Goal: Task Accomplishment & Management: Complete application form

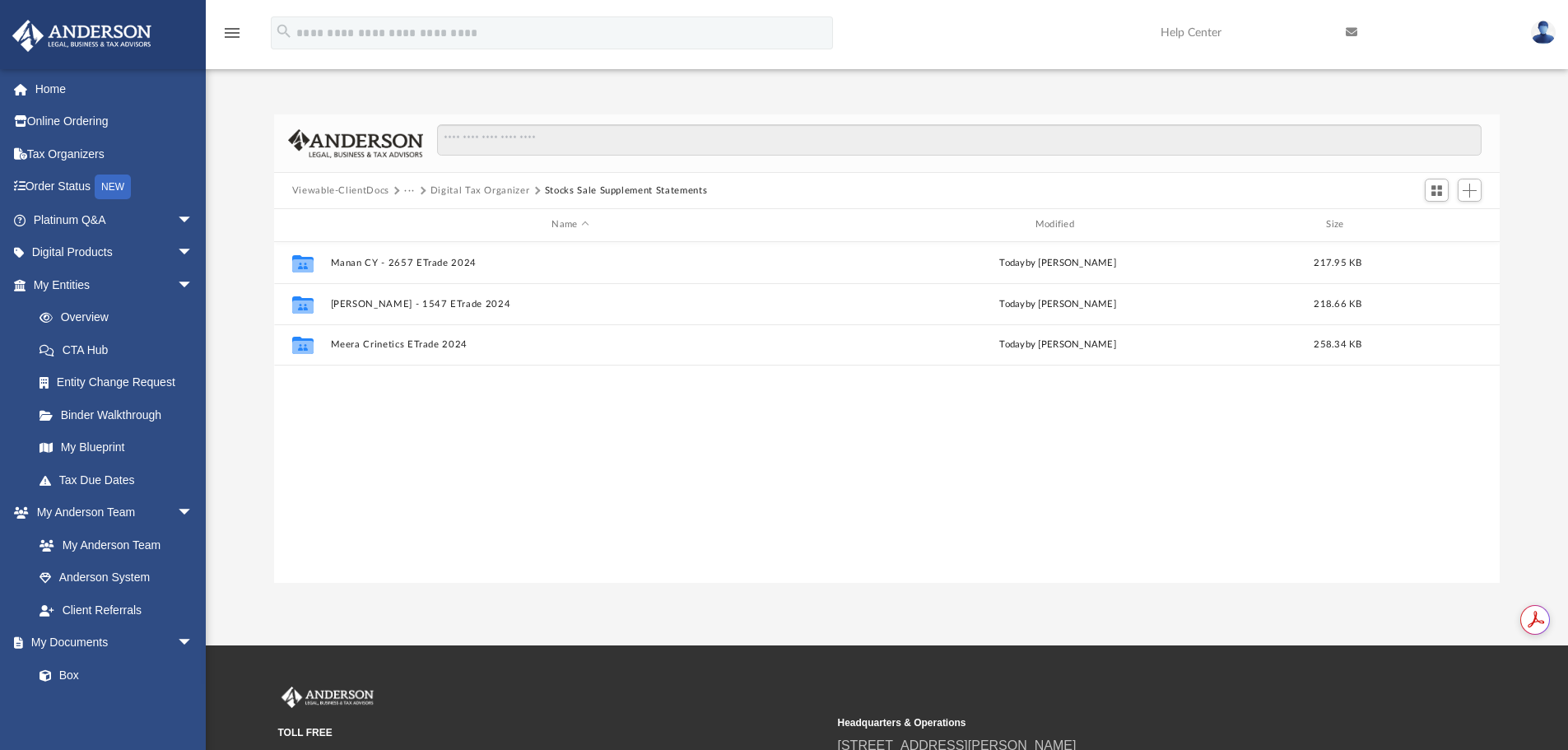
scroll to position [362, 1214]
click at [43, 90] on link "Home" at bounding box center [115, 89] width 206 height 33
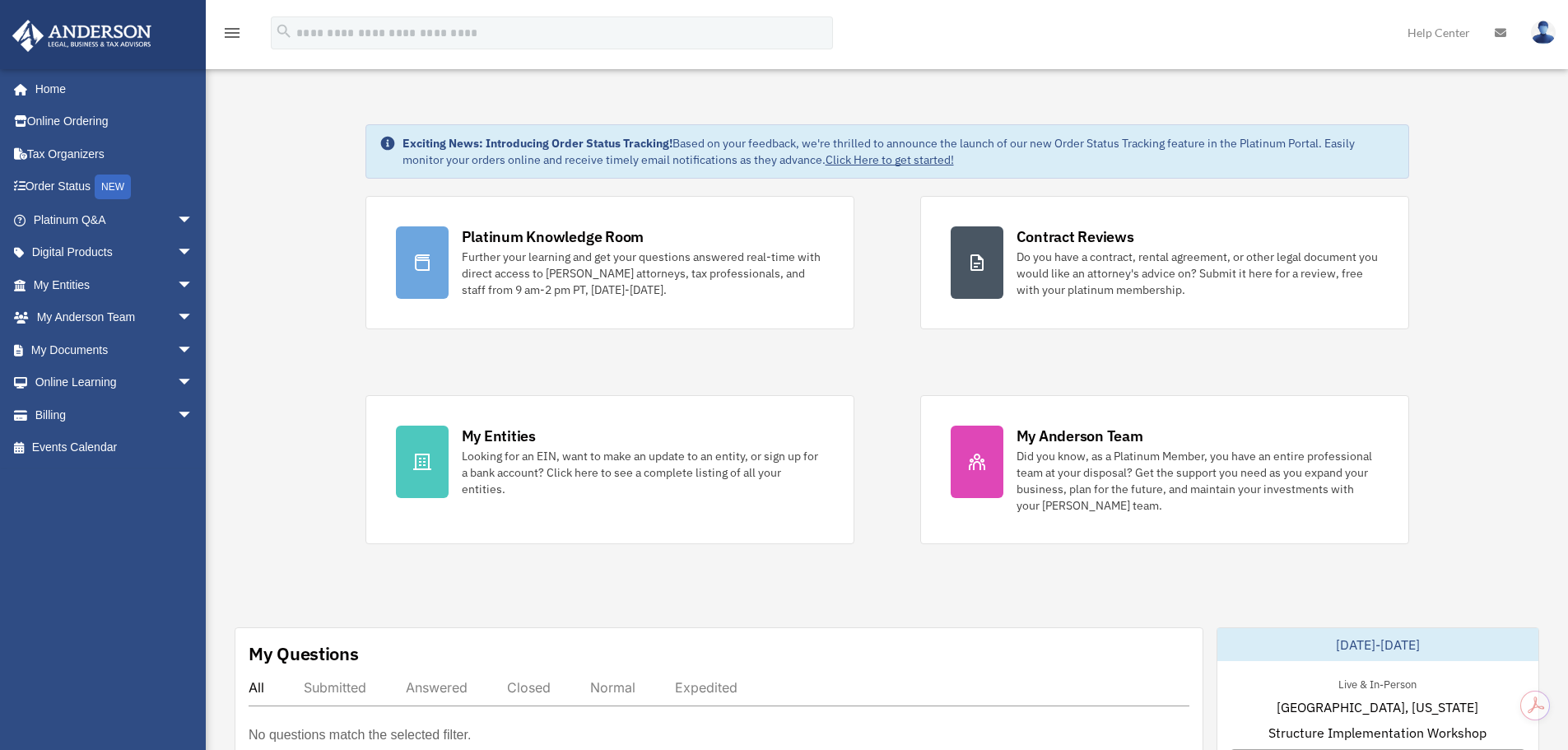
drag, startPoint x: 892, startPoint y: 288, endPoint x: 832, endPoint y: 340, distance: 79.4
drag, startPoint x: 832, startPoint y: 340, endPoint x: 808, endPoint y: 331, distance: 25.6
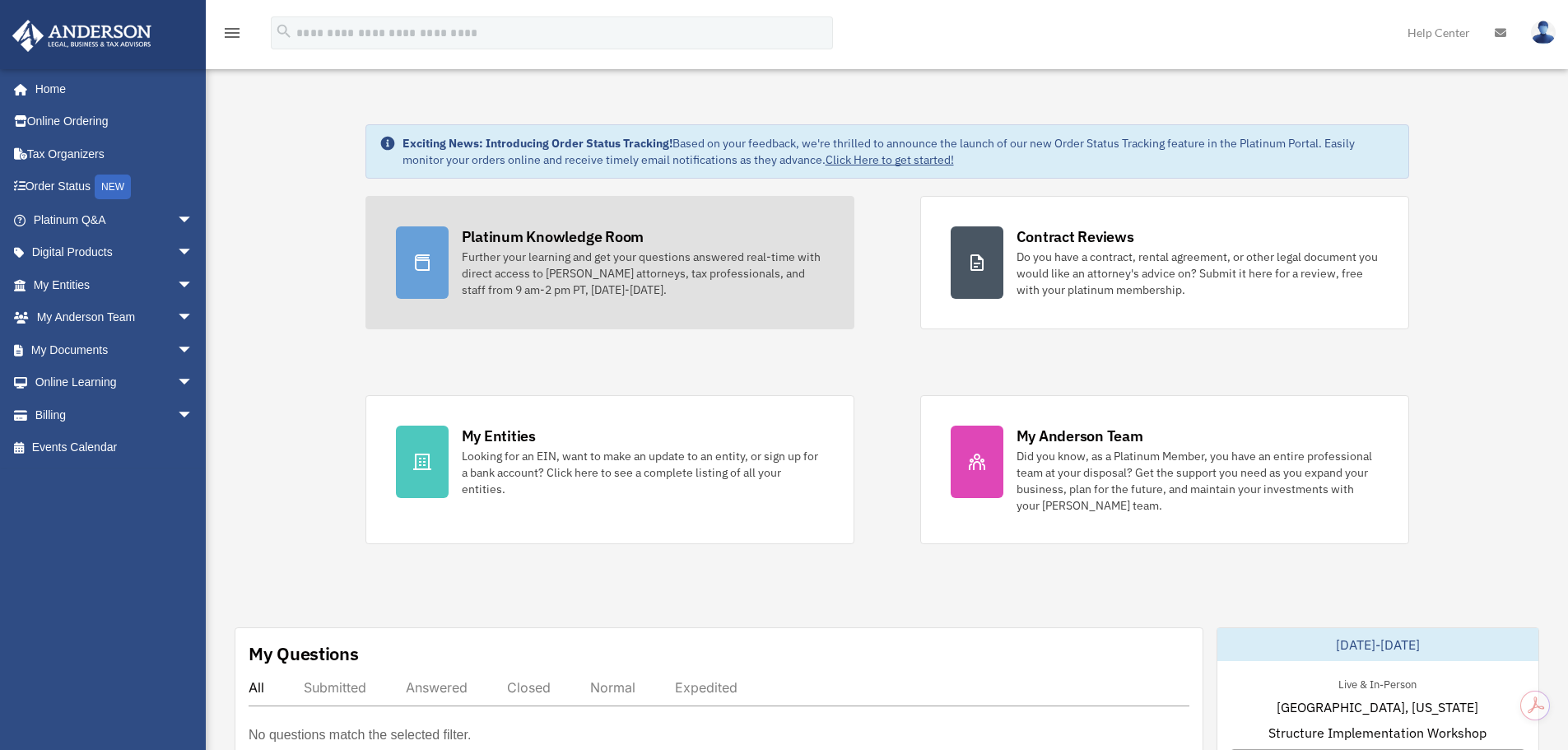
drag, startPoint x: 808, startPoint y: 331, endPoint x: 790, endPoint y: 326, distance: 18.7
click at [790, 326] on link "Platinum Knowledge Room Further your learning and get your questions answered r…" at bounding box center [610, 263] width 489 height 133
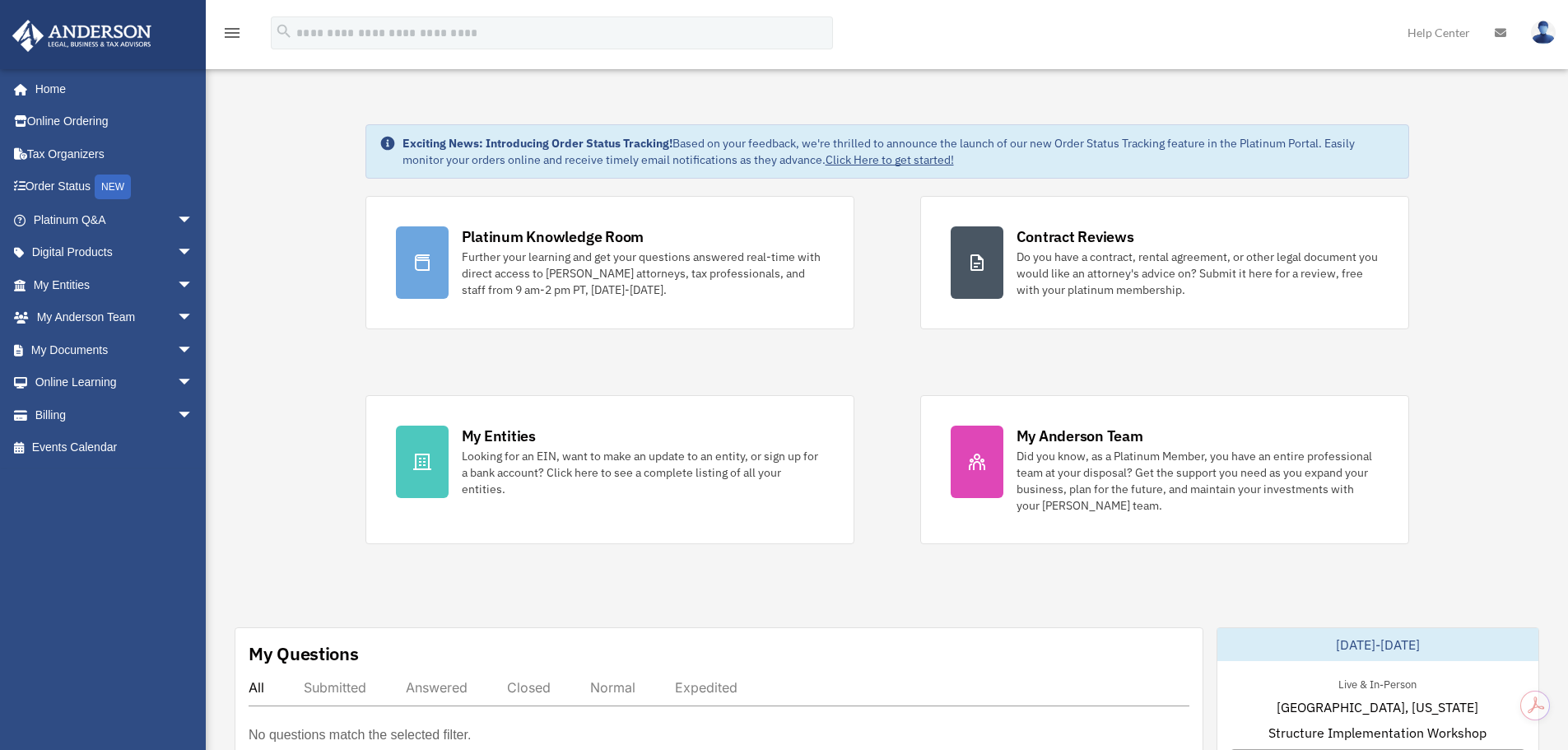
click at [790, 340] on div "Platinum Knowledge Room Further your learning and get your questions answered r…" at bounding box center [887, 370] width 1044 height 348
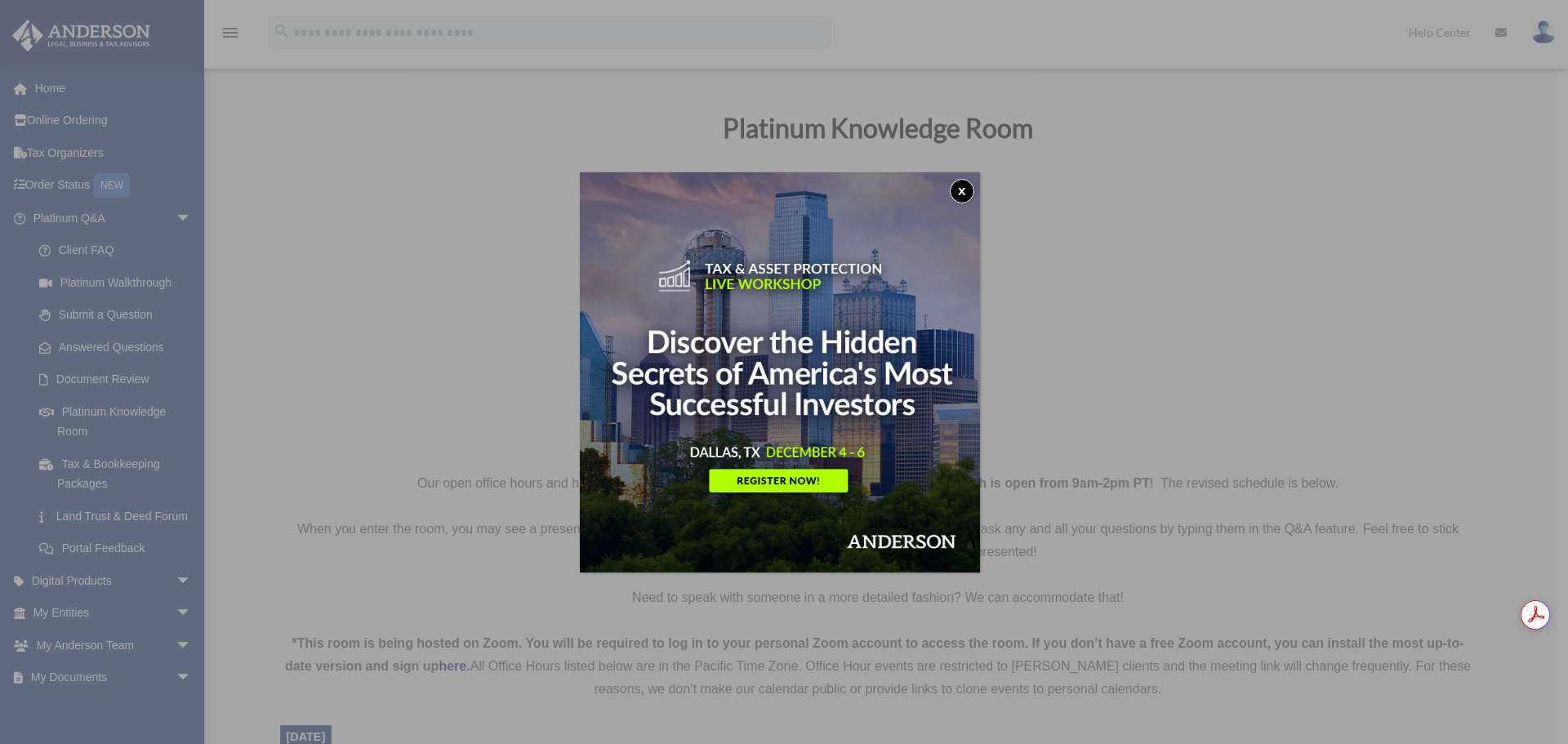
drag, startPoint x: 972, startPoint y: 187, endPoint x: 1010, endPoint y: 101, distance: 94.0
click at [972, 186] on button "x" at bounding box center [962, 191] width 24 height 24
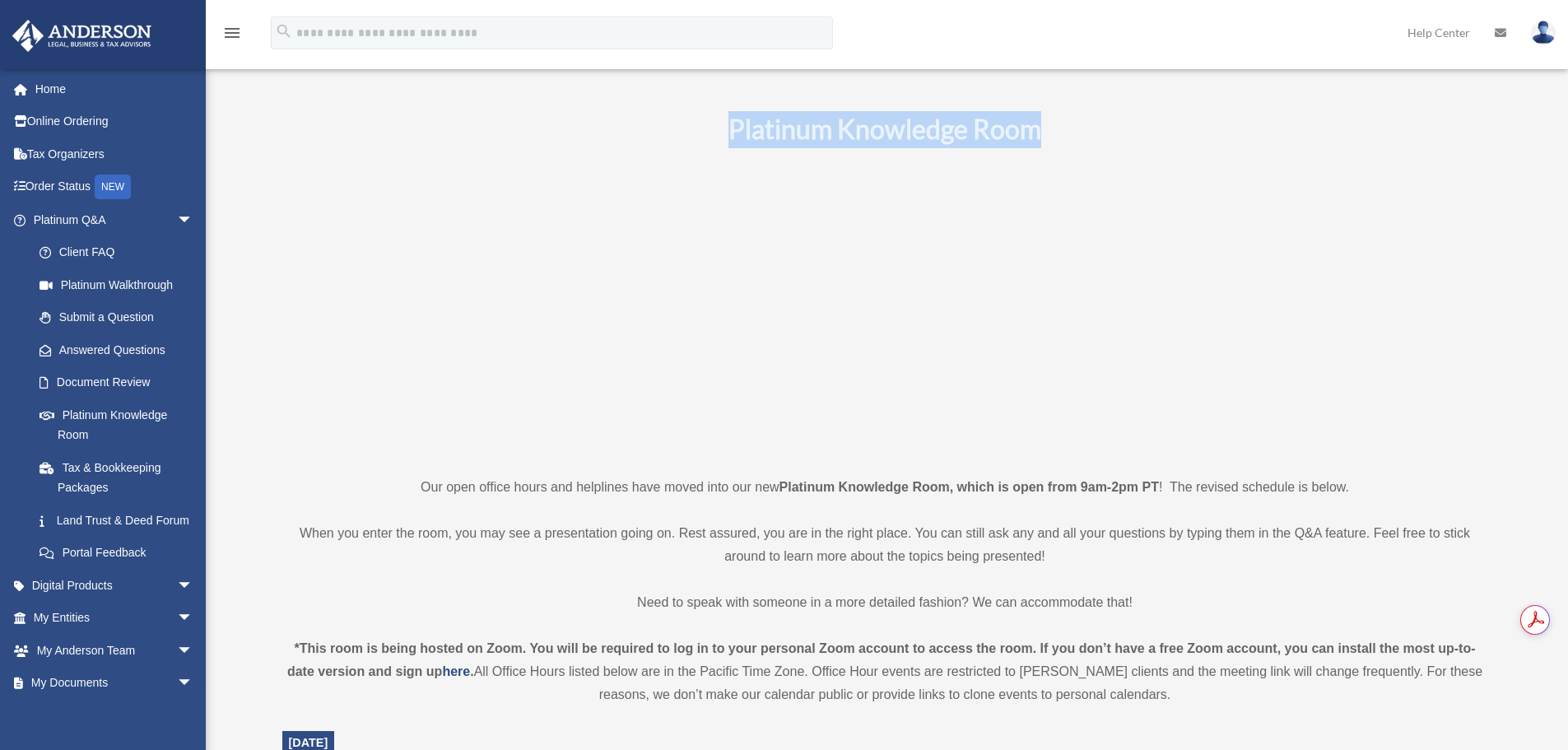
drag, startPoint x: 640, startPoint y: 130, endPoint x: 1118, endPoint y: 141, distance: 478.1
click at [1118, 141] on h1 "Platinum Knowledge Room" at bounding box center [886, 130] width 1206 height 37
click at [896, 130] on b "Platinum Knowledge Room" at bounding box center [885, 129] width 312 height 32
drag, startPoint x: 718, startPoint y: 126, endPoint x: 1045, endPoint y: 137, distance: 327.2
click at [1045, 137] on h1 "Platinum Knowledge Room" at bounding box center [886, 130] width 1206 height 37
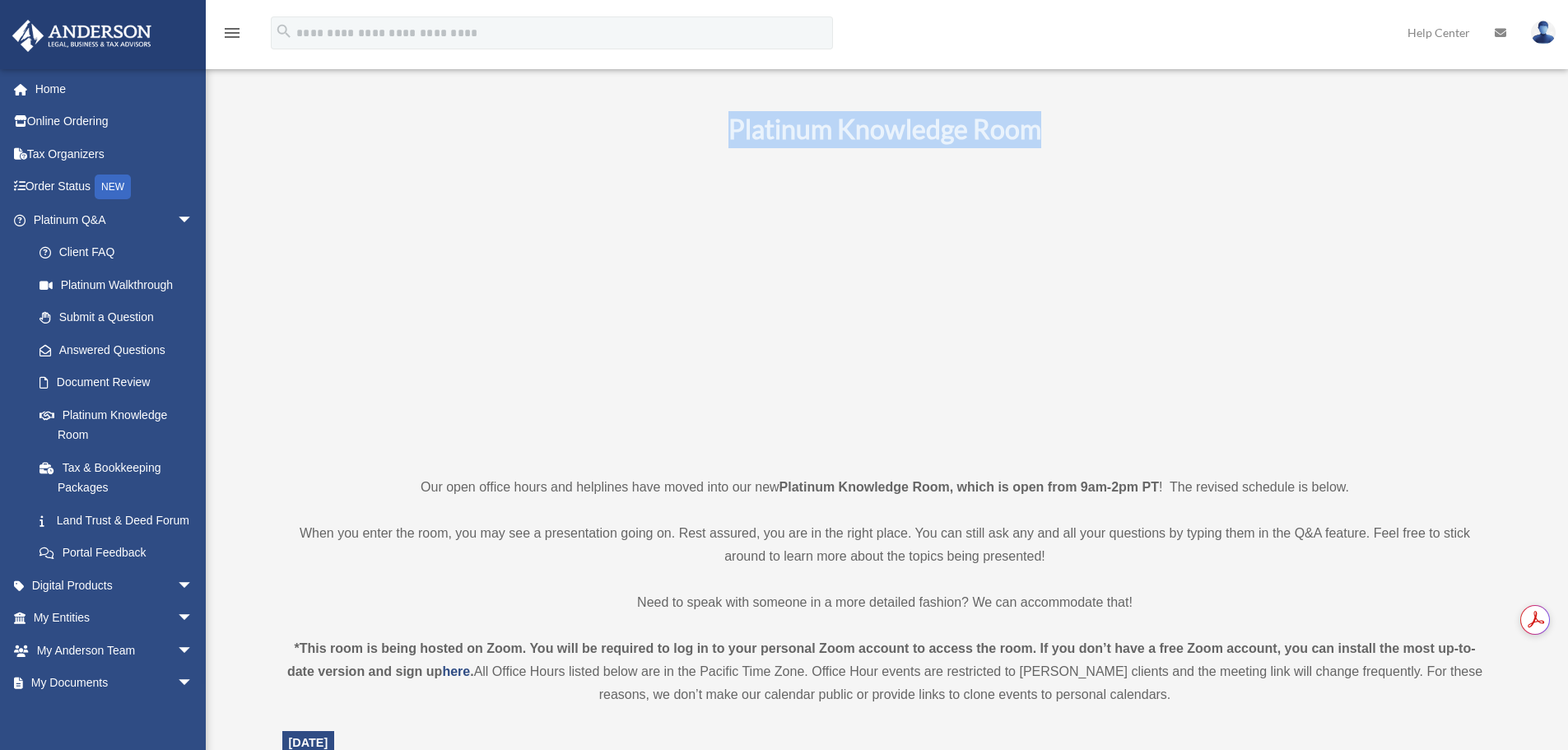
click at [934, 130] on b "Platinum Knowledge Room" at bounding box center [885, 129] width 312 height 32
drag, startPoint x: 724, startPoint y: 128, endPoint x: 1073, endPoint y: 131, distance: 349.0
click at [1073, 131] on h1 "Platinum Knowledge Room" at bounding box center [886, 130] width 1206 height 37
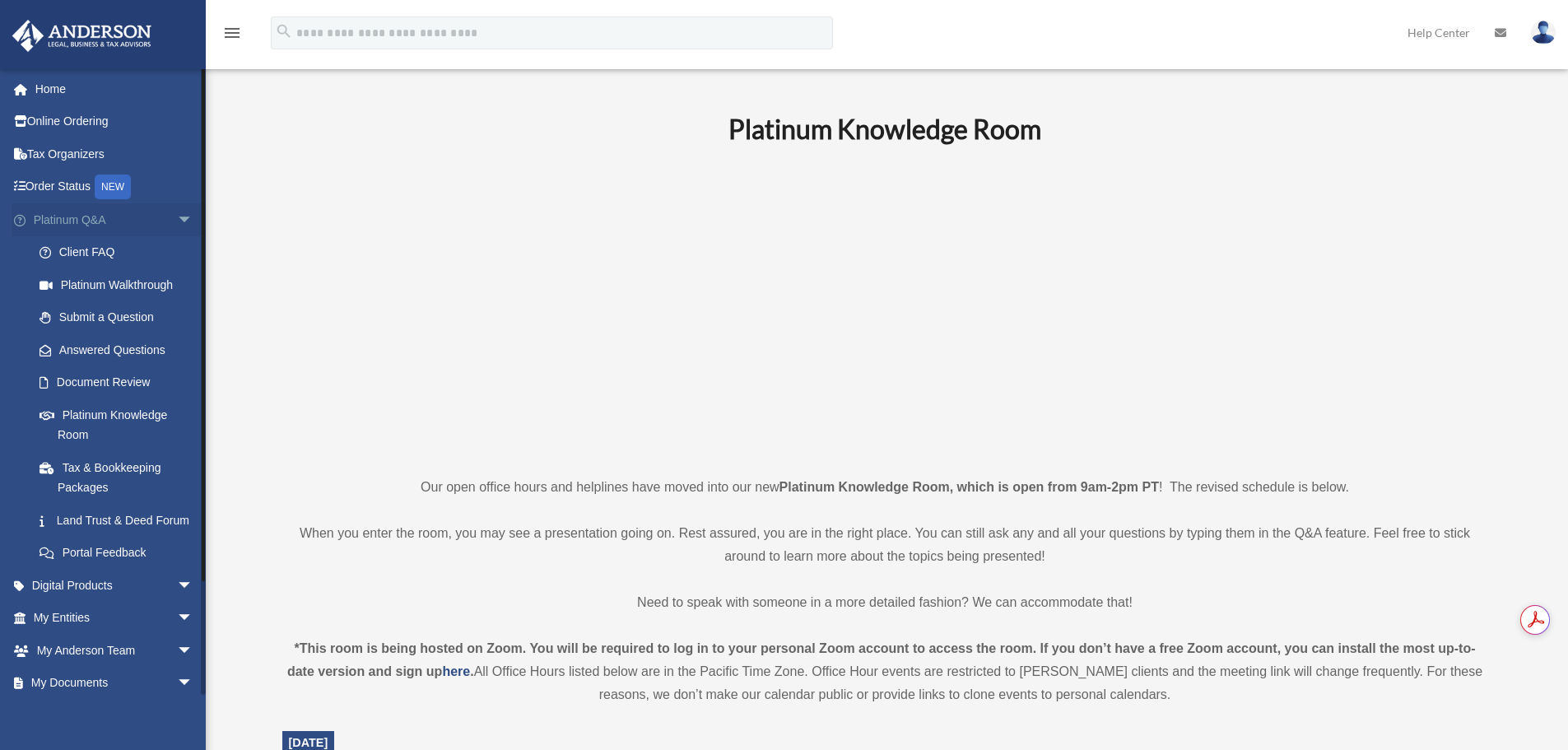
click at [177, 217] on span "arrow_drop_down" at bounding box center [193, 220] width 33 height 34
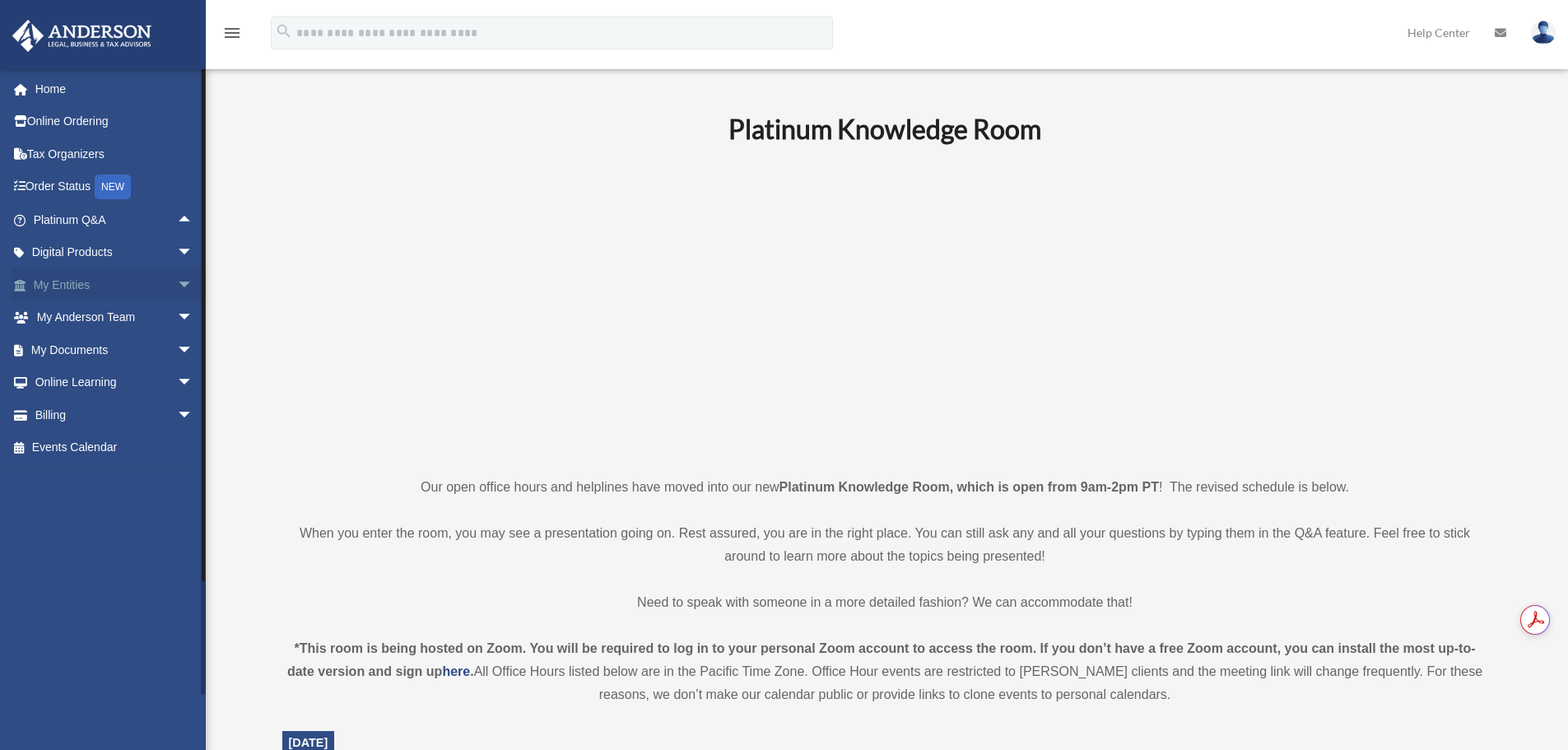
click at [177, 284] on span "arrow_drop_down" at bounding box center [193, 285] width 33 height 34
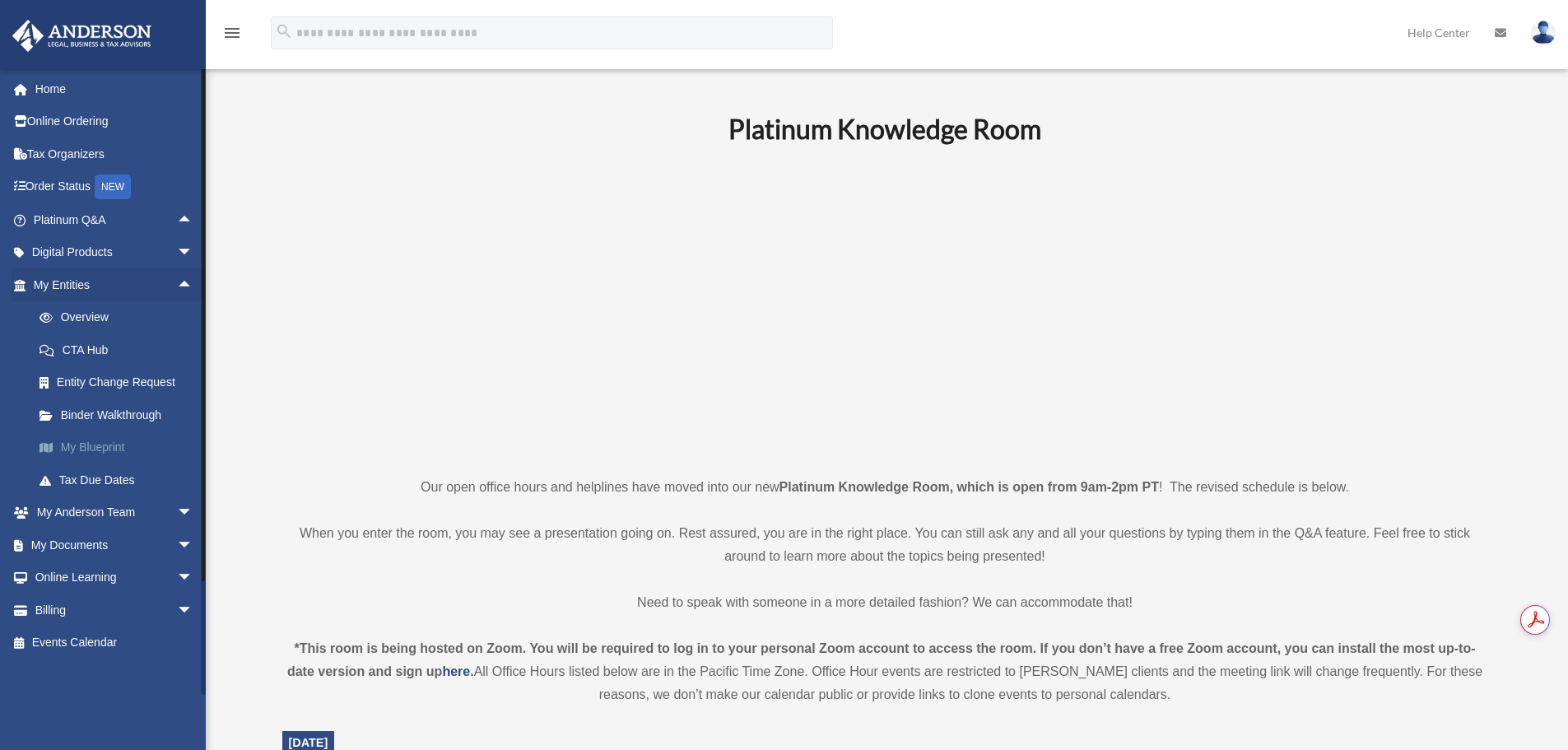
click at [82, 446] on link "My Blueprint" at bounding box center [120, 448] width 195 height 33
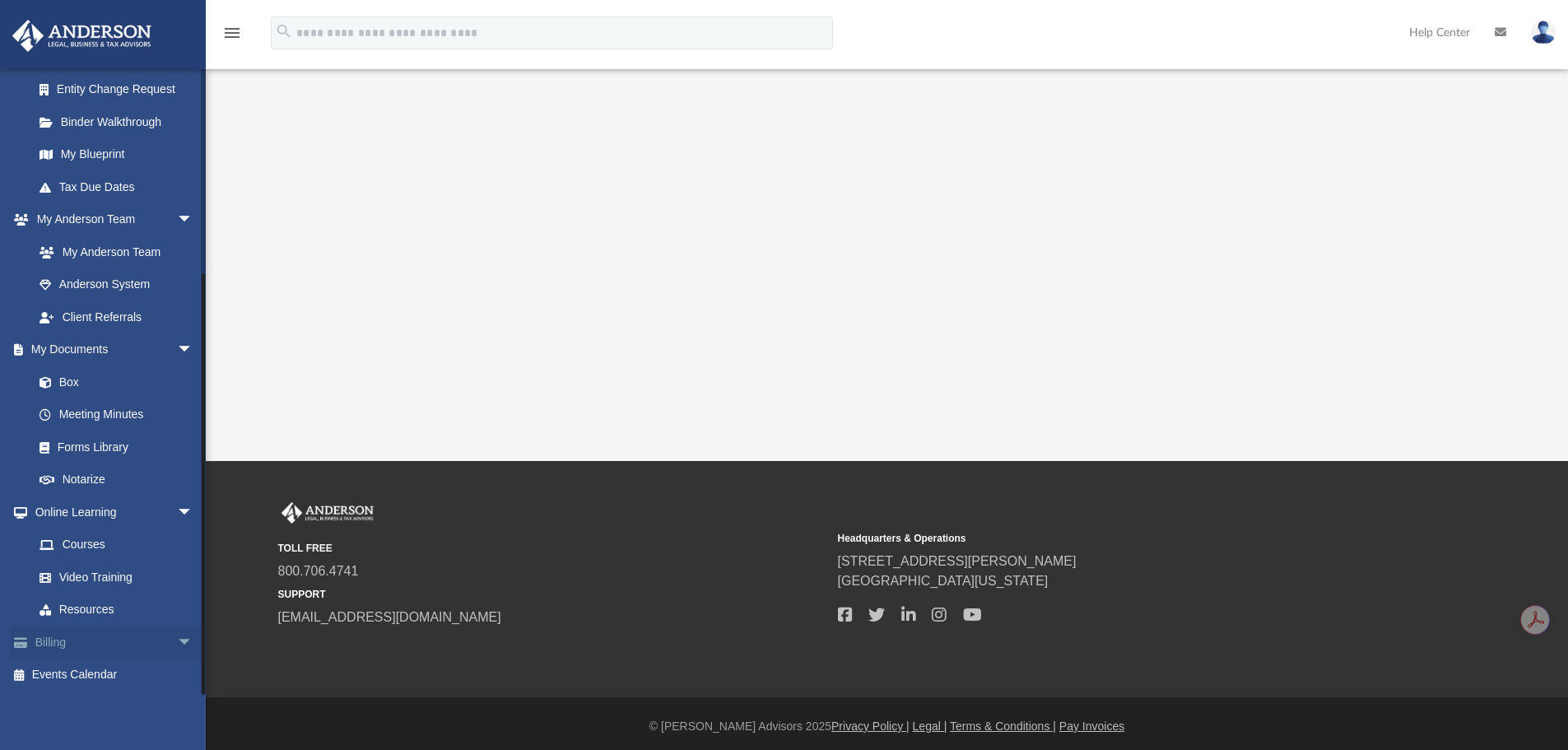
scroll to position [381, 0]
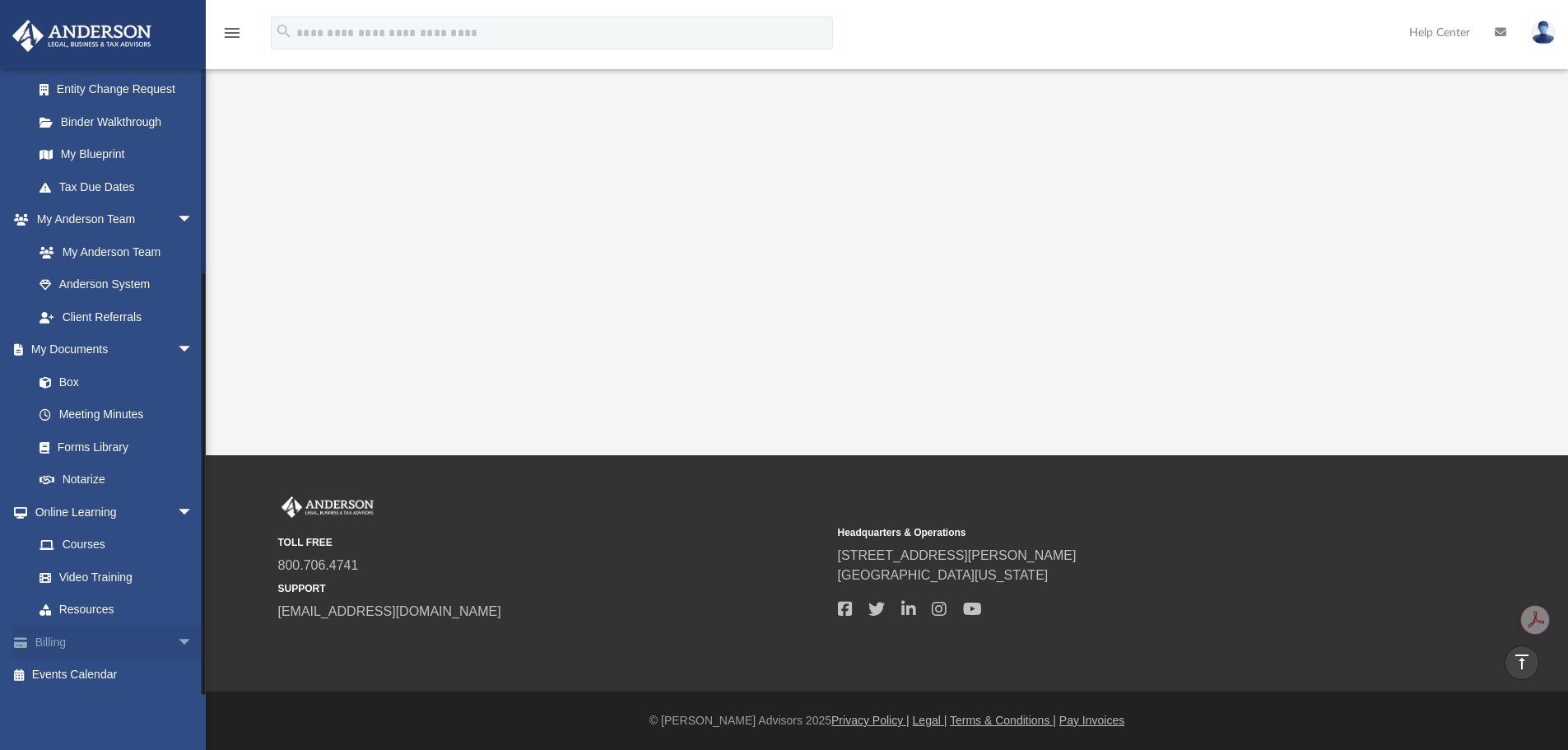
click at [177, 640] on span "arrow_drop_down" at bounding box center [193, 642] width 33 height 34
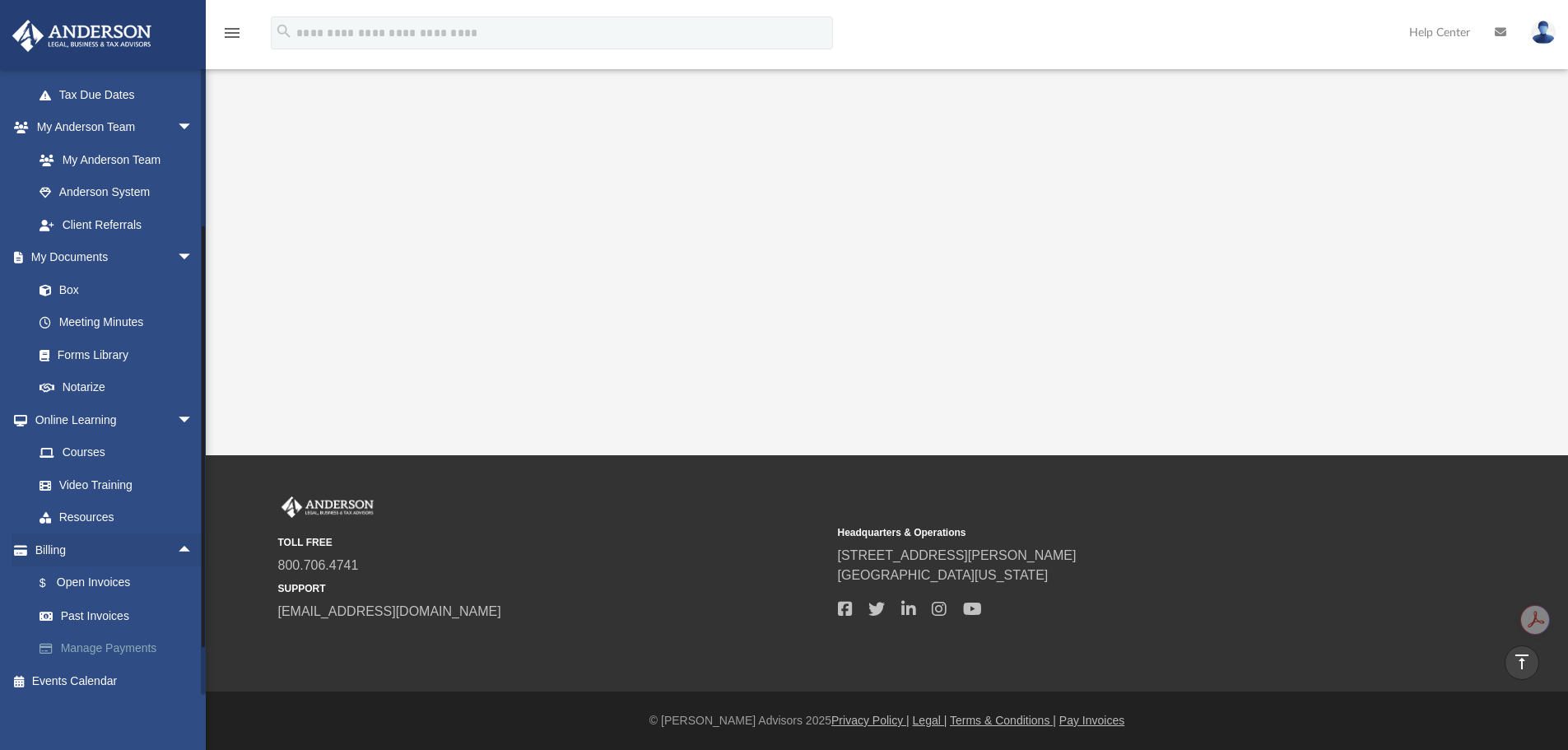
scroll to position [392, 0]
click at [11, 527] on link "Billing arrow_drop_up" at bounding box center [115, 543] width 206 height 33
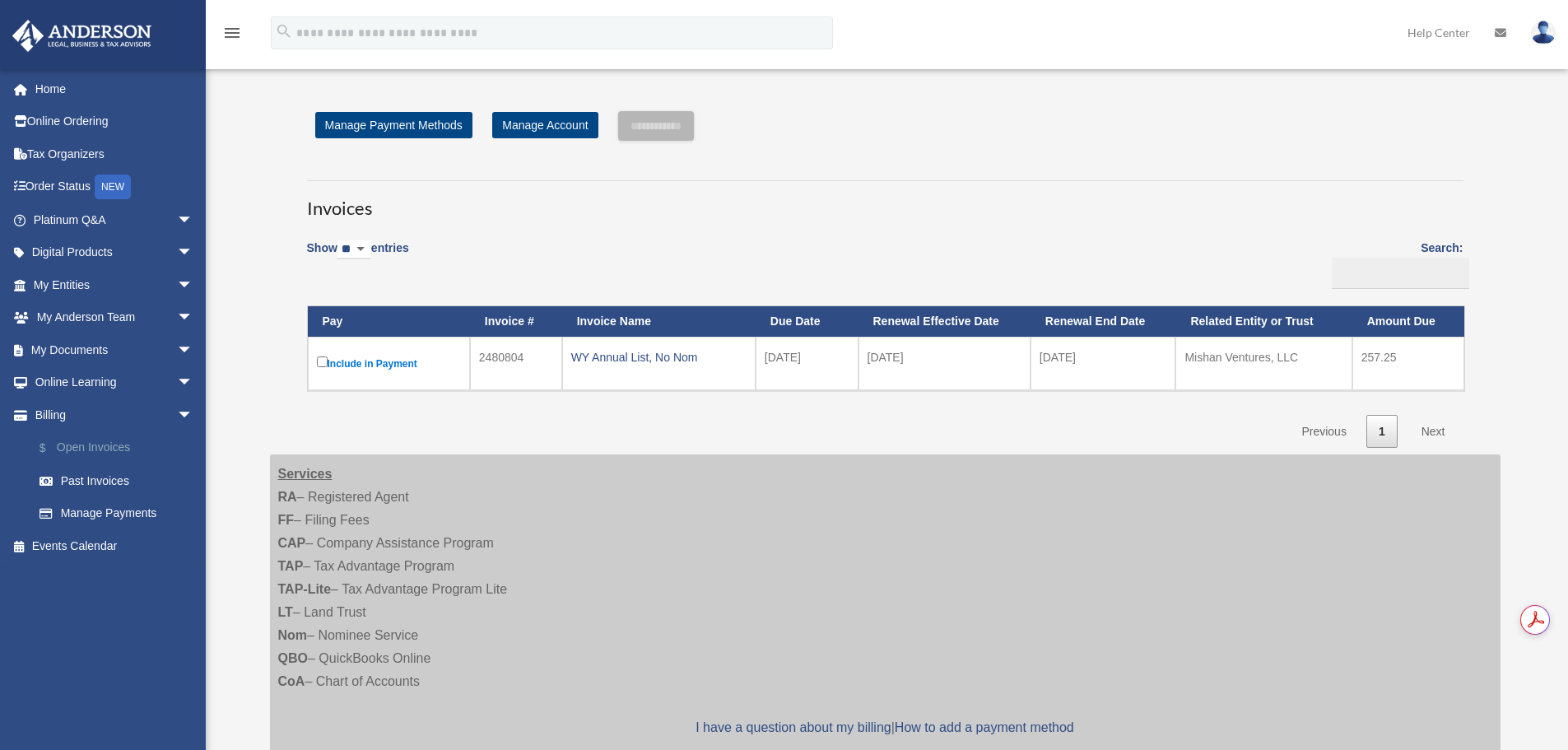
click at [89, 447] on link "$ Open Invoices" at bounding box center [120, 448] width 195 height 34
drag, startPoint x: 648, startPoint y: 244, endPoint x: 629, endPoint y: 245, distance: 19.0
drag, startPoint x: 629, startPoint y: 245, endPoint x: 606, endPoint y: 241, distance: 23.3
click at [606, 241] on div "Show ** ** ** *** entries Search: Pay Invoice # Invoice Name Due Date Renewal E…" at bounding box center [886, 339] width 1157 height 219
click at [665, 262] on div "Show ** ** ** *** entries Search: Pay Invoice # Invoice Name Due Date Renewal E…" at bounding box center [886, 339] width 1157 height 219
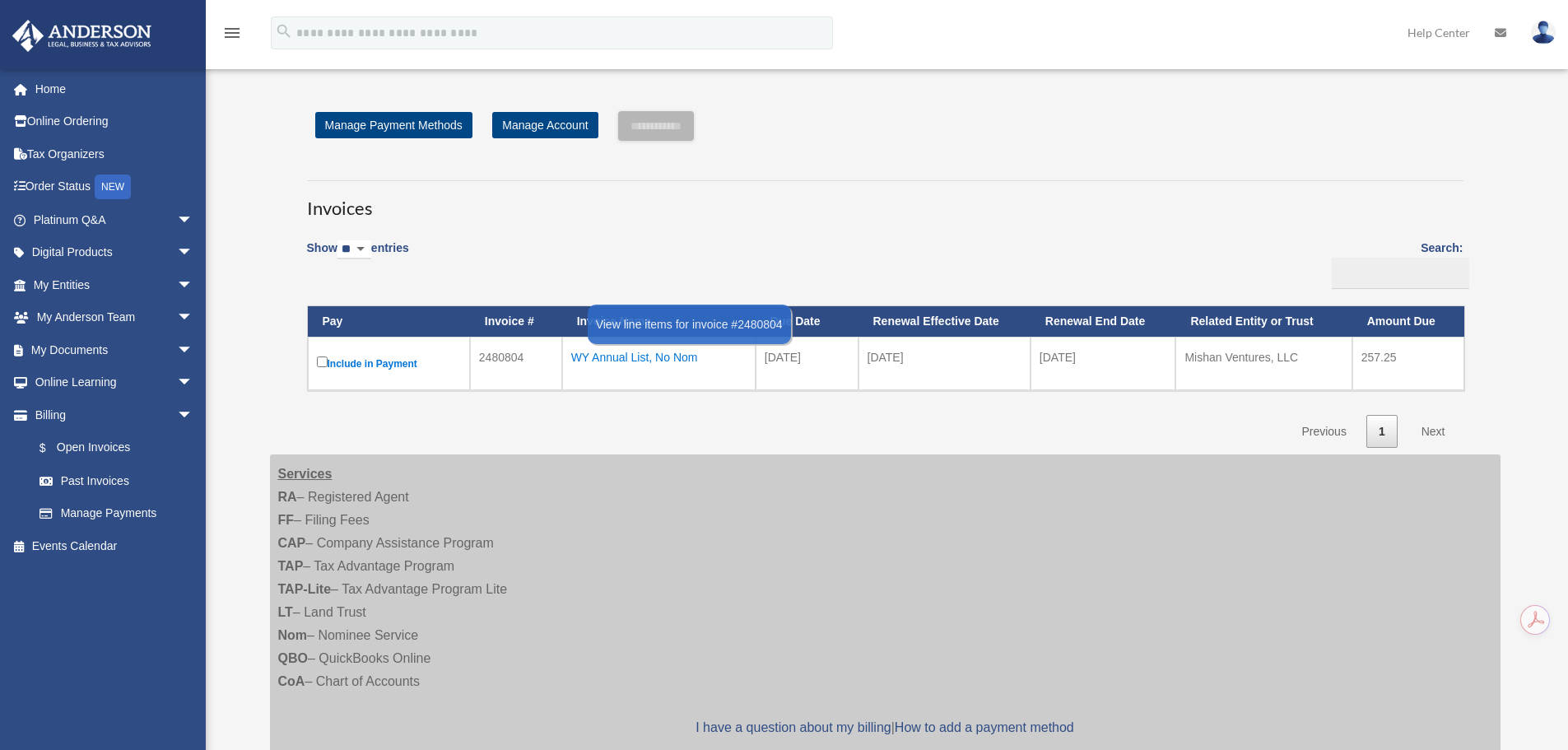
click at [605, 356] on div "WY Annual List, No Nom" at bounding box center [659, 357] width 175 height 23
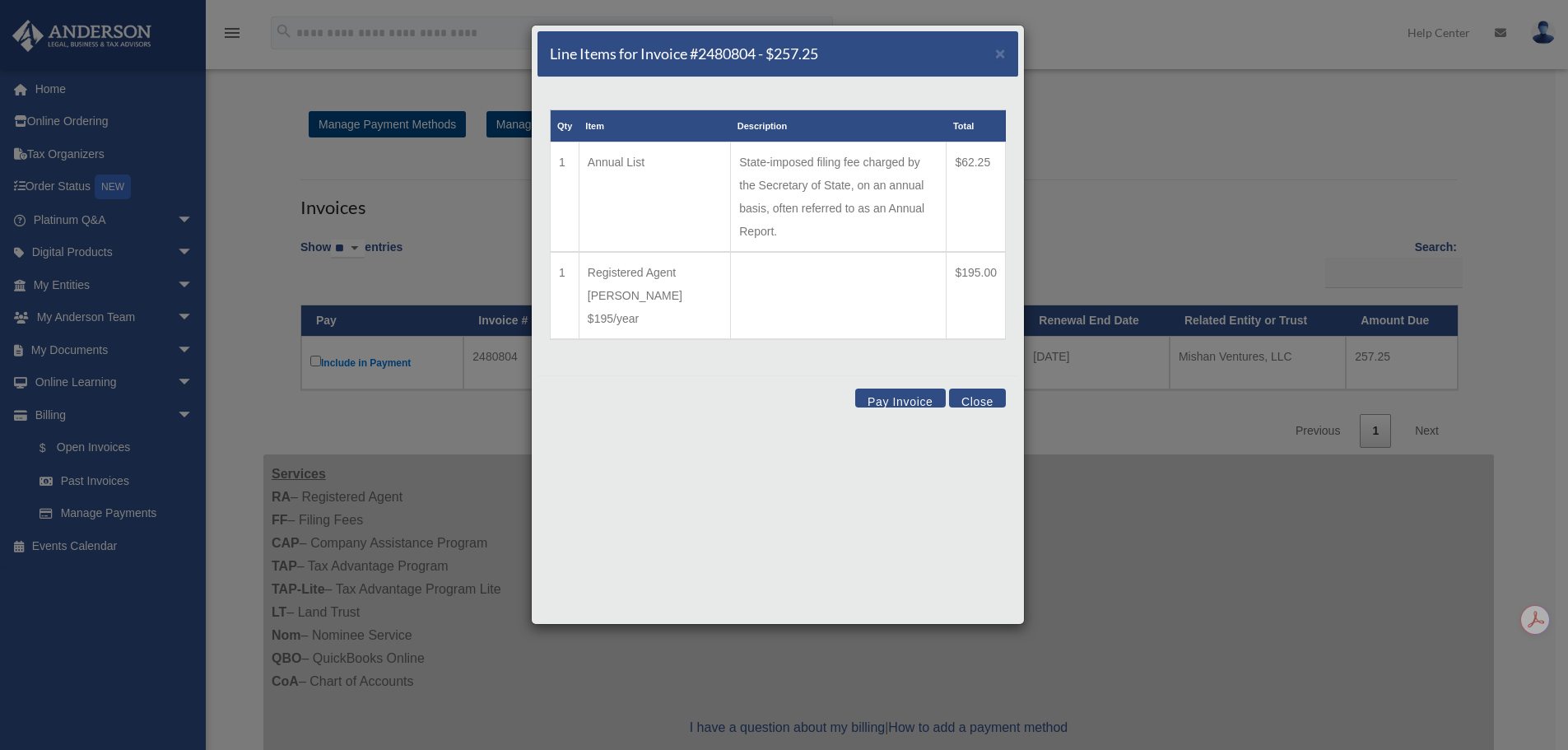
drag, startPoint x: 702, startPoint y: 160, endPoint x: 896, endPoint y: 215, distance: 201.6
click at [853, 183] on td "State-imposed filing fee charged by the Secretary of State, on an annual basis,…" at bounding box center [838, 198] width 215 height 110
click at [963, 389] on button "Close" at bounding box center [977, 398] width 57 height 19
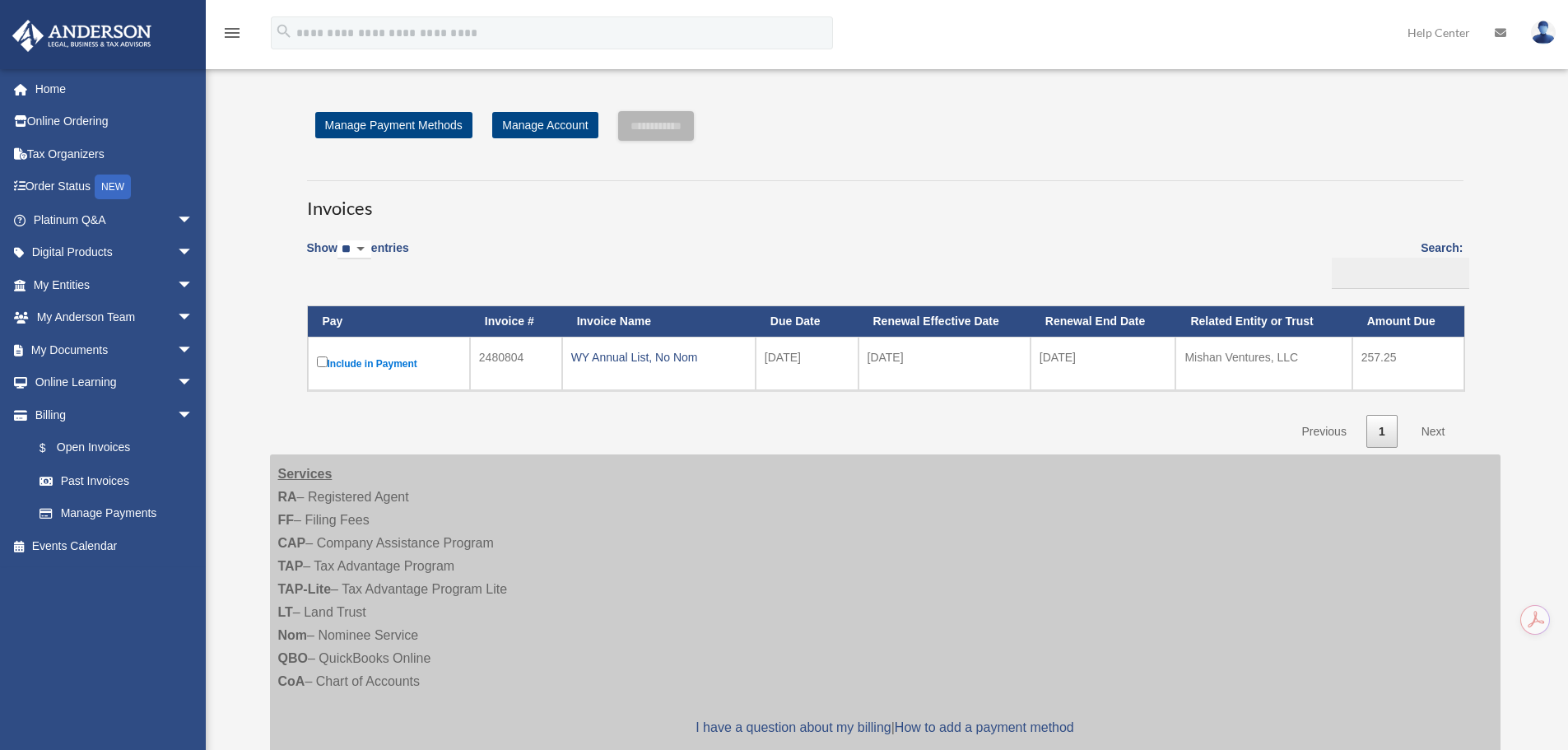
drag, startPoint x: 886, startPoint y: 258, endPoint x: 871, endPoint y: 259, distance: 15.0
drag, startPoint x: 871, startPoint y: 259, endPoint x: 766, endPoint y: 271, distance: 105.7
drag, startPoint x: 766, startPoint y: 271, endPoint x: 738, endPoint y: 270, distance: 28.0
drag, startPoint x: 738, startPoint y: 270, endPoint x: 710, endPoint y: 265, distance: 28.4
drag, startPoint x: 710, startPoint y: 265, endPoint x: 688, endPoint y: 263, distance: 22.1
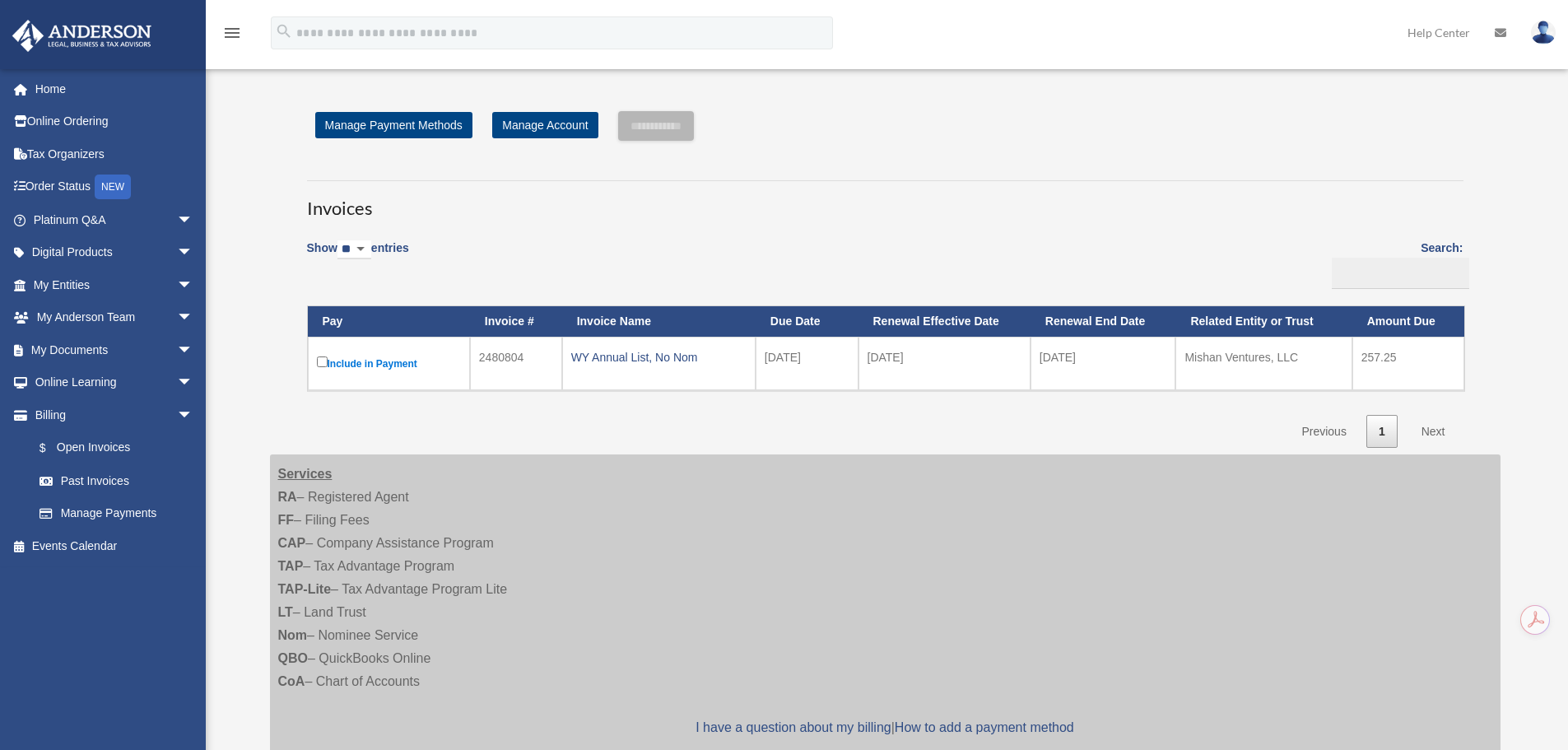
drag, startPoint x: 688, startPoint y: 263, endPoint x: 647, endPoint y: 251, distance: 42.7
drag, startPoint x: 647, startPoint y: 251, endPoint x: 631, endPoint y: 249, distance: 16.1
drag, startPoint x: 623, startPoint y: 246, endPoint x: 615, endPoint y: 244, distance: 8.2
click at [610, 241] on div "Show ** ** ** *** entries Search: Pay Invoice # Invoice Name Due Date Renewal E…" at bounding box center [886, 339] width 1157 height 219
drag, startPoint x: 582, startPoint y: 266, endPoint x: 572, endPoint y: 267, distance: 10.0
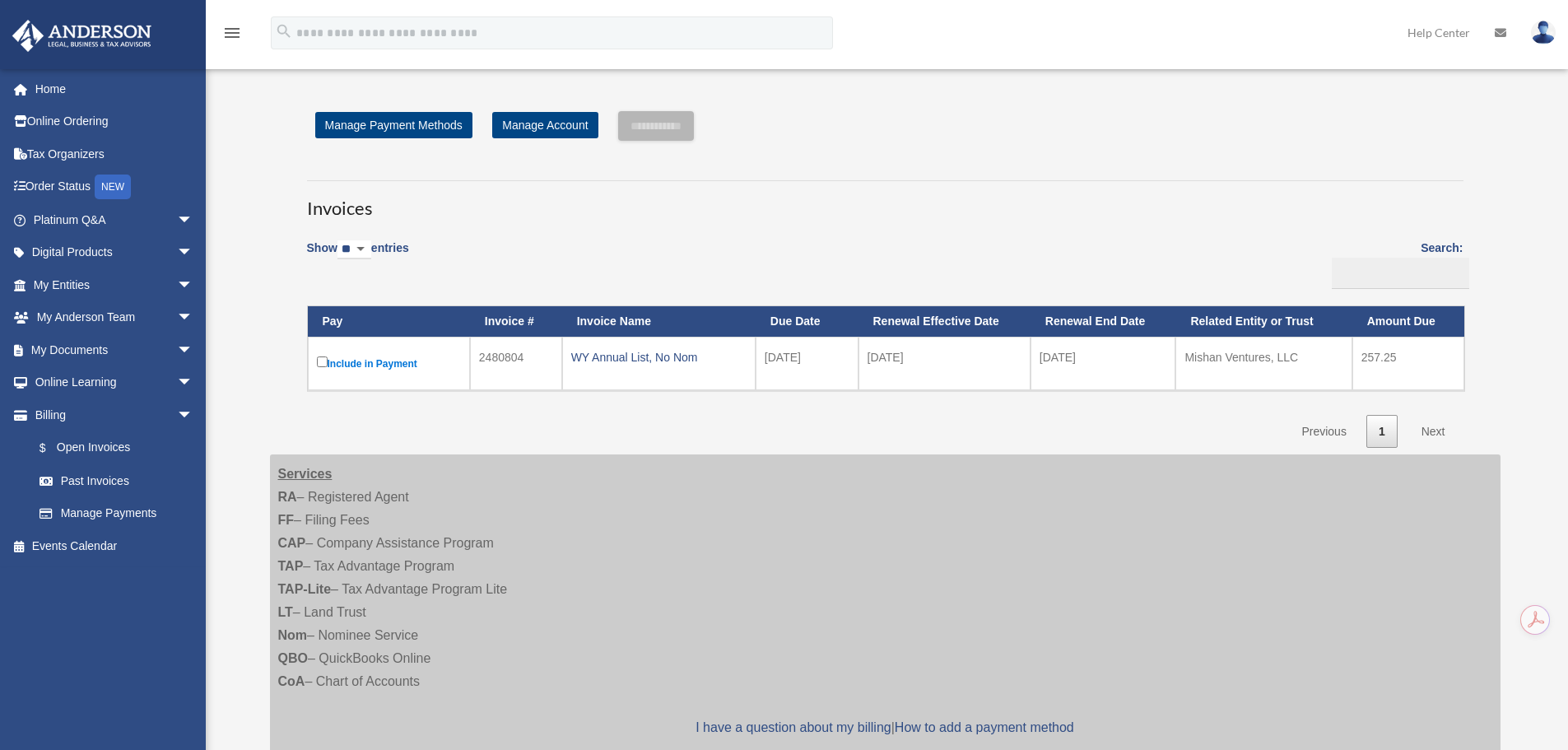
drag, startPoint x: 560, startPoint y: 267, endPoint x: 563, endPoint y: 253, distance: 14.3
click at [563, 254] on div "Show ** ** ** *** entries Search: Pay Invoice # Invoice Name Due Date Renewal E…" at bounding box center [886, 339] width 1157 height 219
click at [563, 251] on div "Show ** ** ** *** entries Search: Pay Invoice # Invoice Name Due Date Renewal E…" at bounding box center [886, 339] width 1157 height 219
click at [88, 483] on link "Past Invoices" at bounding box center [120, 481] width 195 height 33
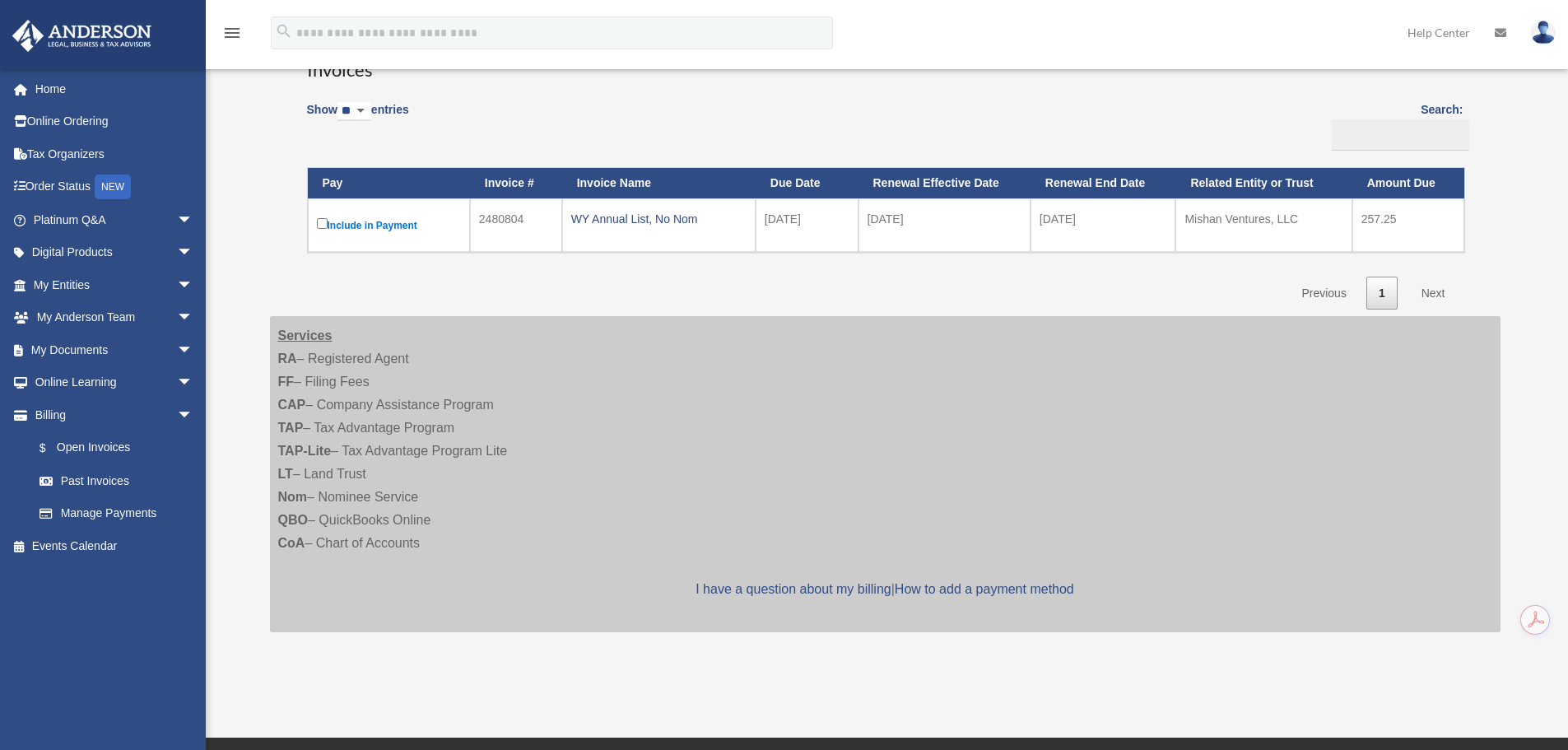
scroll to position [436, 0]
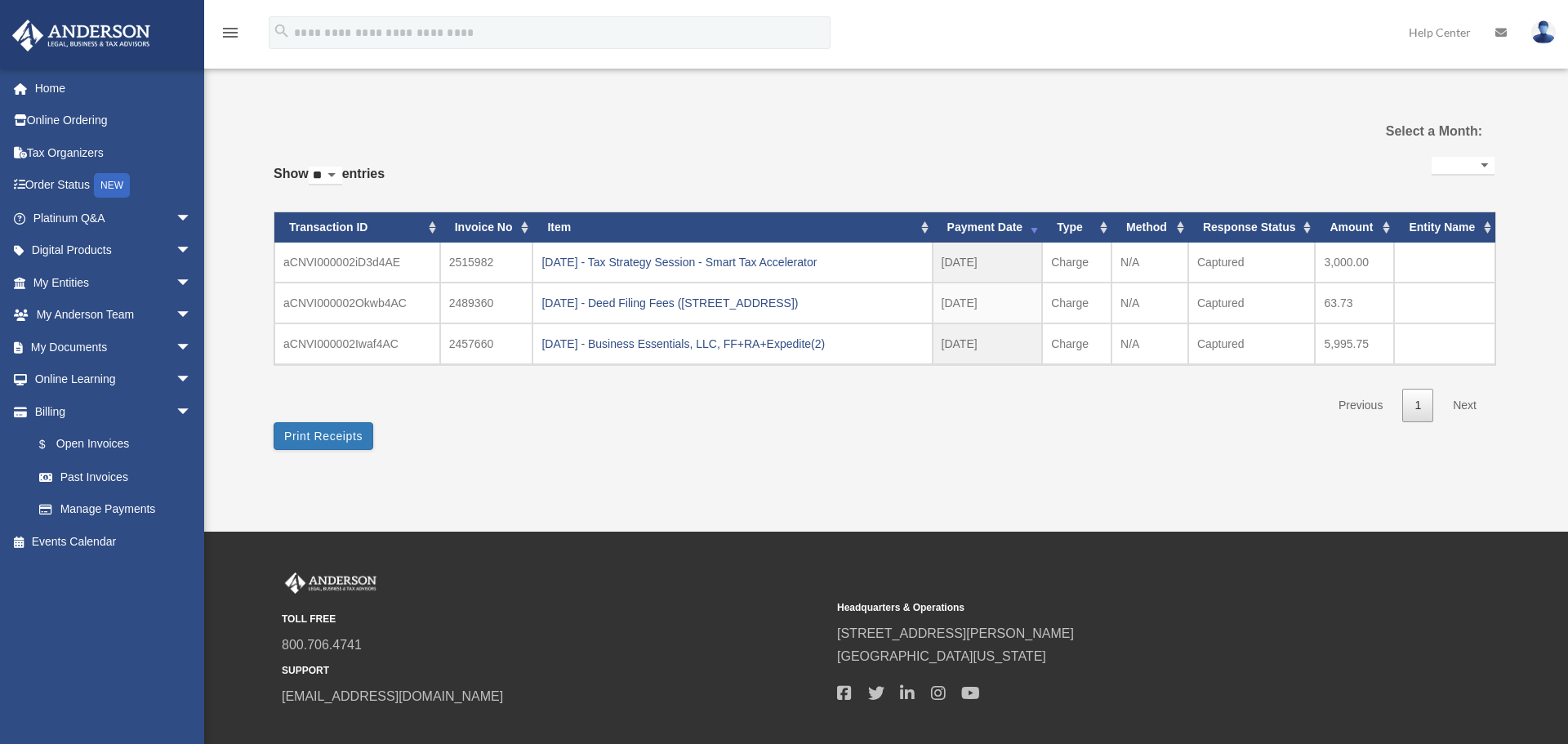
select select
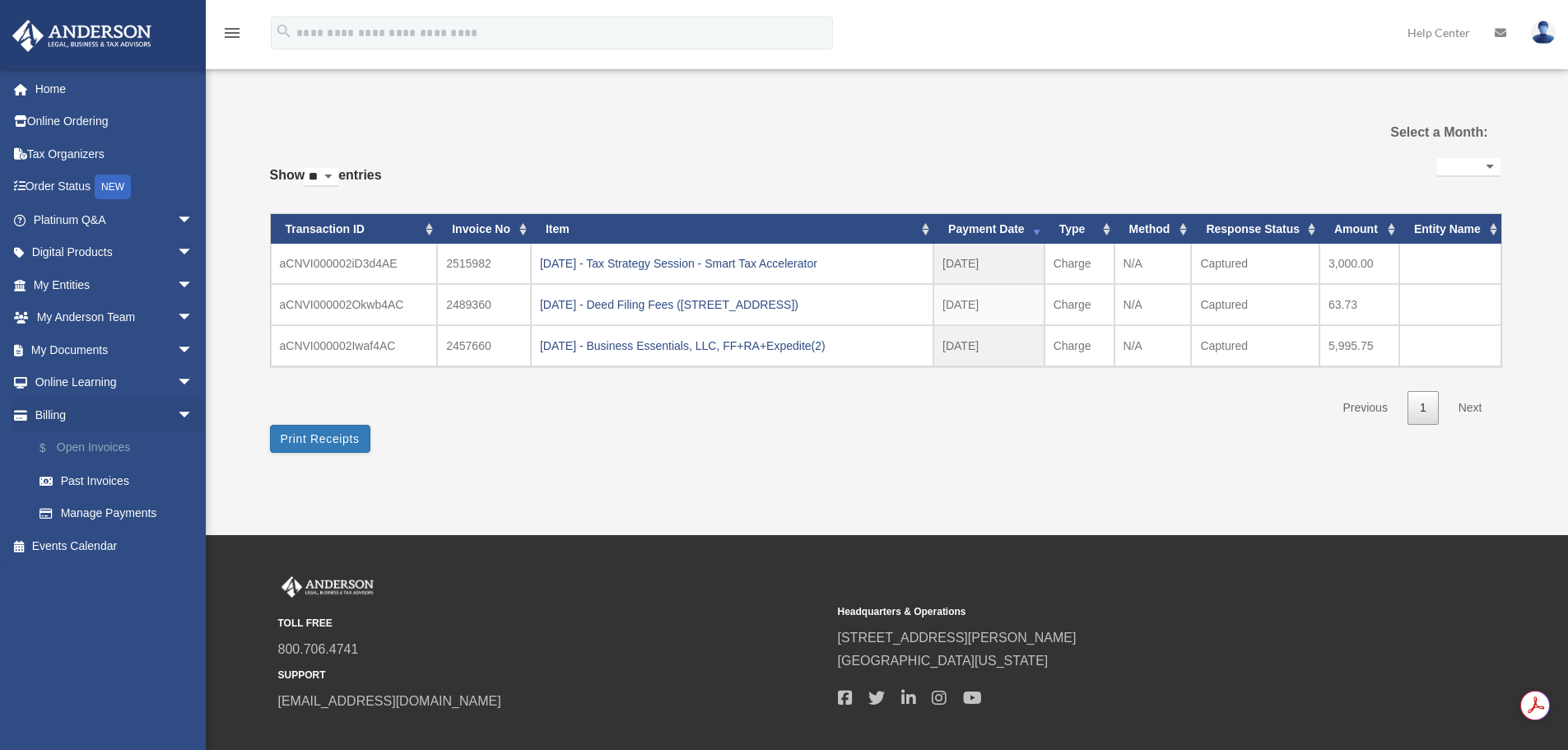
click at [91, 450] on link "$ Open Invoices" at bounding box center [120, 448] width 195 height 34
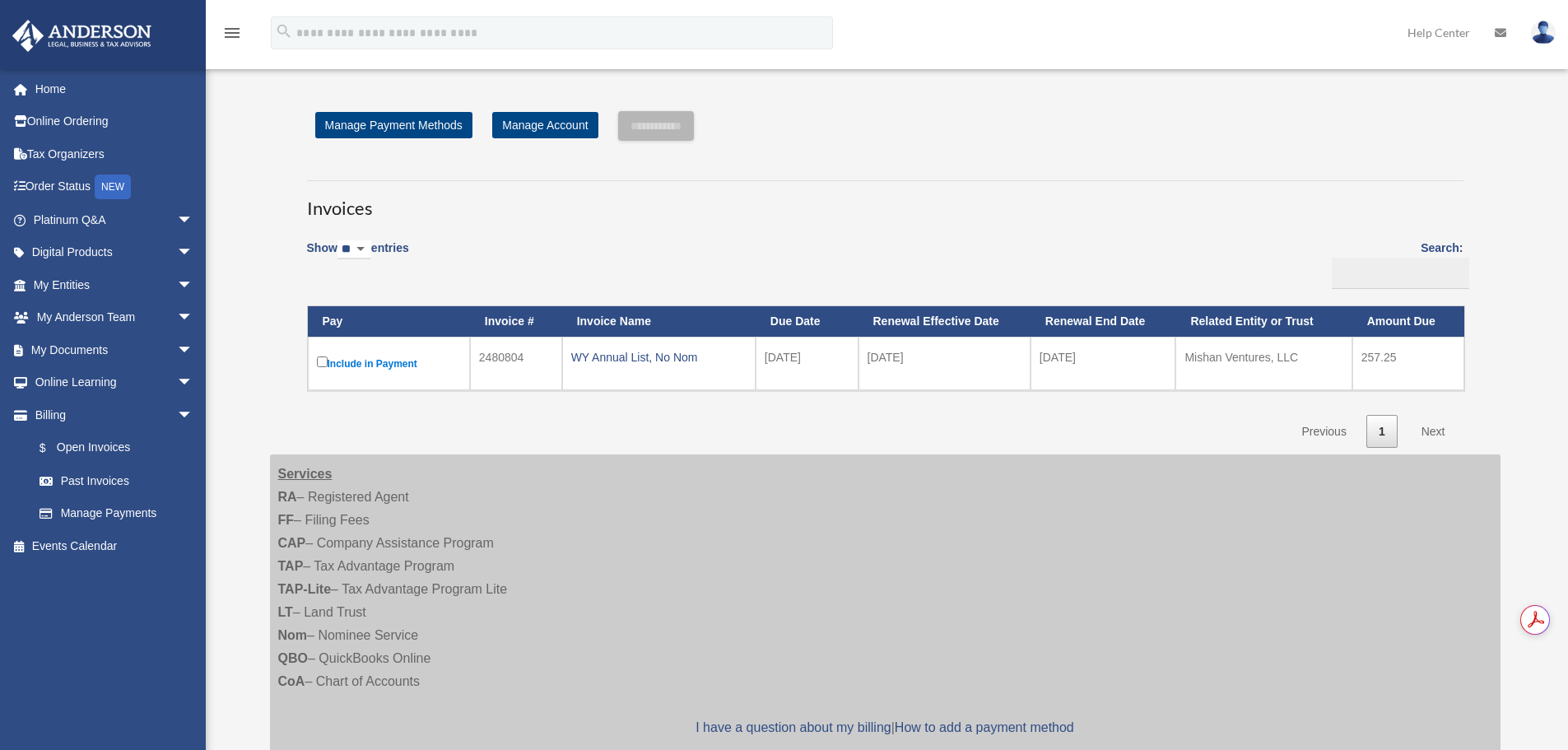
click at [1384, 438] on link "1" at bounding box center [1382, 431] width 32 height 34
click at [1424, 431] on link "Next" at bounding box center [1434, 431] width 49 height 34
click at [1434, 429] on link "Next" at bounding box center [1434, 431] width 49 height 34
click at [362, 246] on select "** ** ** ***" at bounding box center [354, 250] width 34 height 19
select select "***"
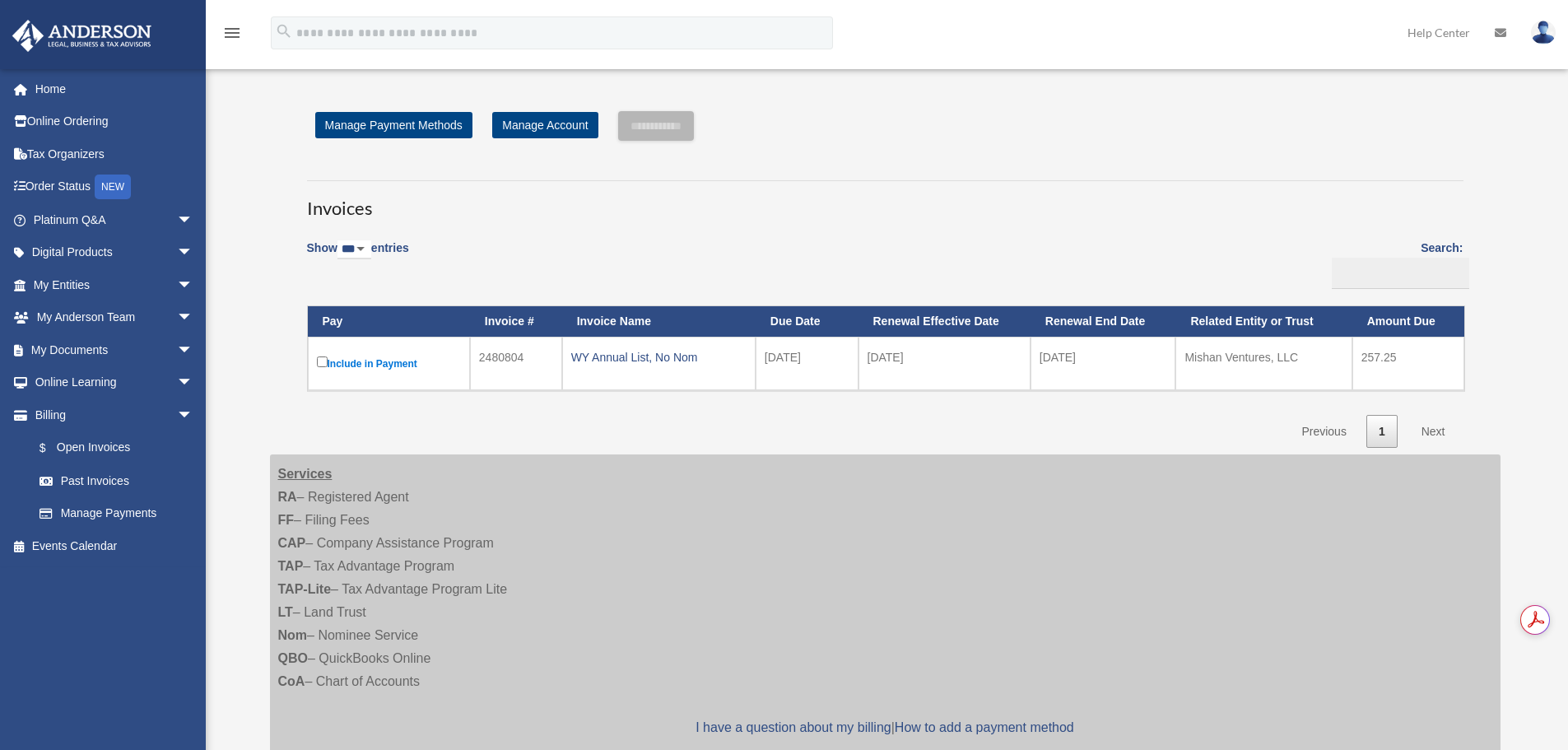
click at [340, 241] on select "** ** ** ***" at bounding box center [354, 250] width 34 height 19
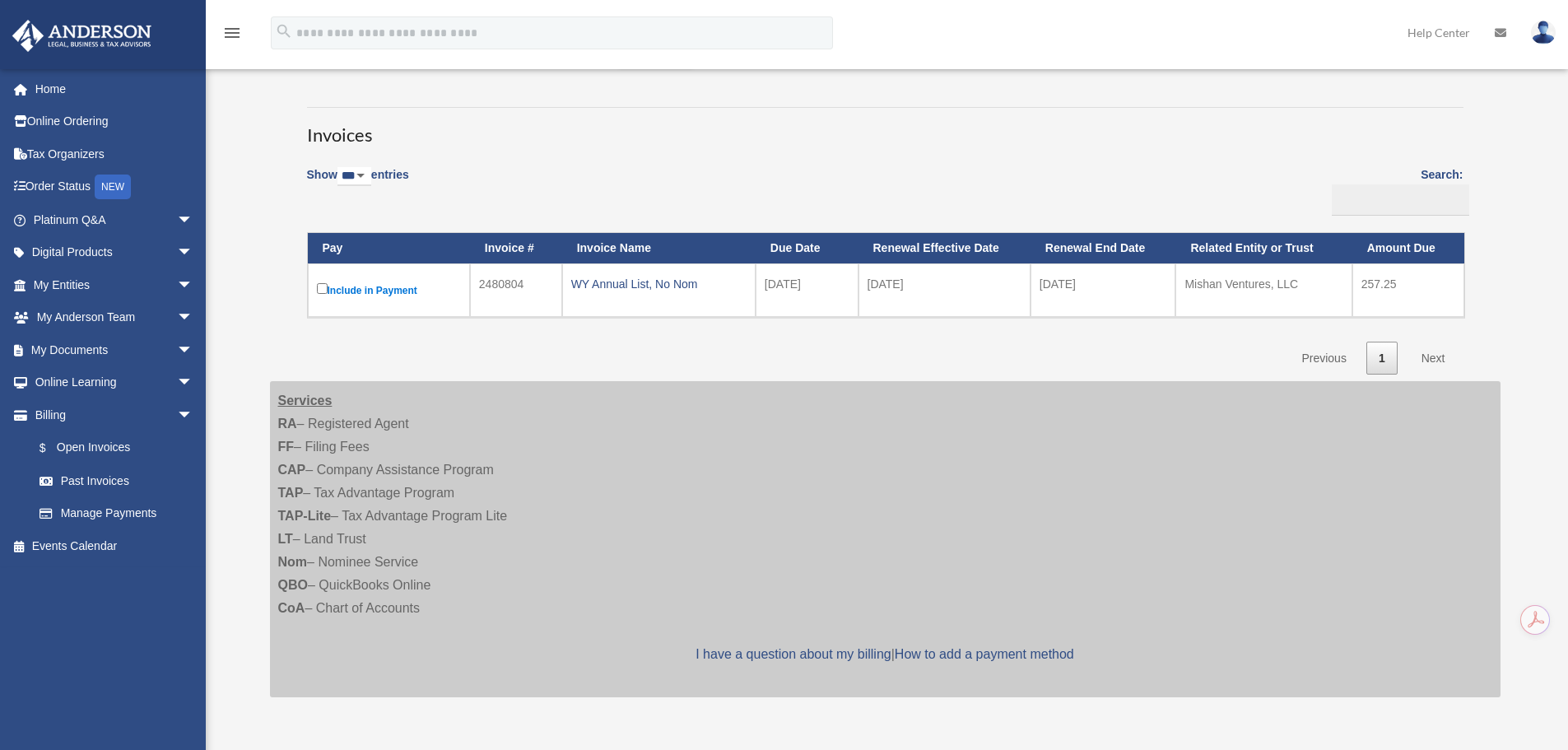
scroll to position [125, 0]
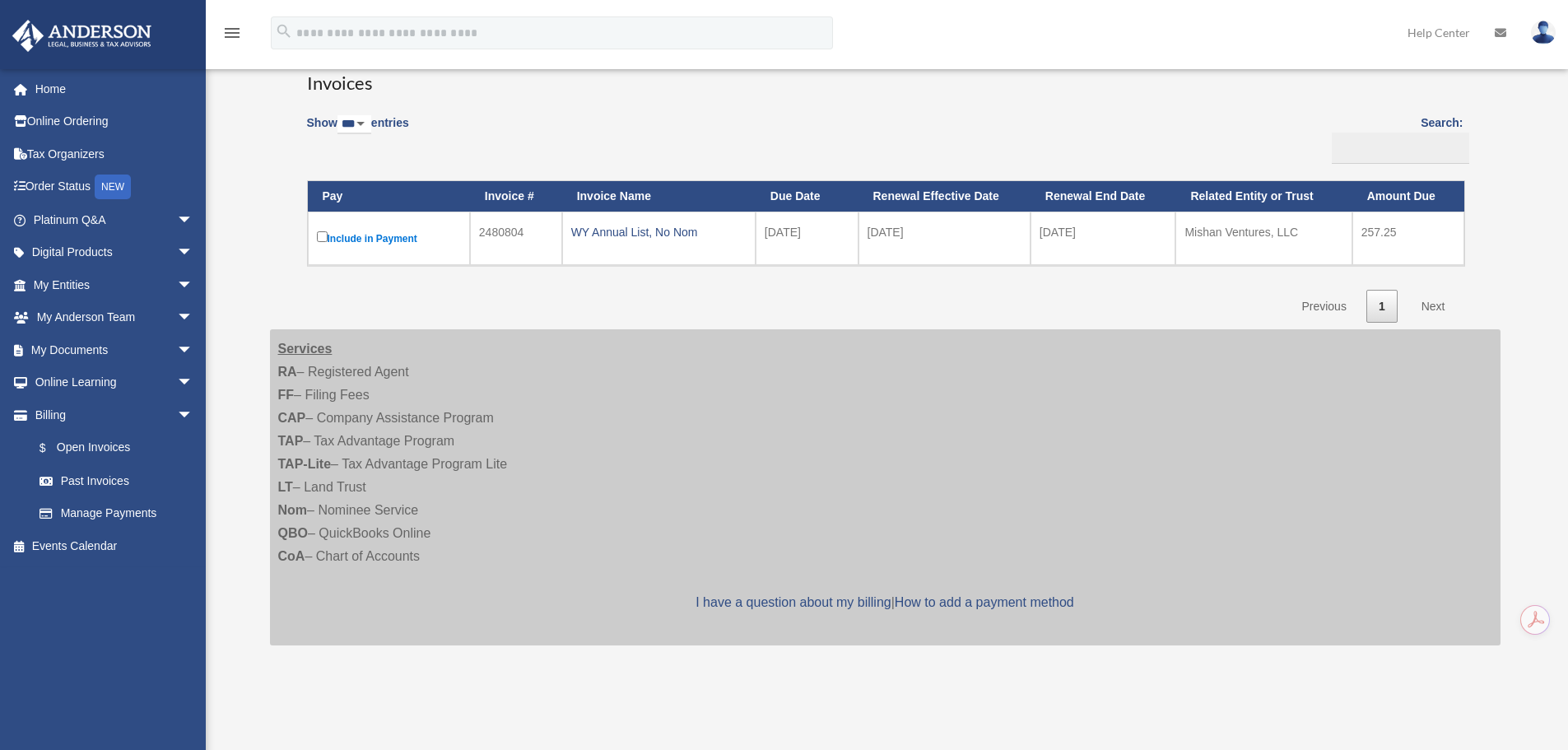
drag, startPoint x: 472, startPoint y: 284, endPoint x: 472, endPoint y: 355, distance: 71.0
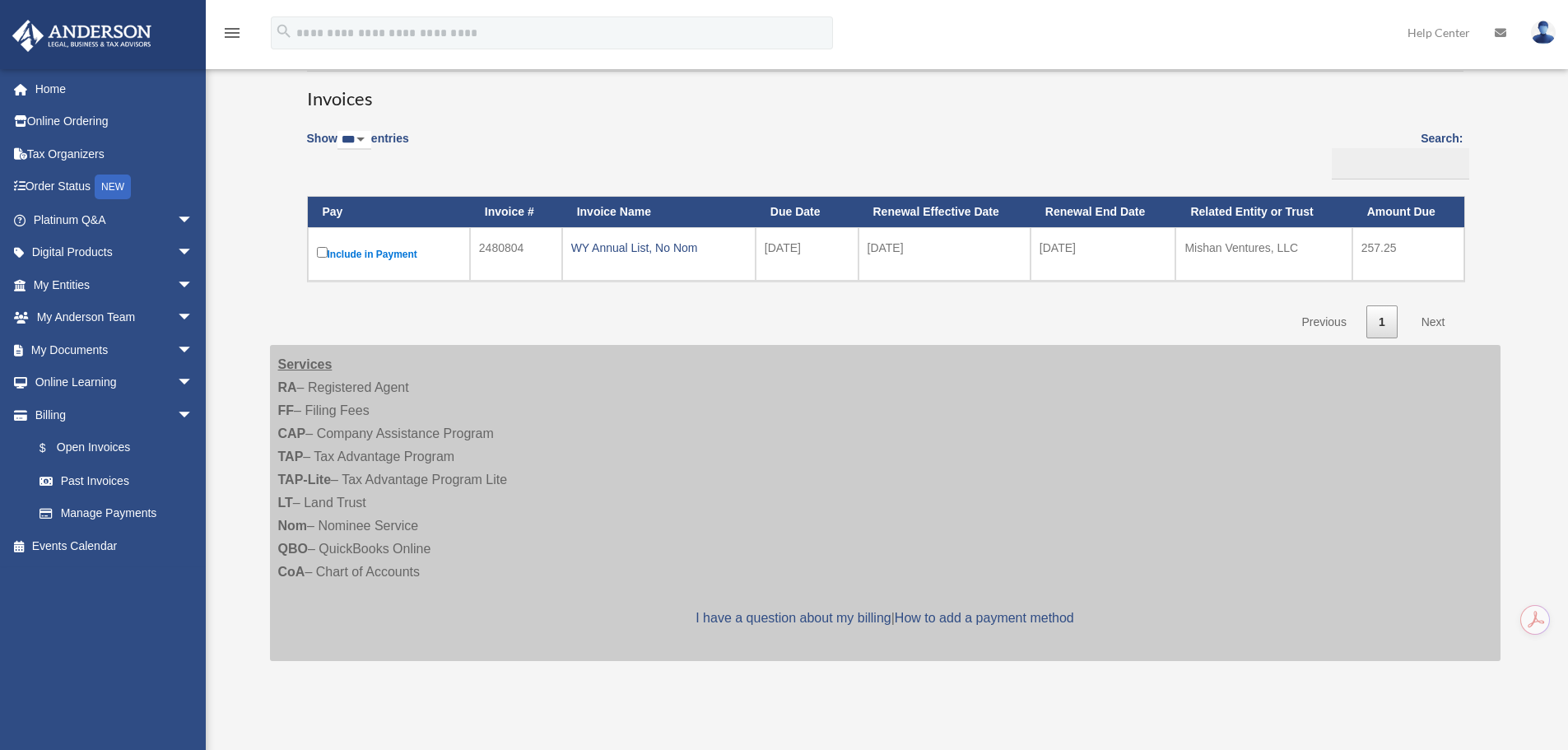
drag, startPoint x: 471, startPoint y: 265, endPoint x: 468, endPoint y: 242, distance: 23.2
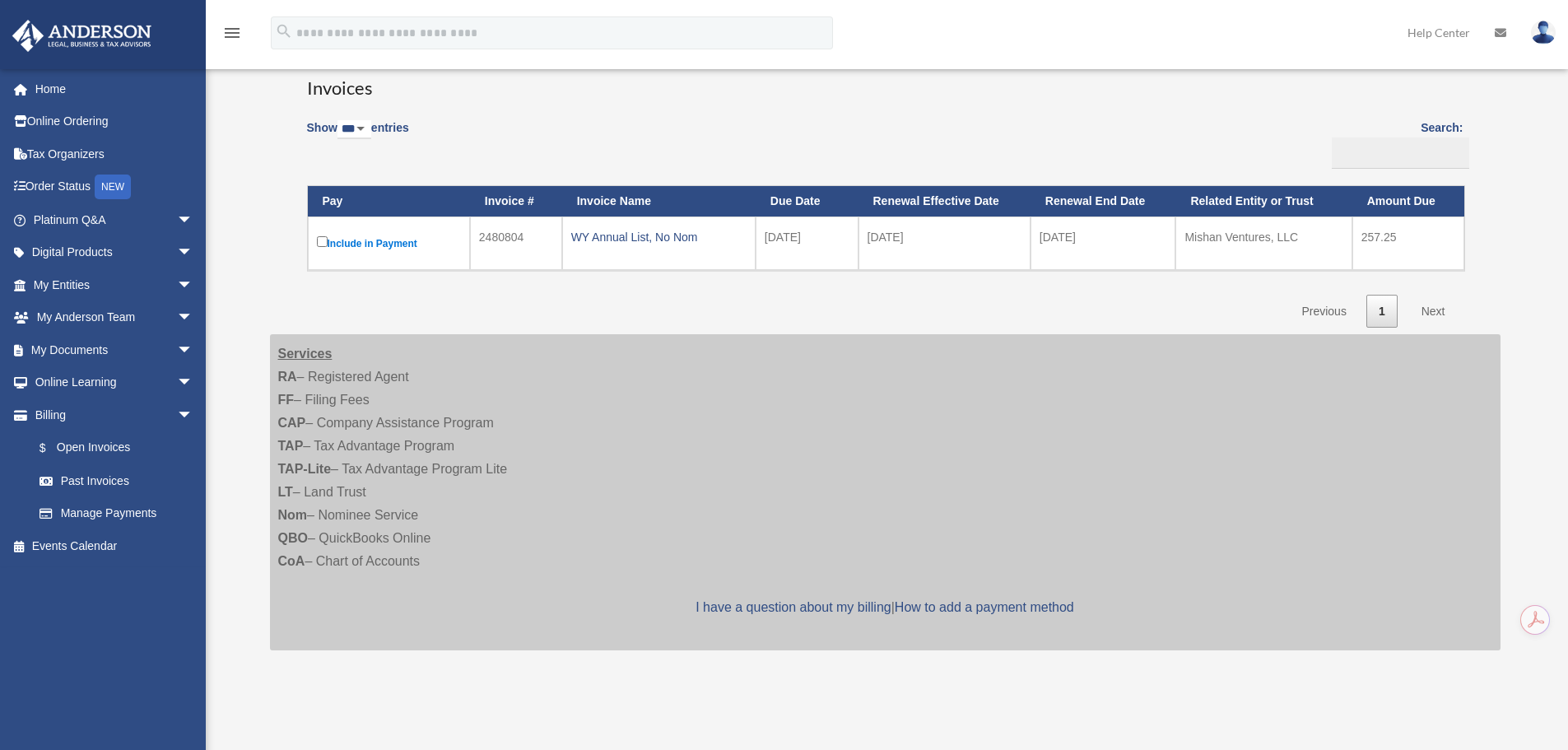
drag, startPoint x: 470, startPoint y: 229, endPoint x: 470, endPoint y: 260, distance: 31.0
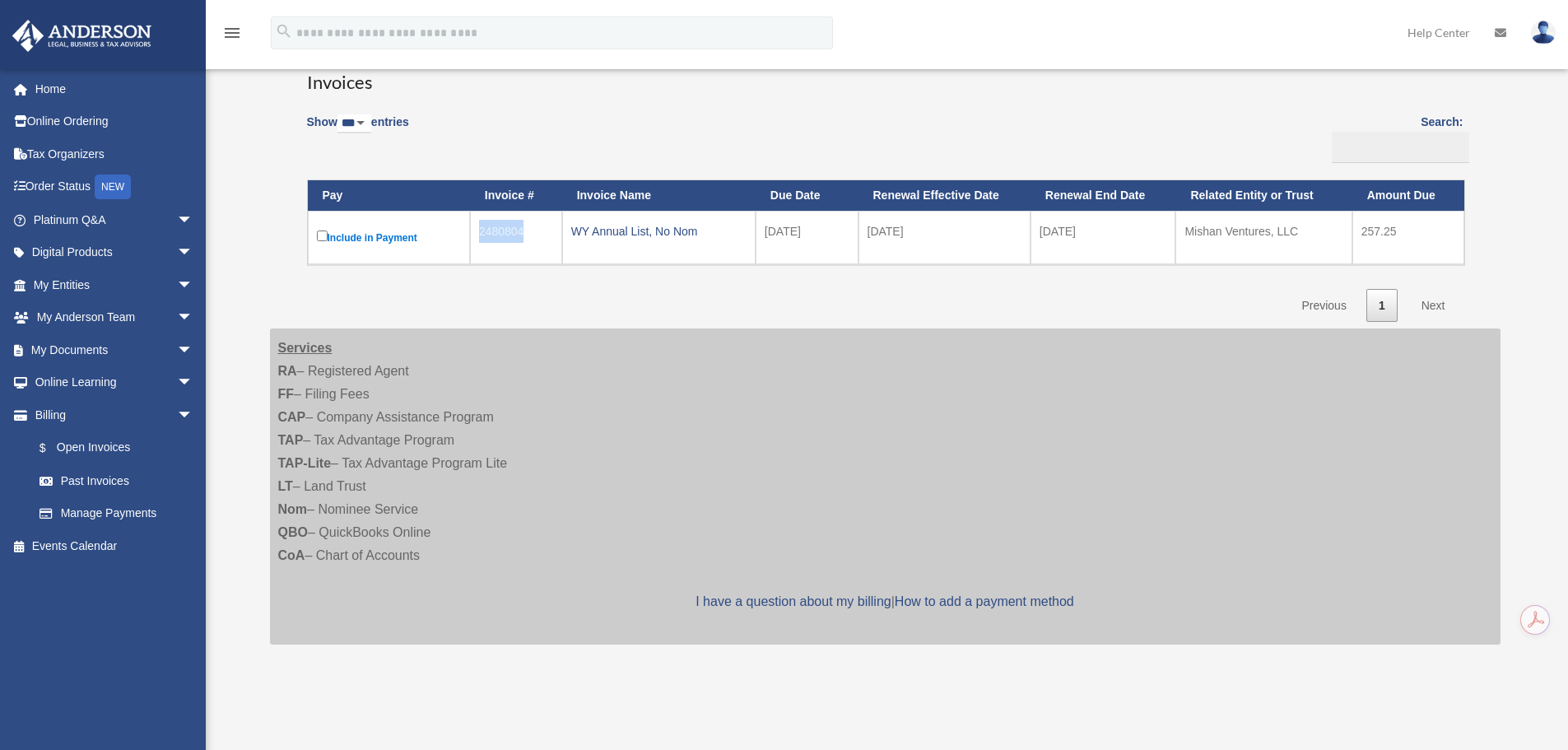
drag, startPoint x: 477, startPoint y: 236, endPoint x: 528, endPoint y: 234, distance: 51.0
click at [528, 234] on td "2480804" at bounding box center [515, 237] width 92 height 53
click at [505, 151] on div "Show ** ** ** *** entries Search: Pay Invoice # Invoice Name Due Date Renewal E…" at bounding box center [886, 213] width 1157 height 219
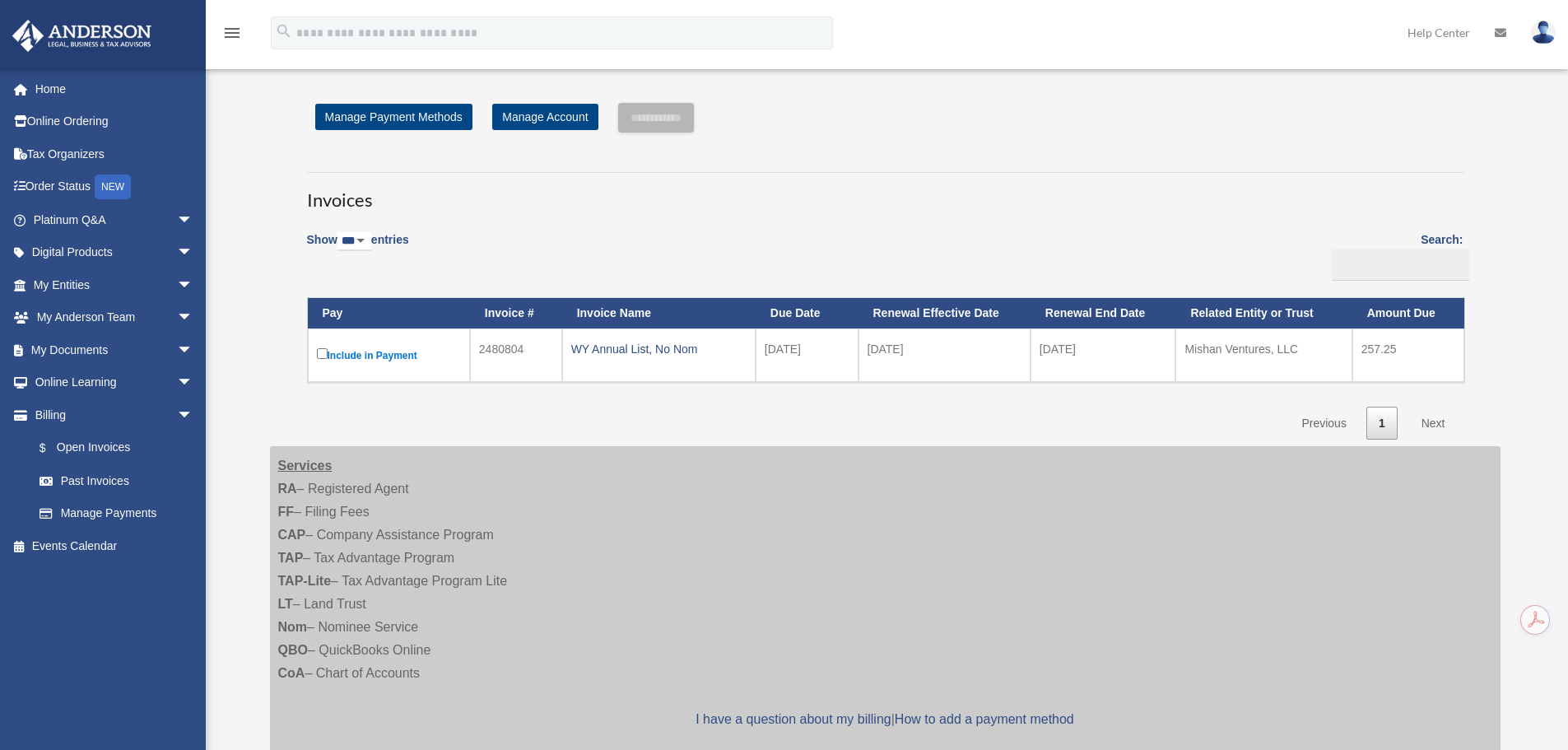
scroll to position [0, 0]
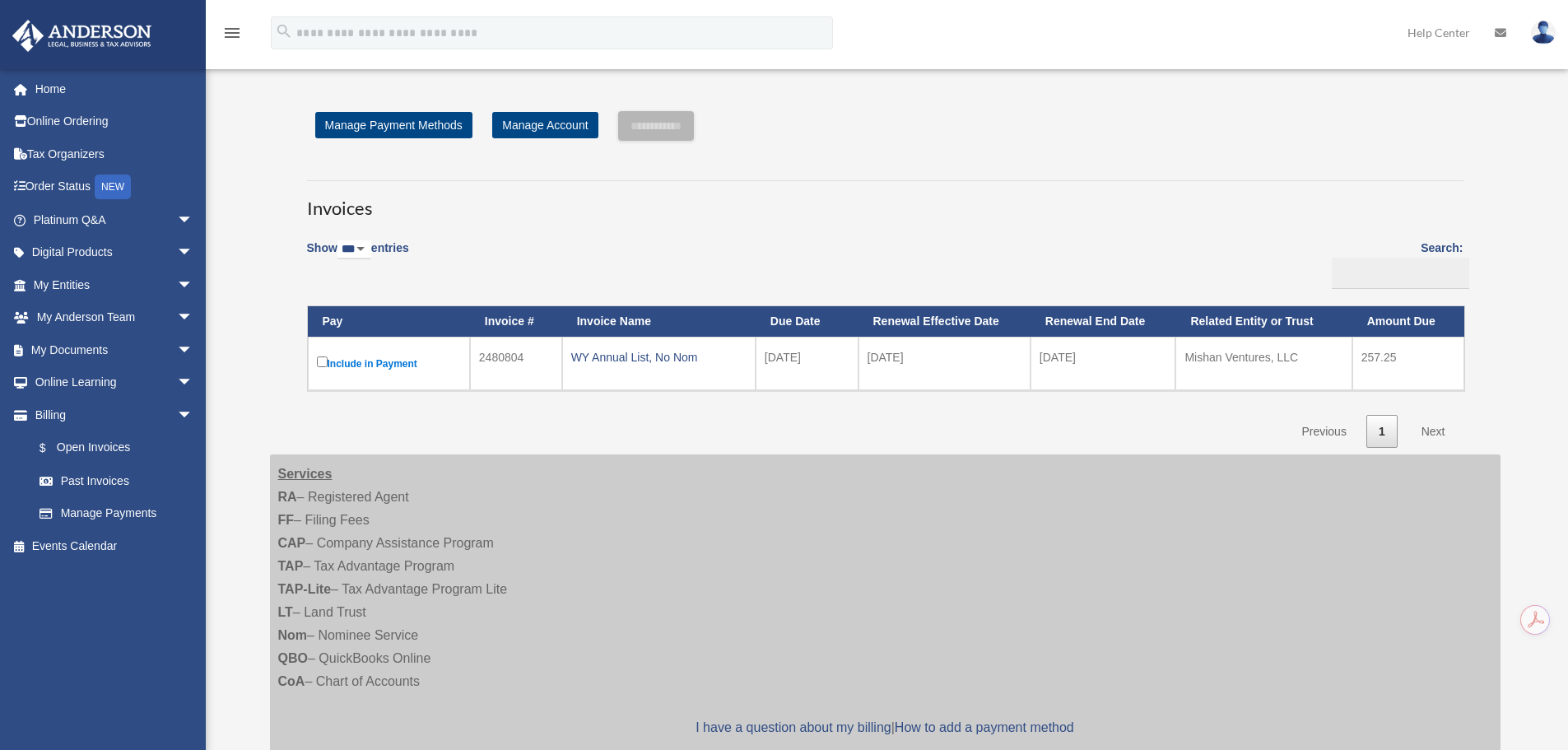
click at [612, 264] on div "Show ** ** ** *** entries Search: Pay Invoice # Invoice Name Due Date Renewal E…" at bounding box center [886, 339] width 1157 height 219
drag, startPoint x: 286, startPoint y: 186, endPoint x: 492, endPoint y: 275, distance: 224.4
click at [492, 275] on div "**********" at bounding box center [886, 280] width 1206 height 338
click at [482, 220] on h3 "Invoices" at bounding box center [886, 200] width 1157 height 41
drag, startPoint x: 466, startPoint y: 226, endPoint x: 470, endPoint y: 215, distance: 11.7
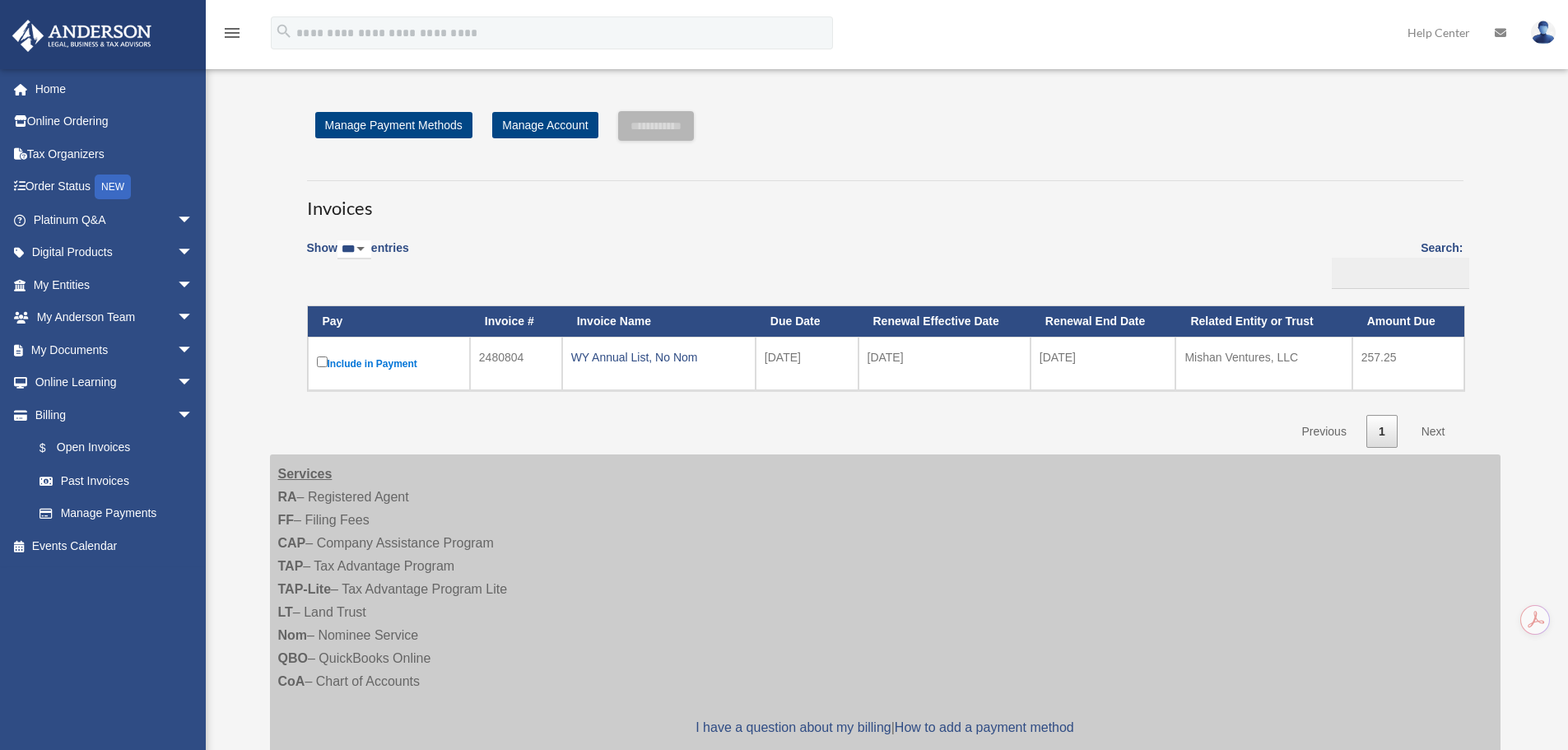
click at [470, 215] on h3 "Invoices" at bounding box center [886, 200] width 1157 height 41
drag, startPoint x: 299, startPoint y: 209, endPoint x: 494, endPoint y: 256, distance: 200.6
click at [494, 256] on div "Invoices Show ** ** ** *** entries Search: Pay Invoice # Invoice Name Due Date …" at bounding box center [886, 307] width 1181 height 284
click at [494, 256] on div "Show ** ** ** *** entries Search: Pay Invoice # Invoice Name Due Date Renewal E…" at bounding box center [886, 339] width 1157 height 219
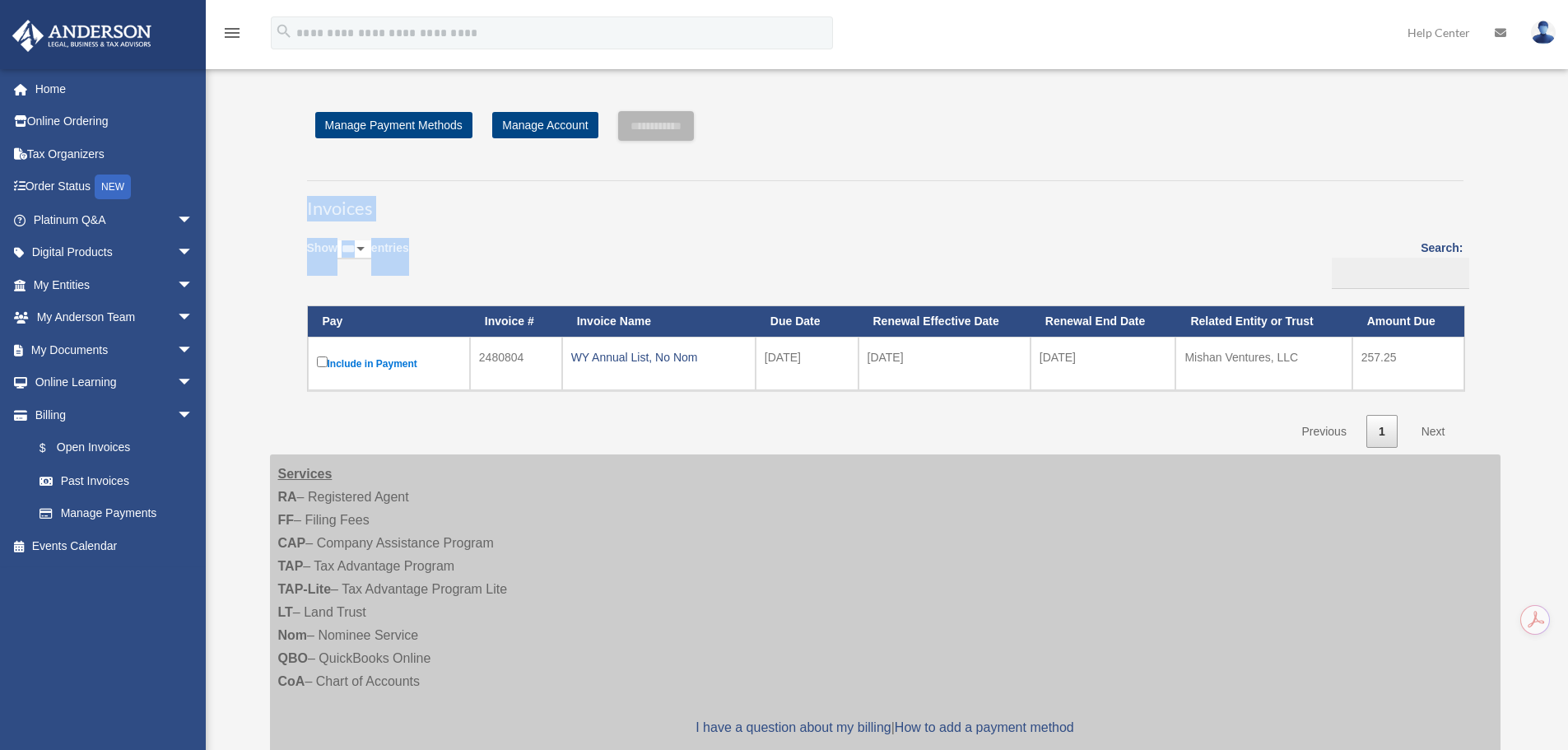
drag, startPoint x: 300, startPoint y: 211, endPoint x: 480, endPoint y: 276, distance: 191.4
click at [480, 276] on div "Invoices Show ** ** ** *** entries Search: Pay Invoice # Invoice Name Due Date …" at bounding box center [886, 307] width 1181 height 284
drag, startPoint x: 480, startPoint y: 276, endPoint x: 457, endPoint y: 204, distance: 75.6
click at [457, 204] on h3 "Invoices" at bounding box center [886, 200] width 1157 height 41
drag, startPoint x: 286, startPoint y: 212, endPoint x: 520, endPoint y: 271, distance: 241.3
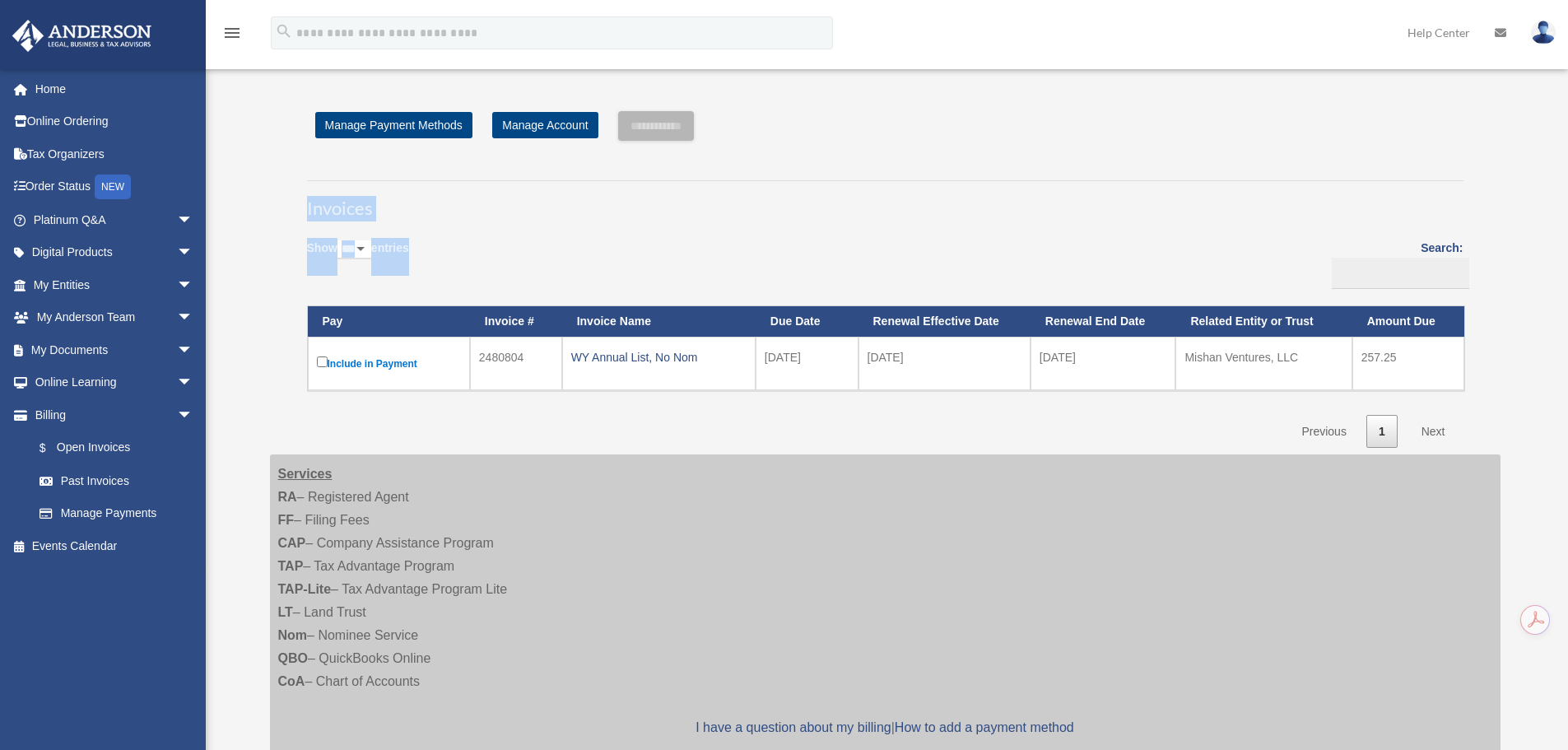
click at [520, 271] on div "**********" at bounding box center [886, 280] width 1206 height 338
click at [451, 200] on h3 "Invoices" at bounding box center [886, 200] width 1157 height 41
click at [299, 203] on div "Invoices Show ** ** ** *** entries Search: Pay Invoice # Invoice Name Due Date …" at bounding box center [886, 307] width 1181 height 284
drag, startPoint x: 309, startPoint y: 207, endPoint x: 500, endPoint y: 227, distance: 192.0
click at [500, 227] on div "Invoices Show ** ** ** *** entries Search: Pay Invoice # Invoice Name Due Date …" at bounding box center [886, 307] width 1181 height 284
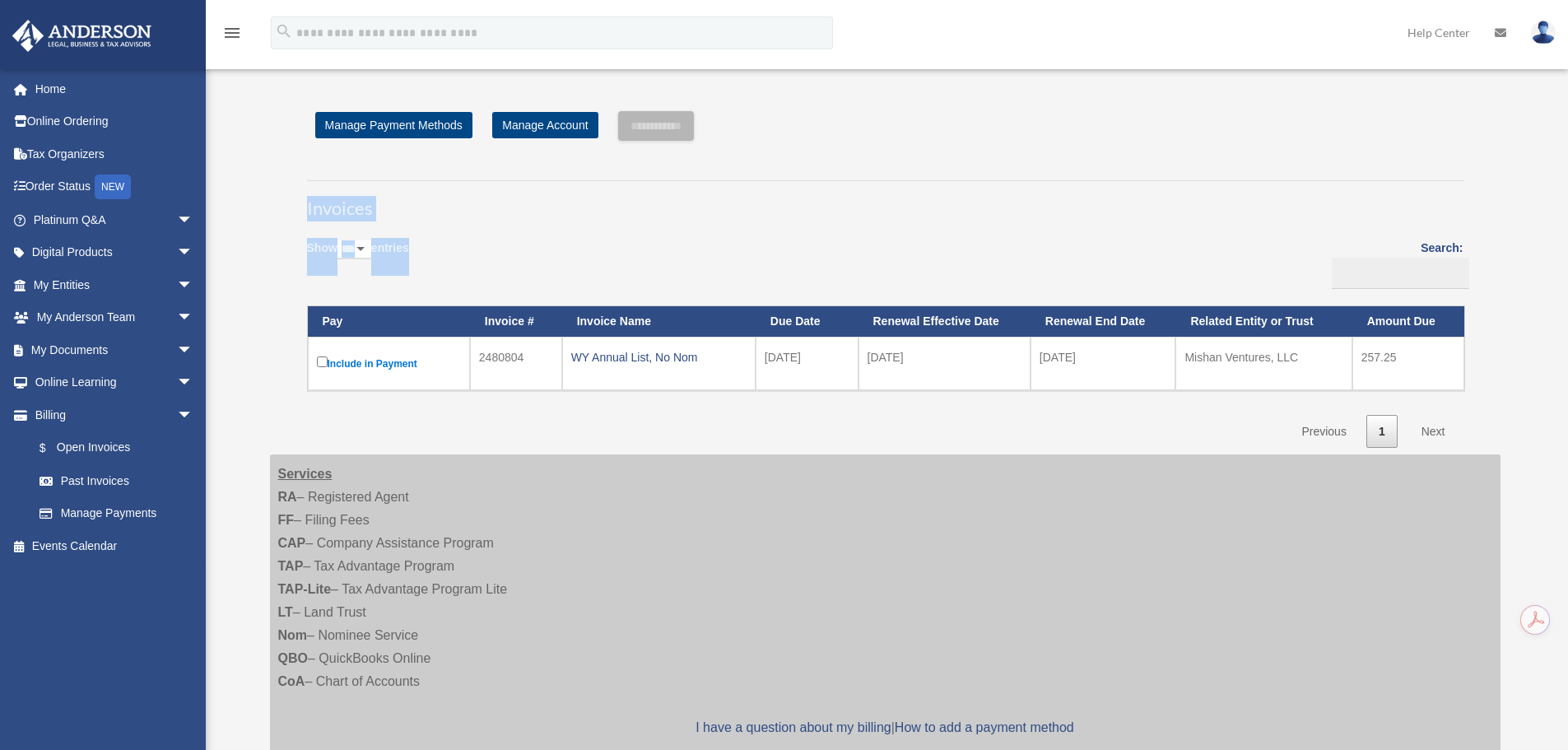
click at [318, 186] on h3 "Invoices" at bounding box center [886, 200] width 1157 height 41
drag, startPoint x: 295, startPoint y: 470, endPoint x: 485, endPoint y: 691, distance: 291.4
click at [485, 691] on div "Services RA – Registered Agent FF – Filing Fees CAP – Company Assistance Progra…" at bounding box center [886, 612] width 1230 height 316
click at [270, 287] on div "**********" at bounding box center [886, 280] width 1230 height 338
drag, startPoint x: 295, startPoint y: 177, endPoint x: 441, endPoint y: 272, distance: 174.2
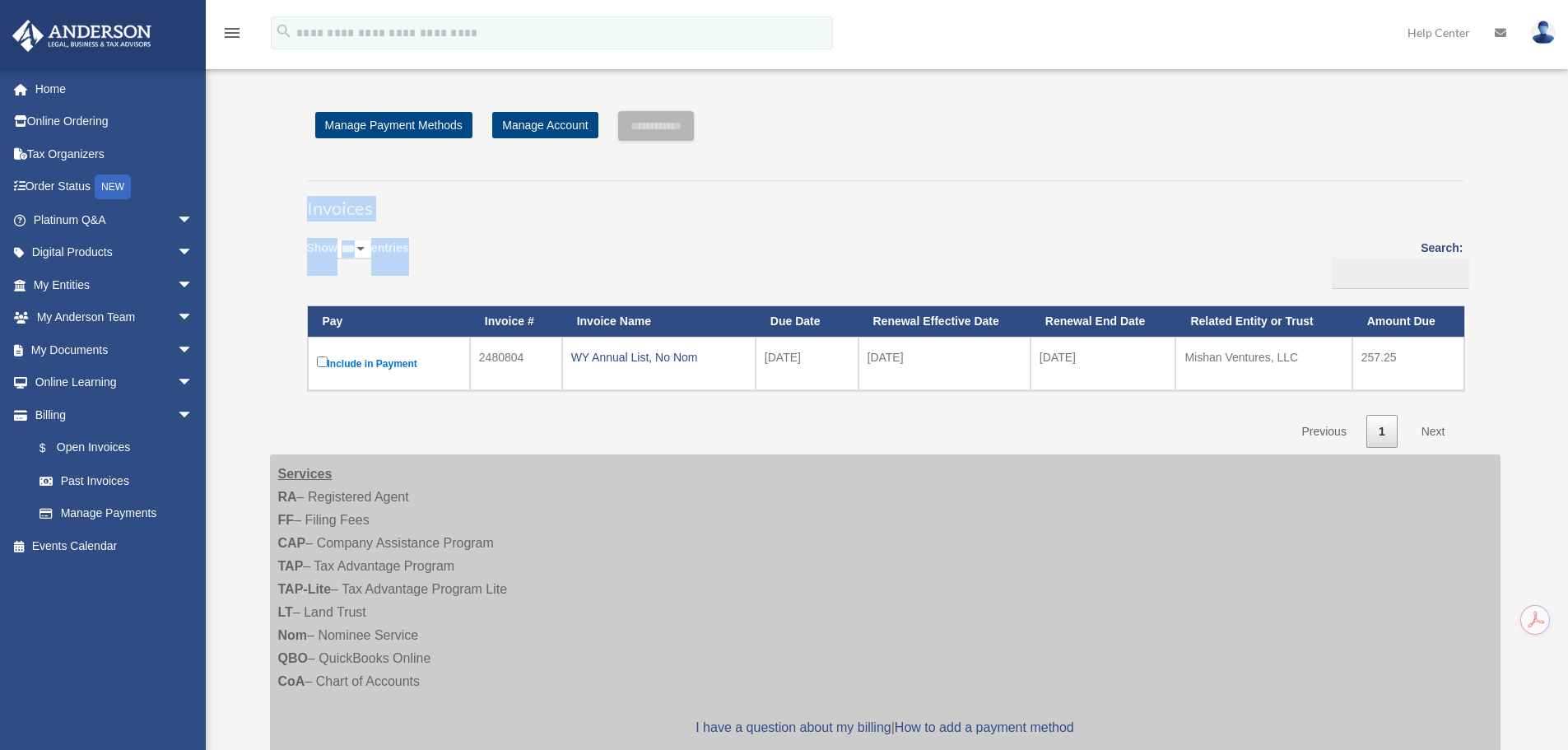
click at [441, 272] on div "**********" at bounding box center [885, 452] width 1256 height 723
click at [423, 186] on h3 "Invoices" at bounding box center [886, 200] width 1157 height 41
drag, startPoint x: 373, startPoint y: 213, endPoint x: 399, endPoint y: 215, distance: 26.1
click at [399, 215] on div "Invoices Show ** ** ** *** entries Search: Pay Invoice # Invoice Name Due Date …" at bounding box center [886, 307] width 1181 height 284
click at [322, 200] on h3 "Invoices" at bounding box center [886, 200] width 1157 height 41
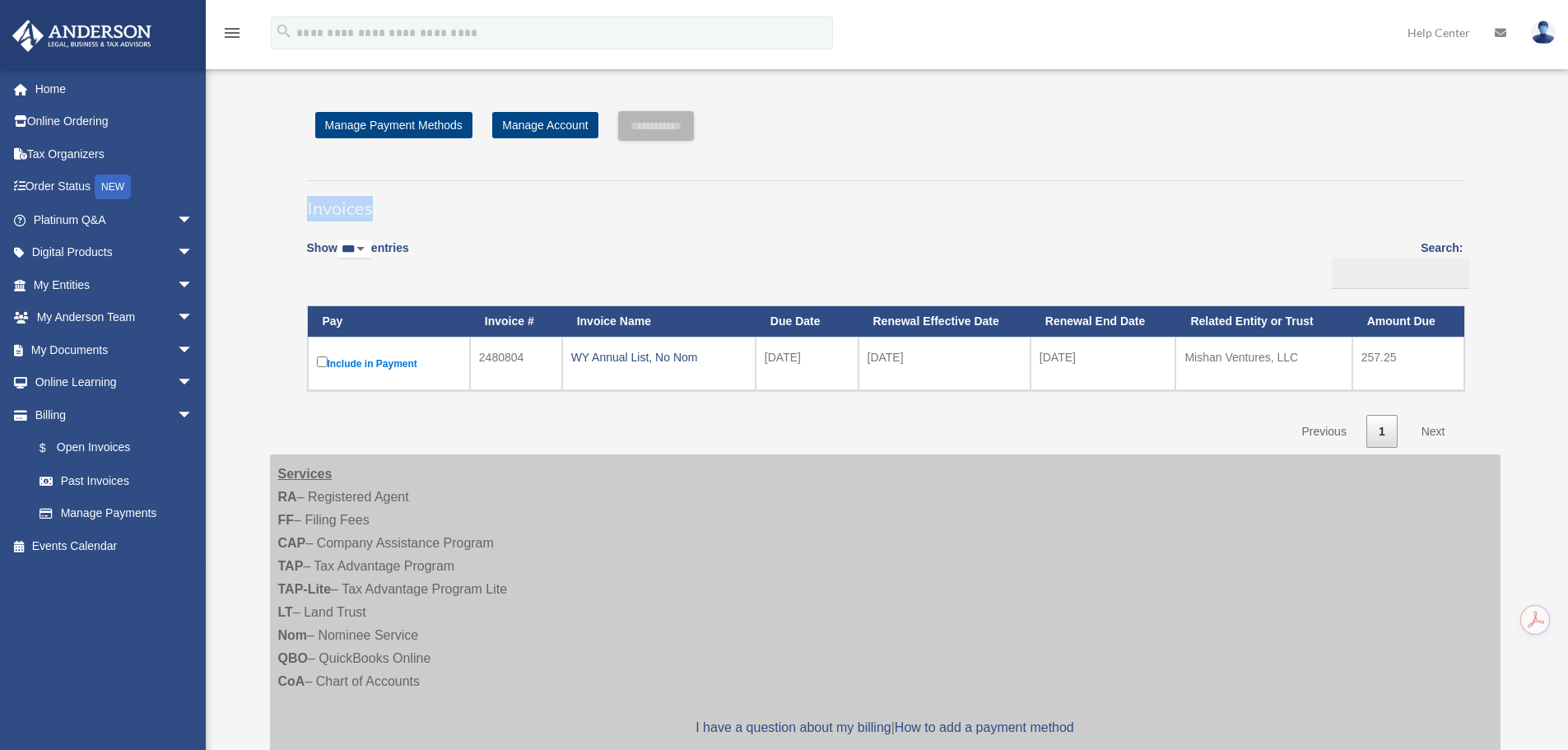
drag, startPoint x: 304, startPoint y: 213, endPoint x: 389, endPoint y: 211, distance: 85.0
click at [388, 211] on div "Invoices Show ** ** ** *** entries Search: Pay Invoice # Invoice Name Due Date …" at bounding box center [886, 307] width 1181 height 284
click at [326, 202] on h3 "Invoices" at bounding box center [886, 200] width 1157 height 41
drag, startPoint x: 298, startPoint y: 246, endPoint x: 454, endPoint y: 255, distance: 156.3
click at [454, 255] on div "Invoices Show ** ** ** *** entries Search: Pay Invoice # Invoice Name Due Date …" at bounding box center [886, 307] width 1181 height 284
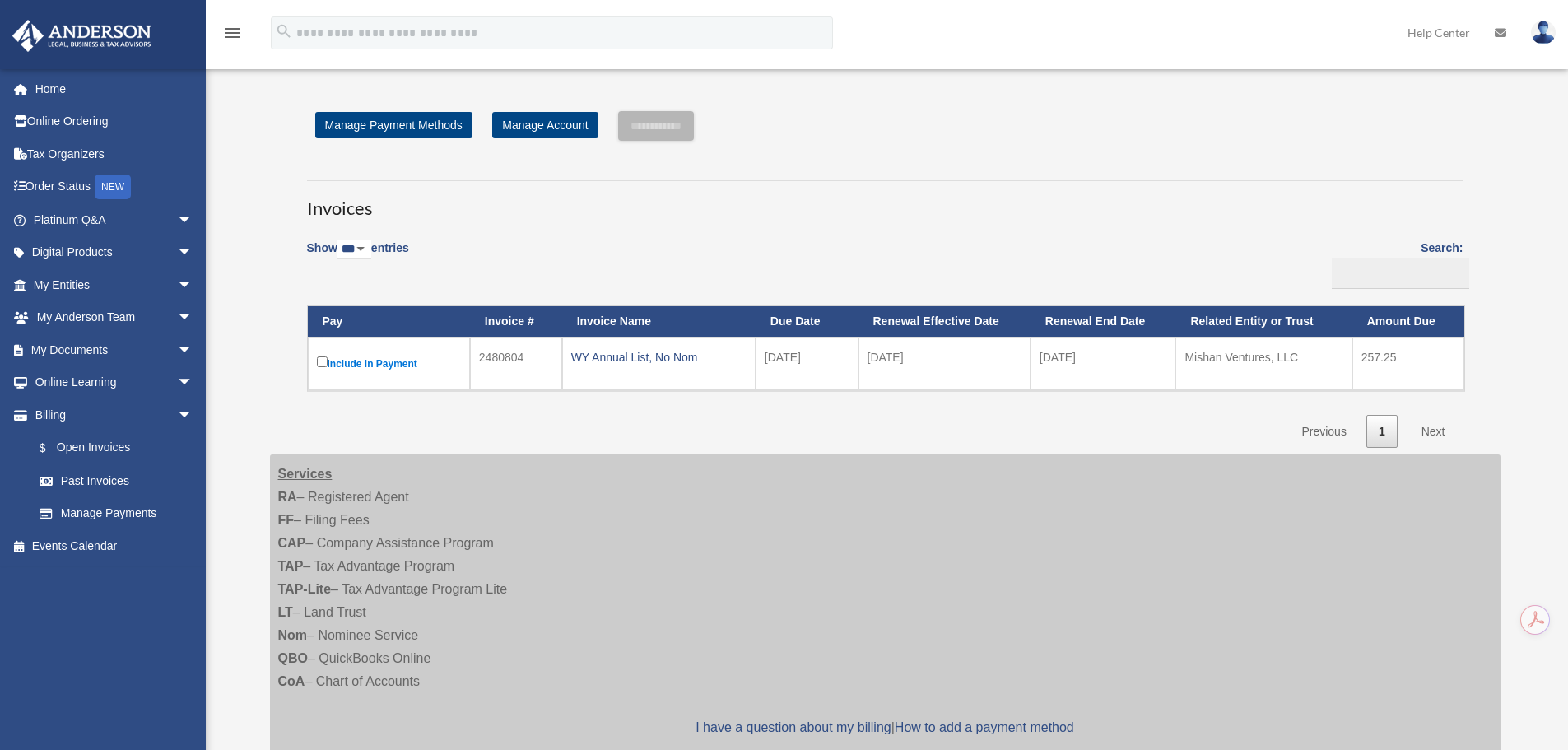
click at [454, 255] on div "Show ** ** ** *** entries Search: Pay Invoice # Invoice Name Due Date Renewal E…" at bounding box center [886, 339] width 1157 height 219
drag, startPoint x: 416, startPoint y: 252, endPoint x: 328, endPoint y: 196, distance: 104.3
click at [328, 196] on div "Invoices Show ** ** ** *** entries Search: Pay Invoice # Invoice Name Due Date …" at bounding box center [886, 307] width 1181 height 284
click at [328, 196] on h3 "Invoices" at bounding box center [886, 200] width 1157 height 41
drag, startPoint x: 301, startPoint y: 208, endPoint x: 458, endPoint y: 252, distance: 163.0
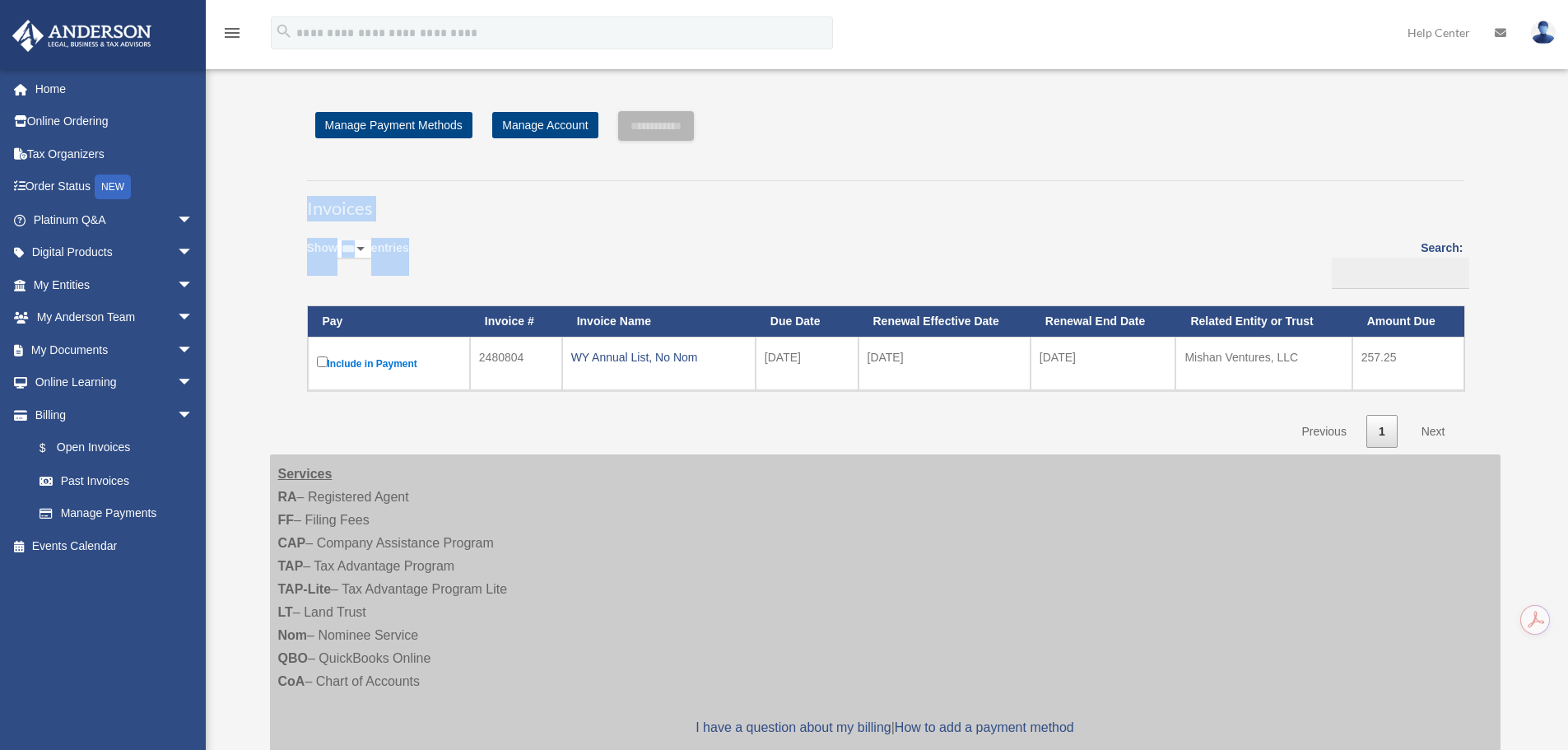
click at [458, 252] on div "Invoices Show ** ** ** *** entries Search: Pay Invoice # Invoice Name Due Date …" at bounding box center [886, 307] width 1181 height 284
drag, startPoint x: 309, startPoint y: 193, endPoint x: 309, endPoint y: 183, distance: 10.0
drag, startPoint x: 307, startPoint y: 179, endPoint x: 298, endPoint y: 179, distance: 9.0
click at [346, 174] on div "Invoices Show ** ** ** *** entries Search: Pay Invoice # Invoice Name Due Date …" at bounding box center [886, 307] width 1181 height 284
click at [49, 95] on link "Home" at bounding box center [115, 89] width 206 height 33
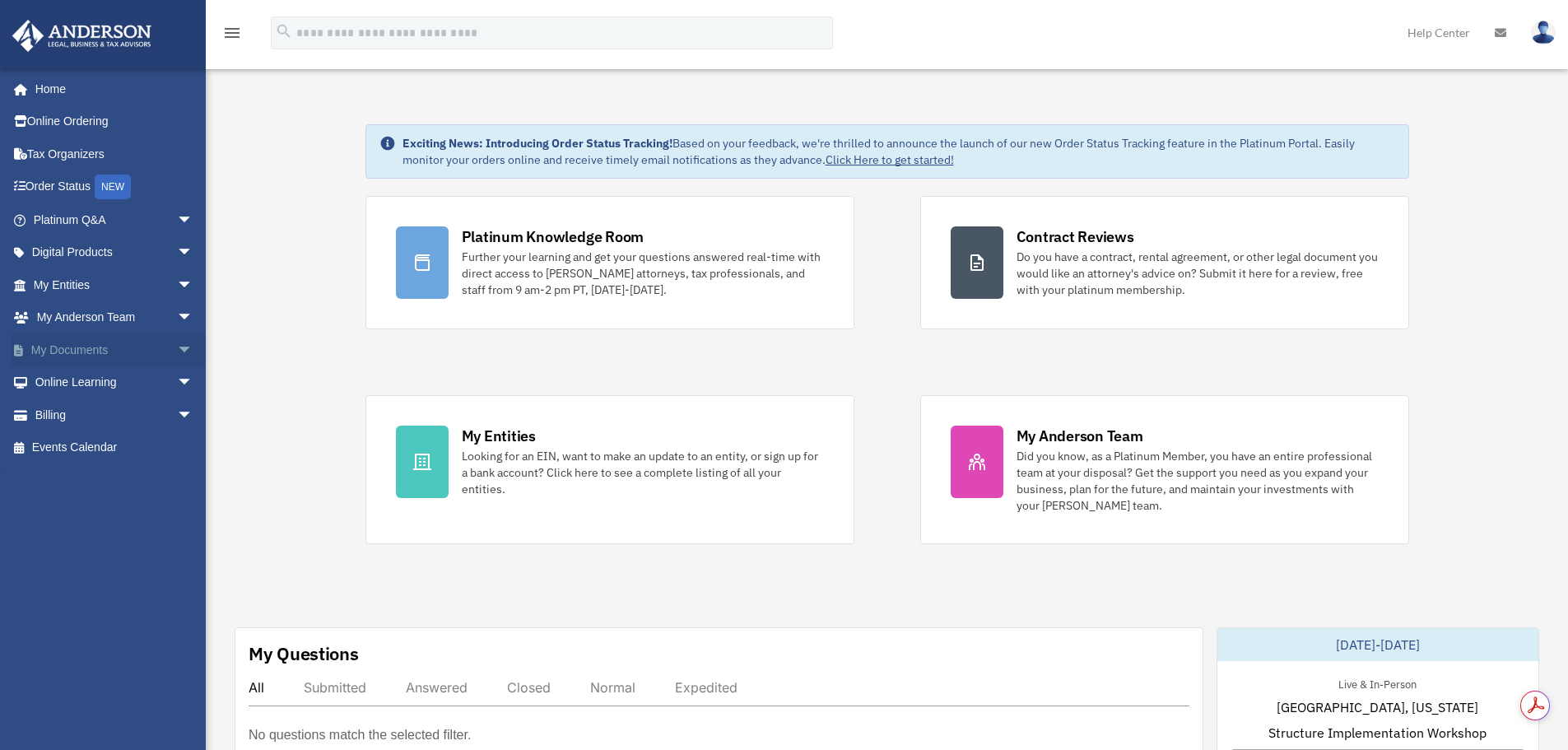
click at [177, 347] on span "arrow_drop_down" at bounding box center [193, 350] width 33 height 34
drag, startPoint x: 244, startPoint y: 326, endPoint x: 396, endPoint y: 356, distance: 154.9
drag, startPoint x: 396, startPoint y: 356, endPoint x: 366, endPoint y: 332, distance: 38.4
click at [366, 332] on div "Platinum Knowledge Room Further your learning and get your questions answered r…" at bounding box center [887, 370] width 1044 height 348
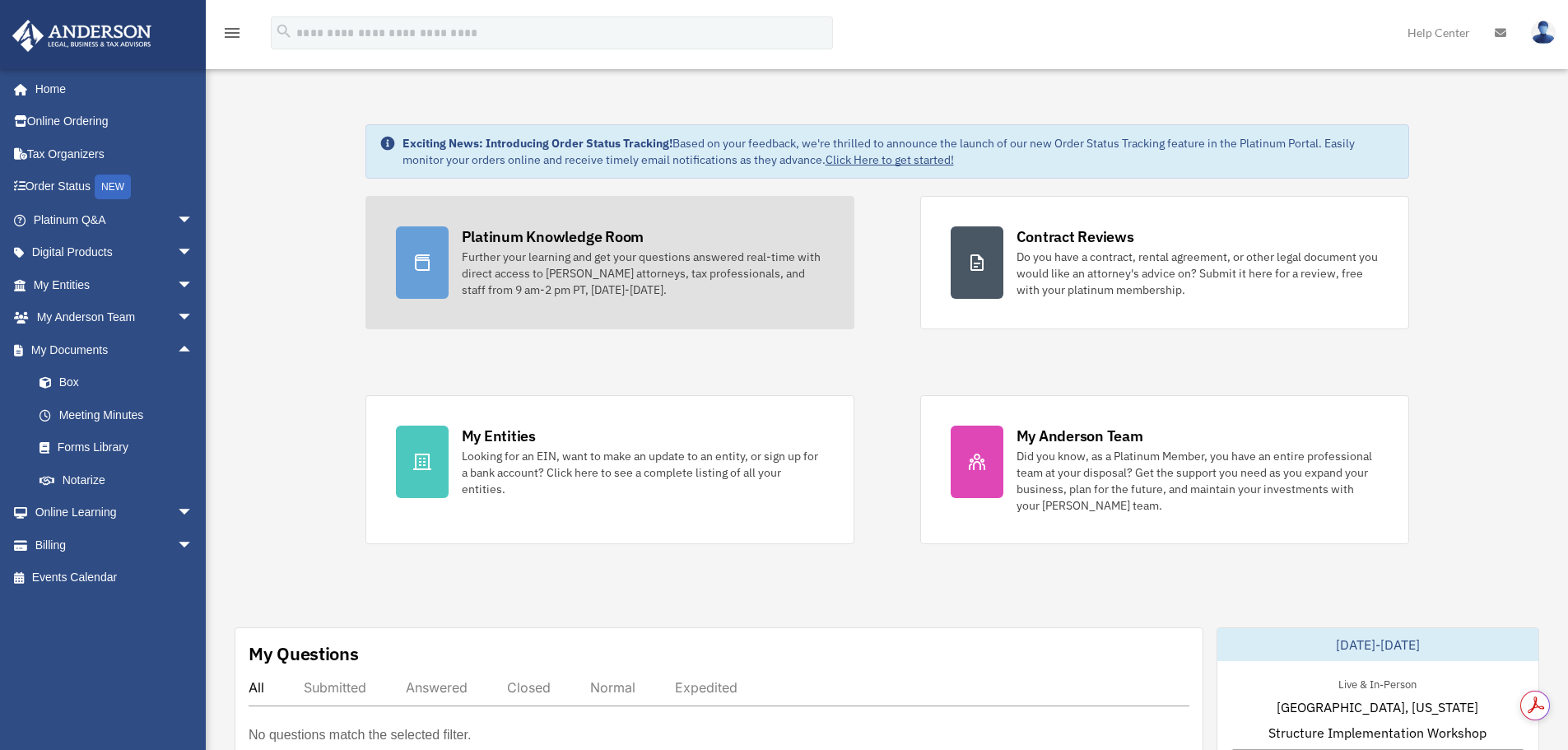
drag, startPoint x: 366, startPoint y: 332, endPoint x: 368, endPoint y: 324, distance: 8.2
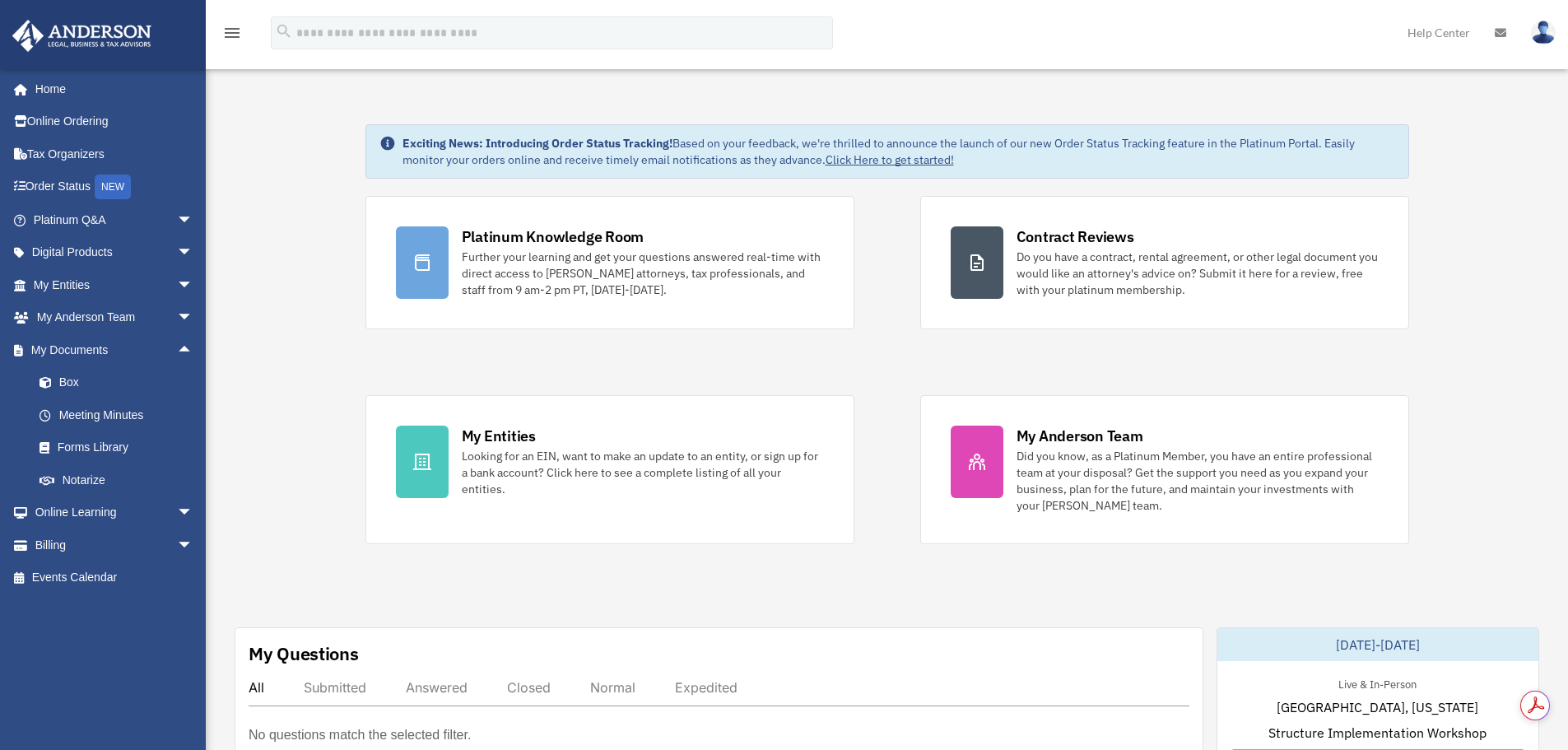
drag, startPoint x: 368, startPoint y: 324, endPoint x: 360, endPoint y: 323, distance: 8.1
drag, startPoint x: 362, startPoint y: 318, endPoint x: 307, endPoint y: 299, distance: 58.2
click at [102, 412] on link "Meeting Minutes" at bounding box center [120, 415] width 195 height 33
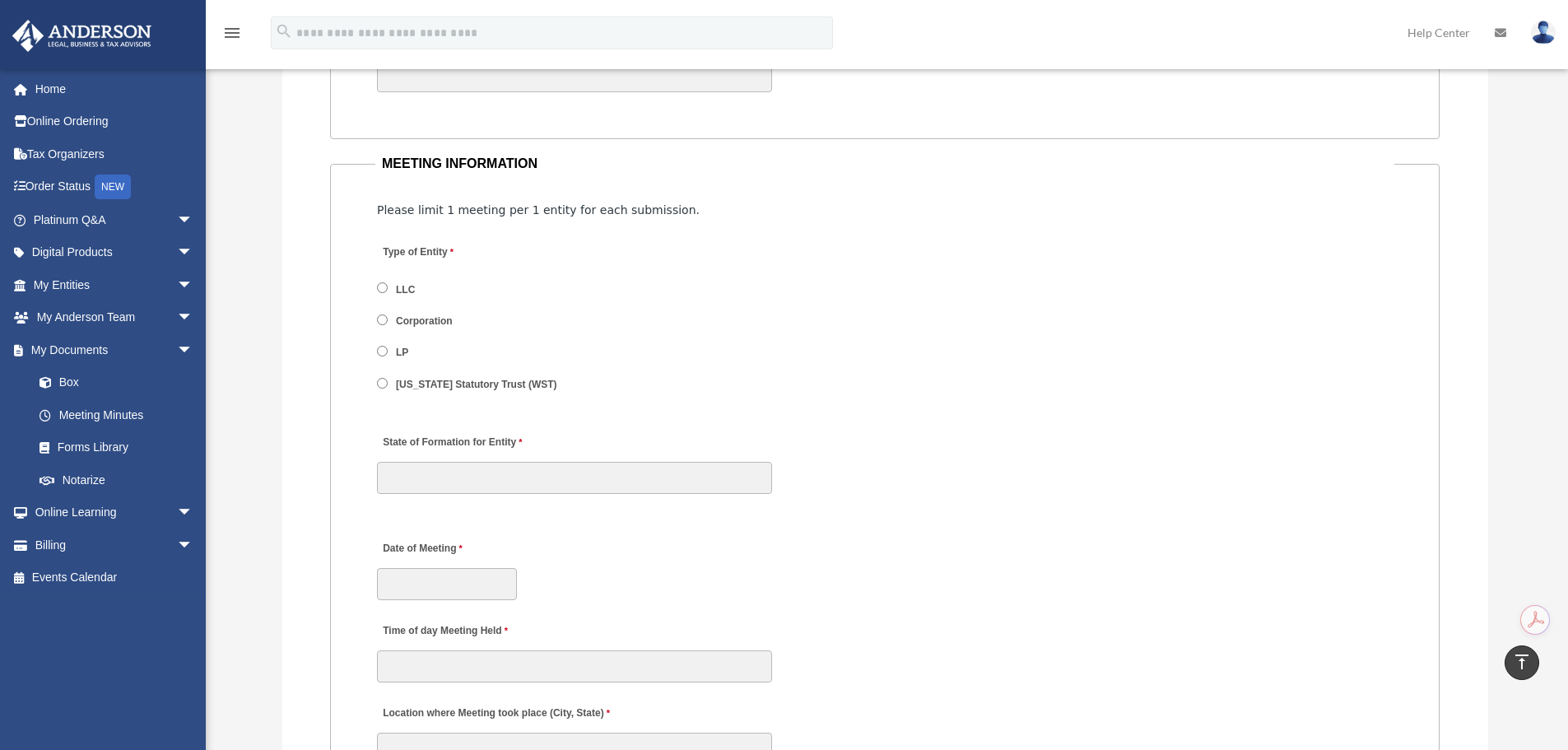
scroll to position [1894, 0]
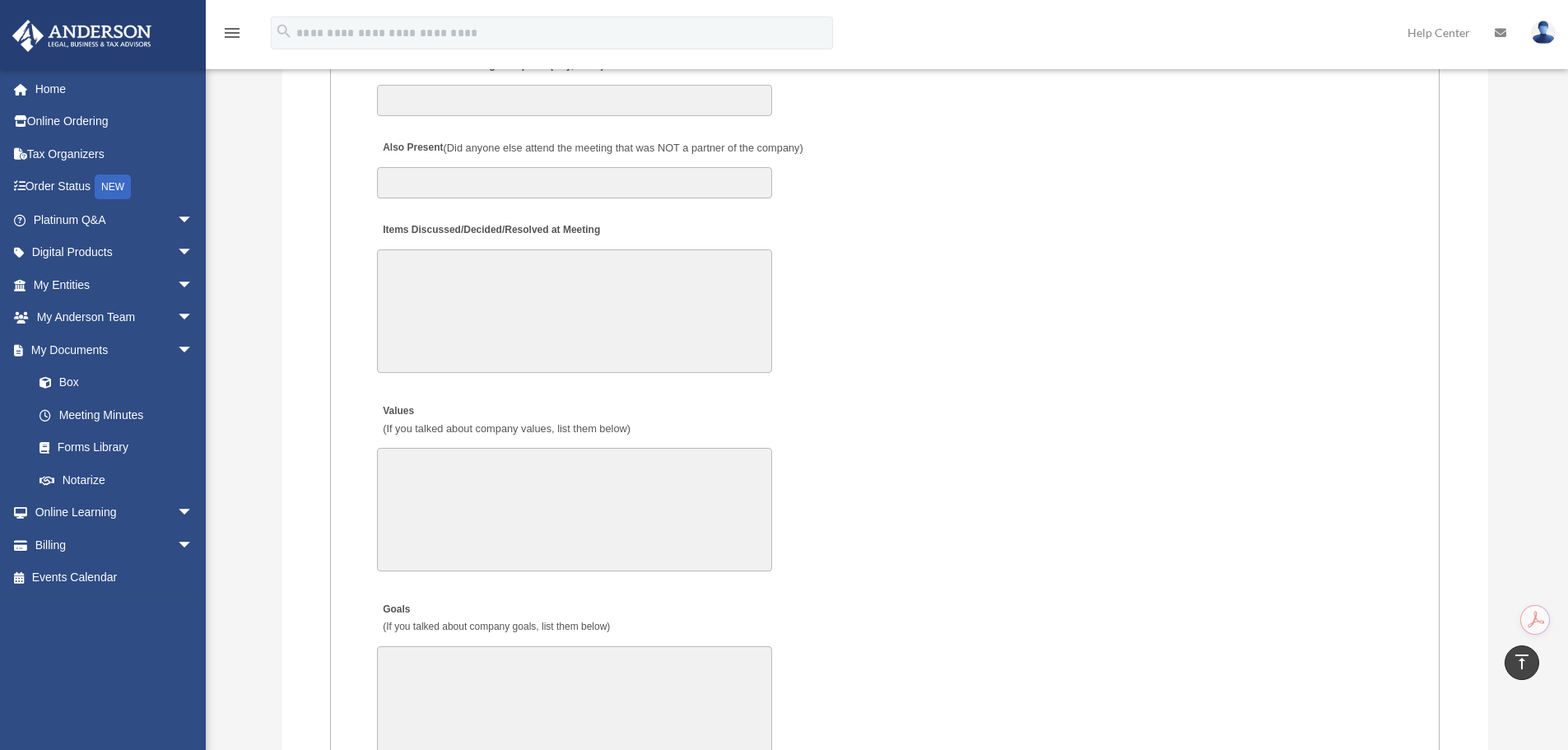
drag, startPoint x: 331, startPoint y: 287, endPoint x: 335, endPoint y: 455, distance: 168.0
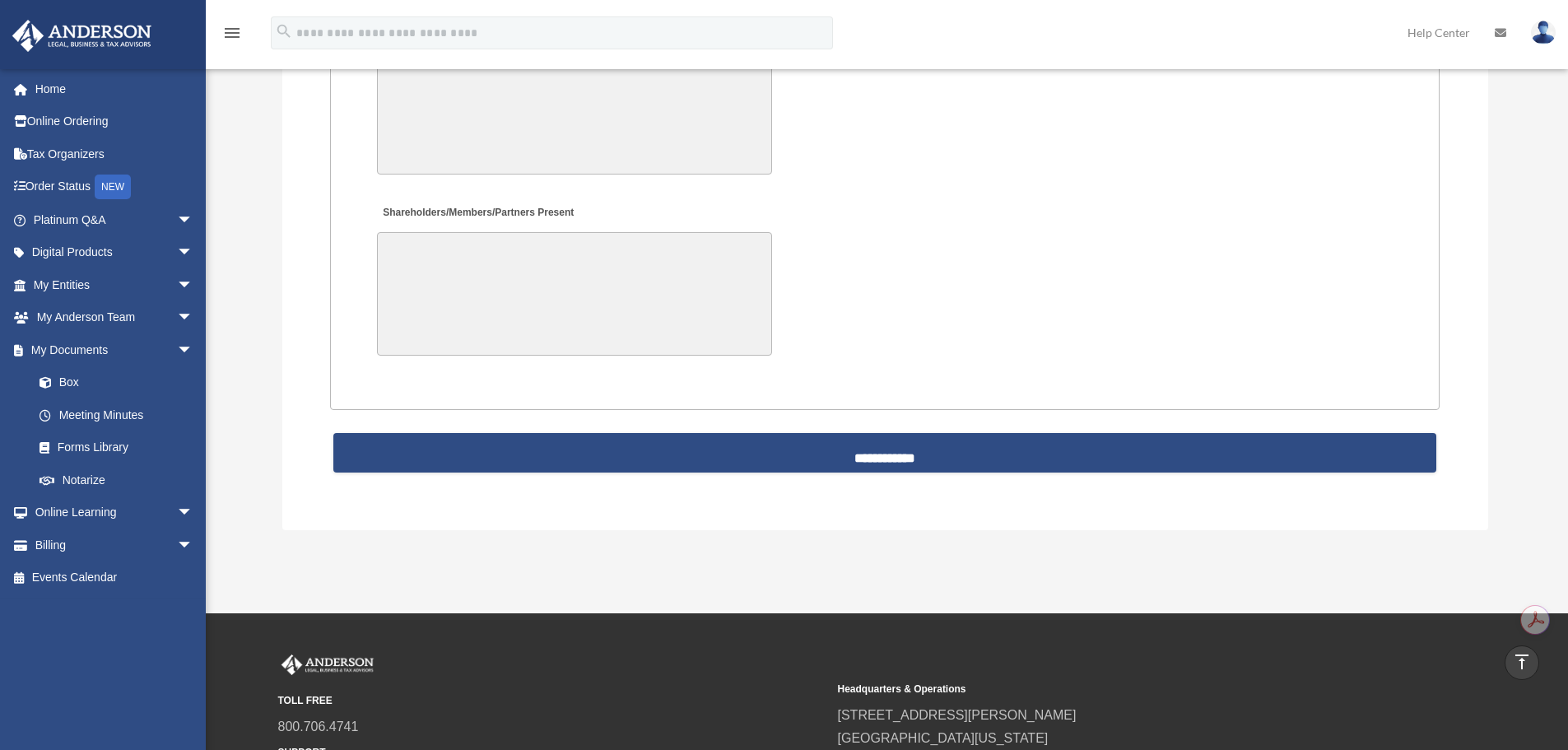
drag, startPoint x: 331, startPoint y: 404, endPoint x: 339, endPoint y: 568, distance: 164.2
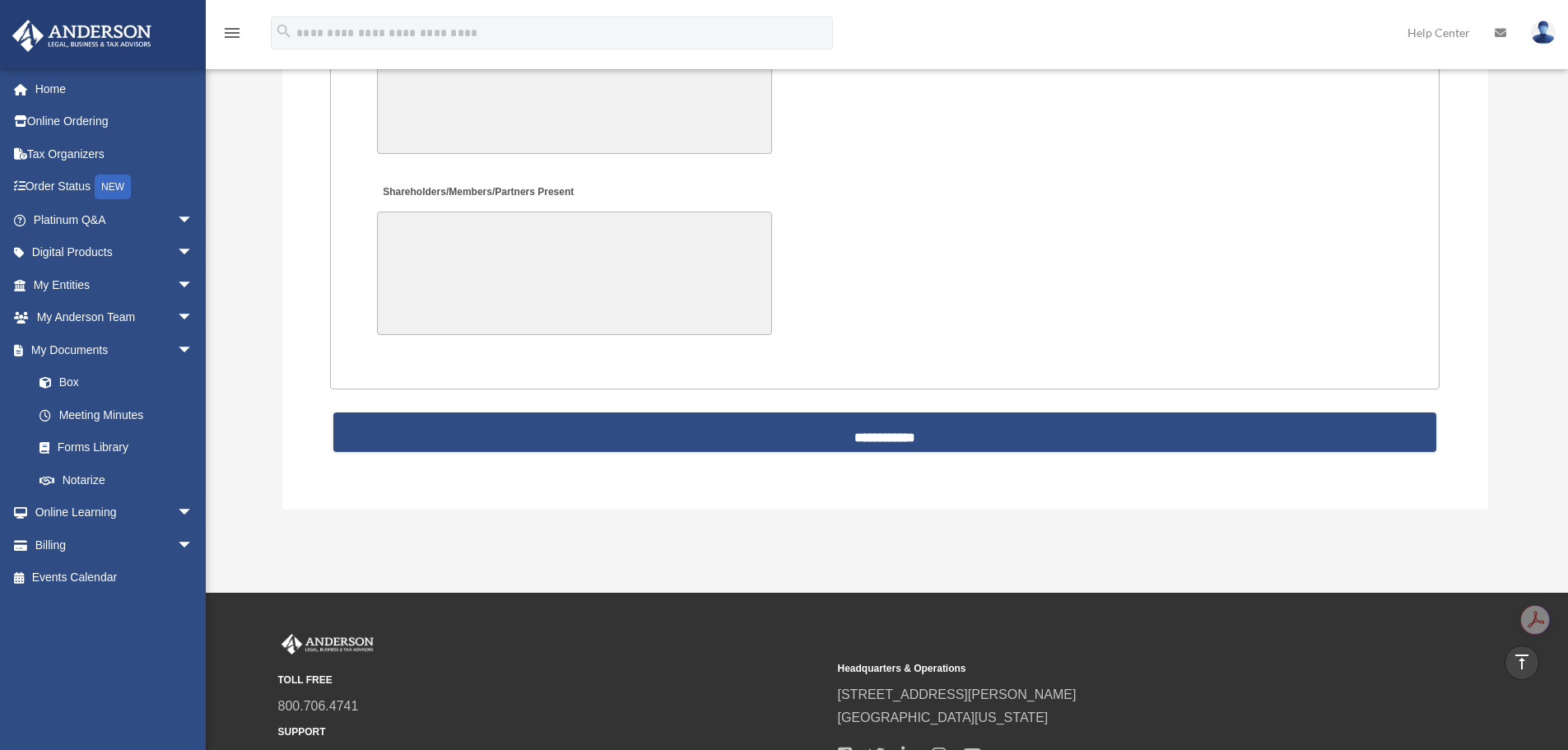
scroll to position [3412, 0]
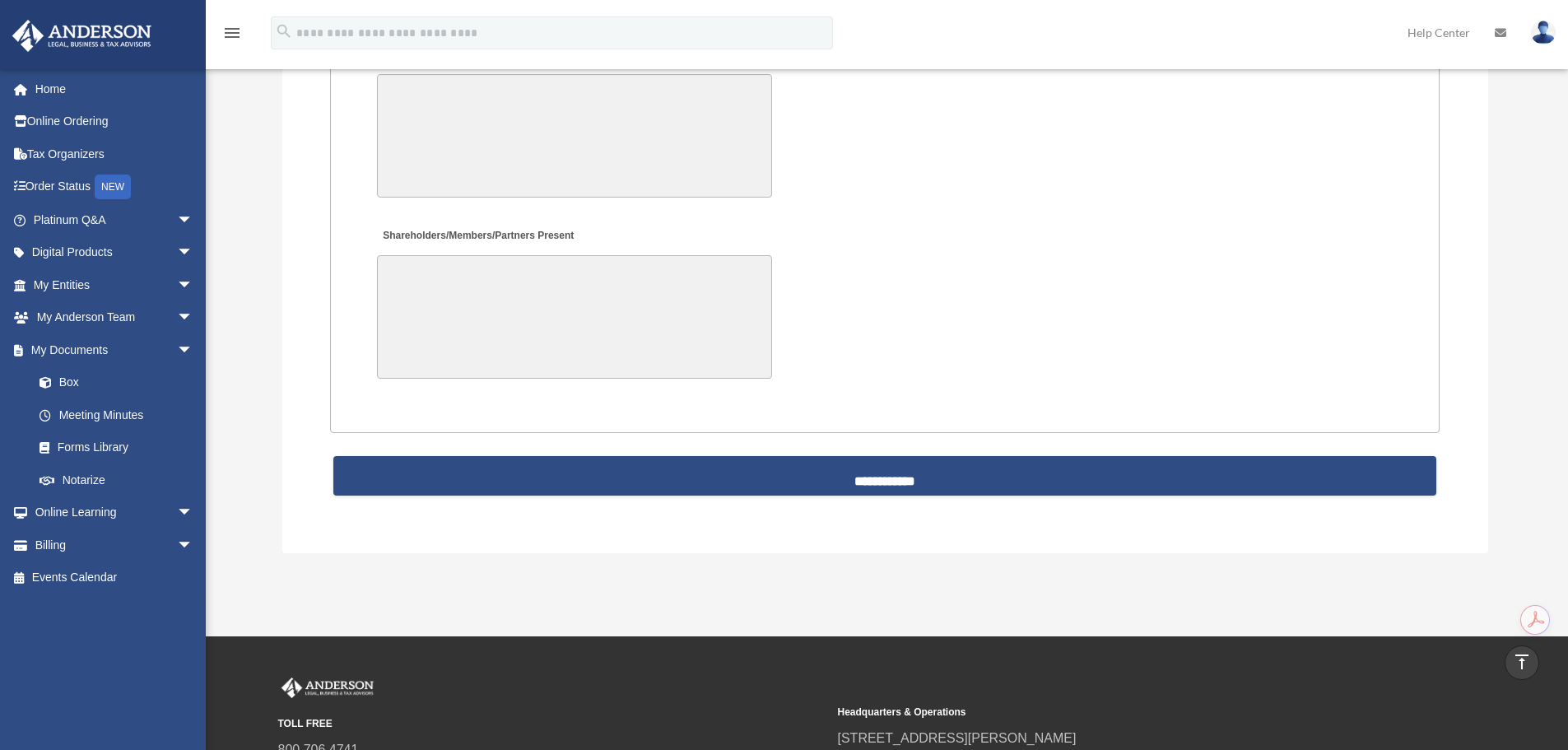
drag, startPoint x: 337, startPoint y: 418, endPoint x: 339, endPoint y: 356, distance: 62.0
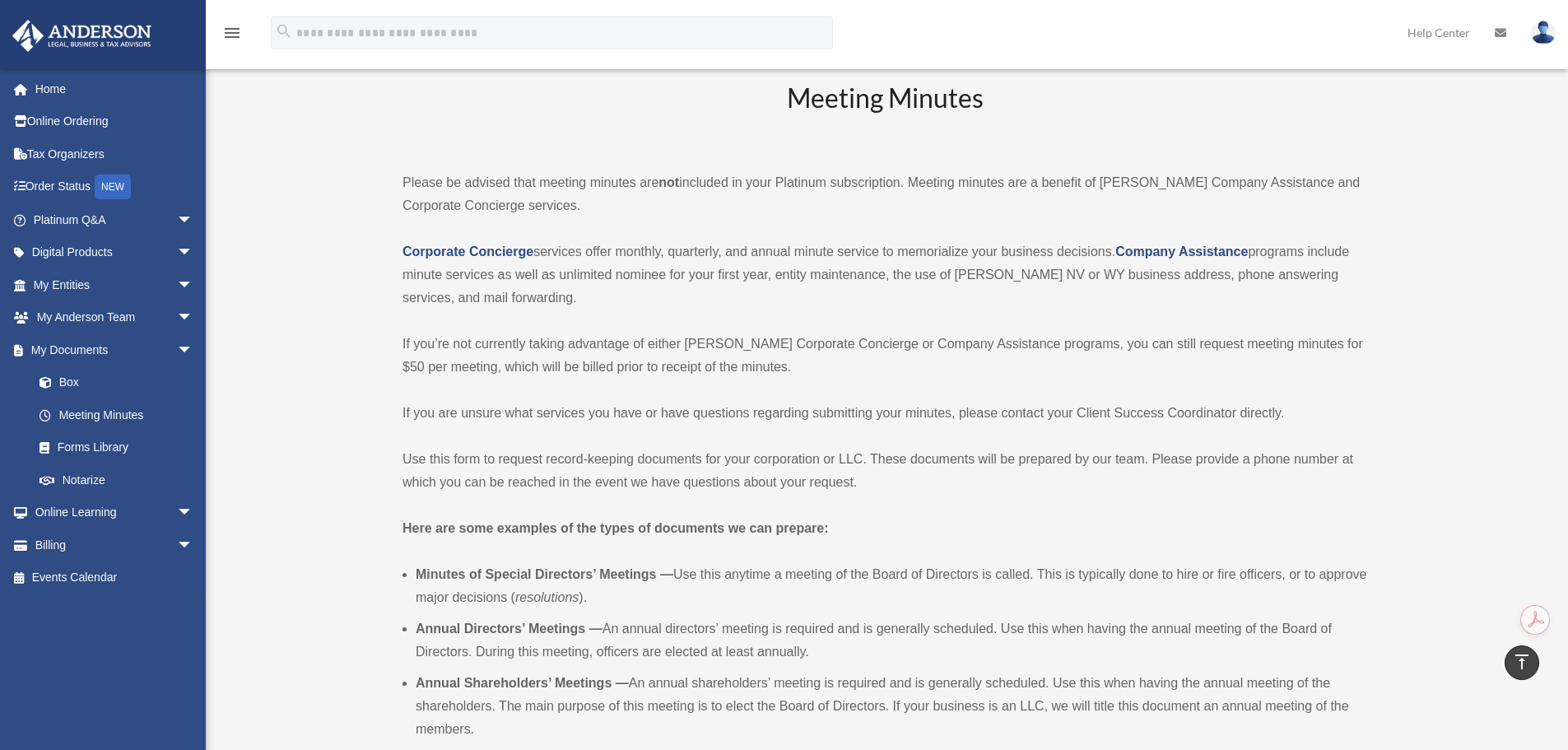
scroll to position [0, 0]
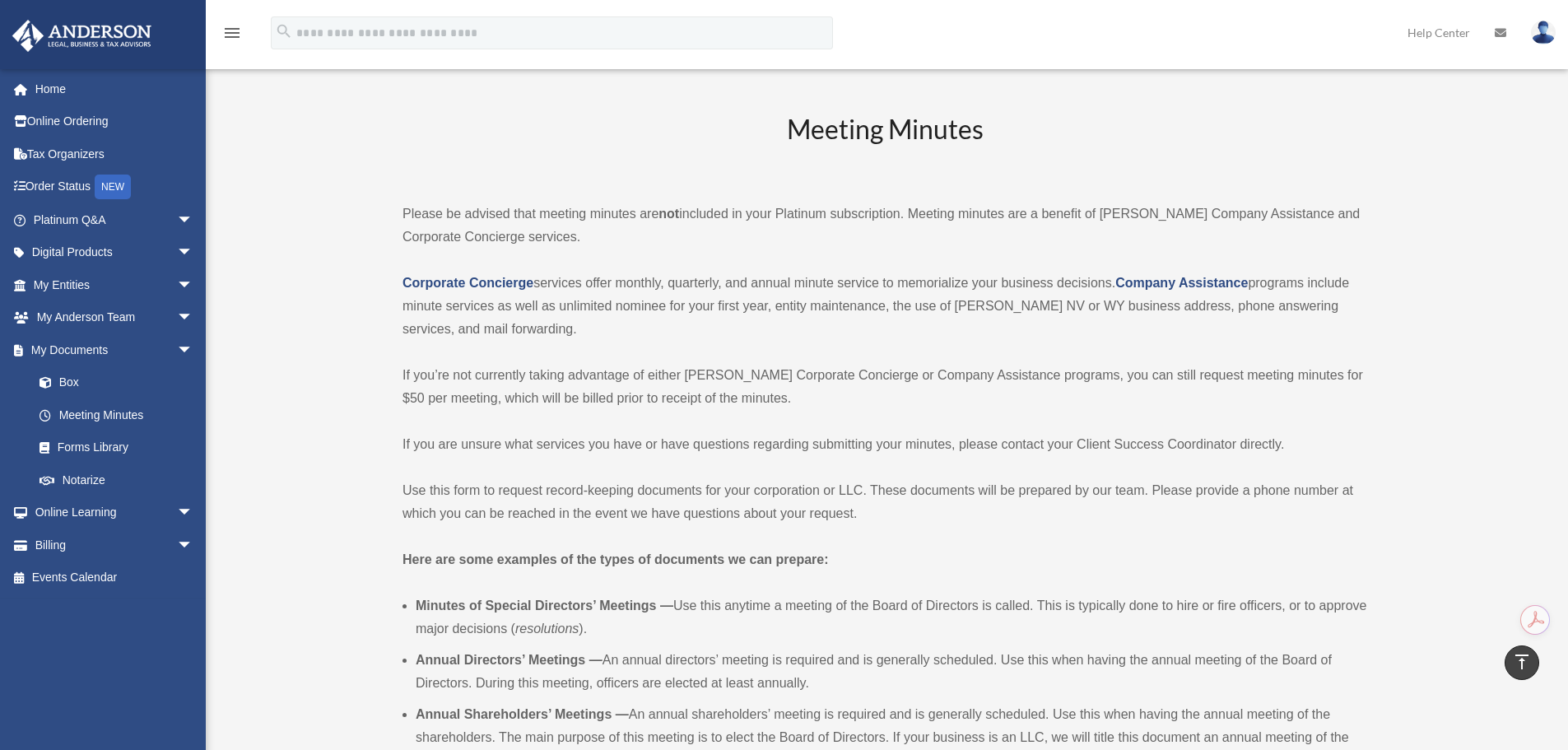
drag, startPoint x: 332, startPoint y: 448, endPoint x: 336, endPoint y: 249, distance: 199.0
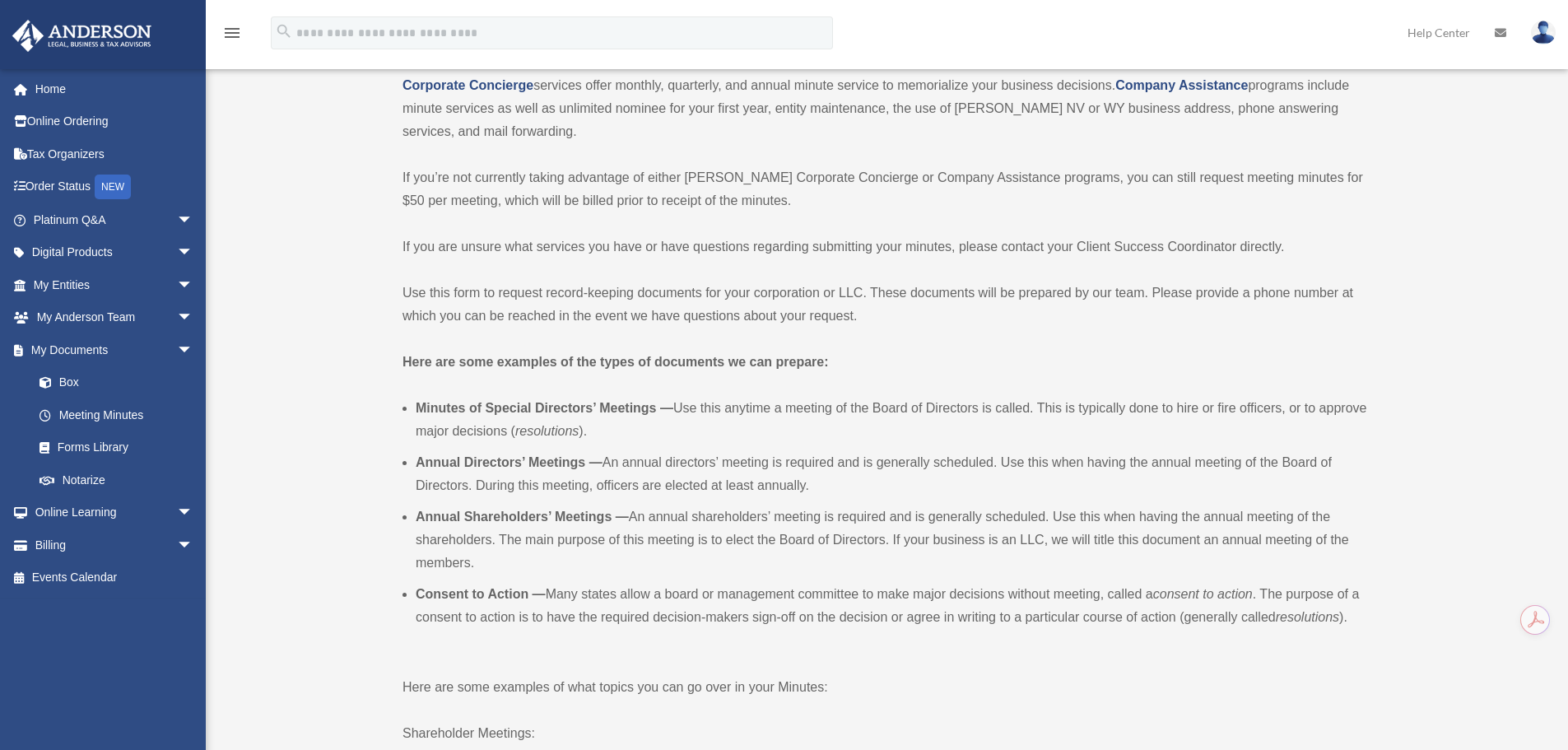
drag, startPoint x: 405, startPoint y: 255, endPoint x: 398, endPoint y: 338, distance: 83.3
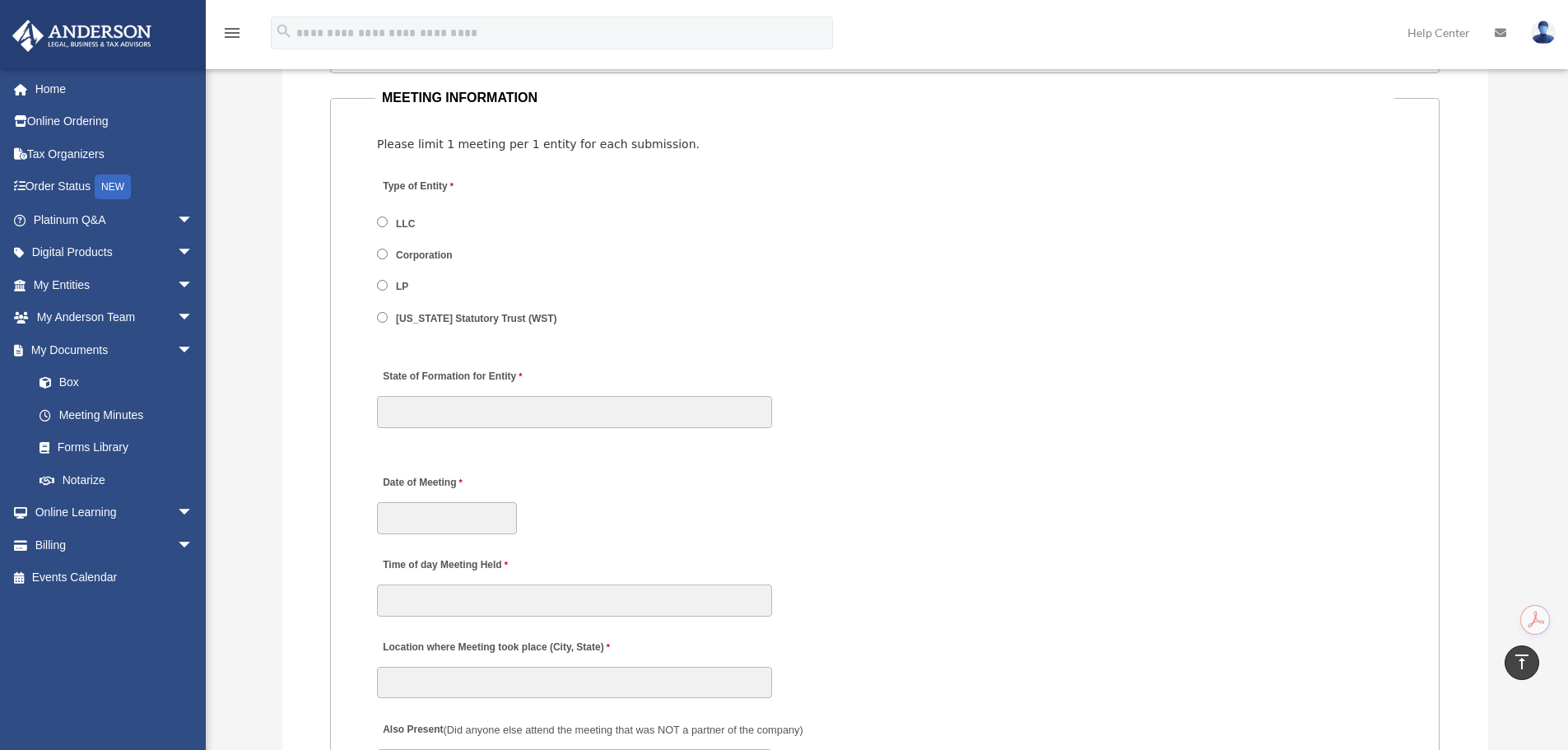
scroll to position [2099, 0]
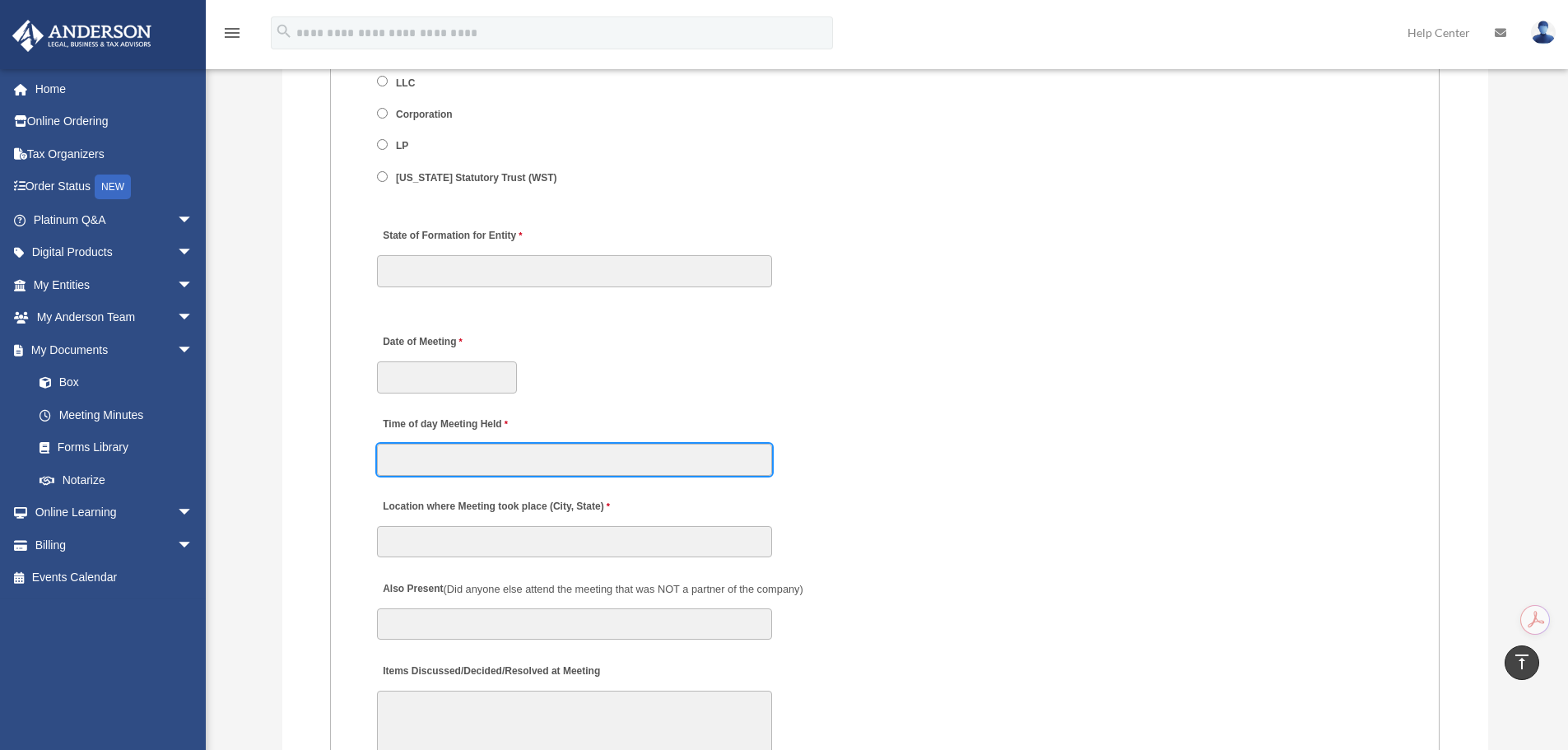
click at [418, 470] on input "Time of day Meeting Held" at bounding box center [575, 459] width 396 height 32
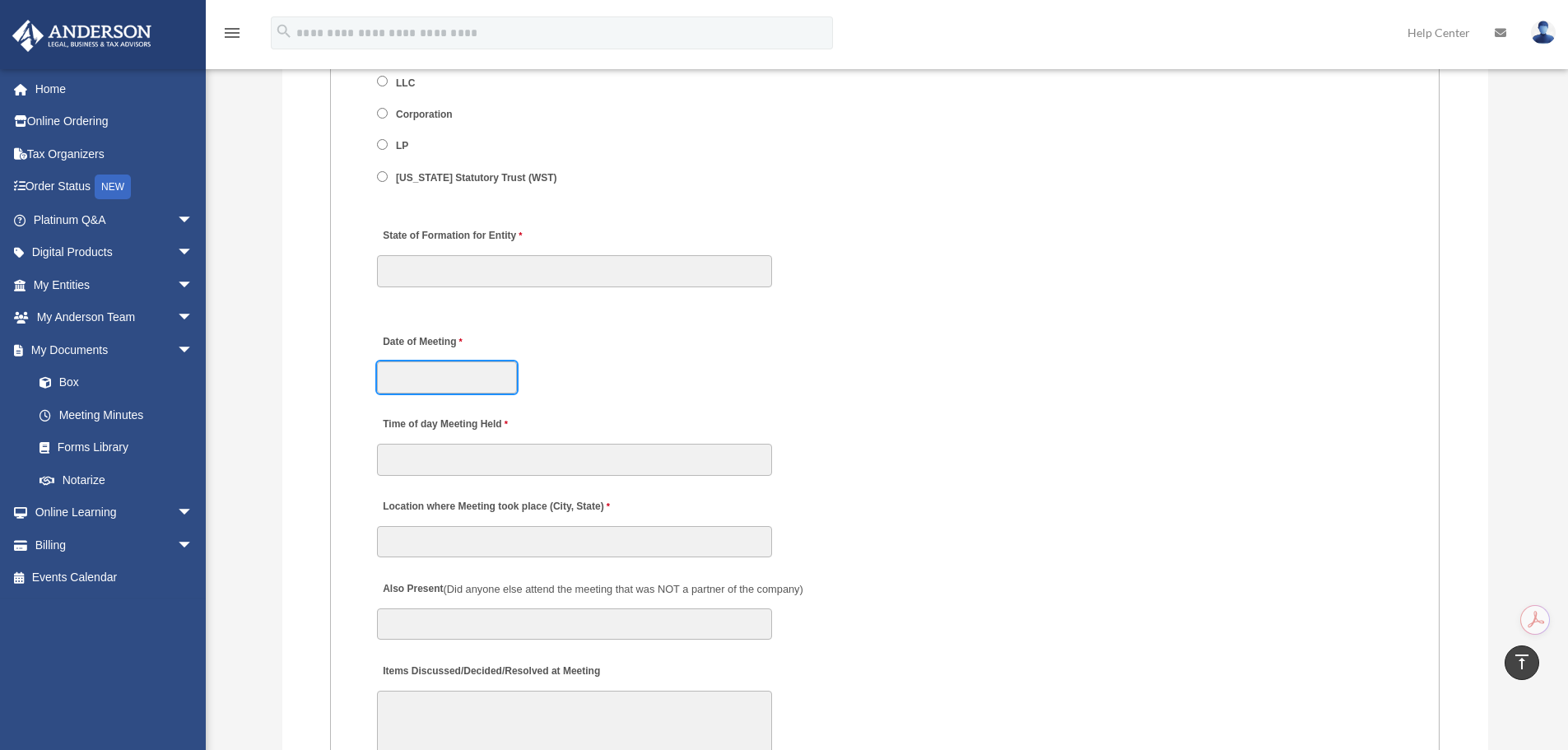
click at [419, 382] on input "Date of Meeting" at bounding box center [447, 377] width 140 height 32
click at [398, 336] on label "Date of Meeting" at bounding box center [455, 342] width 157 height 22
click at [398, 361] on input "Date of Meeting" at bounding box center [447, 377] width 140 height 32
drag, startPoint x: 376, startPoint y: 336, endPoint x: 467, endPoint y: 335, distance: 91.0
click at [467, 335] on div "Date of Meeting" at bounding box center [885, 359] width 1019 height 73
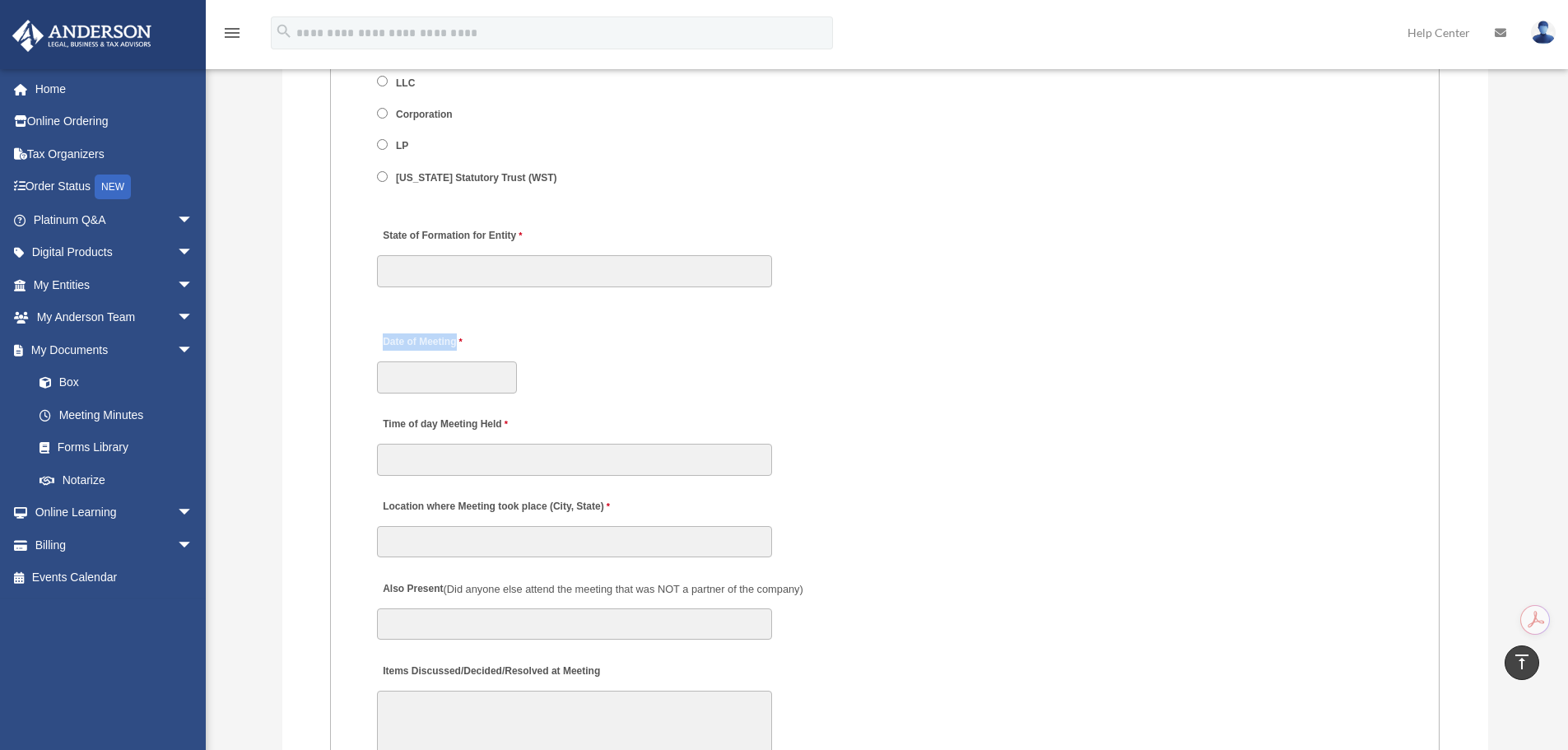
click at [444, 339] on label "Date of Meeting" at bounding box center [455, 342] width 157 height 22
click at [444, 361] on input "Date of Meeting" at bounding box center [447, 377] width 140 height 32
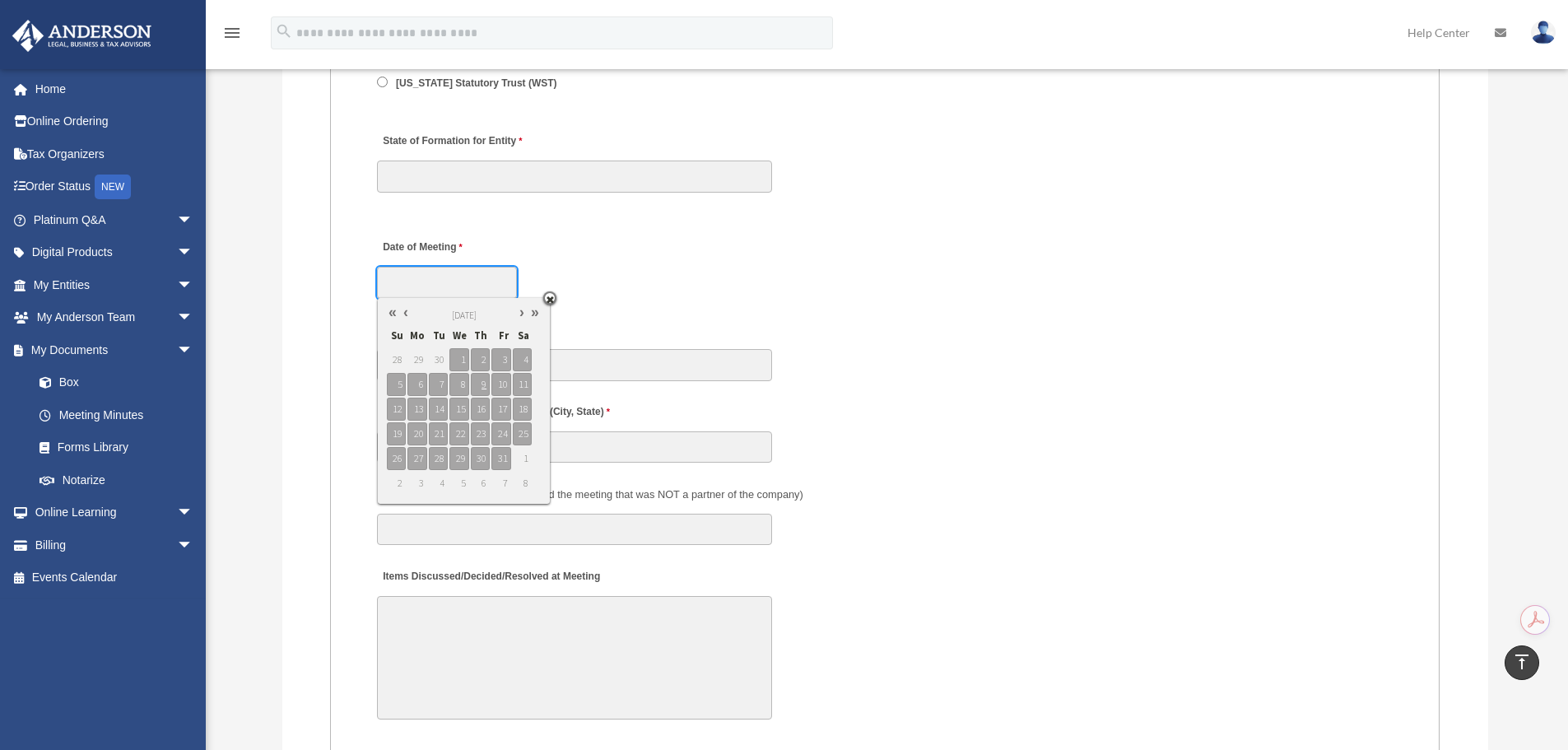
scroll to position [2593, 0]
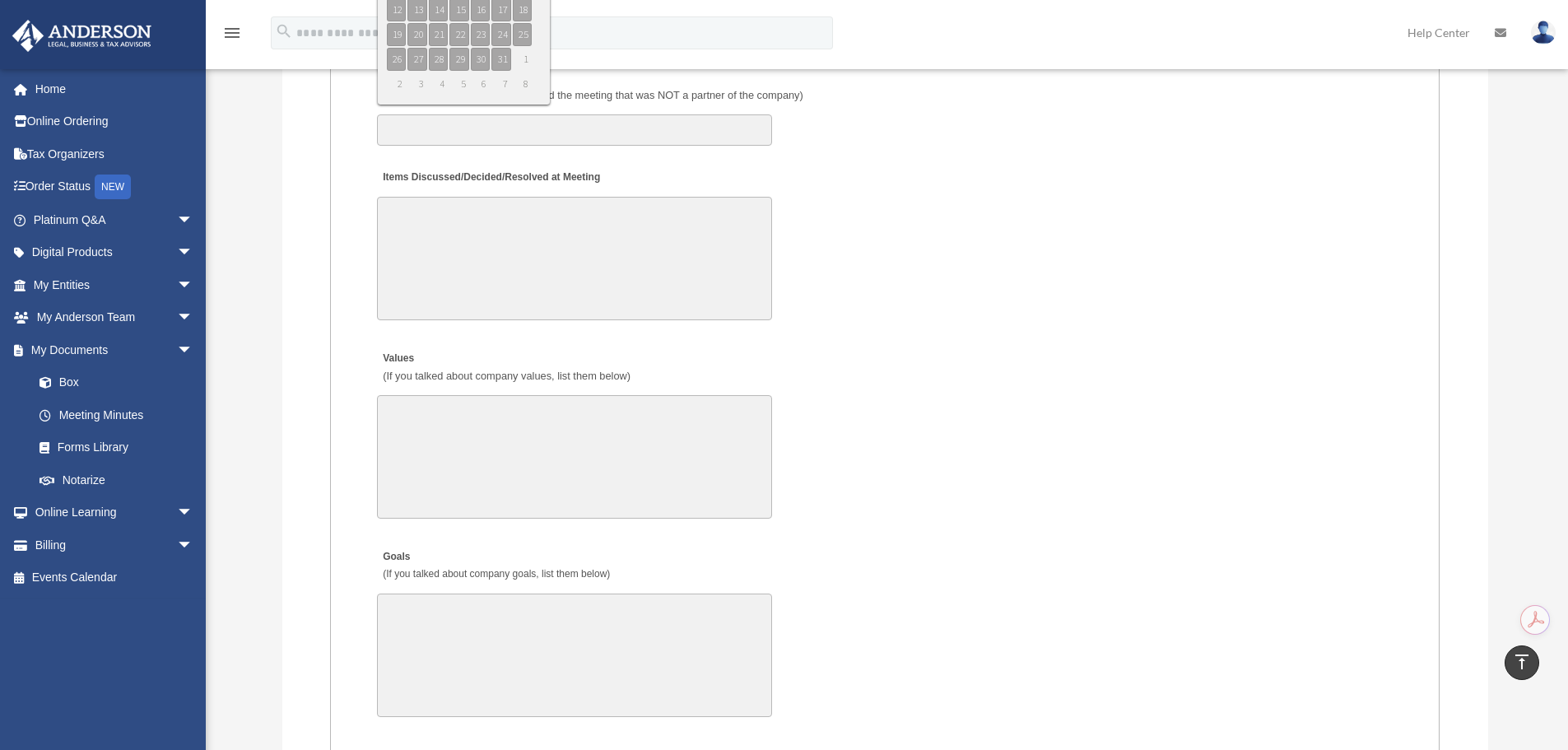
click at [1019, 331] on fieldset "MEETING INFORMATION Please limit 1 meeting per 1 entity for each submission. Ty…" at bounding box center [885, 359] width 1110 height 1815
drag, startPoint x: 990, startPoint y: 352, endPoint x: 930, endPoint y: 340, distance: 61.2
drag, startPoint x: 930, startPoint y: 340, endPoint x: 841, endPoint y: 336, distance: 89.1
click at [841, 336] on fieldset "MEETING INFORMATION Please limit 1 meeting per 1 entity for each submission. Ty…" at bounding box center [885, 359] width 1110 height 1815
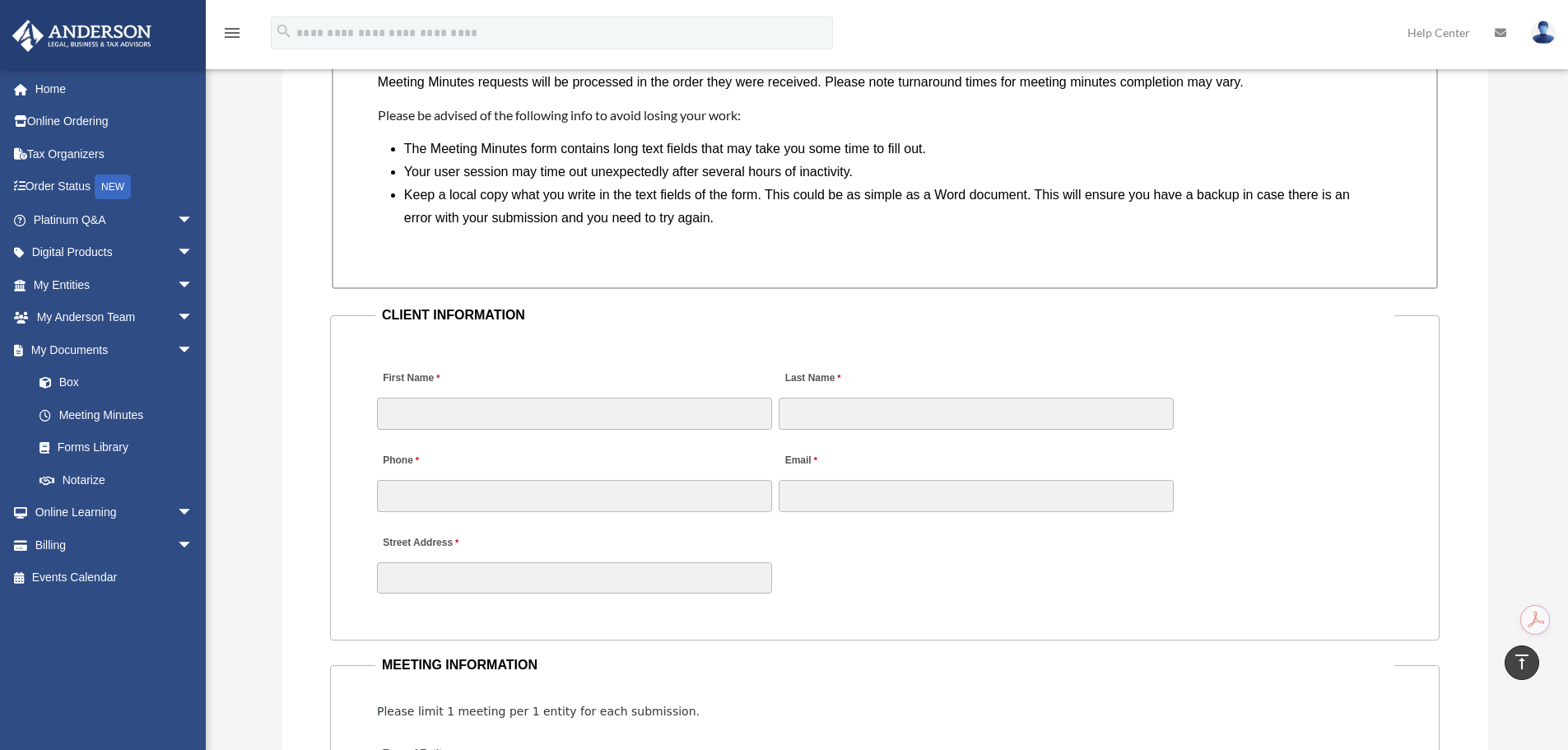
scroll to position [1440, 0]
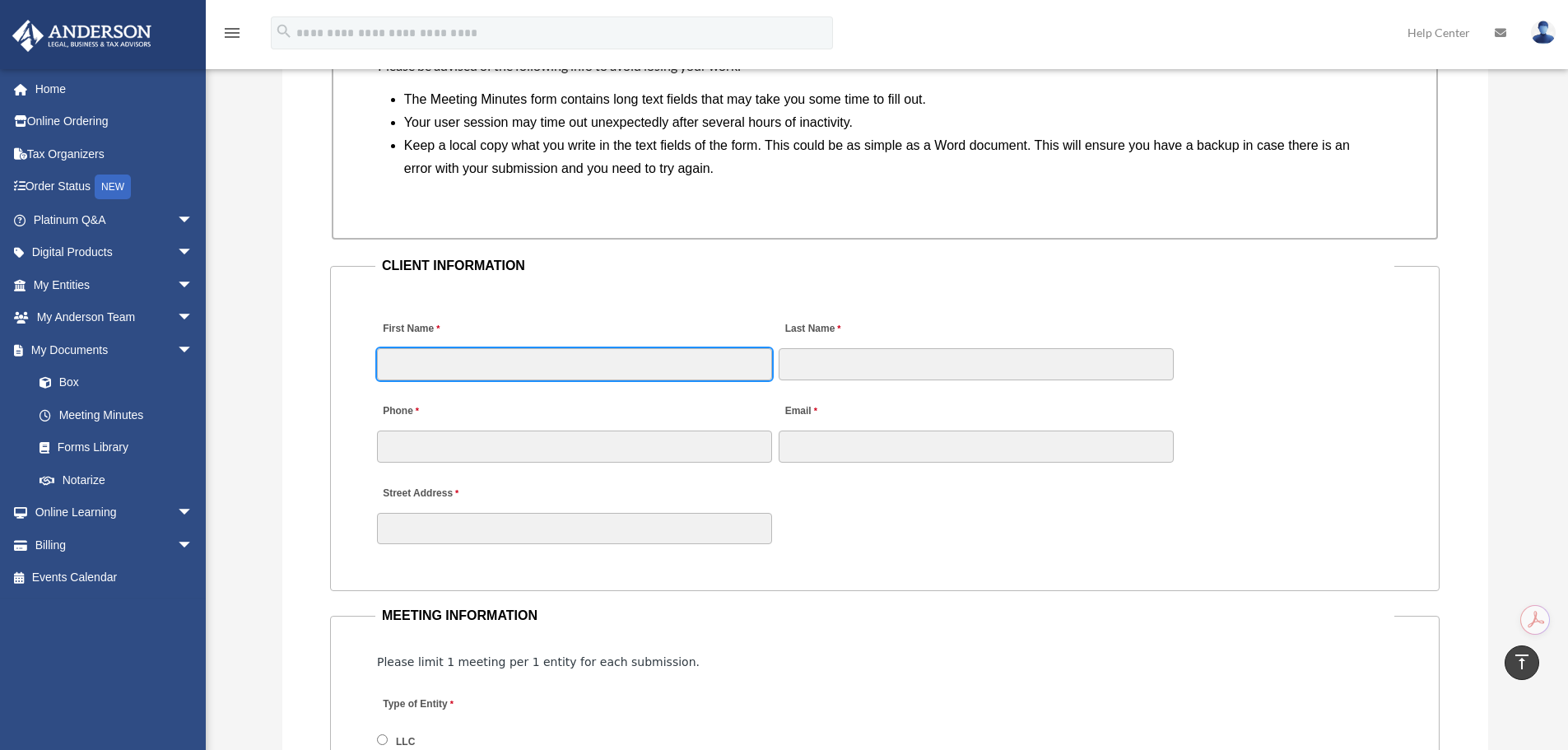
click at [704, 372] on input "First Name" at bounding box center [575, 364] width 396 height 32
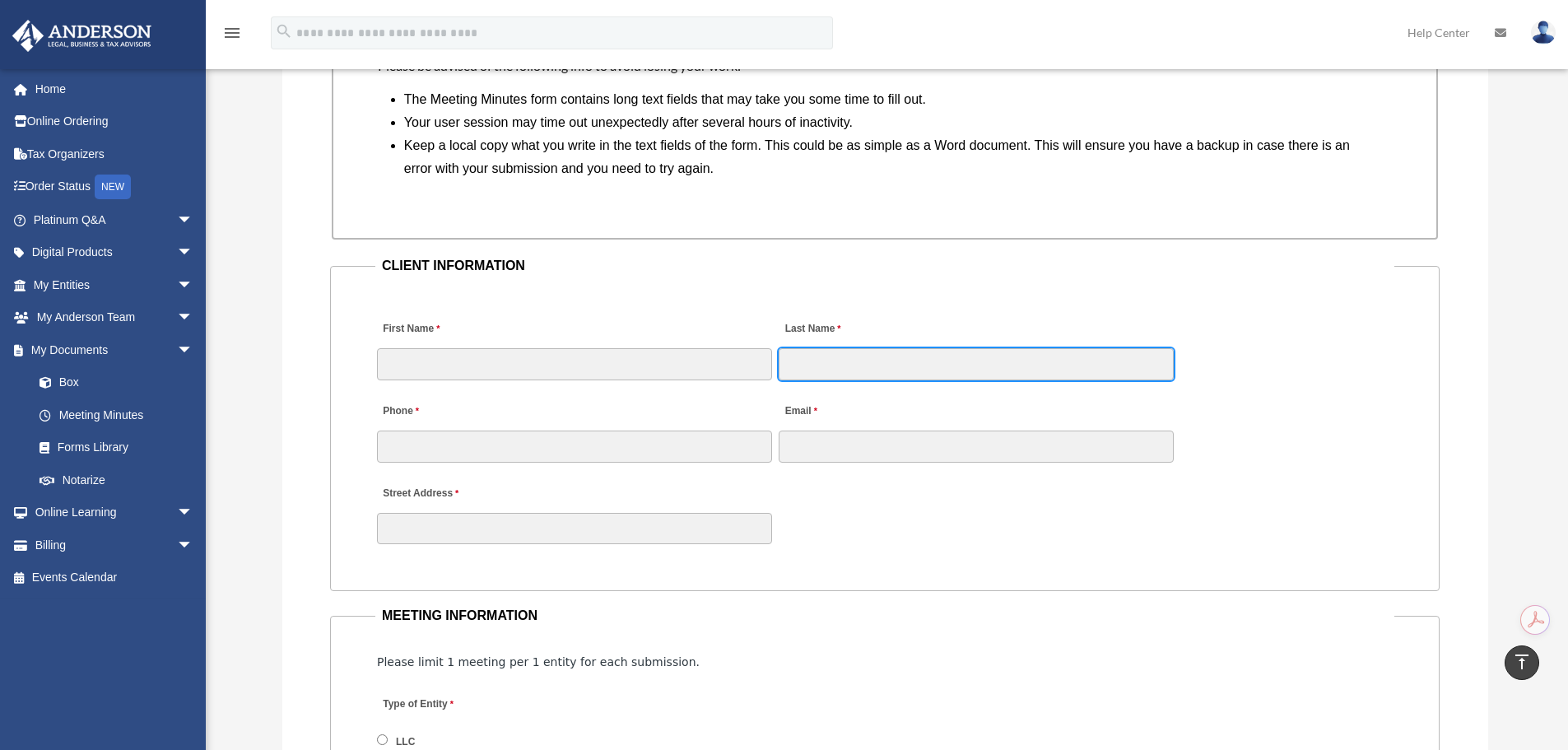
click at [796, 369] on input "Last Name" at bounding box center [976, 364] width 396 height 32
drag, startPoint x: 780, startPoint y: 327, endPoint x: 847, endPoint y: 328, distance: 67.0
click at [847, 328] on div "Last Name" at bounding box center [976, 346] width 398 height 73
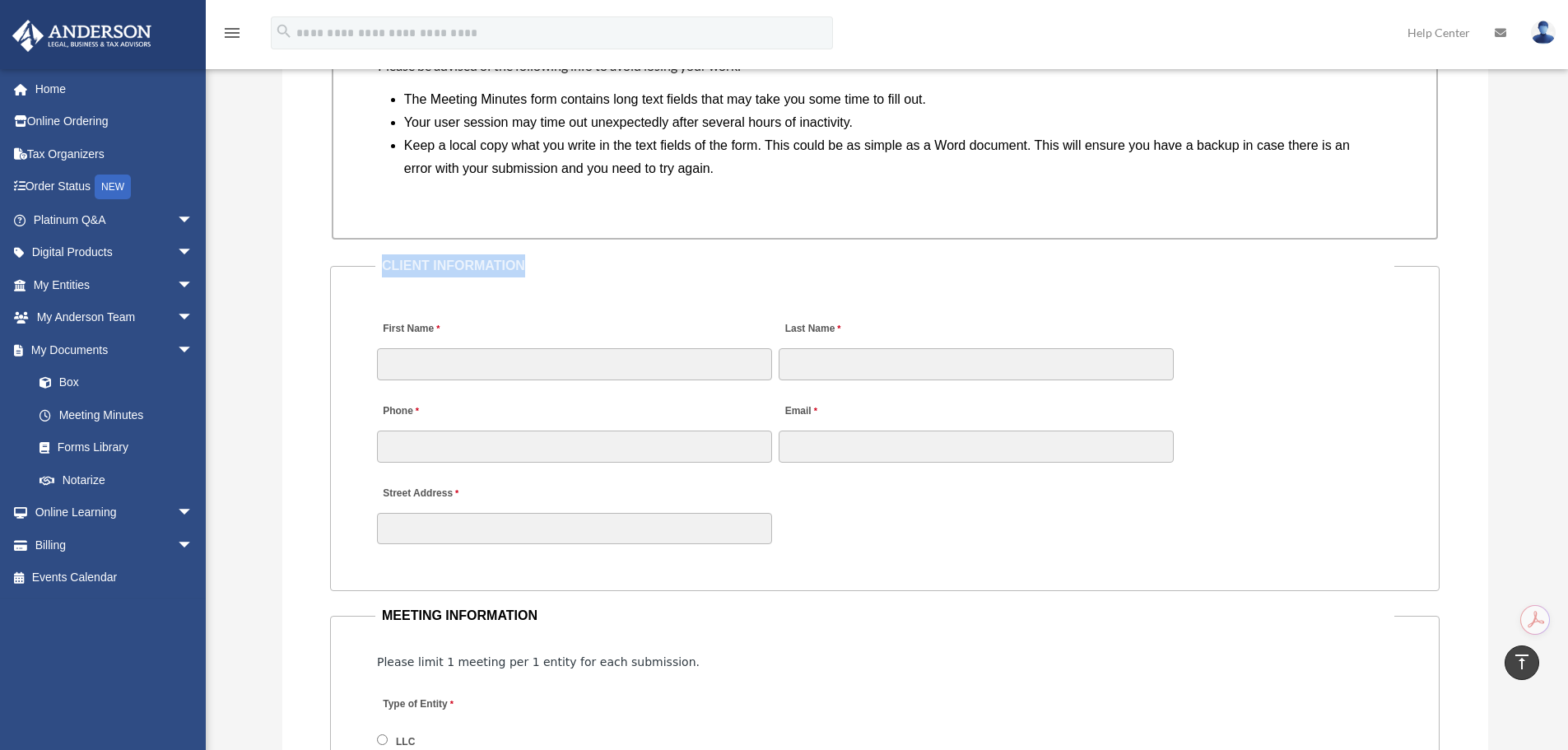
drag, startPoint x: 388, startPoint y: 263, endPoint x: 596, endPoint y: 264, distance: 208.0
click at [596, 264] on fieldset "CLIENT INFORMATION First Name Last Name Phone Email Street Address" at bounding box center [885, 423] width 1110 height 337
click at [596, 264] on legend "CLIENT INFORMATION" at bounding box center [885, 266] width 1019 height 23
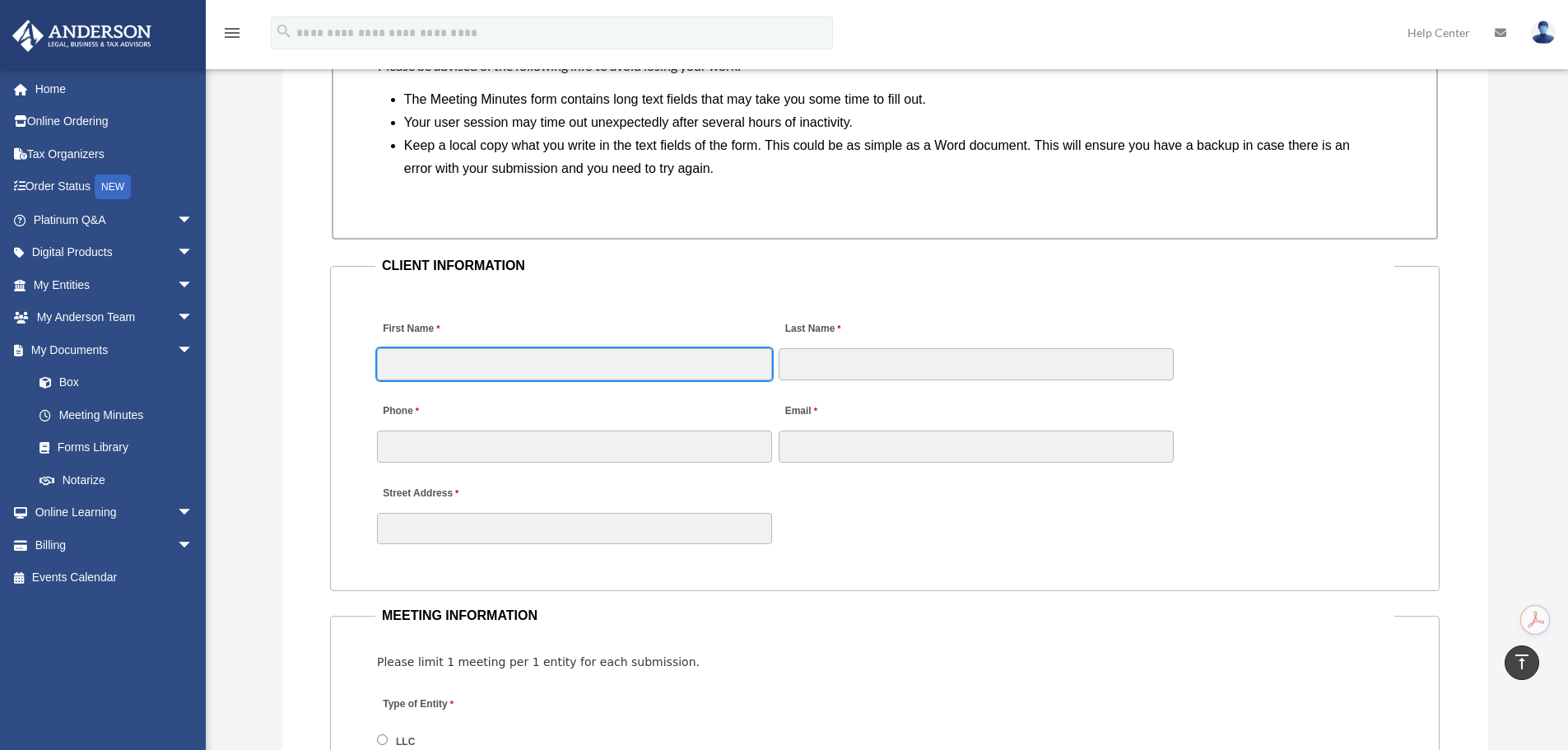
click at [428, 364] on input "First Name" at bounding box center [575, 364] width 396 height 32
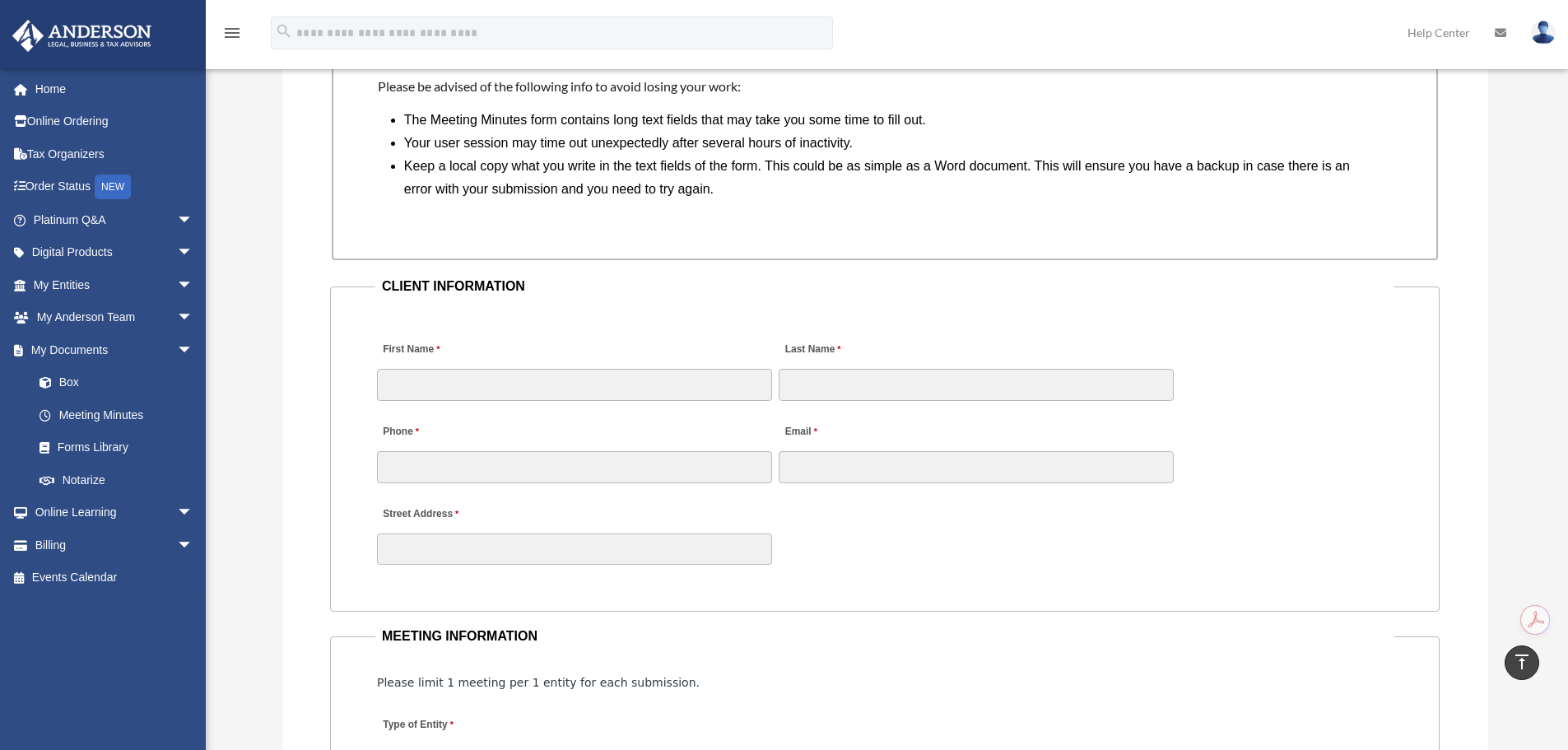
scroll to position [1423, 0]
drag, startPoint x: 383, startPoint y: 284, endPoint x: 565, endPoint y: 284, distance: 182.0
click at [565, 284] on legend "CLIENT INFORMATION" at bounding box center [885, 284] width 1019 height 23
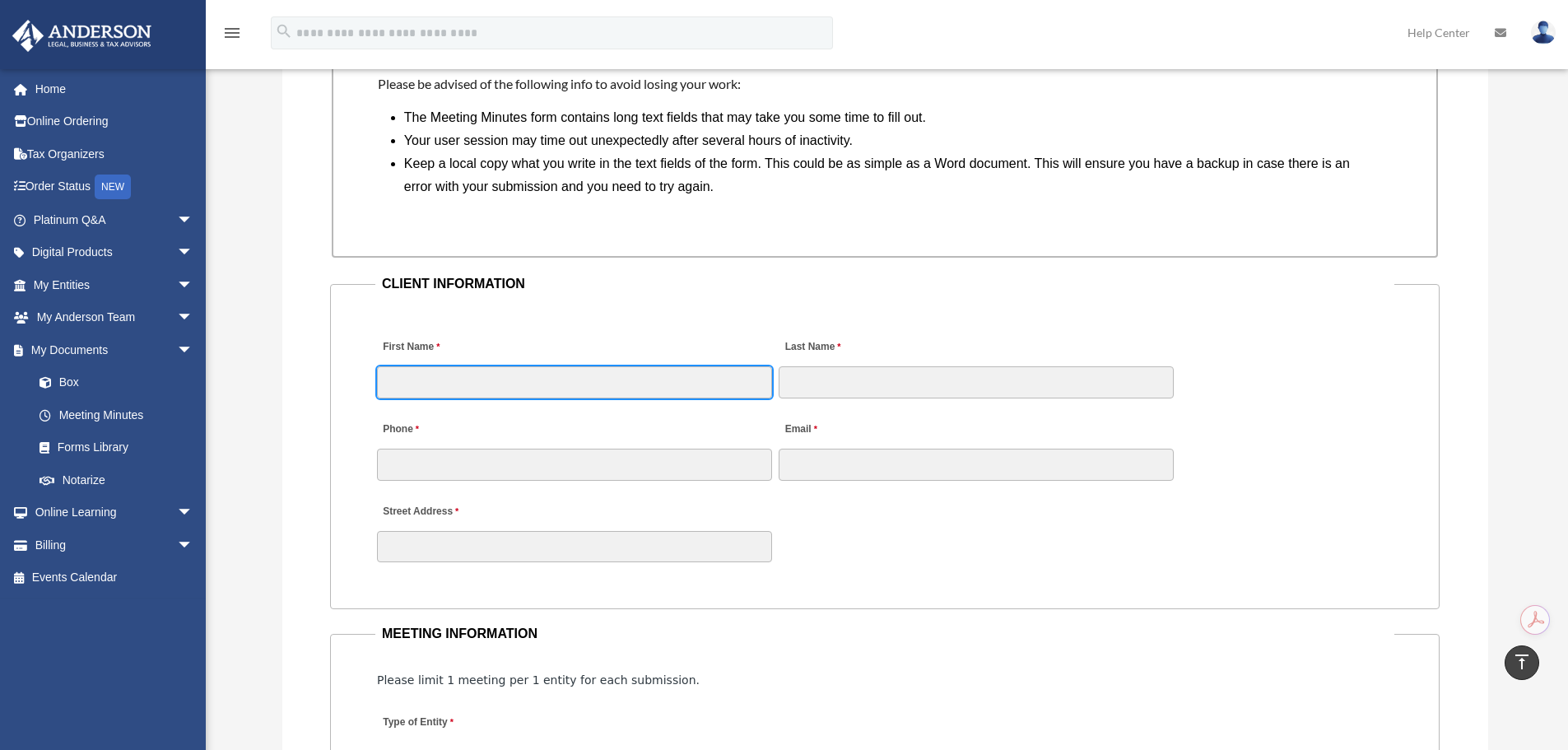
click at [570, 382] on input "First Name" at bounding box center [575, 382] width 396 height 32
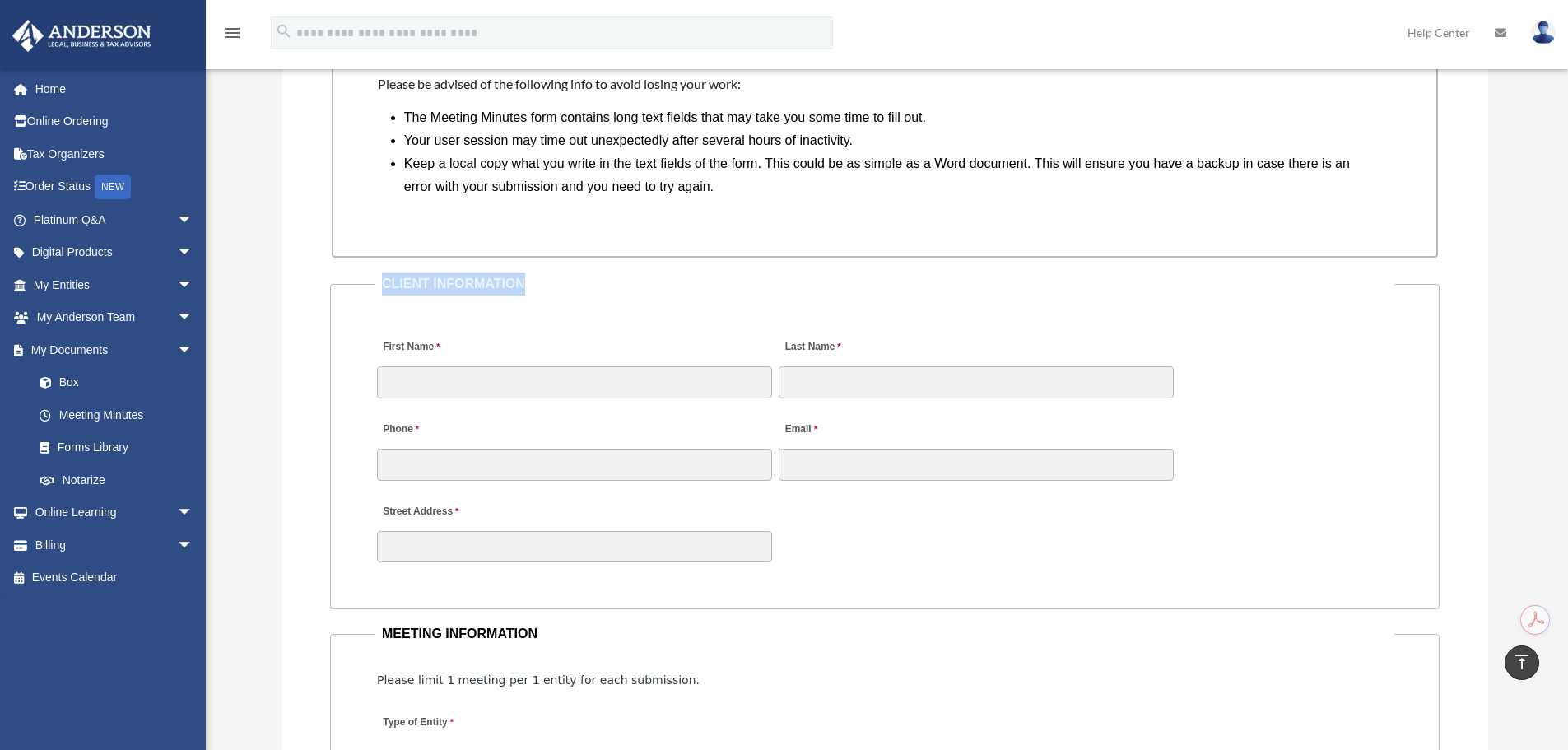
drag, startPoint x: 384, startPoint y: 284, endPoint x: 549, endPoint y: 285, distance: 165.0
click at [549, 285] on legend "CLIENT INFORMATION" at bounding box center [885, 284] width 1019 height 23
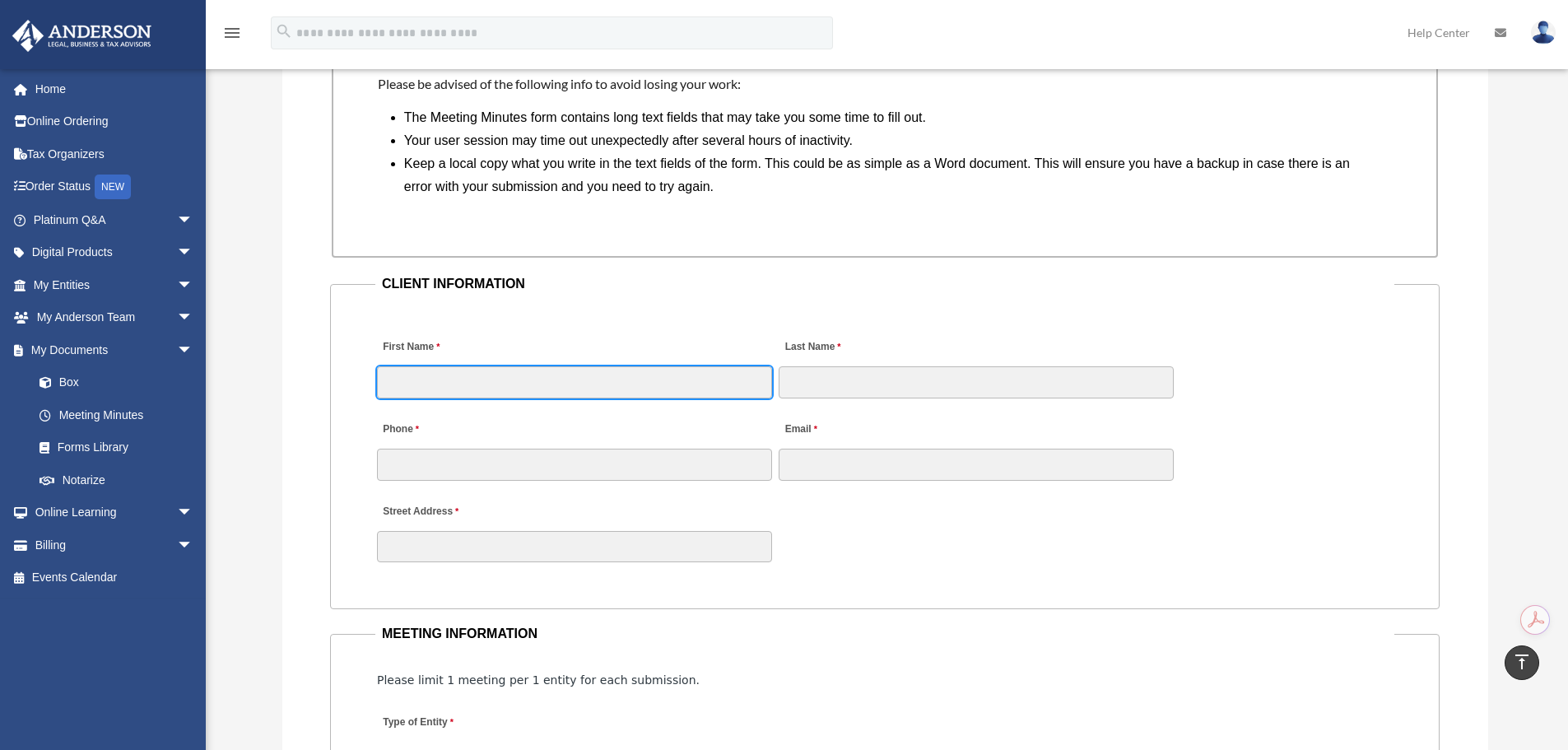
click at [459, 375] on input "First Name" at bounding box center [575, 382] width 396 height 32
click at [451, 341] on div "First Name" at bounding box center [574, 363] width 398 height 73
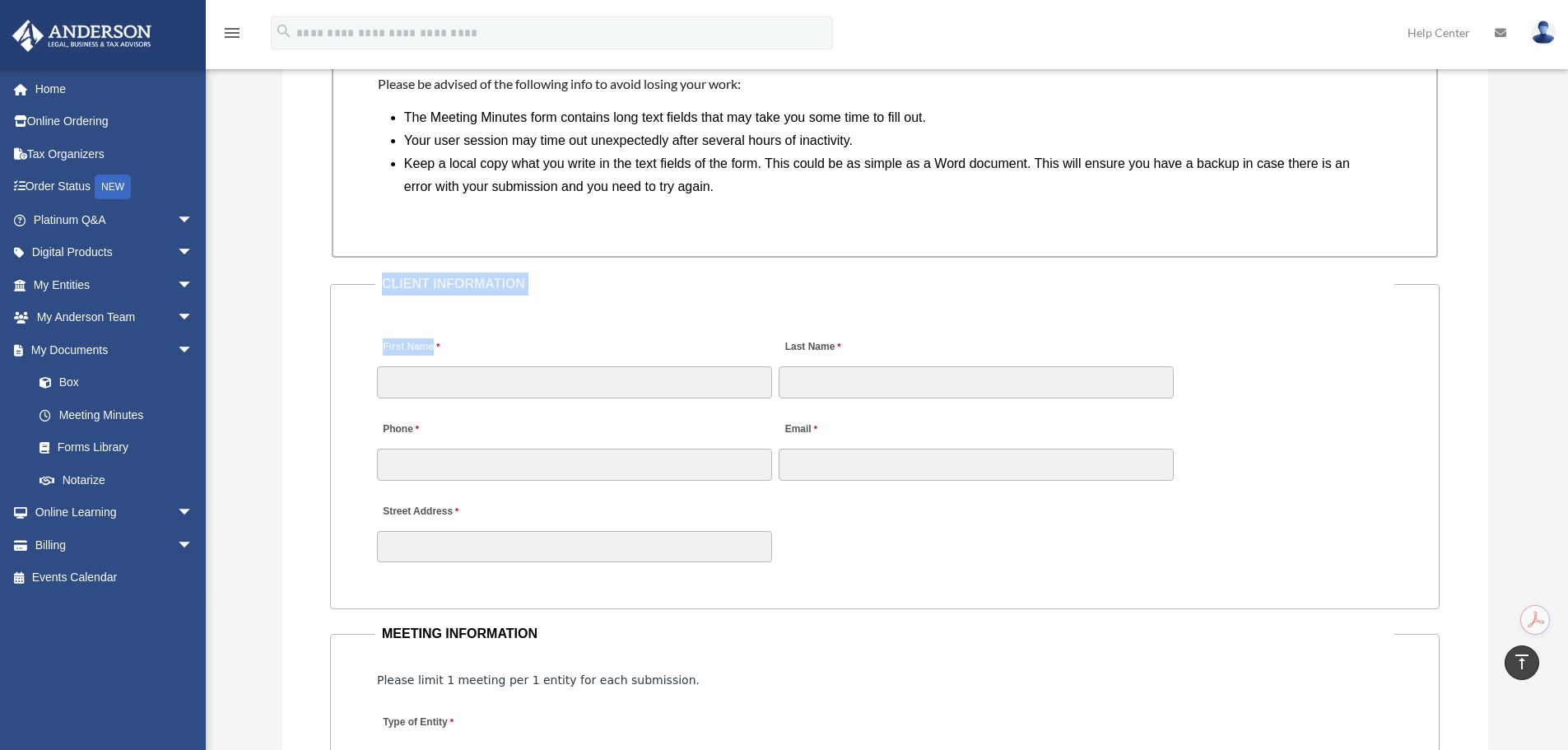
drag, startPoint x: 446, startPoint y: 351, endPoint x: 384, endPoint y: 291, distance: 86.3
click at [384, 291] on fieldset "CLIENT INFORMATION First Name Last Name Phone Email Street Address" at bounding box center [885, 440] width 1110 height 337
click at [384, 291] on legend "CLIENT INFORMATION" at bounding box center [885, 284] width 1019 height 23
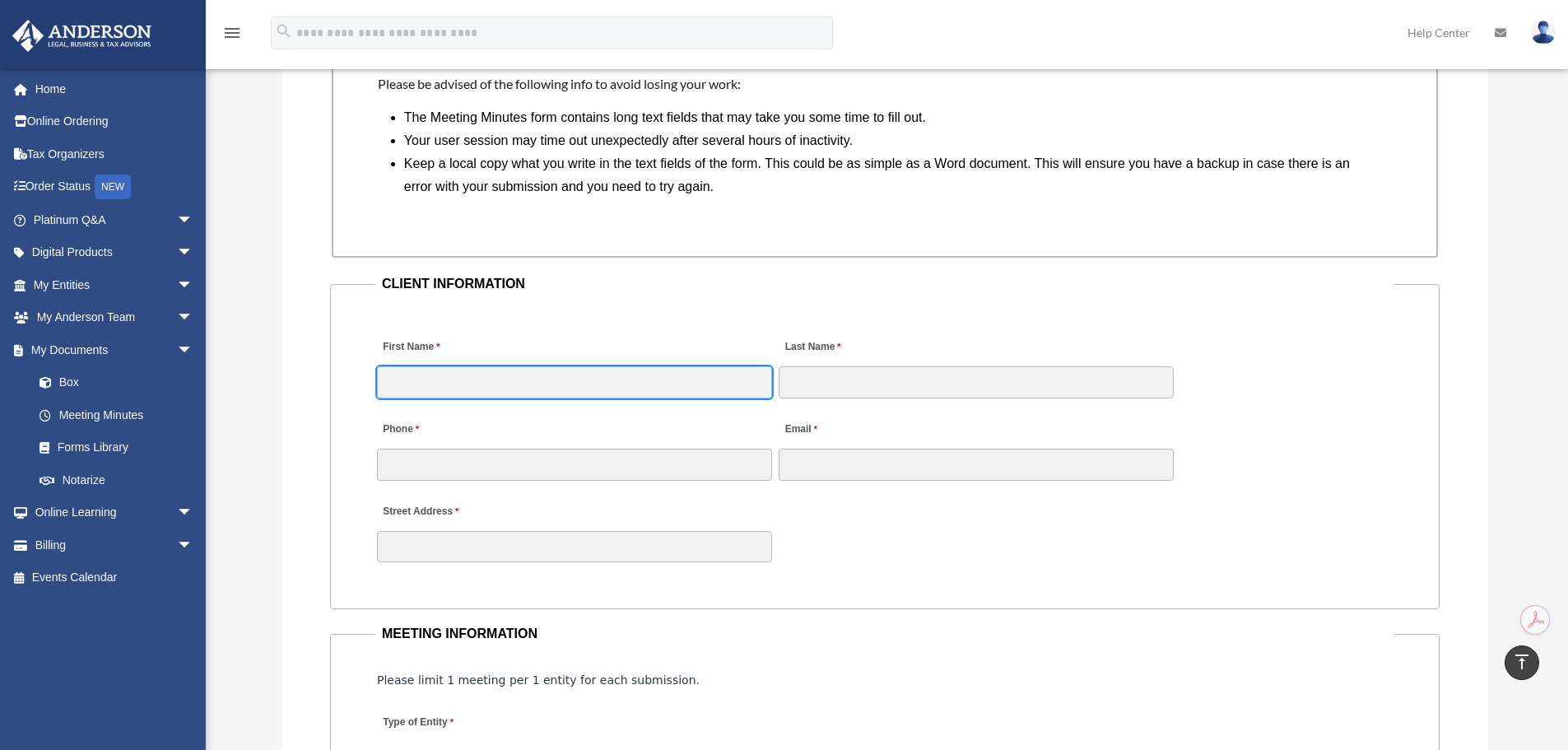
click at [407, 391] on input "First Name" at bounding box center [575, 382] width 396 height 32
type input "**********"
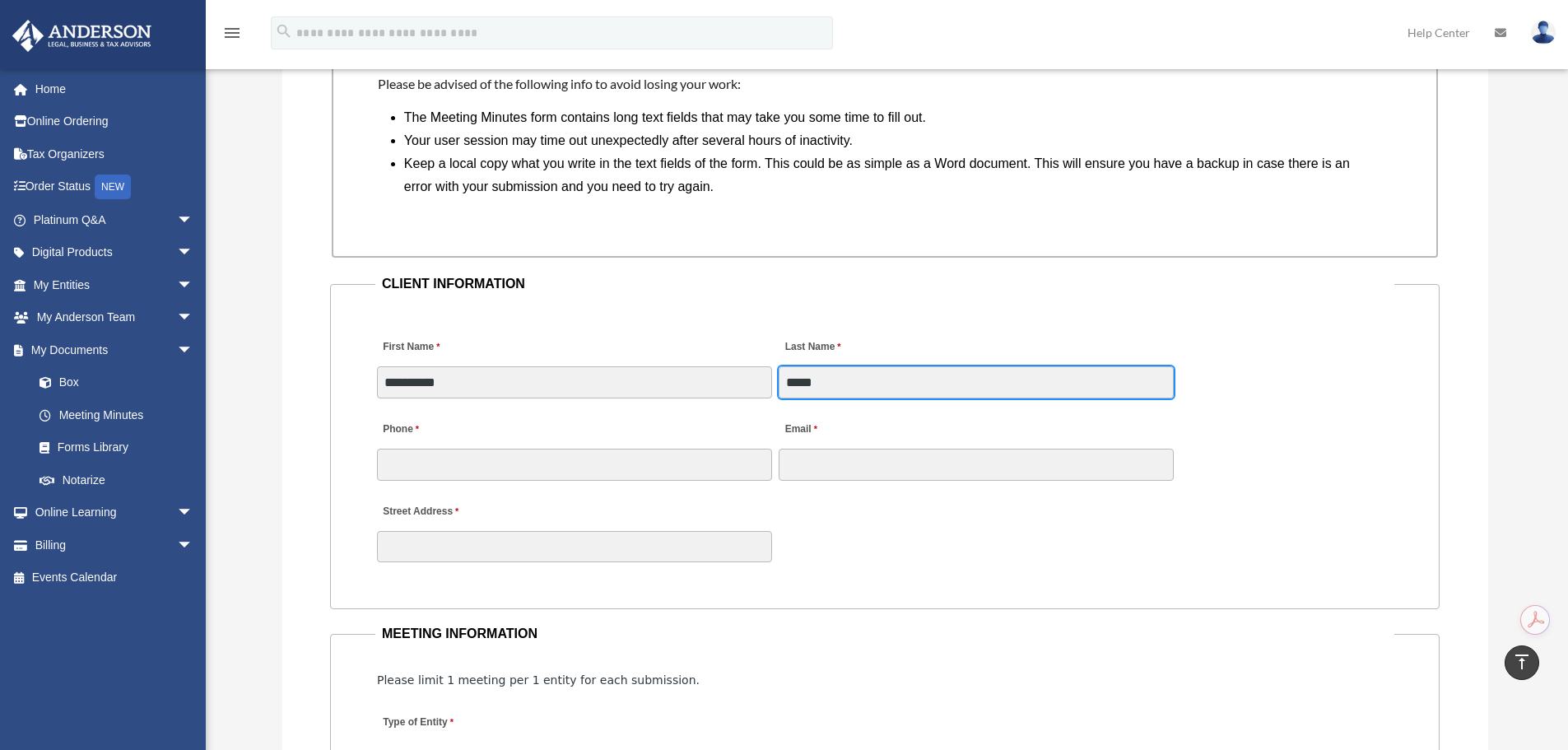
type input "*****"
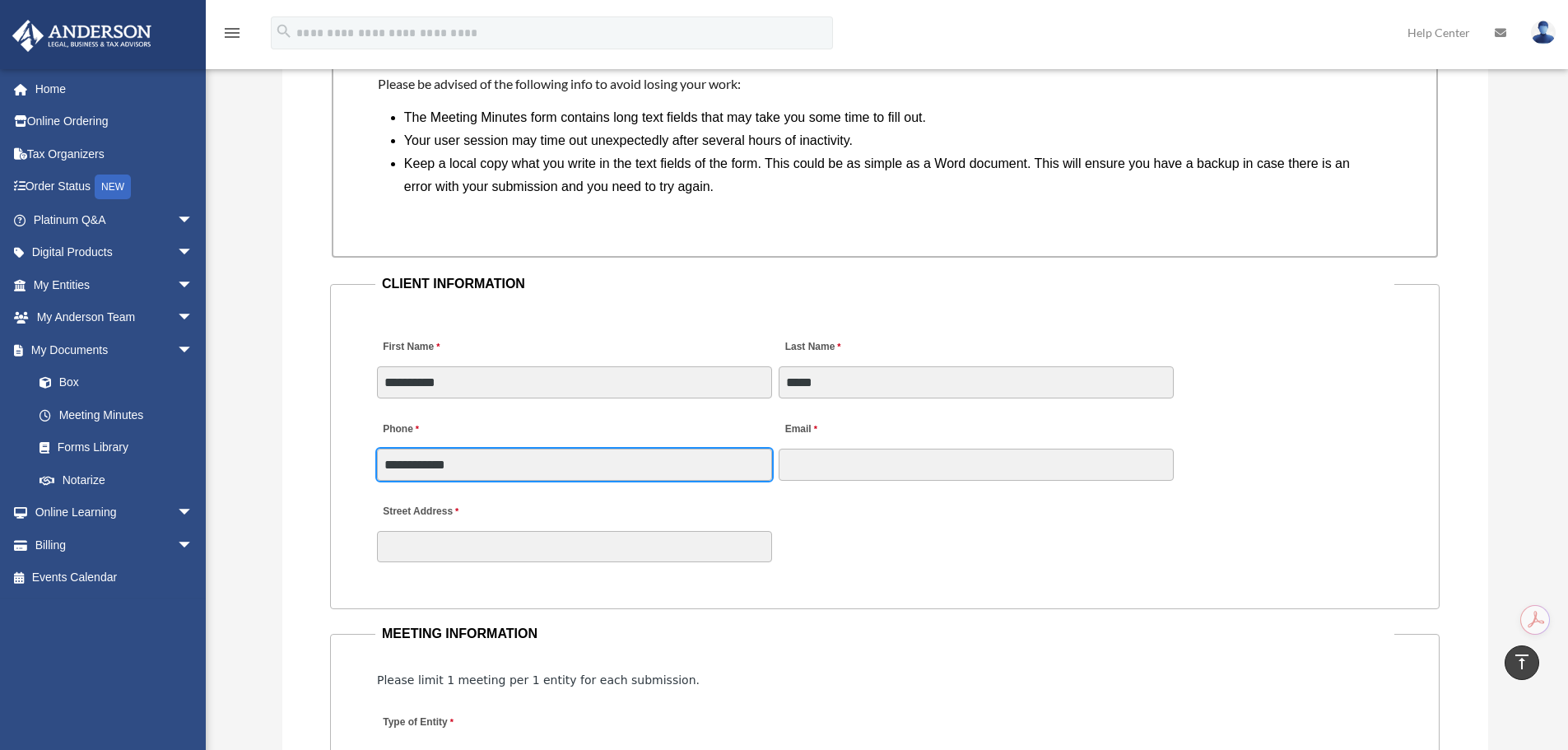
type input "**********"
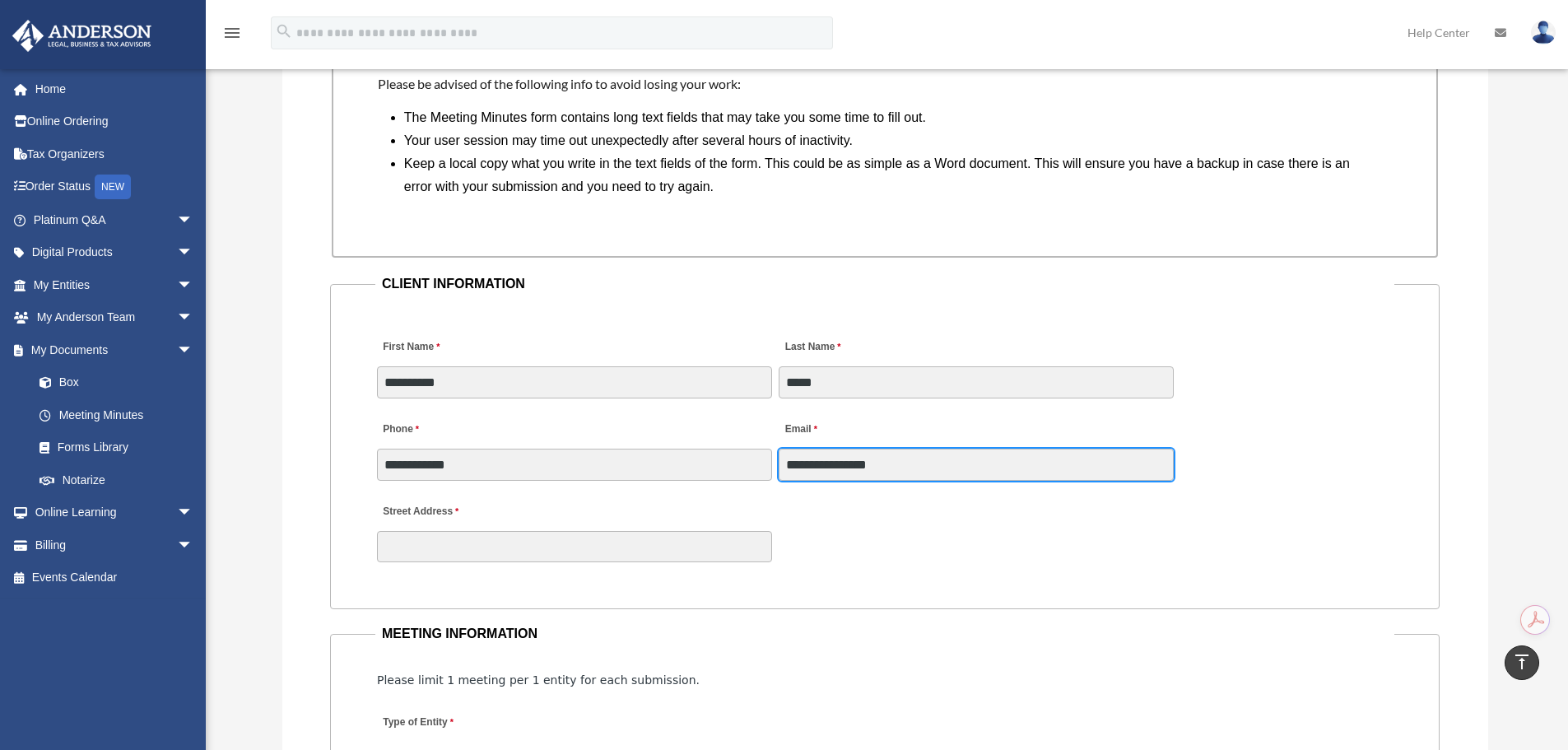
type input "**********"
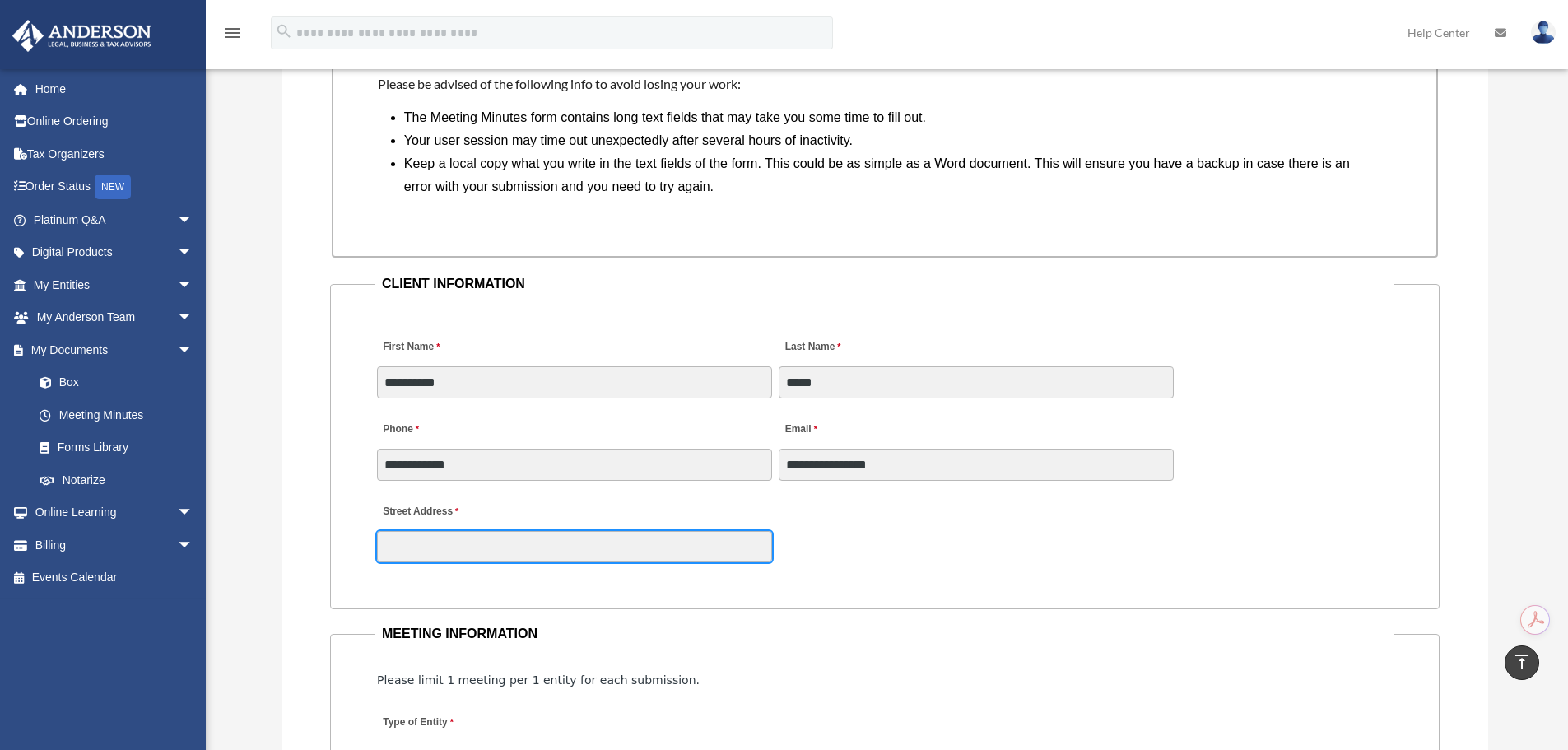
click at [404, 549] on input "Street Address" at bounding box center [575, 547] width 396 height 32
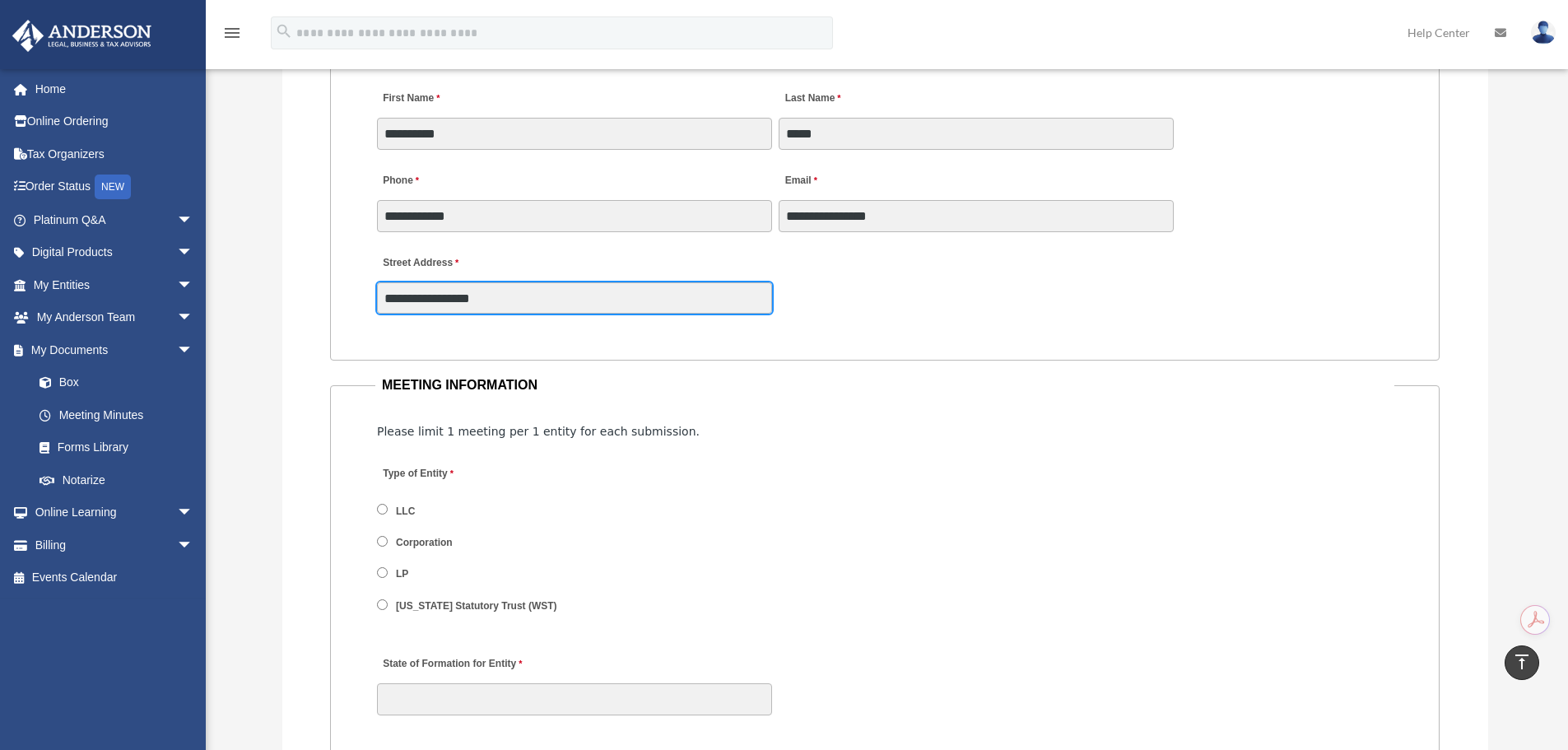
scroll to position [1752, 0]
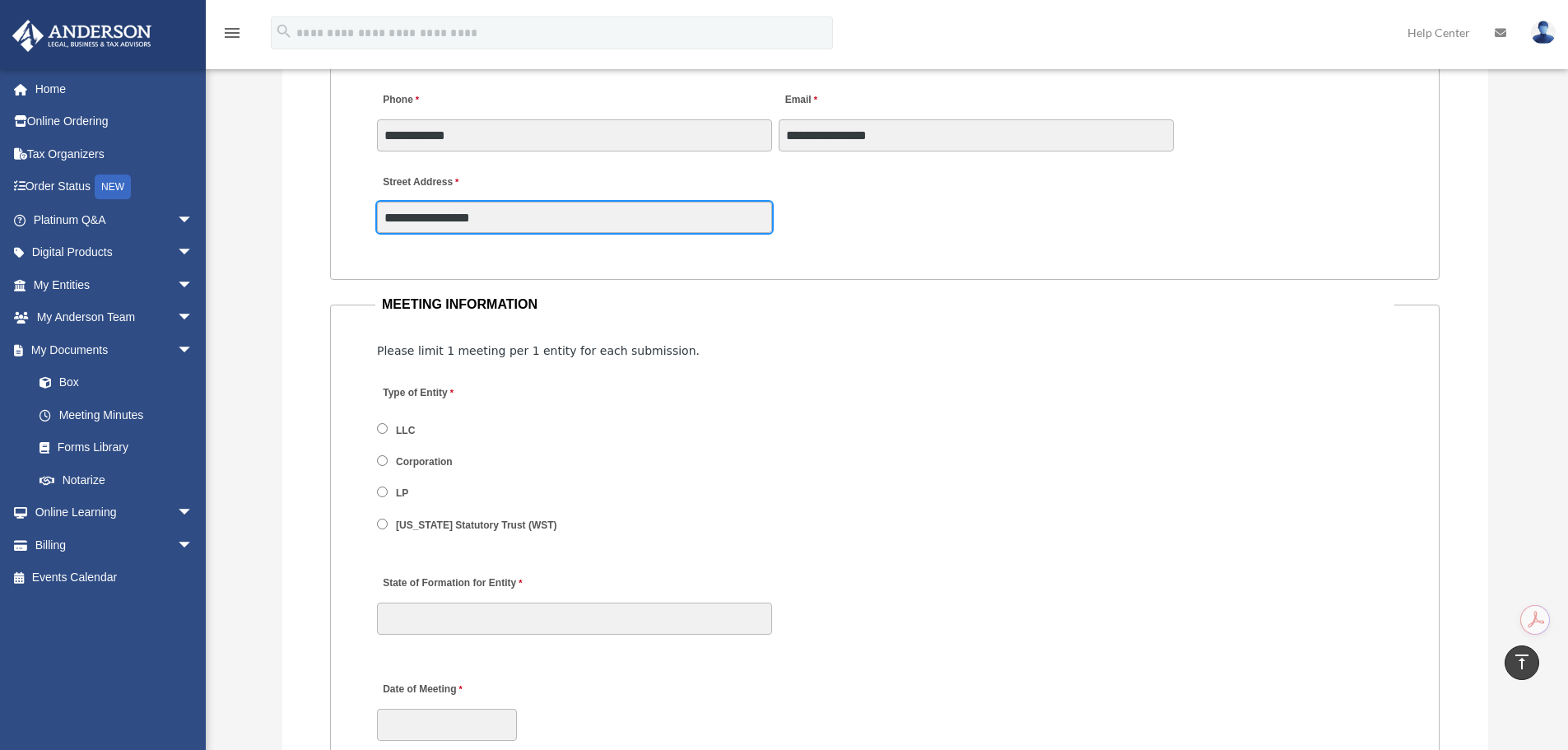
type input "**********"
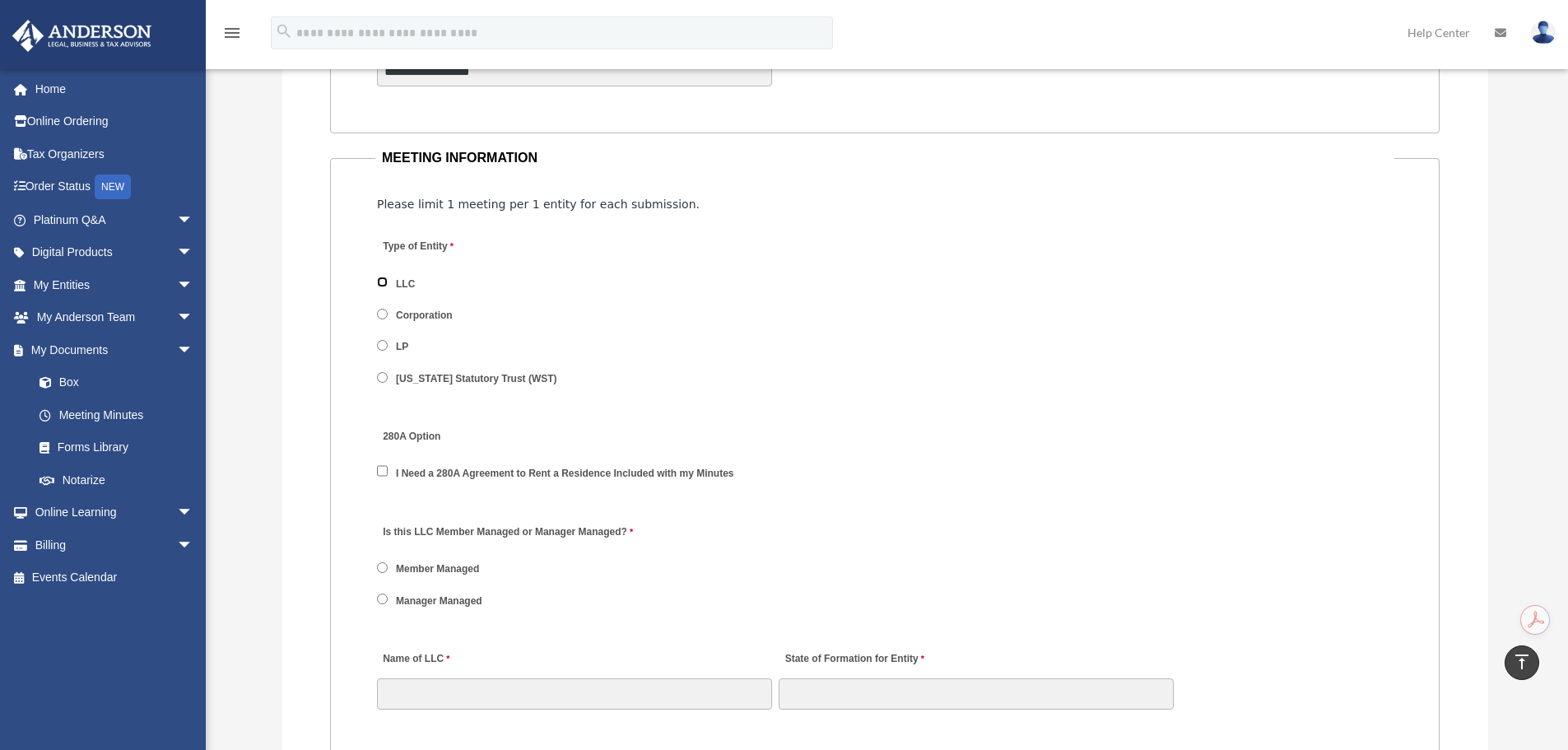
scroll to position [1917, 0]
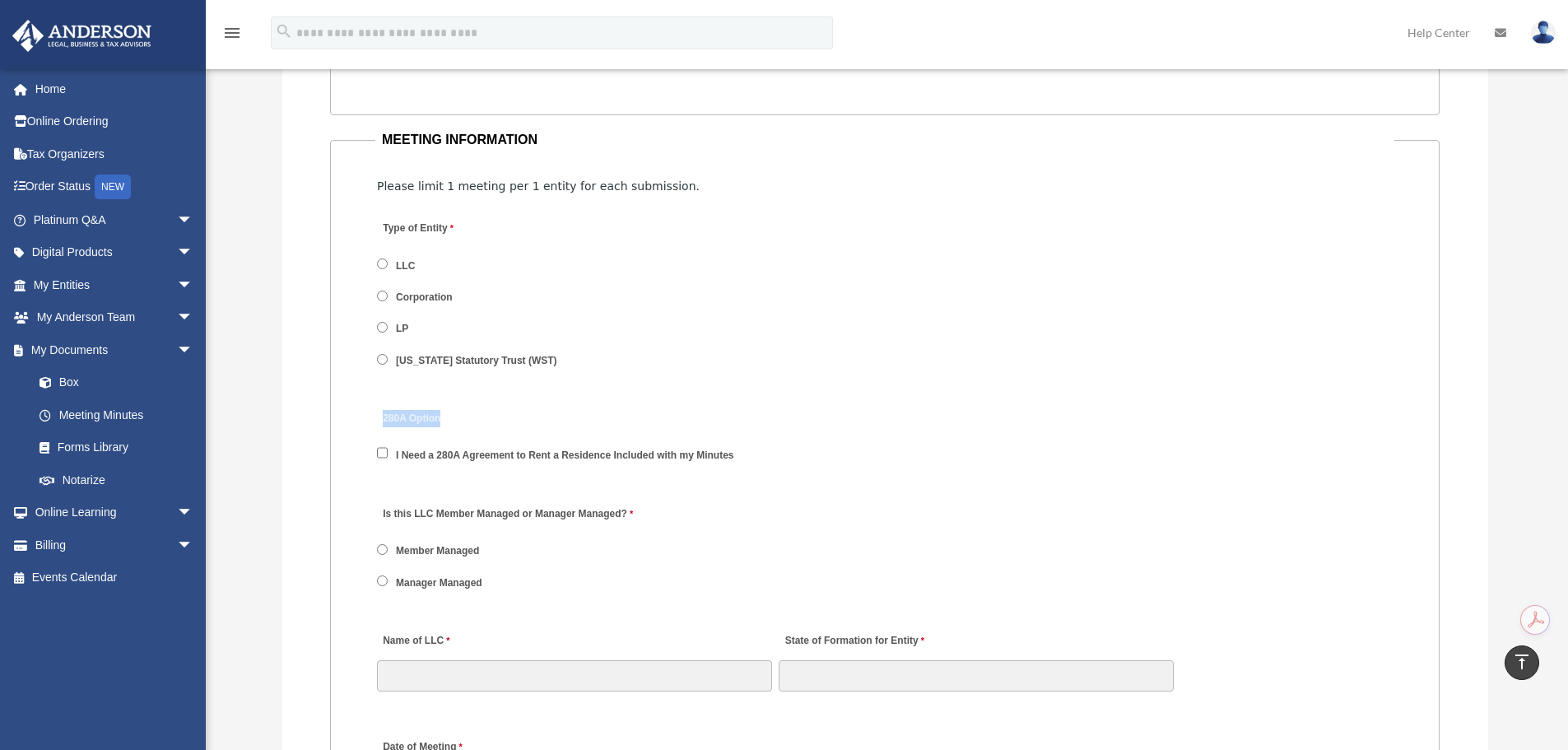
drag, startPoint x: 381, startPoint y: 414, endPoint x: 440, endPoint y: 414, distance: 59.0
click at [440, 414] on label "280A Option" at bounding box center [455, 419] width 157 height 22
click at [432, 414] on label "280A Option" at bounding box center [455, 419] width 157 height 22
click at [396, 455] on label "I Need a 280A Agreement to Rent a Residence Included with my Minutes" at bounding box center [565, 456] width 349 height 15
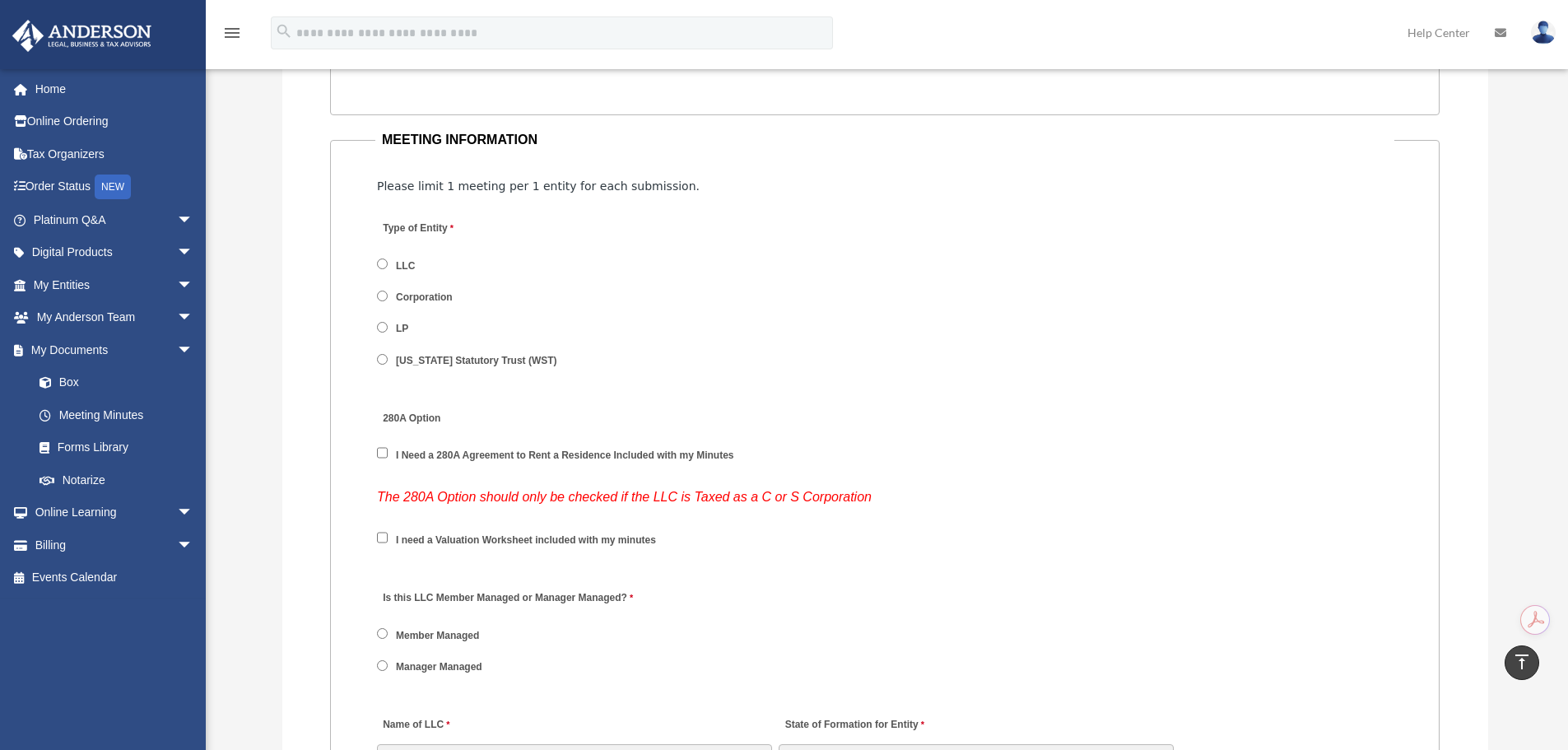
click at [396, 455] on label "I Need a 280A Agreement to Rent a Residence Included with my Minutes" at bounding box center [565, 456] width 349 height 15
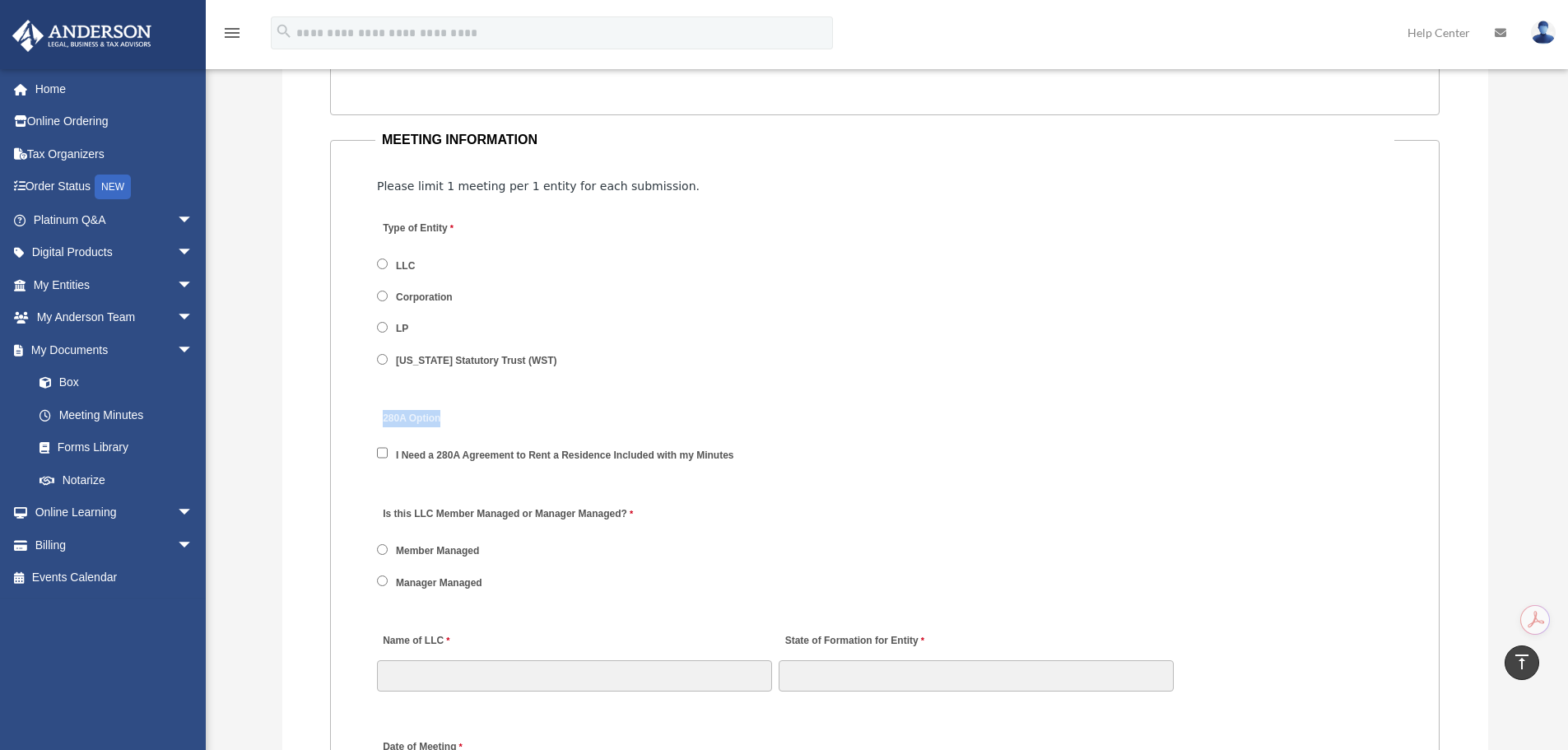
drag, startPoint x: 378, startPoint y: 414, endPoint x: 447, endPoint y: 415, distance: 69.0
click at [447, 415] on div "280A Option I Need a 280A Agreement to Rent a Residence Included with my Minutes" at bounding box center [885, 442] width 1019 height 86
click at [447, 415] on label "280A Option" at bounding box center [455, 419] width 157 height 22
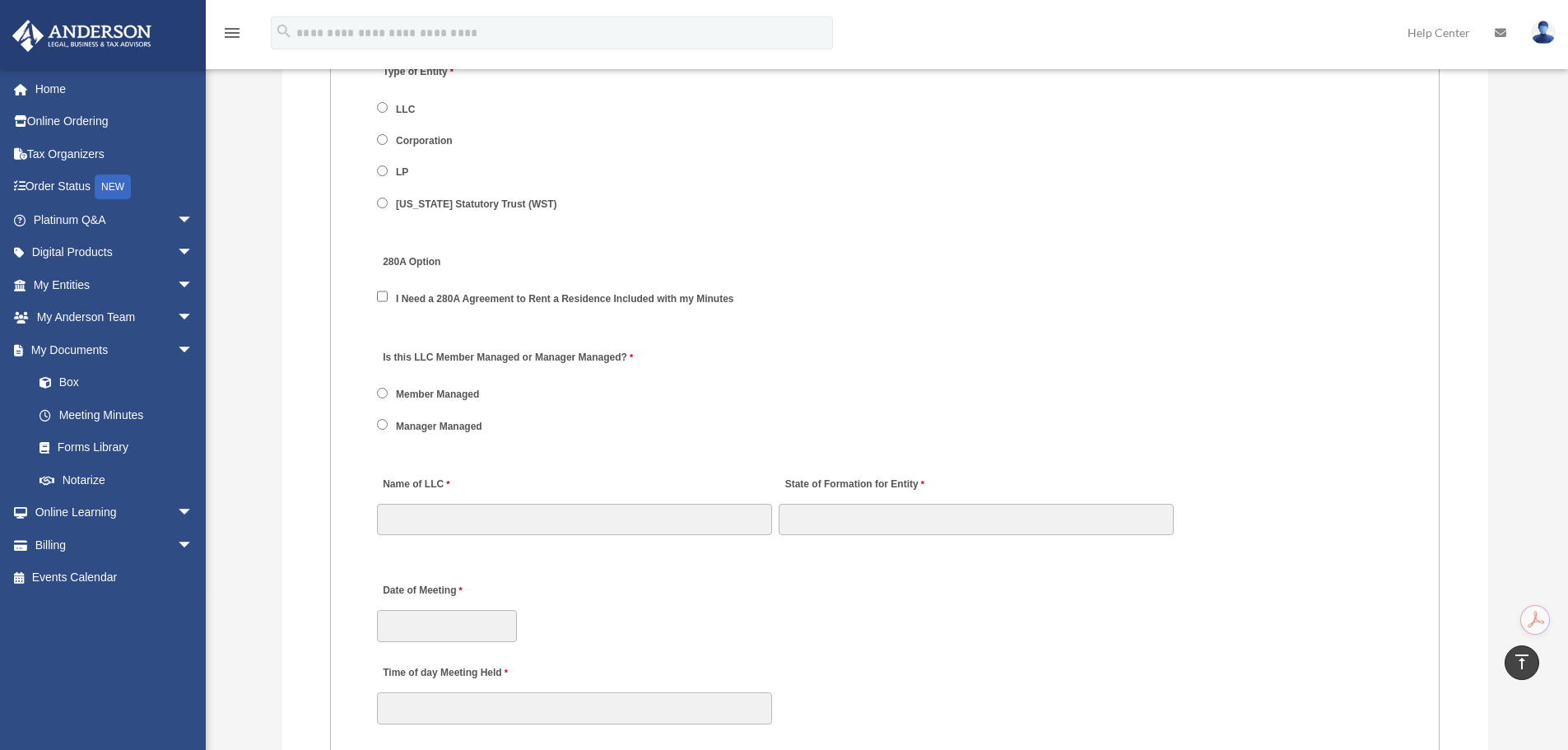
scroll to position [2081, 0]
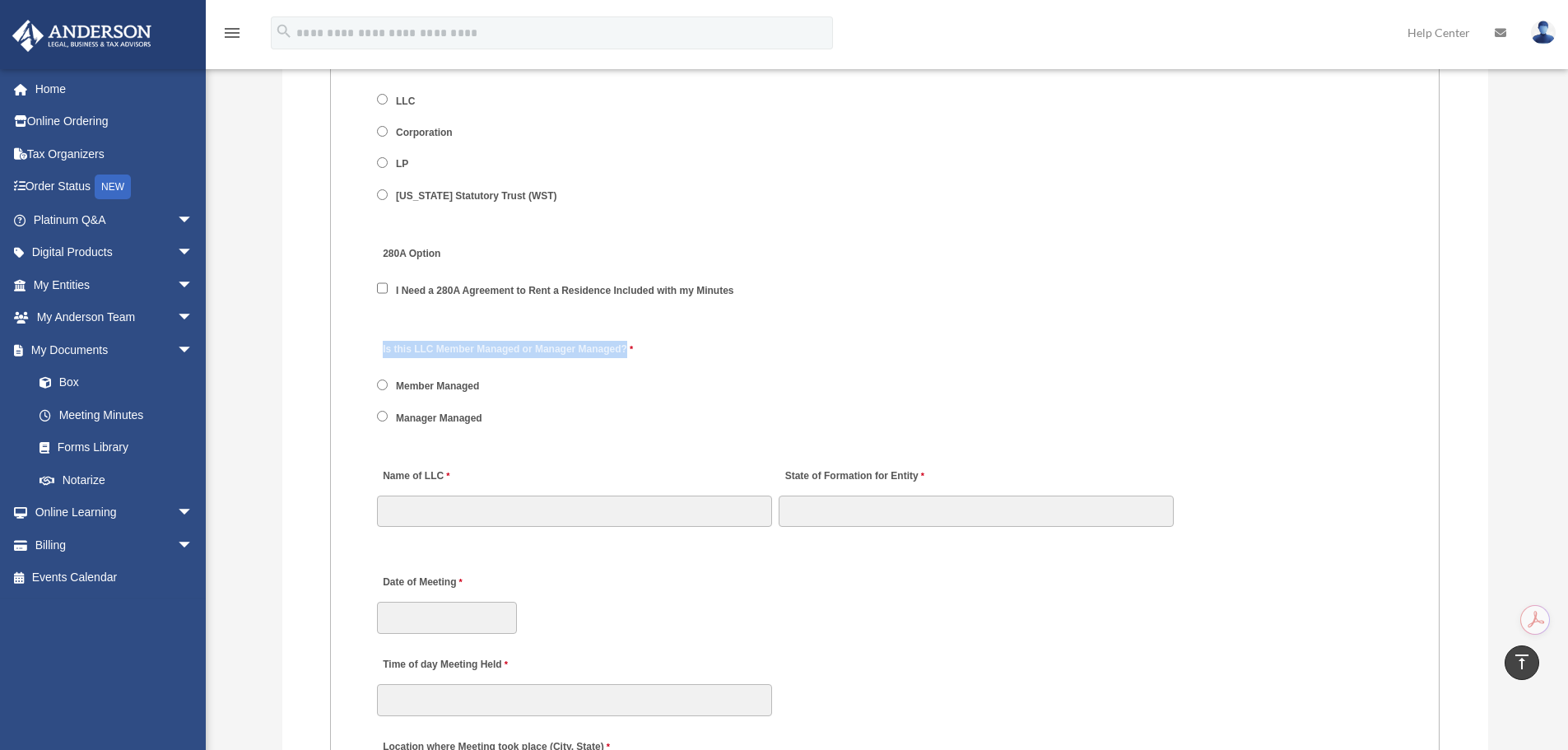
drag, startPoint x: 382, startPoint y: 349, endPoint x: 646, endPoint y: 352, distance: 264.0
click at [646, 352] on div "Is this LLC Member Managed or Manager Managed? Member Managed Manager Managed" at bounding box center [885, 388] width 1019 height 117
click at [620, 355] on label "Is this LLC Member Managed or Manager Managed?" at bounding box center [507, 349] width 260 height 22
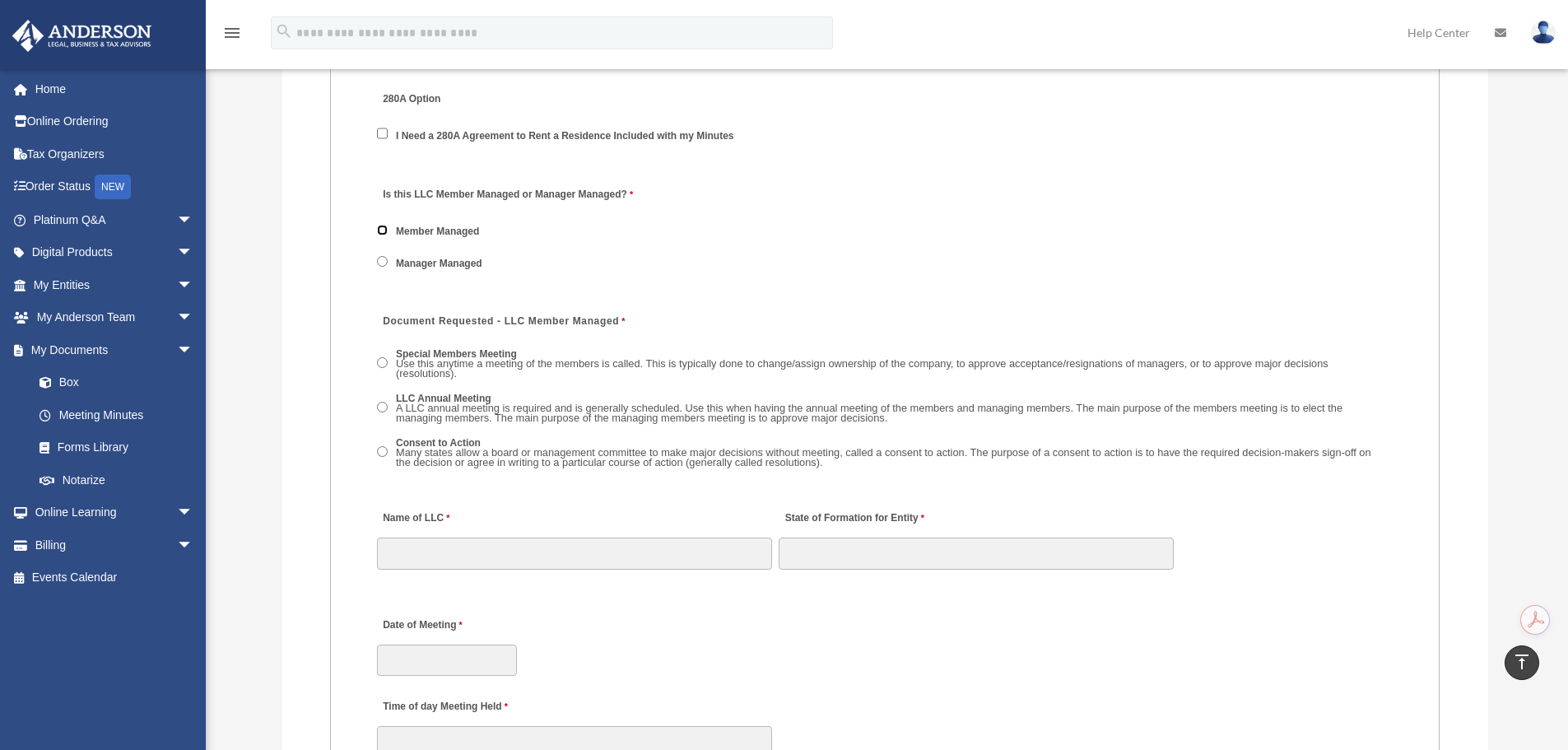
scroll to position [2246, 0]
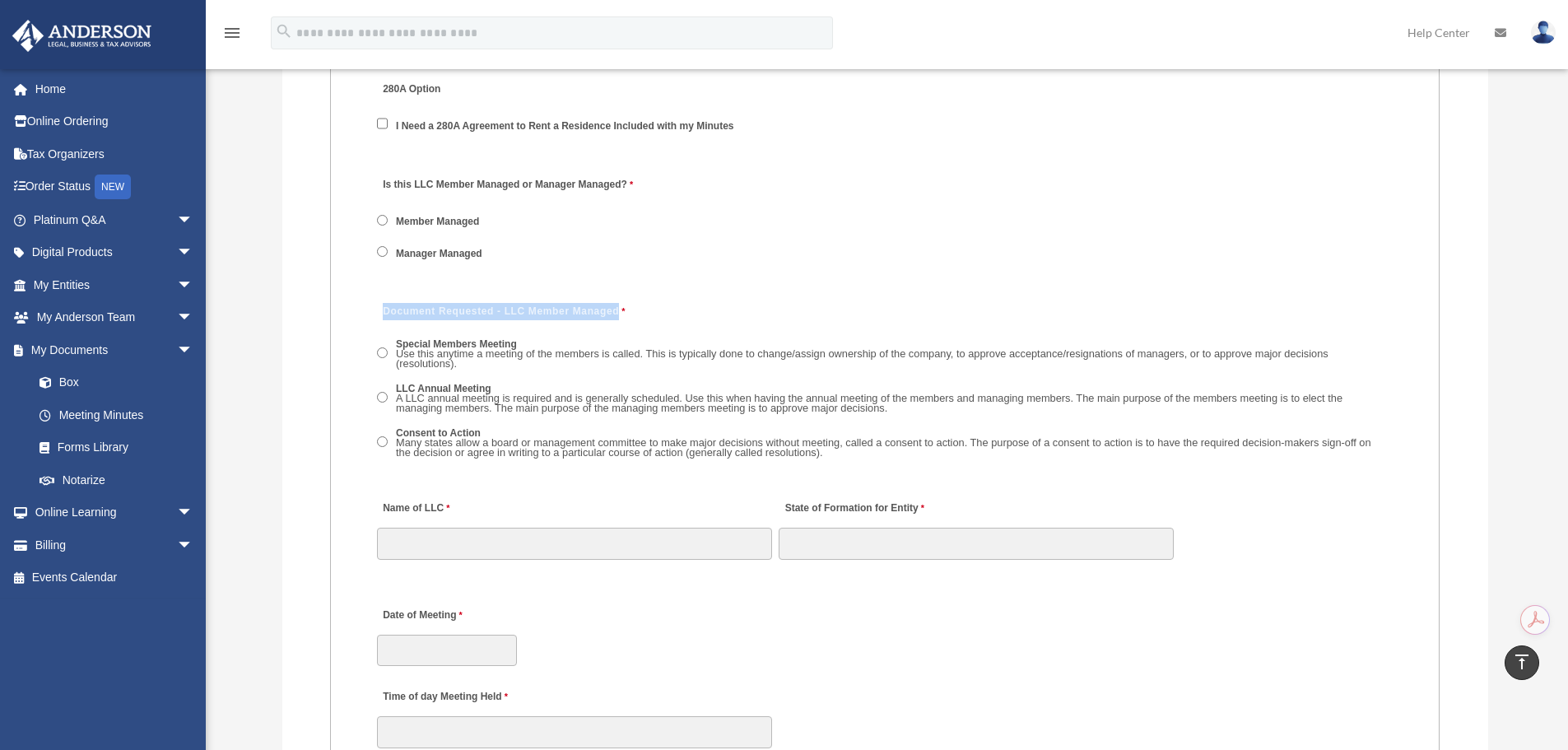
drag, startPoint x: 378, startPoint y: 309, endPoint x: 645, endPoint y: 308, distance: 267.0
click at [645, 308] on div "Document Requested - LLC Member Managed Special Members Meeting Use this anytim…" at bounding box center [885, 386] width 1019 height 187
drag, startPoint x: 605, startPoint y: 315, endPoint x: 365, endPoint y: 316, distance: 240.0
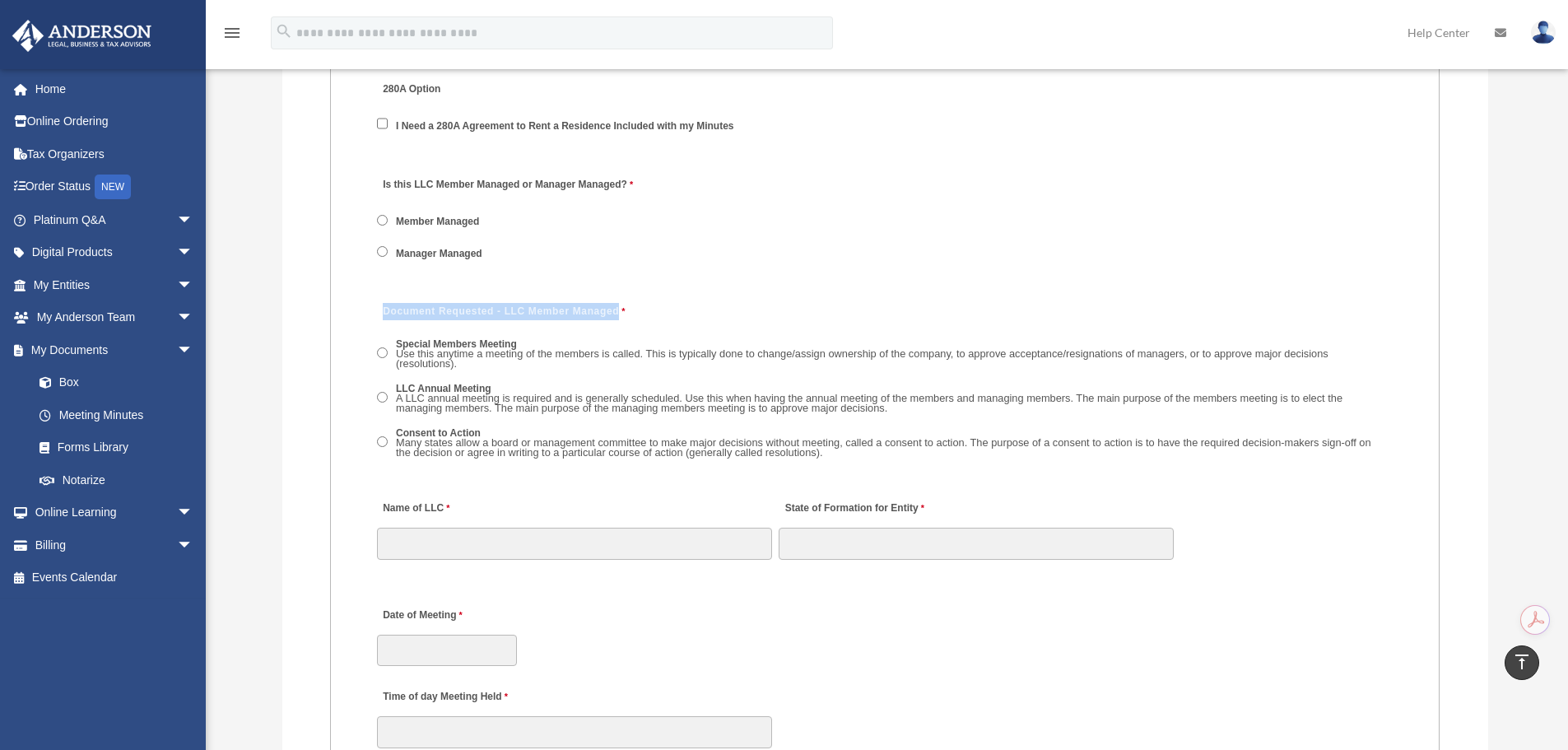
drag, startPoint x: 384, startPoint y: 308, endPoint x: 635, endPoint y: 307, distance: 251.0
click at [635, 307] on div "Document Requested - LLC Member Managed Special Members Meeting Use this anytim…" at bounding box center [885, 386] width 1019 height 187
click at [634, 307] on div "Document Requested - LLC Member Managed Special Members Meeting Use this anytim…" at bounding box center [885, 386] width 1019 height 187
click at [421, 399] on span "A LLC annual meeting is required and is generally scheduled. Use this when havi…" at bounding box center [869, 403] width 947 height 23
click at [429, 351] on span "Use this anytime a meeting of the members is called. This is typically done to …" at bounding box center [862, 359] width 933 height 23
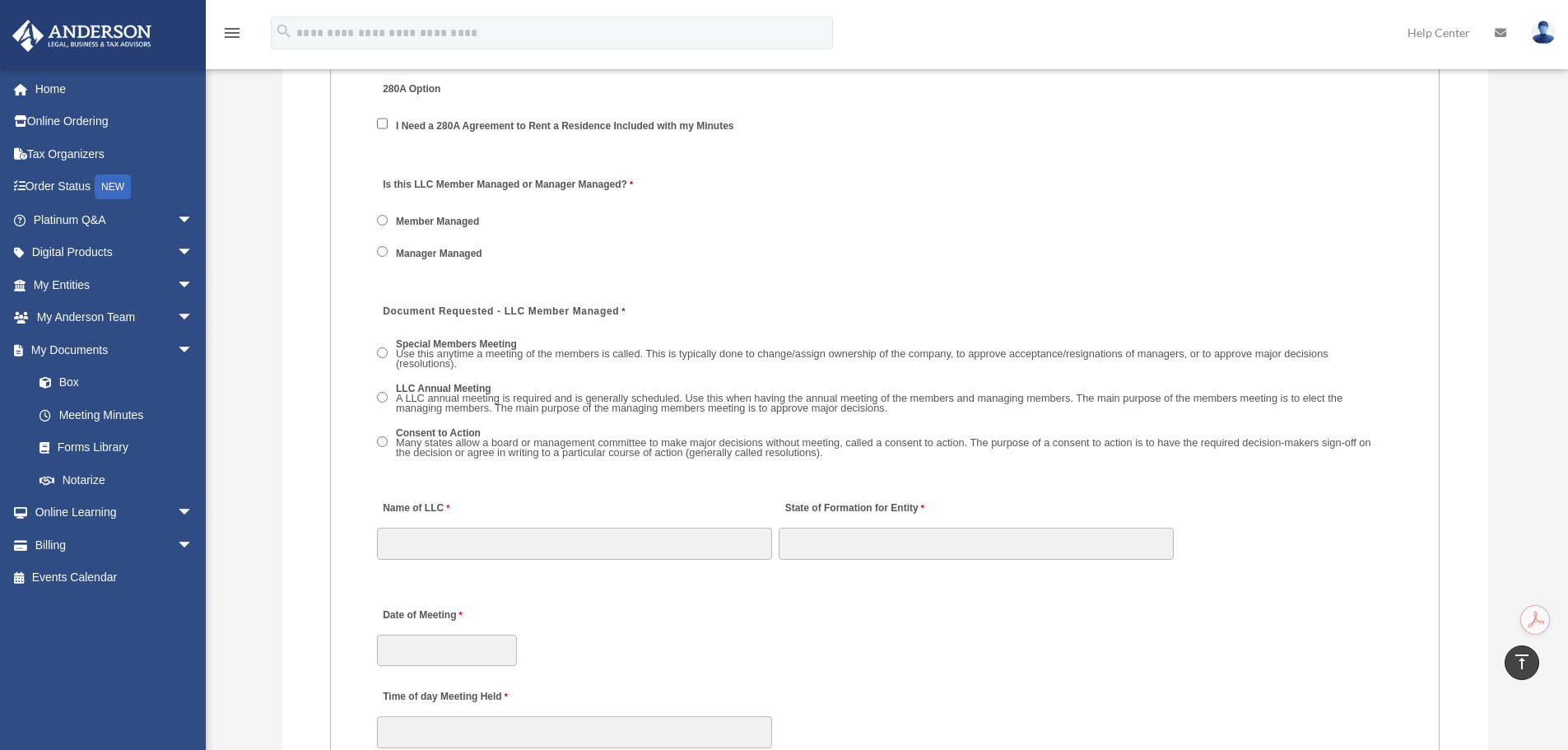
click at [437, 445] on span "Many states allow a board or management committee to make major decisions witho…" at bounding box center [883, 448] width 976 height 23
click at [431, 344] on label "Special Members Meeting Use this anytime a meeting of the members is called. Th…" at bounding box center [892, 354] width 1003 height 36
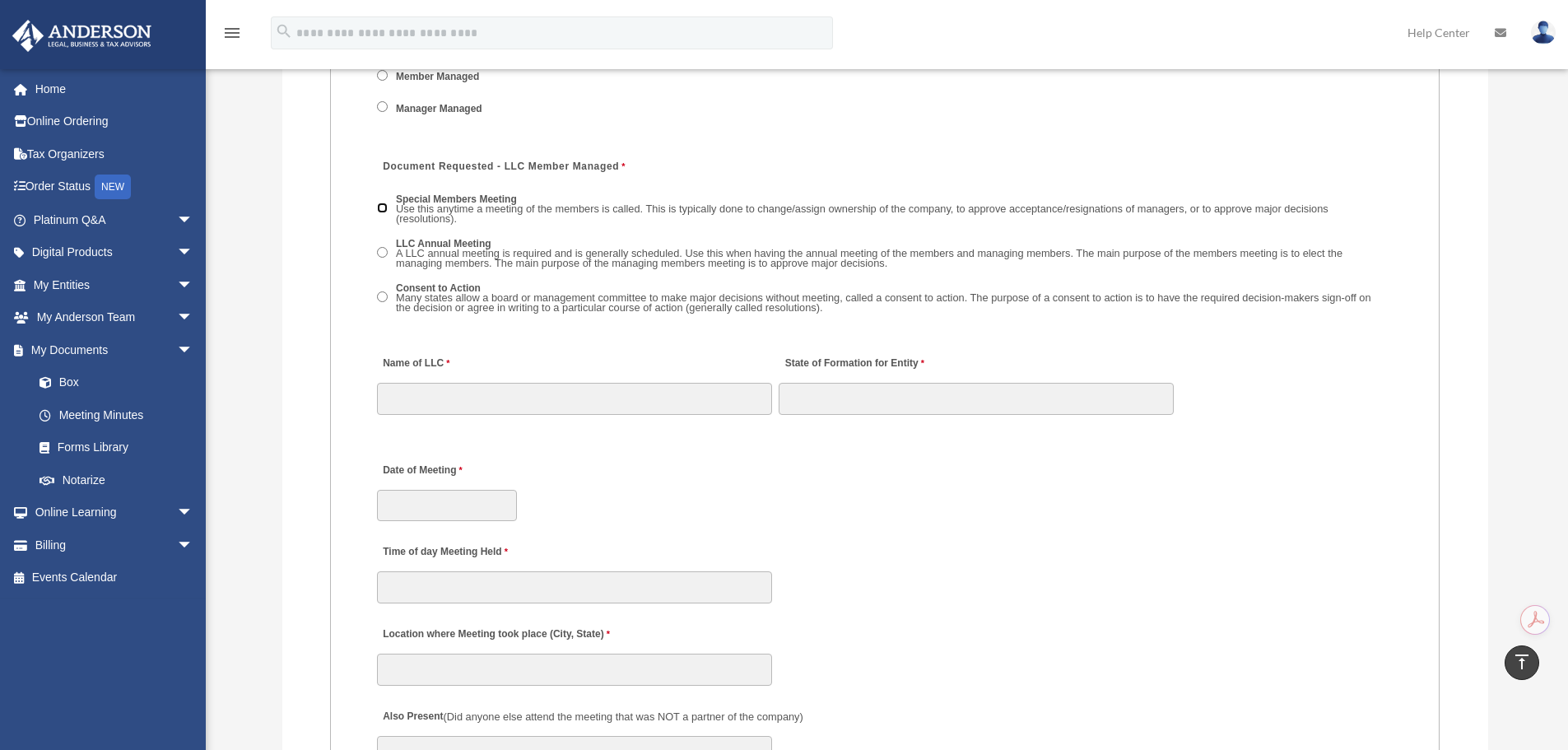
scroll to position [2411, 0]
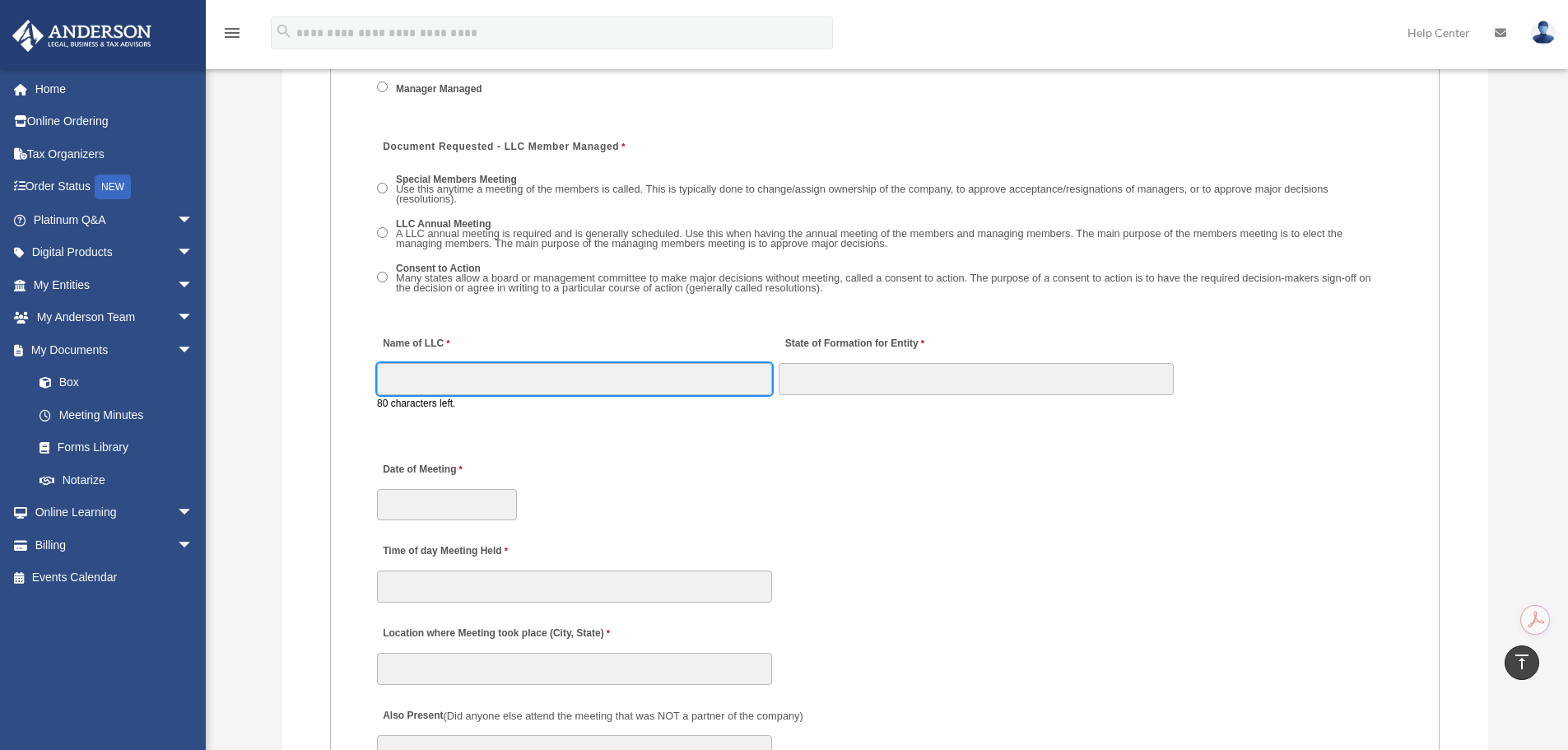
click at [429, 382] on input "Name of LLC" at bounding box center [575, 379] width 396 height 32
type input "**********"
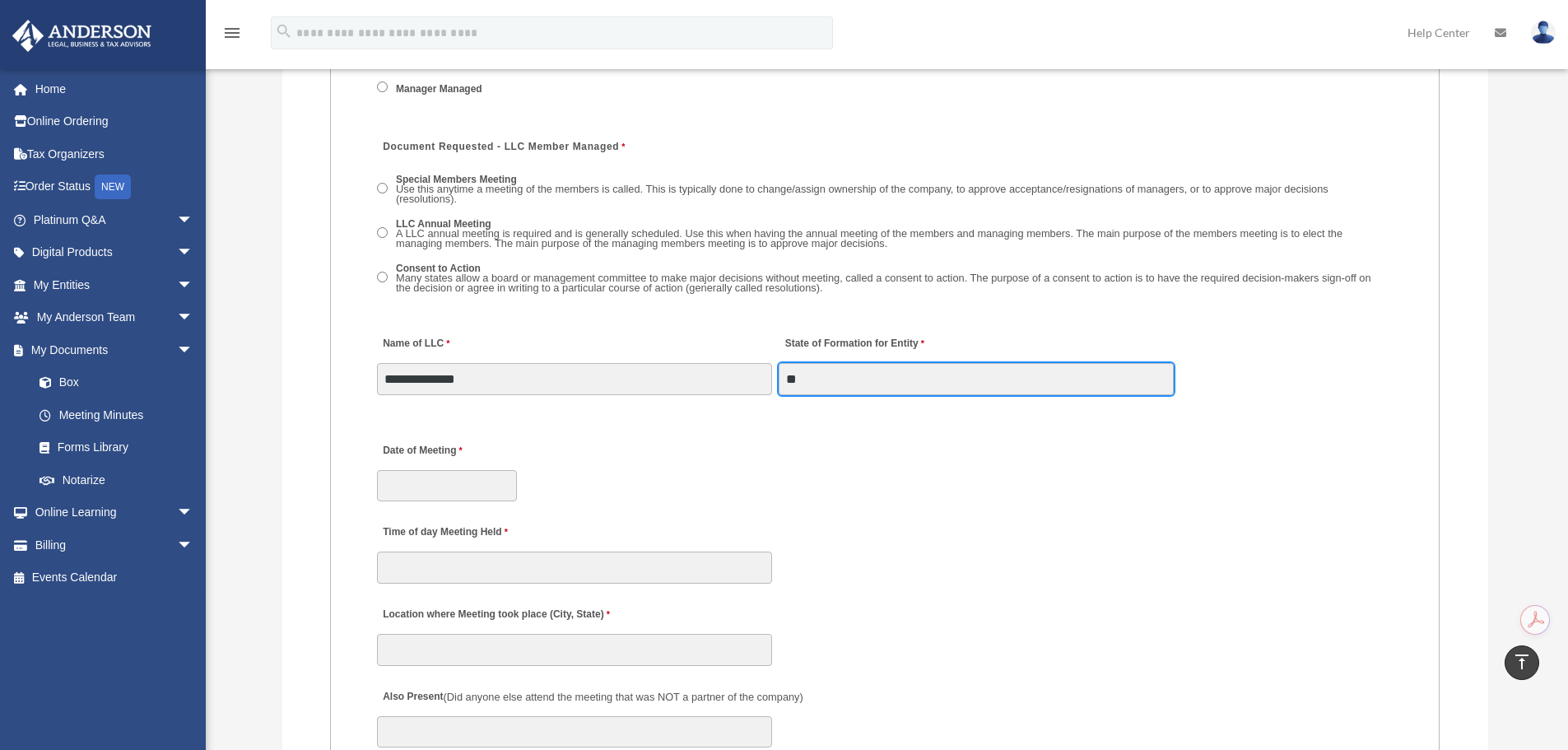
type input "**"
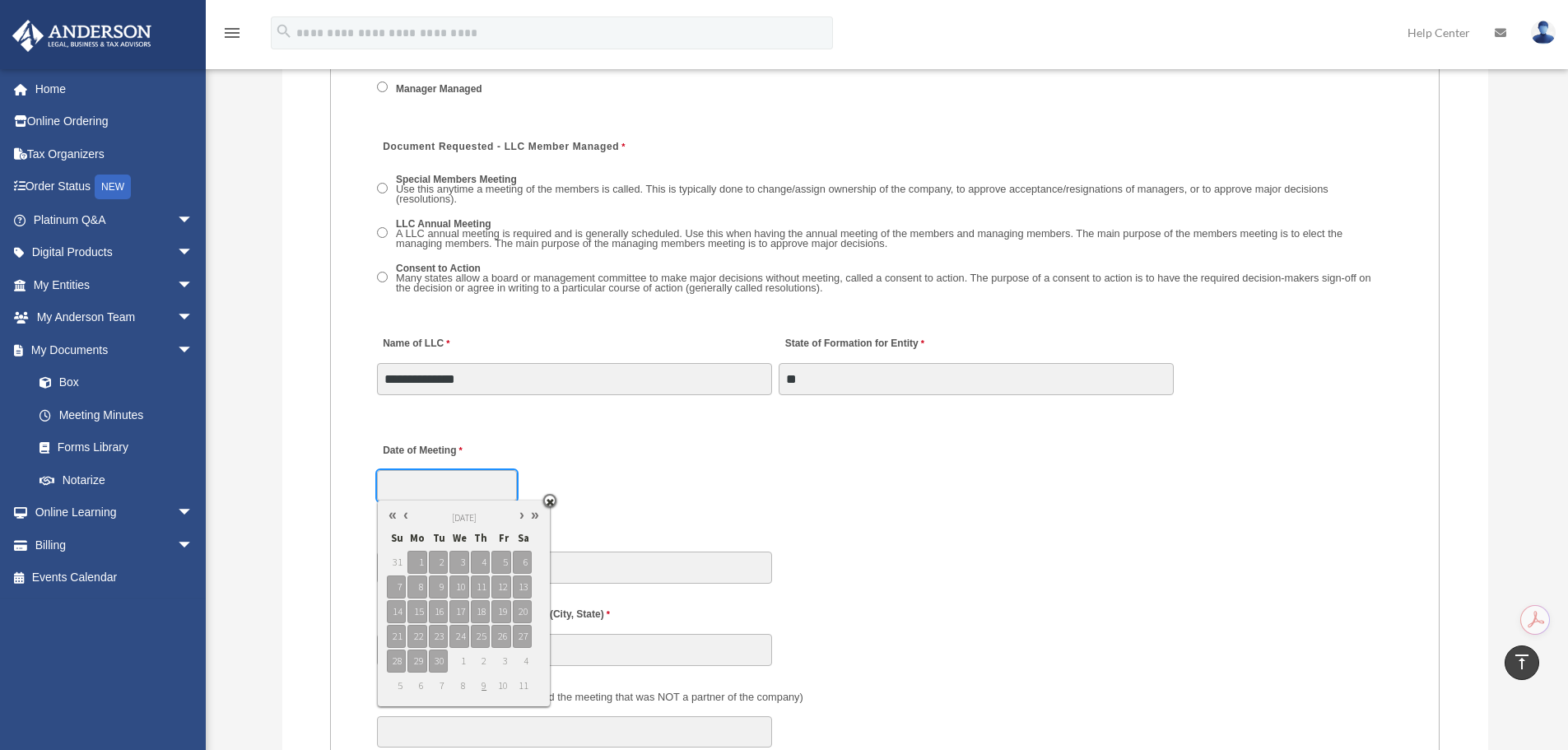
click at [403, 512] on link at bounding box center [405, 515] width 13 height 18
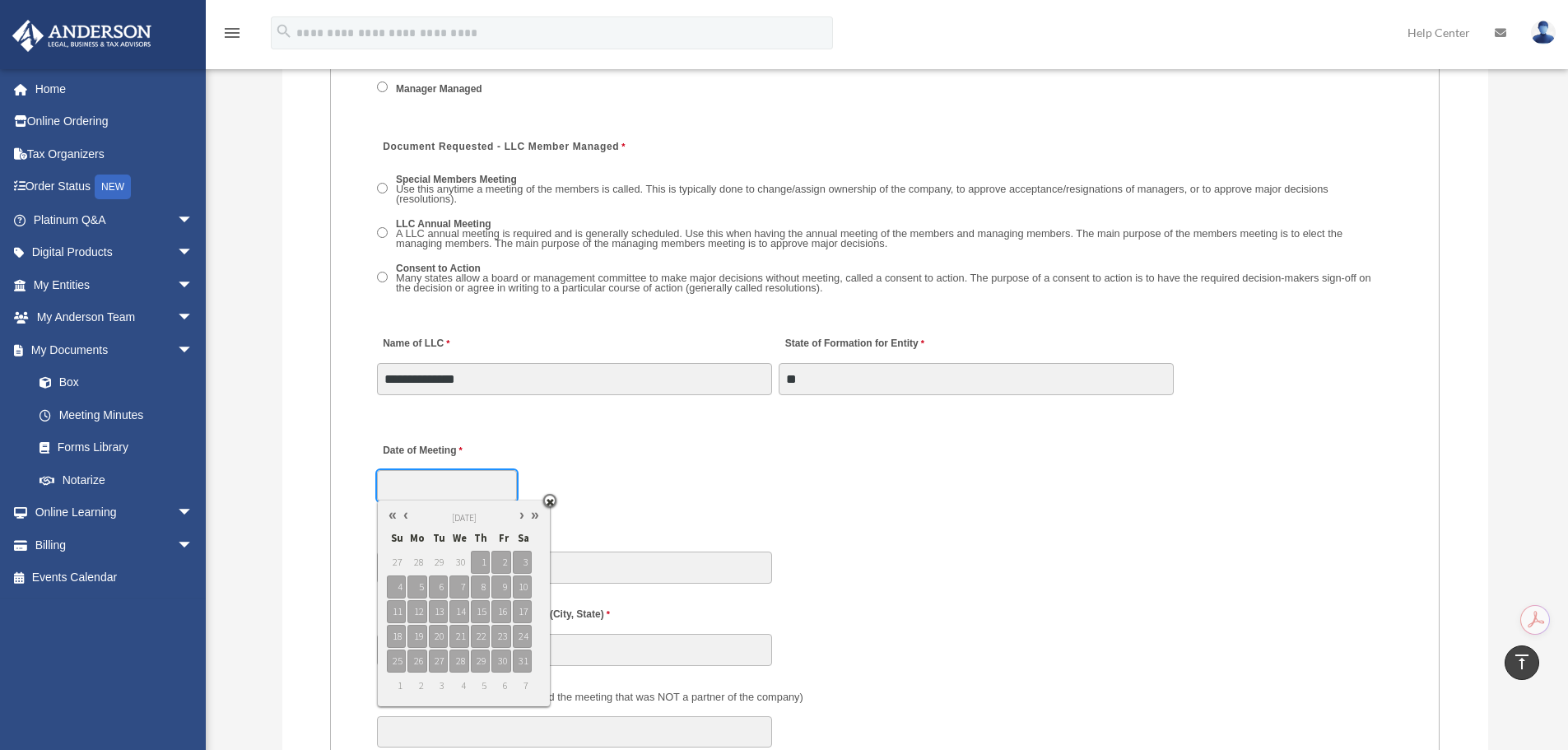
click at [521, 517] on link at bounding box center [522, 515] width 13 height 18
click at [390, 555] on span "1" at bounding box center [396, 562] width 19 height 23
type input "**********"
click at [424, 564] on span "2" at bounding box center [417, 562] width 19 height 23
click at [610, 493] on div "**********" at bounding box center [885, 466] width 1019 height 73
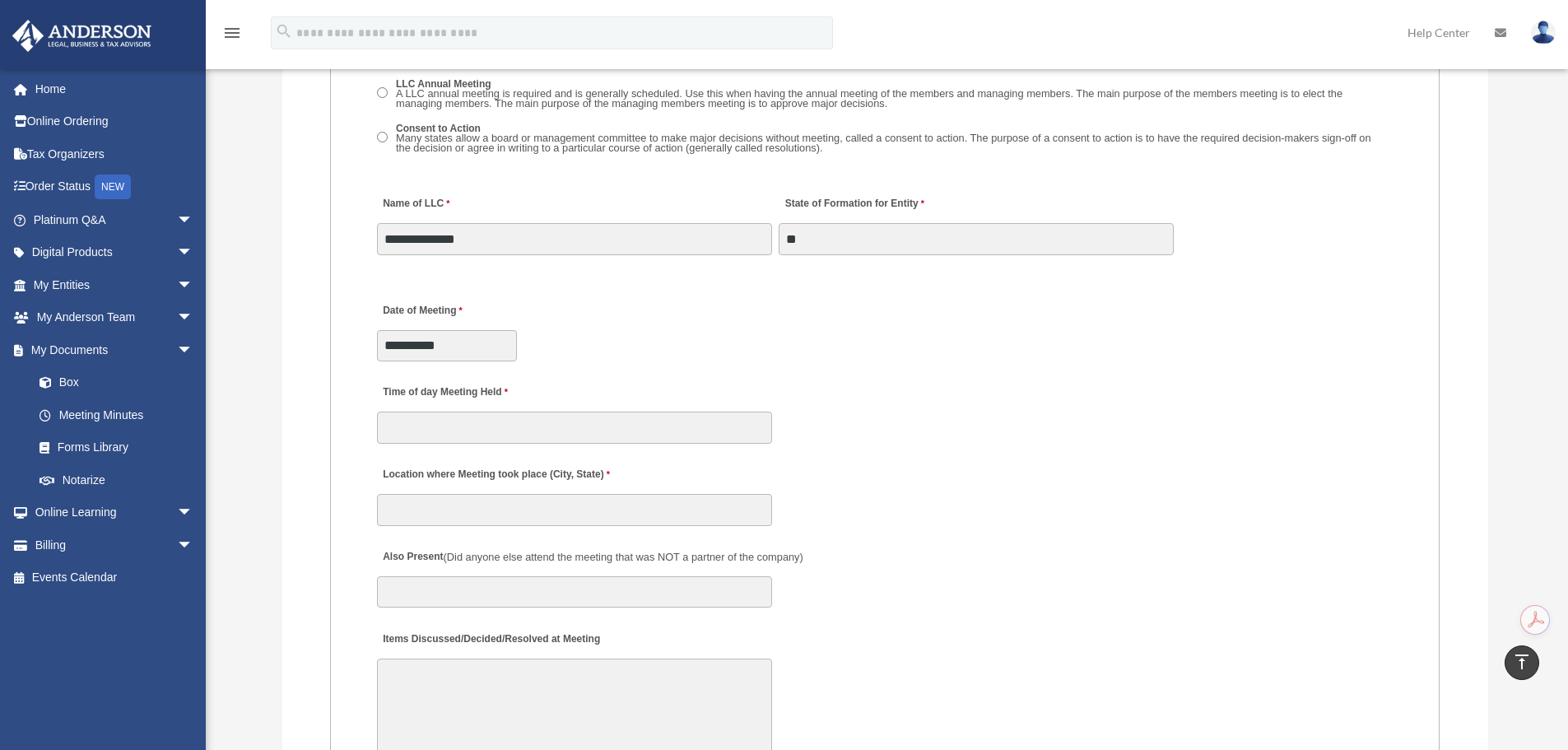
scroll to position [2576, 0]
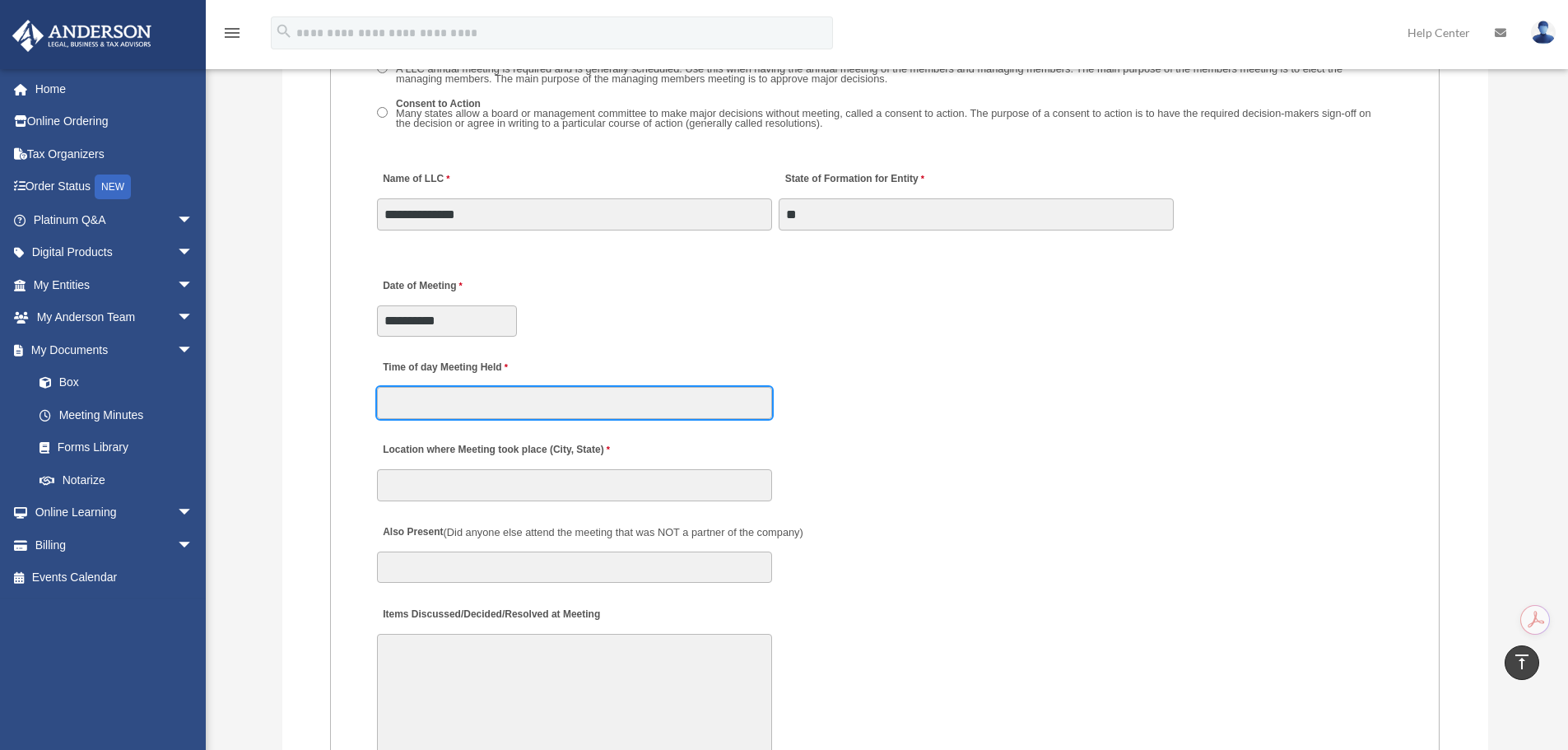
click at [545, 408] on input "Time of day Meeting Held" at bounding box center [575, 403] width 396 height 32
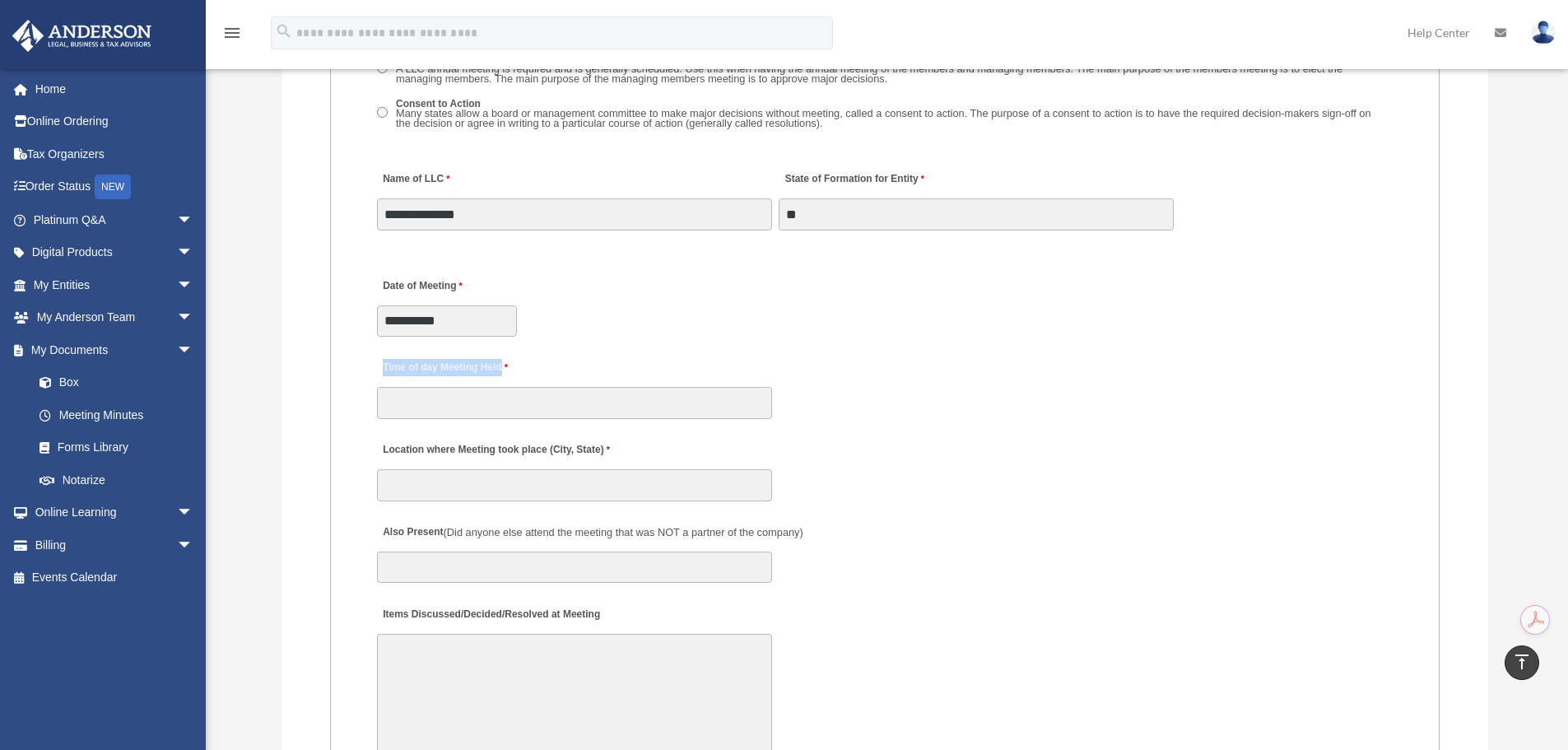
drag, startPoint x: 381, startPoint y: 365, endPoint x: 528, endPoint y: 369, distance: 147.1
click at [528, 369] on label "Time of day Meeting Held" at bounding box center [455, 368] width 157 height 22
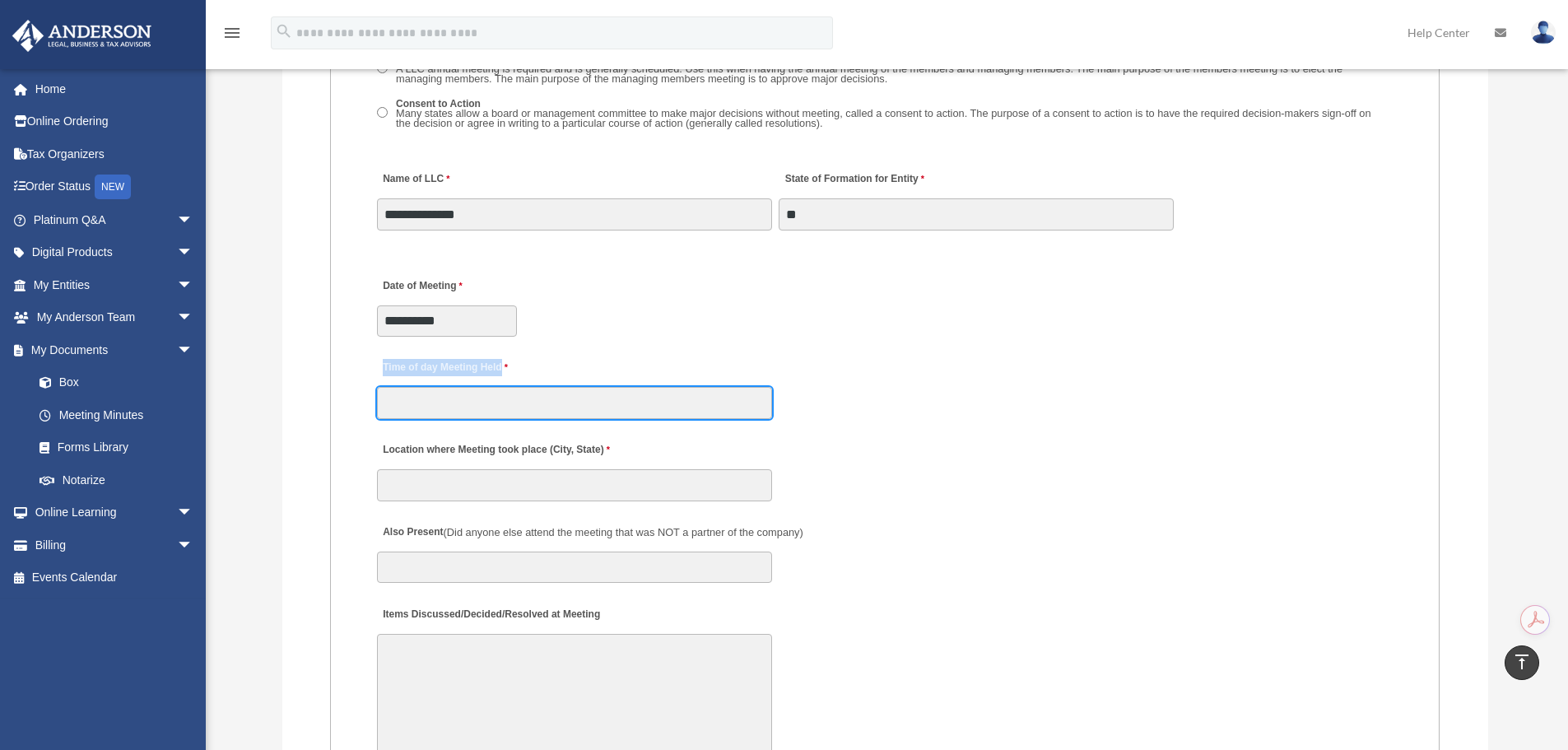
click at [528, 387] on input "Time of day Meeting Held" at bounding box center [575, 403] width 396 height 32
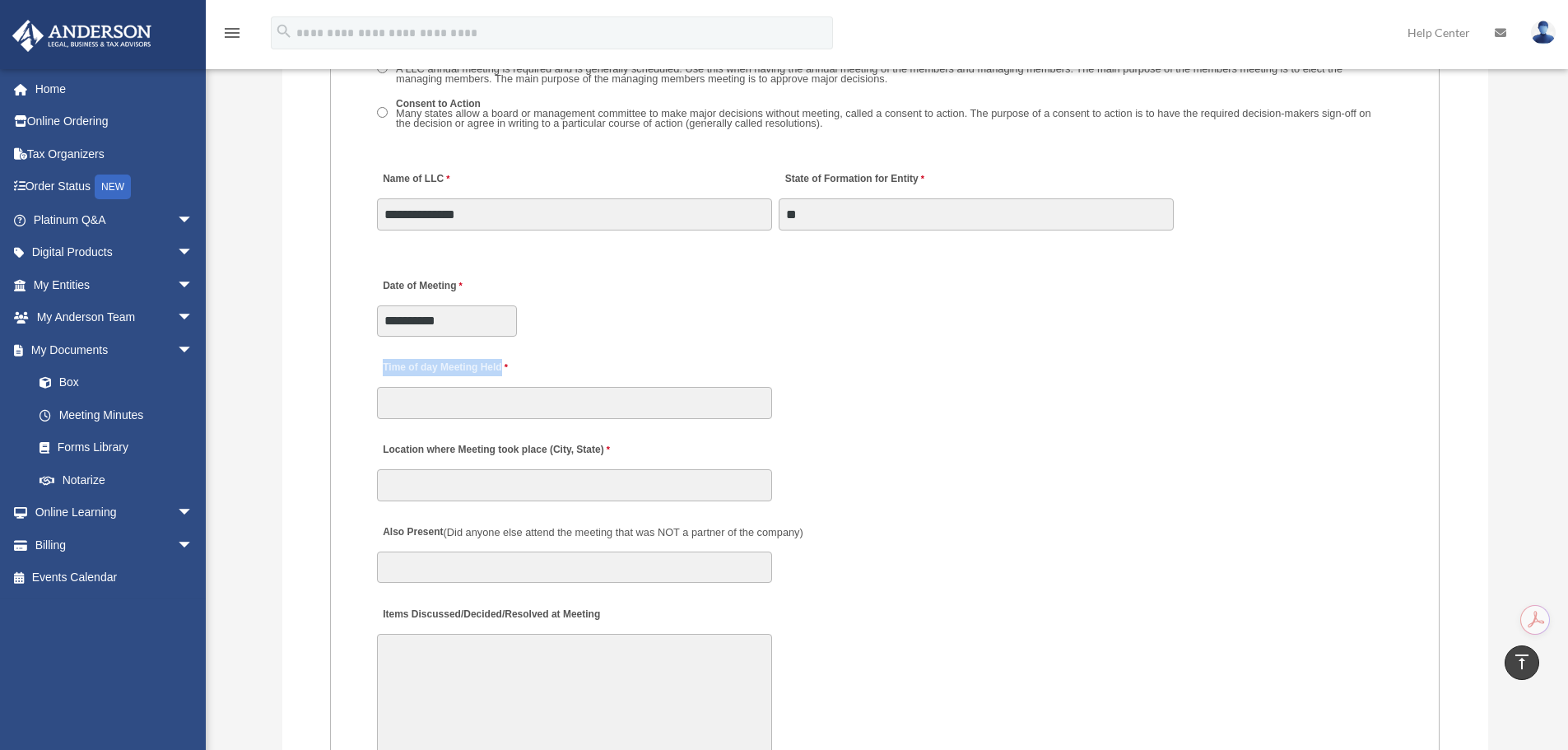
drag, startPoint x: 525, startPoint y: 369, endPoint x: 382, endPoint y: 363, distance: 143.1
click at [382, 363] on label "Time of day Meeting Held" at bounding box center [455, 368] width 157 height 22
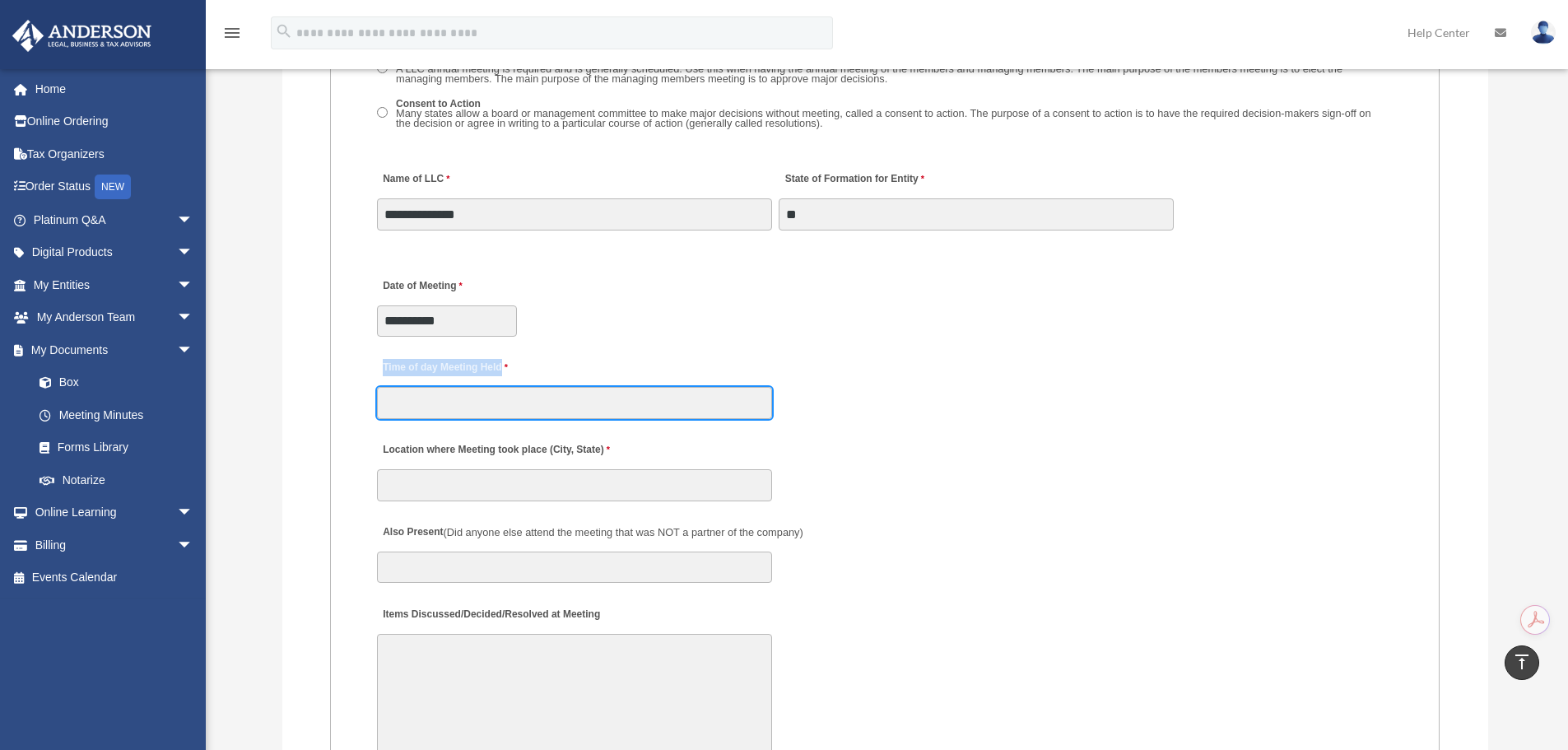
click at [382, 387] on input "Time of day Meeting Held" at bounding box center [575, 403] width 396 height 32
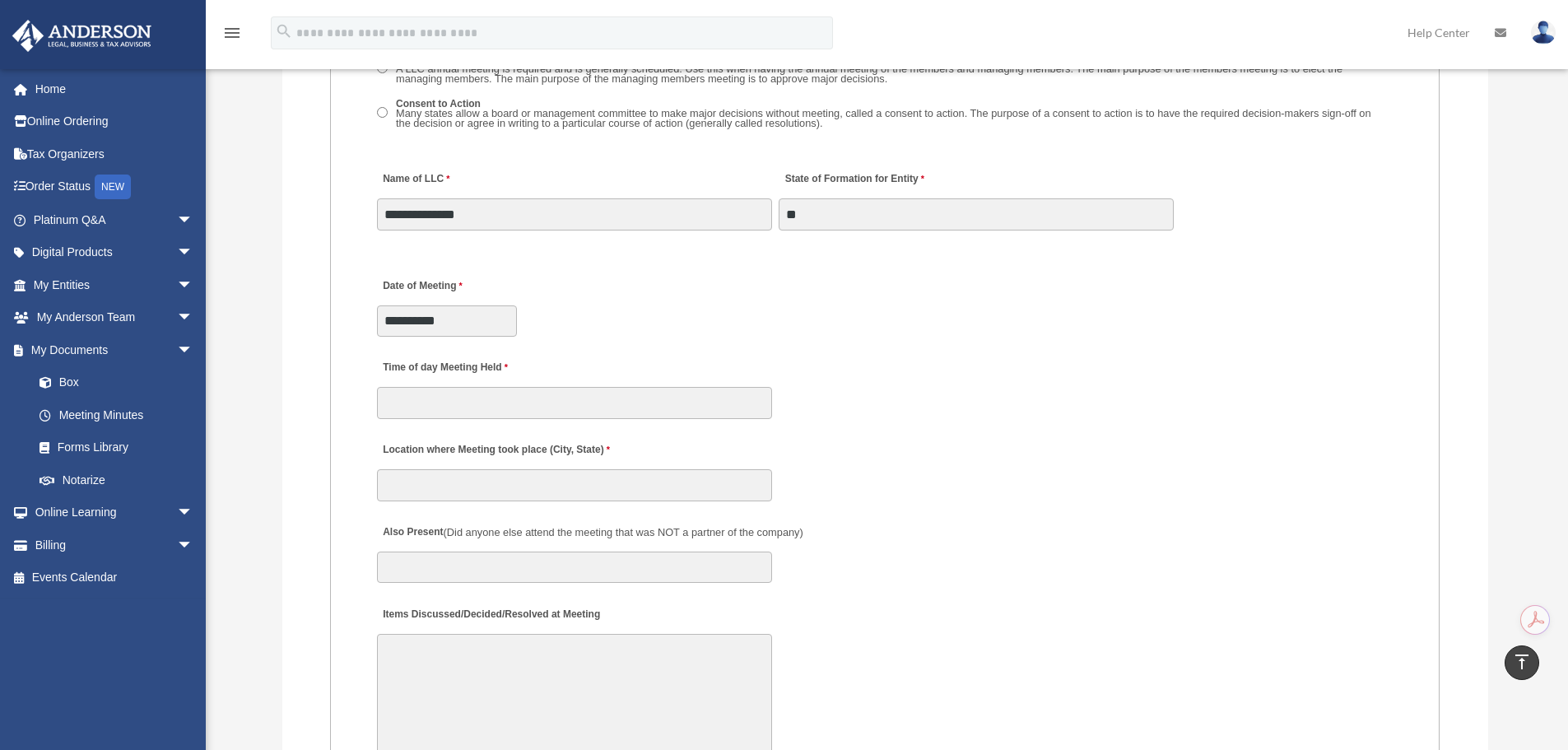
click at [410, 420] on fieldset "MEETING INFORMATION Please limit 1 meeting per 1 entity for each submission. Ty…" at bounding box center [885, 586] width 1110 height 2234
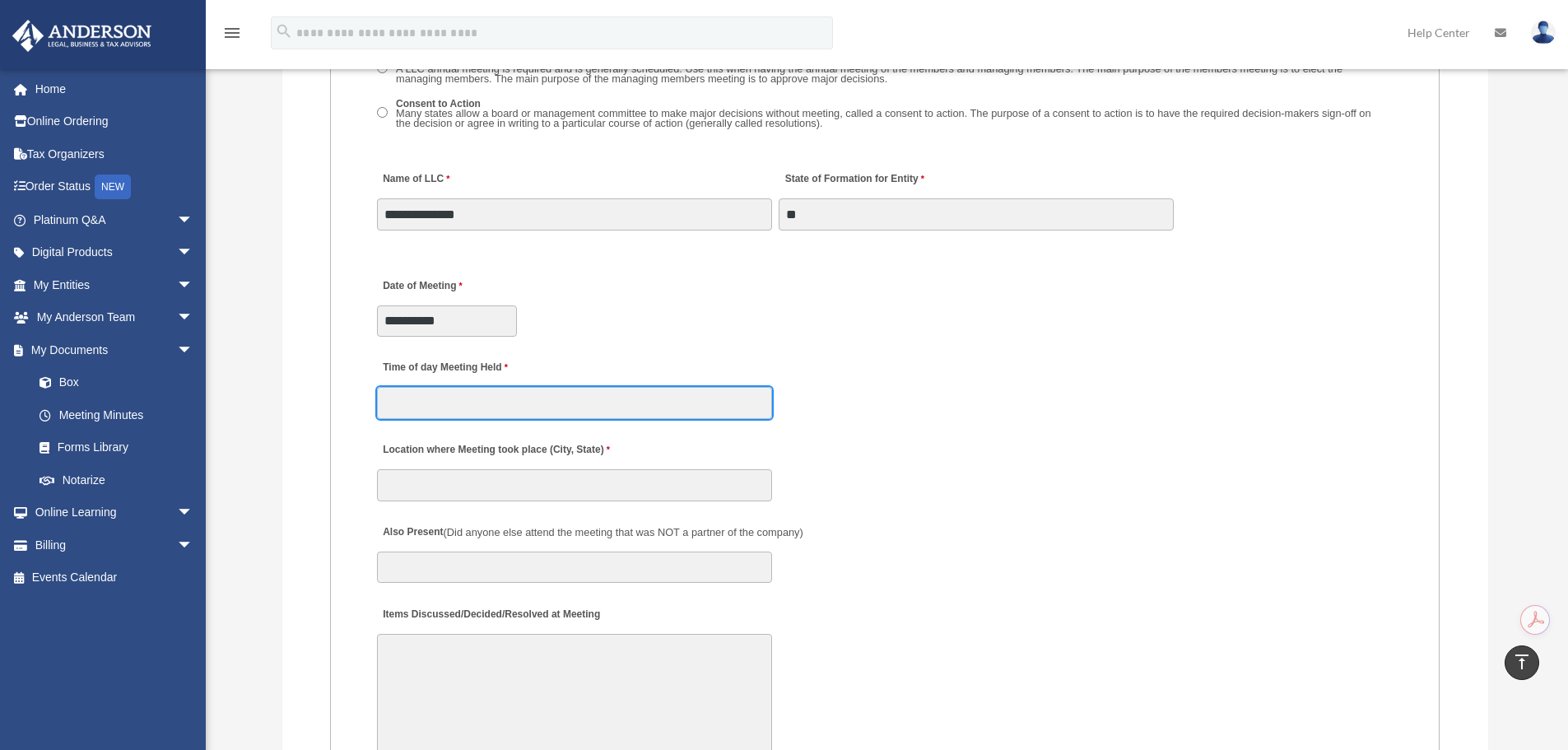
click at [410, 410] on input "Time of day Meeting Held" at bounding box center [575, 403] width 396 height 32
type input "***"
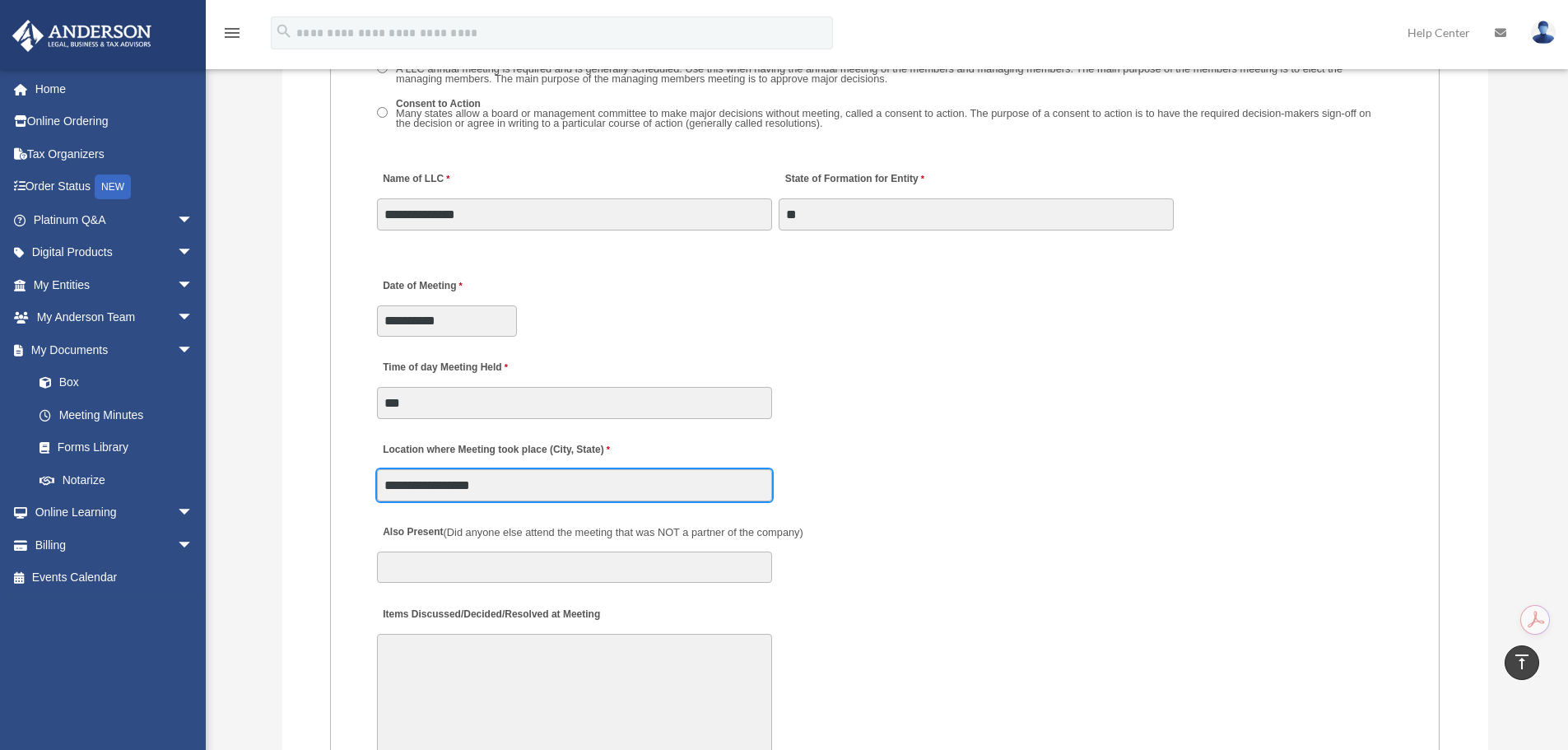
type input "**********"
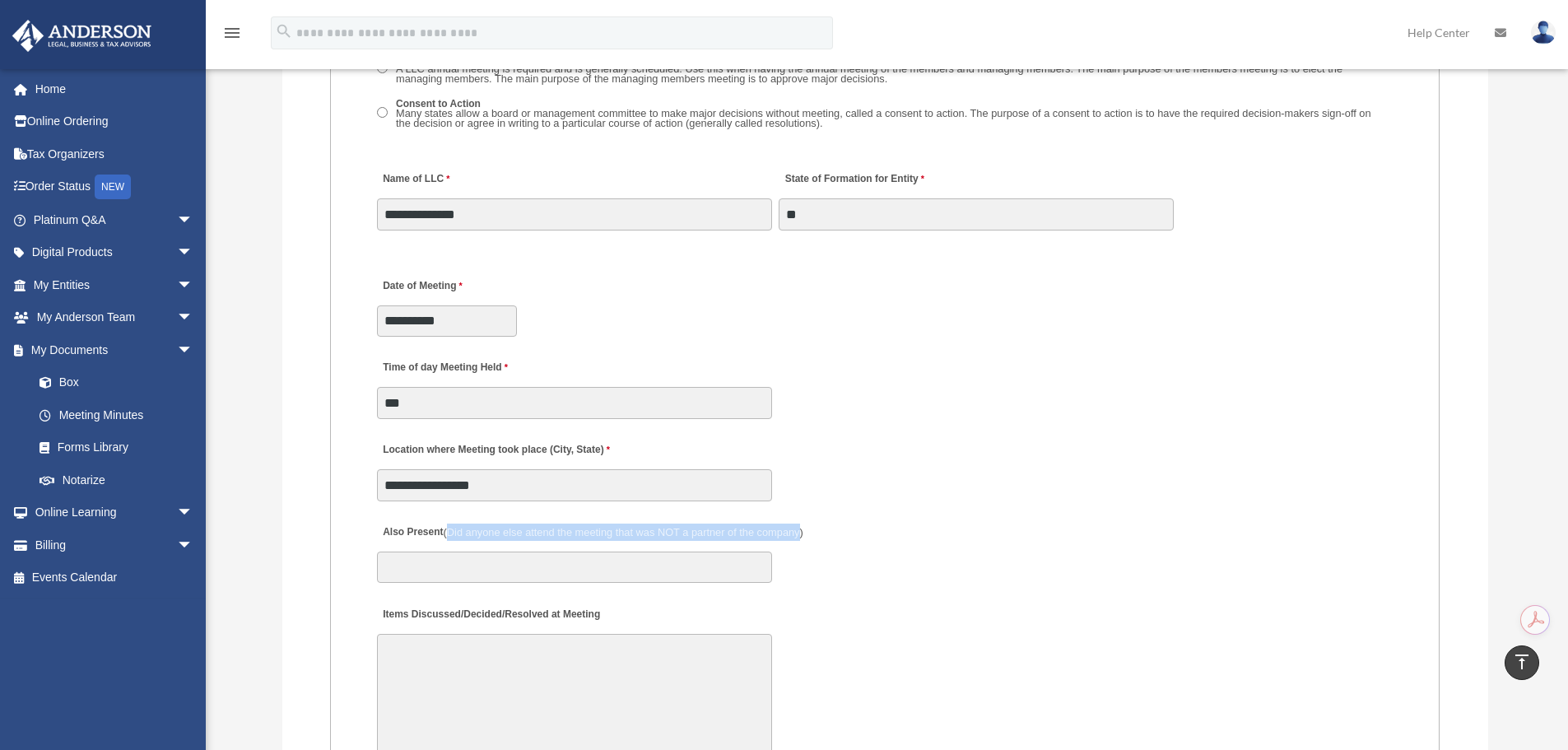
drag, startPoint x: 451, startPoint y: 530, endPoint x: 802, endPoint y: 528, distance: 351.0
click at [802, 528] on span "(Did anyone else attend the meeting that was NOT a partner of the company)" at bounding box center [623, 532] width 360 height 12
drag, startPoint x: 368, startPoint y: 535, endPoint x: 837, endPoint y: 532, distance: 469.0
click at [837, 532] on fieldset "MEETING INFORMATION Please limit 1 meeting per 1 entity for each submission. Ty…" at bounding box center [885, 586] width 1110 height 2234
click at [778, 528] on span "(Did anyone else attend the meeting that was NOT a partner of the company)" at bounding box center [623, 532] width 360 height 12
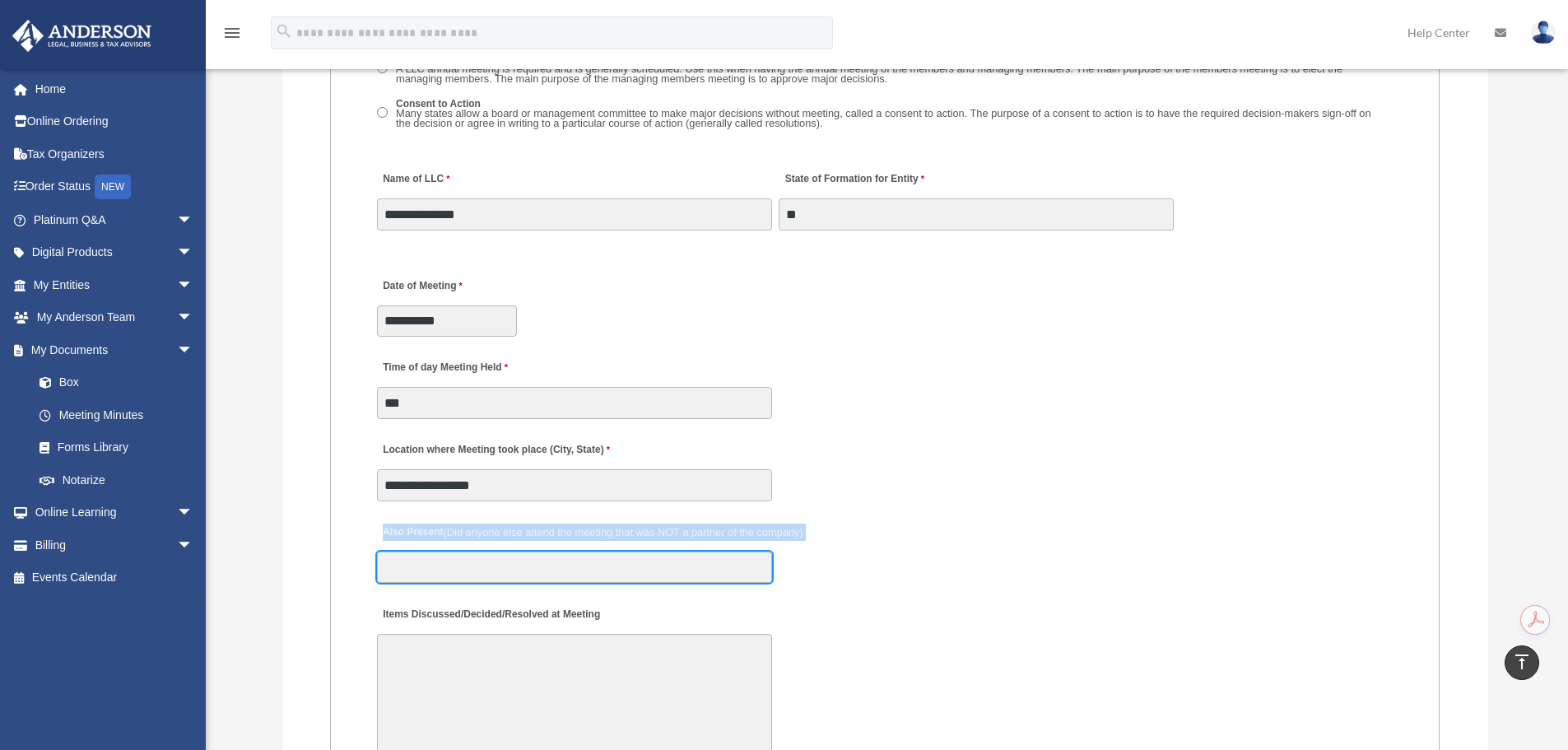
click at [772, 551] on input "Also Present (Did anyone else attend the meeting that was NOT a partner of the …" at bounding box center [575, 567] width 396 height 32
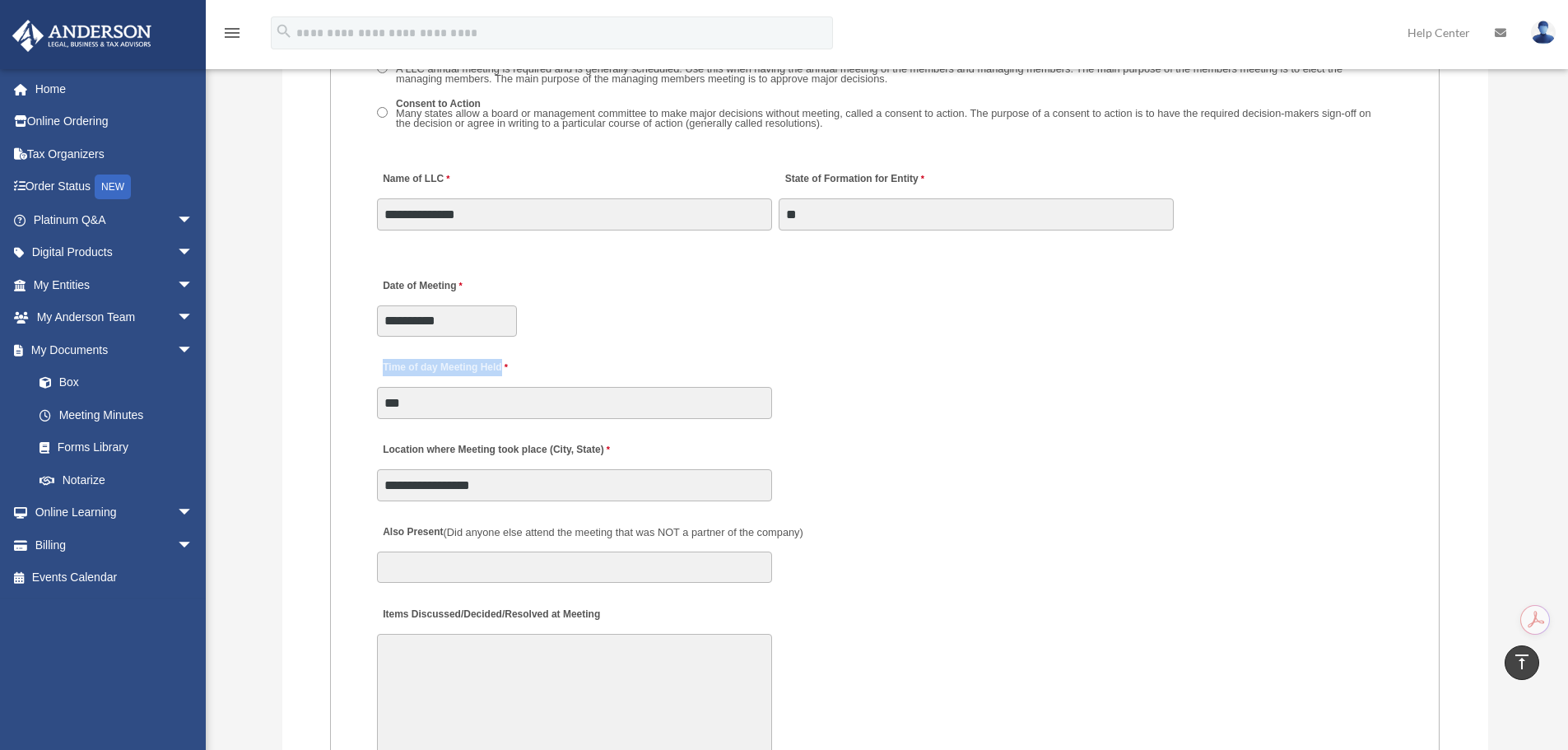
drag, startPoint x: 388, startPoint y: 367, endPoint x: 528, endPoint y: 367, distance: 140.0
click at [528, 367] on fieldset "MEETING INFORMATION Please limit 1 meeting per 1 entity for each submission. Ty…" at bounding box center [885, 586] width 1110 height 2234
click at [528, 367] on label "Time of day Meeting Held" at bounding box center [455, 368] width 157 height 22
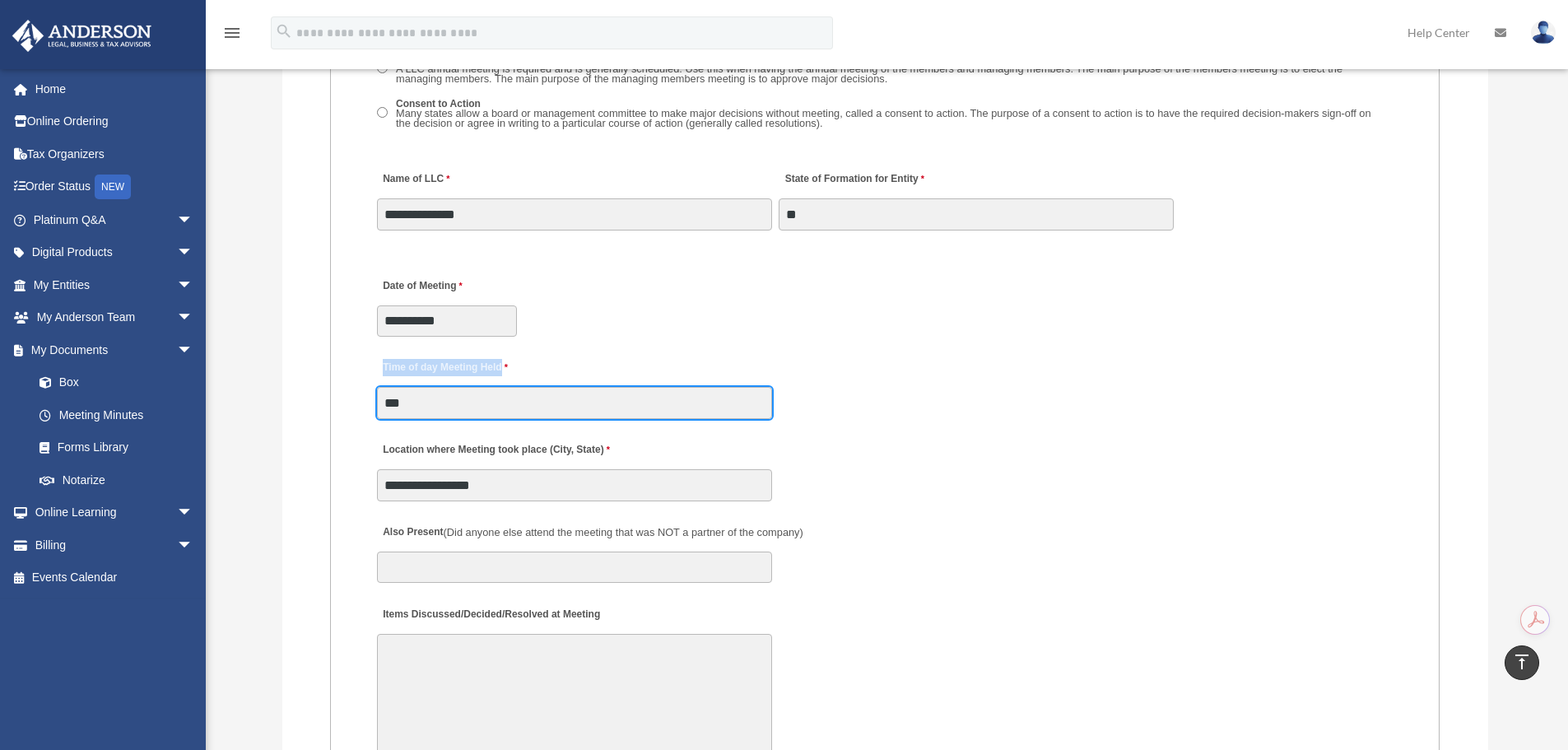
click at [528, 387] on input "***" at bounding box center [575, 403] width 396 height 32
drag, startPoint x: 424, startPoint y: 406, endPoint x: 382, endPoint y: 407, distance: 42.0
click at [382, 407] on input "***" at bounding box center [575, 403] width 396 height 32
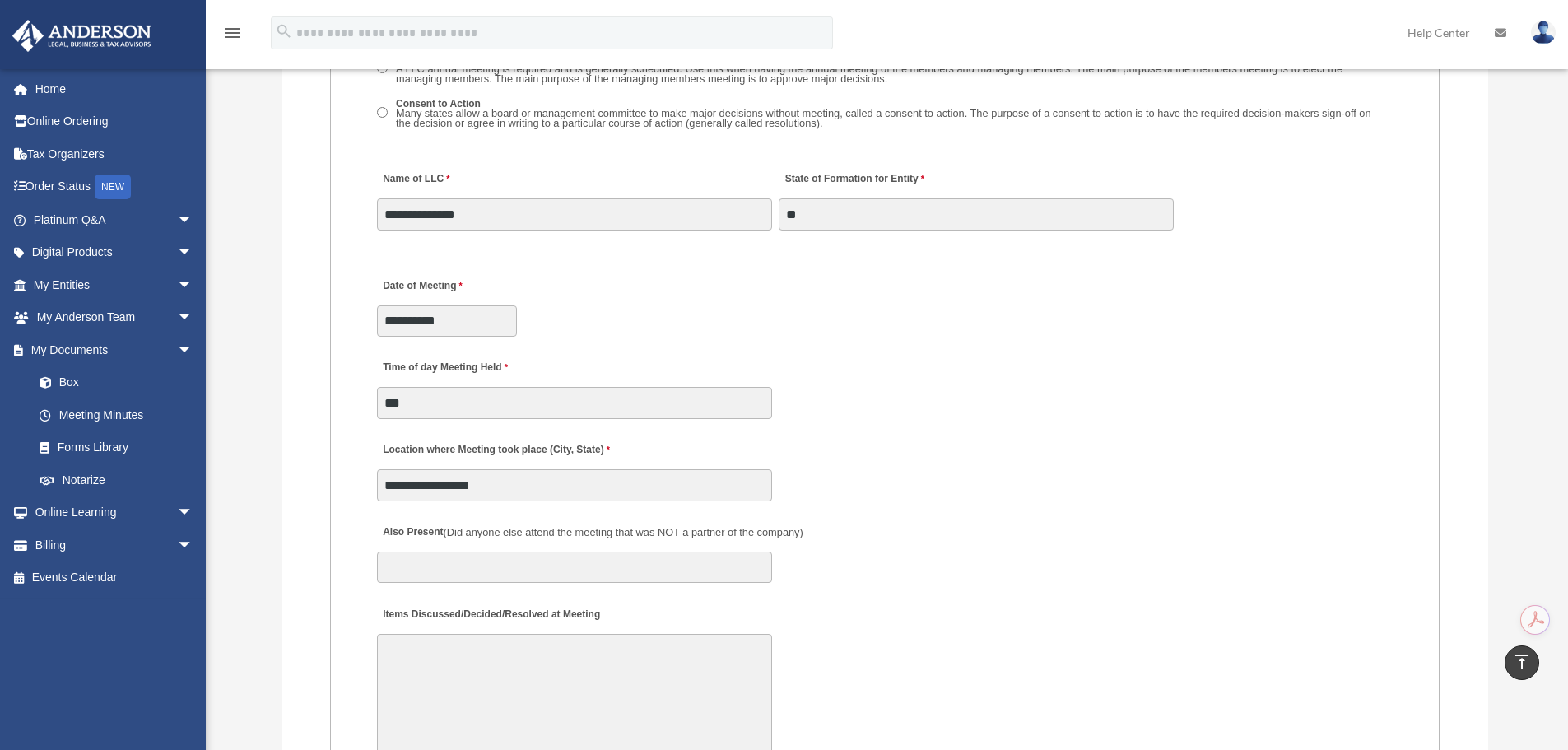
click at [314, 387] on div "**********" at bounding box center [886, 281] width 1206 height 3089
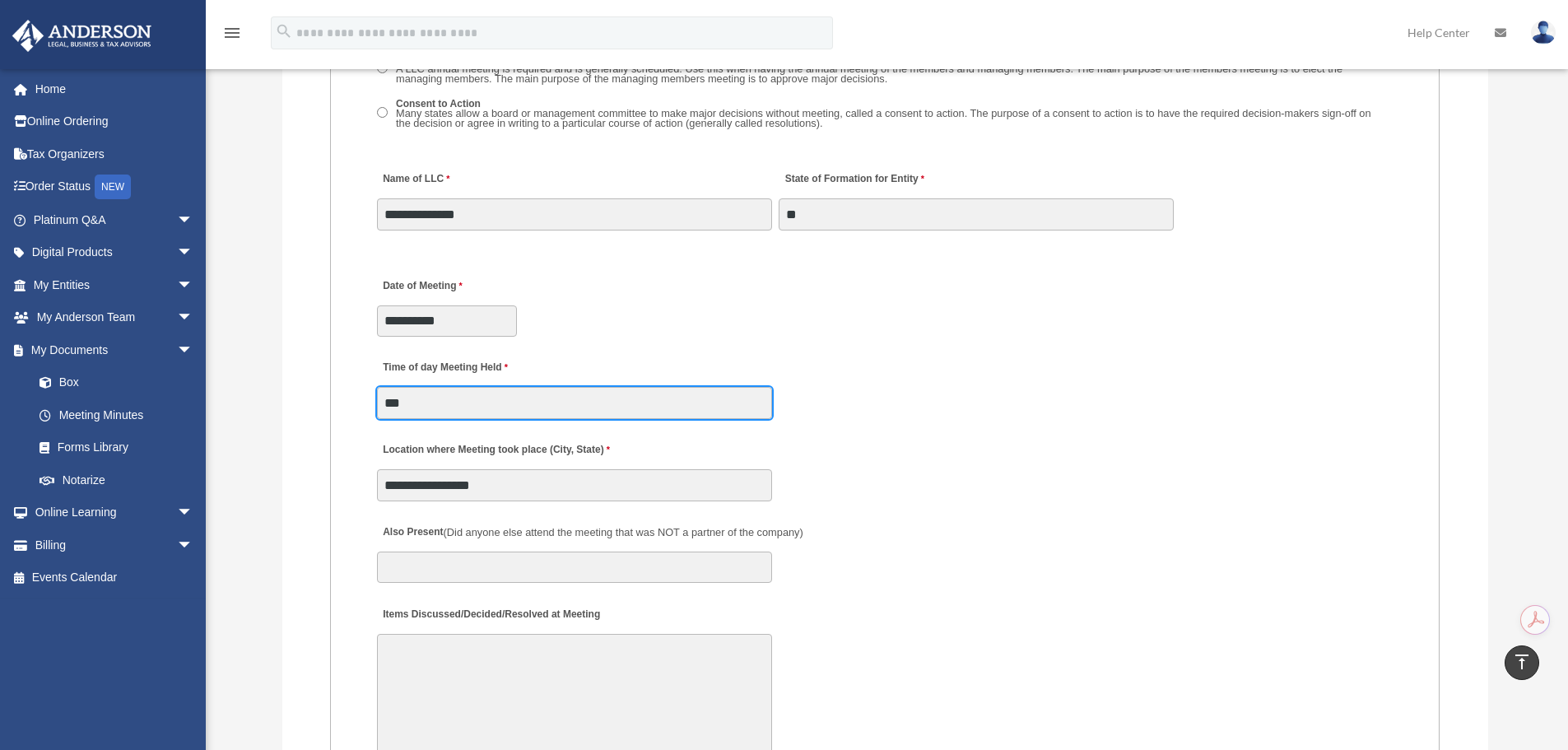
drag, startPoint x: 405, startPoint y: 405, endPoint x: 430, endPoint y: 405, distance: 25.0
click at [430, 405] on input "***" at bounding box center [575, 403] width 396 height 32
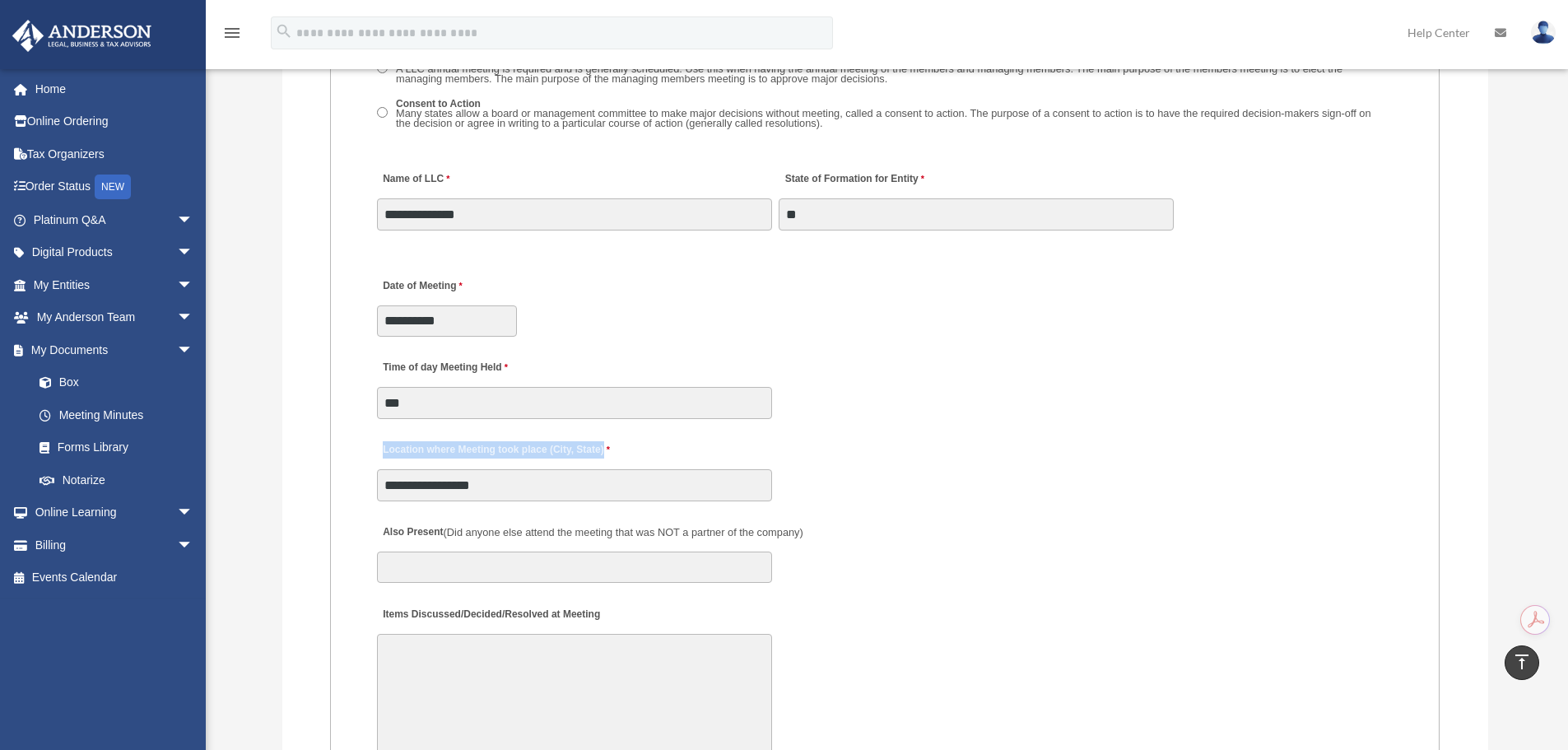
drag, startPoint x: 438, startPoint y: 452, endPoint x: 617, endPoint y: 452, distance: 179.0
click at [617, 452] on div "**********" at bounding box center [885, 466] width 1019 height 73
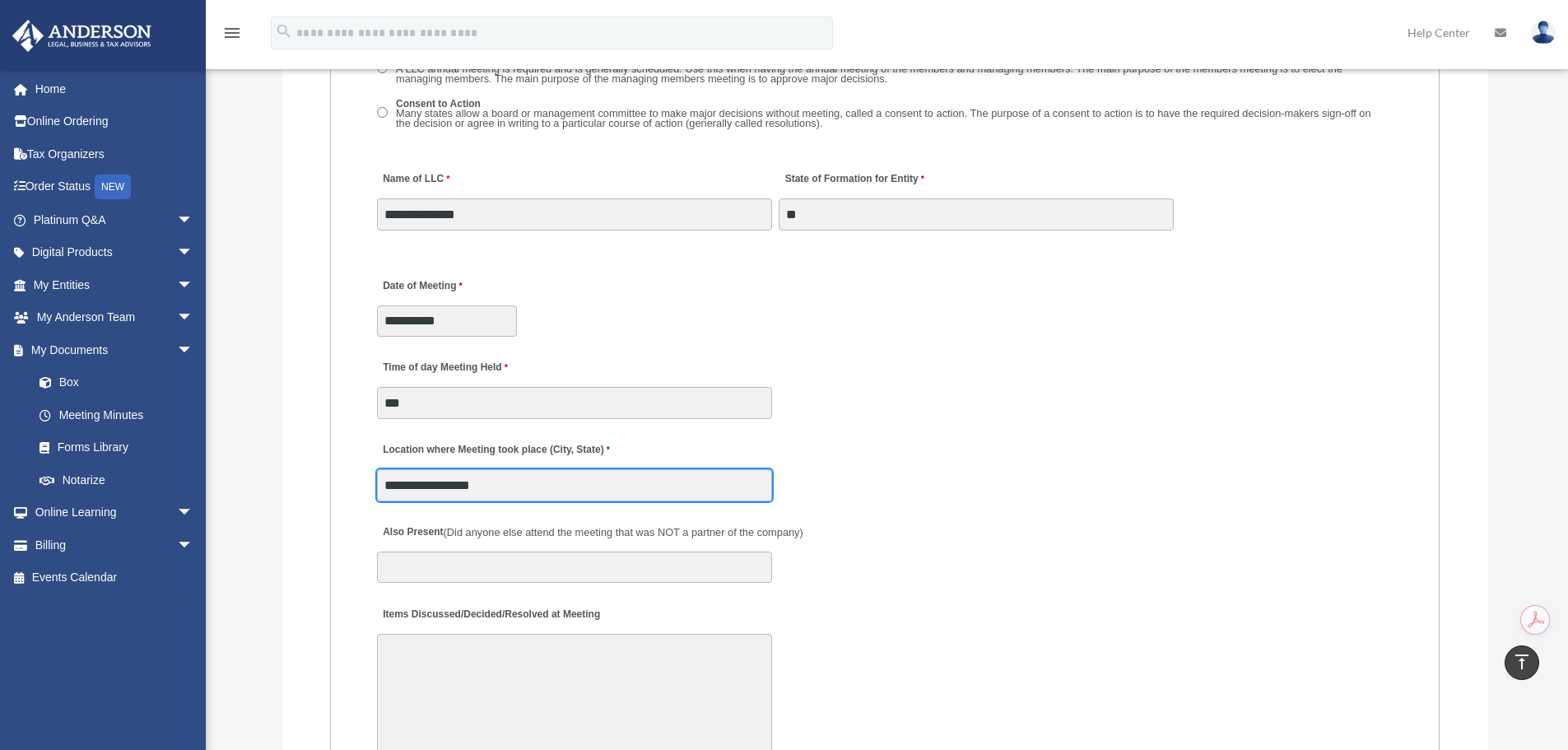
drag, startPoint x: 443, startPoint y: 482, endPoint x: 519, endPoint y: 482, distance: 76.0
click at [519, 482] on input "**********" at bounding box center [575, 485] width 396 height 32
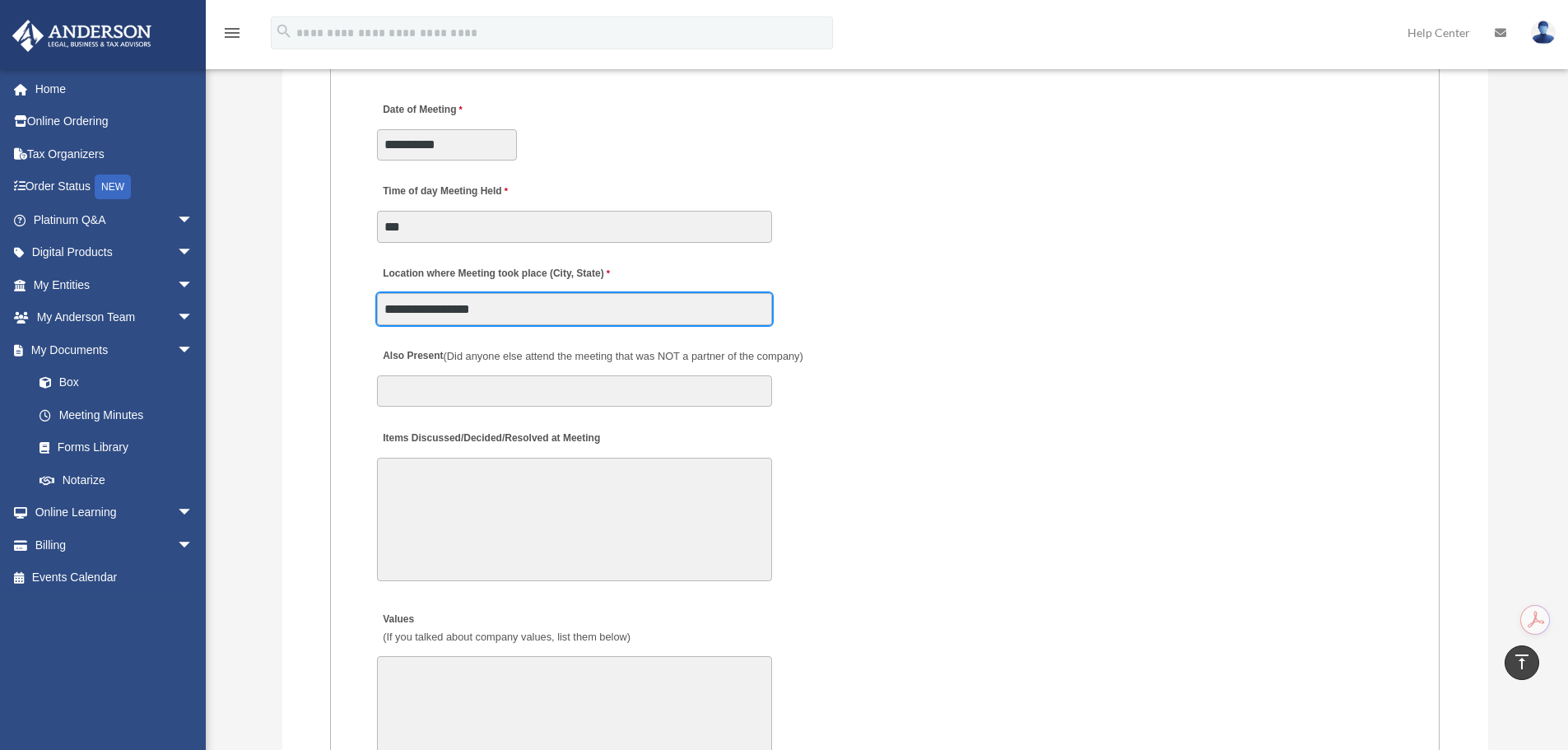
scroll to position [2822, 0]
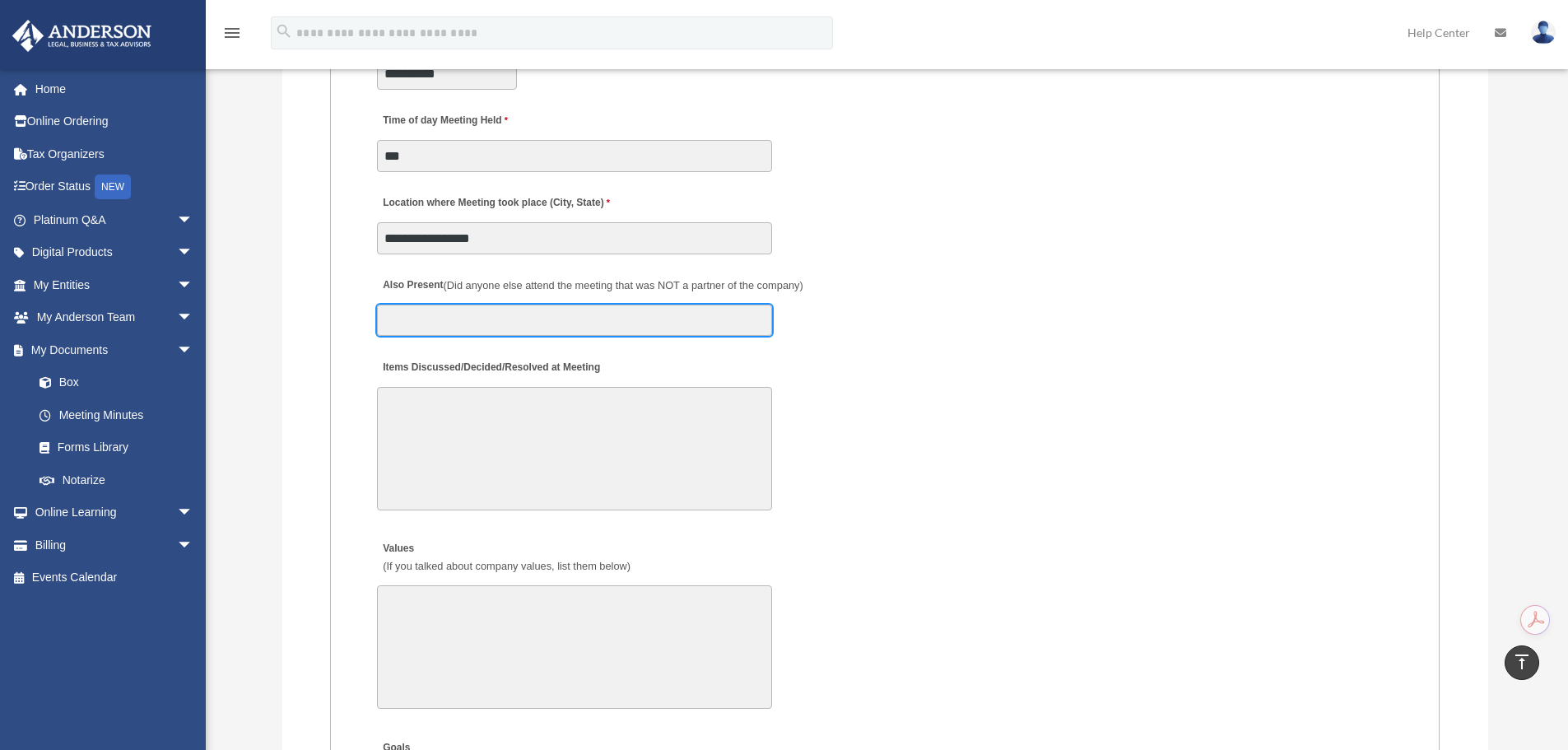
click at [439, 305] on input "Also Present (Did anyone else attend the meeting that was NOT a partner of the …" at bounding box center [575, 320] width 396 height 32
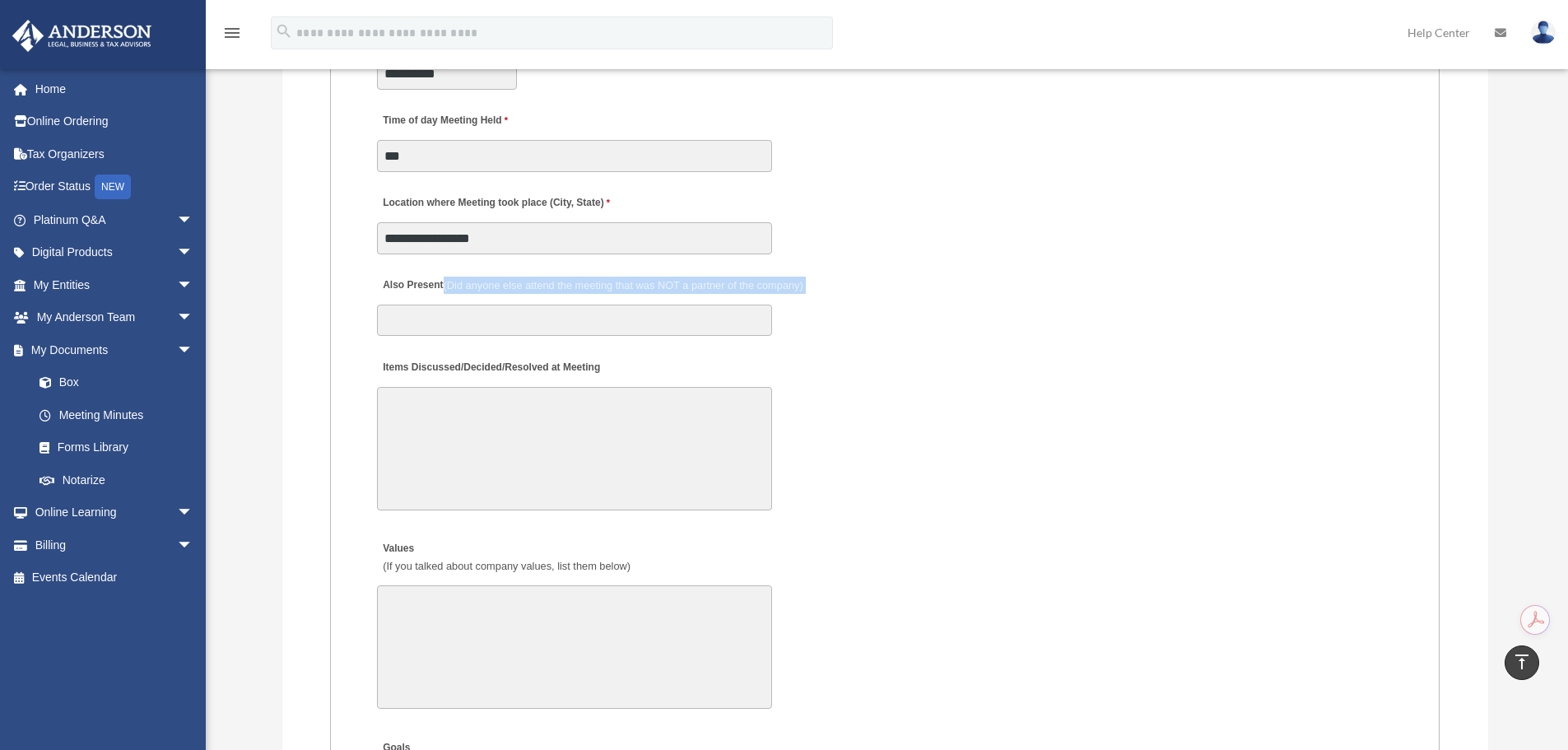
drag, startPoint x: 447, startPoint y: 284, endPoint x: 840, endPoint y: 284, distance: 393.0
click at [840, 284] on div "Also Present (Did anyone else attend the meeting that was NOT a partner of the …" at bounding box center [885, 302] width 1019 height 73
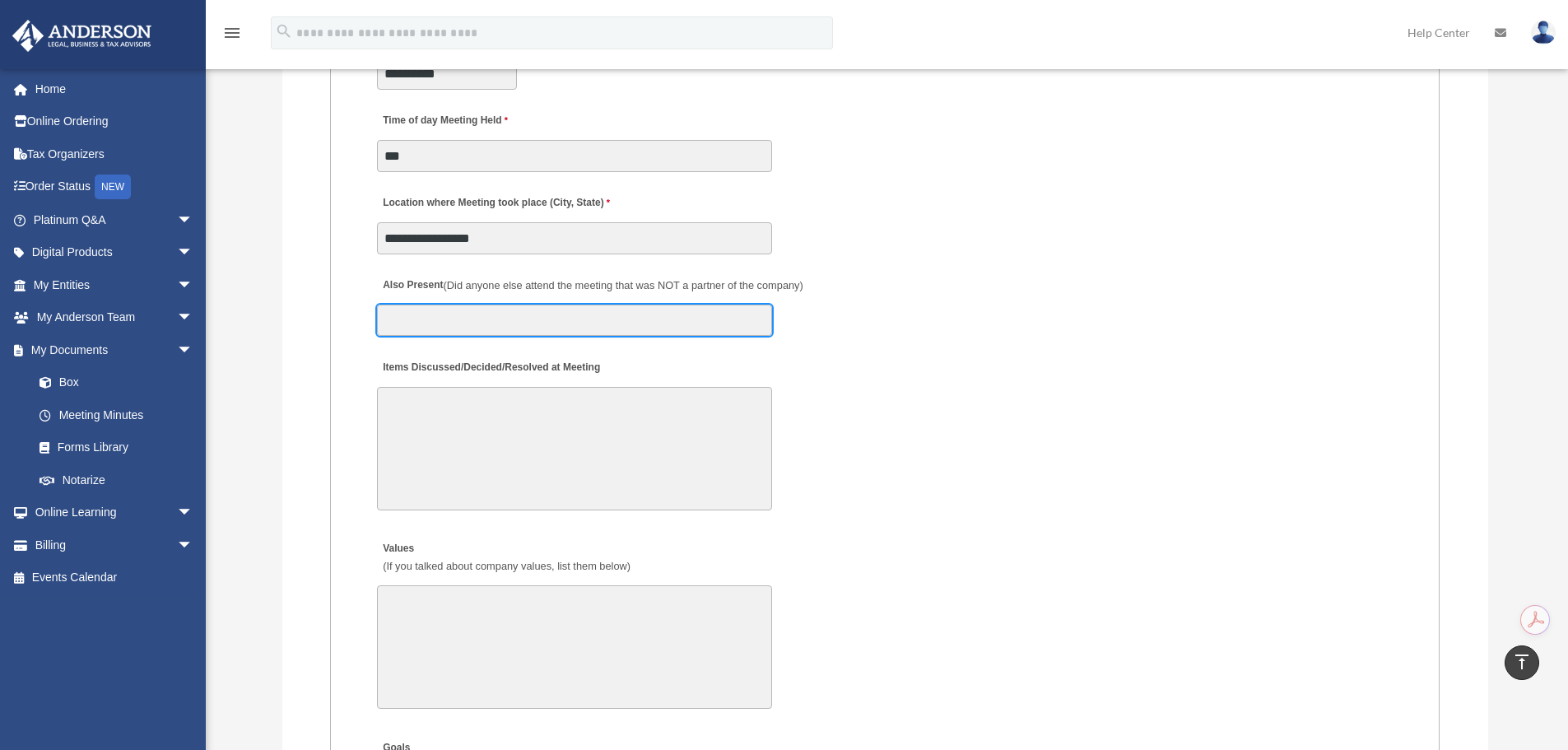
click at [682, 323] on input "Also Present (Did anyone else attend the meeting that was NOT a partner of the …" at bounding box center [575, 320] width 396 height 32
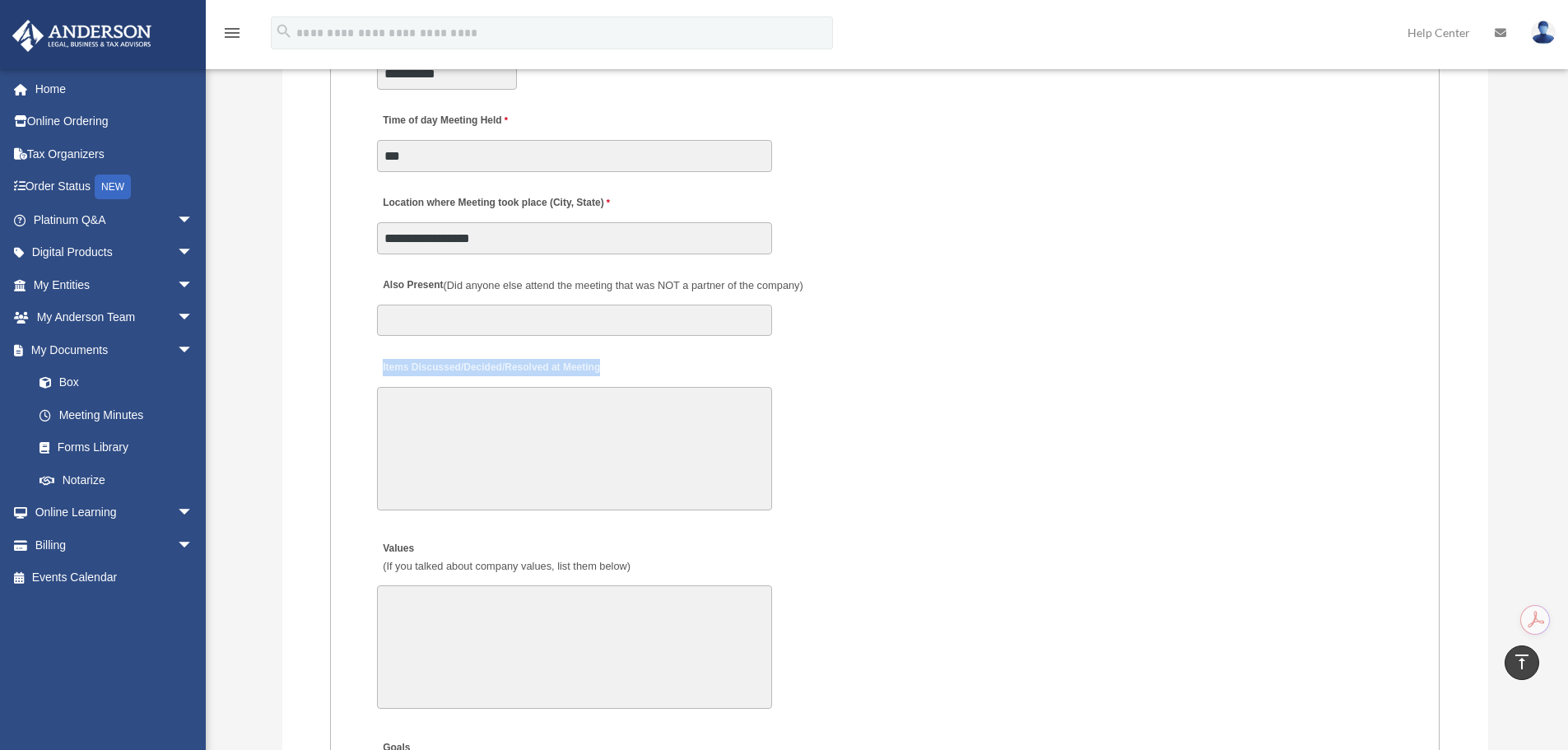
drag, startPoint x: 382, startPoint y: 368, endPoint x: 614, endPoint y: 360, distance: 232.1
click at [614, 360] on div "Items Discussed/Decided/Resolved at Meeting 30000 characters left." at bounding box center [885, 433] width 1019 height 172
click at [582, 364] on label "Items Discussed/Decided/Resolved at Meeting" at bounding box center [491, 367] width 228 height 22
click at [582, 387] on textarea "Items Discussed/Decided/Resolved at Meeting" at bounding box center [575, 448] width 396 height 123
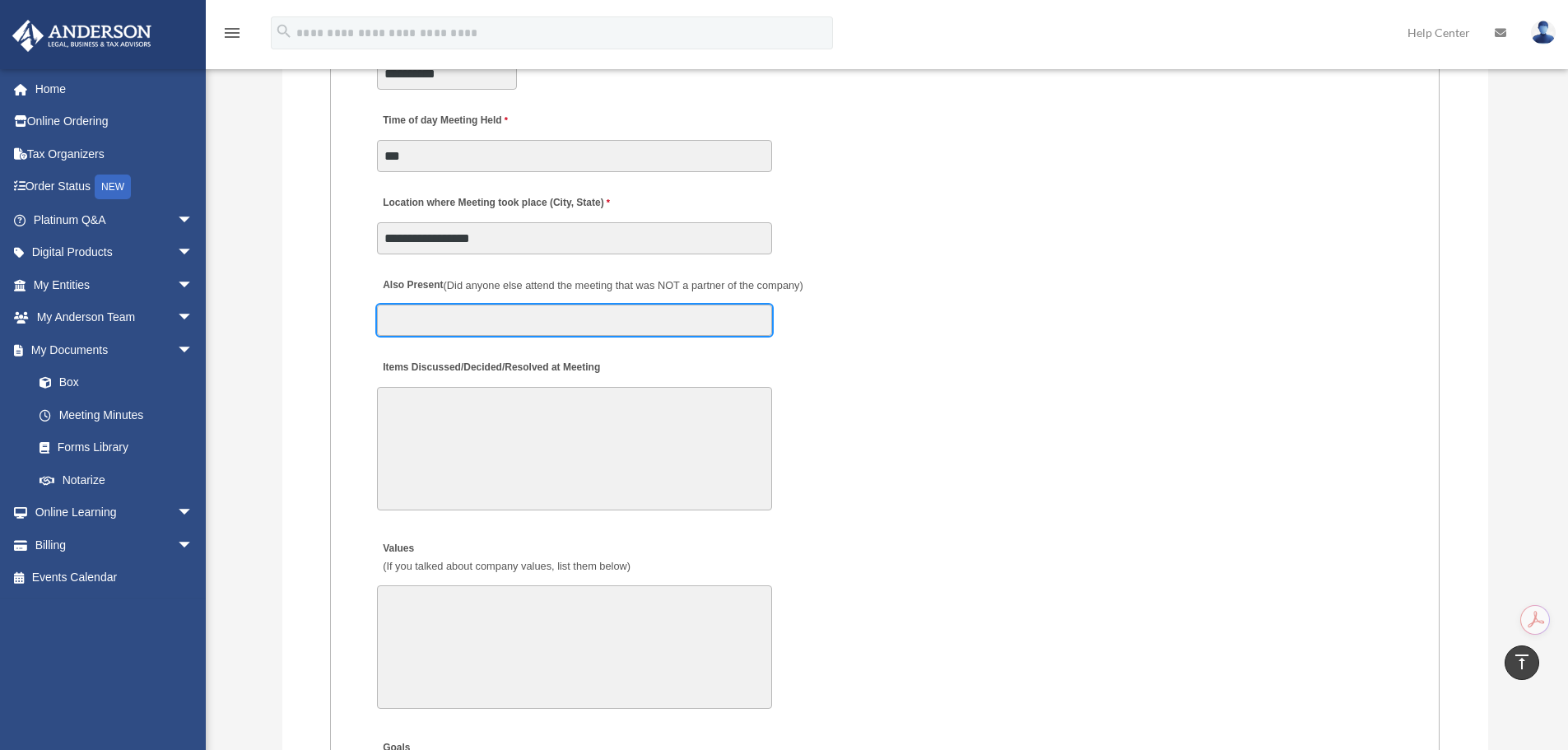
click at [579, 315] on input "Also Present (Did anyone else attend the meeting that was NOT a partner of the …" at bounding box center [575, 320] width 396 height 32
type input "**********"
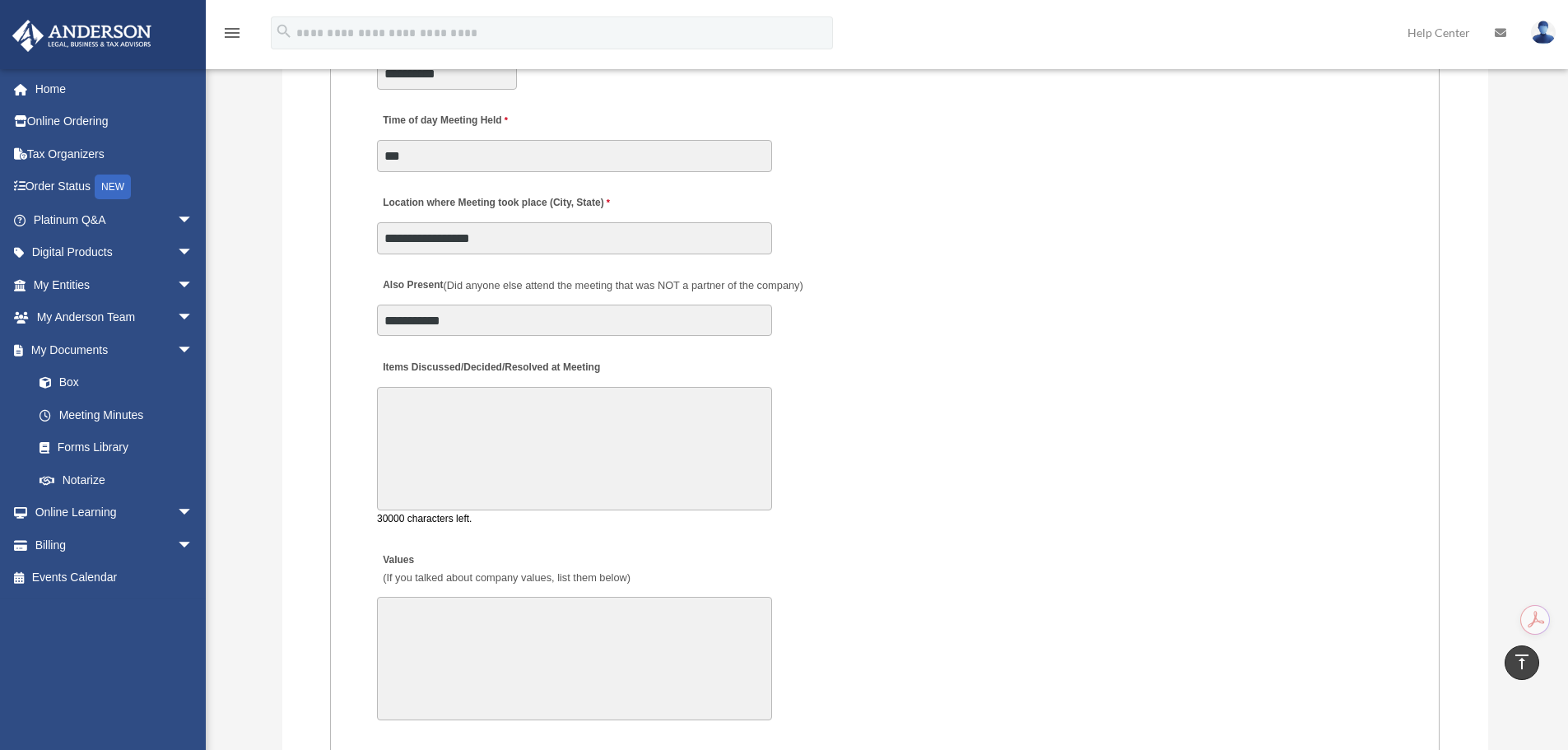
click at [542, 417] on textarea "Items Discussed/Decided/Resolved at Meeting" at bounding box center [575, 448] width 396 height 123
drag, startPoint x: 460, startPoint y: 413, endPoint x: 422, endPoint y: 410, distance: 38.1
drag, startPoint x: 422, startPoint y: 410, endPoint x: 410, endPoint y: 410, distance: 12.0
click at [410, 410] on textarea "Items Discussed/Decided/Resolved at Meeting" at bounding box center [575, 448] width 396 height 123
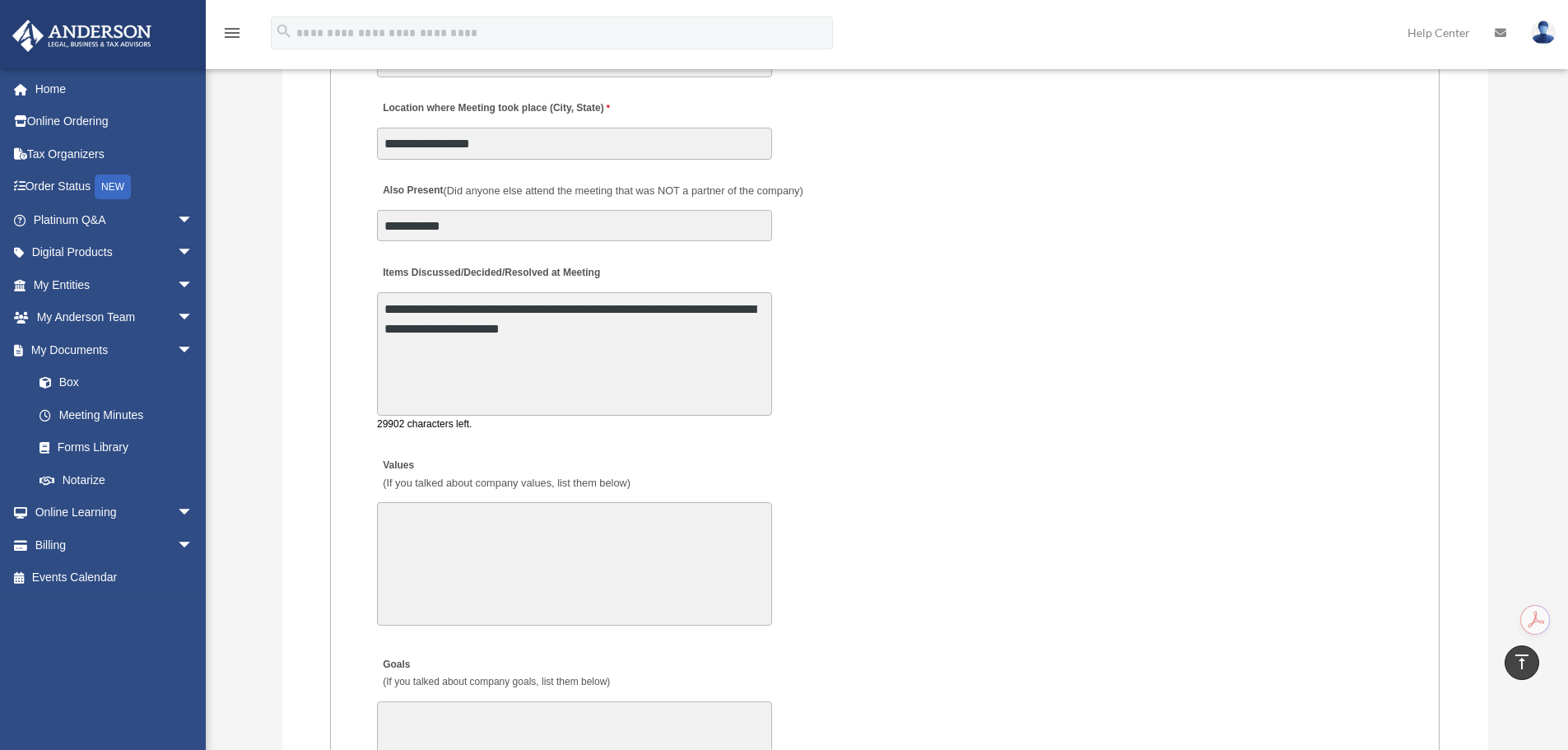
scroll to position [2905, 0]
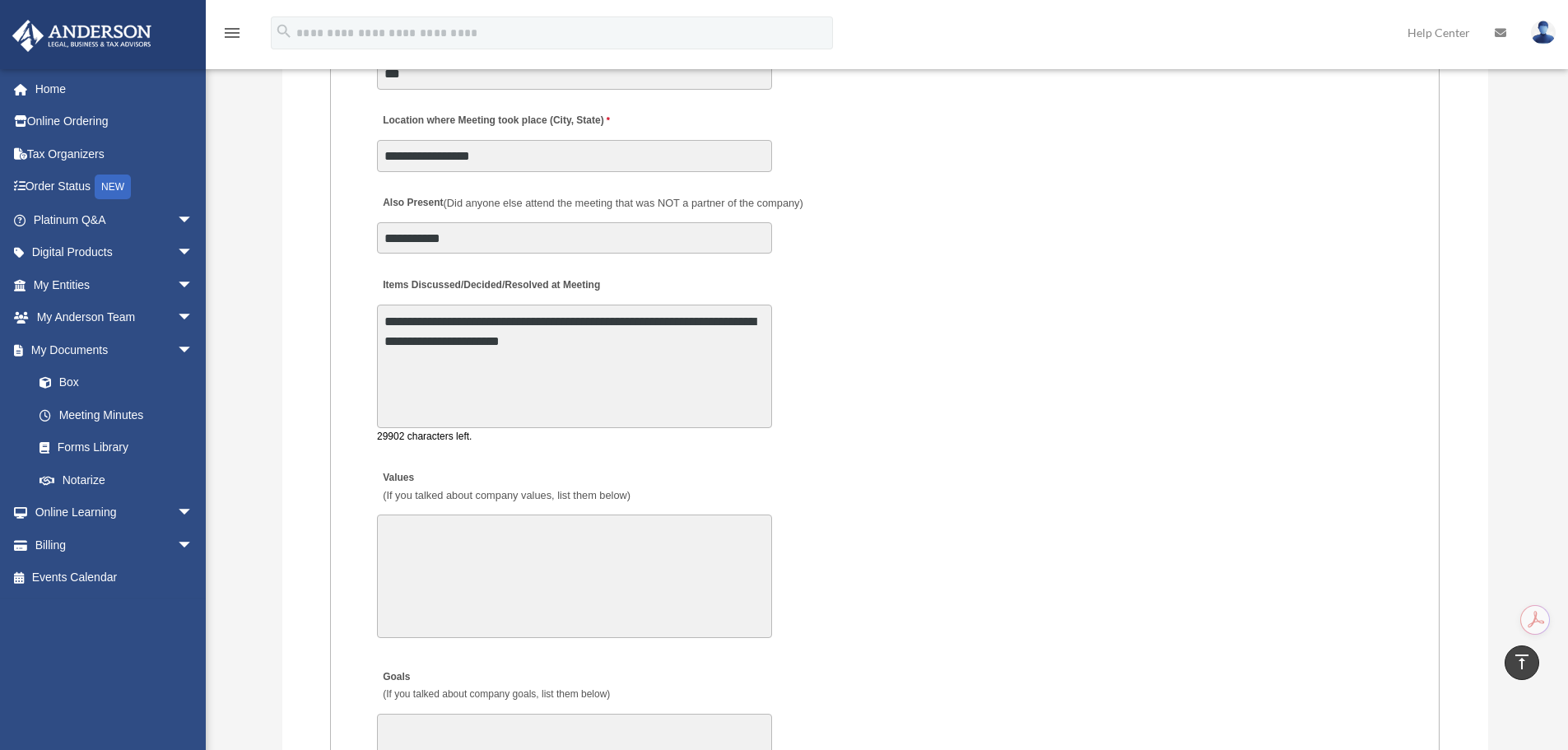
click at [631, 358] on textarea "**********" at bounding box center [575, 366] width 396 height 123
drag, startPoint x: 673, startPoint y: 349, endPoint x: 780, endPoint y: 362, distance: 107.8
click at [780, 362] on div "**********" at bounding box center [885, 356] width 1019 height 183
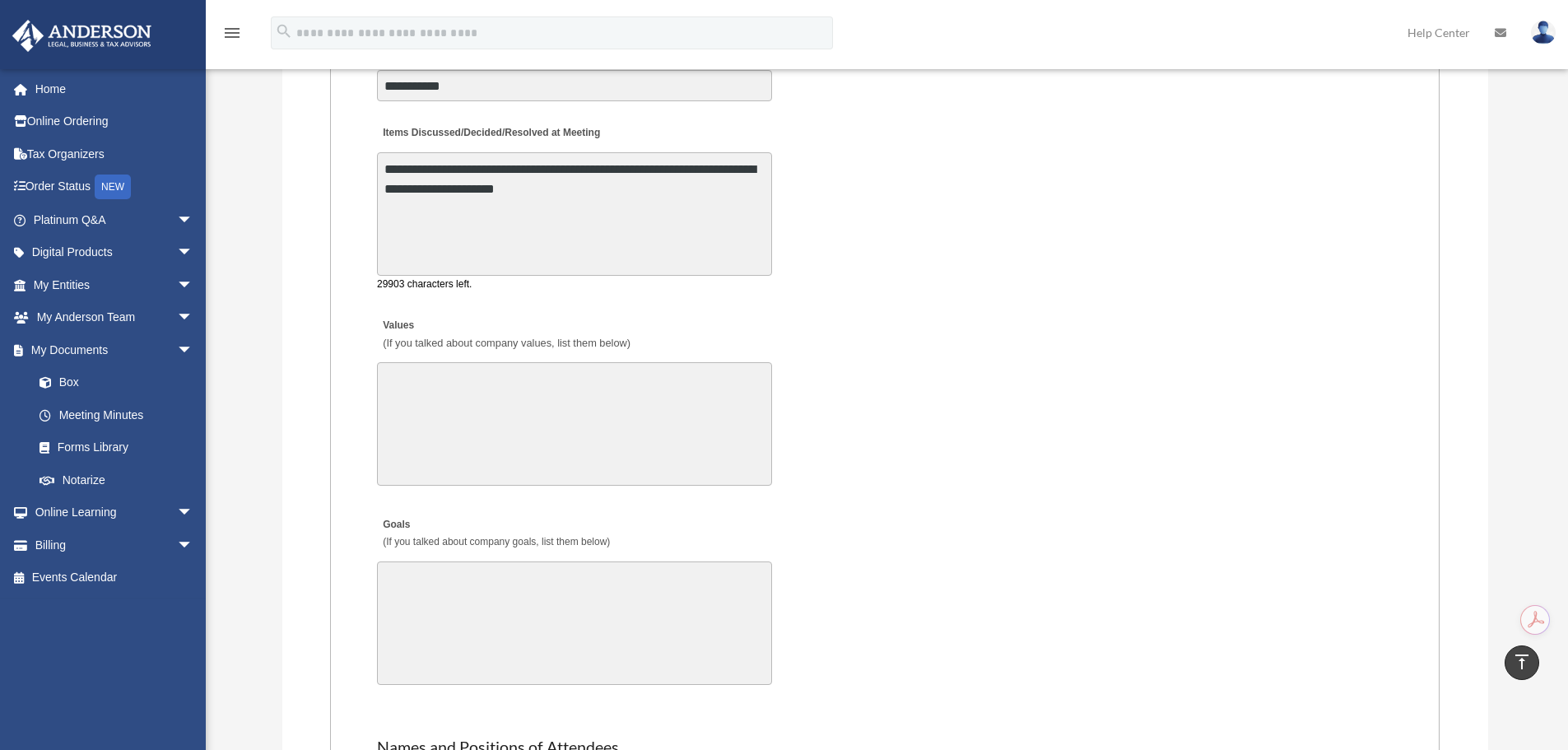
scroll to position [3069, 0]
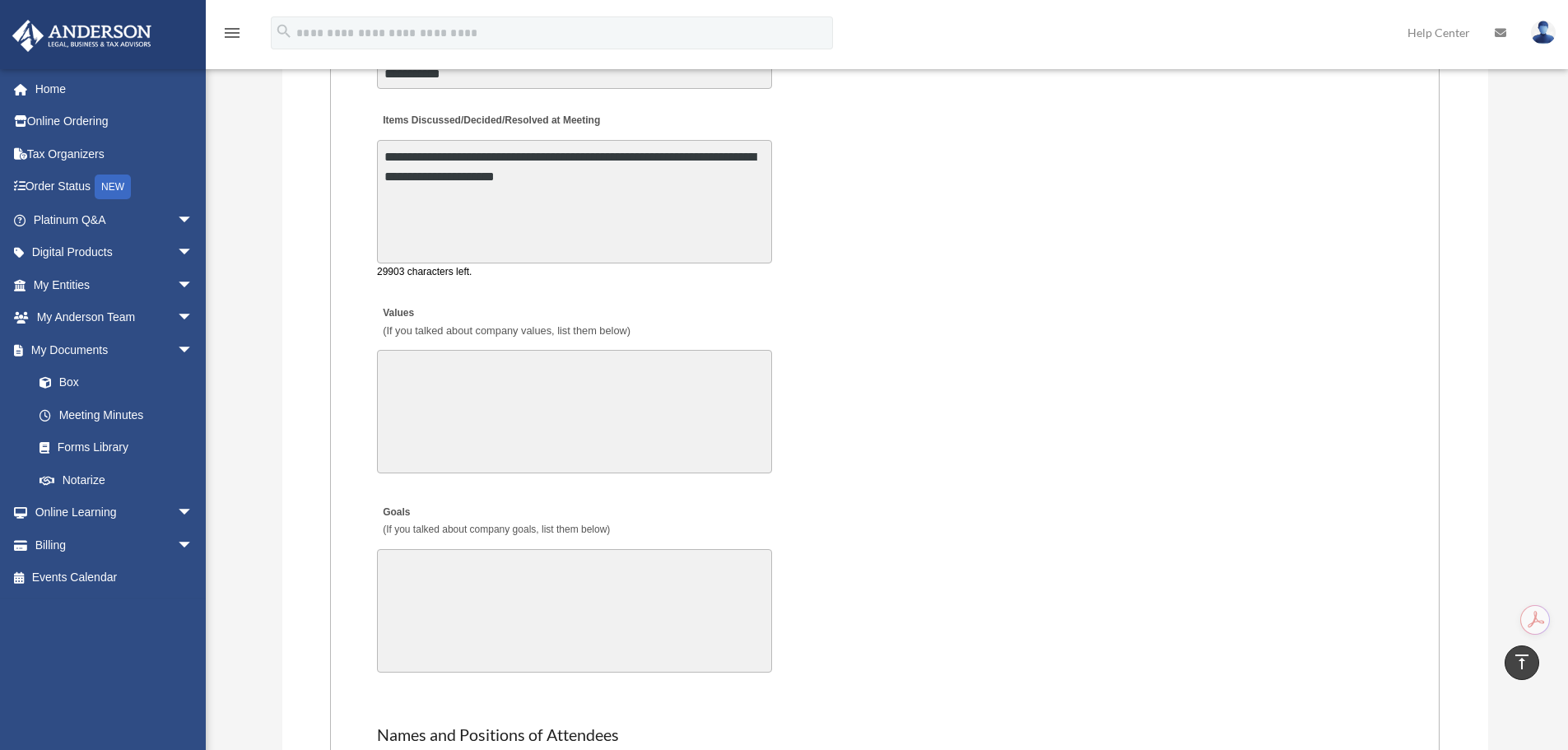
drag, startPoint x: 383, startPoint y: 157, endPoint x: 679, endPoint y: 187, distance: 297.5
click at [679, 187] on textarea "**********" at bounding box center [575, 201] width 396 height 123
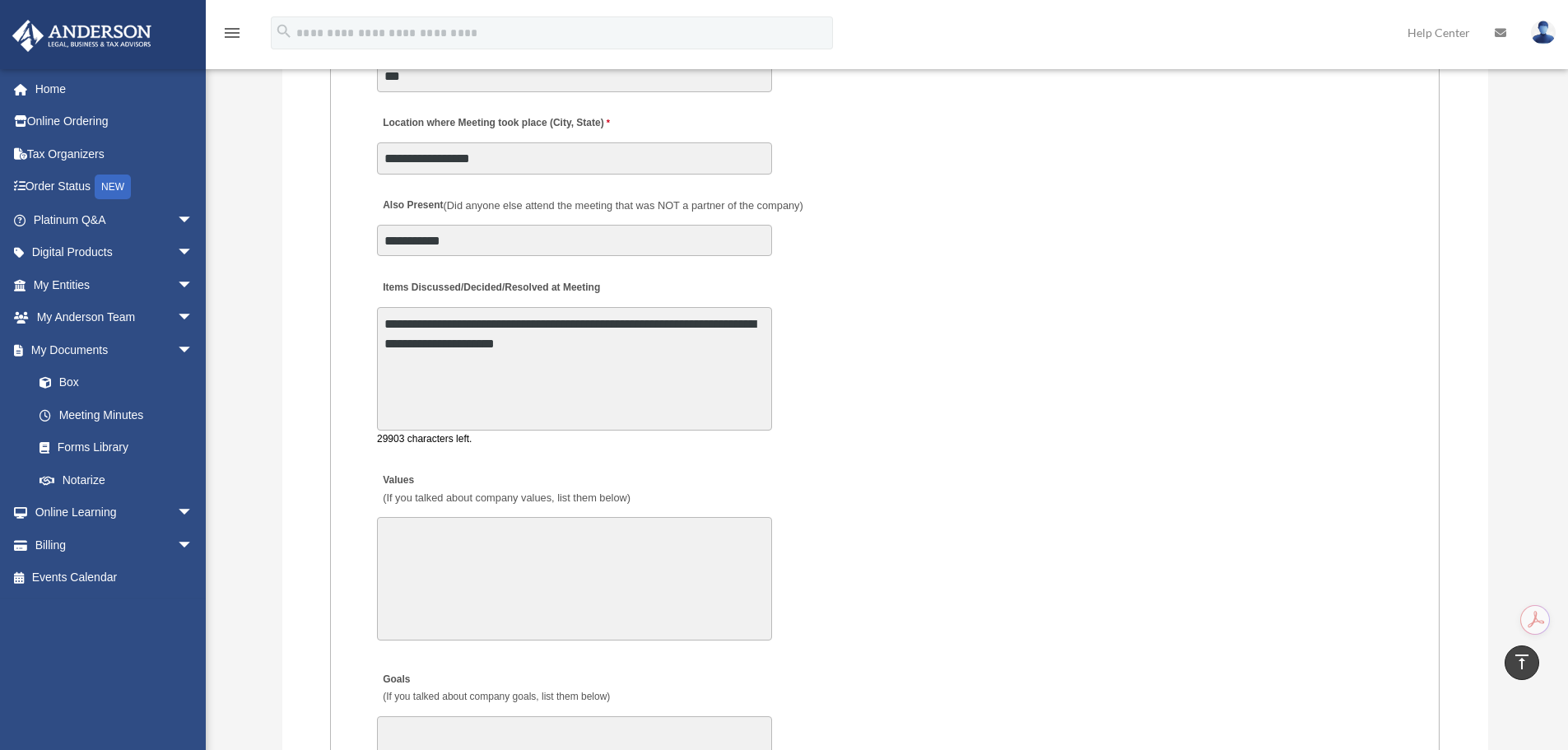
scroll to position [2905, 0]
drag, startPoint x: 381, startPoint y: 319, endPoint x: 646, endPoint y: 326, distance: 265.1
click at [646, 326] on textarea "**********" at bounding box center [575, 366] width 396 height 123
click at [637, 327] on textarea "**********" at bounding box center [575, 366] width 396 height 123
drag, startPoint x: 578, startPoint y: 347, endPoint x: 743, endPoint y: 340, distance: 165.1
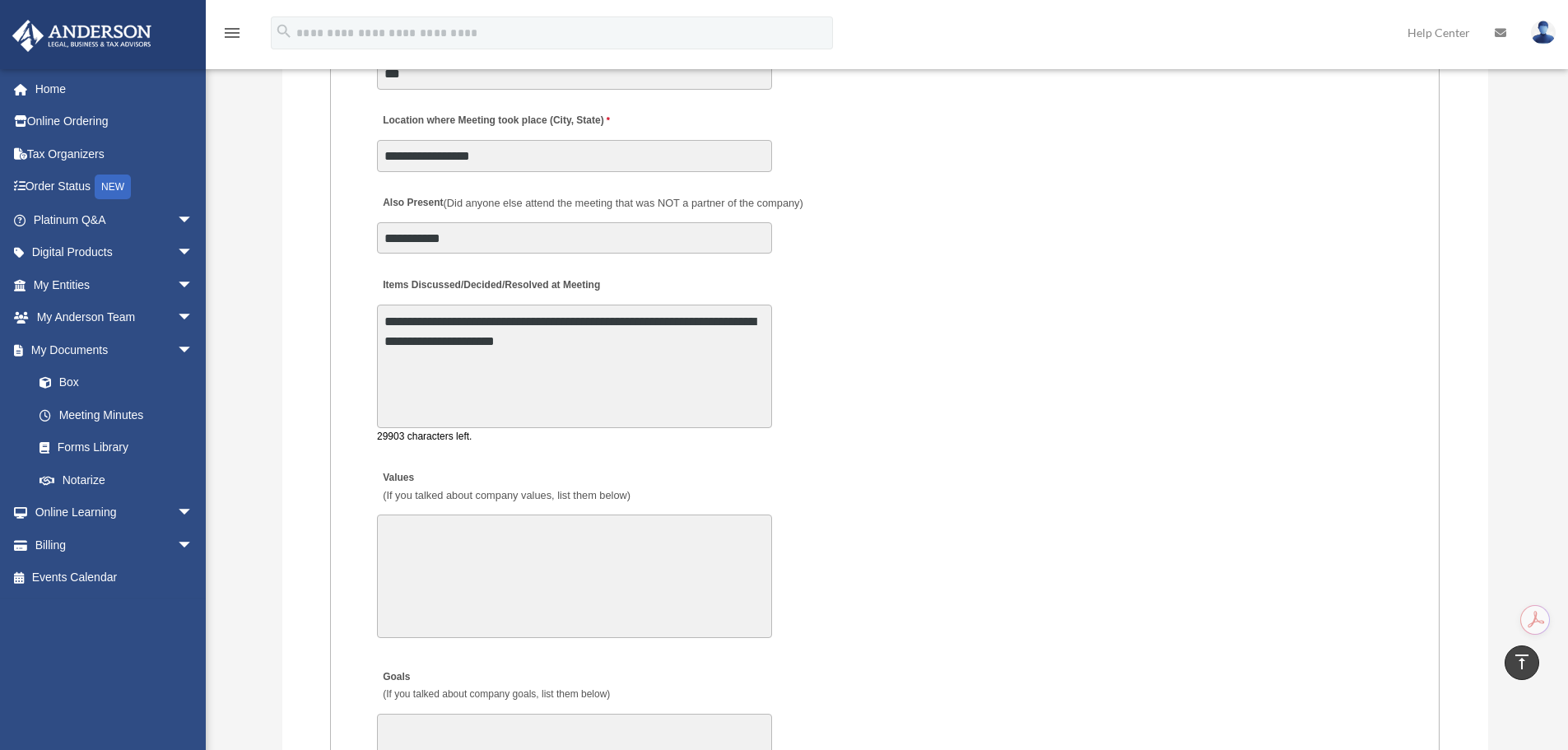
click at [743, 340] on textarea "**********" at bounding box center [575, 366] width 396 height 123
click at [682, 347] on textarea "**********" at bounding box center [575, 366] width 396 height 123
type textarea "**********"
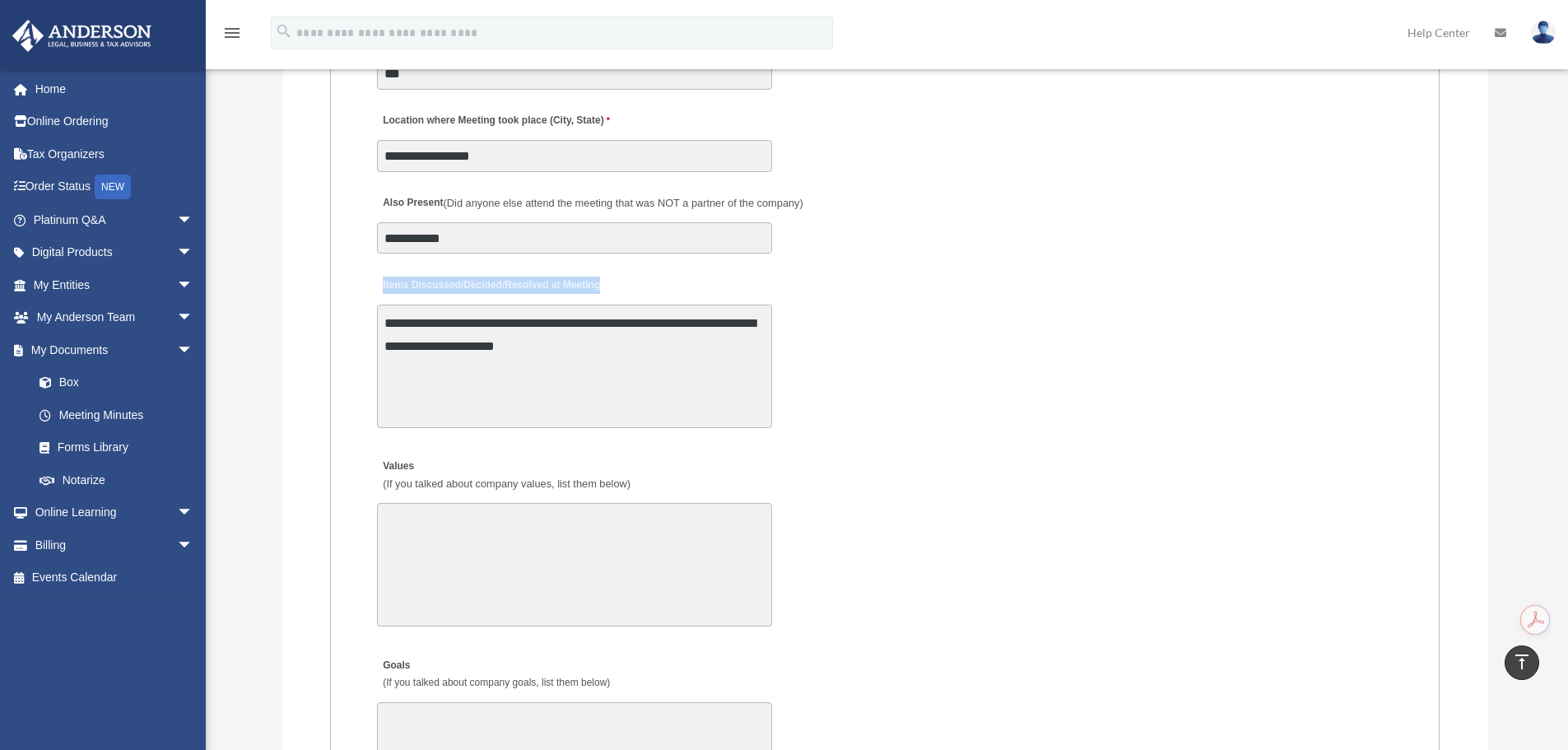
drag, startPoint x: 378, startPoint y: 283, endPoint x: 665, endPoint y: 282, distance: 287.0
click at [665, 282] on div "**********" at bounding box center [885, 351] width 1019 height 172
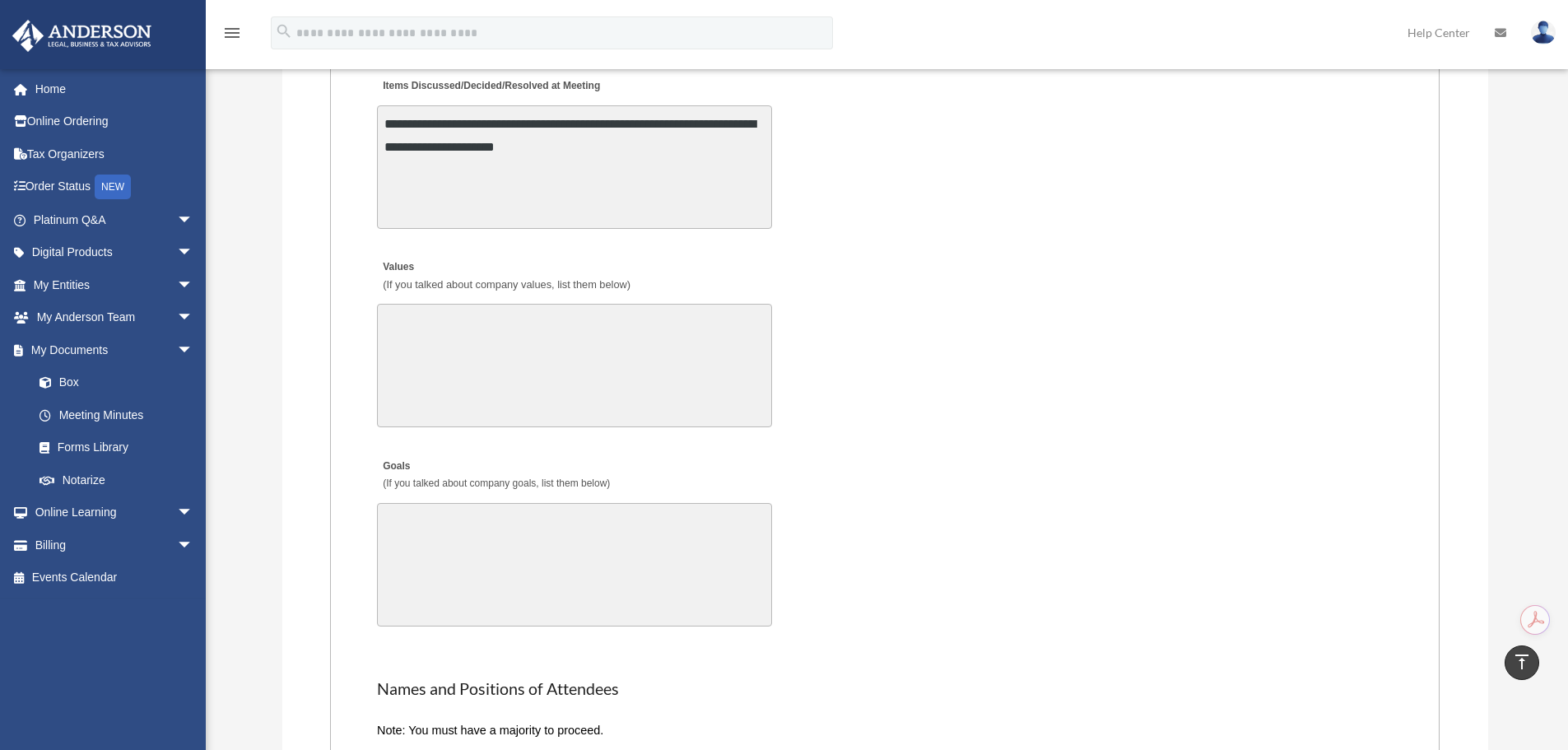
scroll to position [3151, 0]
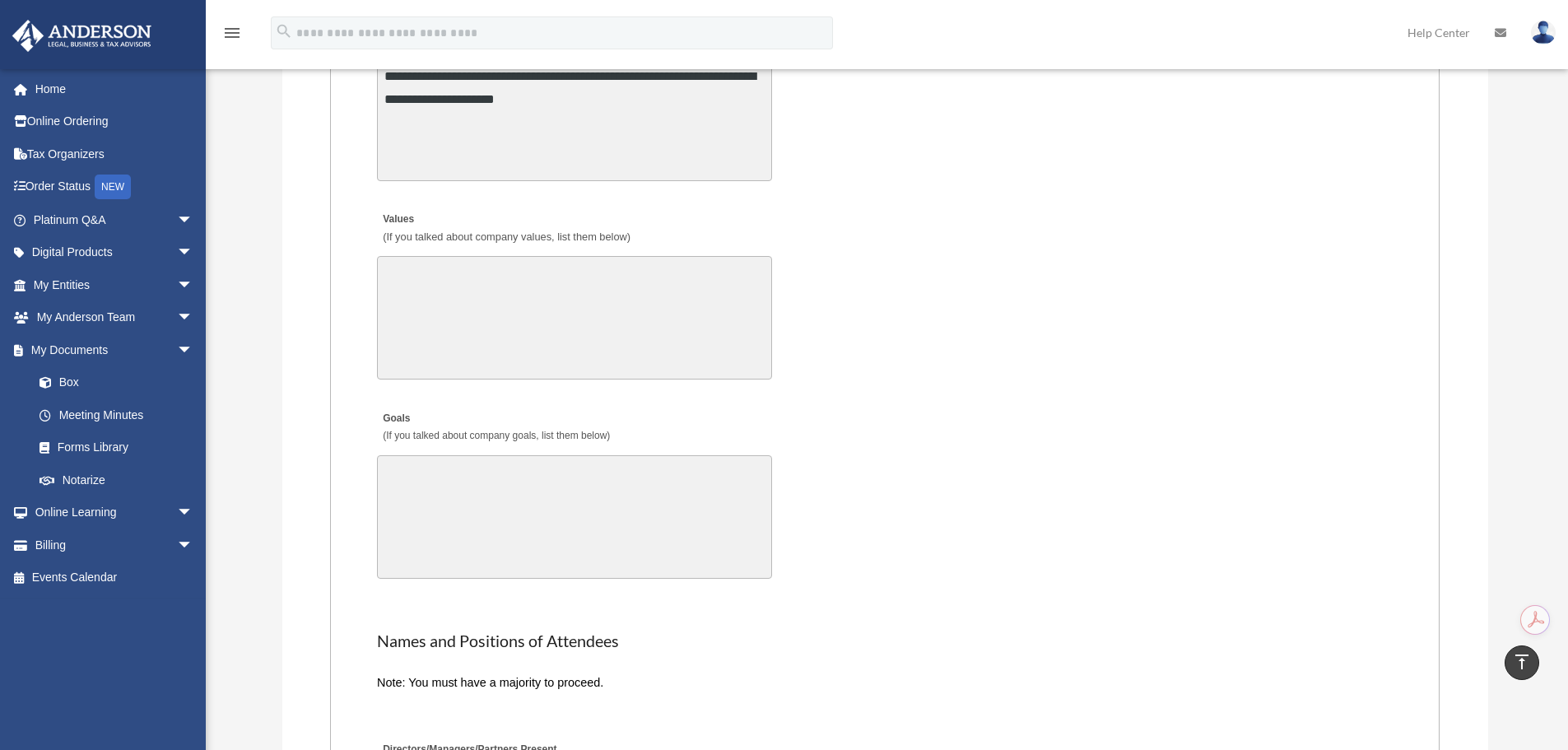
click at [395, 305] on textarea "Values (If you talked about company values, list them below)" at bounding box center [575, 318] width 396 height 123
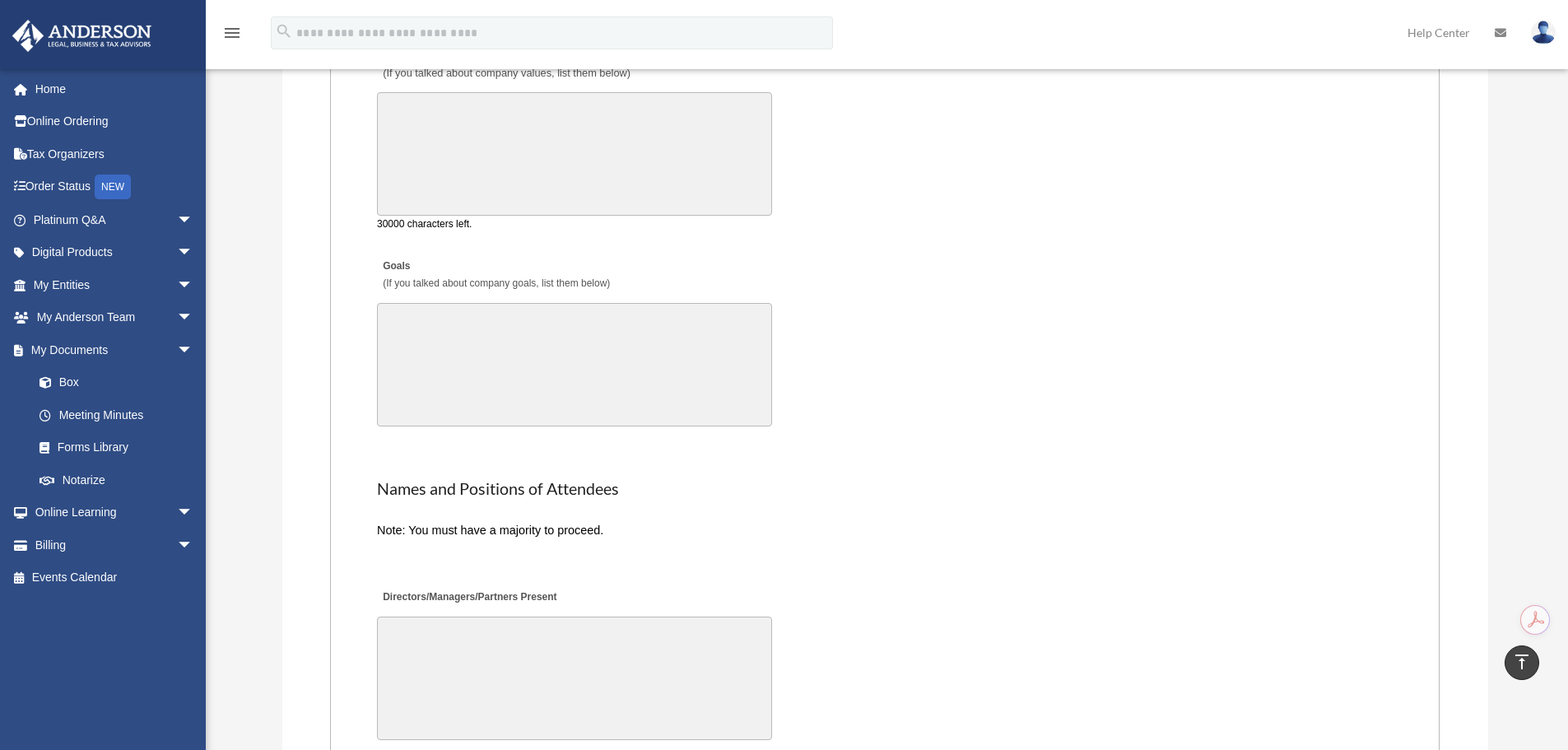
scroll to position [3316, 0]
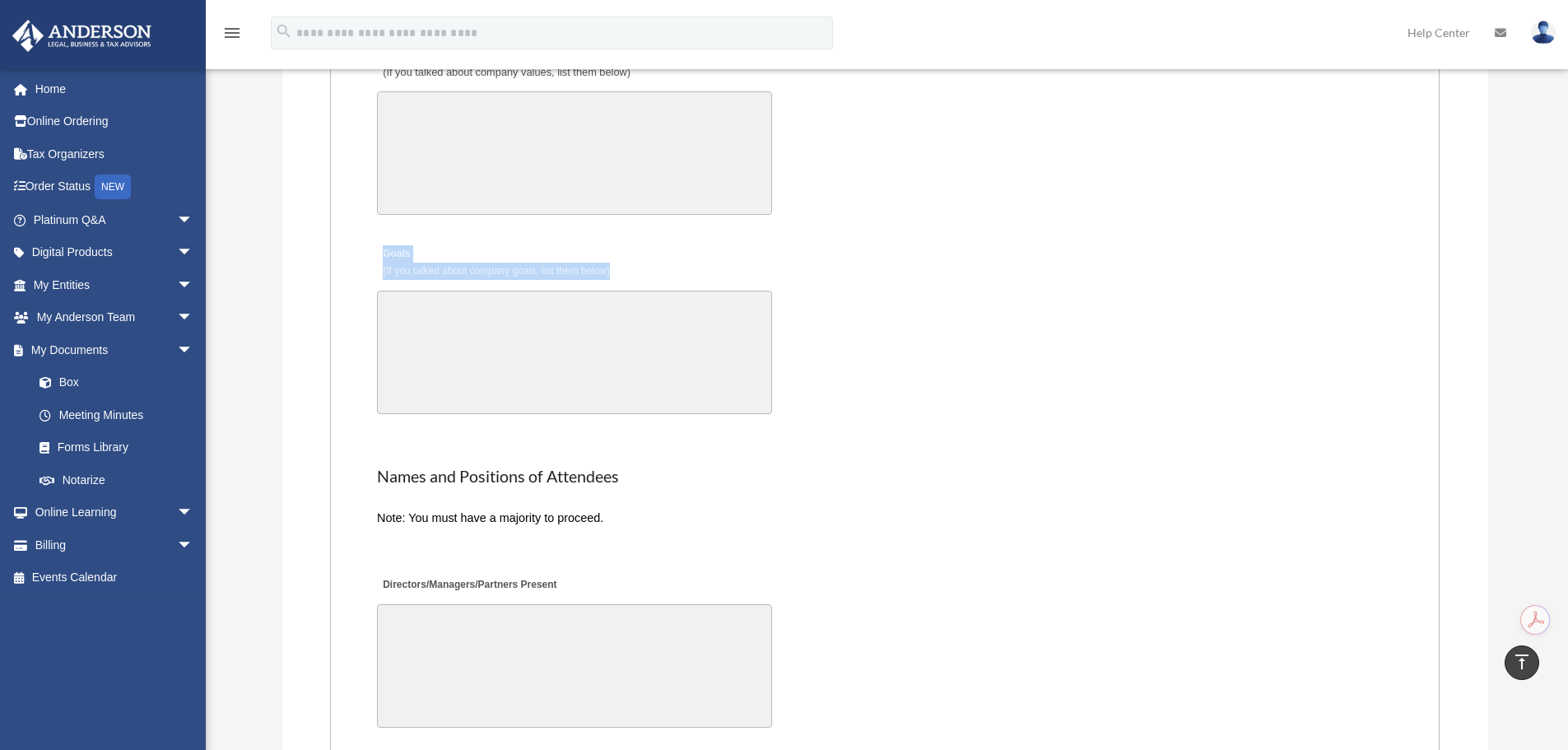
drag, startPoint x: 382, startPoint y: 253, endPoint x: 623, endPoint y: 273, distance: 241.8
click at [623, 273] on div "Goals (If you talked about company goals, list them below) 30000 characters lef…" at bounding box center [885, 327] width 1019 height 188
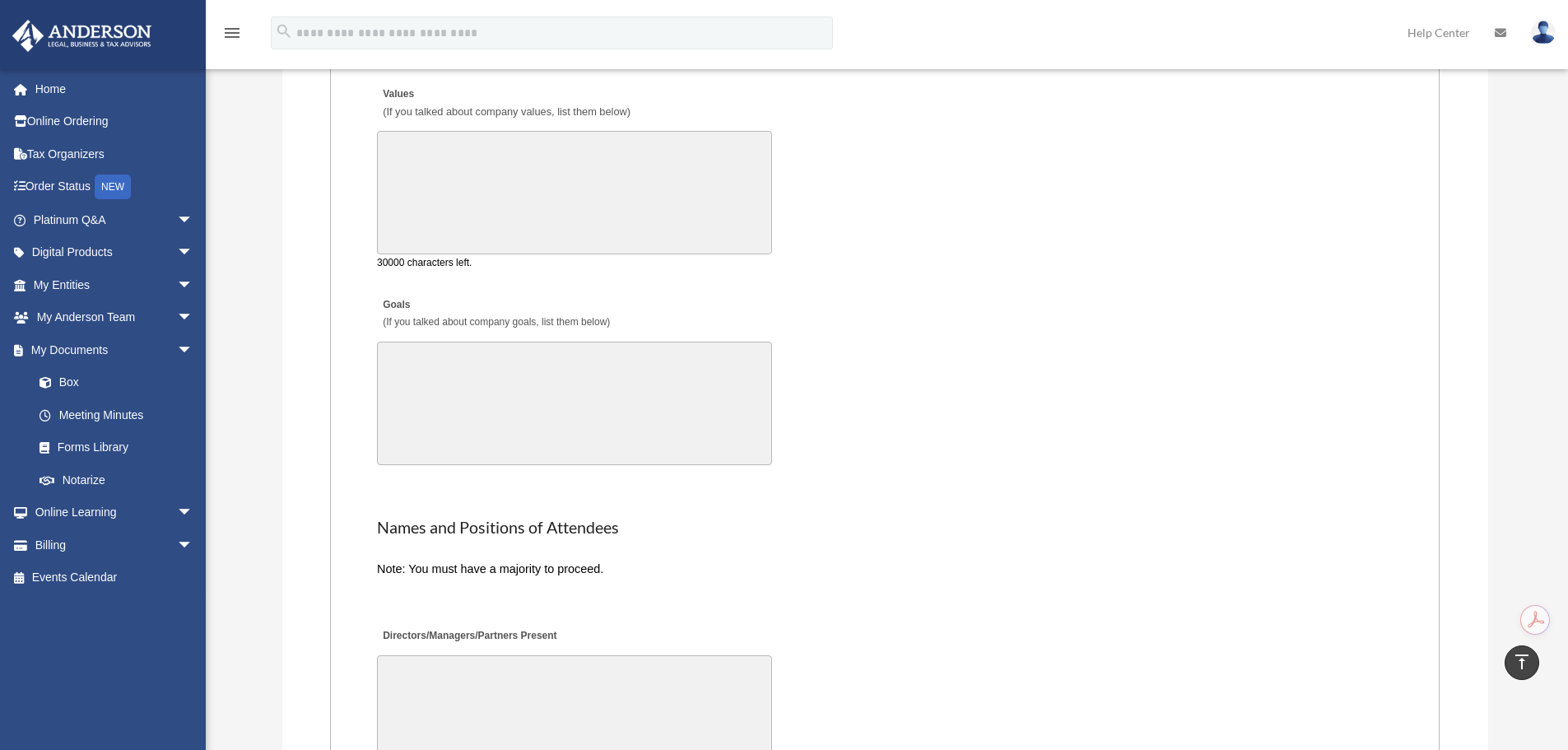
drag, startPoint x: 623, startPoint y: 273, endPoint x: 620, endPoint y: 302, distance: 29.2
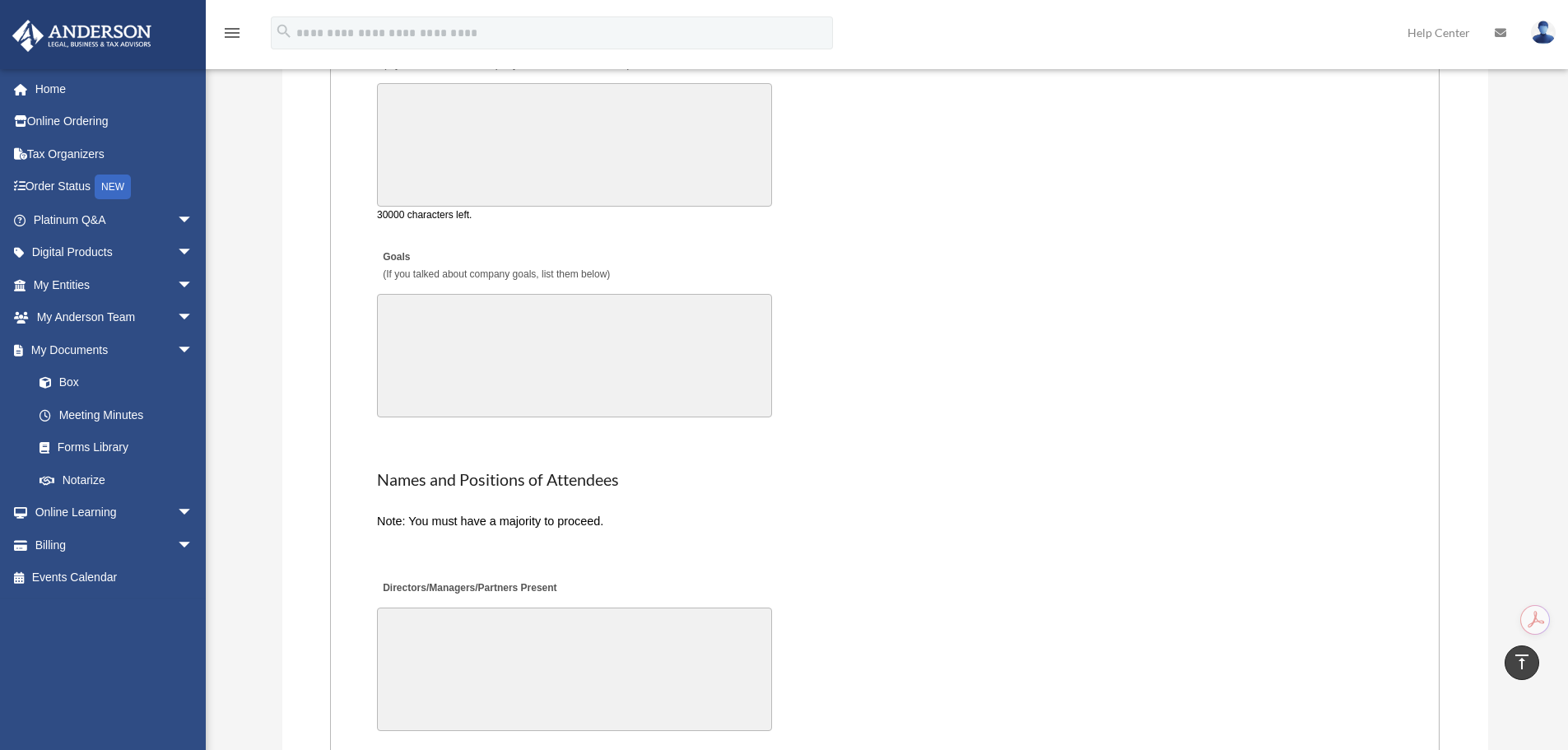
scroll to position [3361, 0]
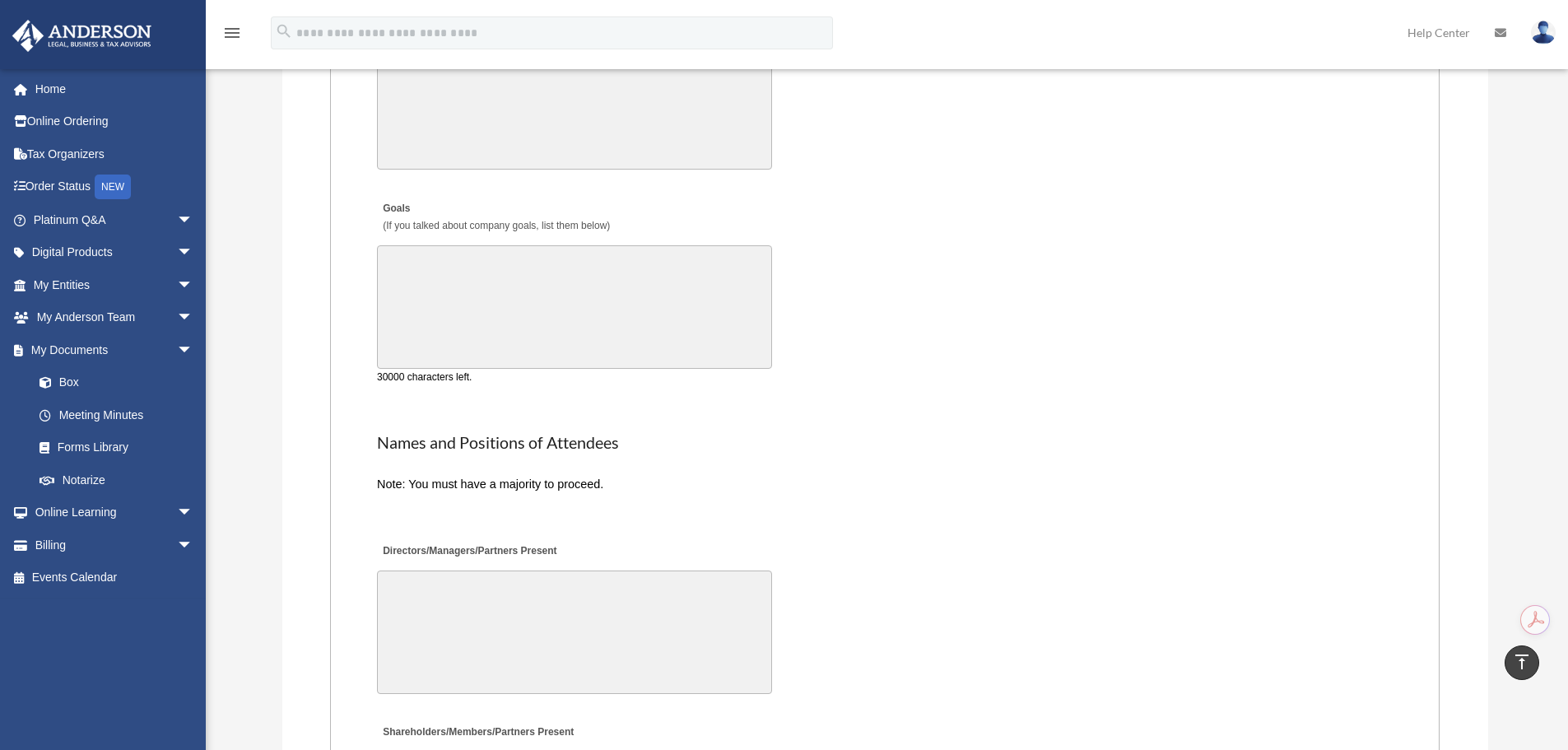
click at [448, 283] on textarea "Goals (If you talked about company goals, list them below)" at bounding box center [575, 306] width 396 height 123
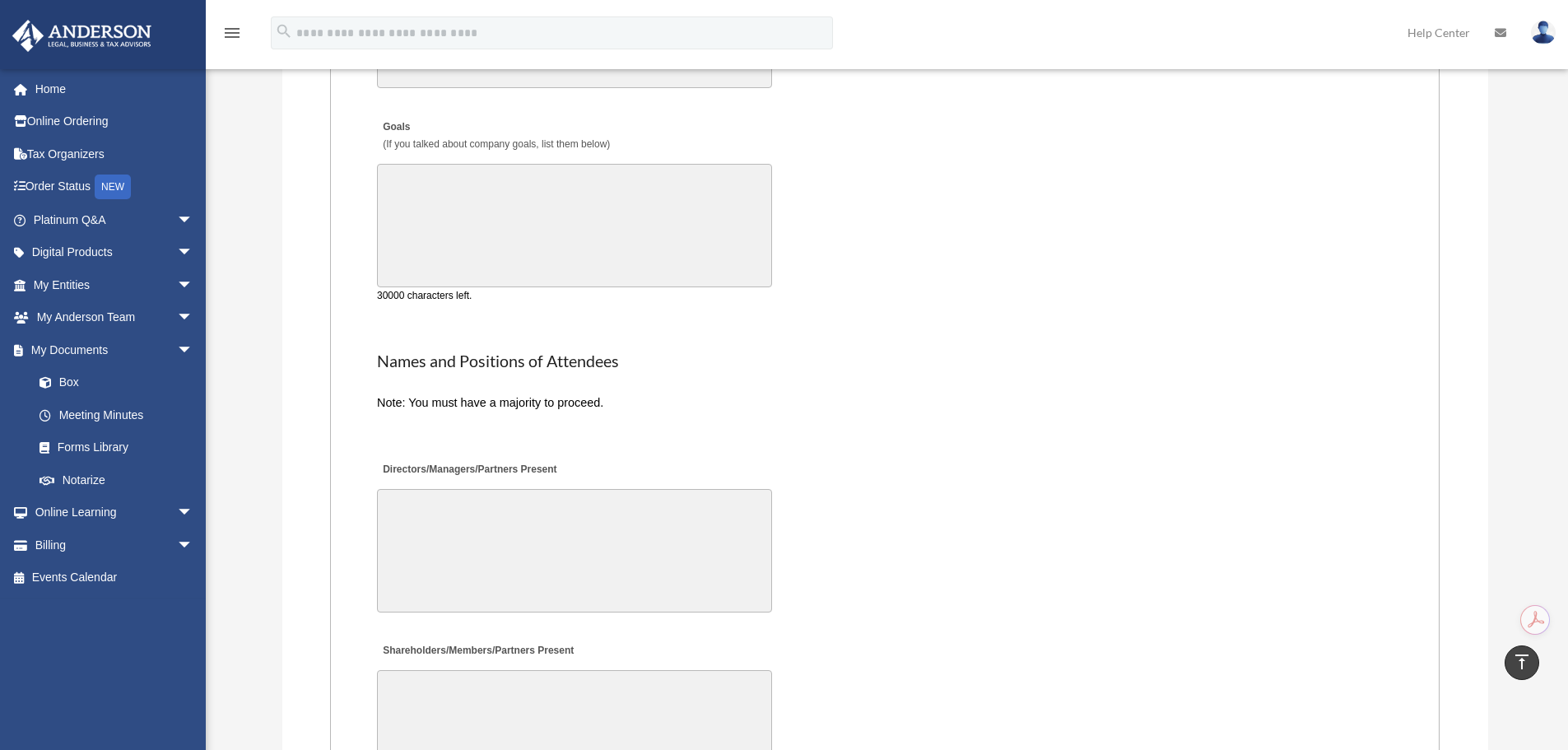
scroll to position [3444, 0]
click at [427, 499] on textarea "Directors/Managers/Partners Present" at bounding box center [575, 550] width 396 height 123
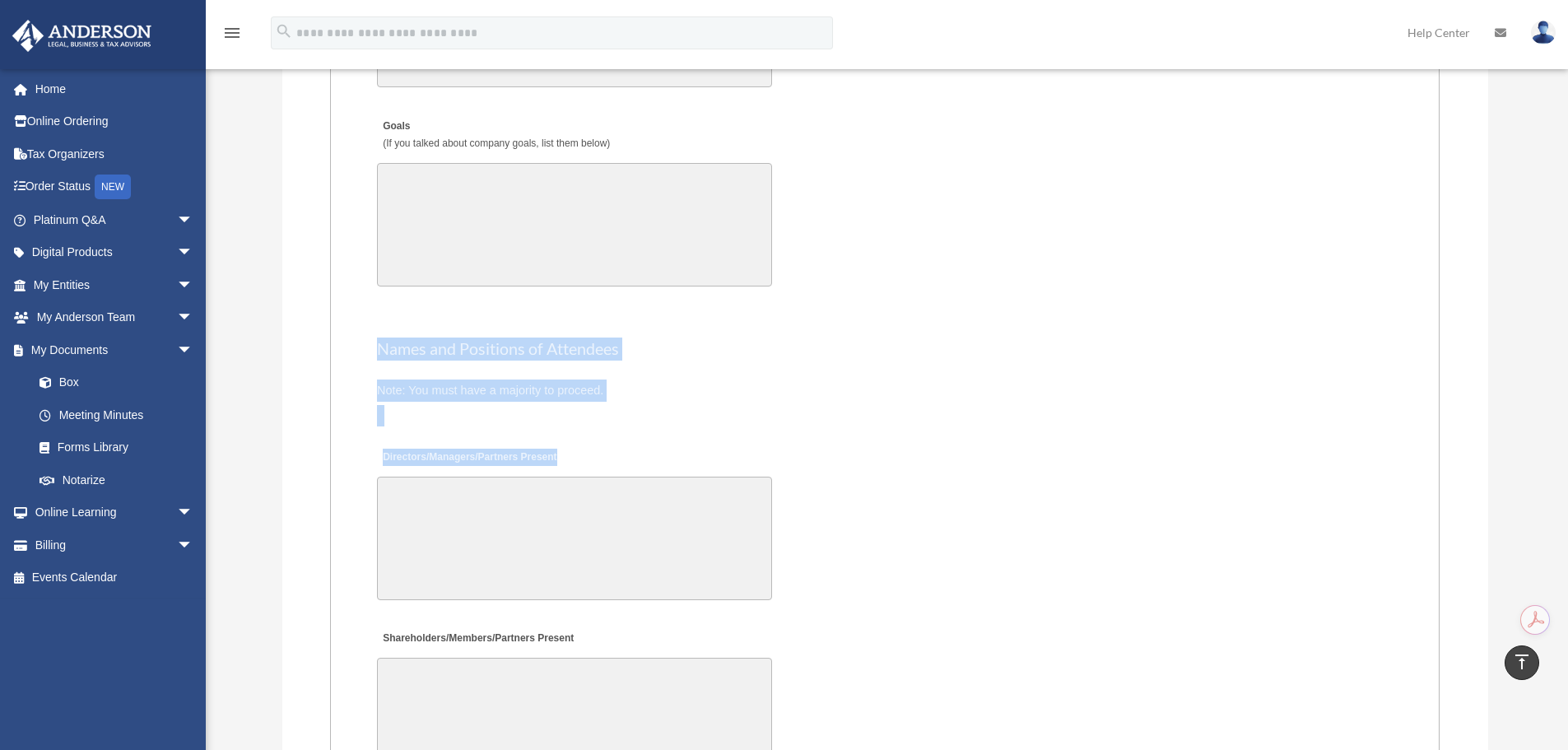
drag, startPoint x: 375, startPoint y: 345, endPoint x: 634, endPoint y: 446, distance: 278.0
drag, startPoint x: 634, startPoint y: 446, endPoint x: 575, endPoint y: 420, distance: 64.5
click at [575, 420] on div at bounding box center [885, 416] width 1016 height 21
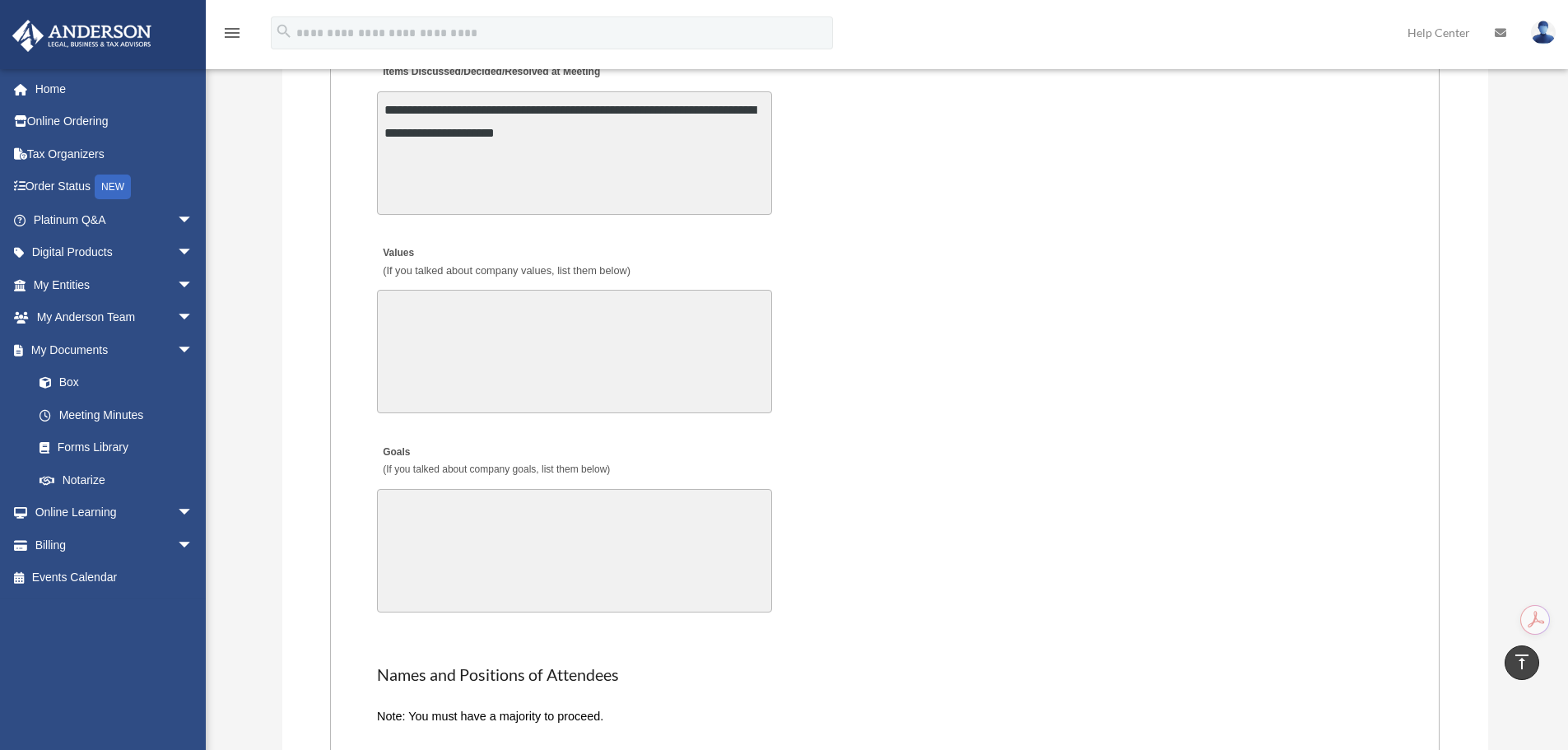
scroll to position [3115, 0]
click at [550, 358] on textarea "Values (If you talked about company values, list them below)" at bounding box center [575, 354] width 396 height 123
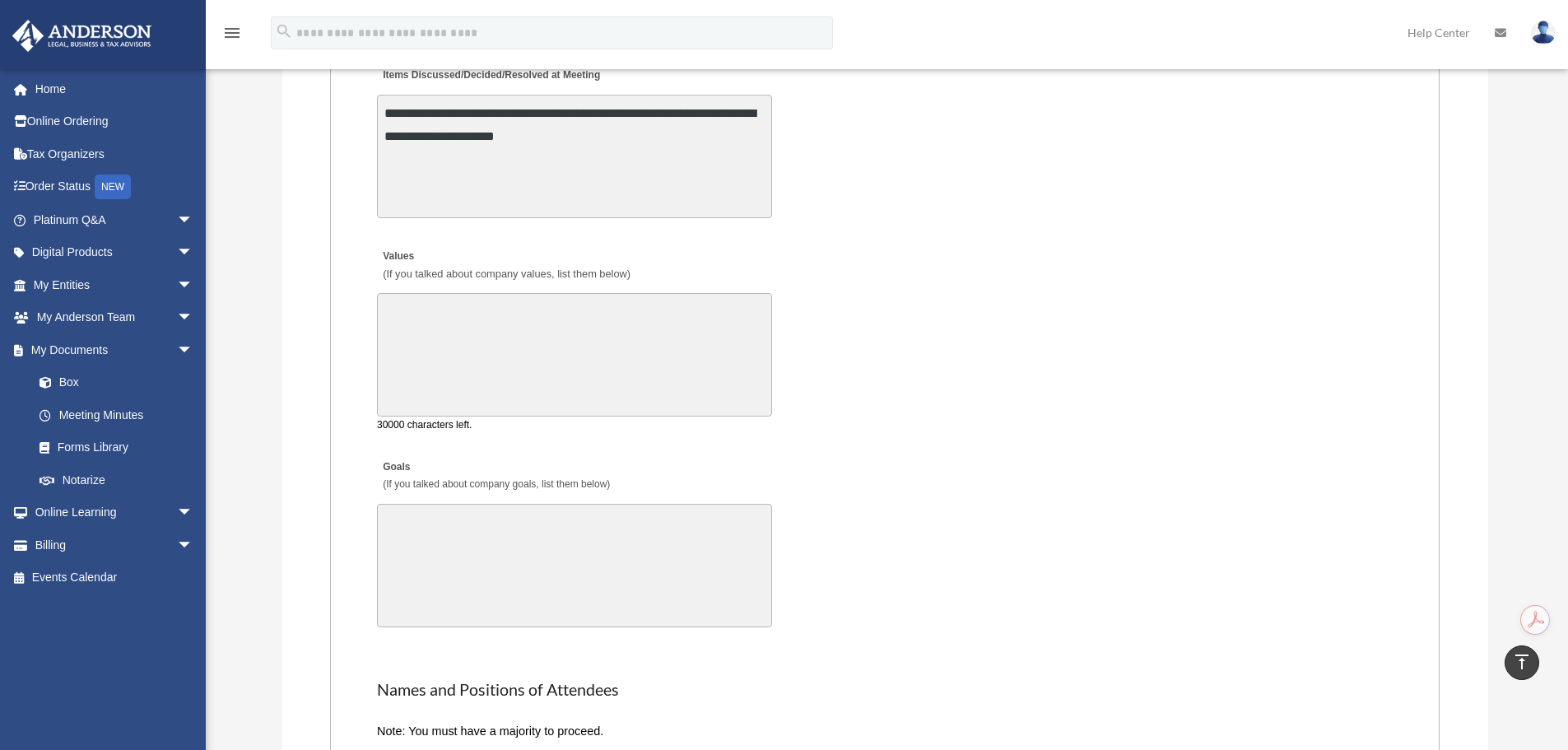
click at [511, 557] on textarea "Goals (If you talked about company goals, list them below)" at bounding box center [575, 565] width 396 height 123
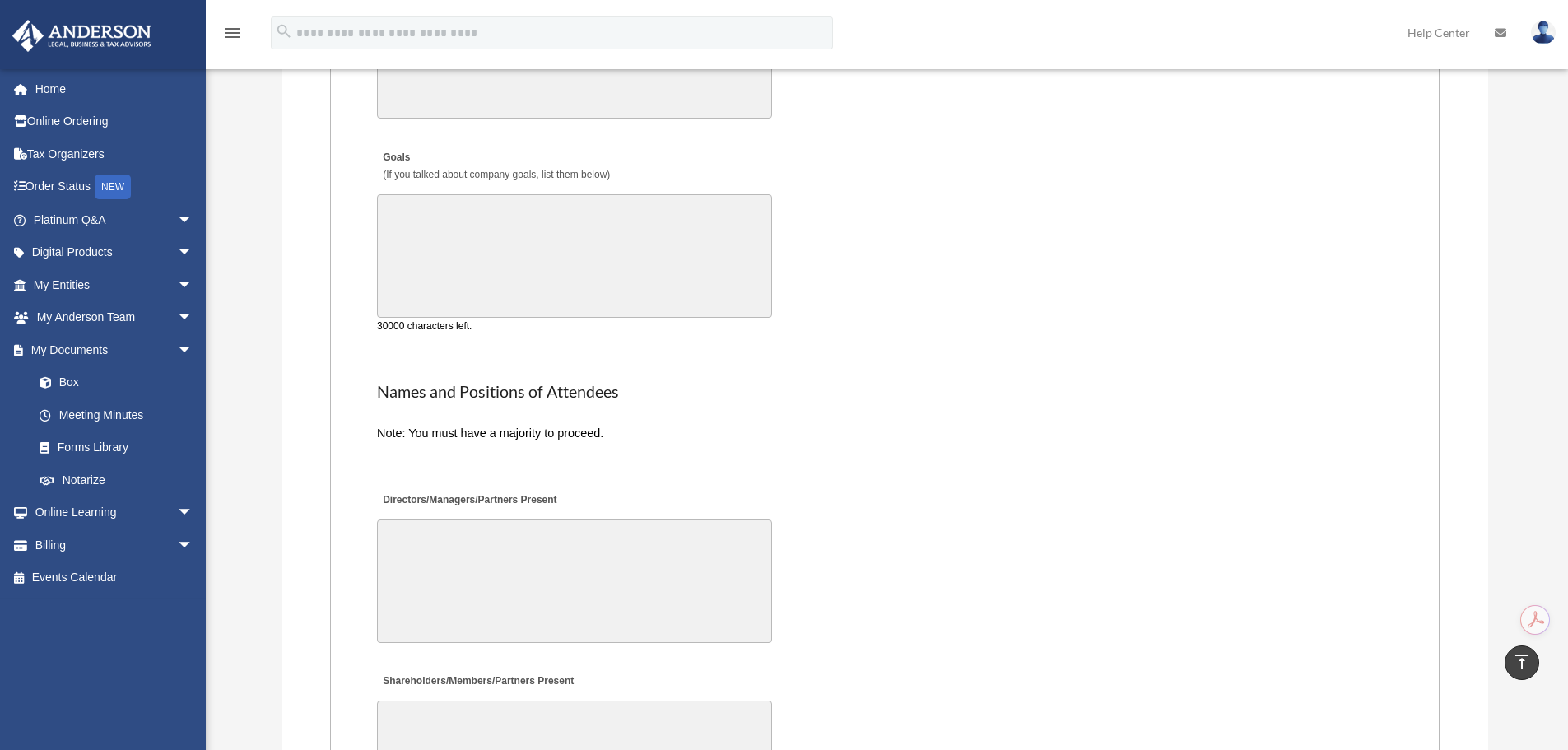
scroll to position [3444, 0]
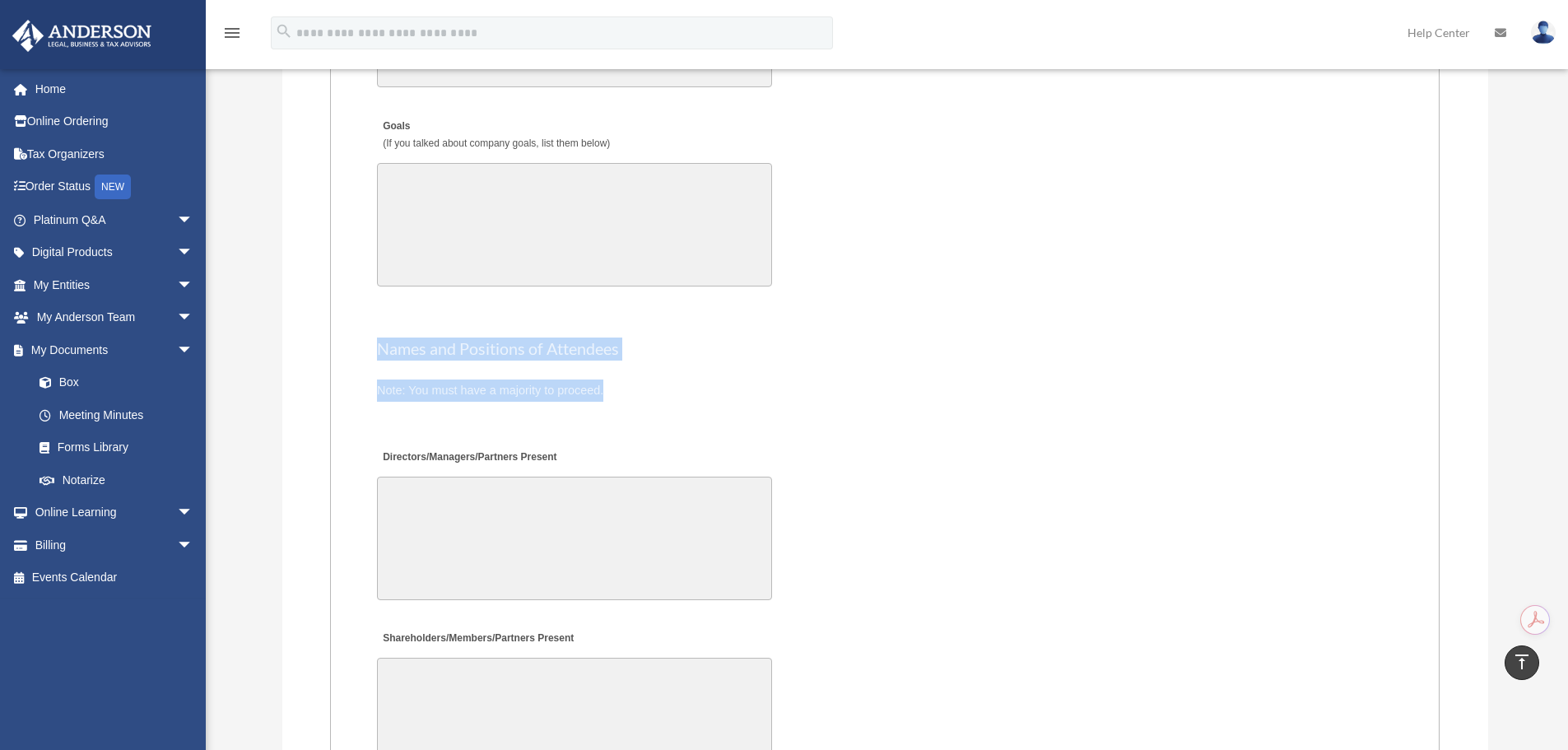
drag, startPoint x: 375, startPoint y: 352, endPoint x: 664, endPoint y: 389, distance: 291.4
click at [443, 358] on h2 "Names and Positions of Attendees" at bounding box center [885, 349] width 1016 height 23
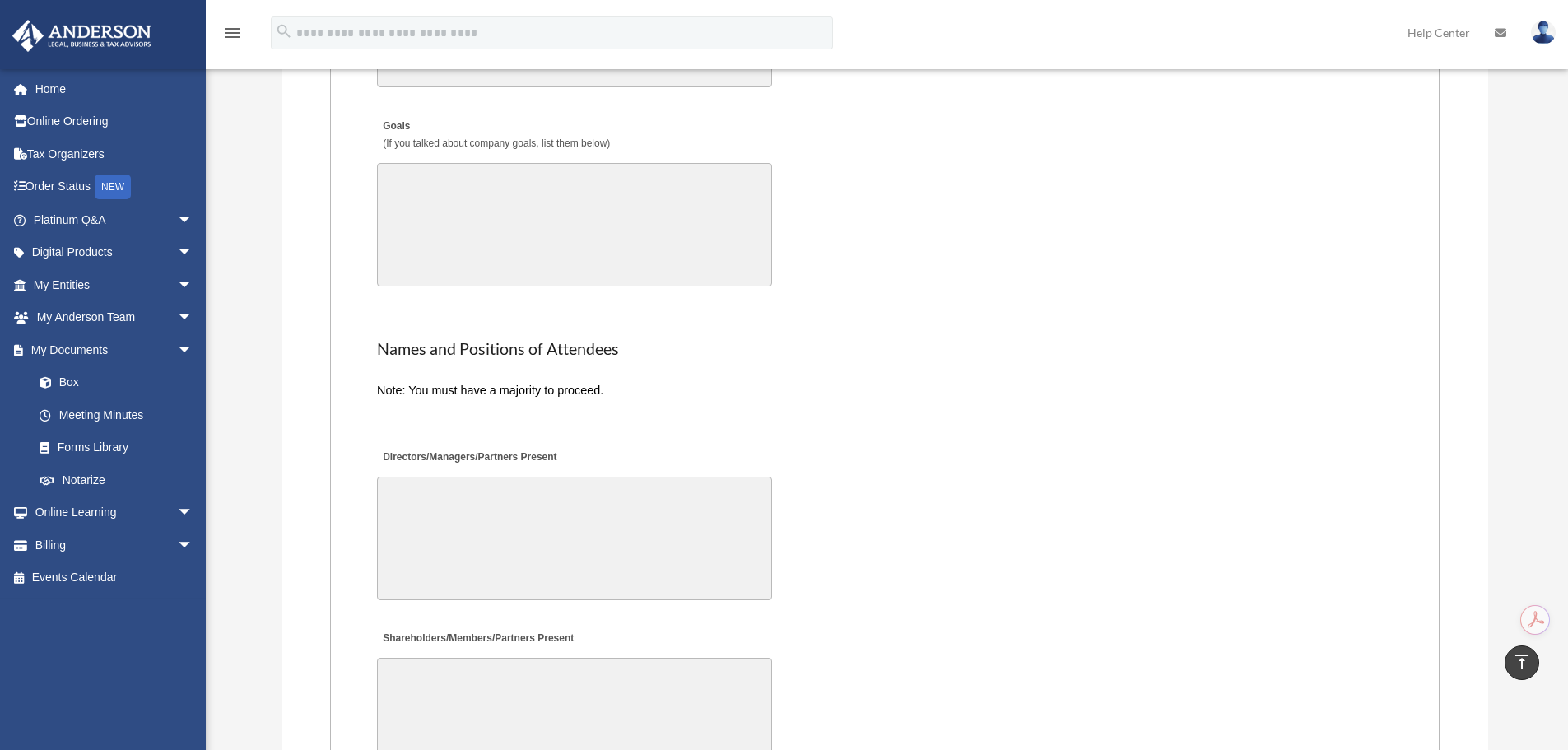
click at [443, 358] on h2 "Names and Positions of Attendees" at bounding box center [885, 349] width 1016 height 23
drag, startPoint x: 374, startPoint y: 395, endPoint x: 570, endPoint y: 393, distance: 196.0
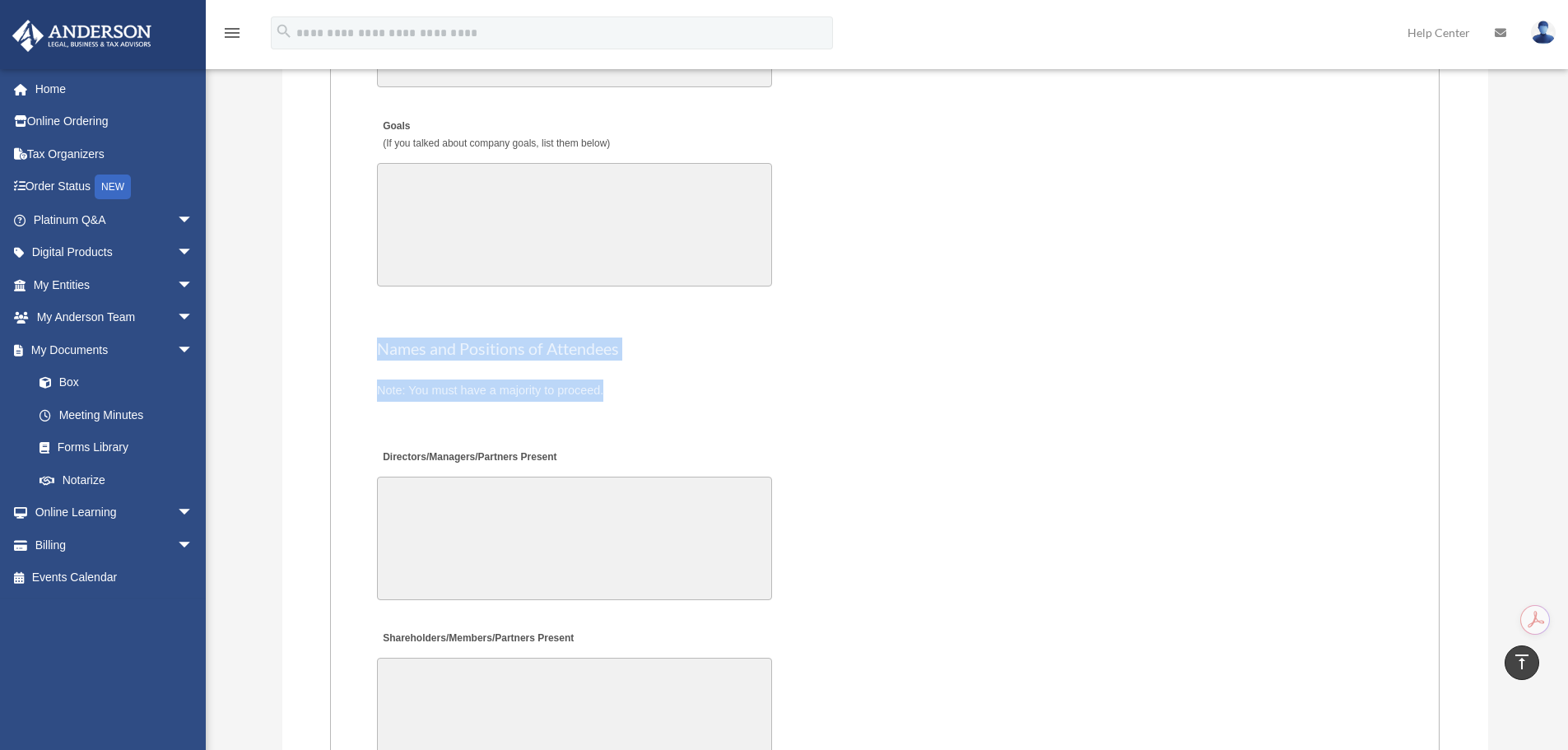
drag, startPoint x: 617, startPoint y: 386, endPoint x: 382, endPoint y: 345, distance: 238.5
click at [382, 345] on h2 "Names and Positions of Attendees" at bounding box center [885, 349] width 1016 height 23
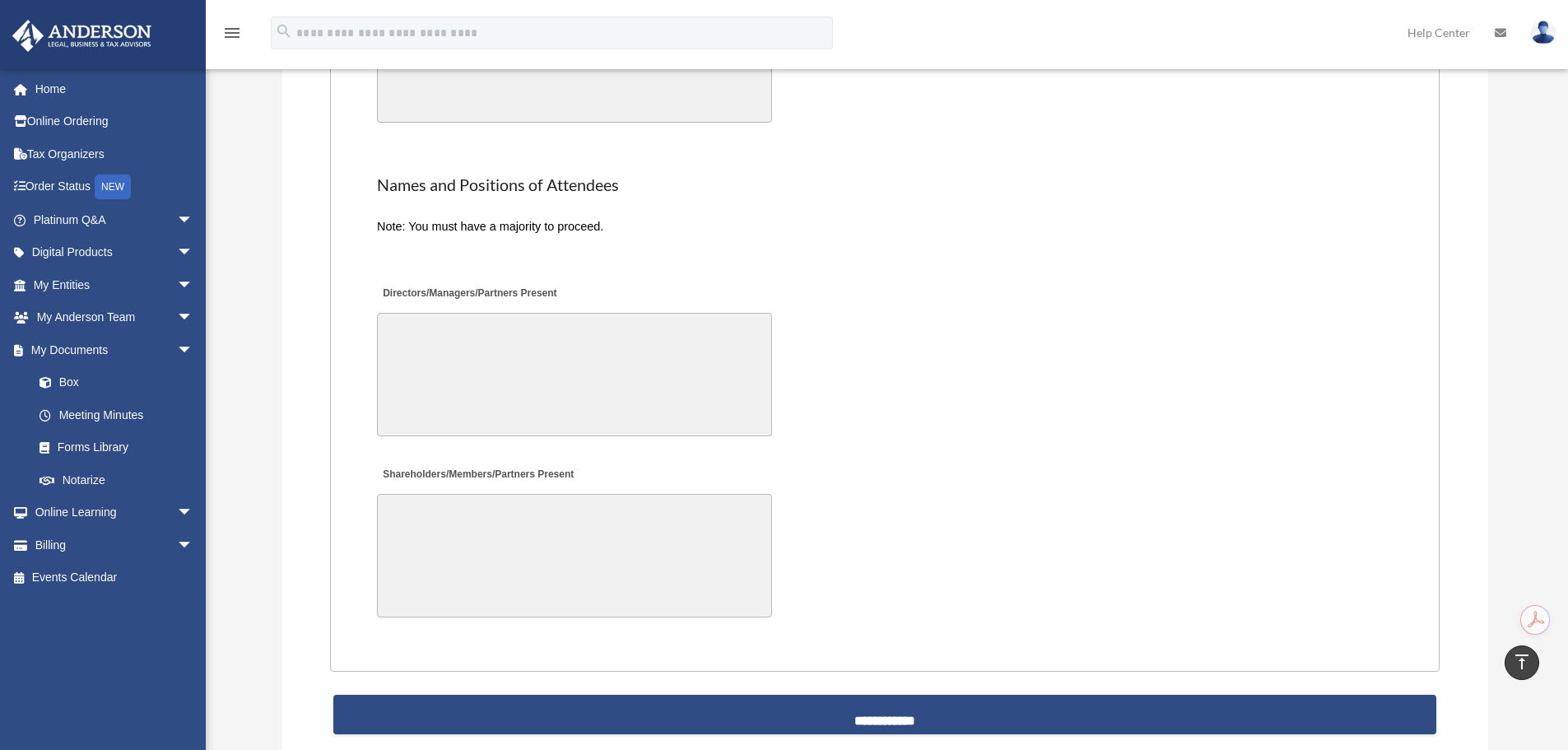
scroll to position [3608, 0]
click at [436, 360] on textarea "Directors/Managers/Partners Present" at bounding box center [575, 374] width 396 height 123
click at [450, 549] on textarea "Shareholders/Members/Partners Present" at bounding box center [575, 555] width 396 height 123
click at [551, 550] on textarea "Shareholders/Members/Partners Present" at bounding box center [575, 555] width 396 height 123
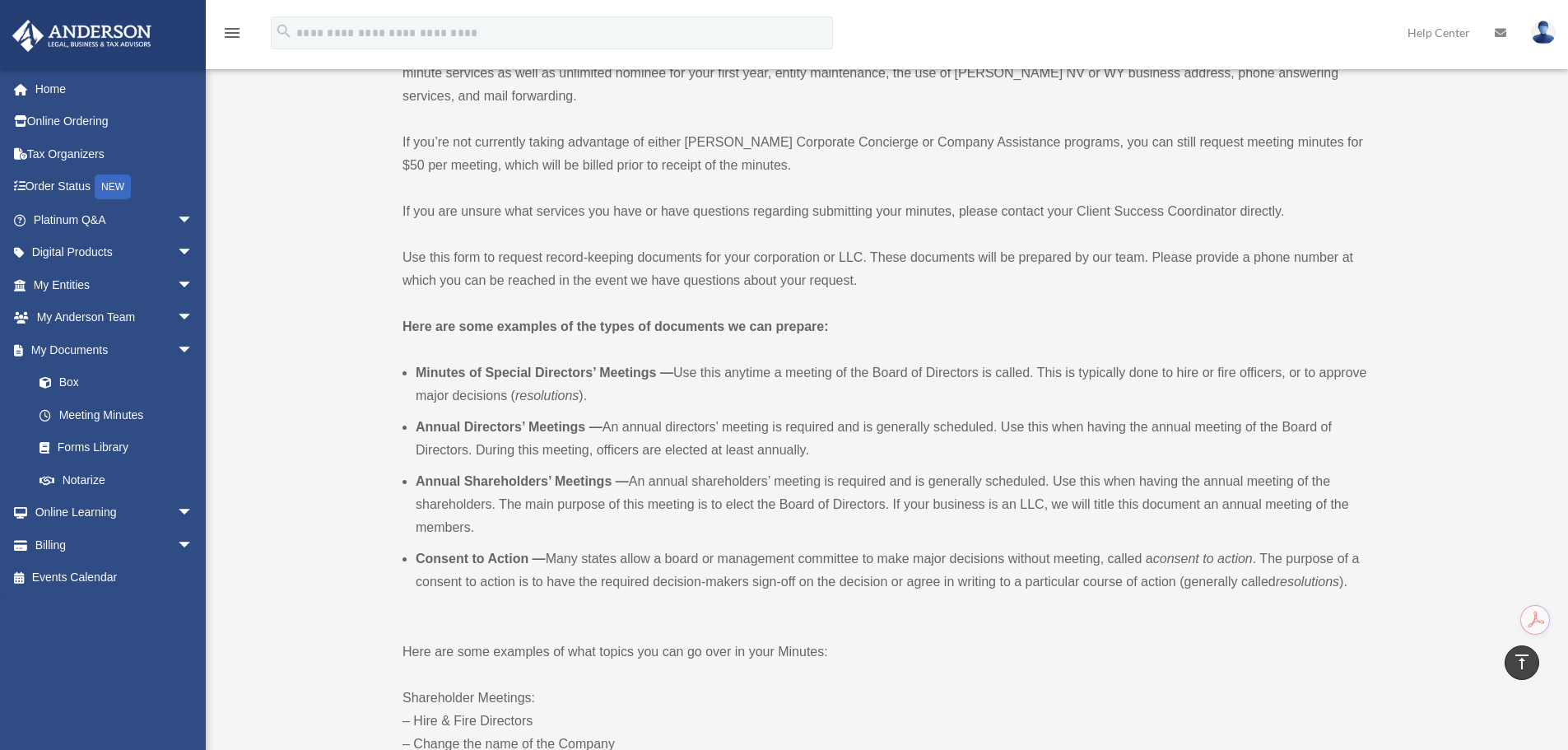
scroll to position [0, 0]
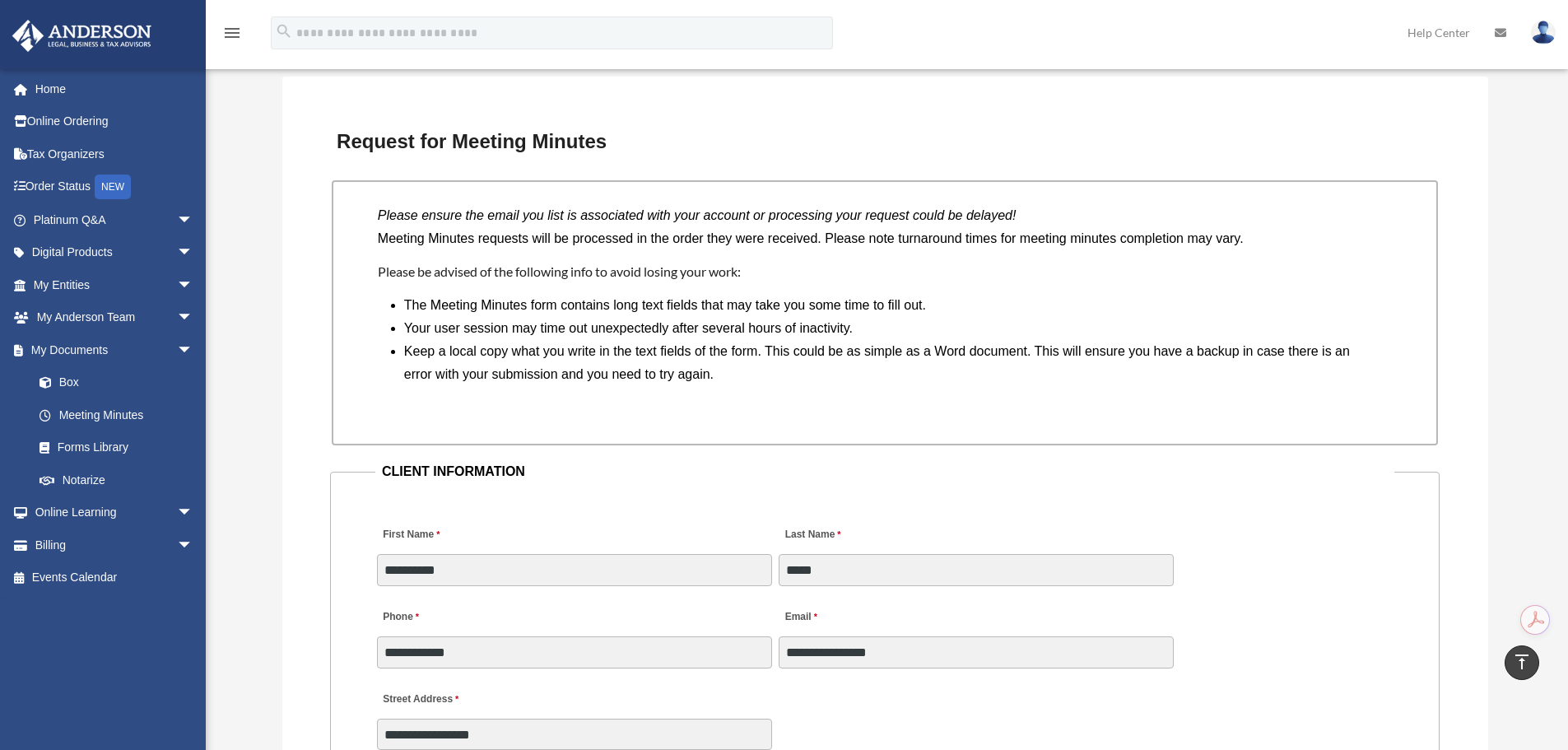
type textarea "**********"
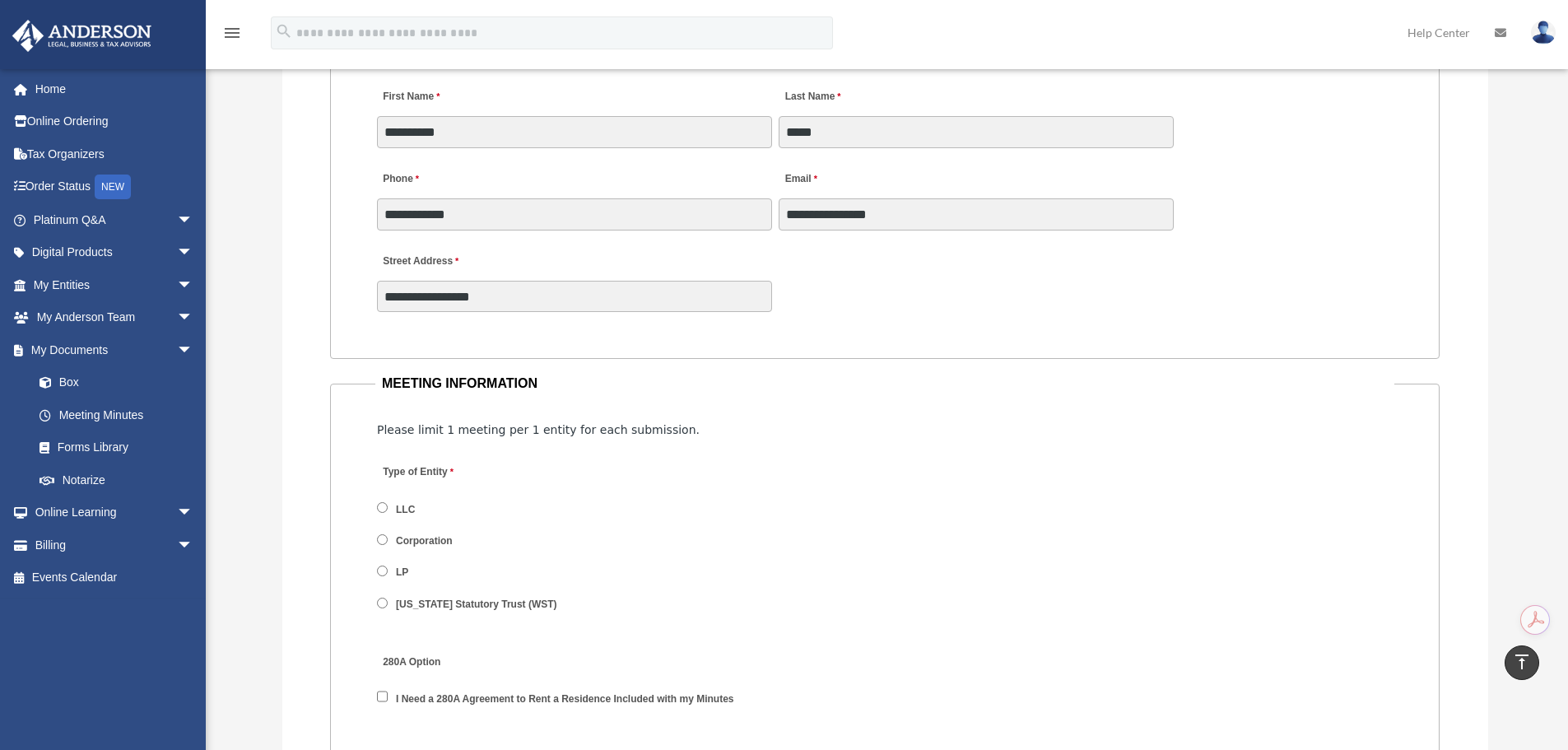
drag, startPoint x: 543, startPoint y: 360, endPoint x: 543, endPoint y: 440, distance: 80.0
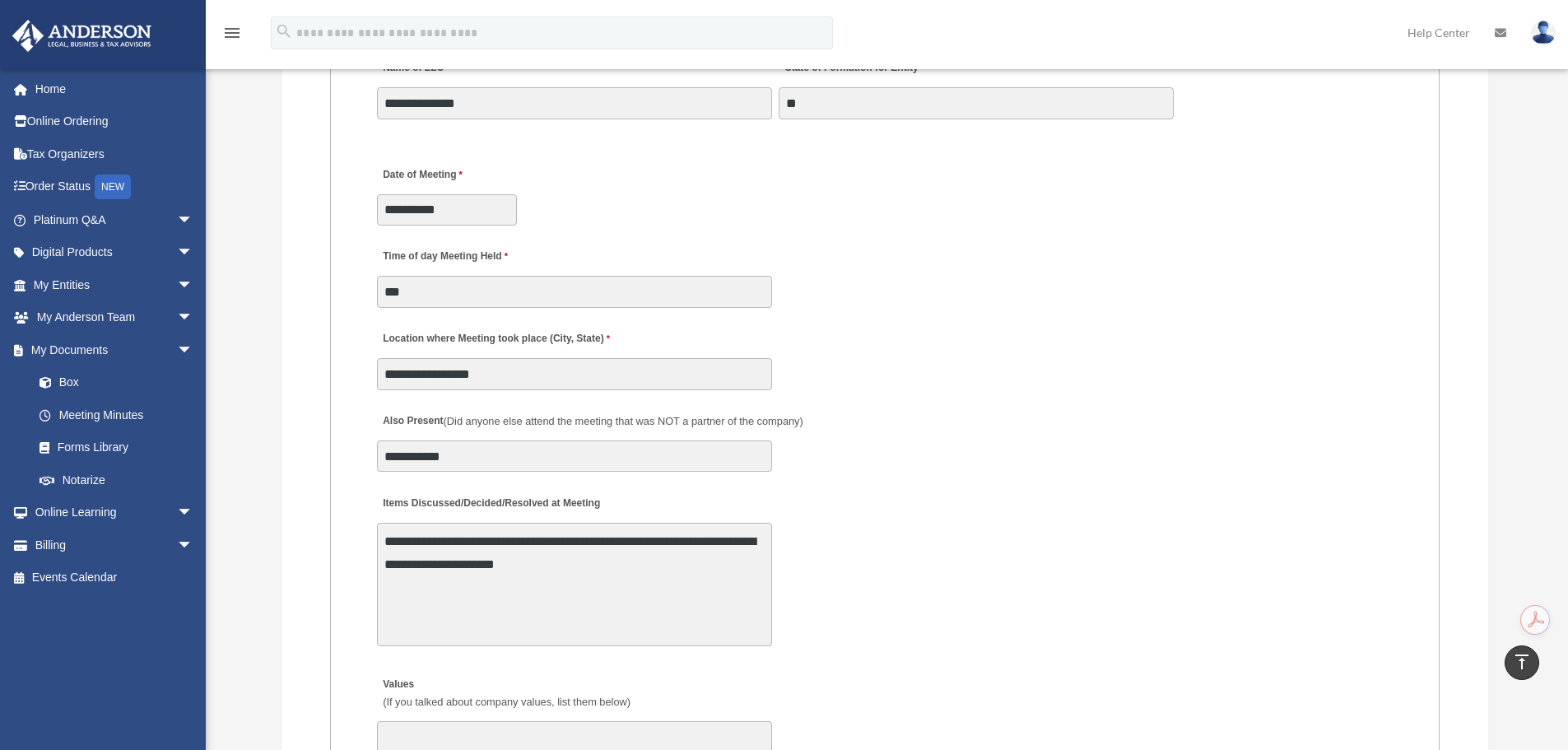
scroll to position [2685, 0]
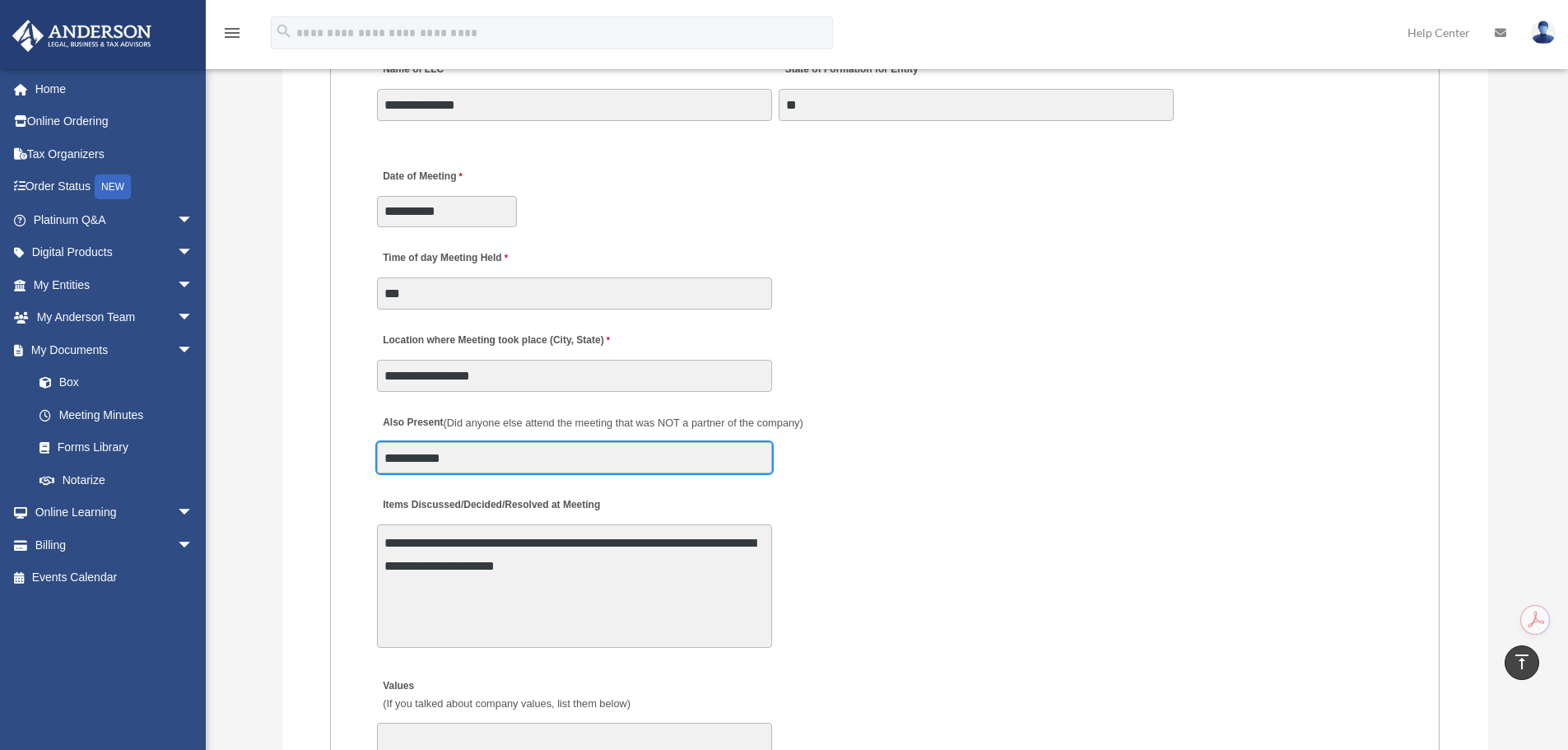
drag, startPoint x: 382, startPoint y: 458, endPoint x: 464, endPoint y: 462, distance: 82.1
click at [464, 462] on input "**********" at bounding box center [575, 458] width 396 height 32
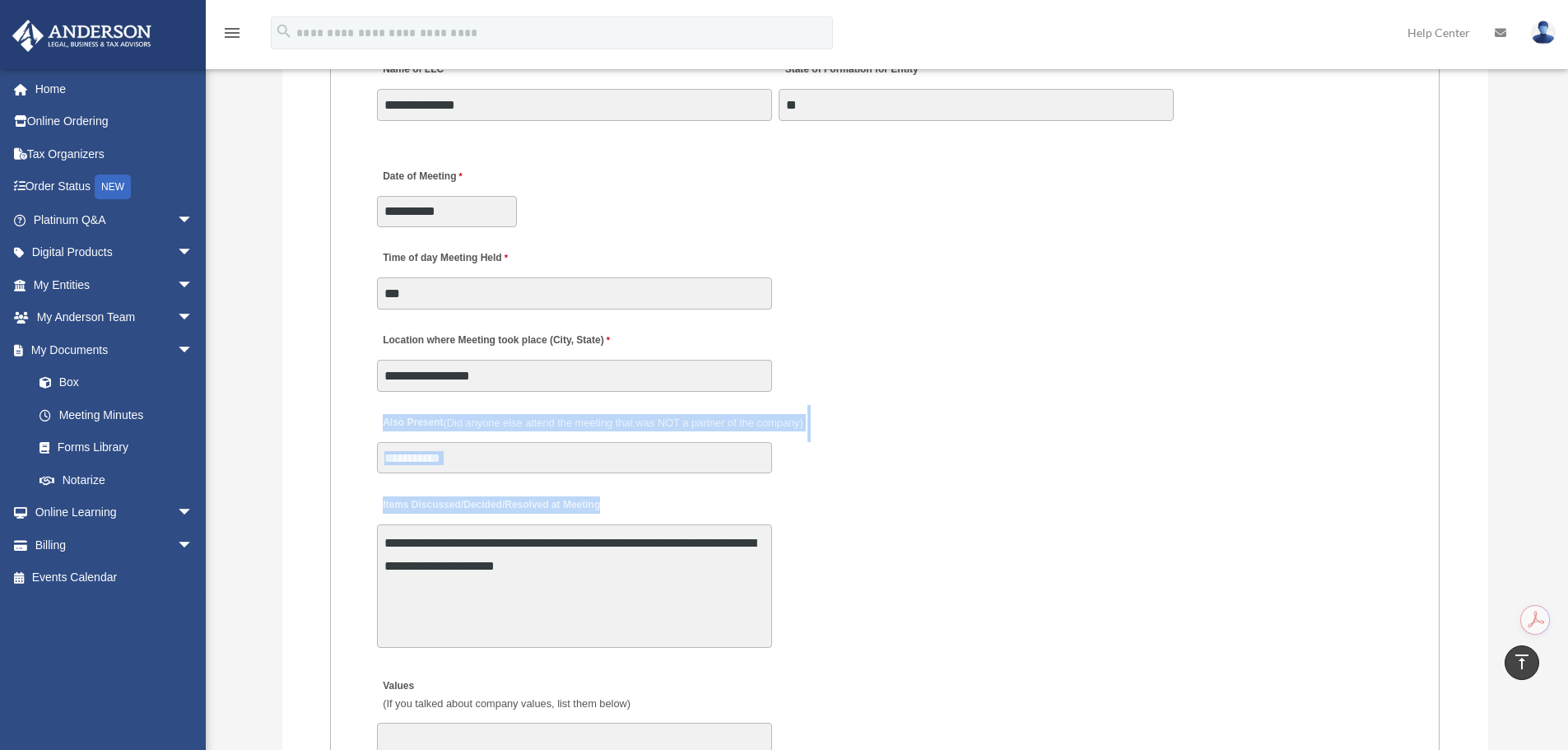
drag, startPoint x: 367, startPoint y: 419, endPoint x: 829, endPoint y: 480, distance: 466.0
click at [829, 480] on fieldset "MEETING INFORMATION Please limit 1 meeting per 1 entity for each submission. Ty…" at bounding box center [885, 477] width 1110 height 2234
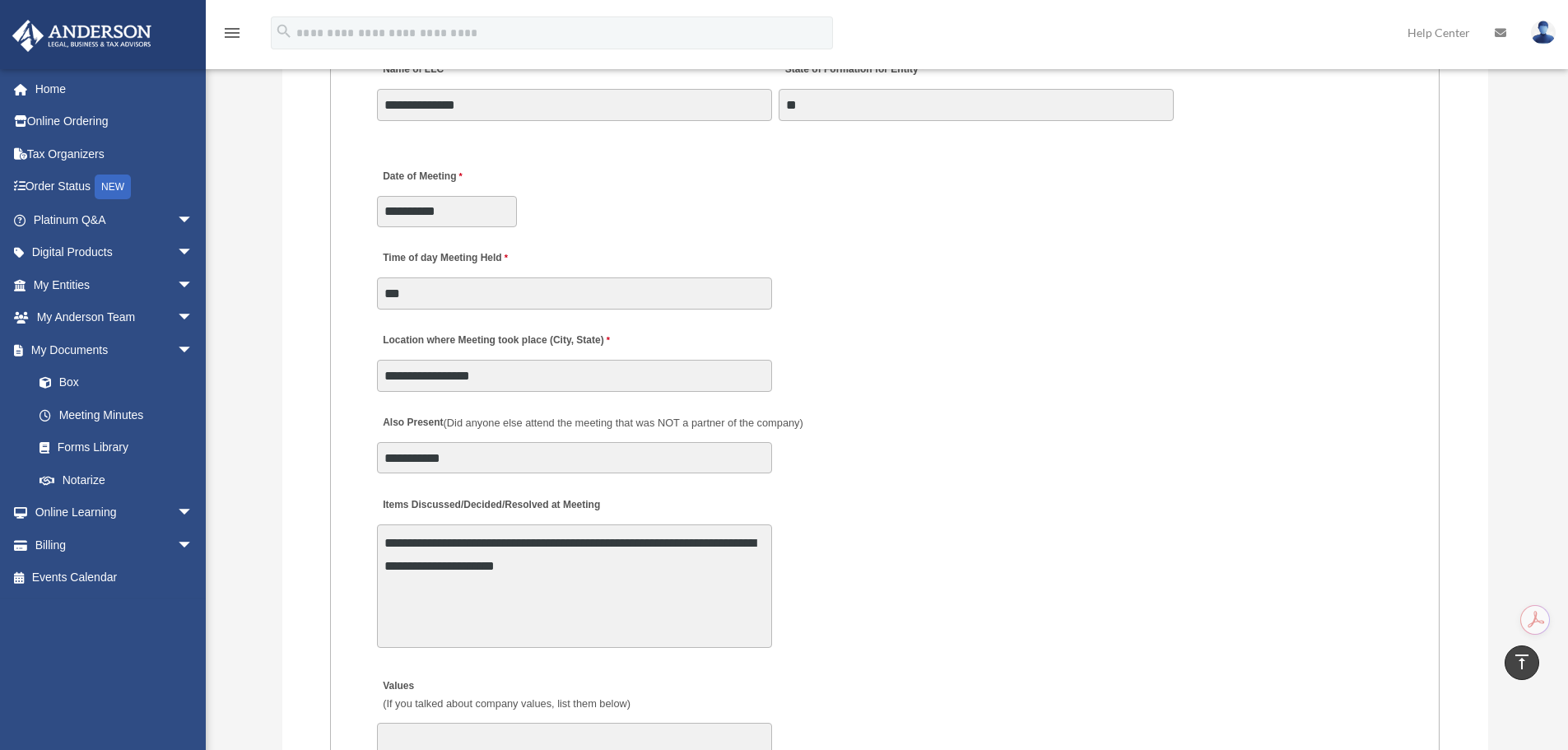
click at [796, 403] on div "**********" at bounding box center [885, 439] width 1019 height 73
drag, startPoint x: 798, startPoint y: 399, endPoint x: 811, endPoint y: 434, distance: 37.3
drag, startPoint x: 811, startPoint y: 434, endPoint x: 788, endPoint y: 428, distance: 23.8
click at [788, 428] on label "Also Present (Did anyone else attend the meeting that was NOT a partner of the …" at bounding box center [592, 423] width 430 height 22
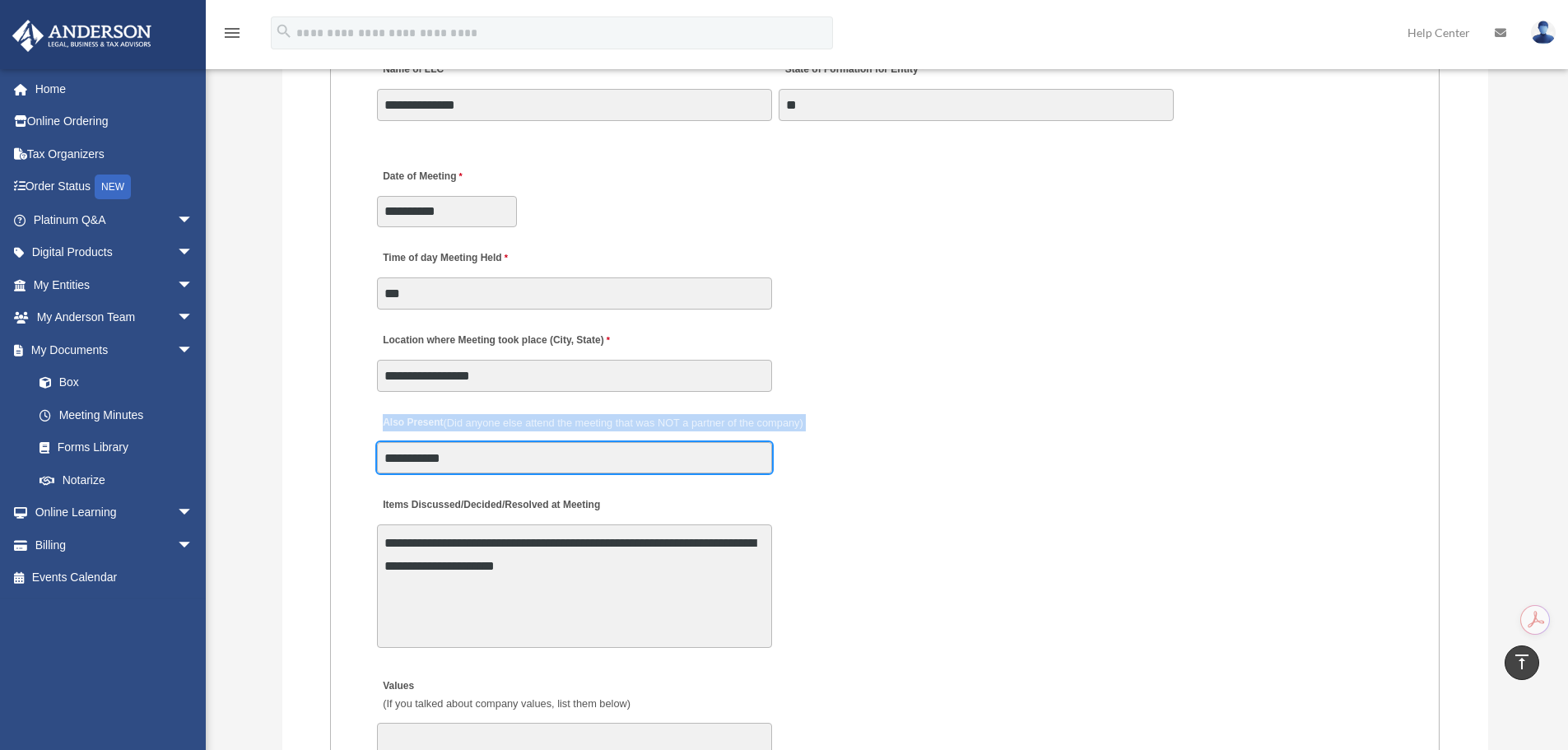
click at [772, 442] on input "**********" at bounding box center [575, 458] width 396 height 32
drag, startPoint x: 434, startPoint y: 452, endPoint x: 482, endPoint y: 452, distance: 48.0
click at [482, 452] on input "**********" at bounding box center [575, 458] width 396 height 32
drag, startPoint x: 490, startPoint y: 458, endPoint x: 560, endPoint y: 462, distance: 70.1
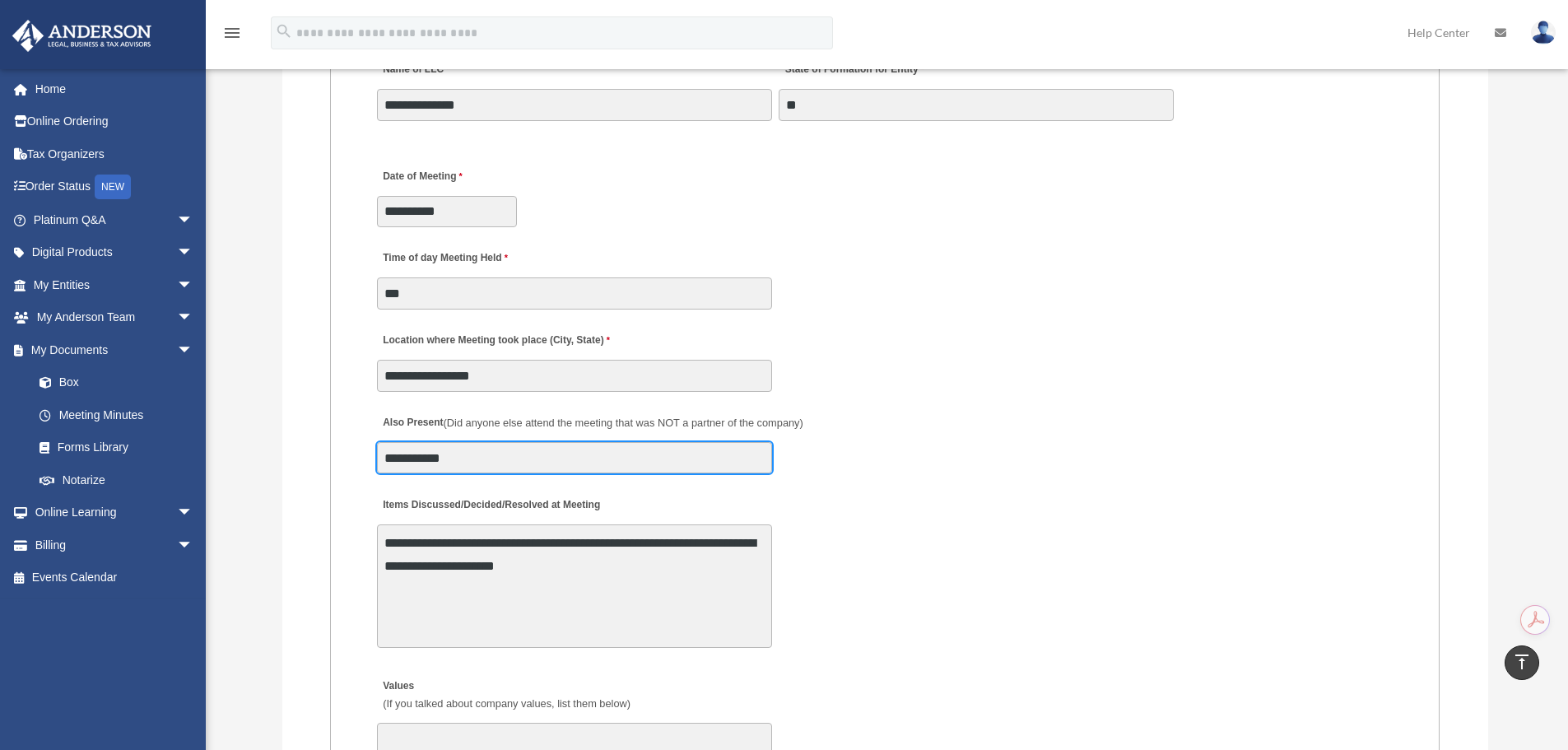
click at [560, 462] on input "**********" at bounding box center [575, 458] width 396 height 32
drag, startPoint x: 560, startPoint y: 462, endPoint x: 514, endPoint y: 459, distance: 46.1
click at [507, 459] on input "**********" at bounding box center [575, 458] width 396 height 32
drag, startPoint x: 389, startPoint y: 458, endPoint x: 369, endPoint y: 456, distance: 20.1
click at [369, 456] on fieldset "MEETING INFORMATION Please limit 1 meeting per 1 entity for each submission. Ty…" at bounding box center [885, 477] width 1110 height 2234
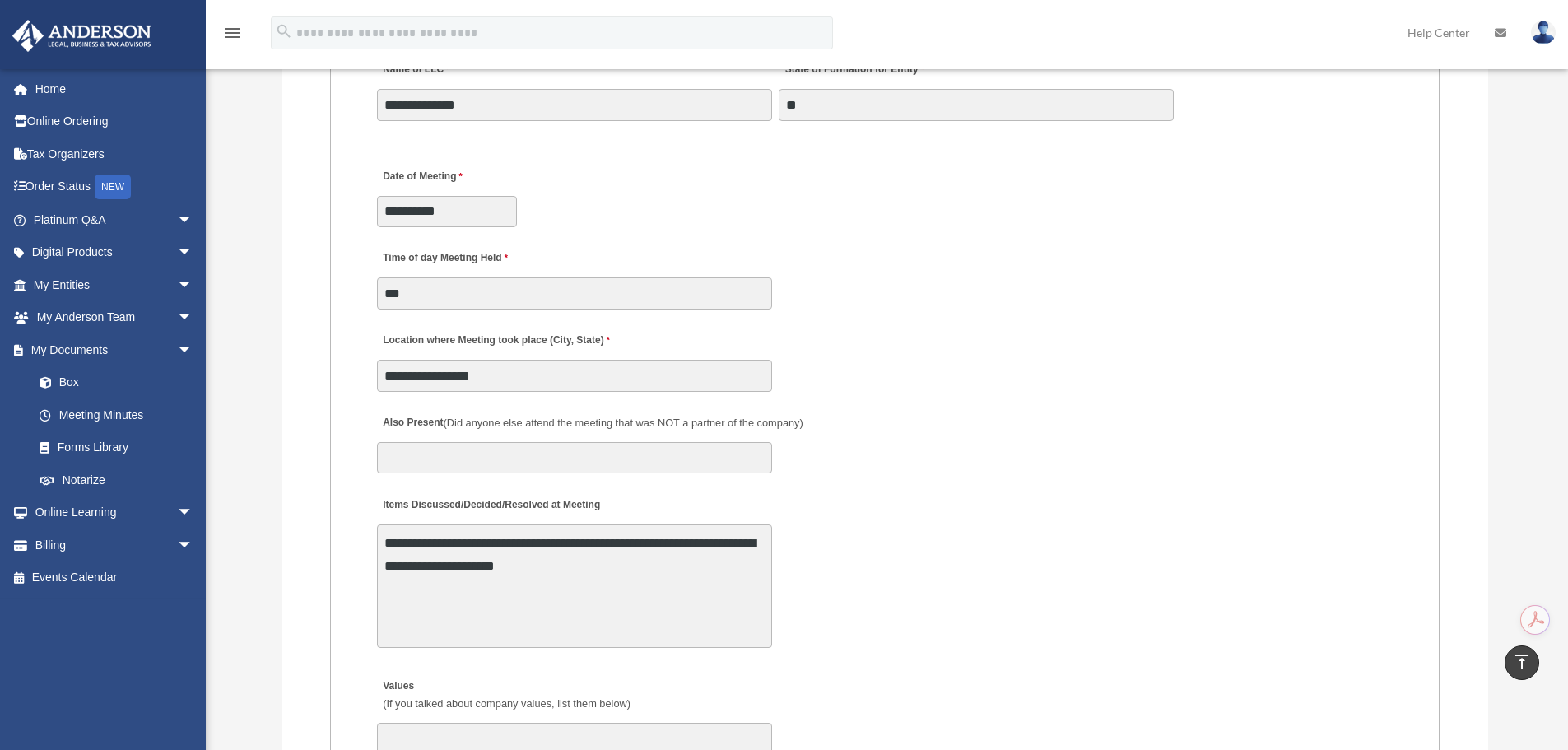
click at [369, 424] on fieldset "MEETING INFORMATION Please limit 1 meeting per 1 entity for each submission. Ty…" at bounding box center [885, 477] width 1110 height 2234
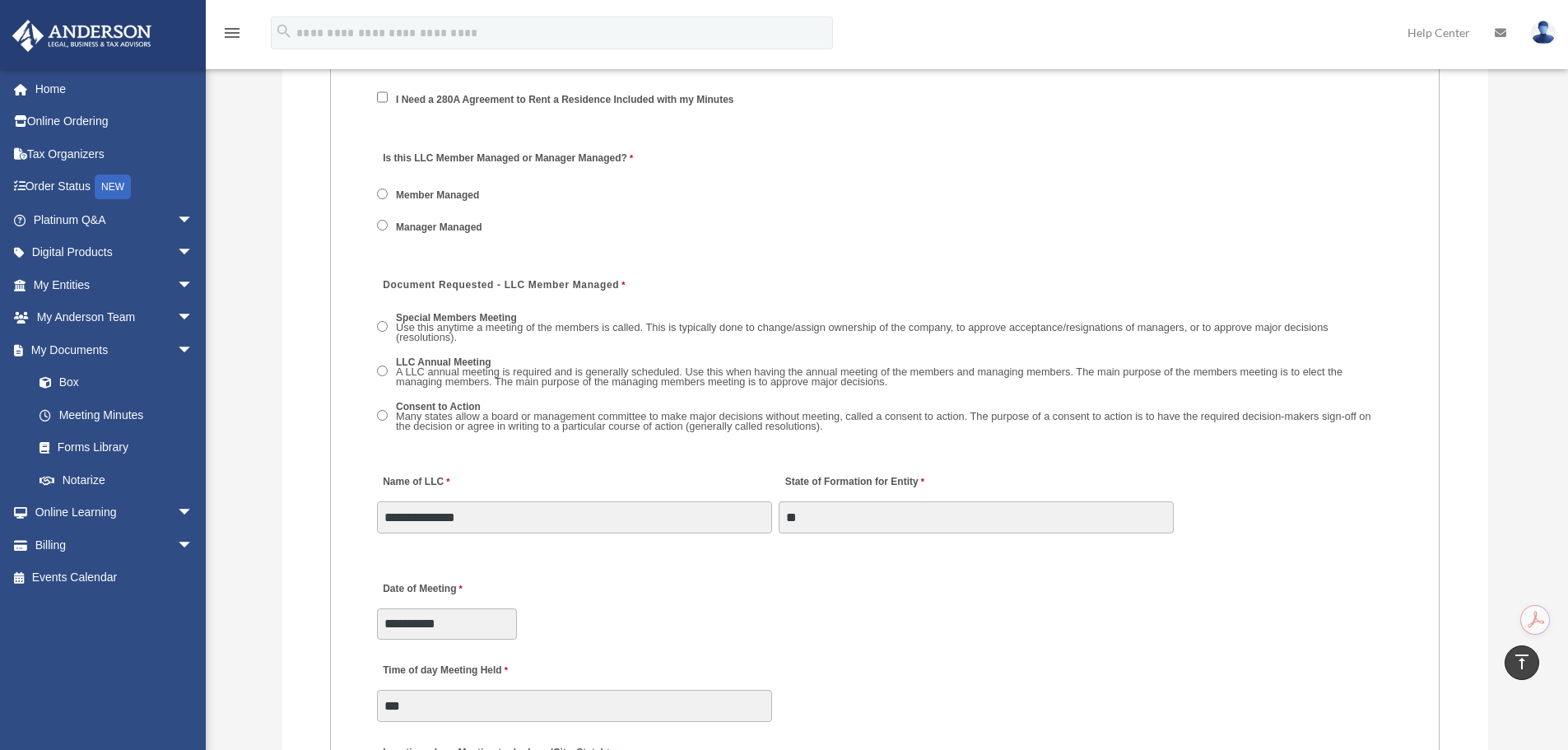
scroll to position [1944, 0]
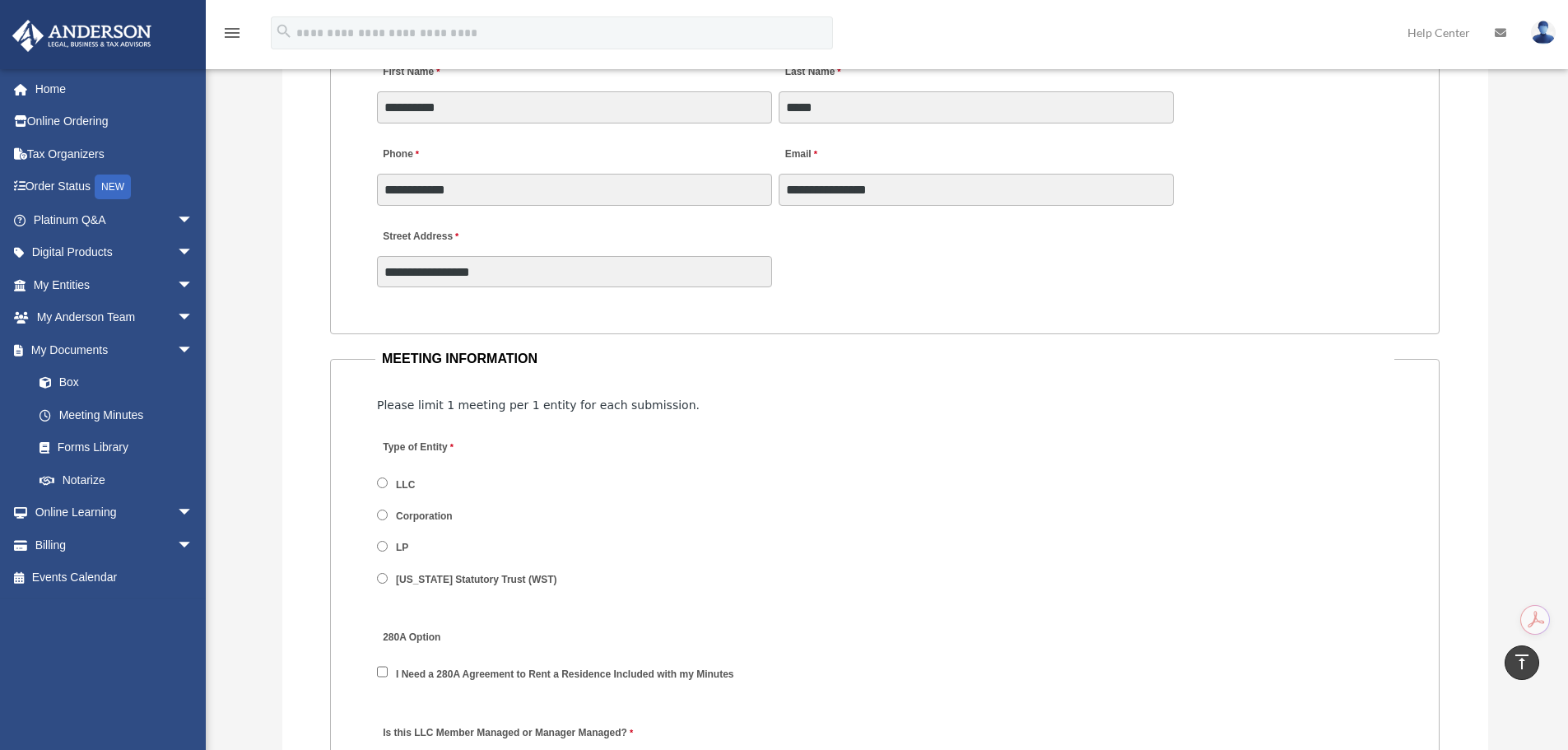
drag, startPoint x: 592, startPoint y: 304, endPoint x: 593, endPoint y: 221, distance: 83.0
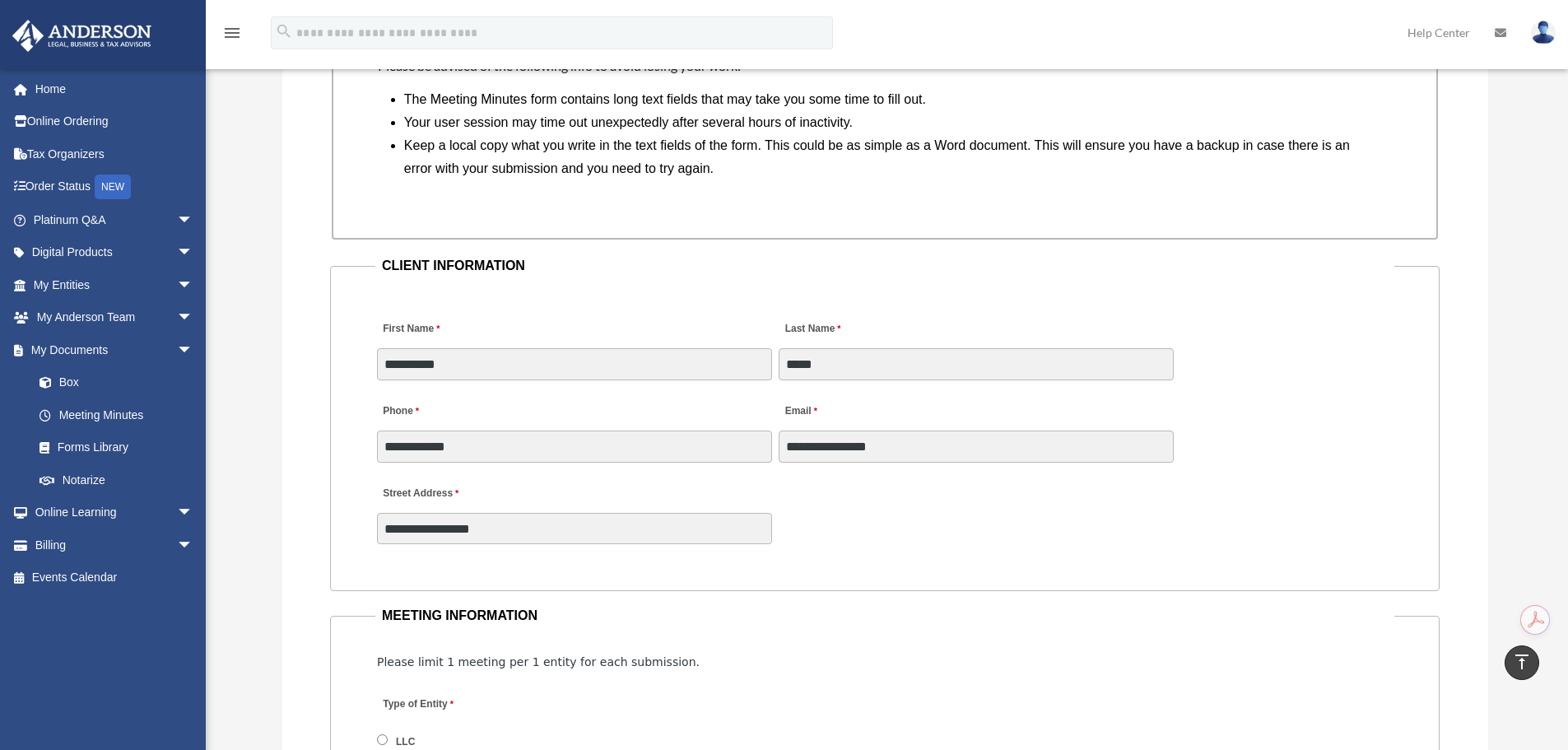
drag, startPoint x: 663, startPoint y: 421, endPoint x: 663, endPoint y: 331, distance: 90.0
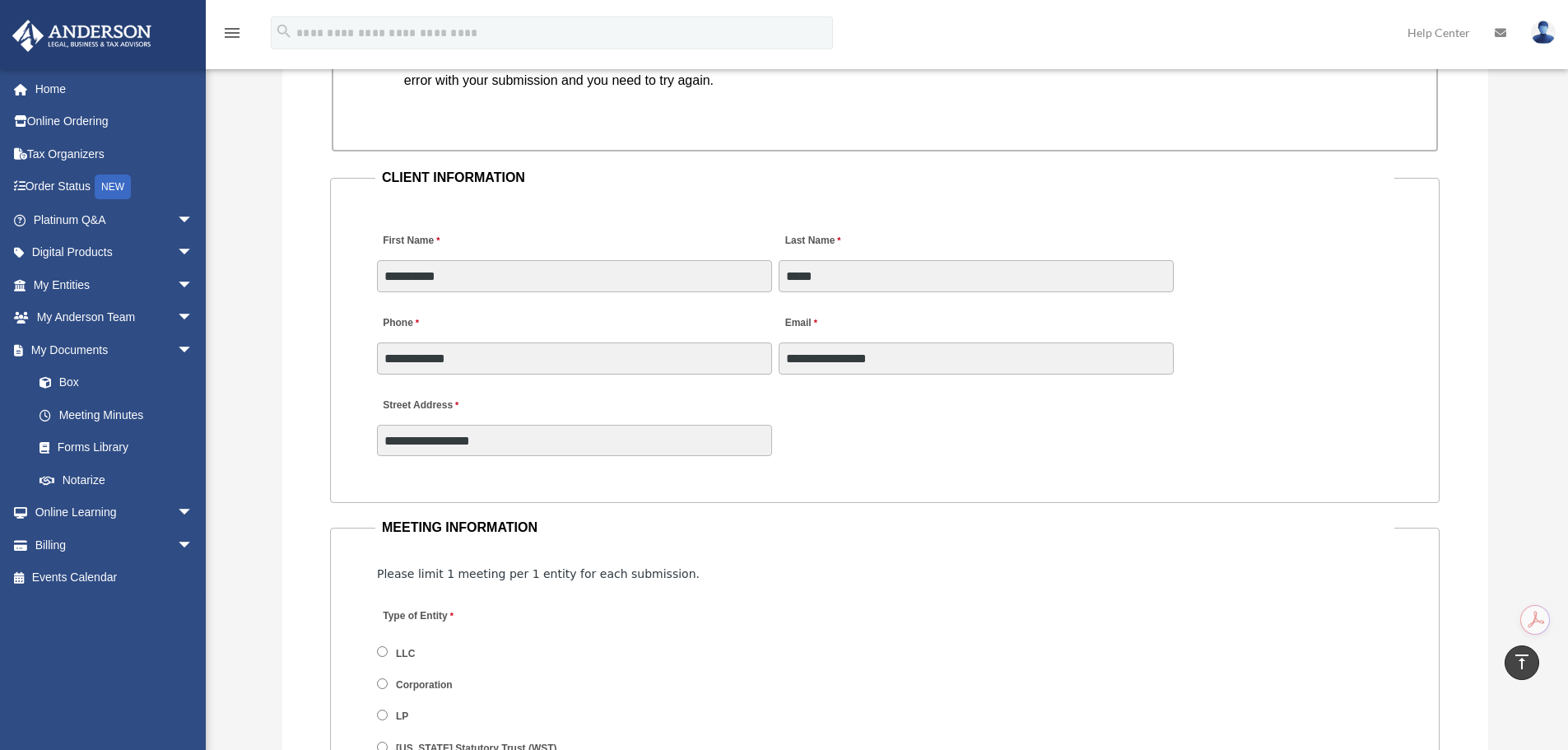
scroll to position [1554, 0]
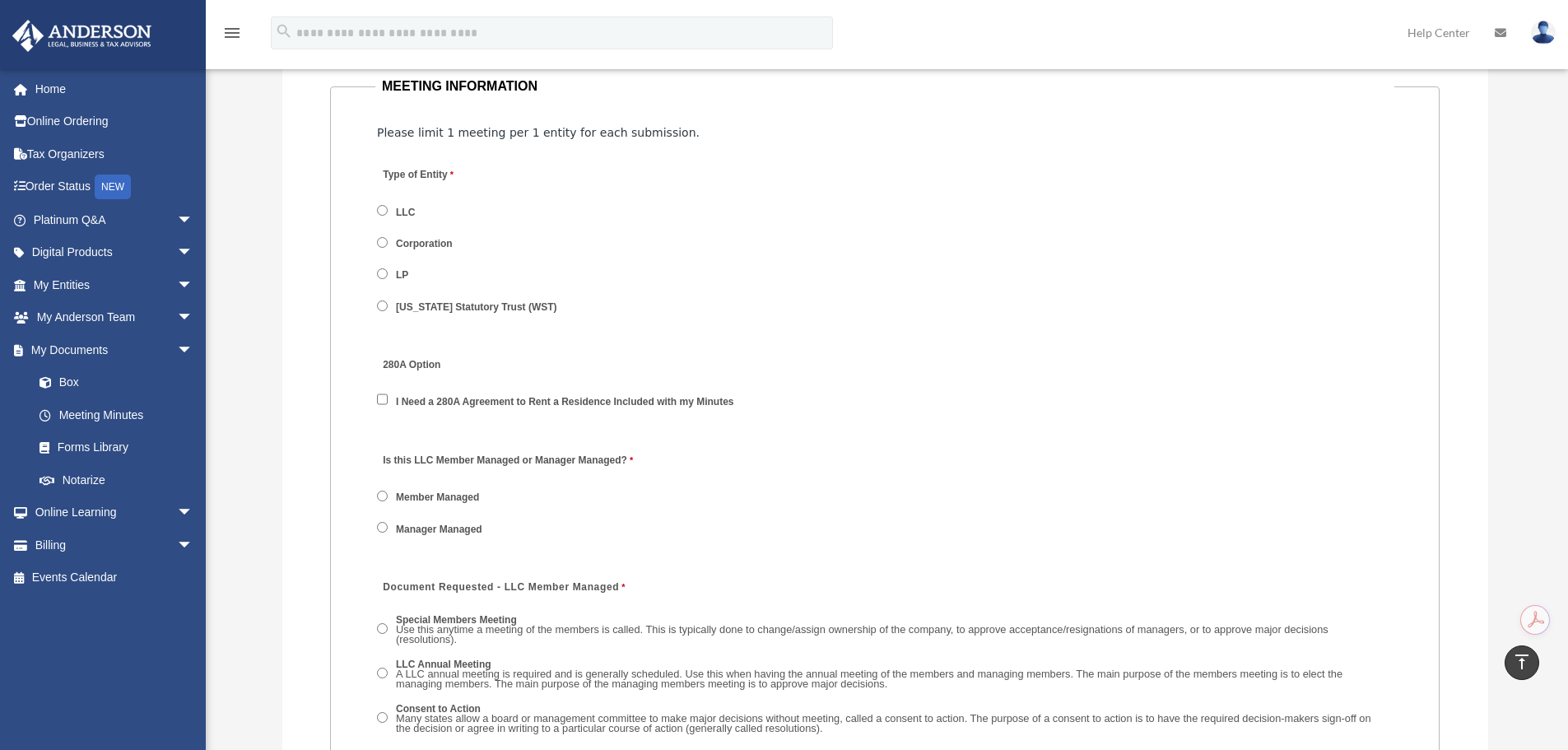
drag, startPoint x: 438, startPoint y: 535, endPoint x: 442, endPoint y: 562, distance: 27.3
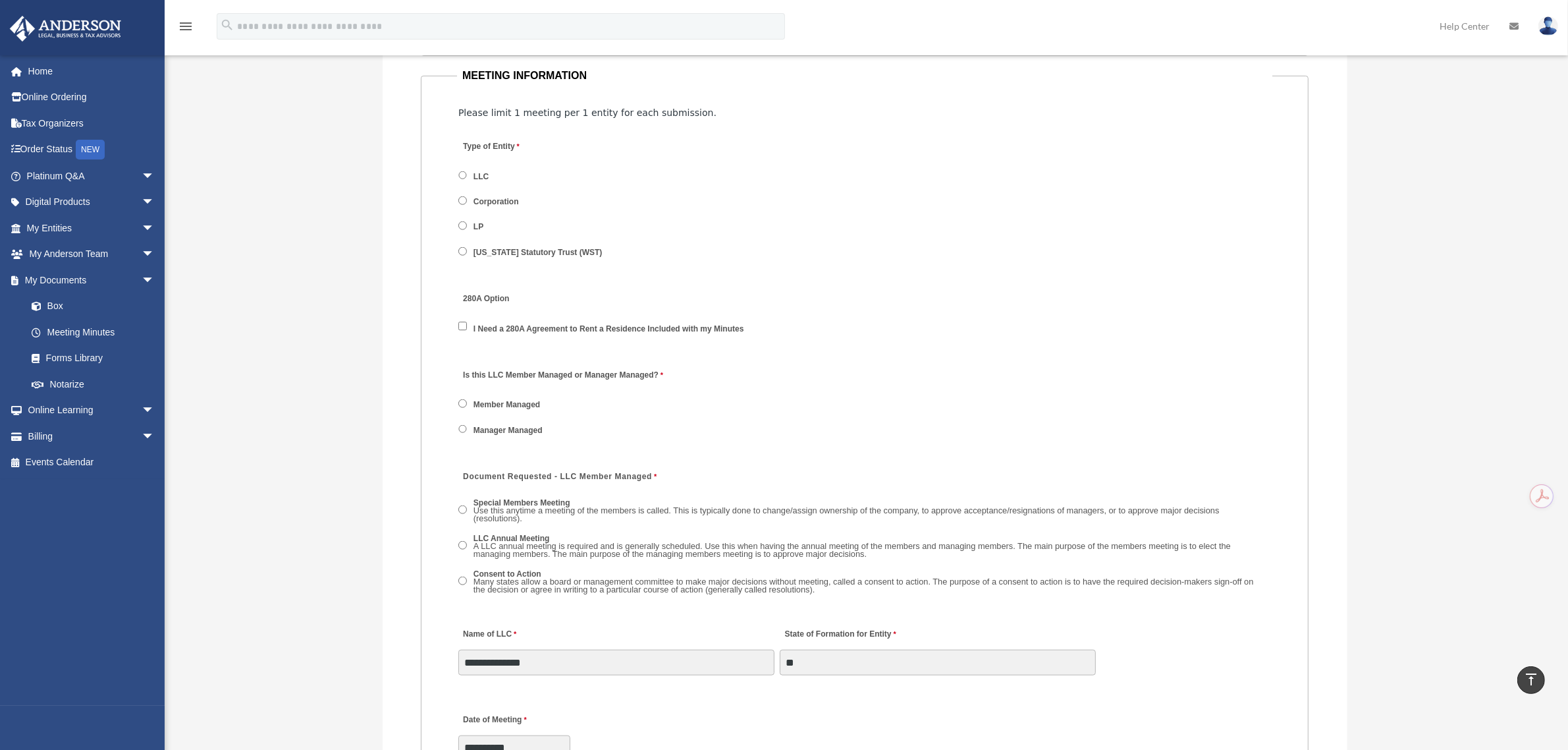
scroll to position [1579, 0]
drag, startPoint x: 489, startPoint y: 548, endPoint x: 489, endPoint y: 559, distance: 11.0
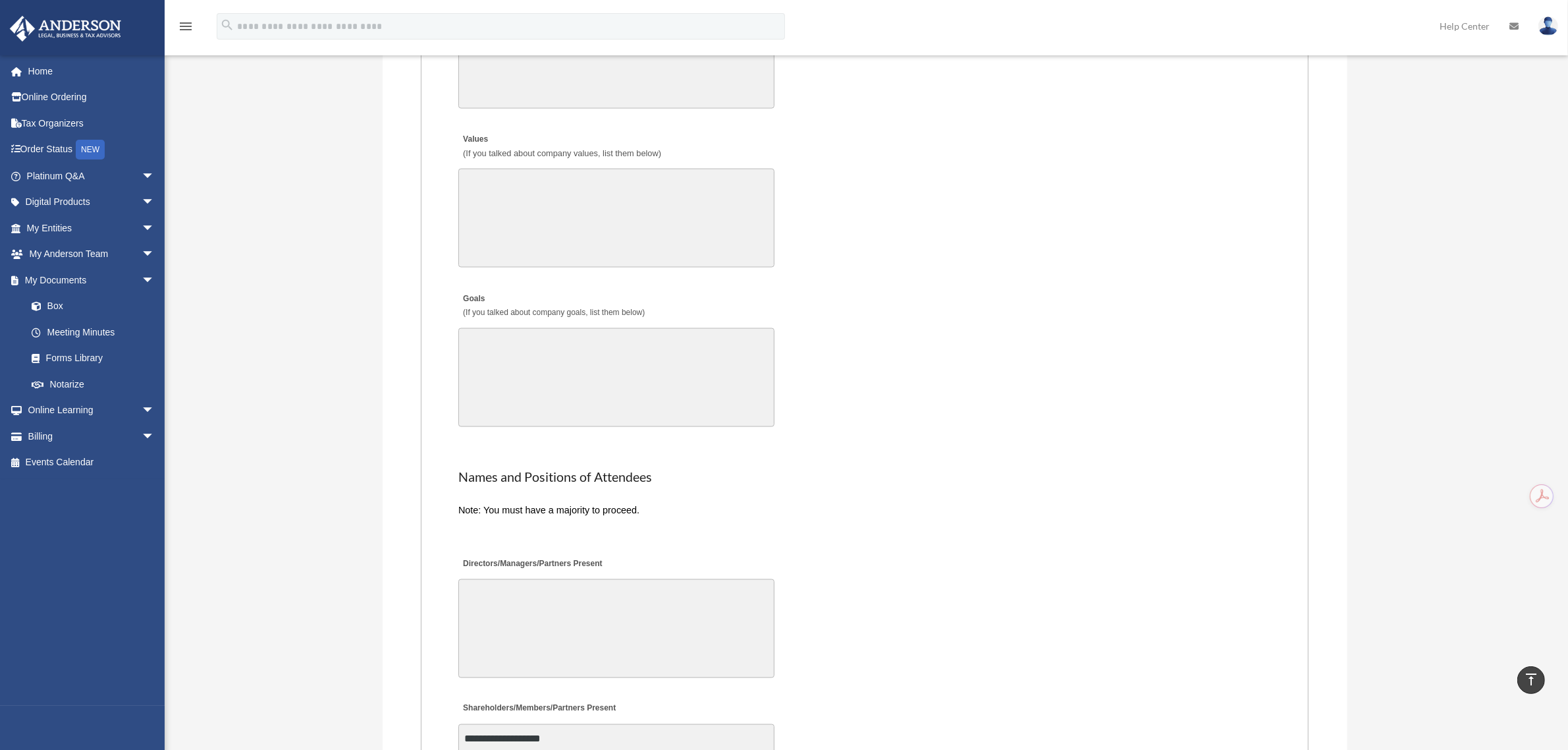
scroll to position [2653, 0]
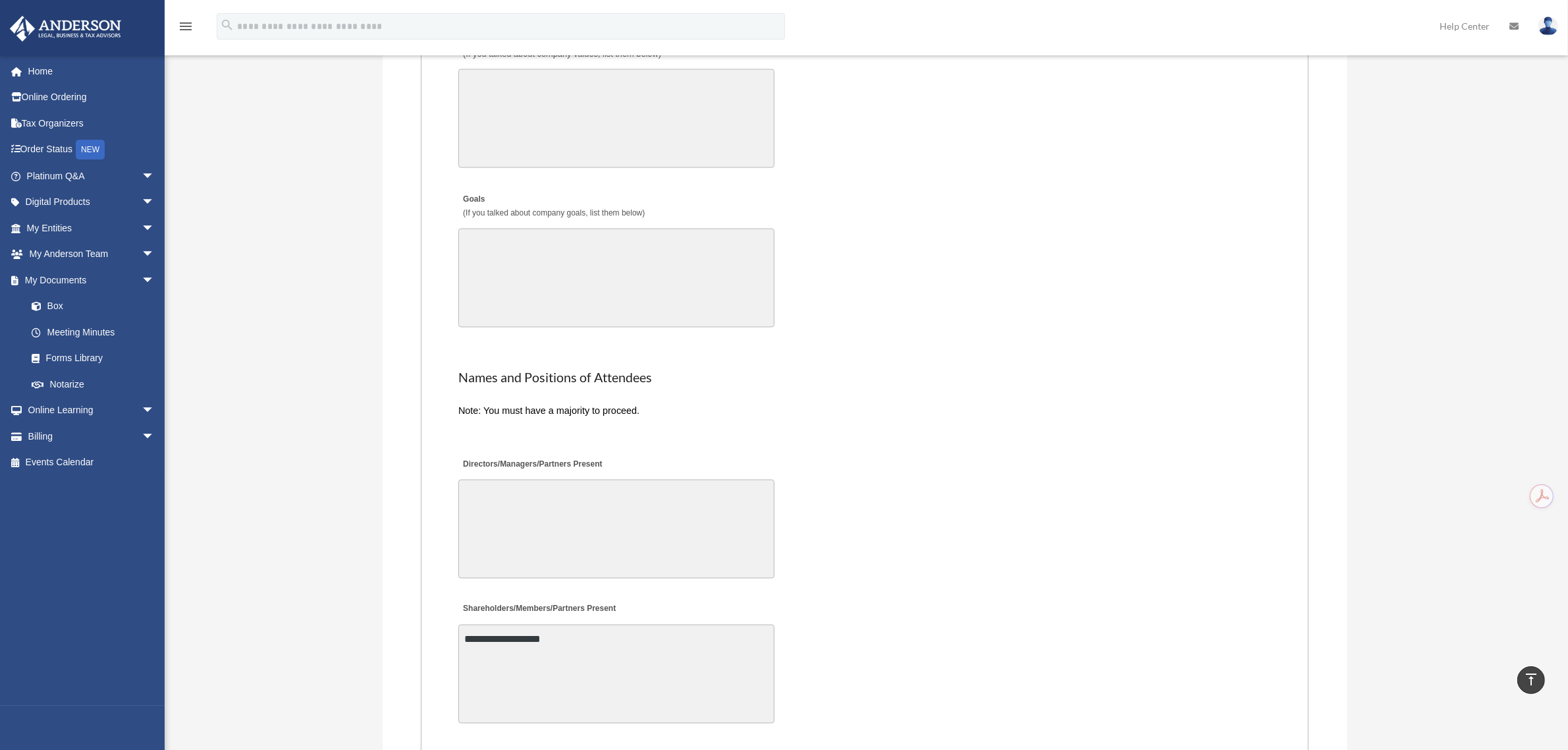
drag, startPoint x: 412, startPoint y: 516, endPoint x: 409, endPoint y: 567, distance: 51.1
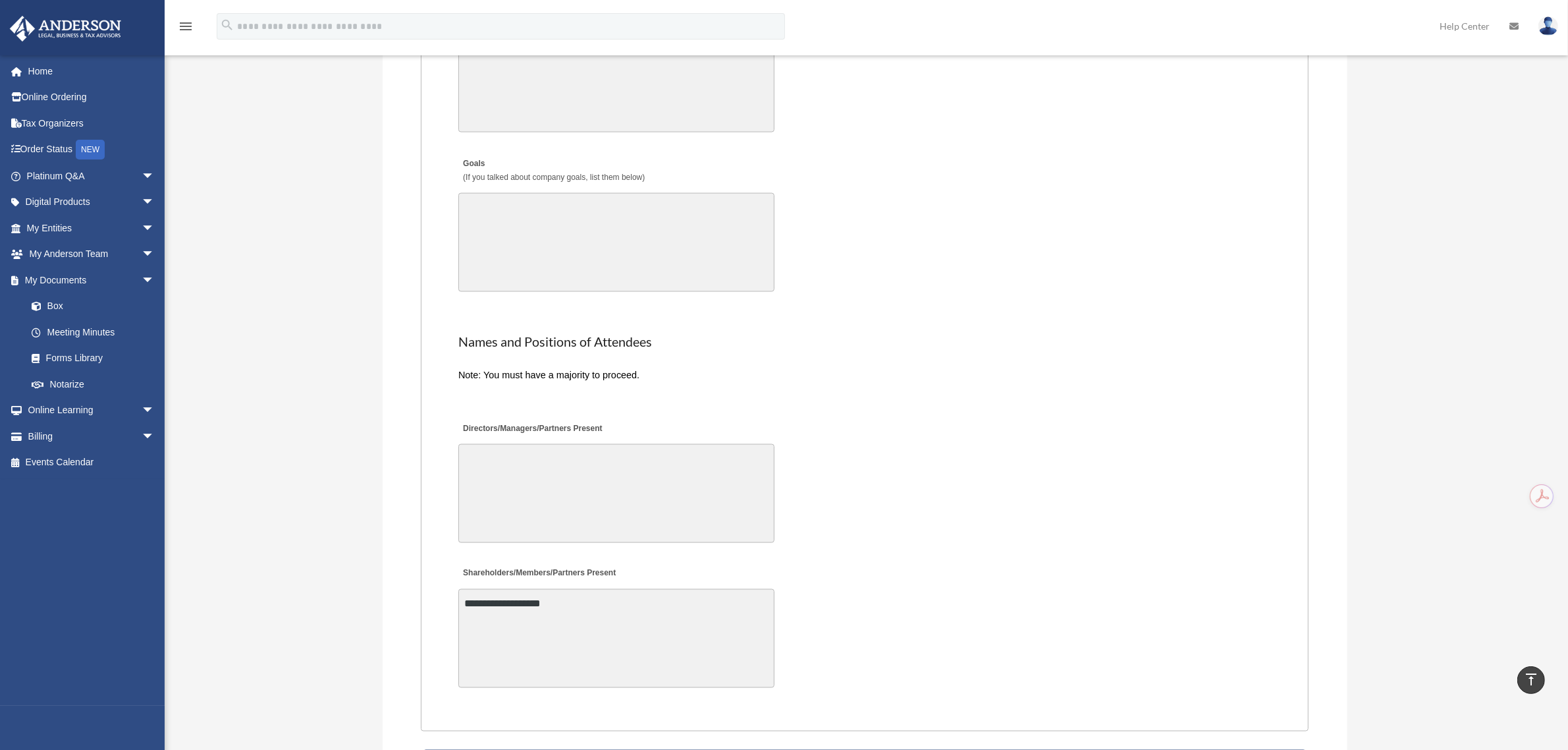
drag, startPoint x: 408, startPoint y: 548, endPoint x: 406, endPoint y: 532, distance: 16.1
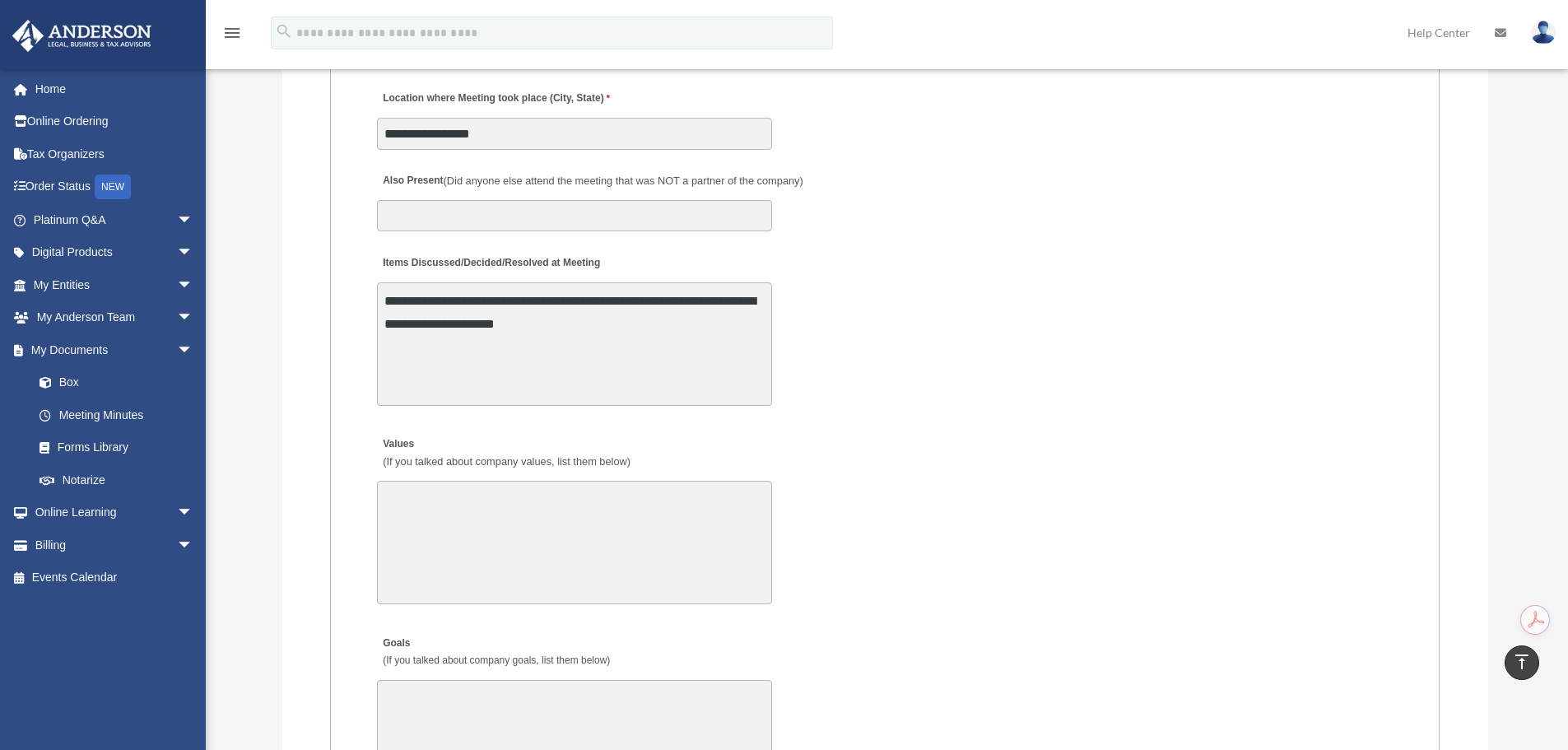
scroll to position [2927, 0]
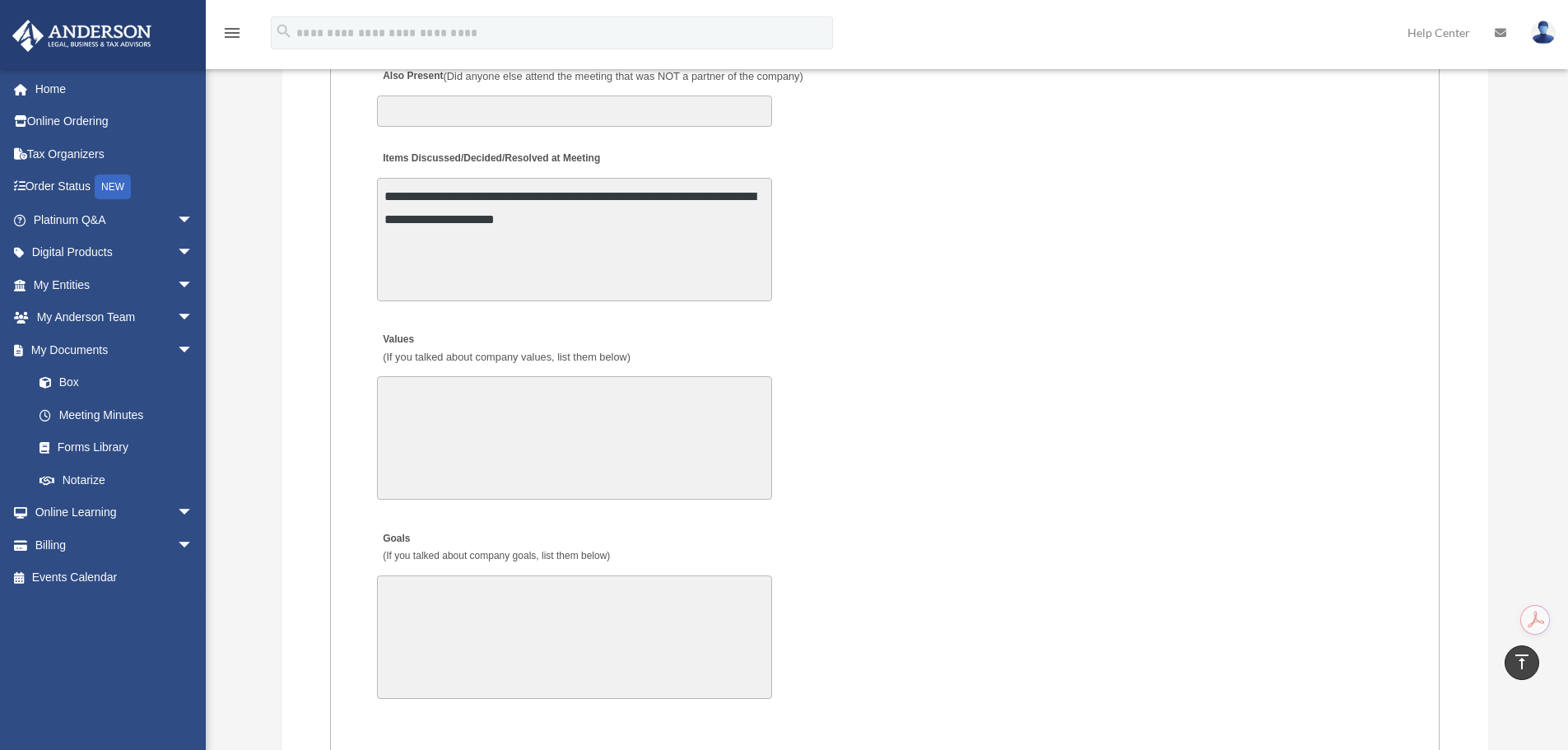
drag, startPoint x: 331, startPoint y: 365, endPoint x: 317, endPoint y: 409, distance: 46.2
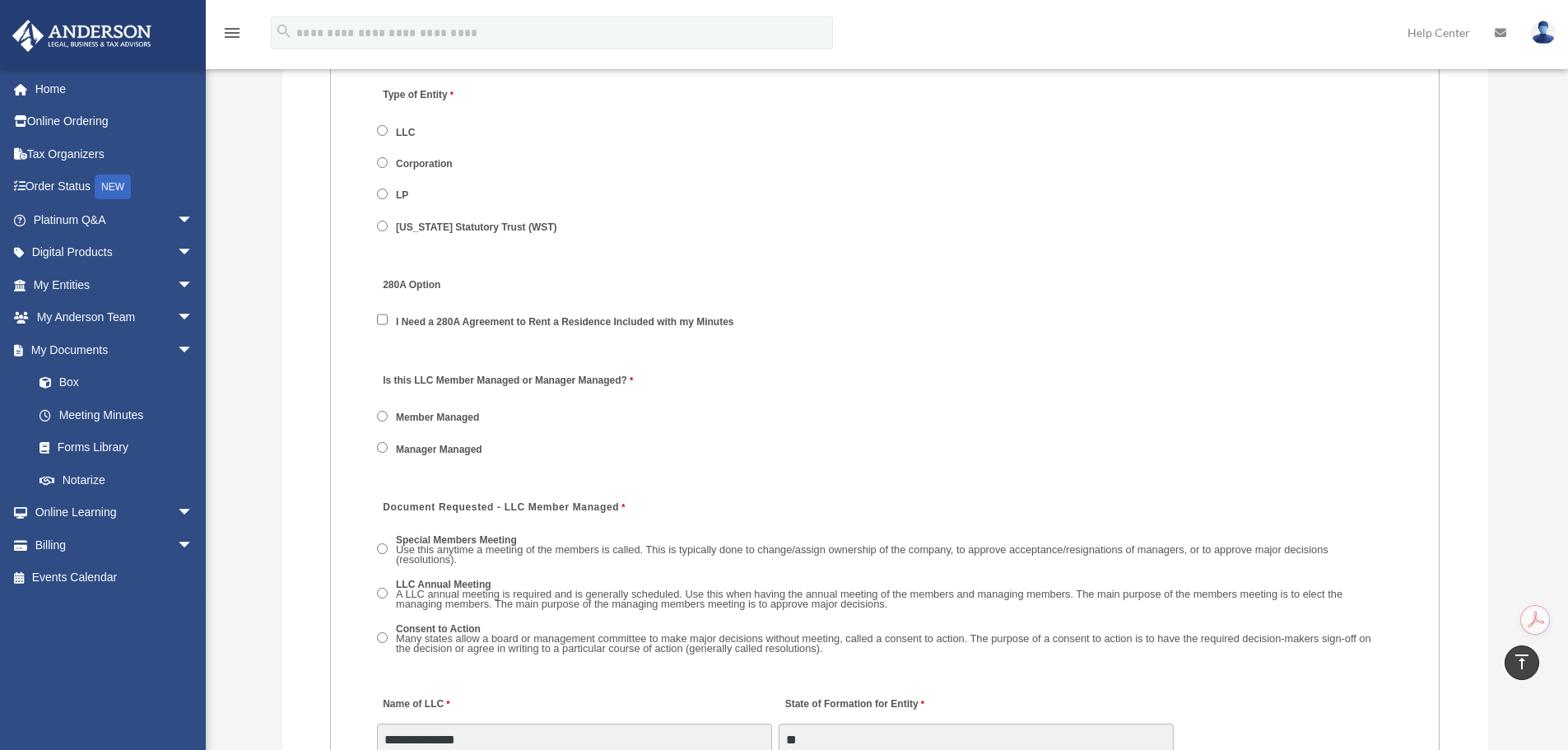
scroll to position [1969, 0]
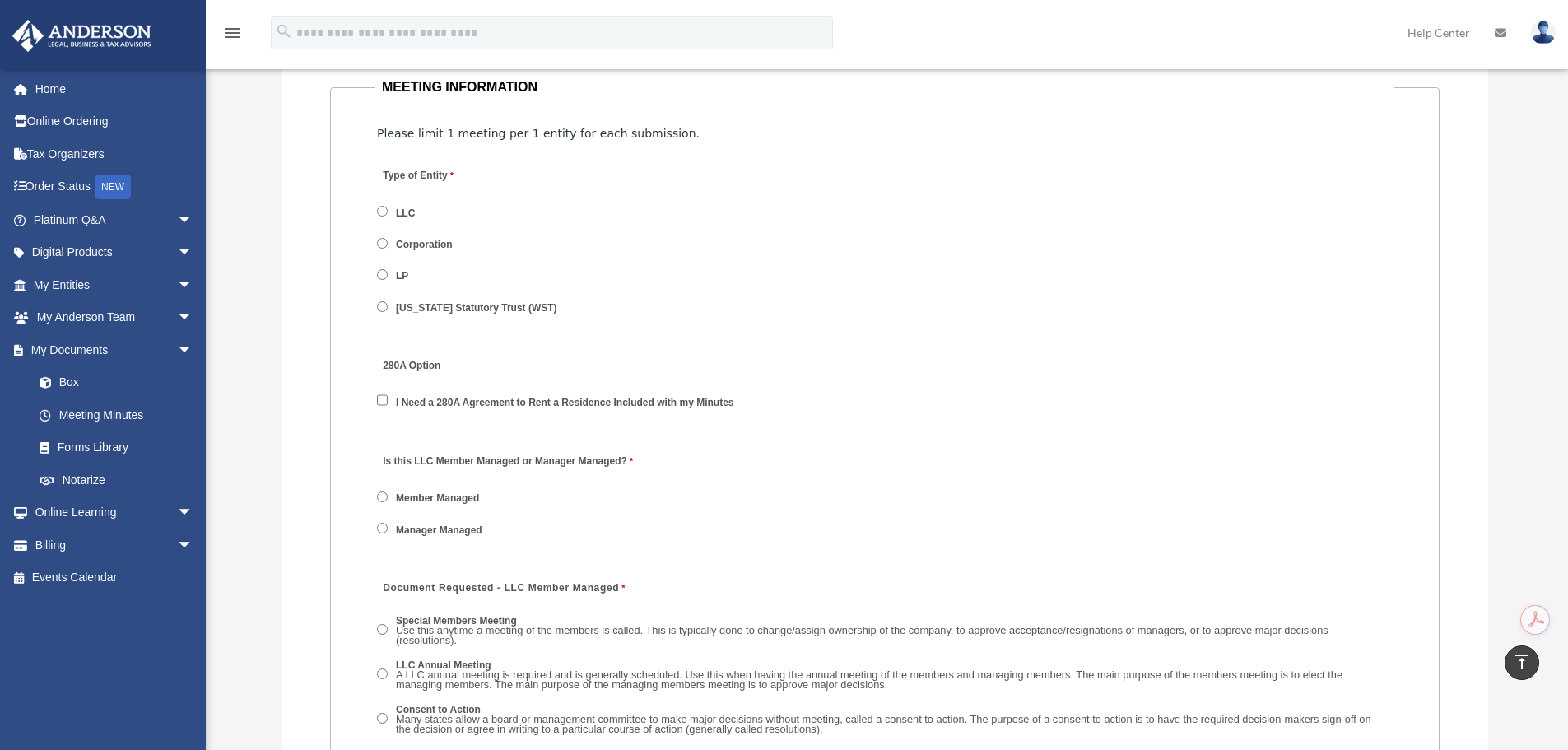
click at [389, 400] on span "I Need a 280A Agreement to Rent a Residence Included with my Minutes" at bounding box center [564, 403] width 373 height 28
drag, startPoint x: 382, startPoint y: 366, endPoint x: 459, endPoint y: 366, distance: 77.0
click at [459, 366] on label "280A Option" at bounding box center [455, 366] width 157 height 22
drag, startPoint x: 459, startPoint y: 366, endPoint x: 427, endPoint y: 359, distance: 32.8
click at [427, 359] on label "280A Option" at bounding box center [455, 366] width 157 height 22
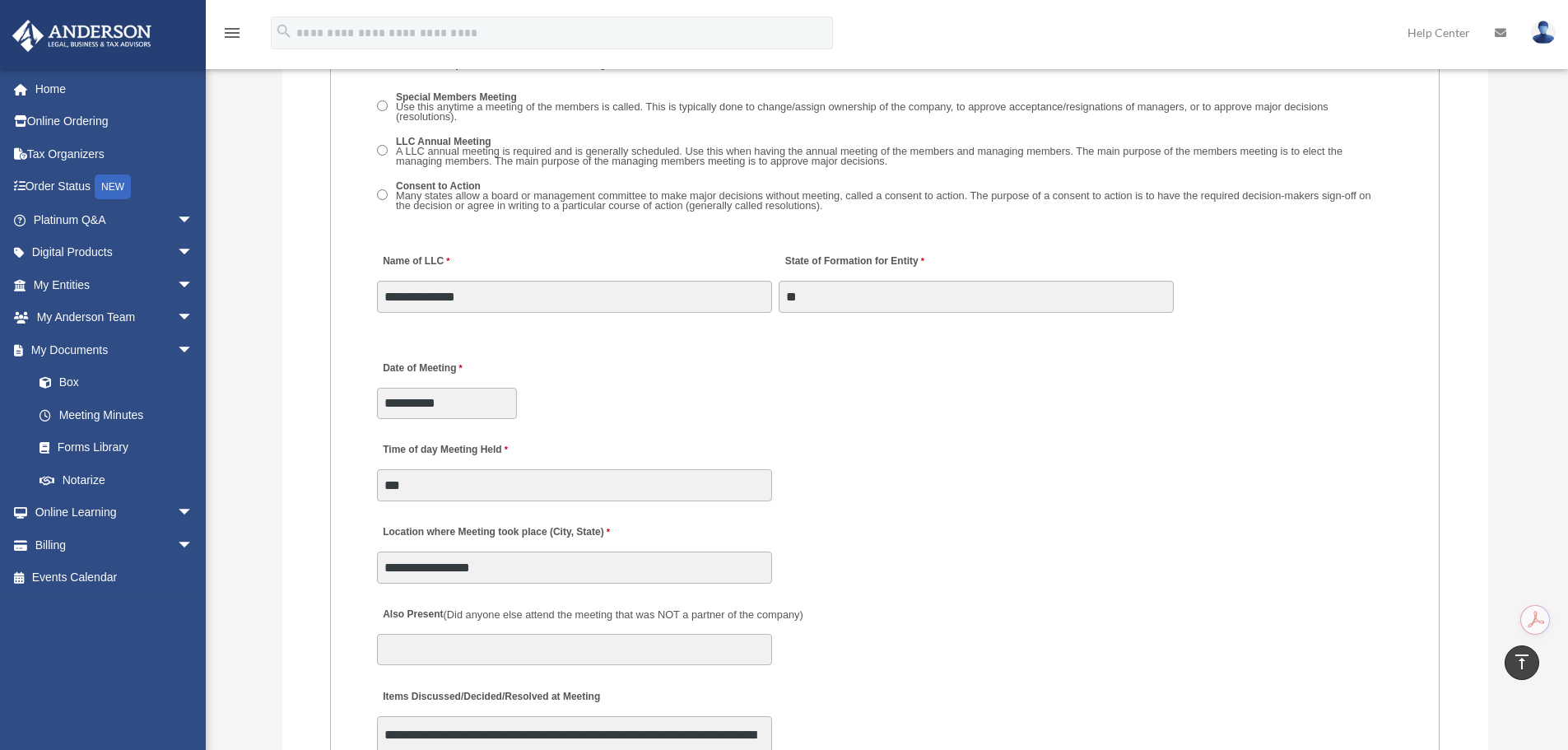
scroll to position [2464, 0]
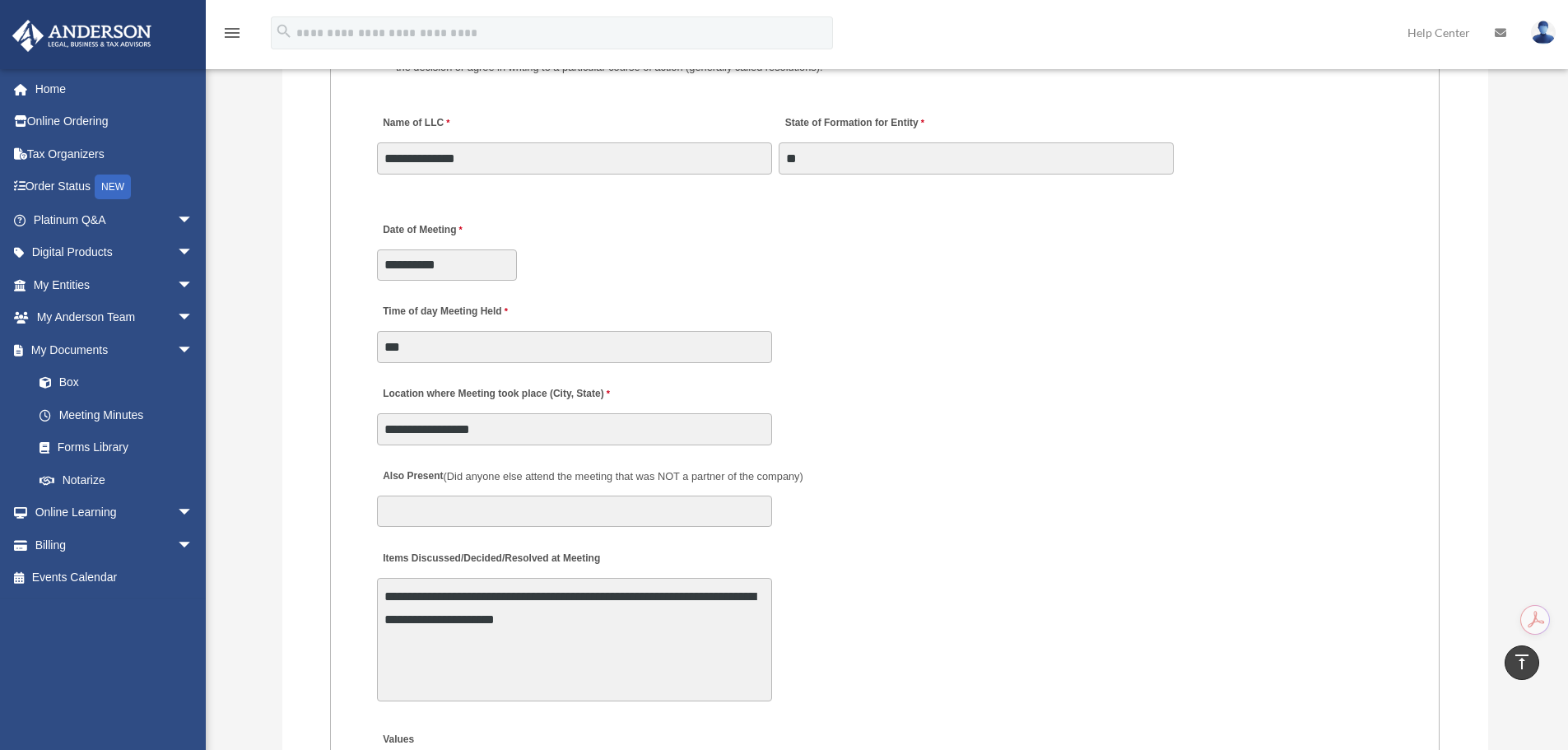
drag, startPoint x: 331, startPoint y: 168, endPoint x: 325, endPoint y: 235, distance: 67.3
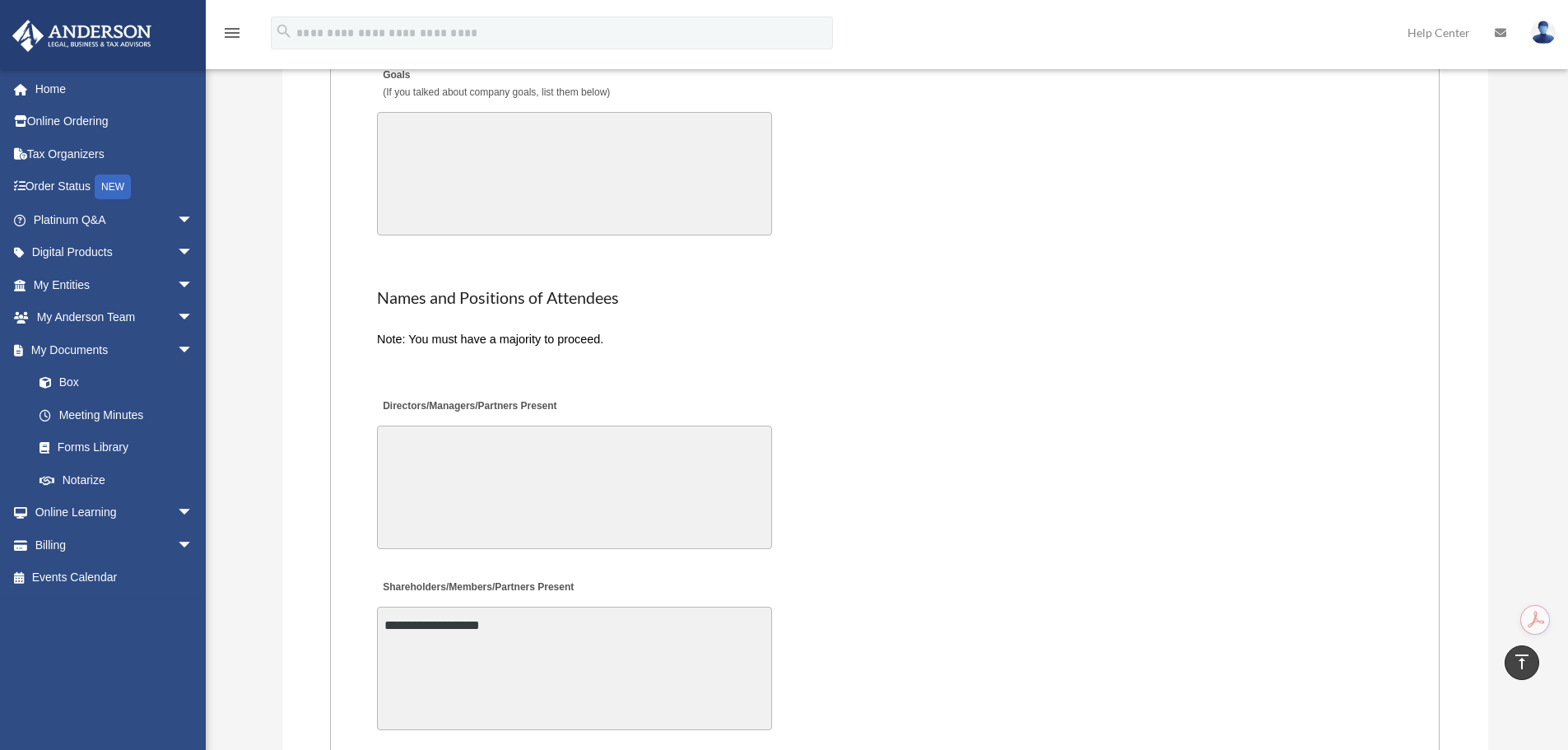
scroll to position [3508, 0]
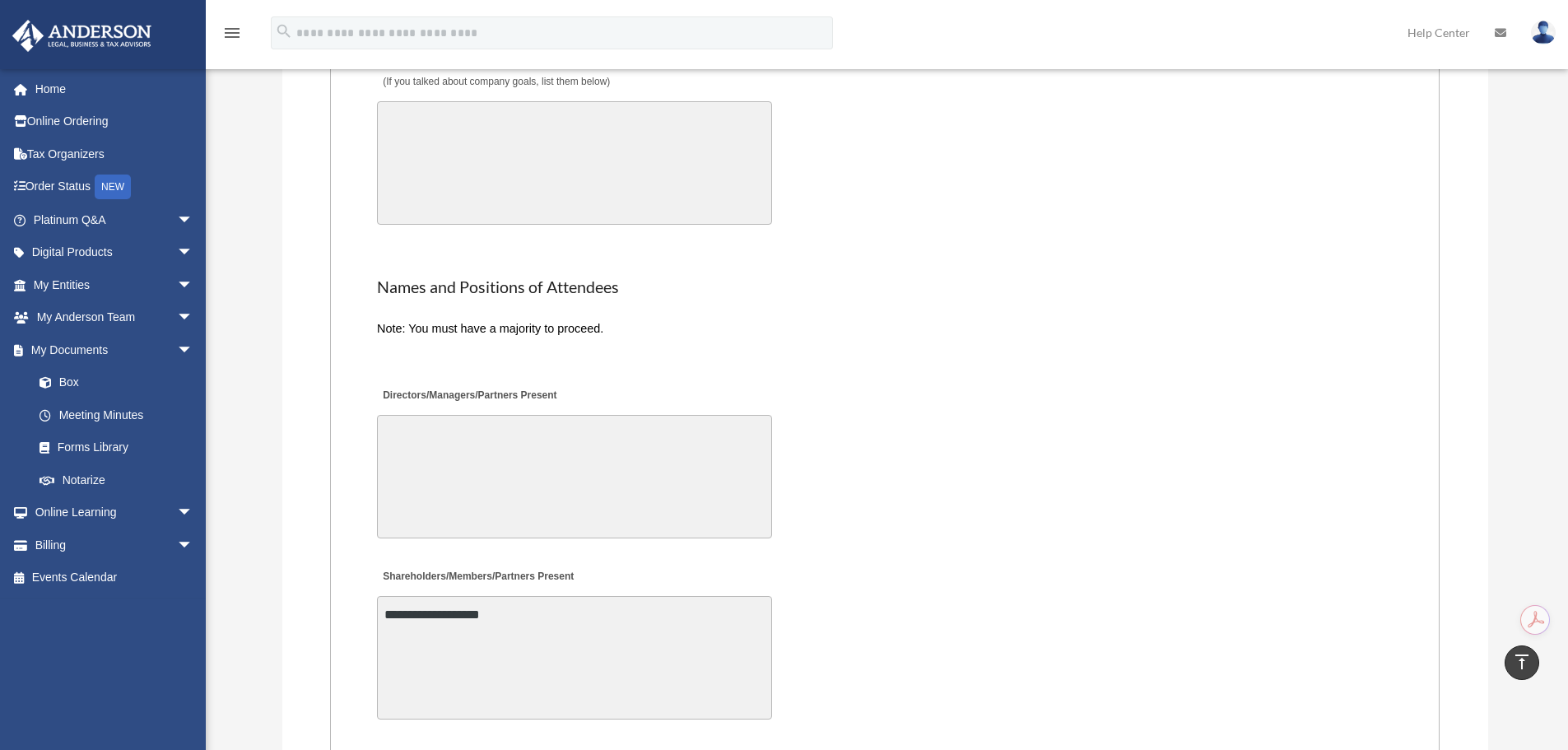
drag, startPoint x: 331, startPoint y: 239, endPoint x: 326, endPoint y: 274, distance: 35.4
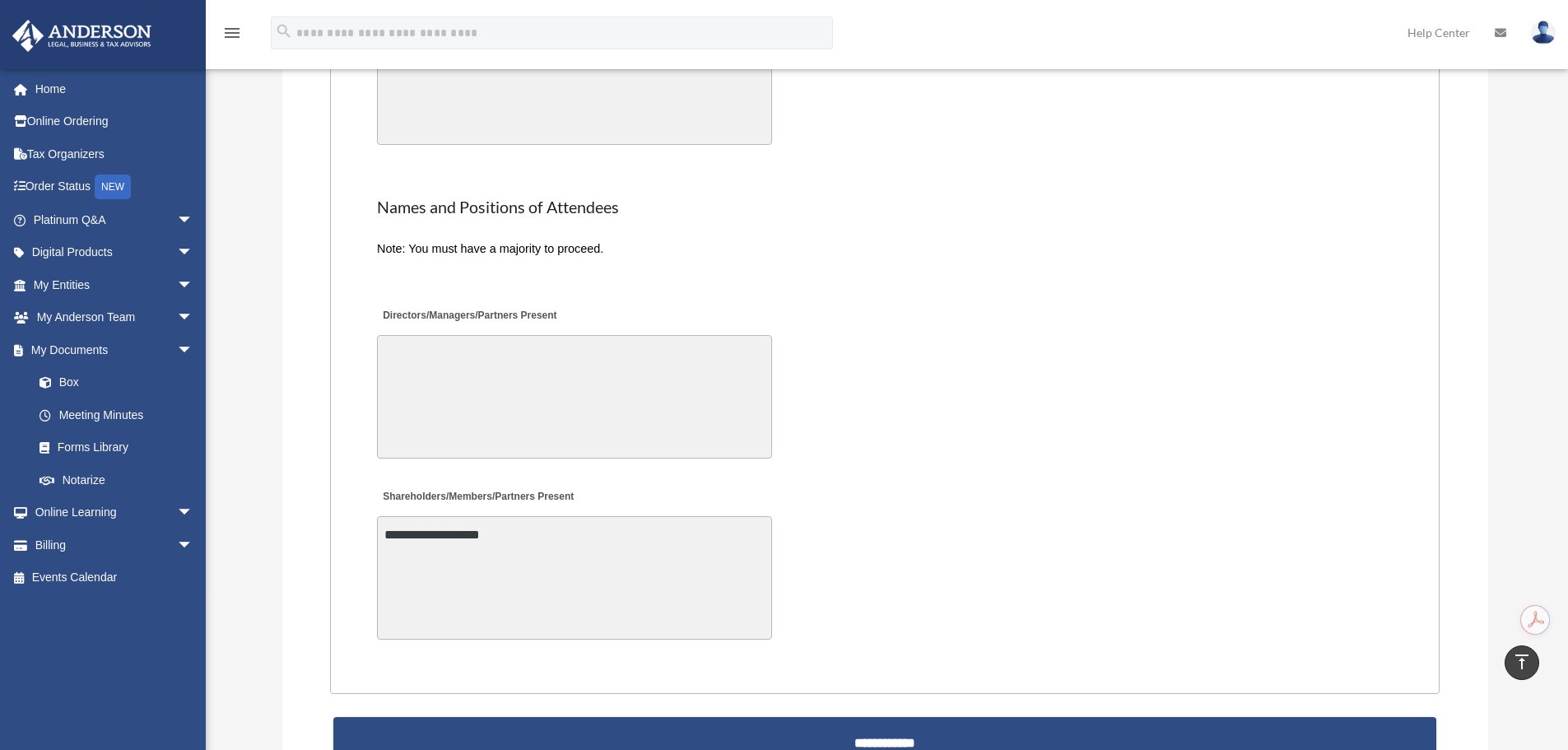
drag, startPoint x: 361, startPoint y: 150, endPoint x: 351, endPoint y: 201, distance: 52.0
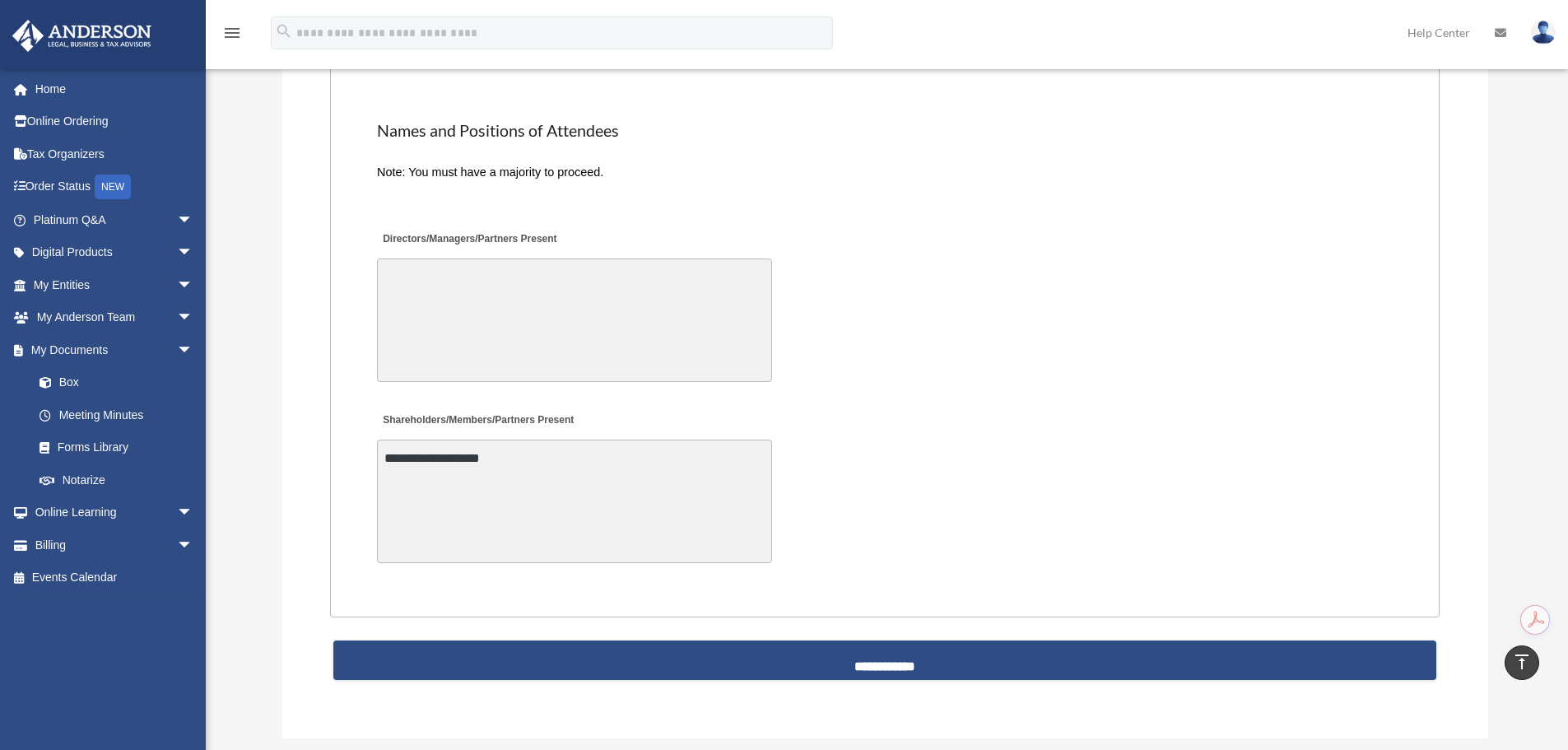
scroll to position [3713, 0]
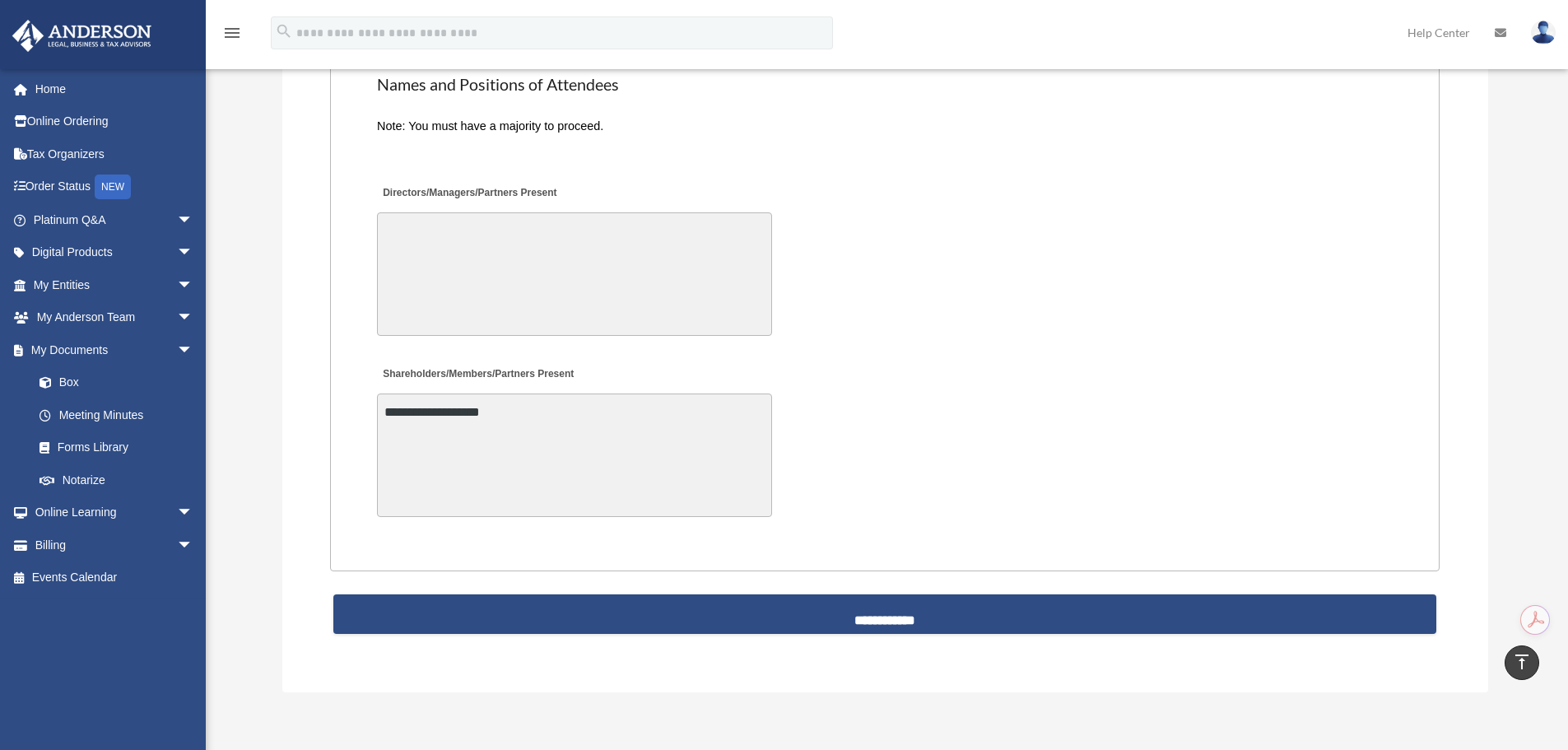
drag, startPoint x: 351, startPoint y: 201, endPoint x: 340, endPoint y: 254, distance: 54.1
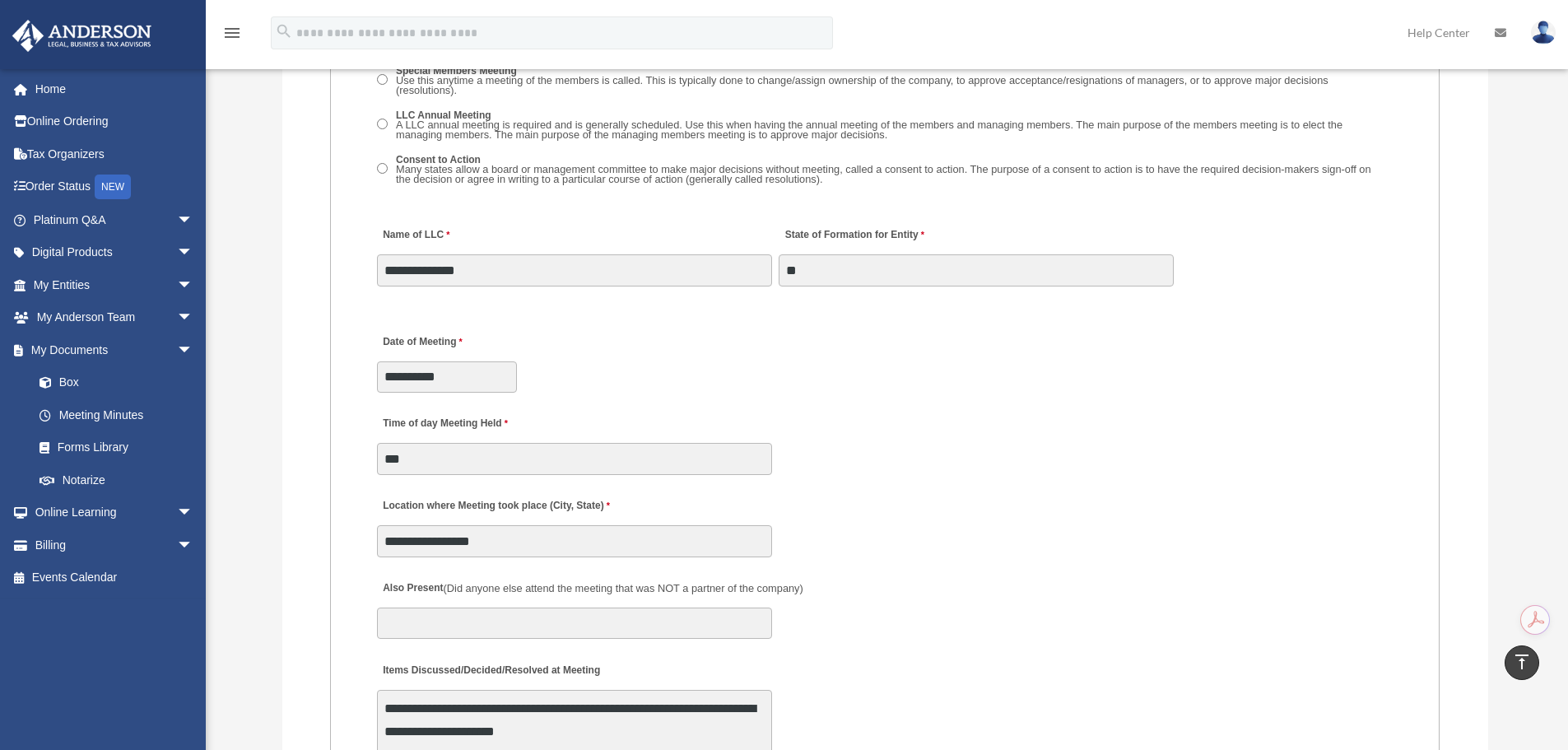
scroll to position [2396, 0]
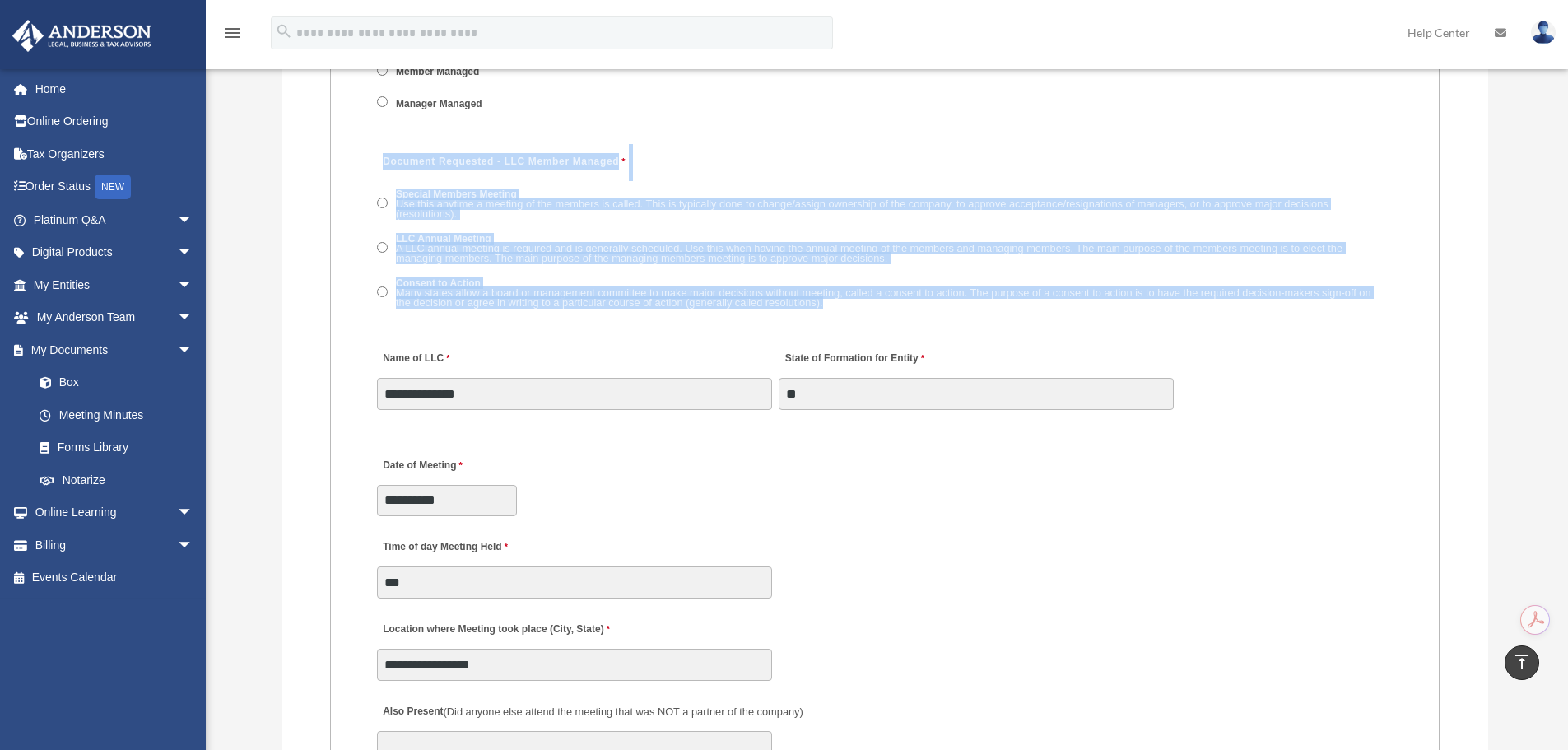
drag, startPoint x: 382, startPoint y: 158, endPoint x: 1047, endPoint y: 317, distance: 683.7
click at [1047, 317] on div "Document Requested - LLC Member Managed Special Members Meeting Use this anytim…" at bounding box center [885, 236] width 1019 height 187
drag, startPoint x: 1047, startPoint y: 317, endPoint x: 730, endPoint y: 187, distance: 342.6
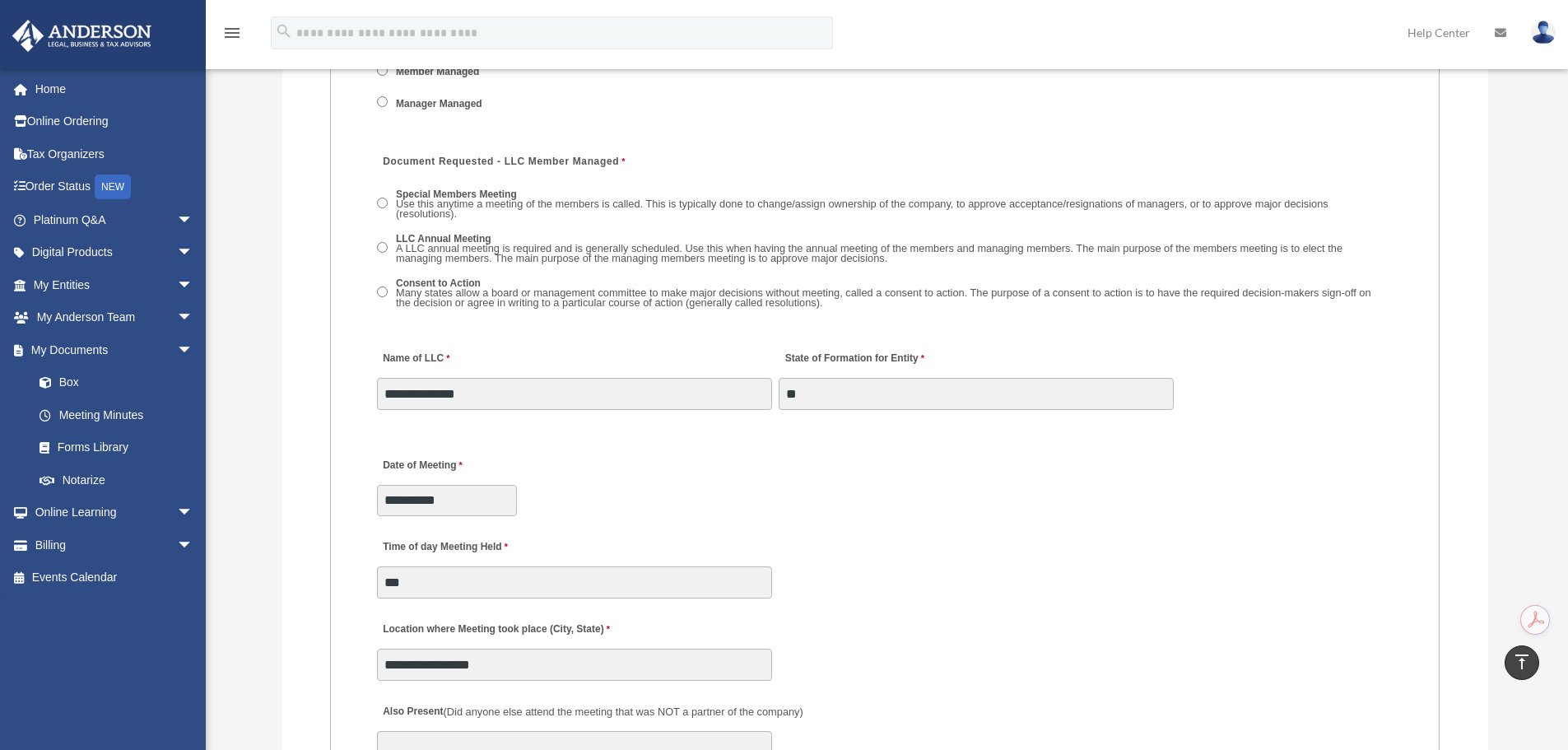
drag, startPoint x: 730, startPoint y: 187, endPoint x: 438, endPoint y: 135, distance: 296.6
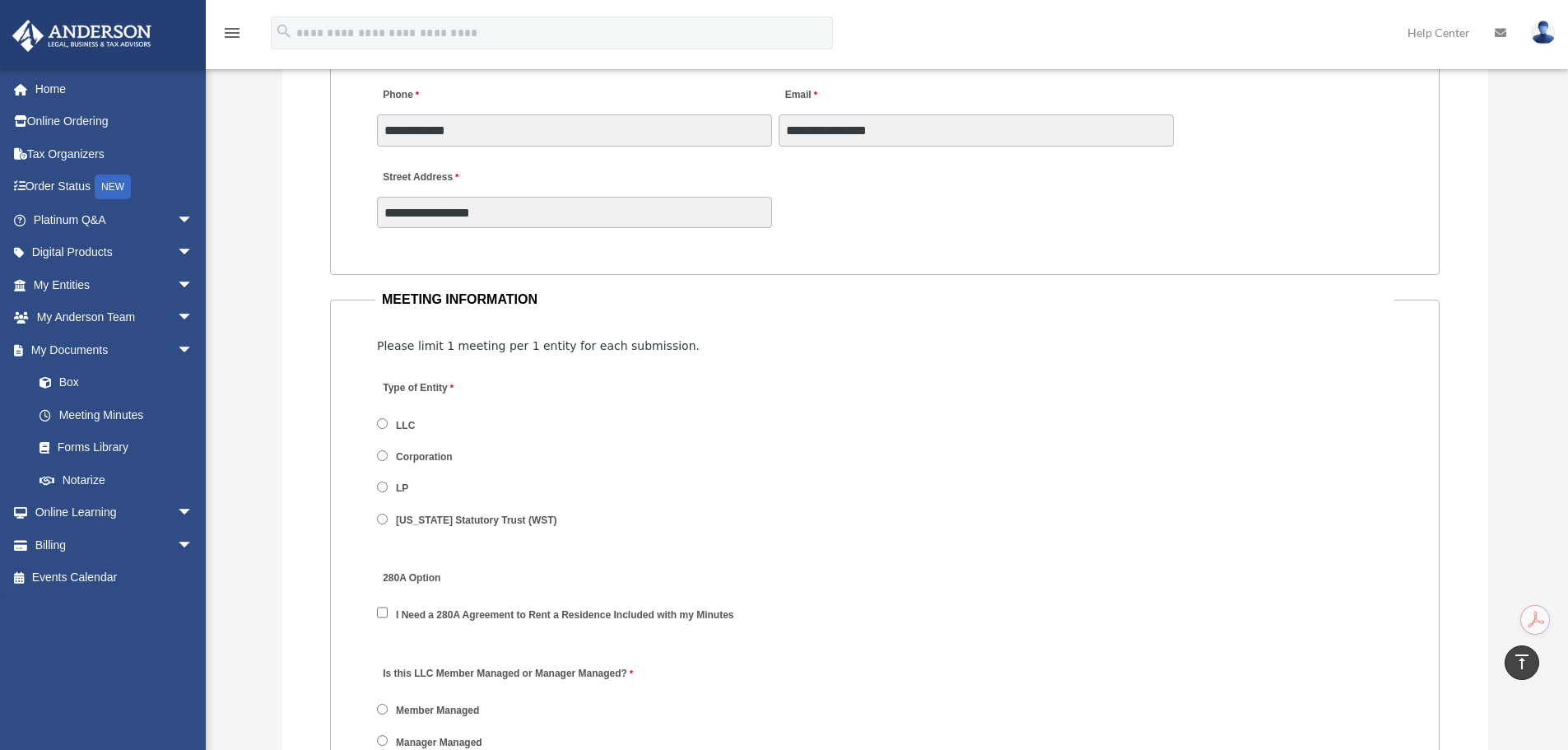
scroll to position [1737, 0]
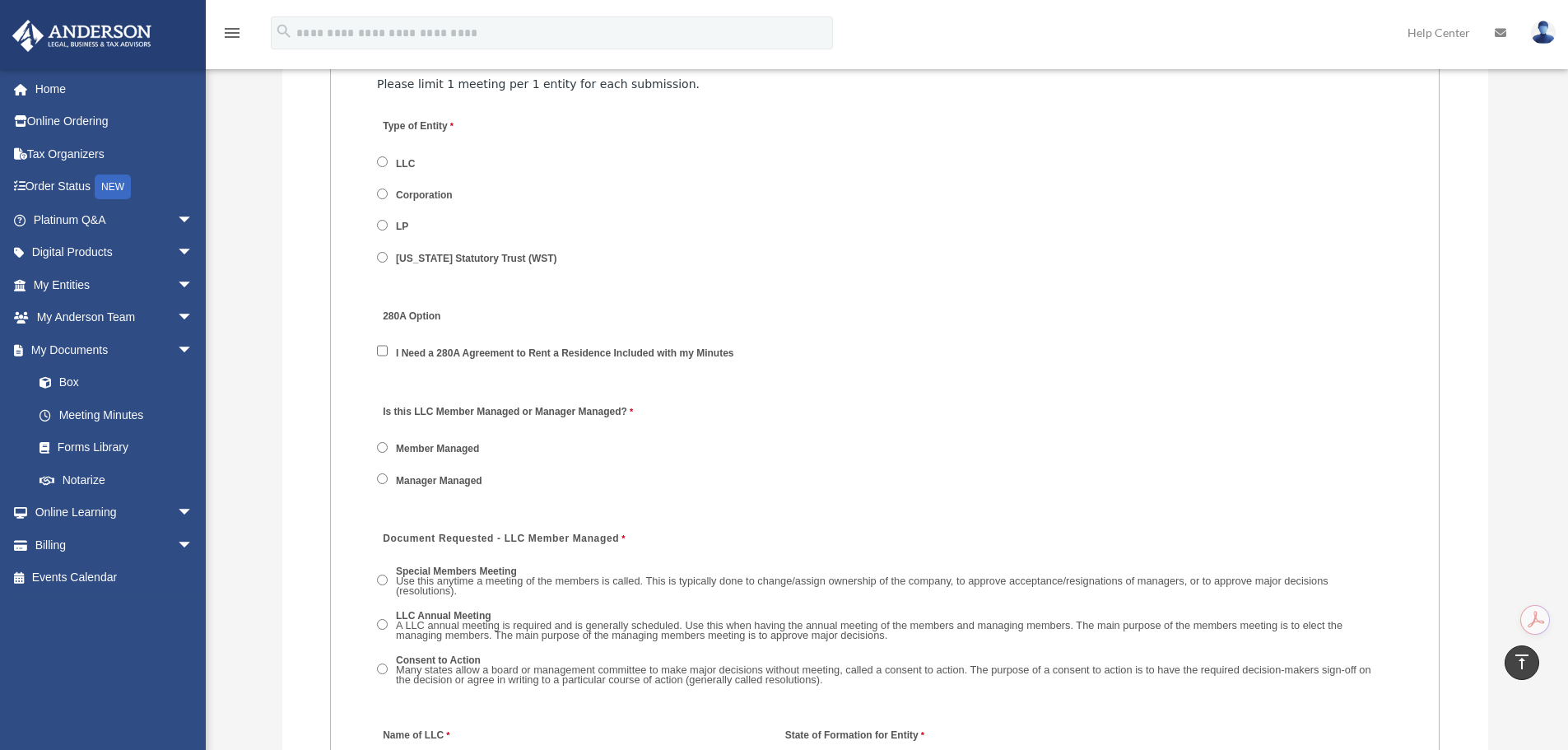
drag, startPoint x: 331, startPoint y: 291, endPoint x: 322, endPoint y: 374, distance: 83.5
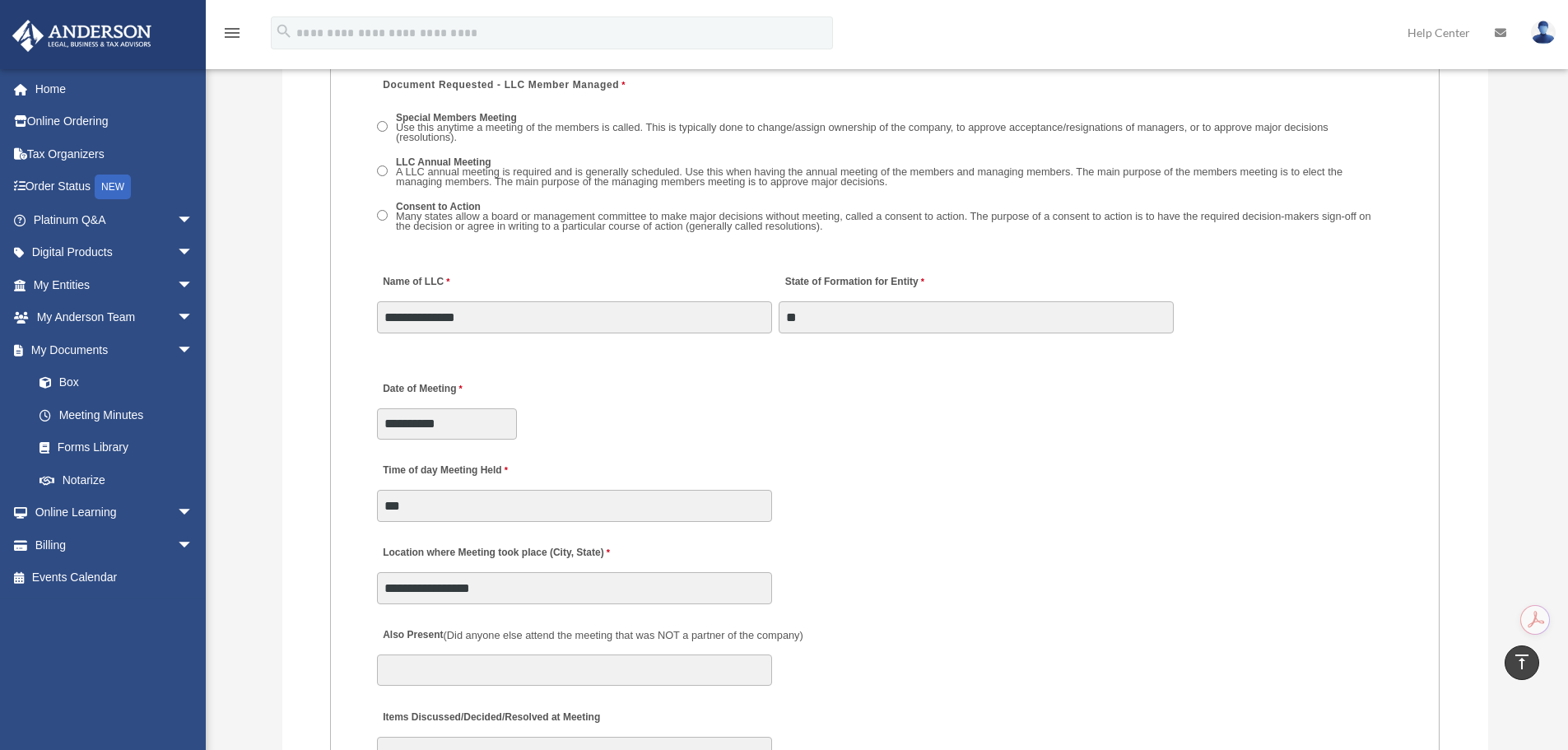
scroll to position [2481, 0]
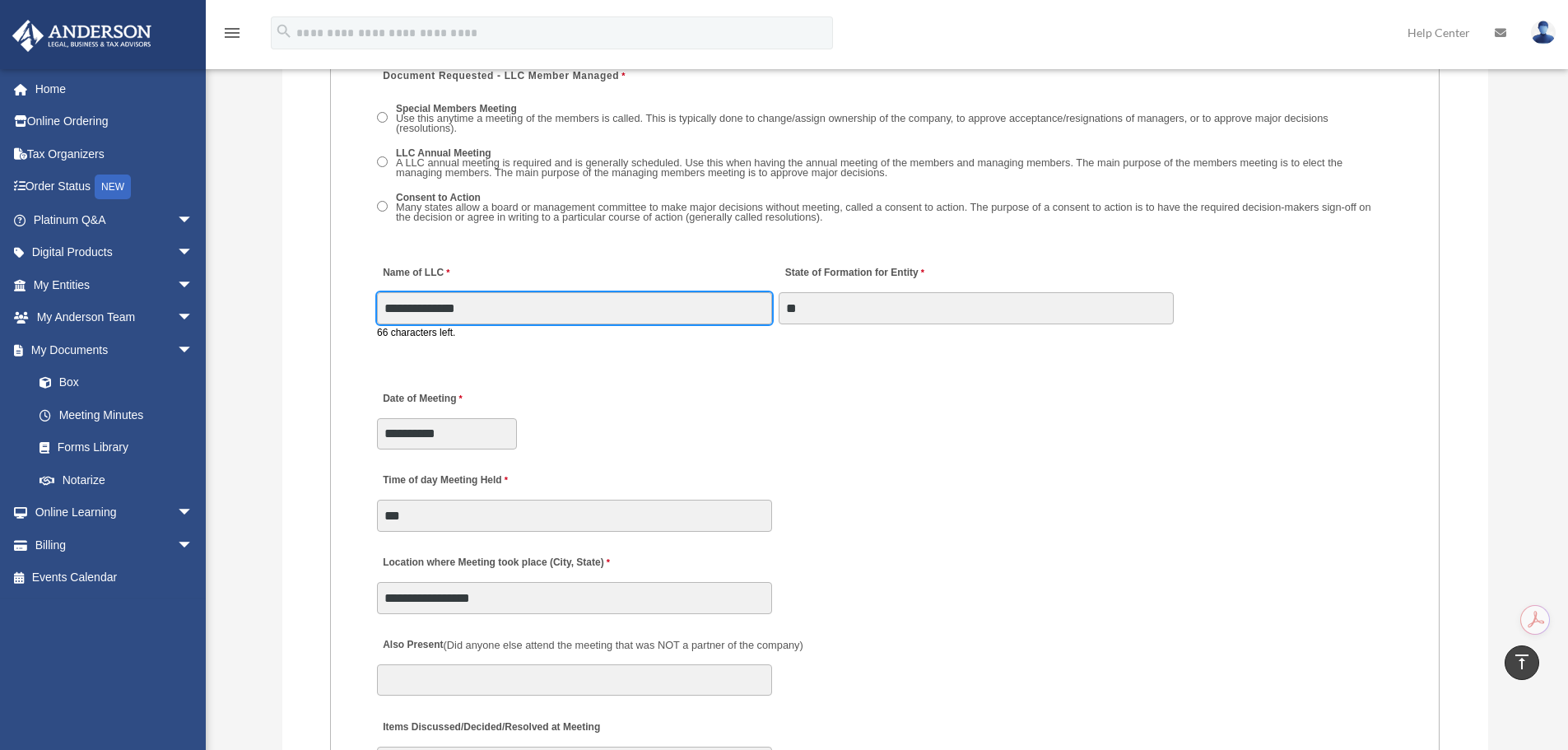
drag, startPoint x: 386, startPoint y: 309, endPoint x: 526, endPoint y: 311, distance: 140.0
click at [526, 311] on input "**********" at bounding box center [575, 308] width 396 height 32
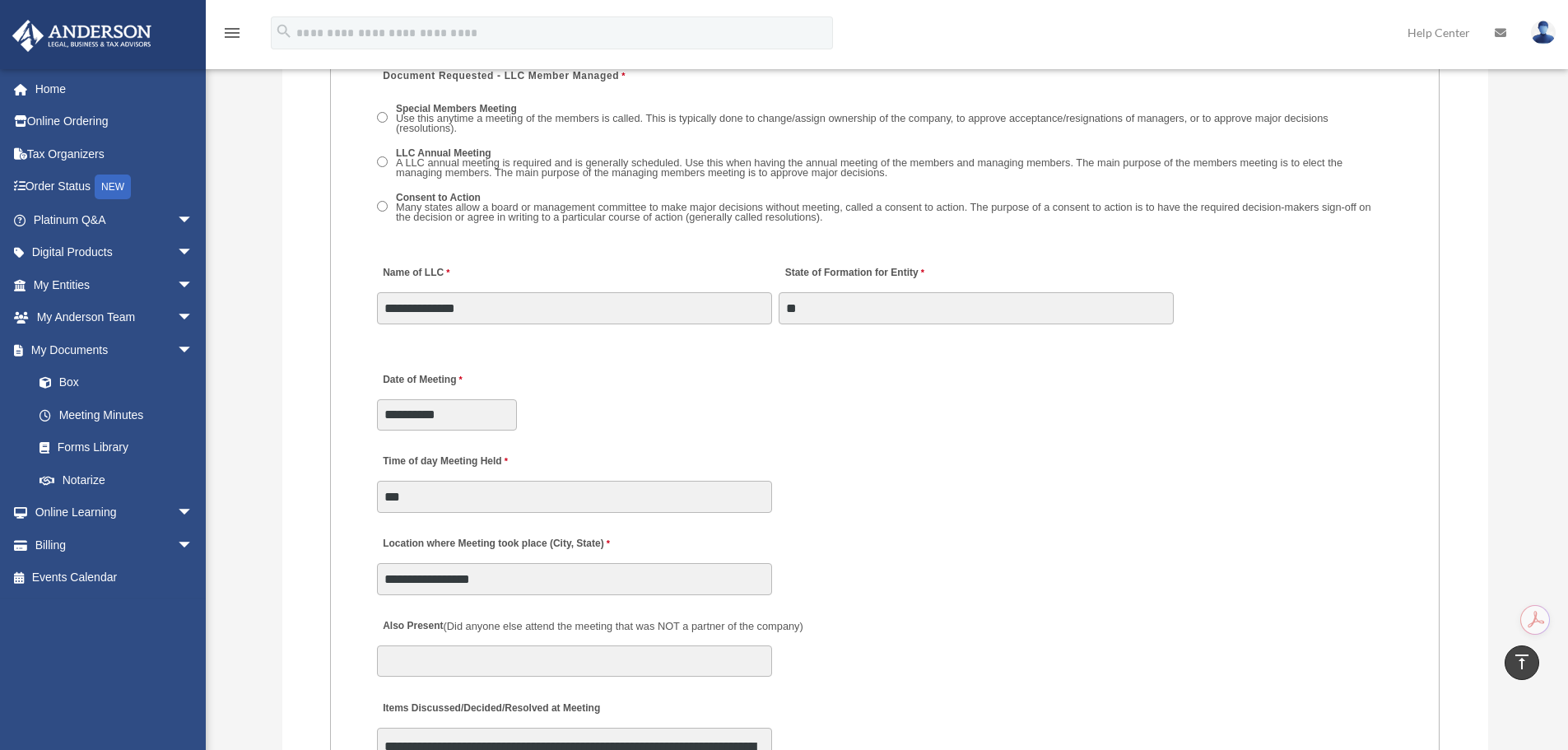
click at [346, 260] on fieldset "MEETING INFORMATION Please limit 1 meeting per 1 entity for each submission. Ty…" at bounding box center [885, 680] width 1110 height 2234
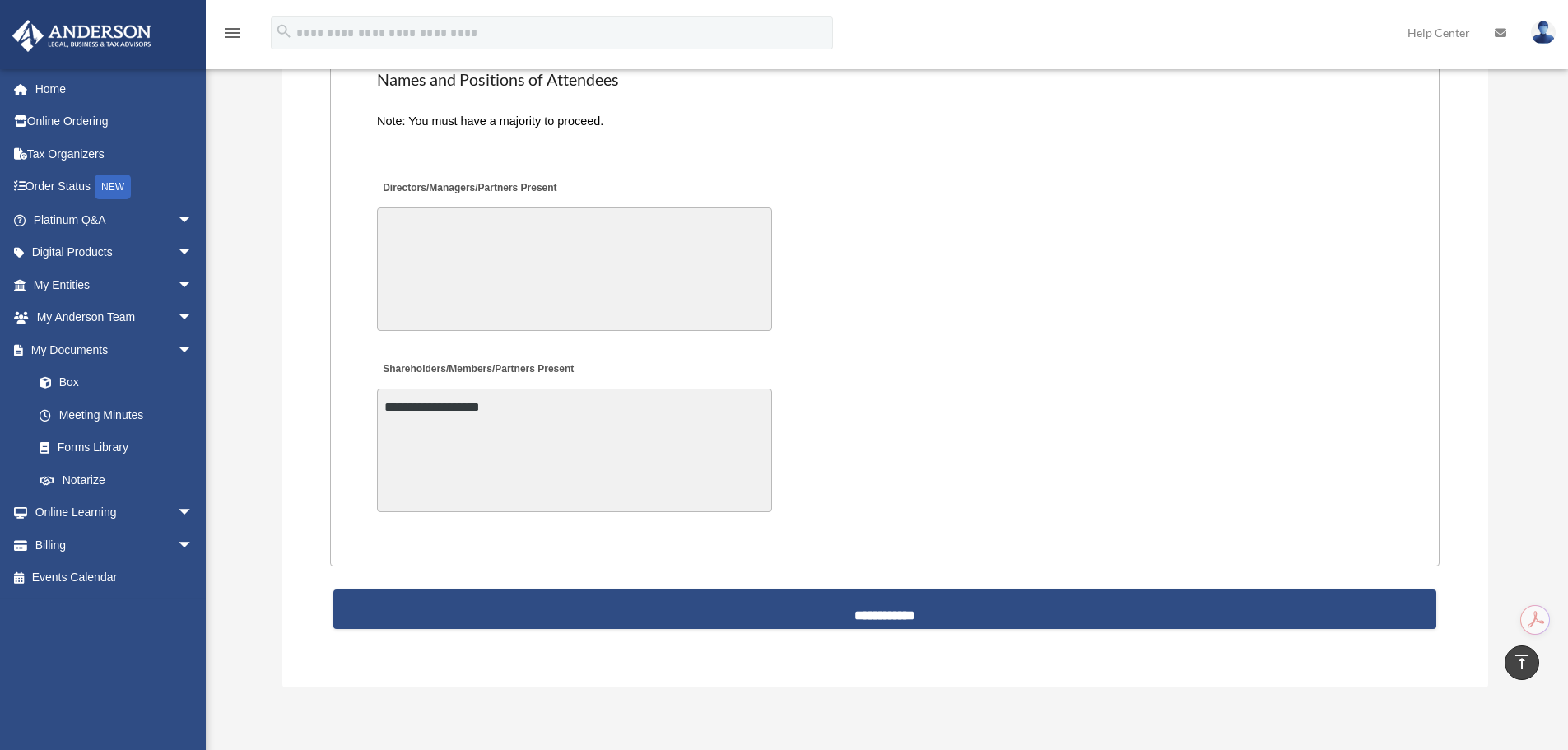
scroll to position [3717, 0]
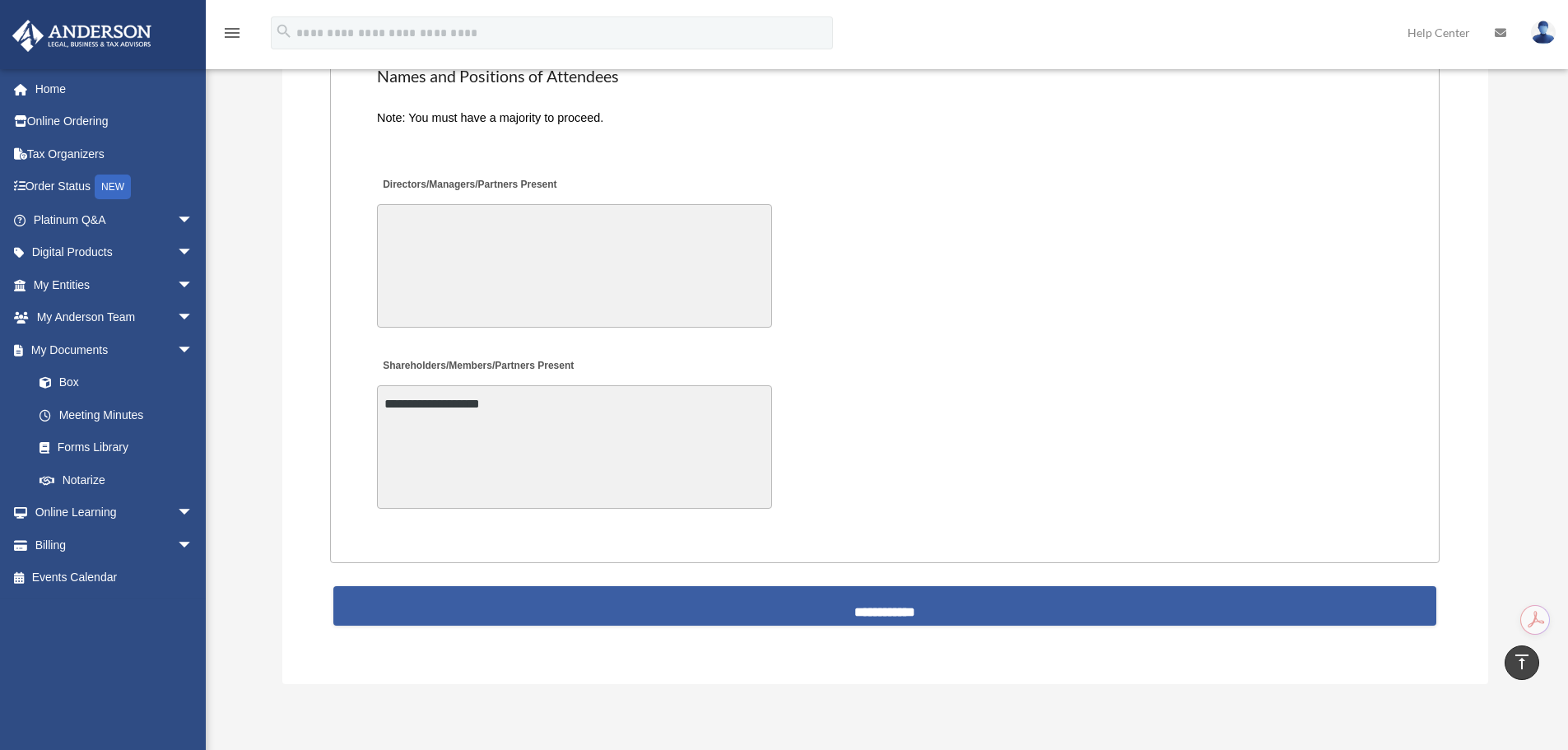
click at [876, 592] on input "**********" at bounding box center [885, 606] width 1103 height 39
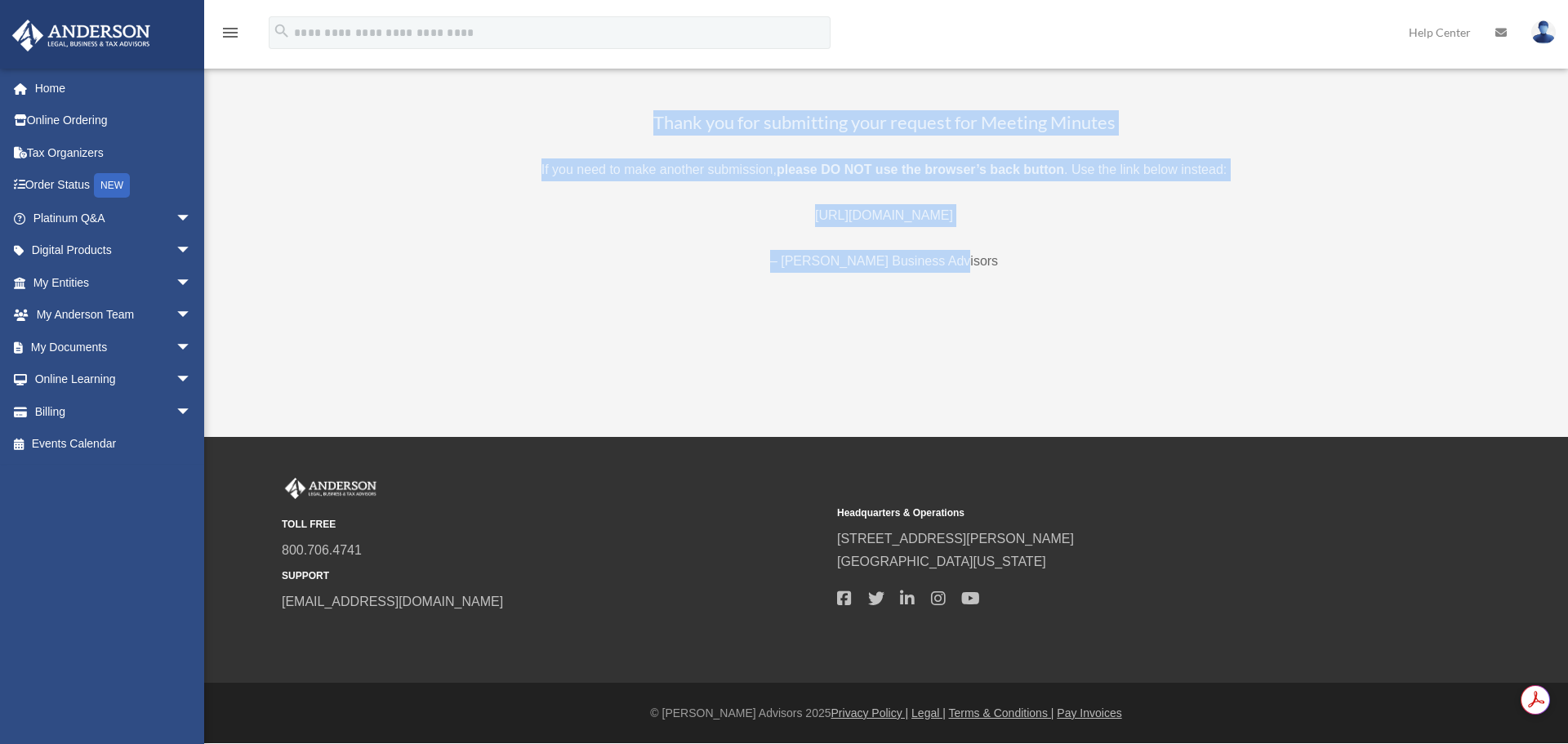
drag, startPoint x: 627, startPoint y: 111, endPoint x: 1057, endPoint y: 279, distance: 461.7
click at [992, 128] on h3 "Thank you for submitting your request for Meeting Minutes" at bounding box center [884, 122] width 1221 height 25
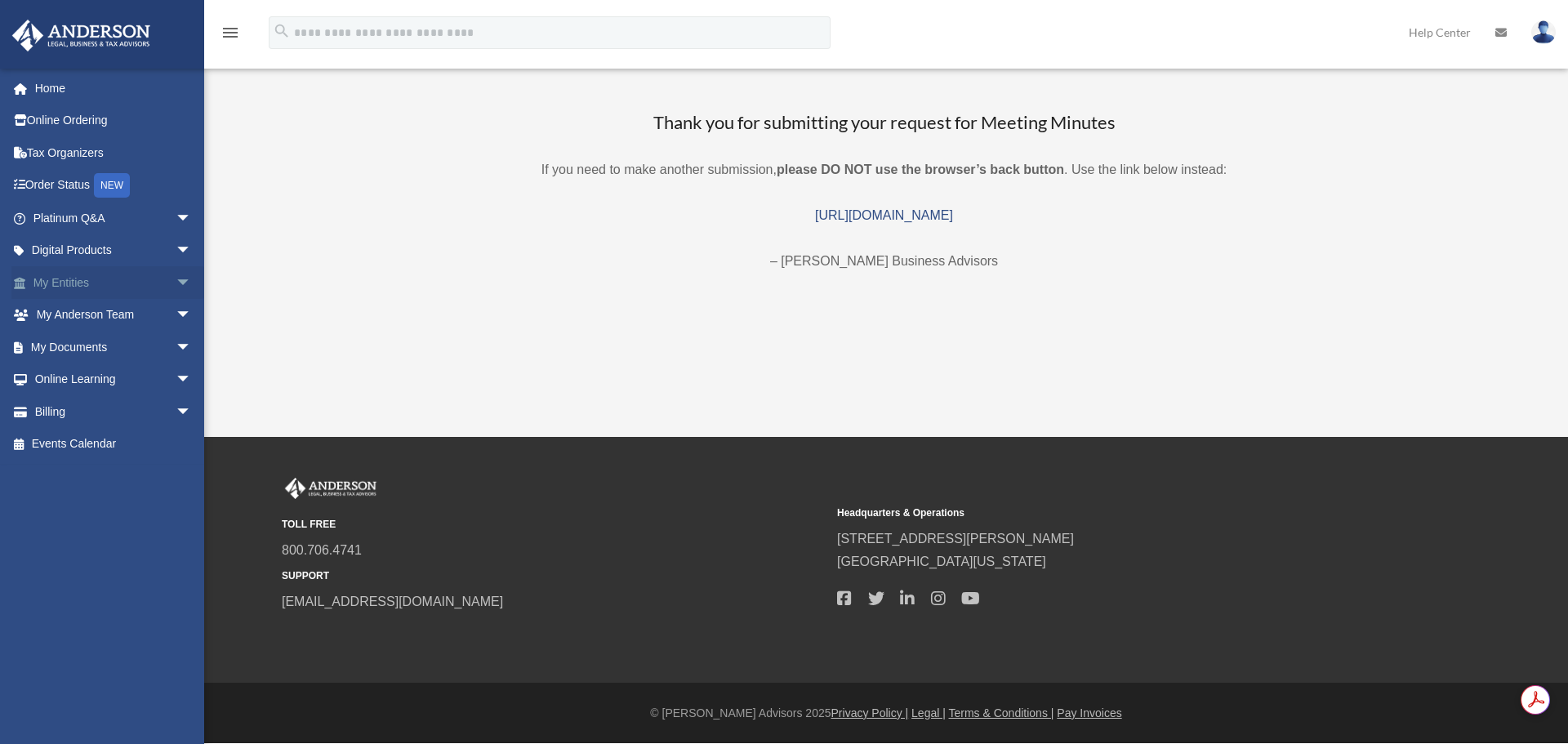
click at [175, 288] on span "arrow_drop_down" at bounding box center [192, 283] width 33 height 34
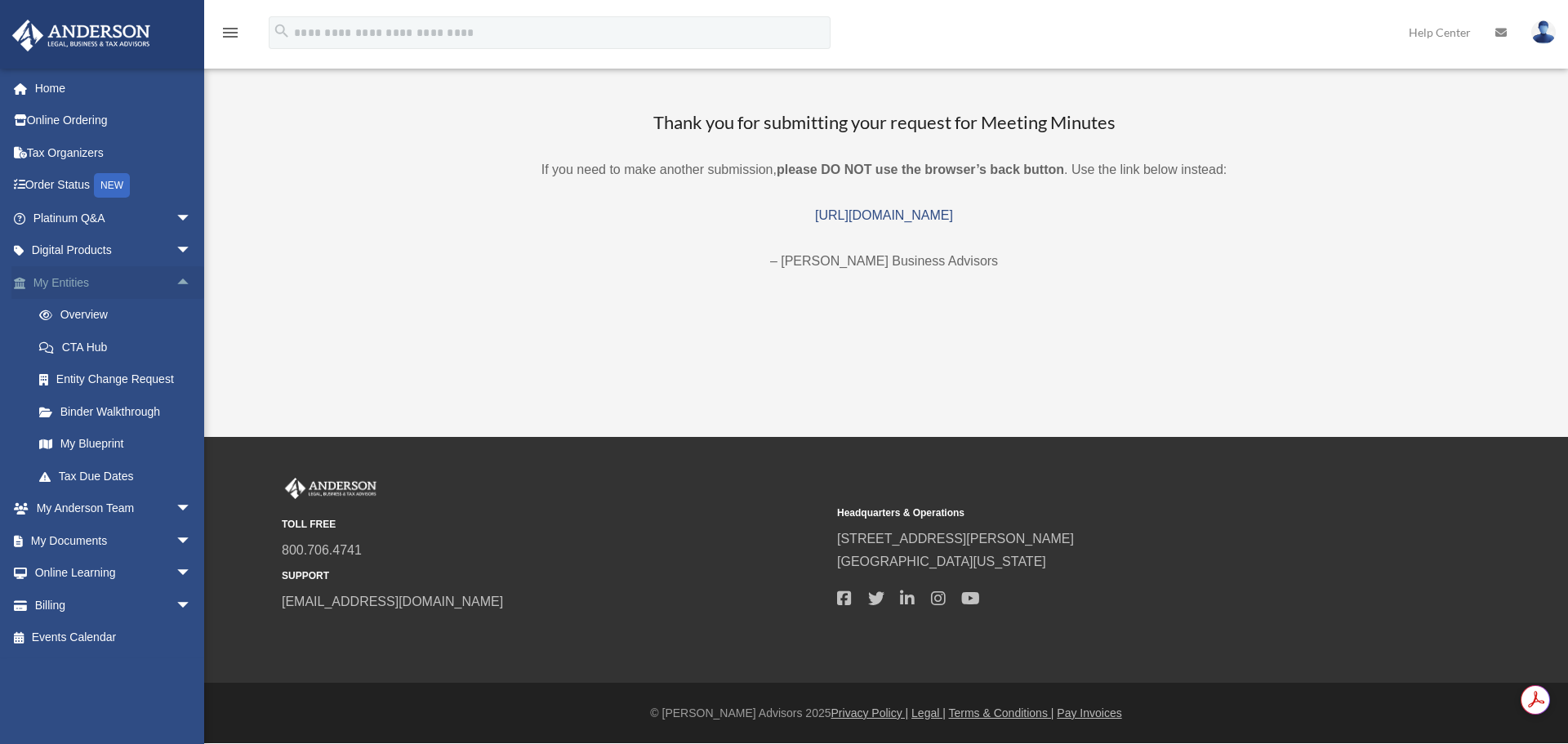
click at [175, 288] on span "arrow_drop_up" at bounding box center [192, 283] width 33 height 34
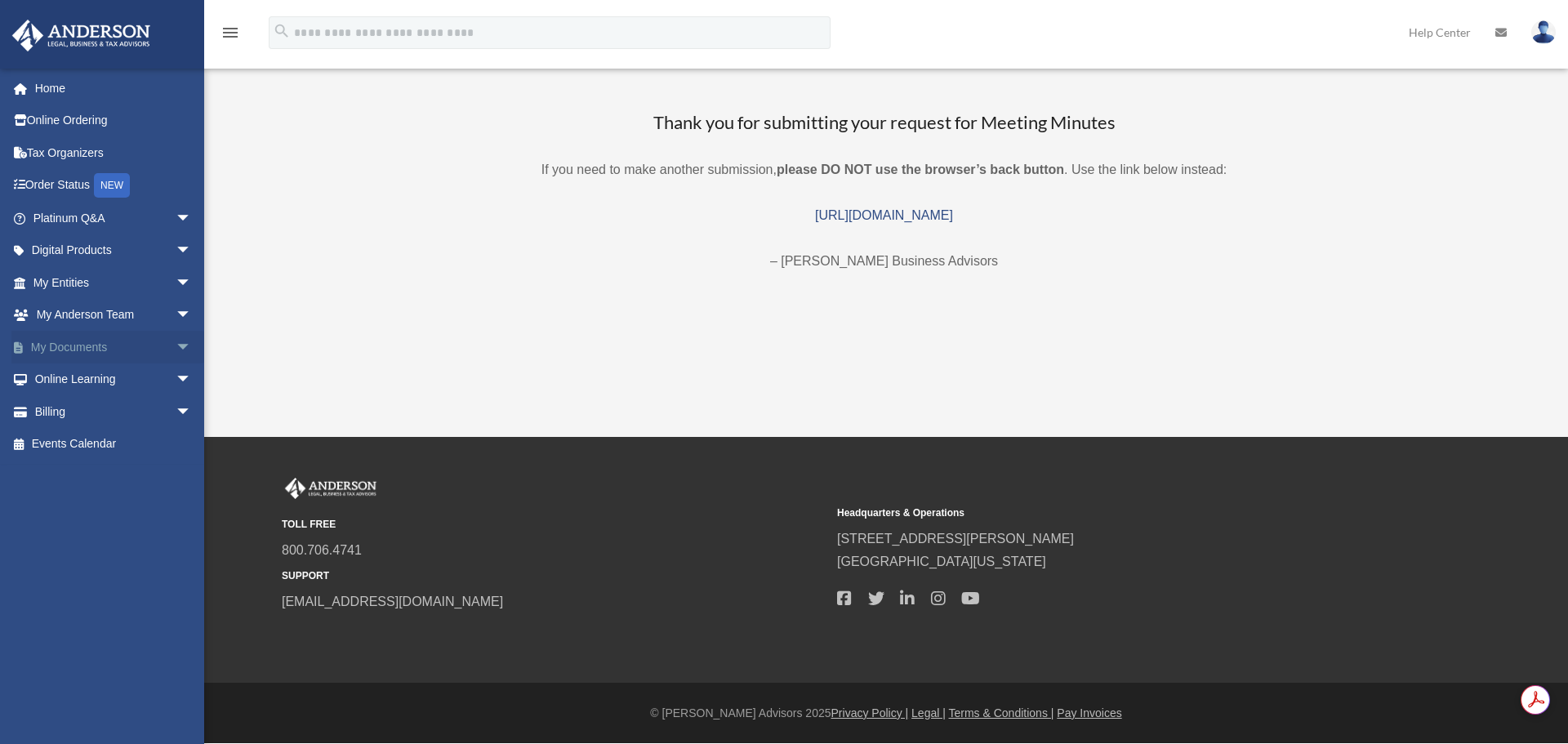
click at [175, 350] on span "arrow_drop_down" at bounding box center [192, 347] width 33 height 34
click at [117, 410] on link "Meeting Minutes" at bounding box center [119, 412] width 194 height 33
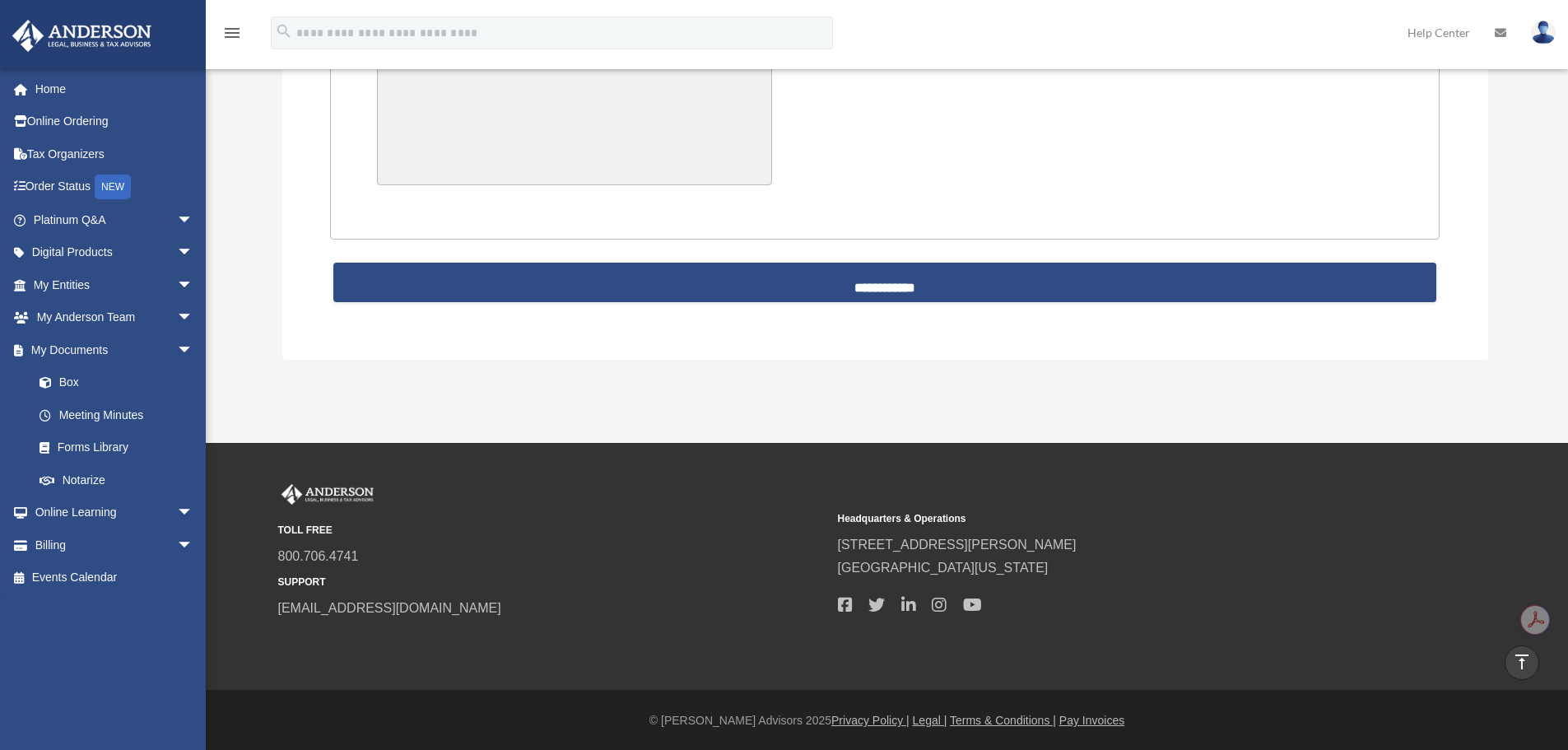
scroll to position [3621, 0]
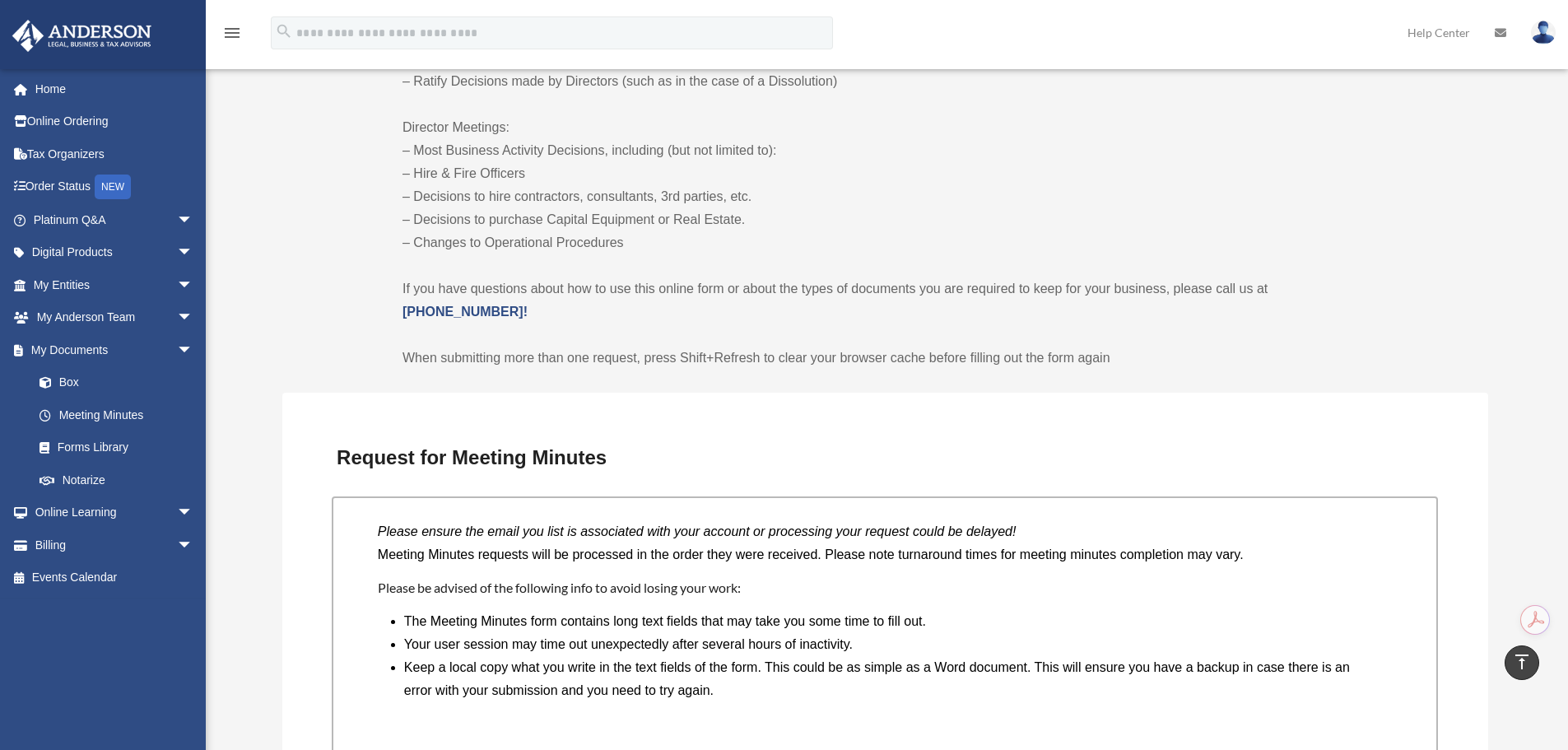
drag, startPoint x: 281, startPoint y: 358, endPoint x: 284, endPoint y: 141, distance: 217.0
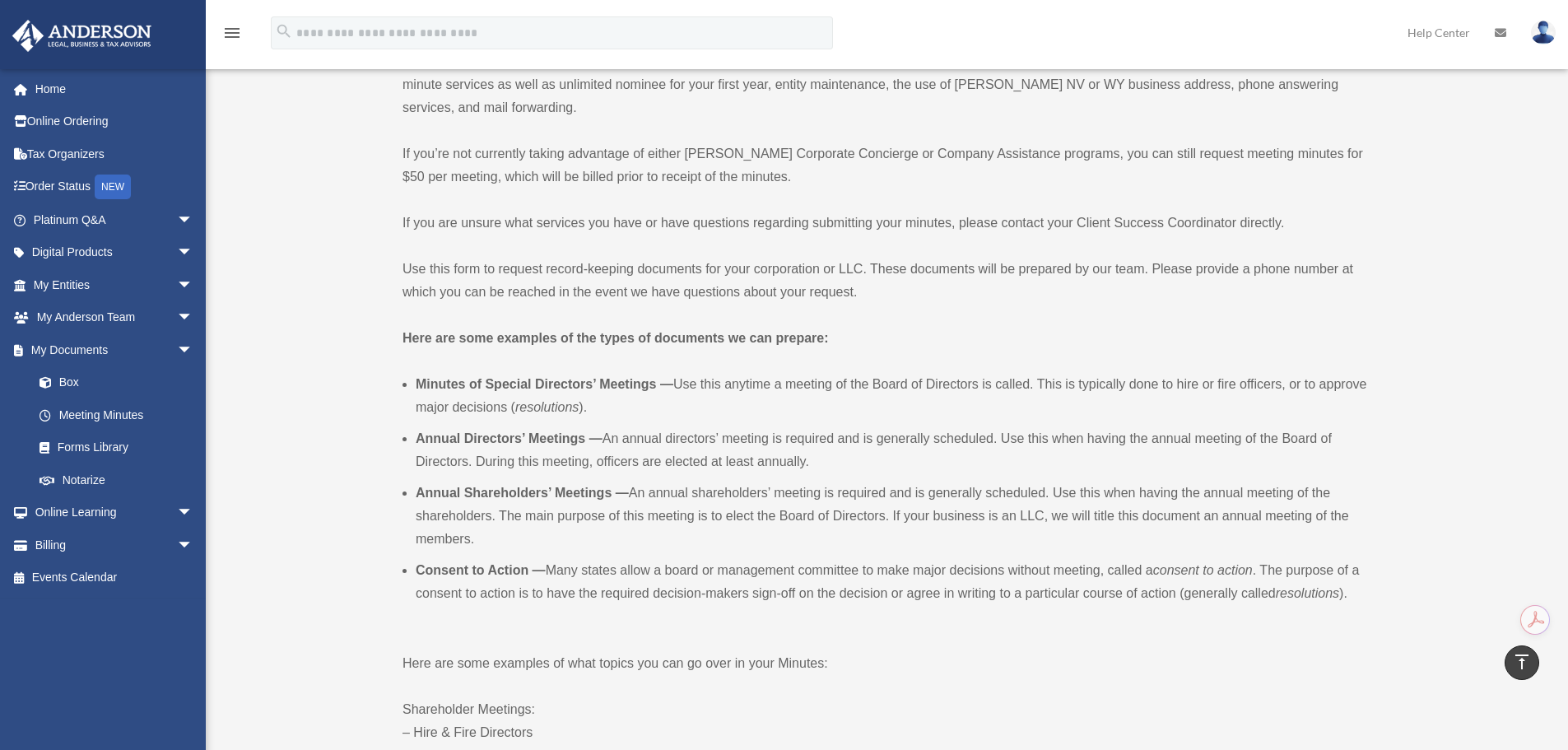
scroll to position [0, 0]
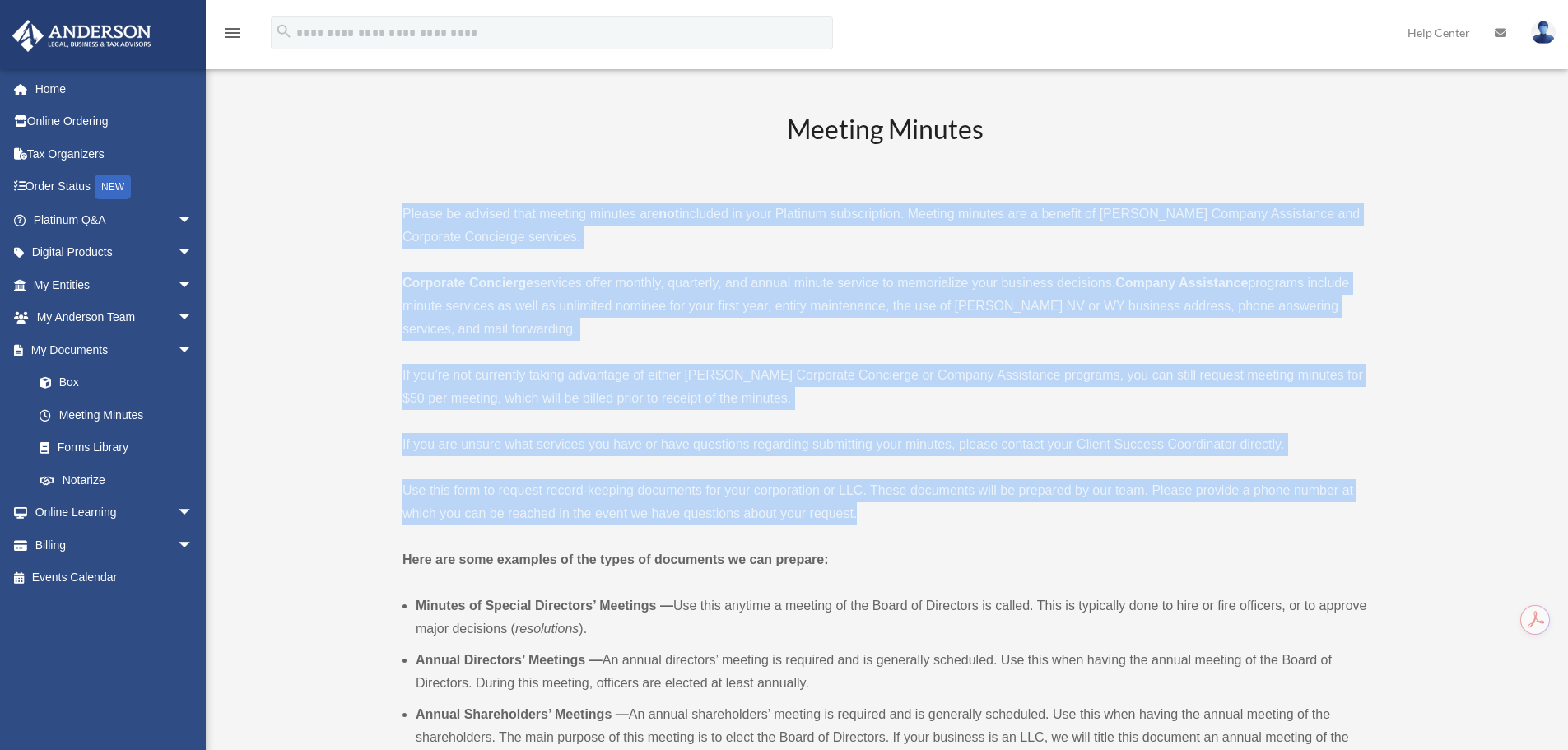
drag, startPoint x: 384, startPoint y: 207, endPoint x: 903, endPoint y: 504, distance: 598.0
click at [753, 230] on p "Please be advised that meeting minutes are not included in your Platinum subscr…" at bounding box center [885, 225] width 965 height 46
drag, startPoint x: 782, startPoint y: 111, endPoint x: 914, endPoint y: 517, distance: 426.9
click at [914, 517] on div "Meeting Minutes Please be advised that meeting minutes are not included in your…" at bounding box center [885, 699] width 965 height 1177
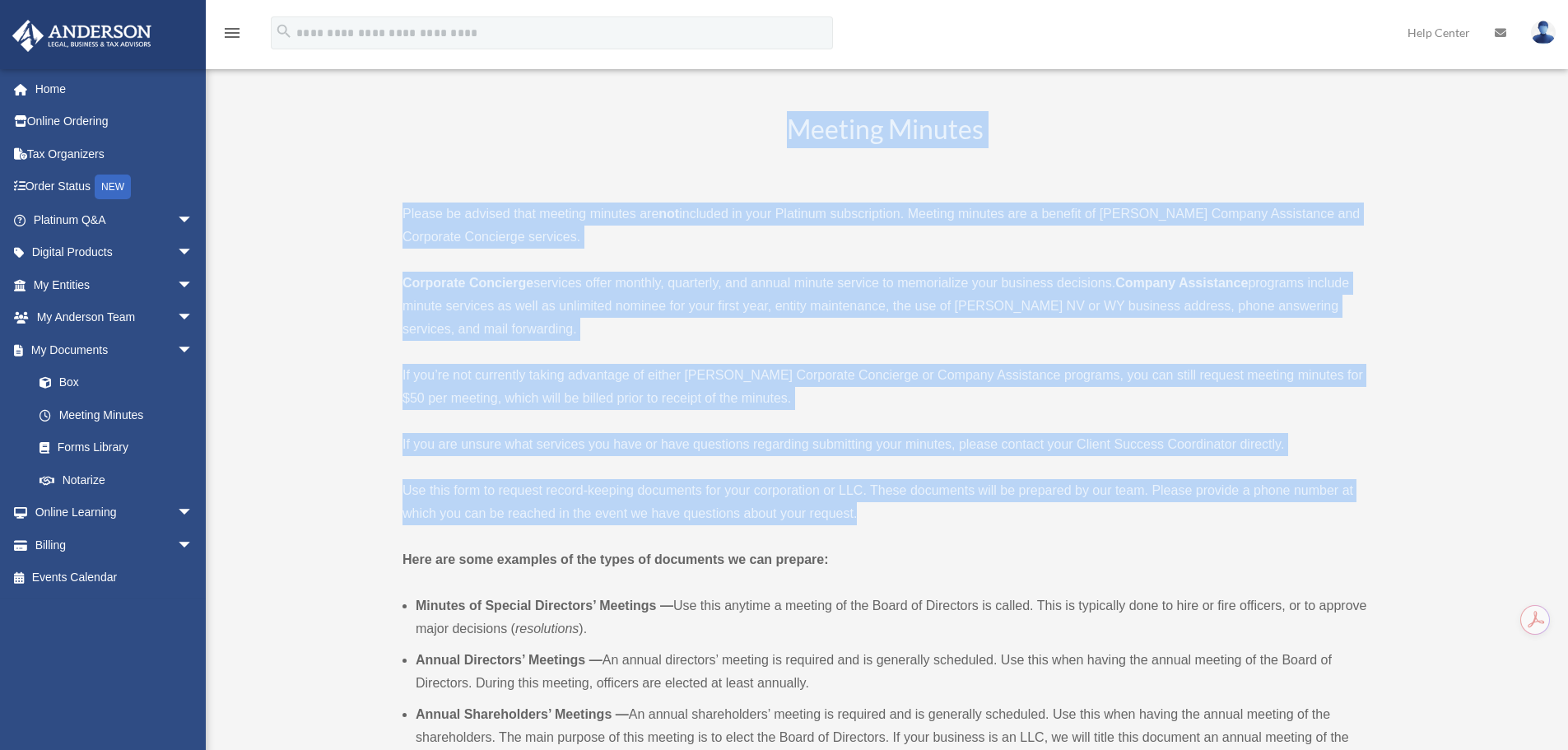
click at [914, 517] on p "Use this form to request record-keeping documents for your corporation or LLC. …" at bounding box center [885, 502] width 965 height 46
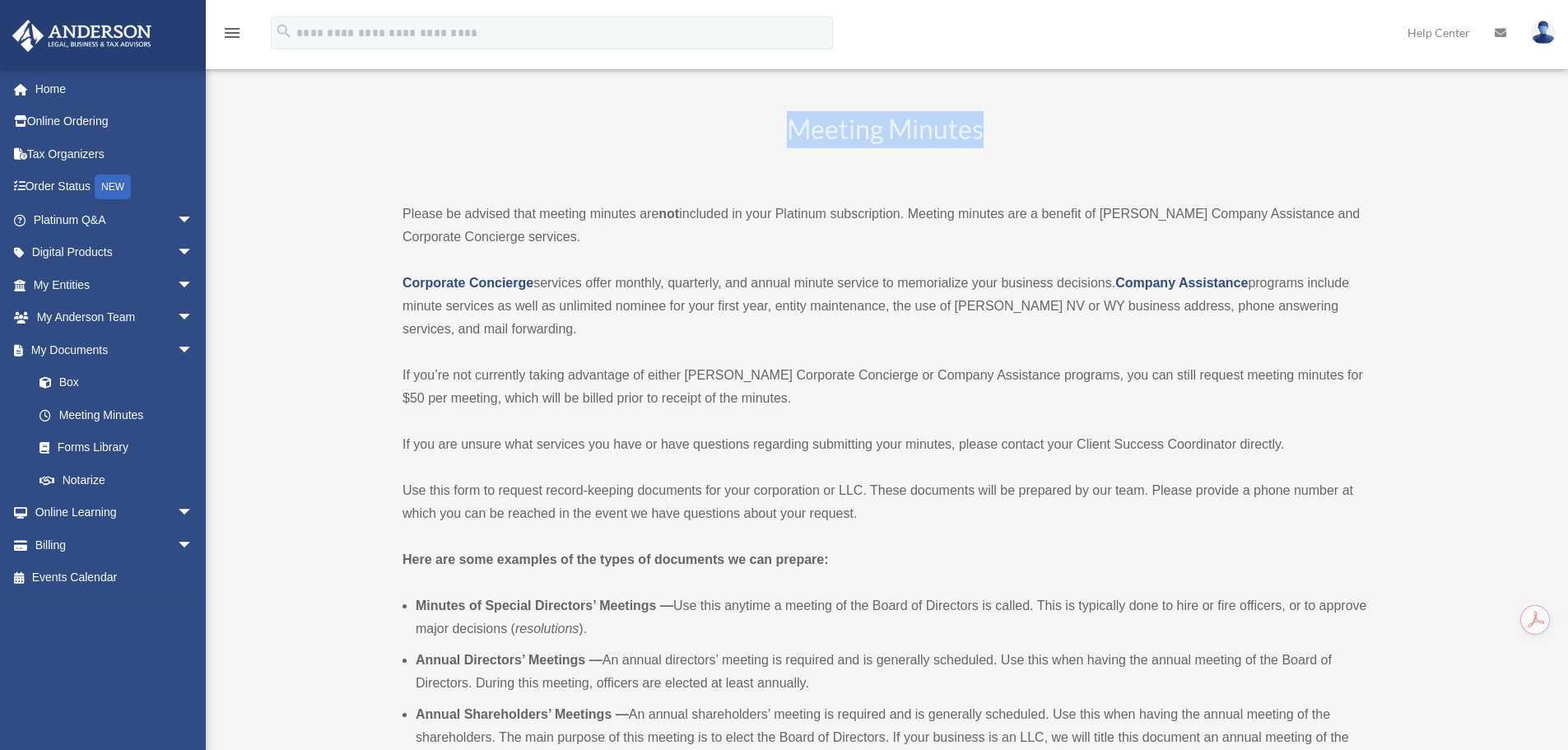
drag, startPoint x: 777, startPoint y: 119, endPoint x: 1022, endPoint y: 128, distance: 245.2
click at [1022, 128] on h2 "Meeting Minutes" at bounding box center [885, 145] width 965 height 68
click at [886, 123] on h2 "Meeting Minutes" at bounding box center [885, 145] width 965 height 68
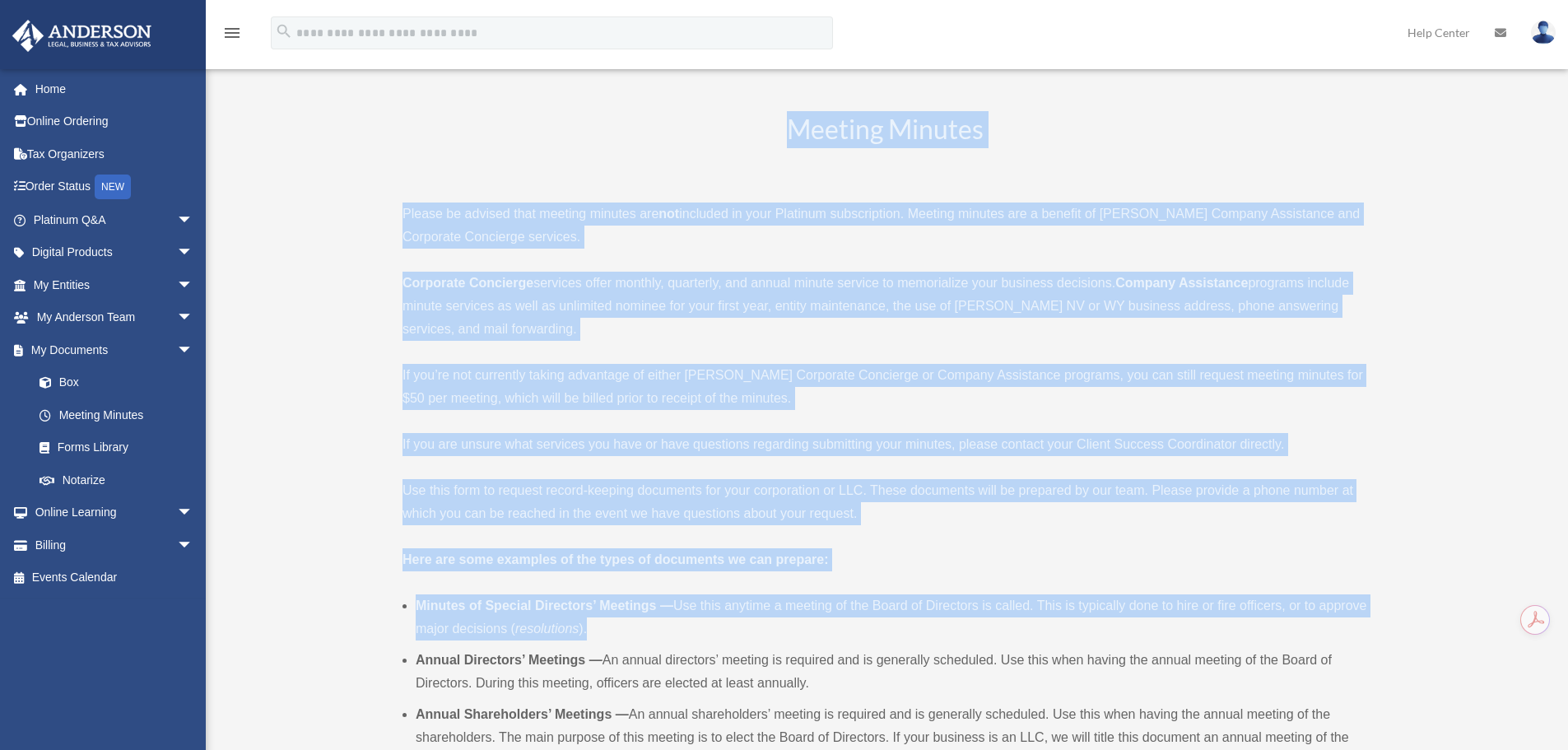
drag, startPoint x: 619, startPoint y: 128, endPoint x: 850, endPoint y: 623, distance: 546.2
click at [676, 138] on h2 "Meeting Minutes" at bounding box center [885, 145] width 965 height 68
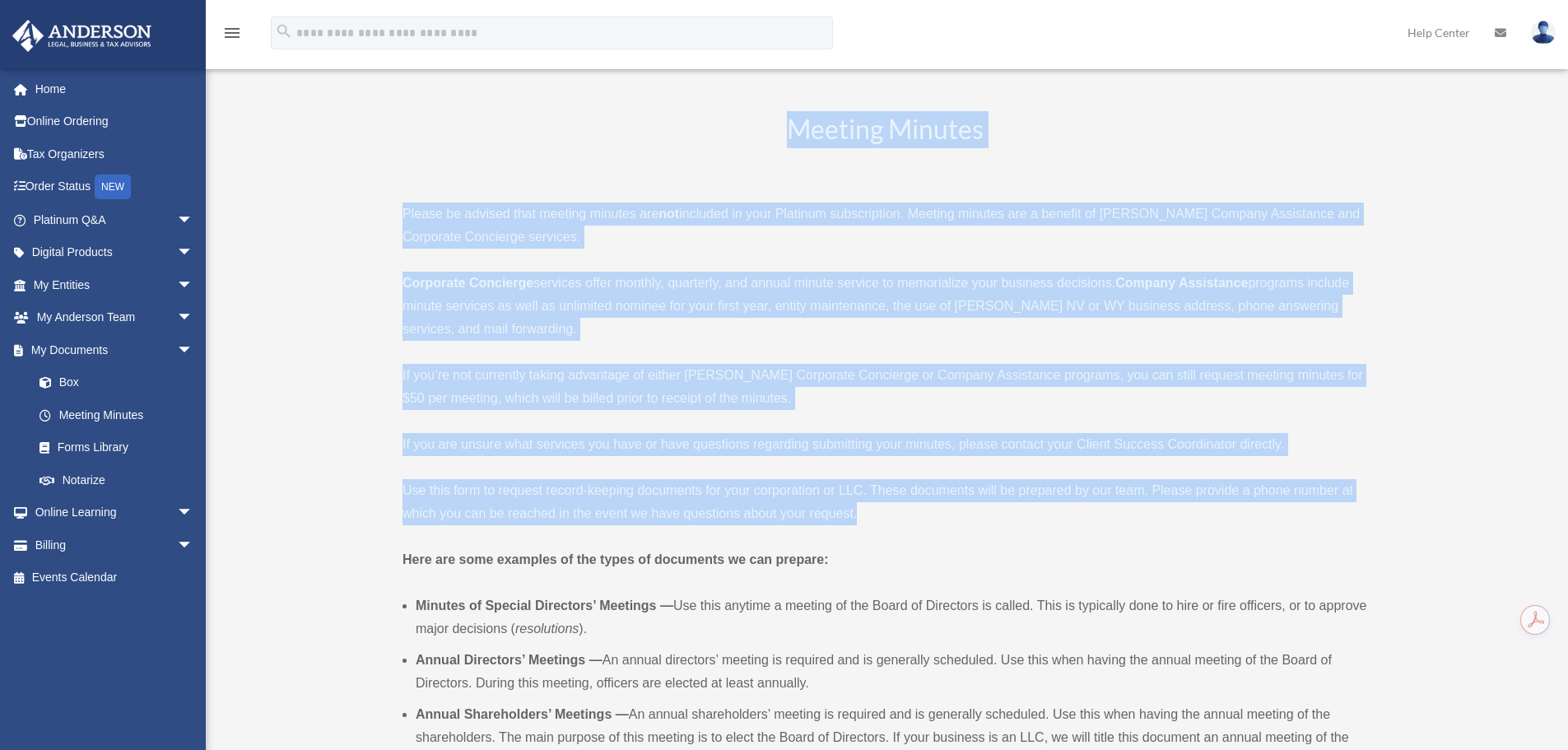
drag, startPoint x: 762, startPoint y: 134, endPoint x: 875, endPoint y: 513, distance: 395.5
click at [875, 513] on div "Meeting Minutes Please be advised that meeting minutes are not included in your…" at bounding box center [885, 699] width 965 height 1177
click at [784, 144] on h2 "Meeting Minutes" at bounding box center [885, 145] width 965 height 68
drag, startPoint x: 785, startPoint y: 122, endPoint x: 864, endPoint y: 505, distance: 391.1
click at [864, 505] on div "Meeting Minutes Please be advised that meeting minutes are not included in your…" at bounding box center [885, 699] width 965 height 1177
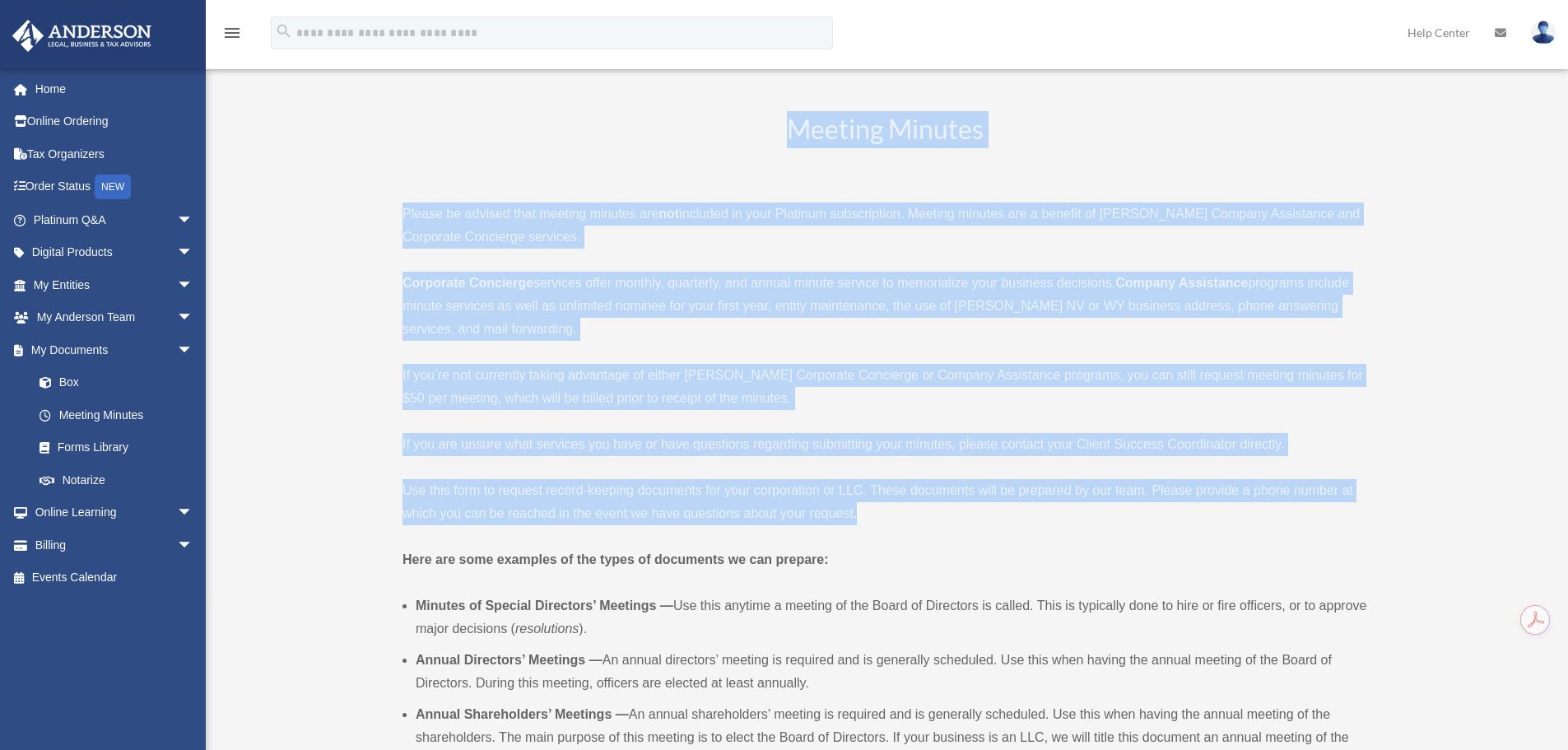
click at [702, 151] on h2 "Meeting Minutes" at bounding box center [885, 145] width 965 height 68
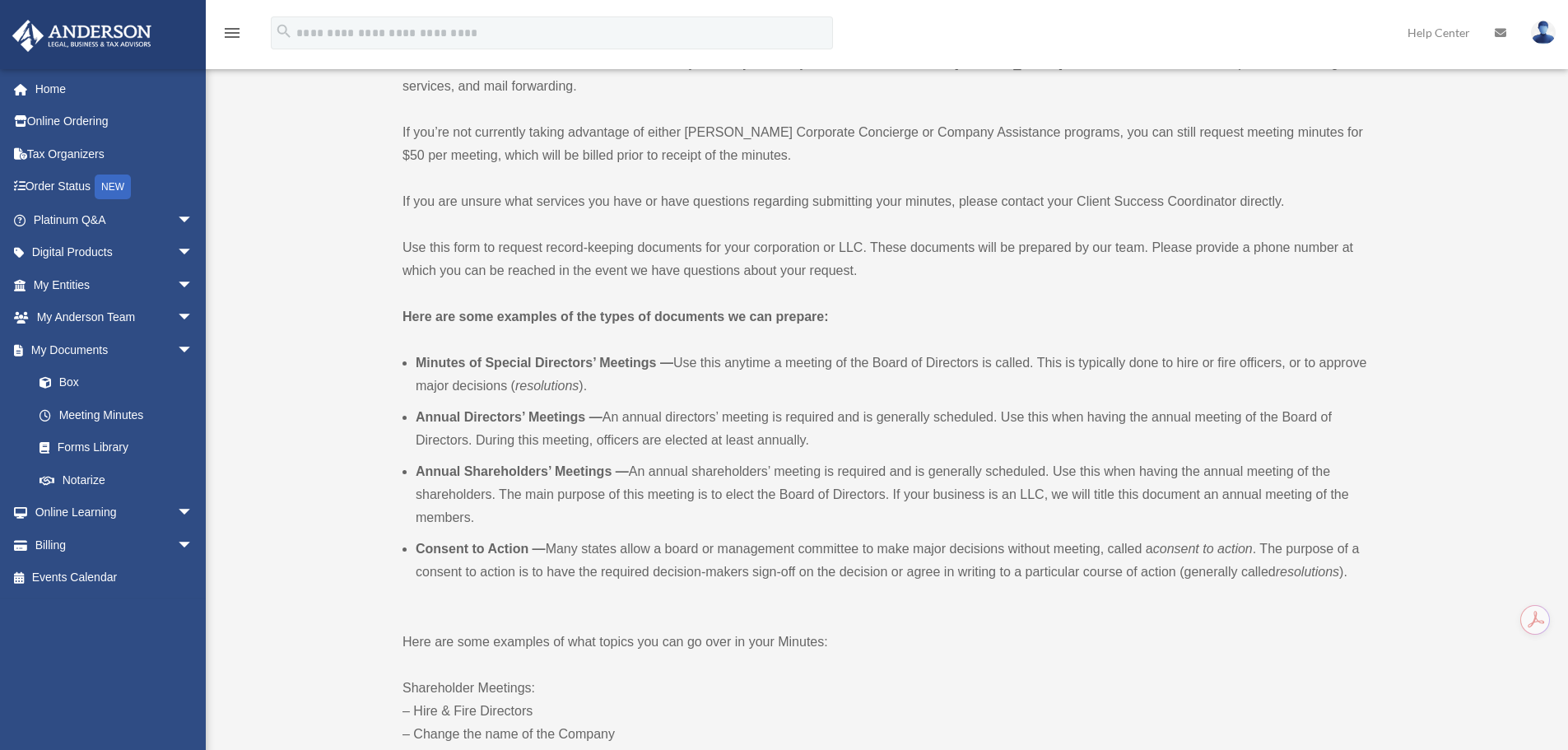
scroll to position [329, 0]
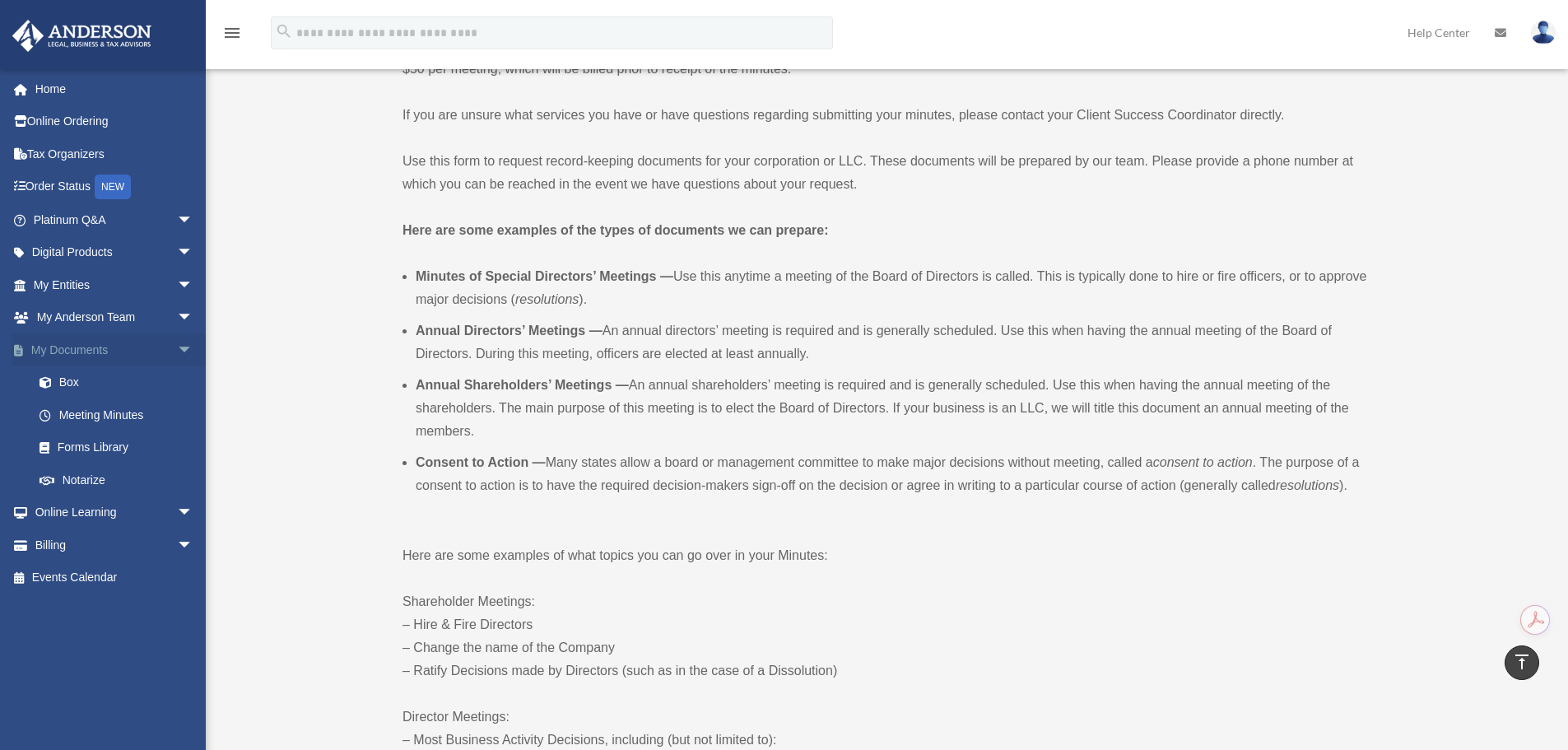
click at [177, 353] on span "arrow_drop_down" at bounding box center [193, 350] width 33 height 34
click at [177, 253] on span "arrow_drop_down" at bounding box center [193, 253] width 33 height 34
click at [88, 283] on div "Tax Toolbox" at bounding box center [128, 285] width 140 height 21
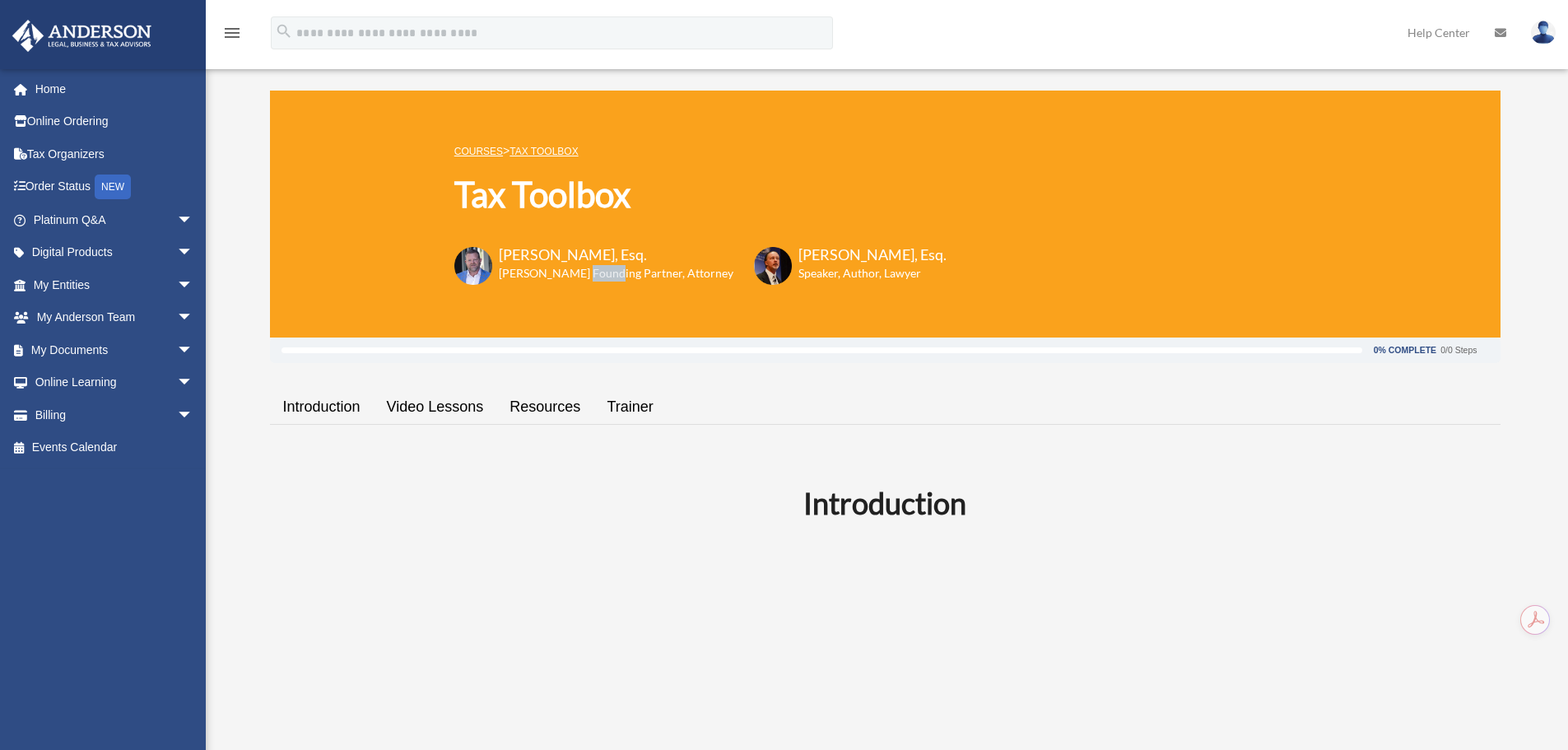
drag, startPoint x: 606, startPoint y: 279, endPoint x: 583, endPoint y: 277, distance: 23.1
click at [583, 277] on h6 "[PERSON_NAME] Founding Partner, Attorney" at bounding box center [616, 273] width 234 height 17
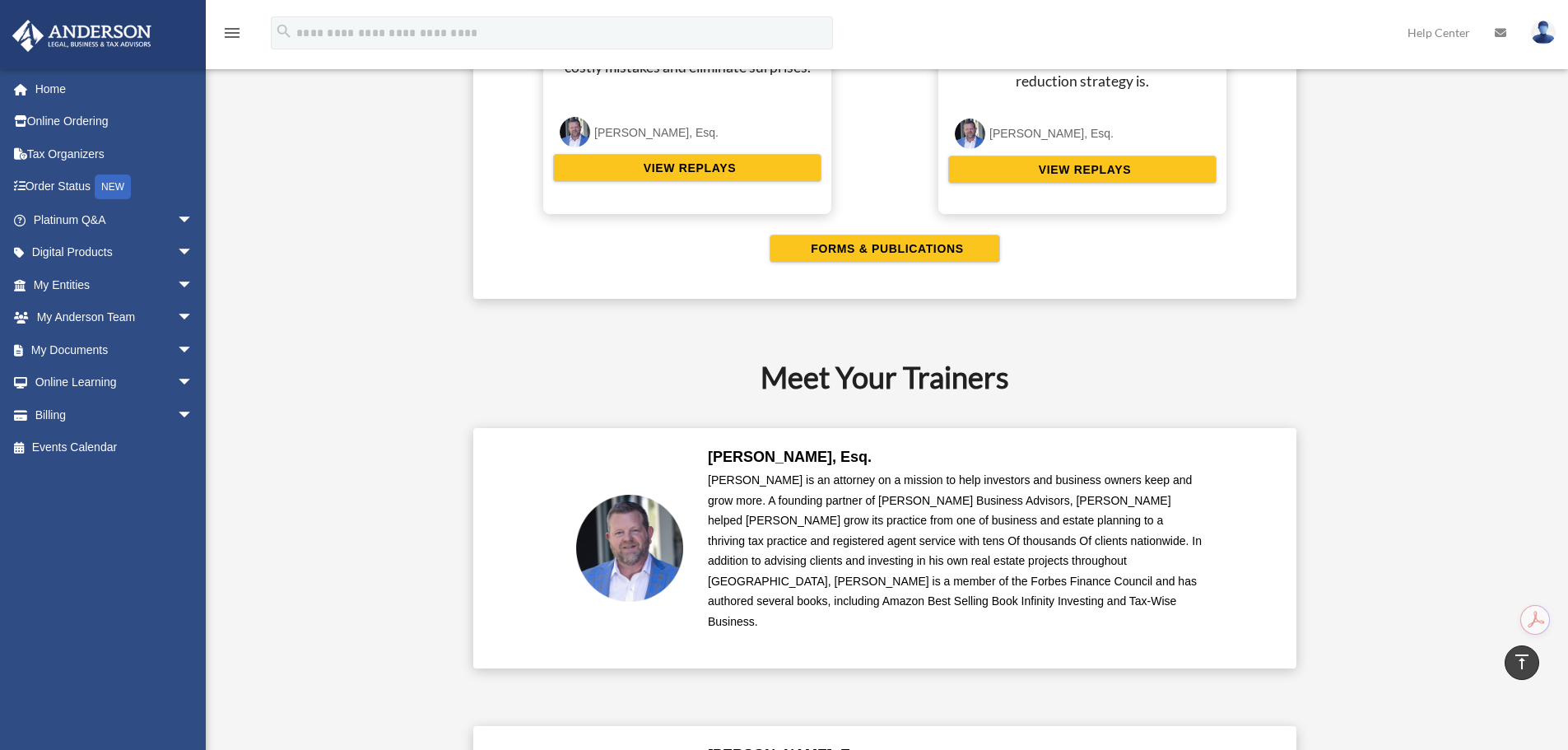
scroll to position [3458, 0]
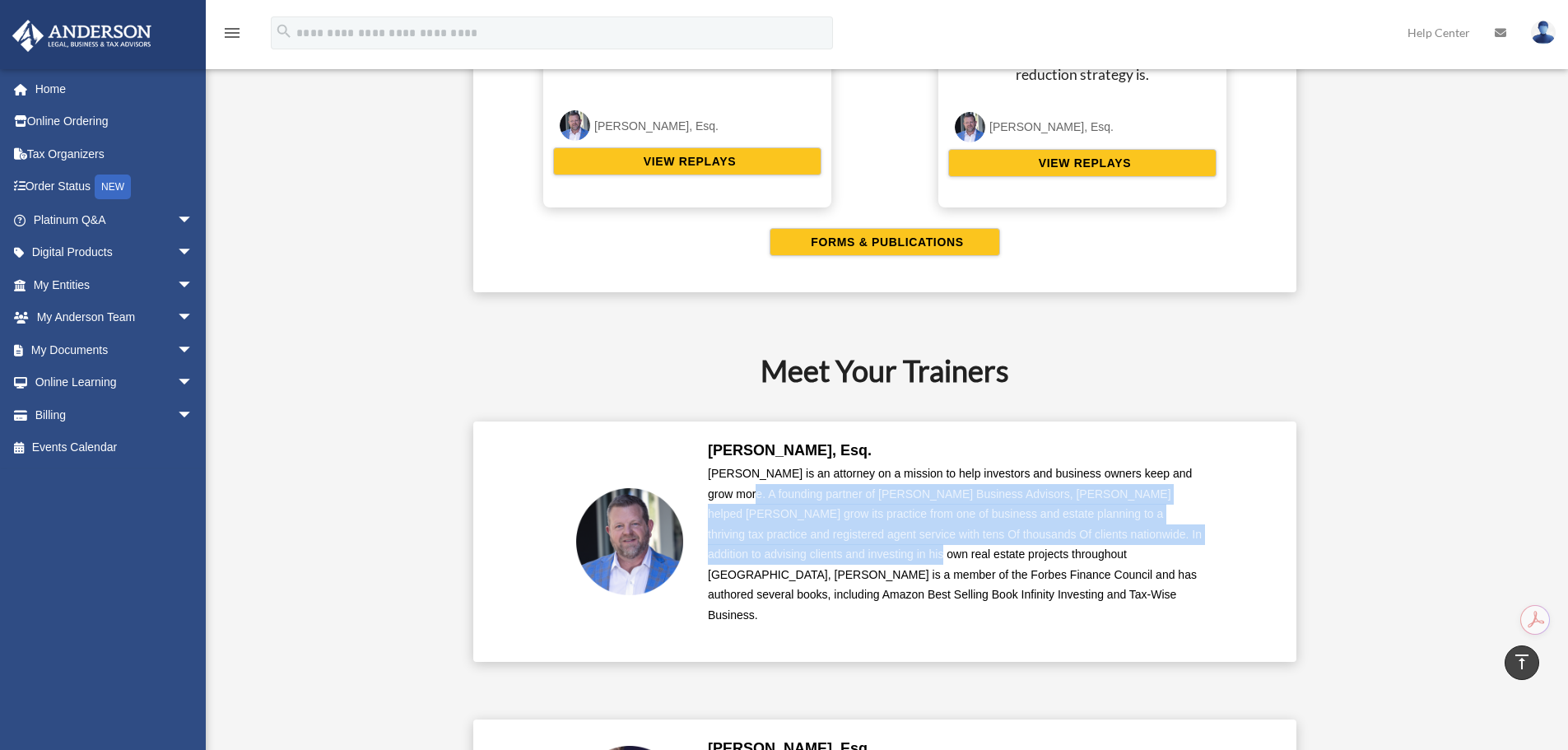
drag, startPoint x: 730, startPoint y: 484, endPoint x: 816, endPoint y: 560, distance: 114.8
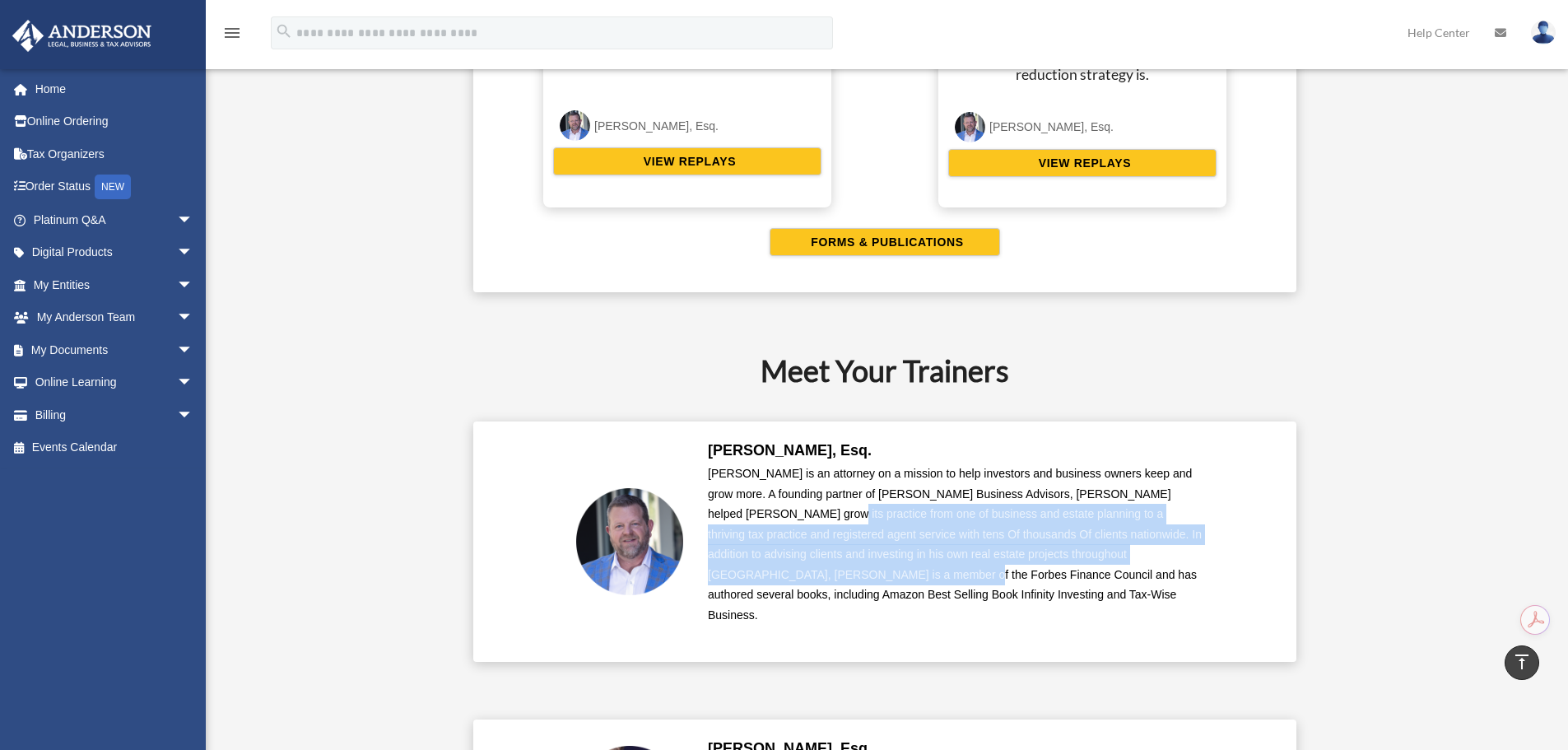
drag, startPoint x: 786, startPoint y: 557, endPoint x: 755, endPoint y: 521, distance: 47.5
click at [755, 521] on p "[PERSON_NAME] is an attorney on a mission to help investors and business owners…" at bounding box center [955, 544] width 494 height 161
click at [755, 520] on p "[PERSON_NAME] is an attorney on a mission to help investors and business owners…" at bounding box center [955, 544] width 494 height 161
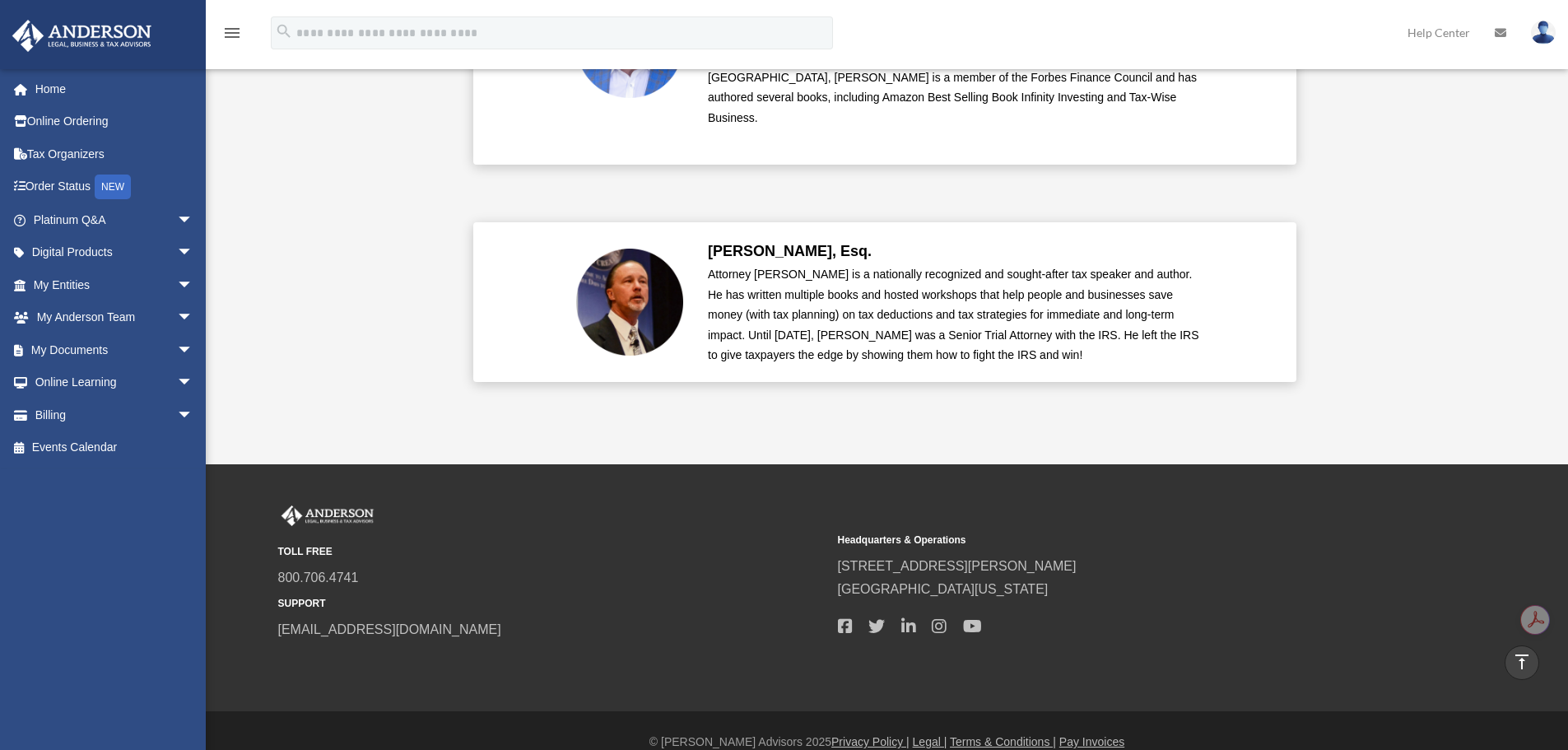
scroll to position [3957, 0]
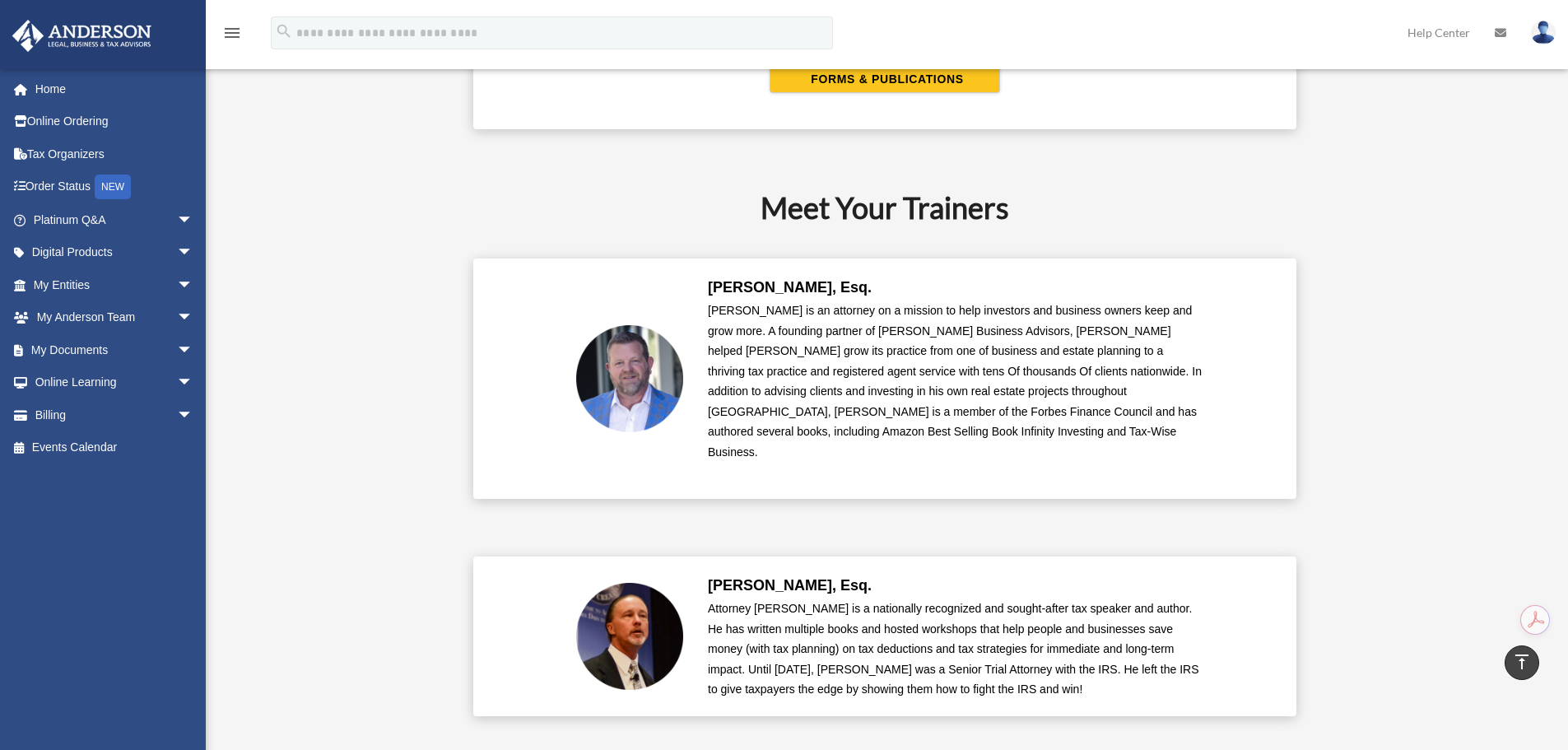
drag, startPoint x: 755, startPoint y: 520, endPoint x: 752, endPoint y: 393, distance: 127.0
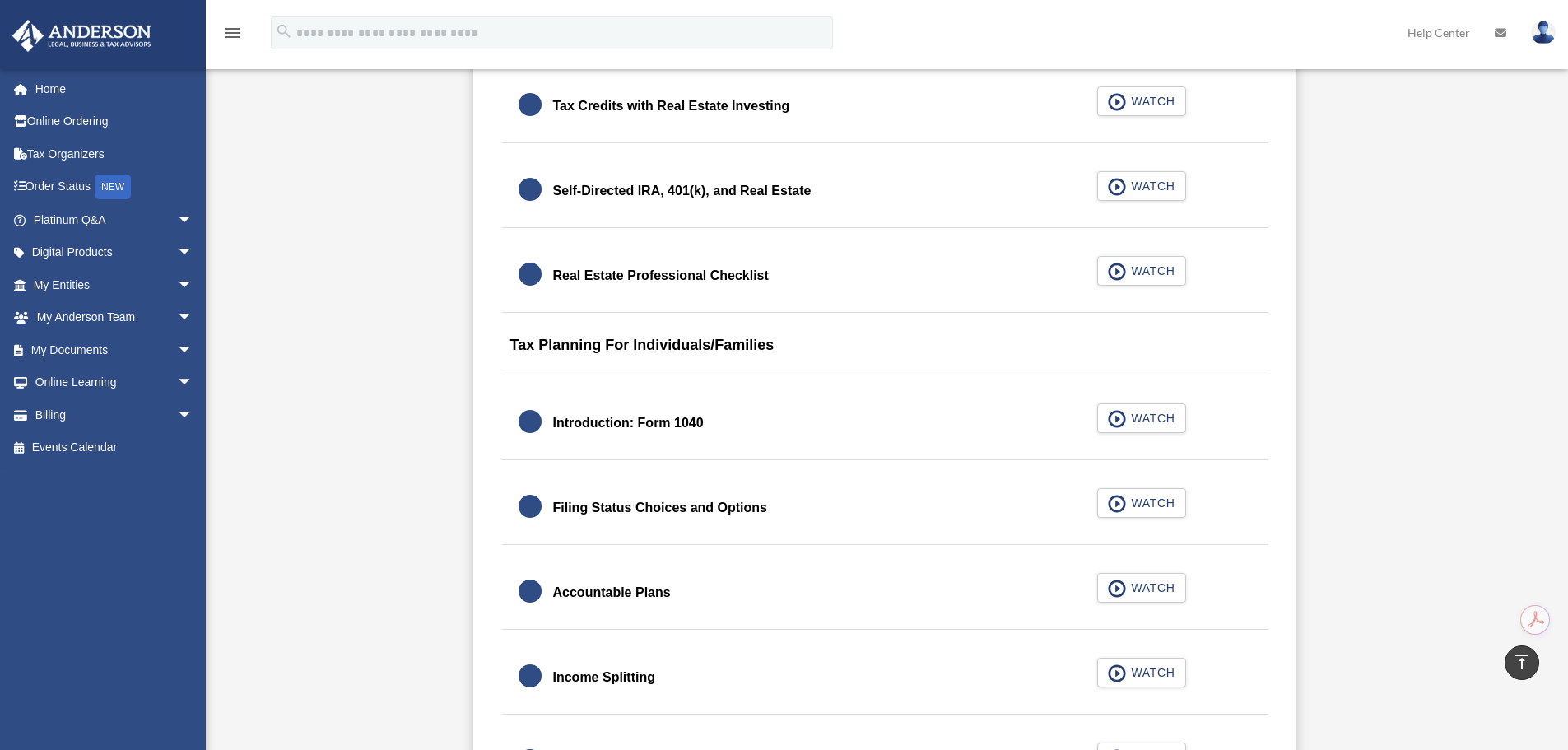
scroll to position [954, 0]
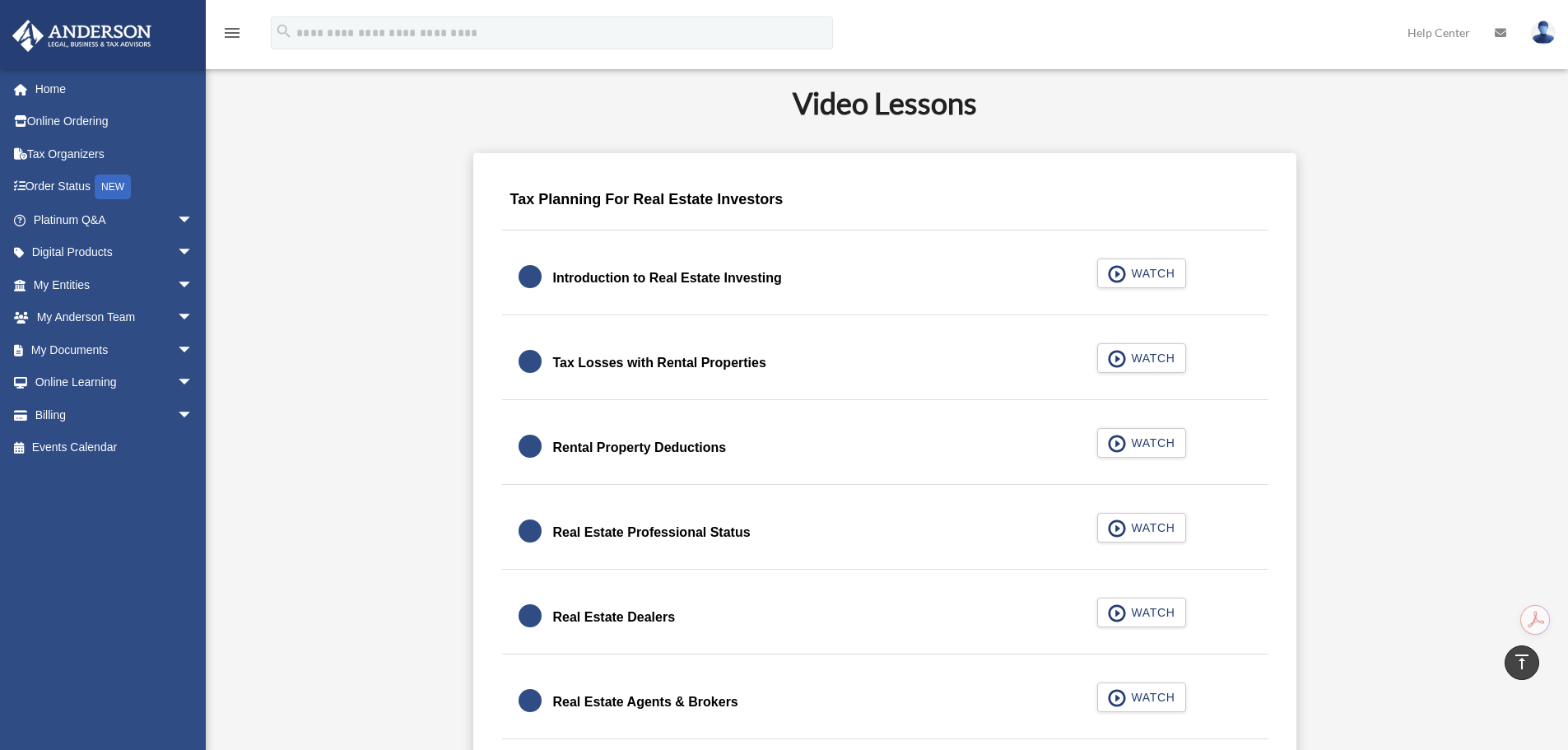
drag, startPoint x: 407, startPoint y: 334, endPoint x: 406, endPoint y: 178, distance: 156.0
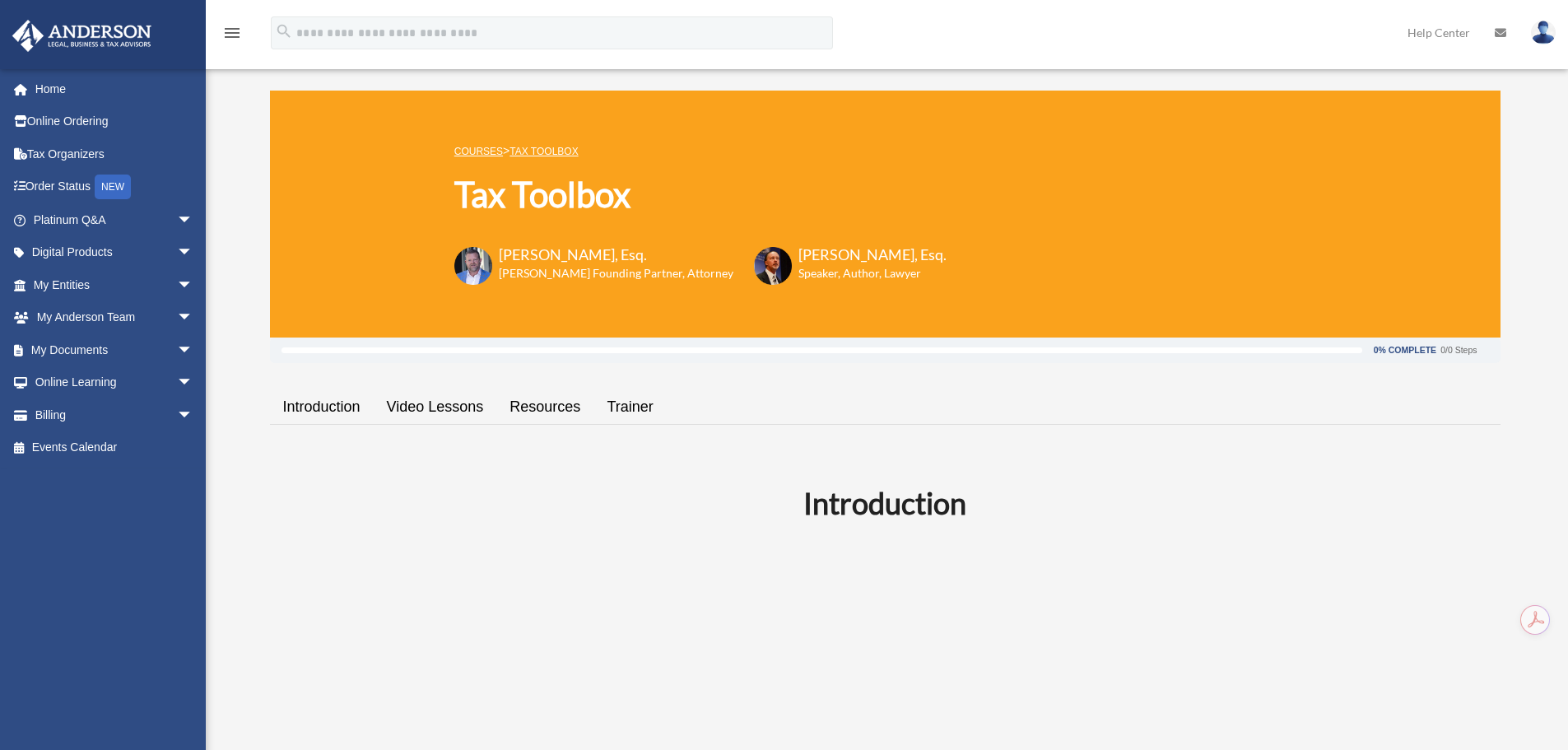
click at [418, 408] on link "Video Lessons" at bounding box center [435, 407] width 123 height 47
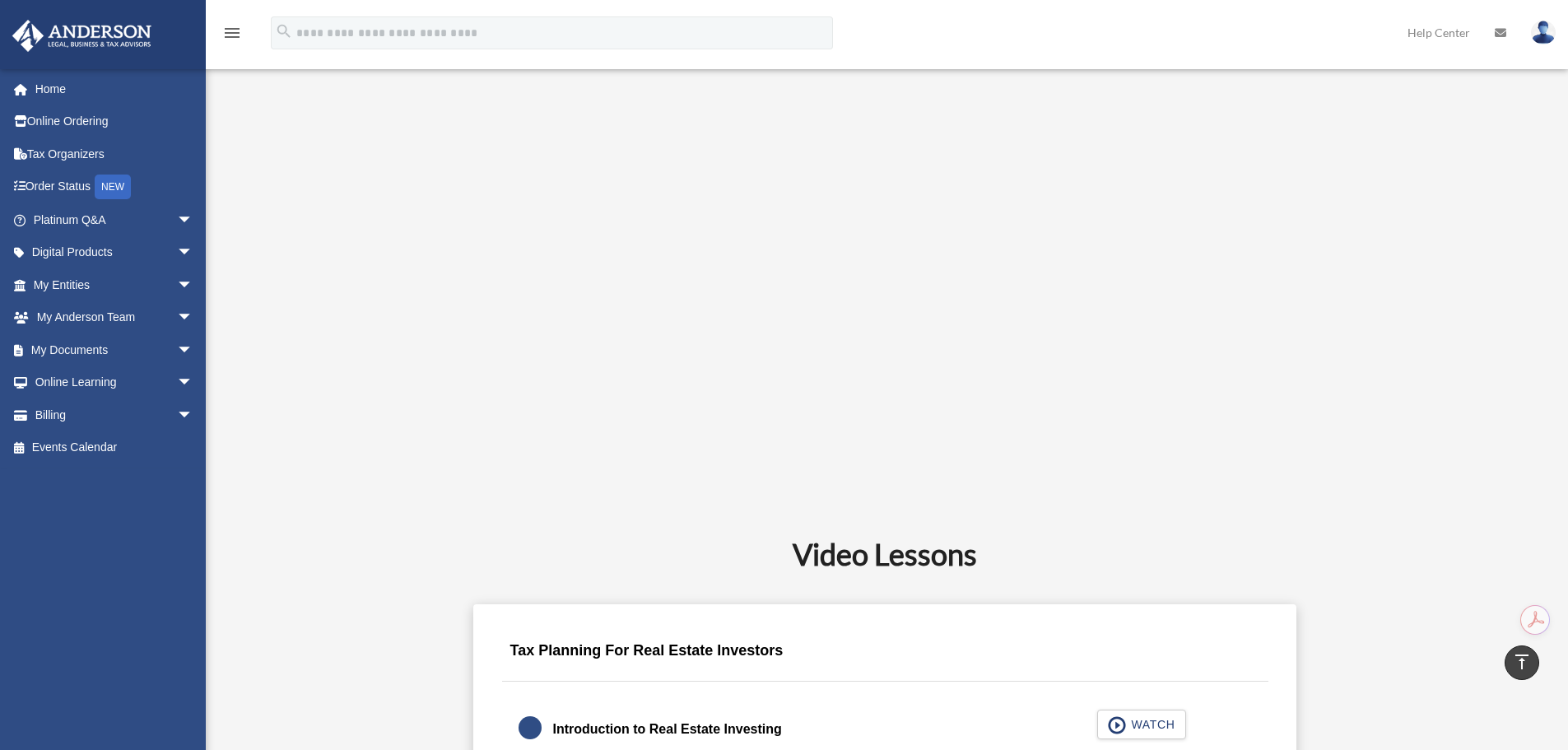
drag, startPoint x: 405, startPoint y: 494, endPoint x: 412, endPoint y: 340, distance: 154.2
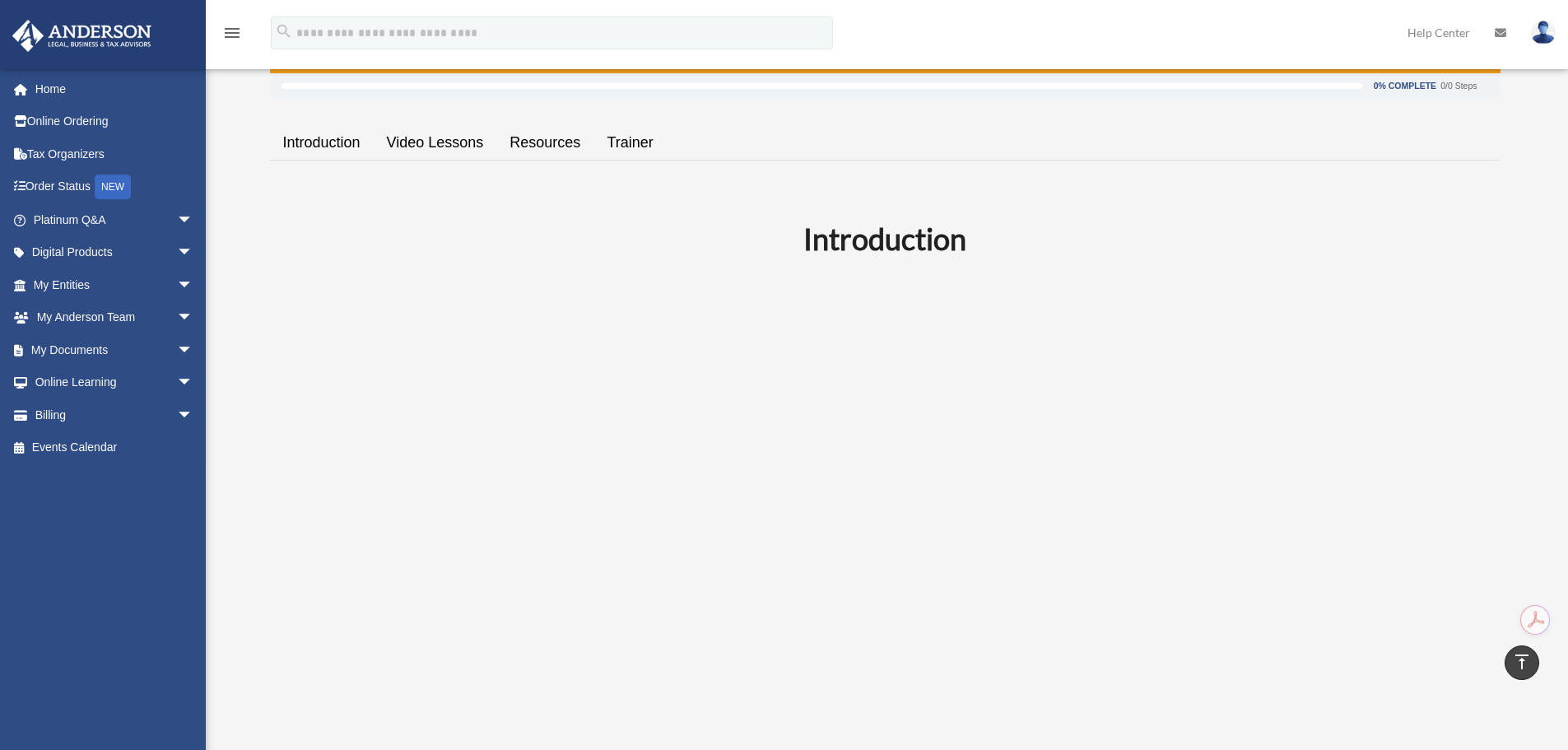
click at [524, 146] on link "Resources" at bounding box center [544, 143] width 97 height 47
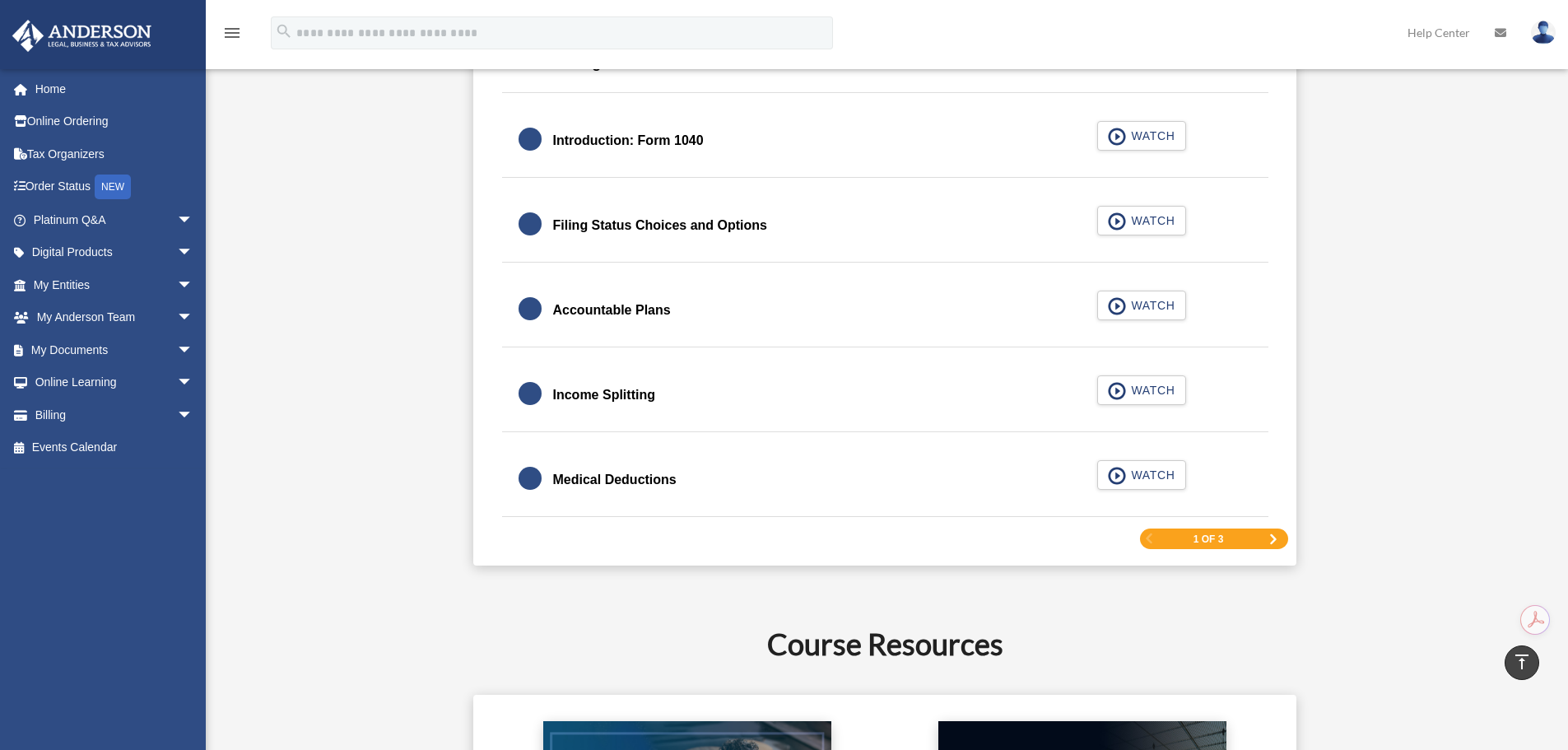
drag, startPoint x: 424, startPoint y: 297, endPoint x: 423, endPoint y: 96, distance: 201.0
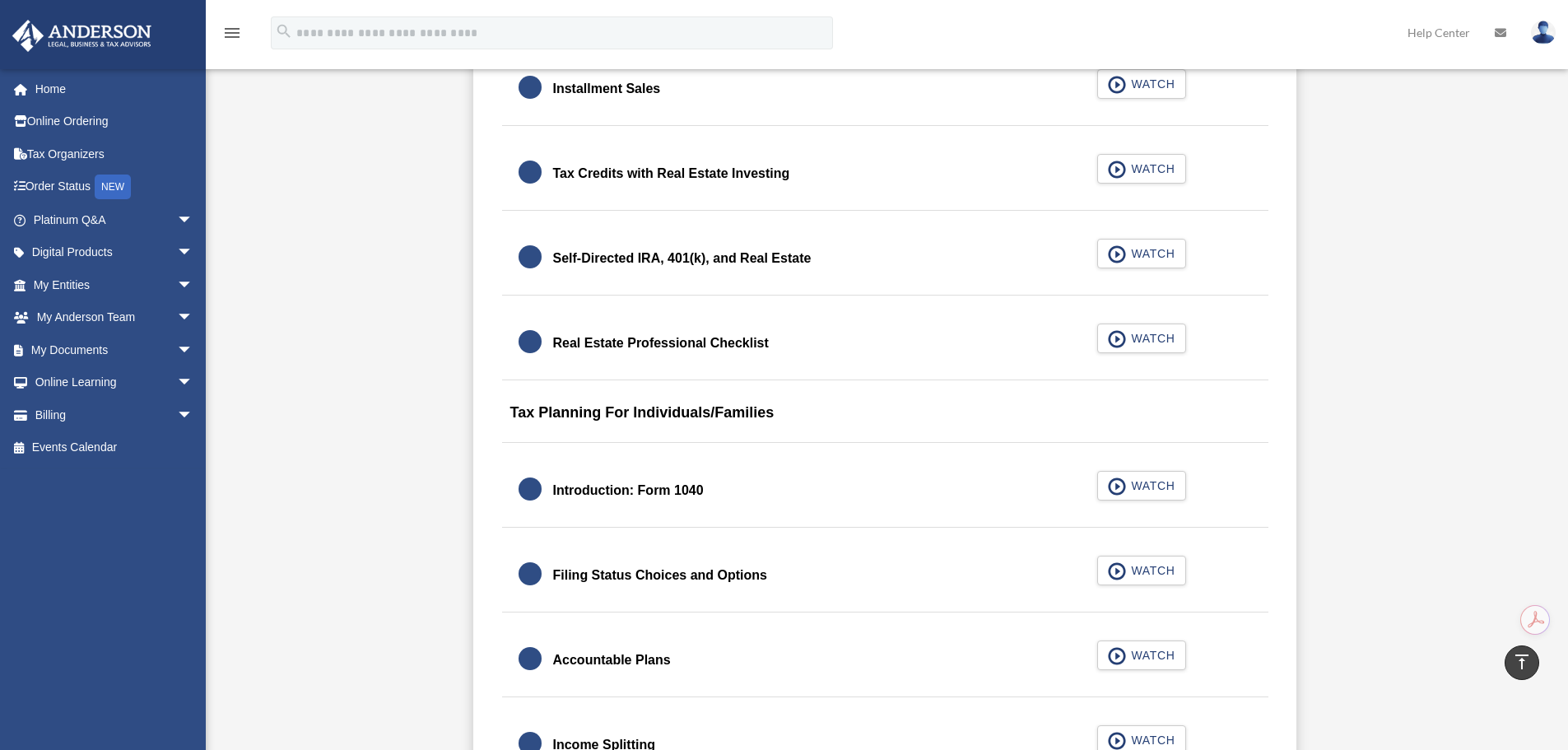
drag, startPoint x: 380, startPoint y: 202, endPoint x: 370, endPoint y: 207, distance: 11.2
click at [369, 207] on div "0% Complete 0/0 Steps Introduction Video Lessons Resources Trainer Introduction…" at bounding box center [886, 260] width 1230 height 3999
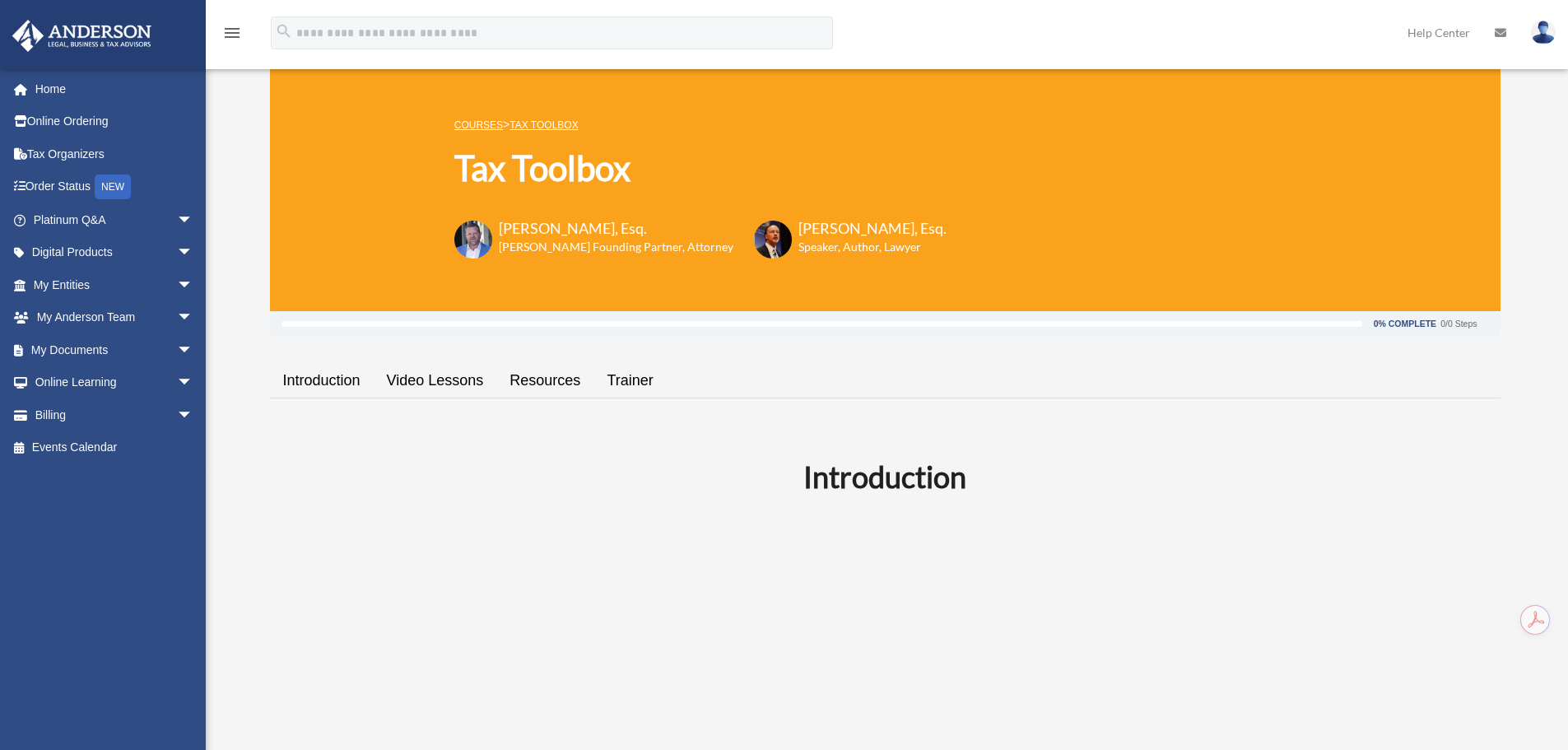
drag, startPoint x: 618, startPoint y: 287, endPoint x: 605, endPoint y: 173, distance: 114.7
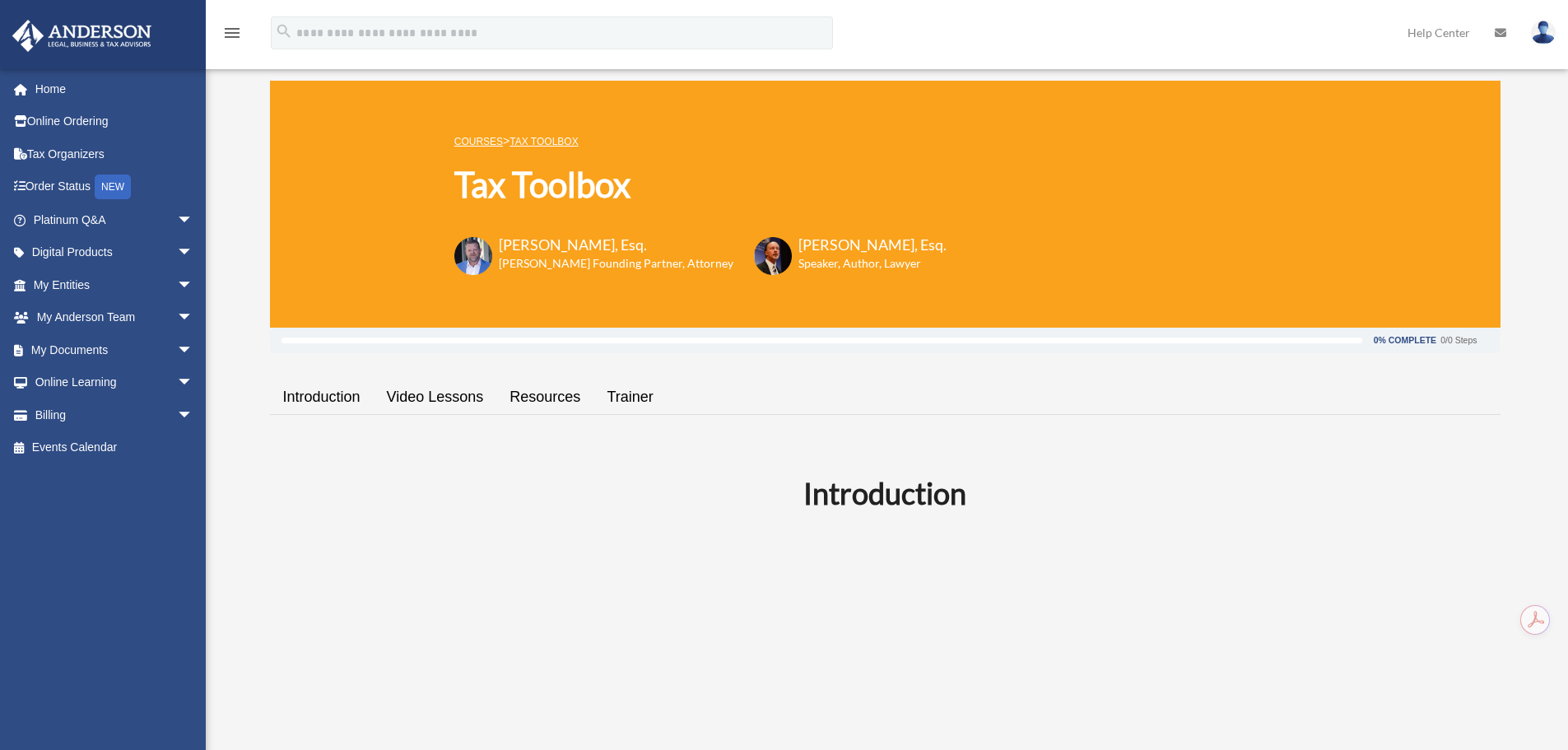
click at [522, 396] on link "Resources" at bounding box center [544, 397] width 97 height 47
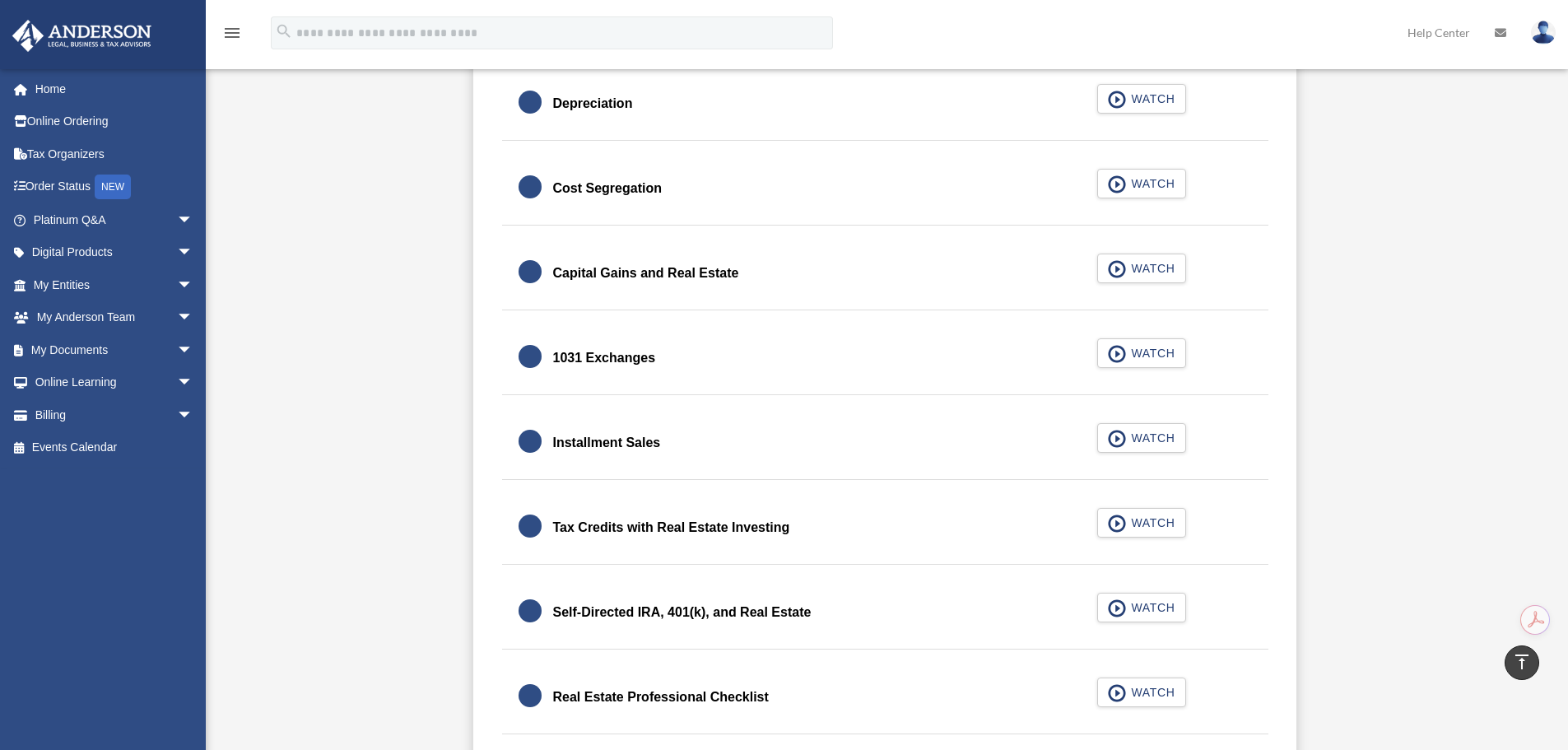
scroll to position [0, 0]
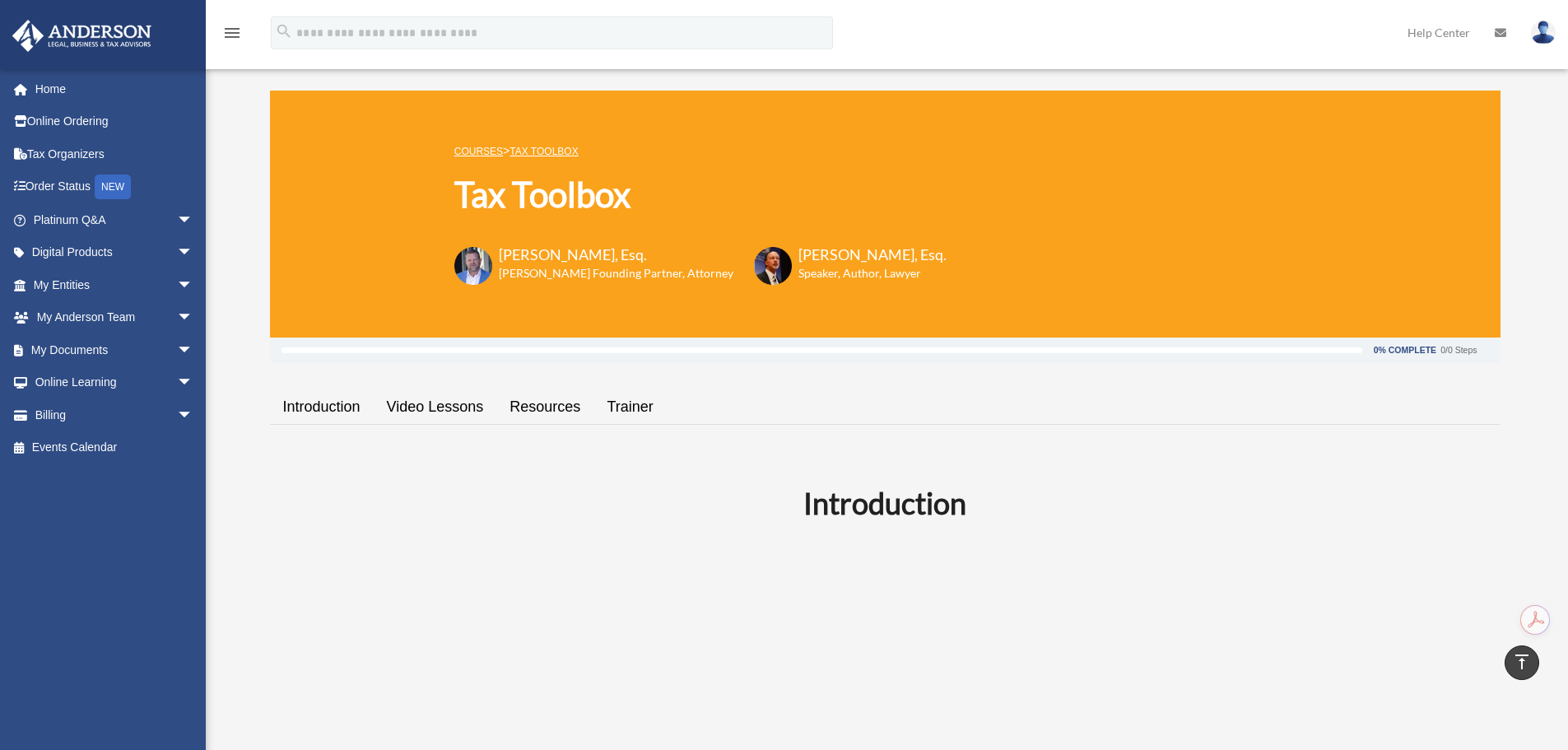
drag, startPoint x: 407, startPoint y: 312, endPoint x: 401, endPoint y: 85, distance: 227.1
click at [616, 398] on link "Trainer" at bounding box center [629, 407] width 73 height 47
drag, startPoint x: 396, startPoint y: 533, endPoint x: 388, endPoint y: 156, distance: 377.1
click at [177, 215] on span "arrow_drop_down" at bounding box center [193, 220] width 33 height 34
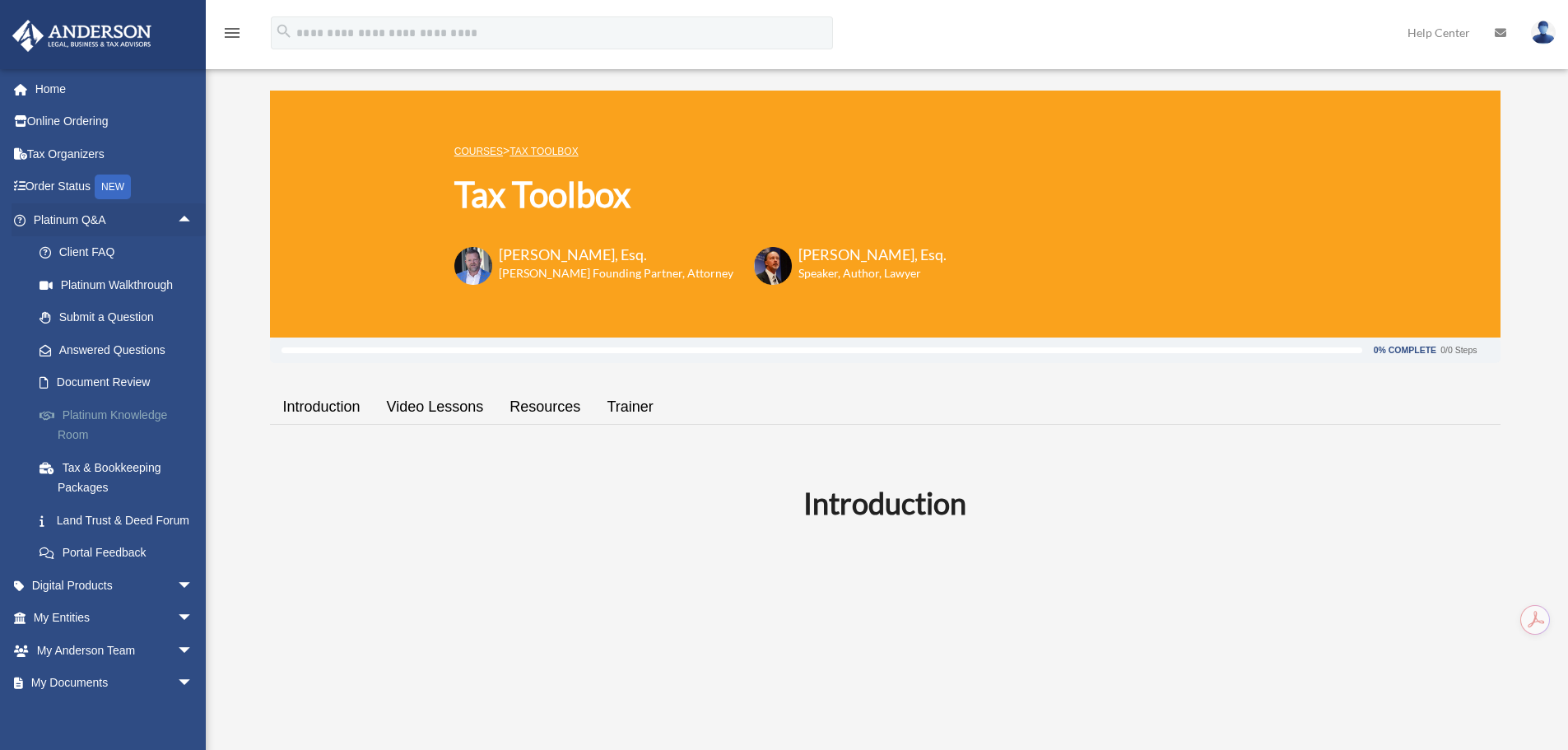
click at [90, 418] on link "Platinum Knowledge Room" at bounding box center [120, 424] width 195 height 53
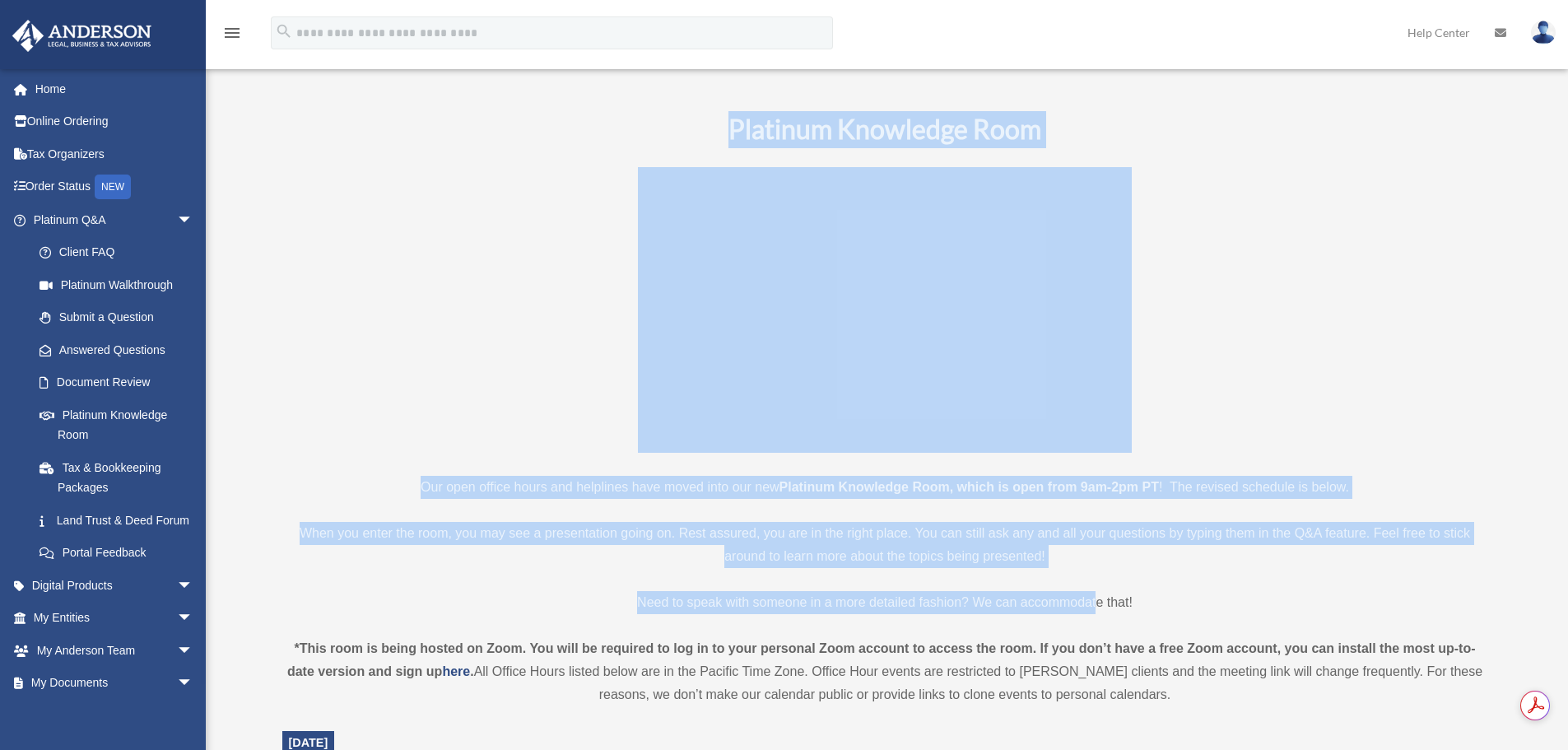
drag, startPoint x: 329, startPoint y: 110, endPoint x: 1096, endPoint y: 575, distance: 896.9
click at [1022, 524] on p "When you enter the room, you may see a presentation going on. Rest assured, you…" at bounding box center [886, 544] width 1206 height 46
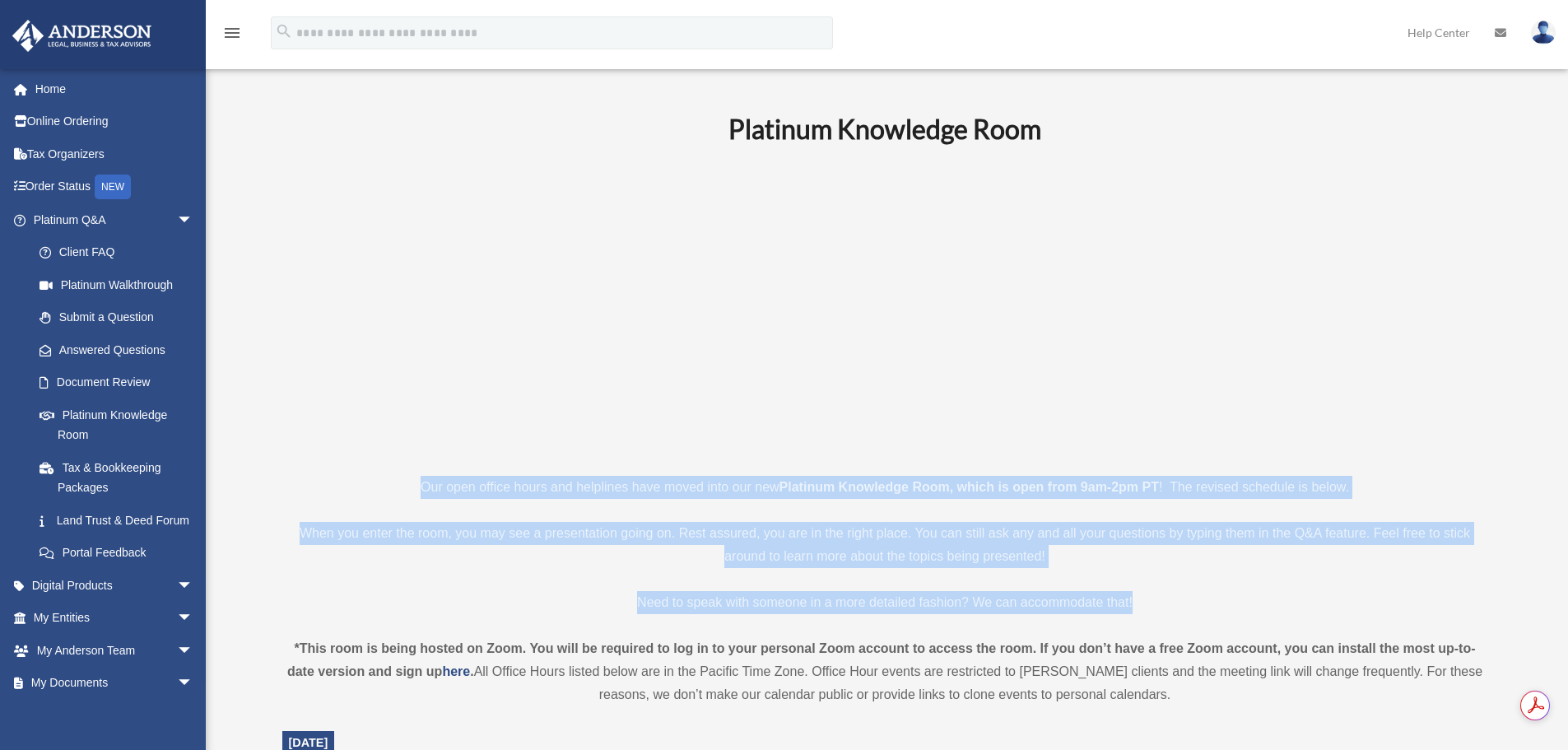
drag, startPoint x: 1158, startPoint y: 602, endPoint x: 395, endPoint y: 484, distance: 772.1
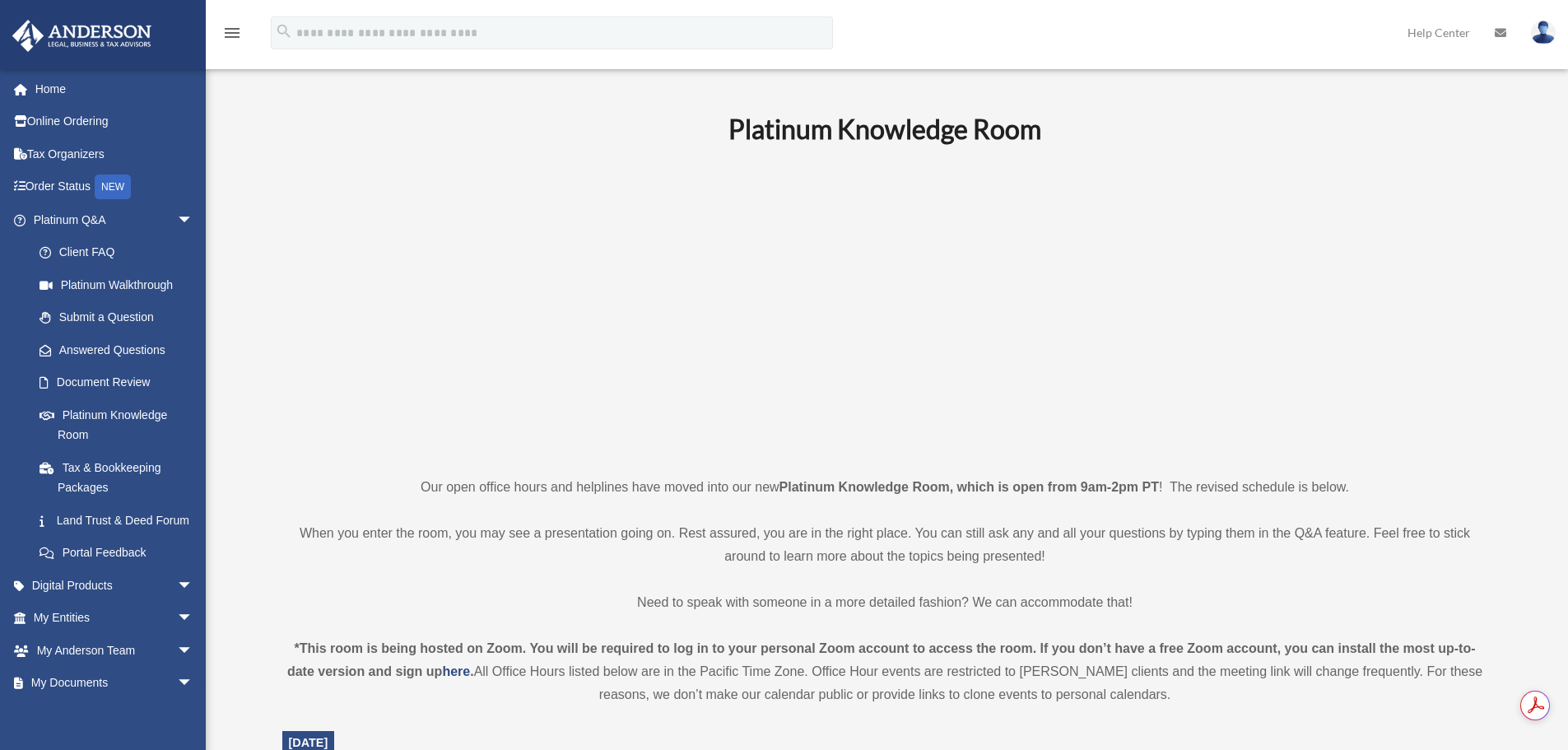
click at [444, 452] on p at bounding box center [886, 310] width 1206 height 285
drag, startPoint x: 712, startPoint y: 116, endPoint x: 992, endPoint y: 137, distance: 280.8
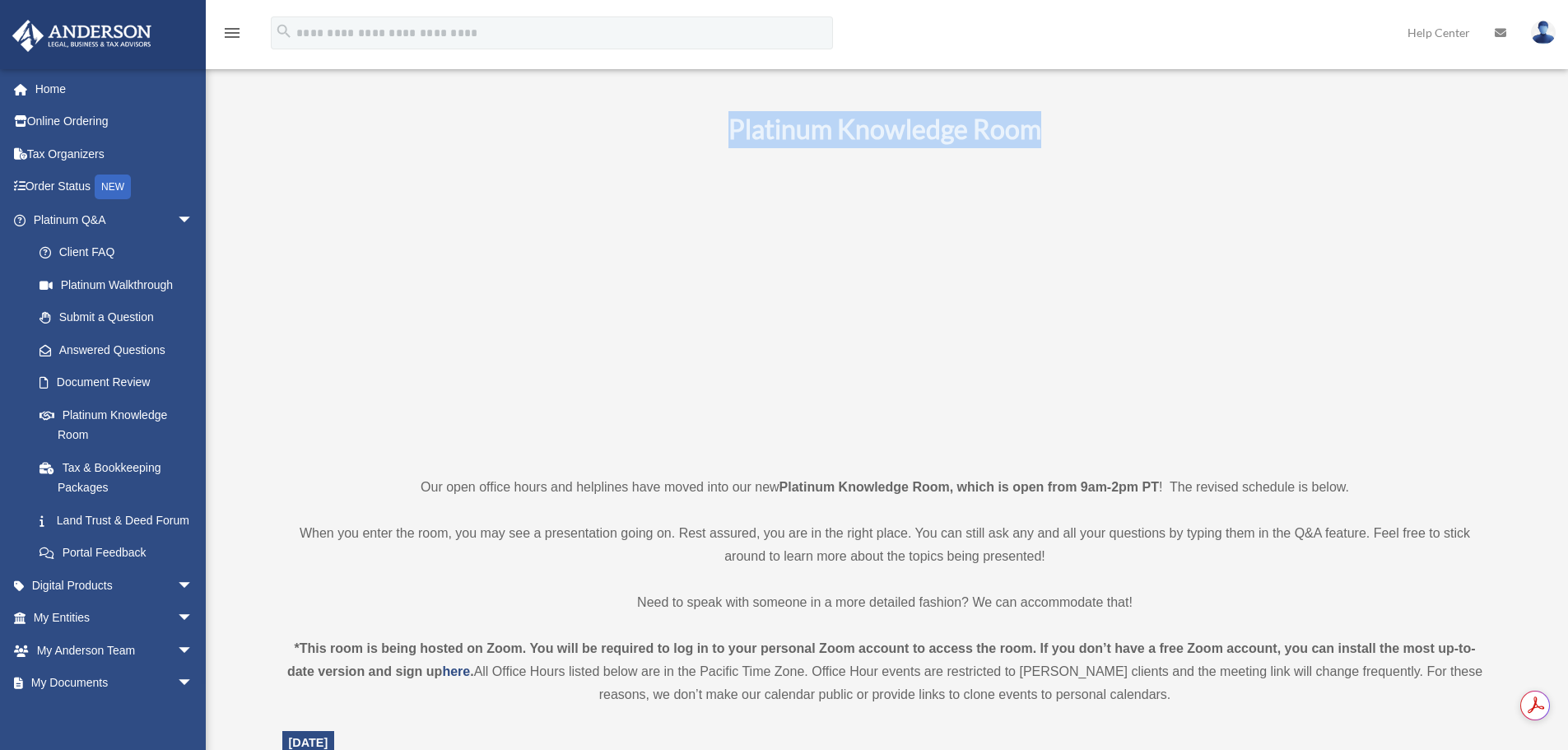
drag, startPoint x: 992, startPoint y: 137, endPoint x: 727, endPoint y: 117, distance: 265.8
click at [727, 117] on h1 "Platinum Knowledge Room" at bounding box center [886, 130] width 1206 height 37
click at [853, 123] on b "Platinum Knowledge Room" at bounding box center [885, 129] width 312 height 32
drag, startPoint x: 716, startPoint y: 129, endPoint x: 1112, endPoint y: 120, distance: 396.1
click at [1112, 120] on h1 "Platinum Knowledge Room" at bounding box center [886, 130] width 1206 height 37
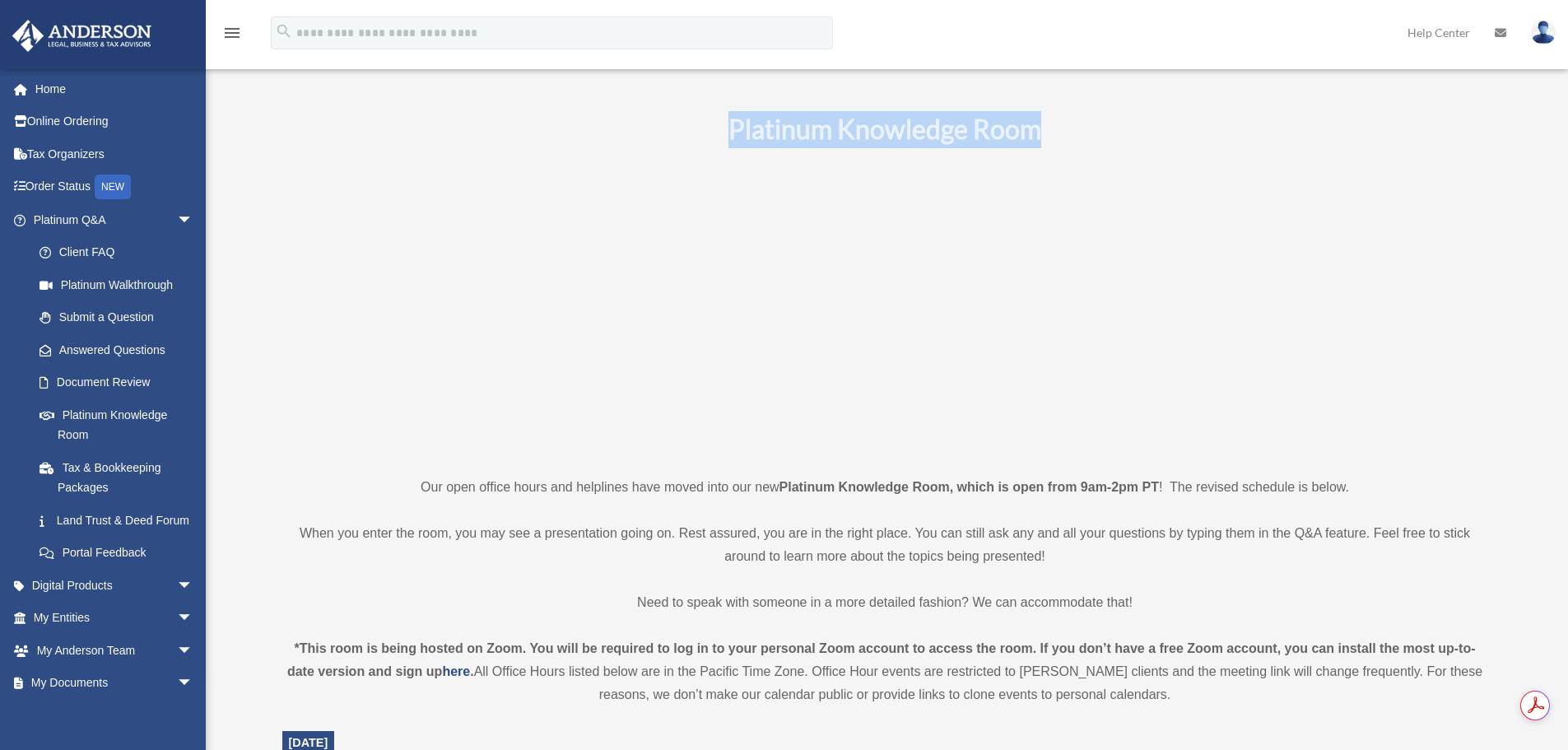
click at [1112, 120] on h1 "Platinum Knowledge Room" at bounding box center [886, 130] width 1206 height 37
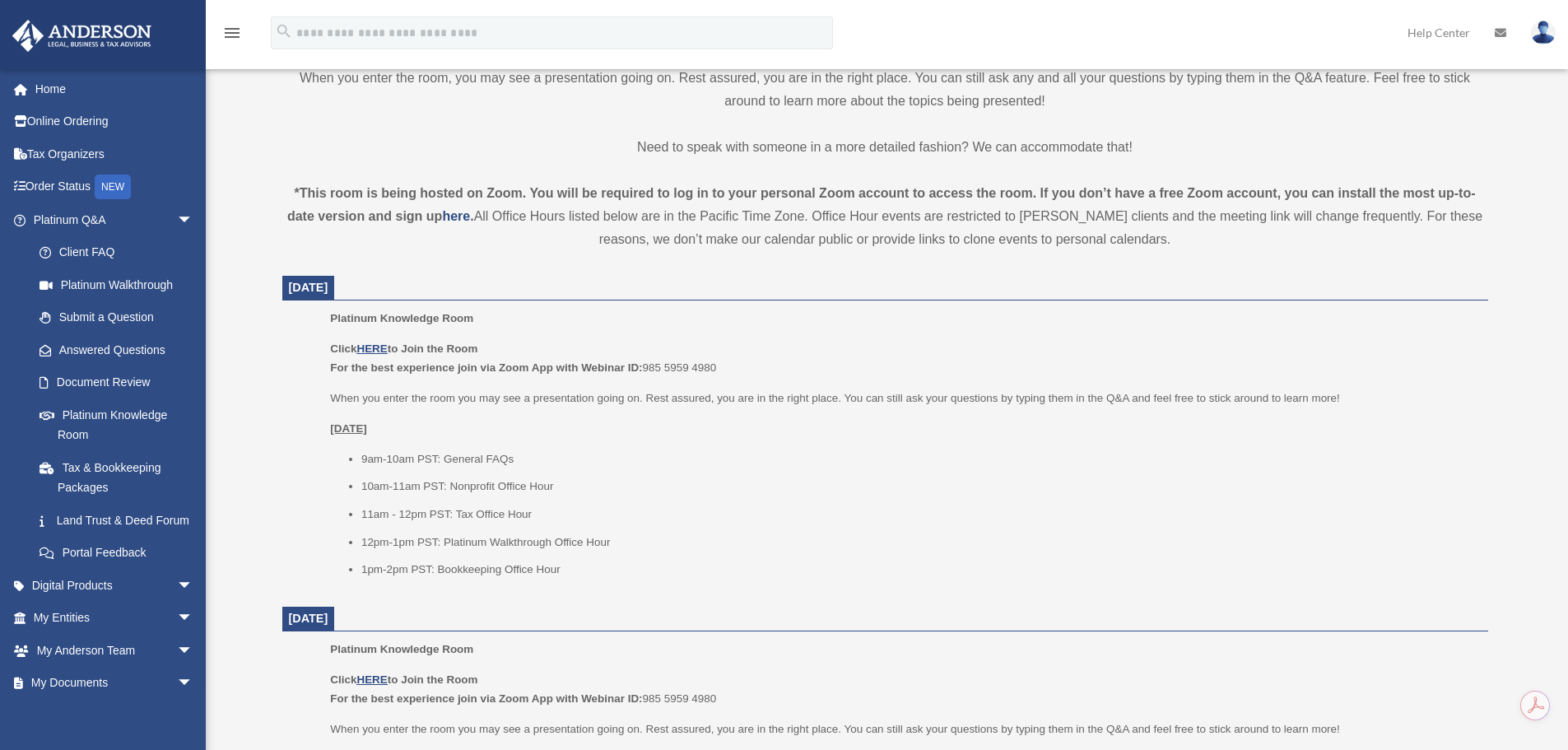
scroll to position [502, 0]
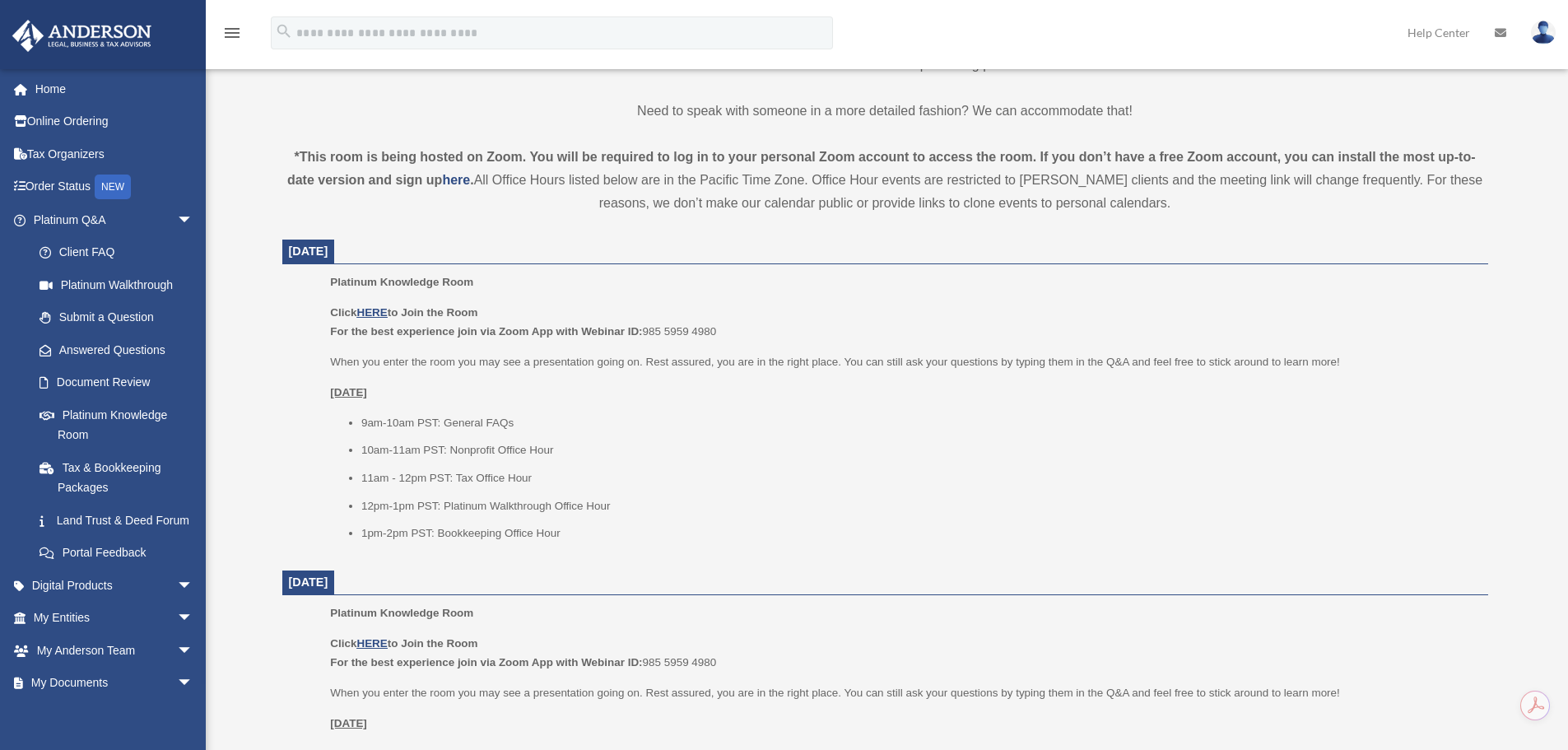
drag, startPoint x: 547, startPoint y: 443, endPoint x: 544, endPoint y: 501, distance: 58.1
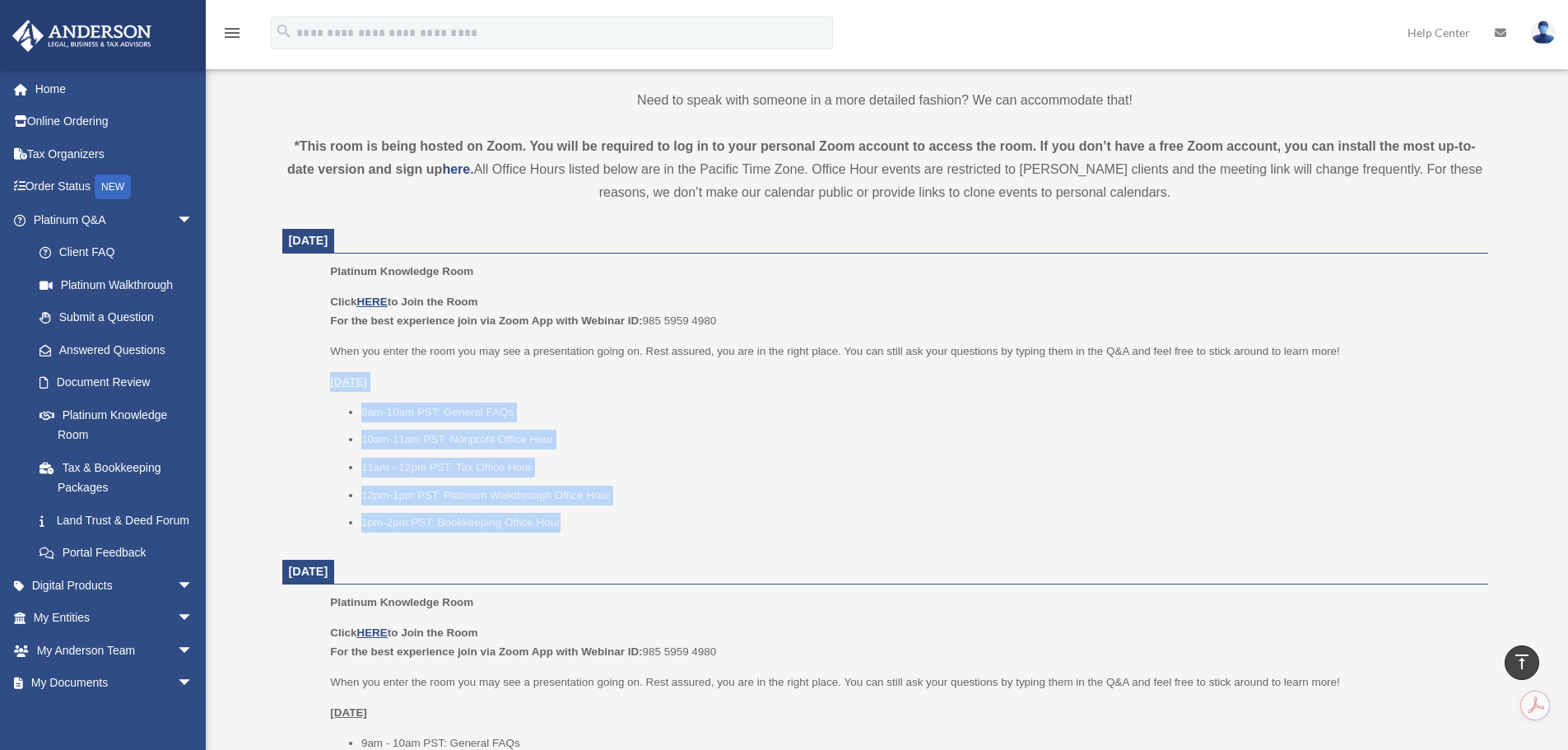
drag, startPoint x: 361, startPoint y: 405, endPoint x: 607, endPoint y: 542, distance: 281.6
click at [607, 542] on ul "Platinum Knowledge Room Click HERE to Join the Room For the best experience joi…" at bounding box center [886, 403] width 1183 height 282
click at [548, 410] on li "9am-10am PST: General FAQs" at bounding box center [919, 412] width 1116 height 20
drag, startPoint x: 325, startPoint y: 377, endPoint x: 595, endPoint y: 521, distance: 306.0
click at [512, 398] on div "Click HERE to Join the Room For the best experience join via Zoom App with Webi…" at bounding box center [903, 412] width 1146 height 241
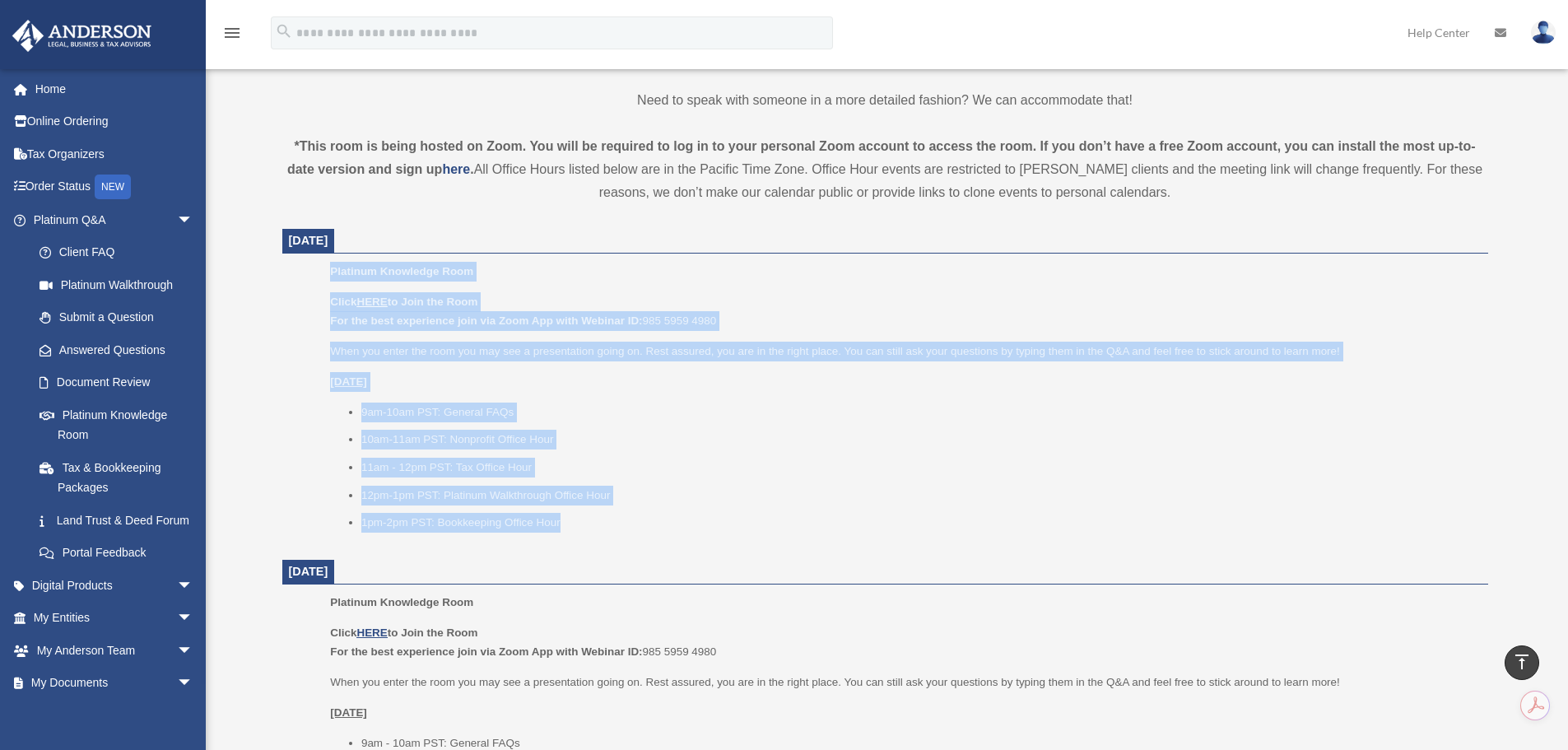
drag, startPoint x: 401, startPoint y: 308, endPoint x: 654, endPoint y: 516, distance: 327.5
drag, startPoint x: 654, startPoint y: 516, endPoint x: 620, endPoint y: 498, distance: 38.5
click at [620, 498] on li "12pm-1pm PST: Platinum Walkthrough Office Hour" at bounding box center [919, 495] width 1116 height 20
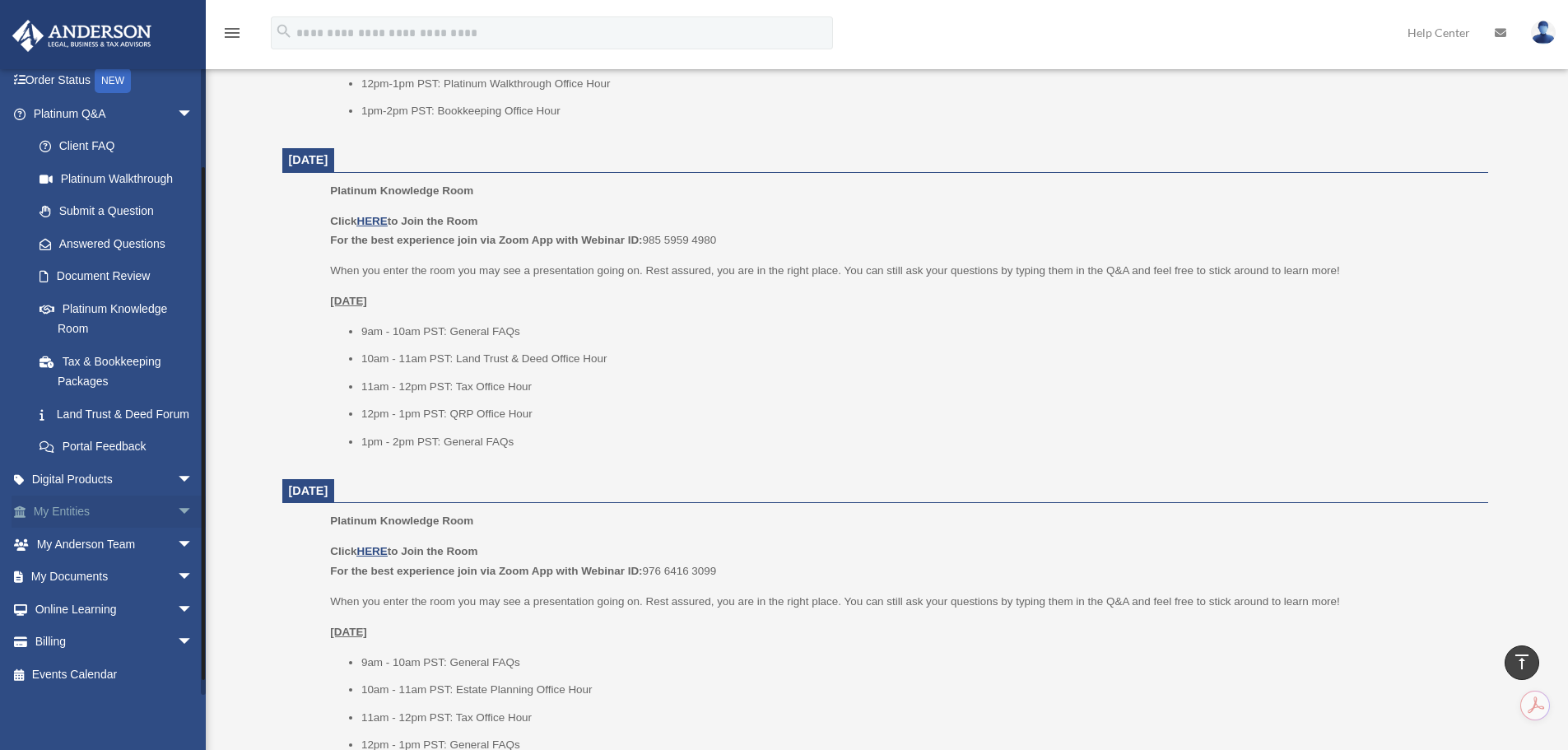
scroll to position [126, 0]
click at [177, 97] on span "arrow_drop_down" at bounding box center [193, 114] width 33 height 34
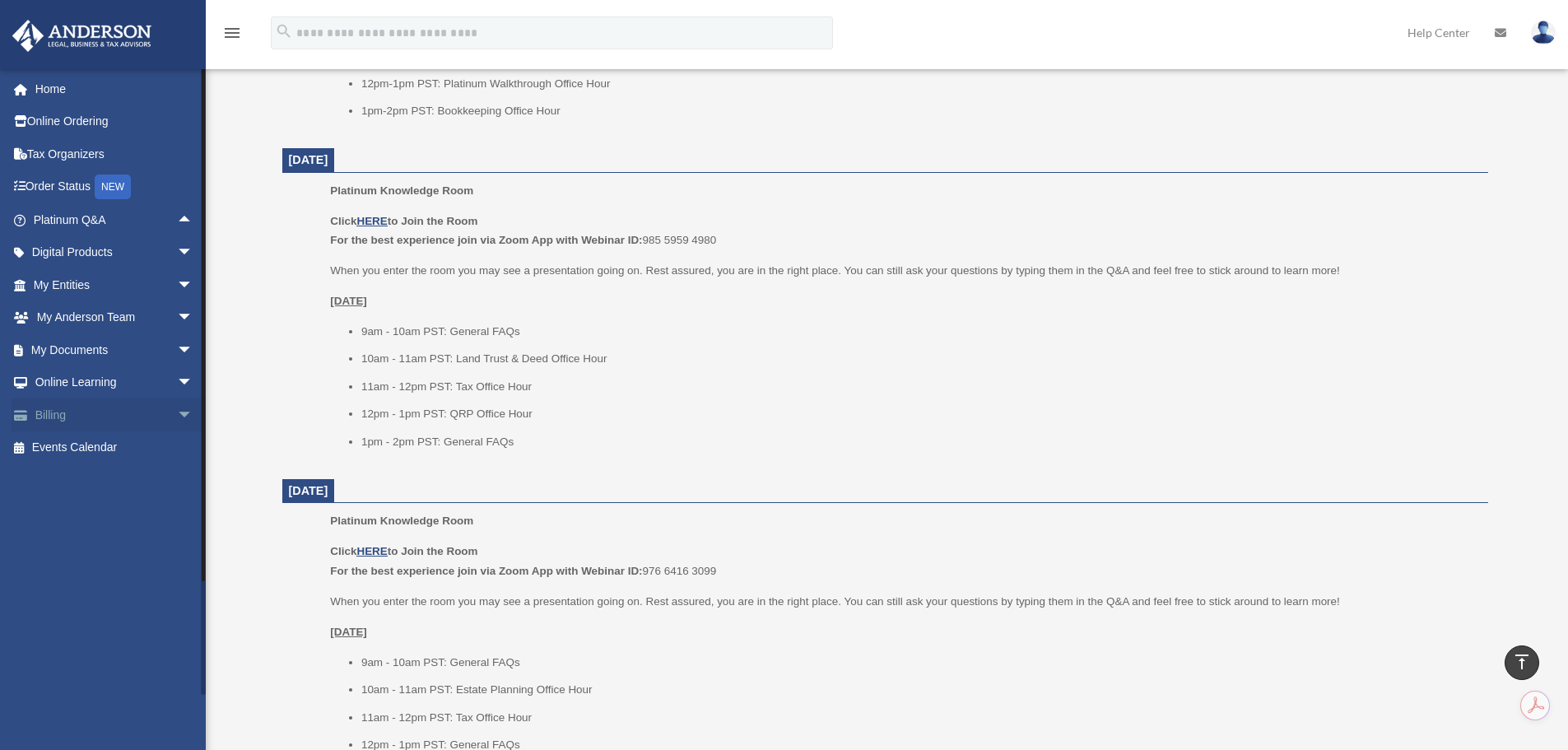
click at [177, 416] on span "arrow_drop_down" at bounding box center [193, 415] width 33 height 34
click at [177, 416] on span "arrow_drop_up" at bounding box center [193, 415] width 33 height 34
click at [177, 379] on span "arrow_drop_down" at bounding box center [193, 383] width 33 height 34
click at [177, 379] on span "arrow_drop_up" at bounding box center [193, 383] width 33 height 34
click at [177, 214] on span "arrow_drop_up" at bounding box center [193, 220] width 33 height 34
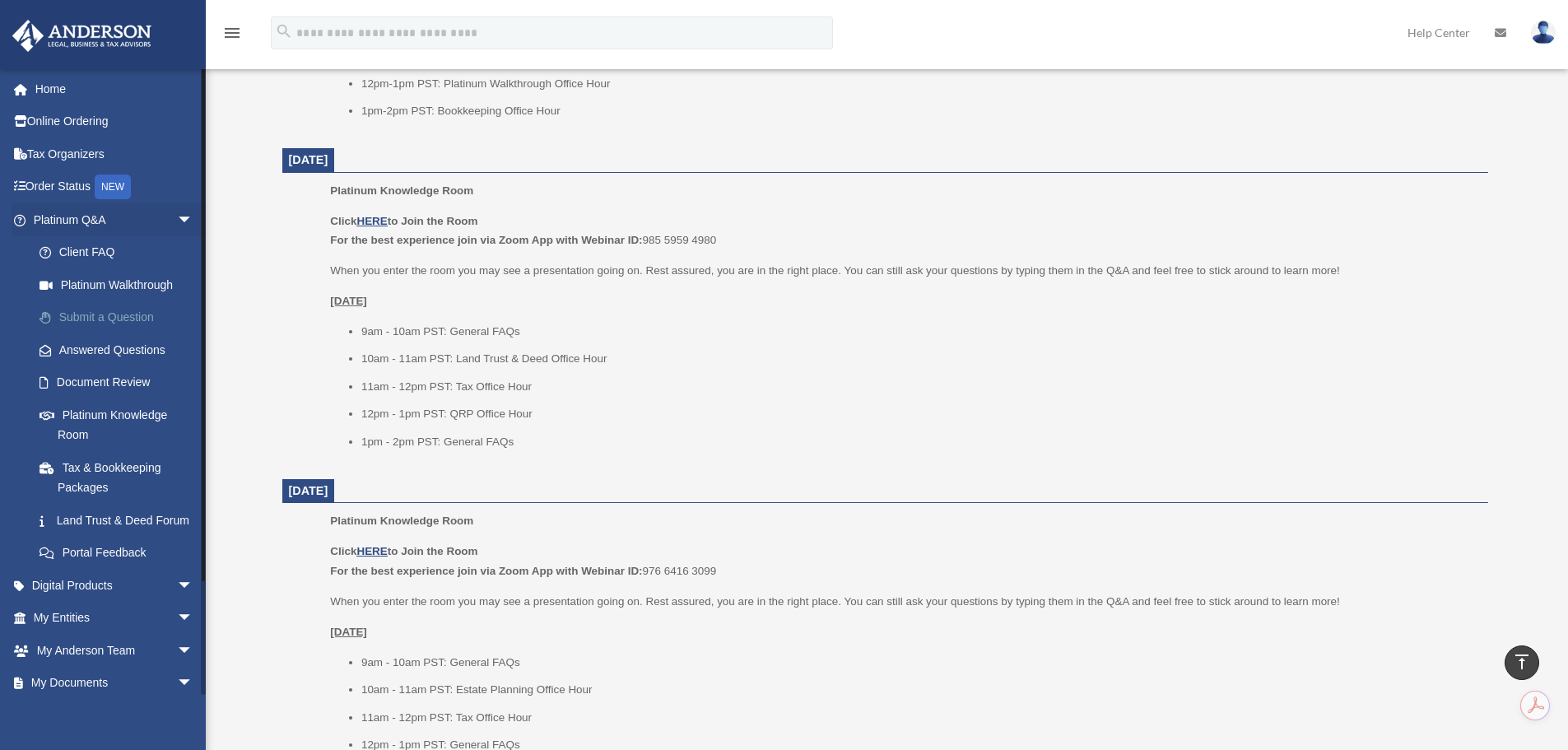
click at [113, 319] on link "Submit a Question" at bounding box center [120, 318] width 195 height 33
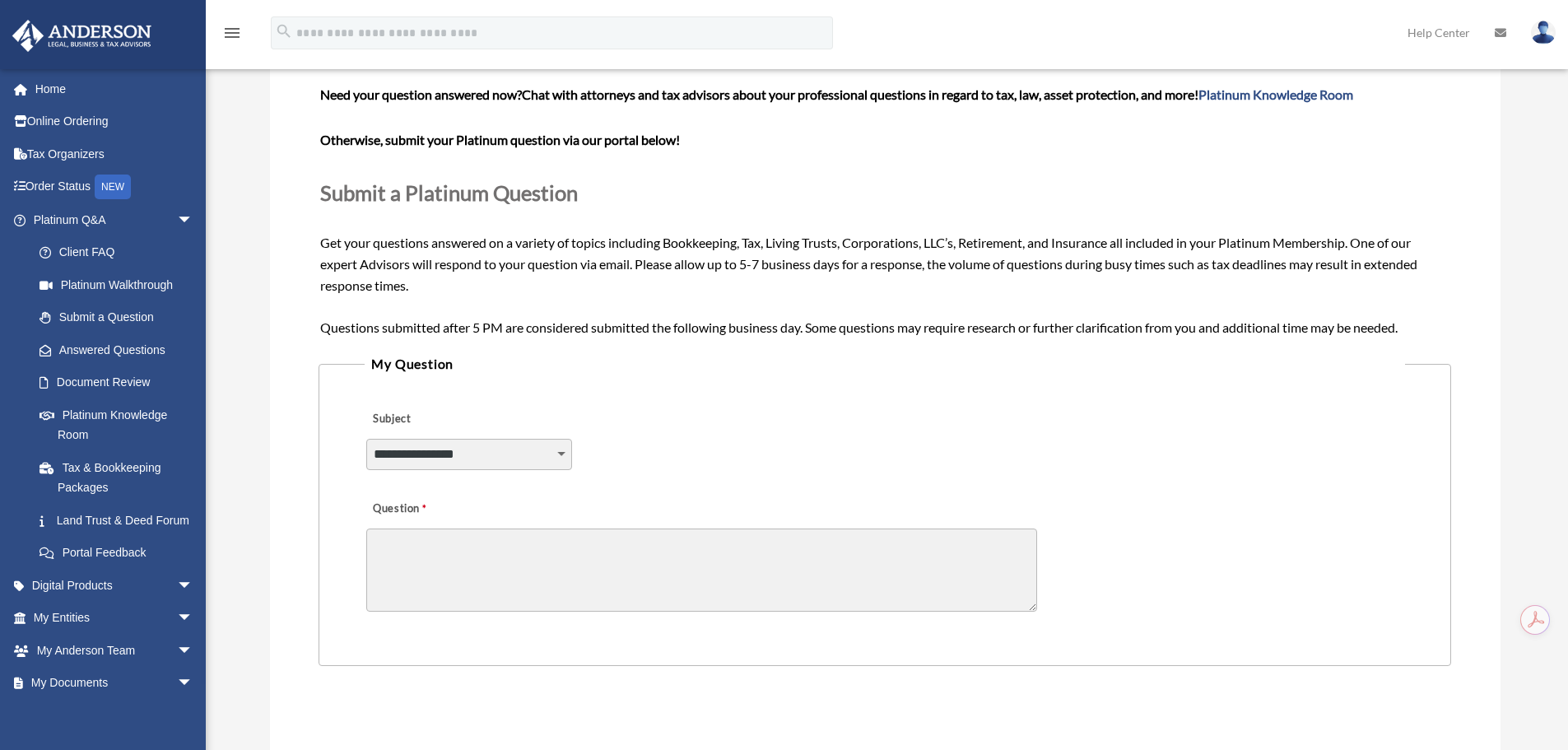
scroll to position [329, 0]
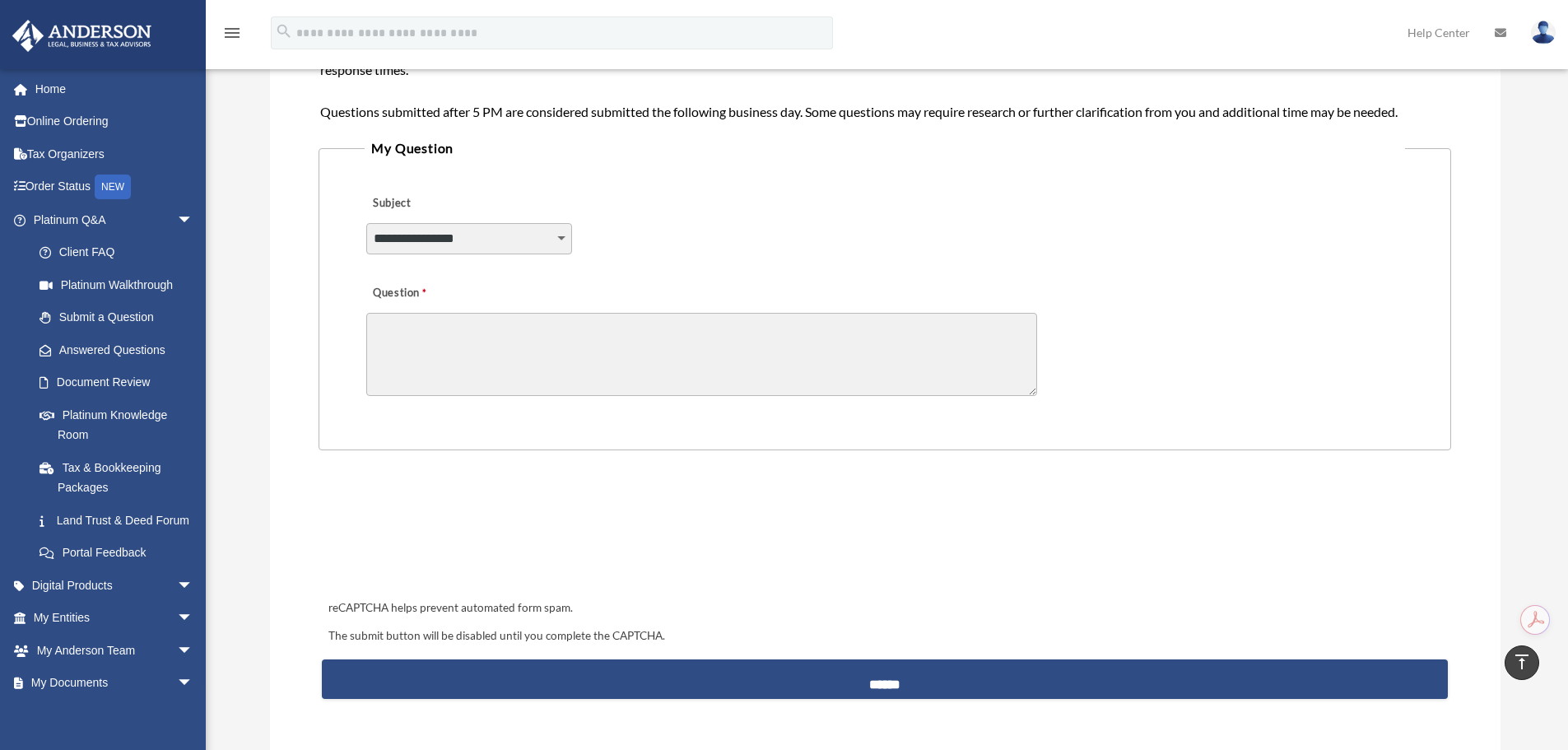
click at [452, 238] on select "**********" at bounding box center [469, 239] width 206 height 32
drag, startPoint x: 716, startPoint y: 236, endPoint x: 711, endPoint y: 212, distance: 24.5
click at [711, 212] on div "**********" at bounding box center [885, 228] width 1040 height 90
click at [534, 355] on textarea "Question" at bounding box center [702, 354] width 671 height 83
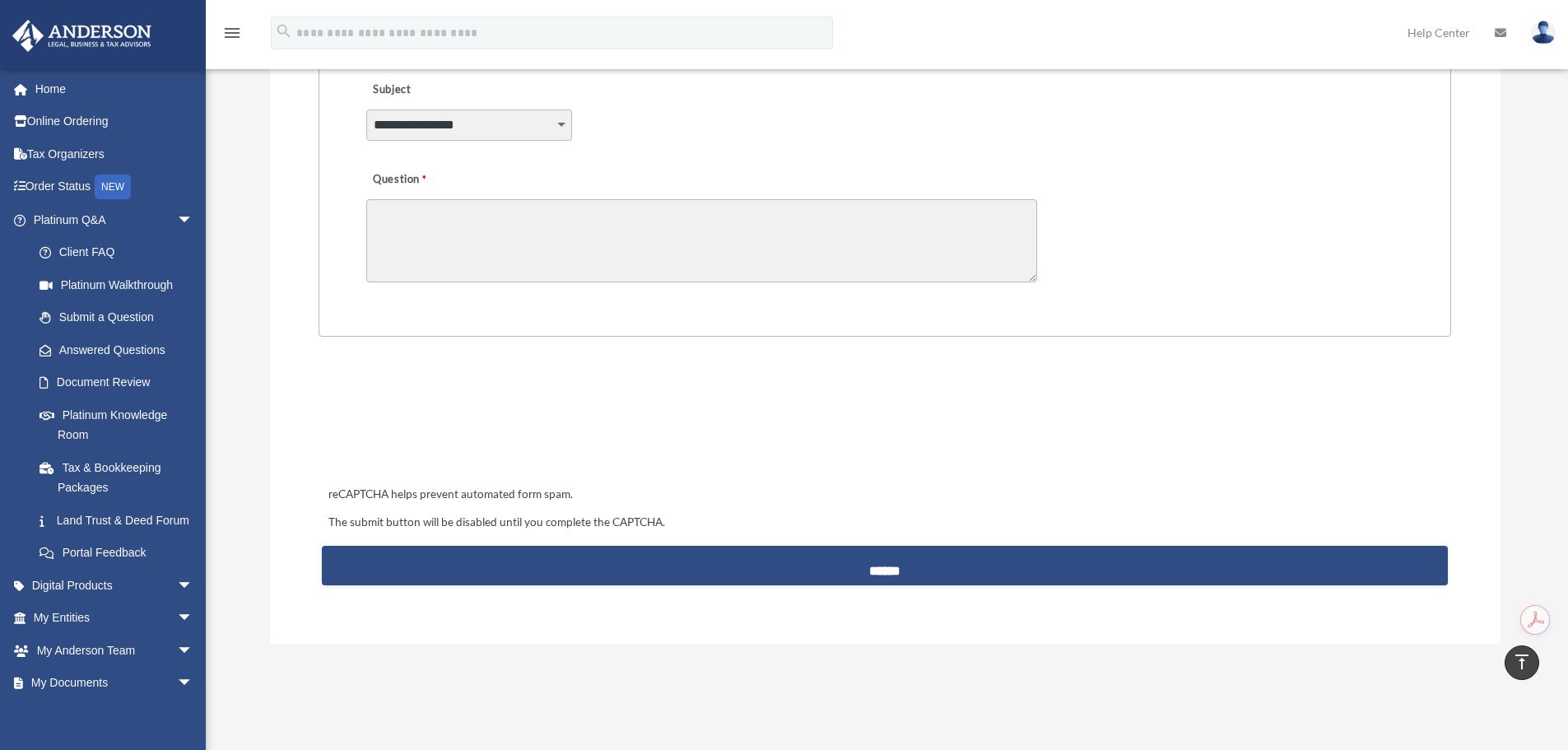
scroll to position [165, 0]
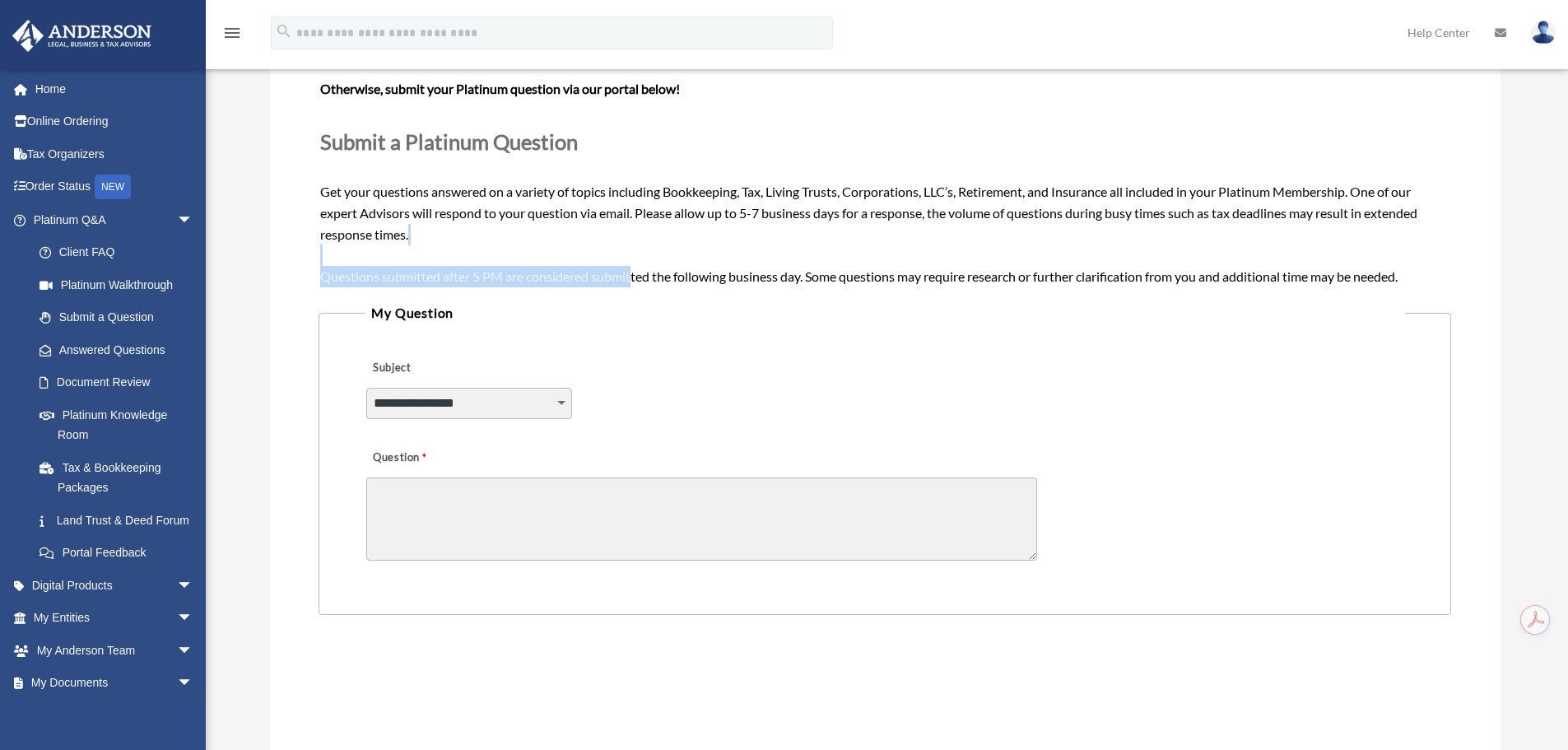
drag, startPoint x: 576, startPoint y: 254, endPoint x: 632, endPoint y: 284, distance: 63.5
click at [632, 284] on div "Need your question answered now? Chat with attorneys and tax advisors about you…" at bounding box center [885, 160] width 1129 height 254
click at [606, 247] on div "Need your question answered now? Chat with attorneys and tax advisors about you…" at bounding box center [885, 160] width 1129 height 254
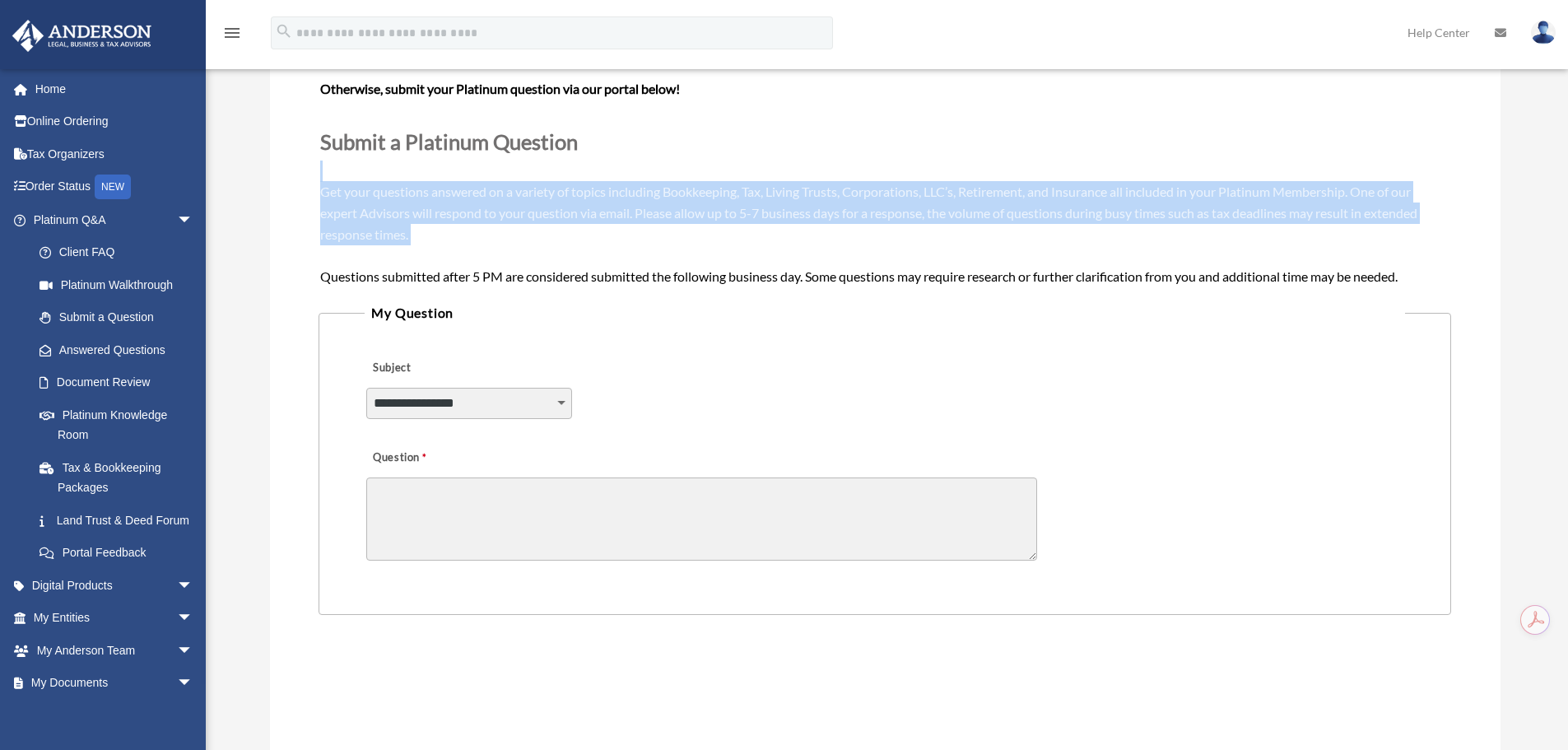
drag, startPoint x: 606, startPoint y: 247, endPoint x: 572, endPoint y: 141, distance: 111.3
click at [572, 141] on div "Need your question answered now? Chat with attorneys and tax advisors about you…" at bounding box center [885, 160] width 1129 height 254
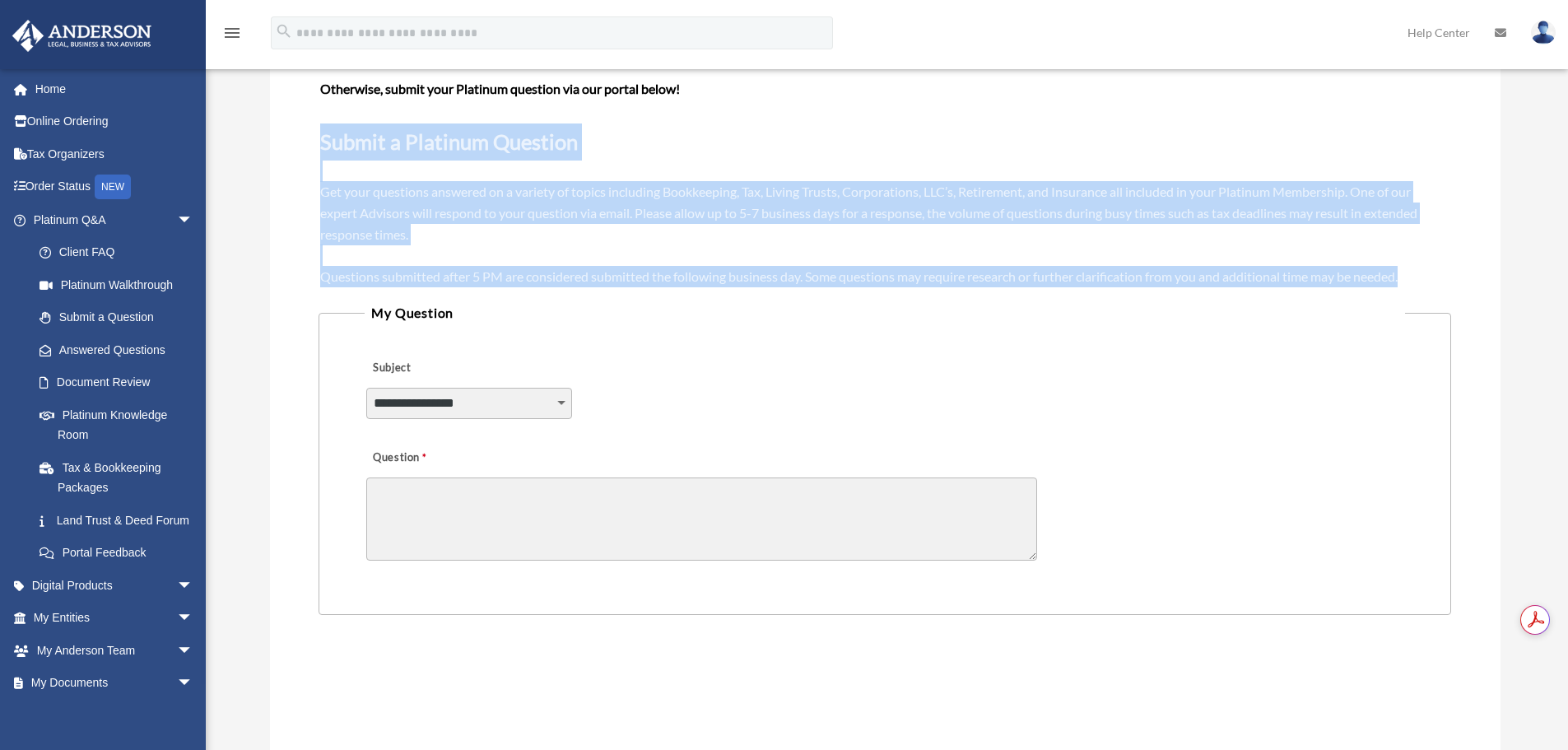
drag, startPoint x: 364, startPoint y: 176, endPoint x: 1418, endPoint y: 282, distance: 1059.3
click at [1418, 282] on div "Need your question answered now? Chat with attorneys and tax advisors about you…" at bounding box center [885, 160] width 1129 height 254
click at [1005, 163] on div "Need your question answered now? Chat with attorneys and tax advisors about you…" at bounding box center [885, 160] width 1129 height 254
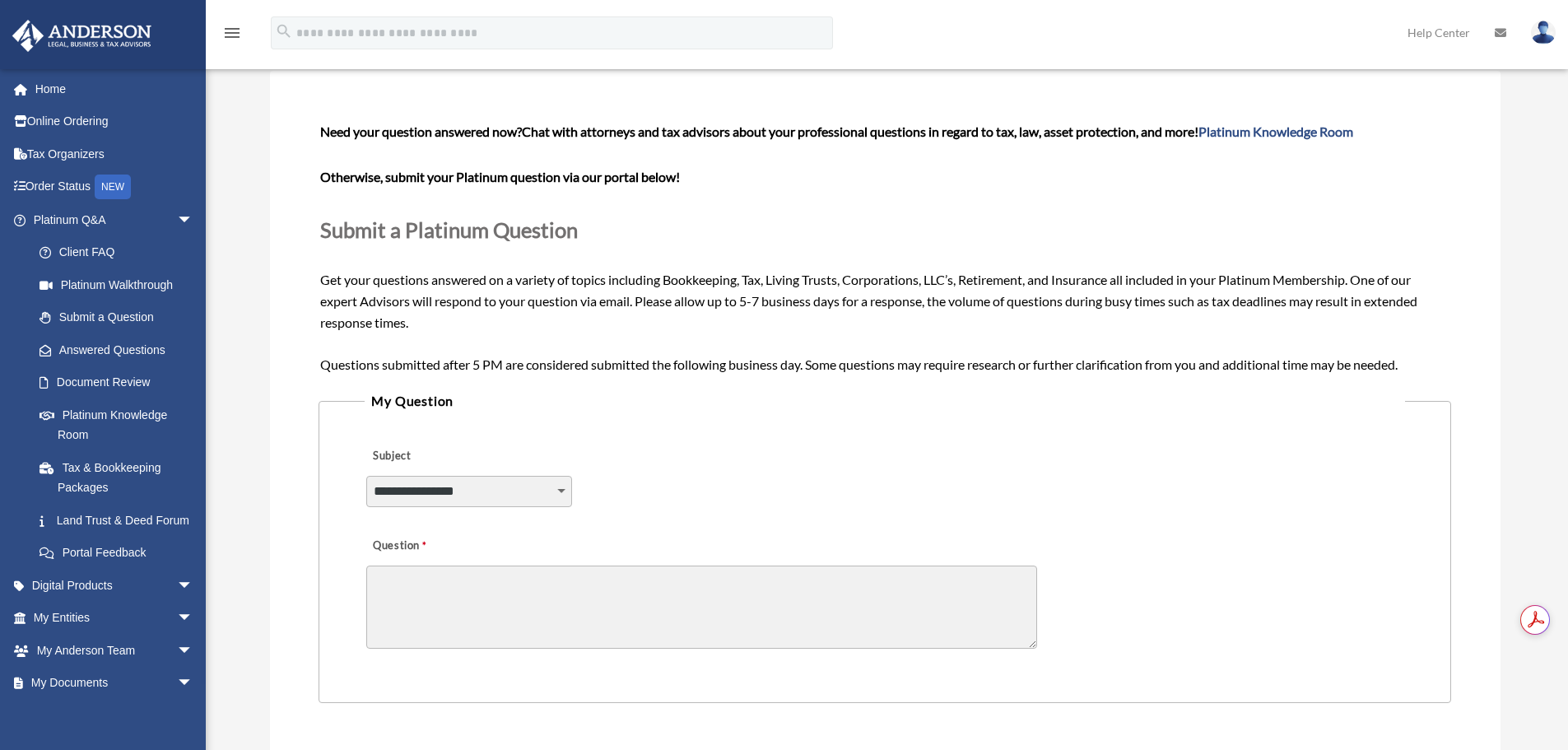
scroll to position [0, 0]
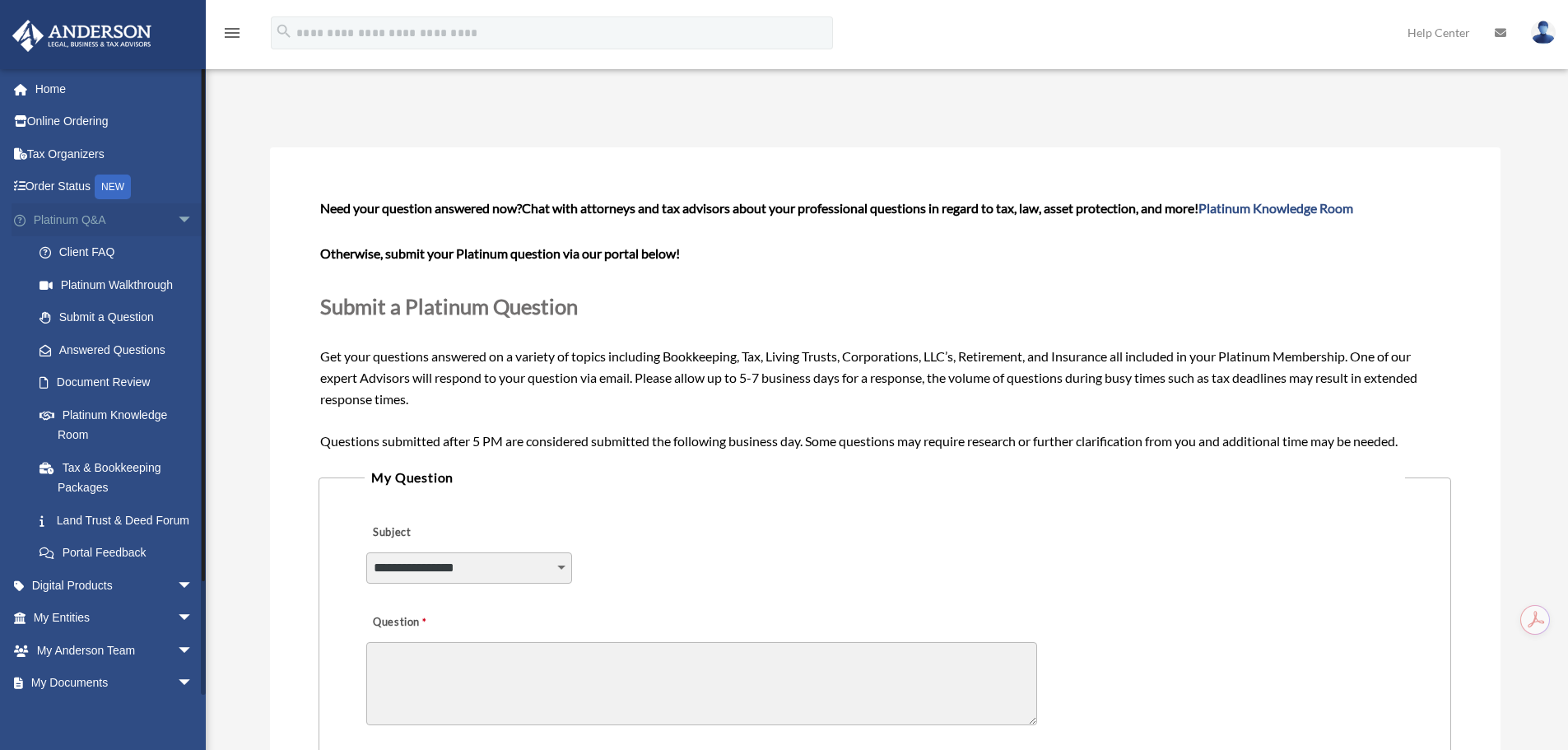
click at [178, 220] on span "arrow_drop_down" at bounding box center [193, 220] width 33 height 34
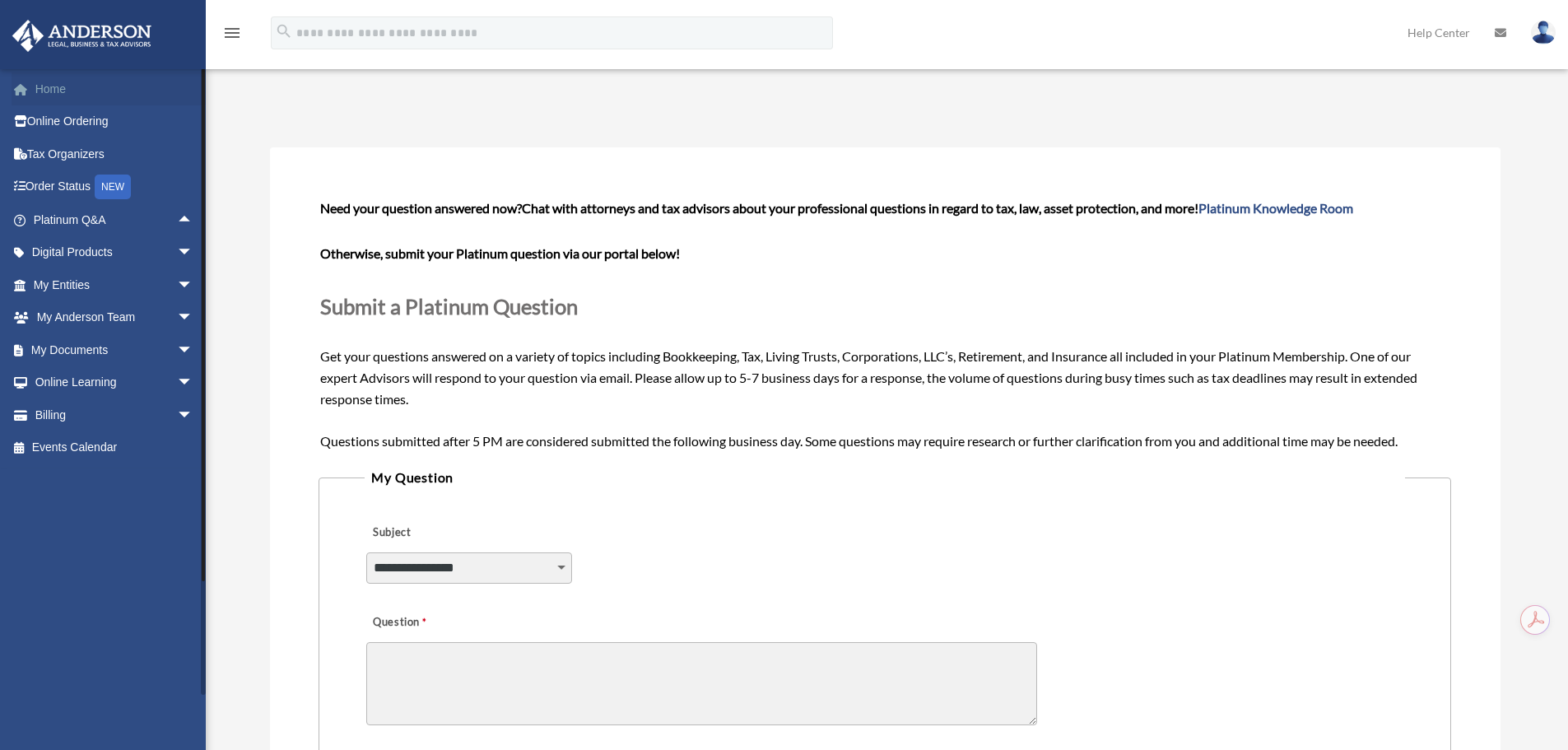
click at [34, 88] on span at bounding box center [29, 89] width 12 height 11
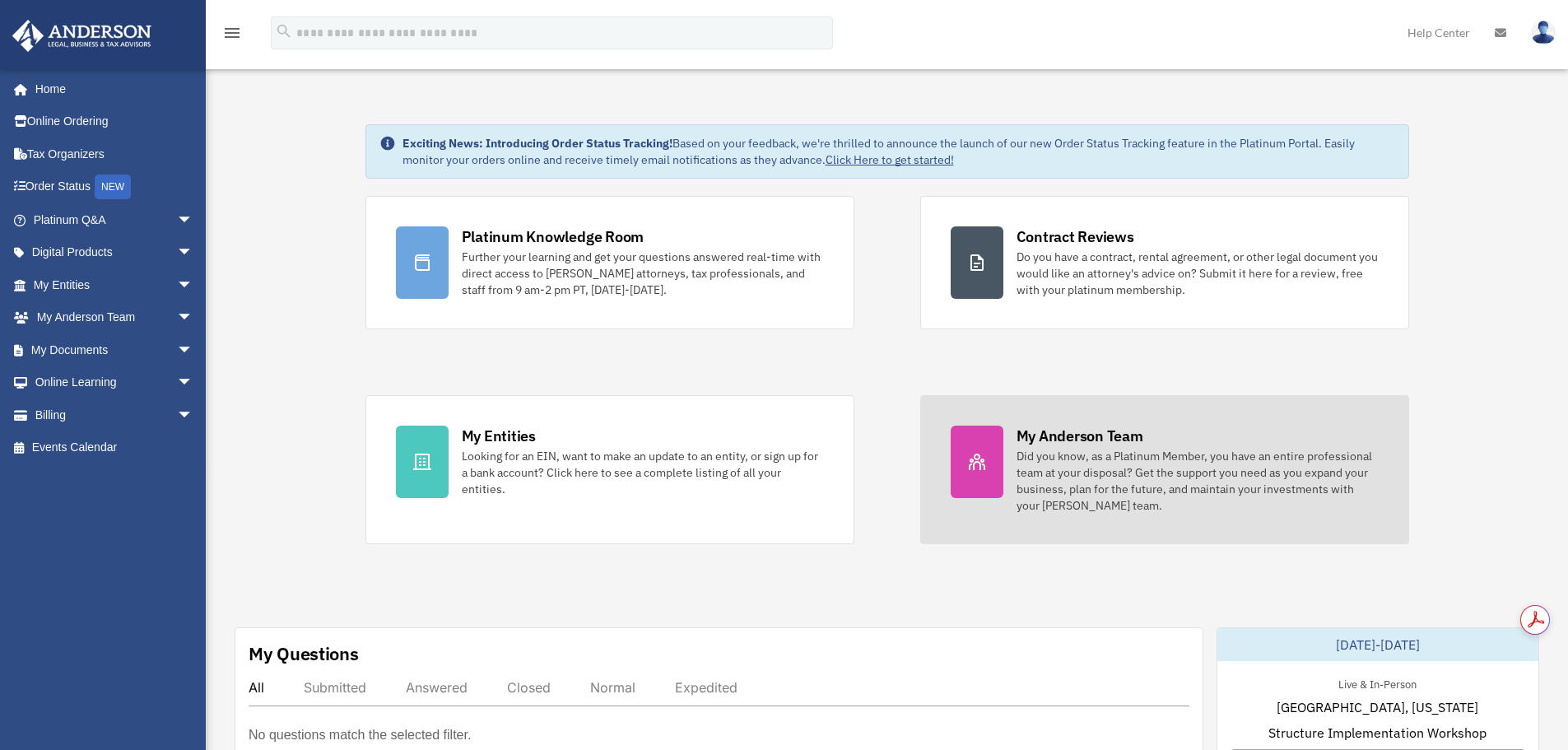
drag, startPoint x: 365, startPoint y: 110, endPoint x: 1348, endPoint y: 536, distance: 1071.3
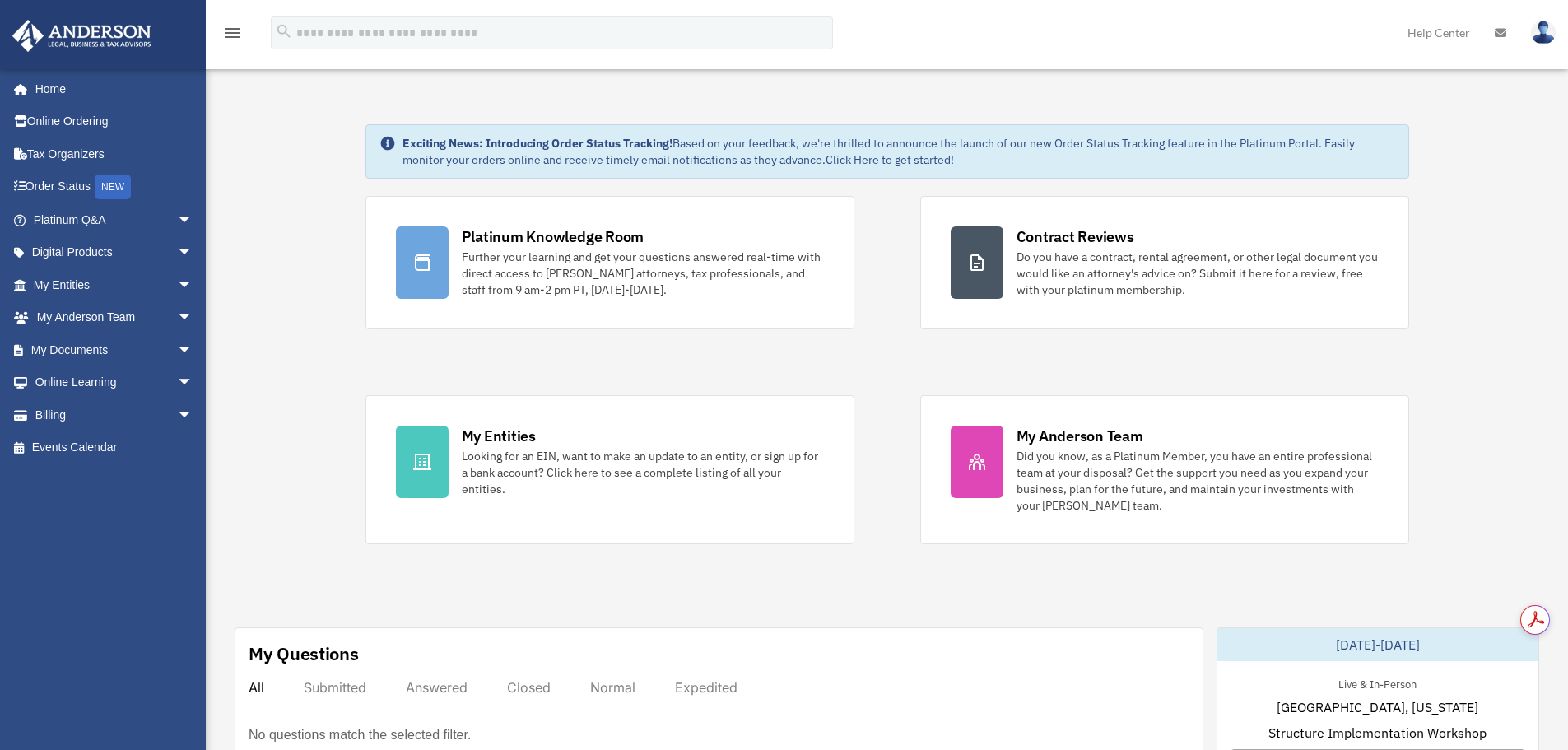
click at [847, 337] on div "Platinum Knowledge Room Further your learning and get your questions answered r…" at bounding box center [887, 370] width 1044 height 348
drag, startPoint x: 367, startPoint y: 113, endPoint x: 1424, endPoint y: 529, distance: 1135.9
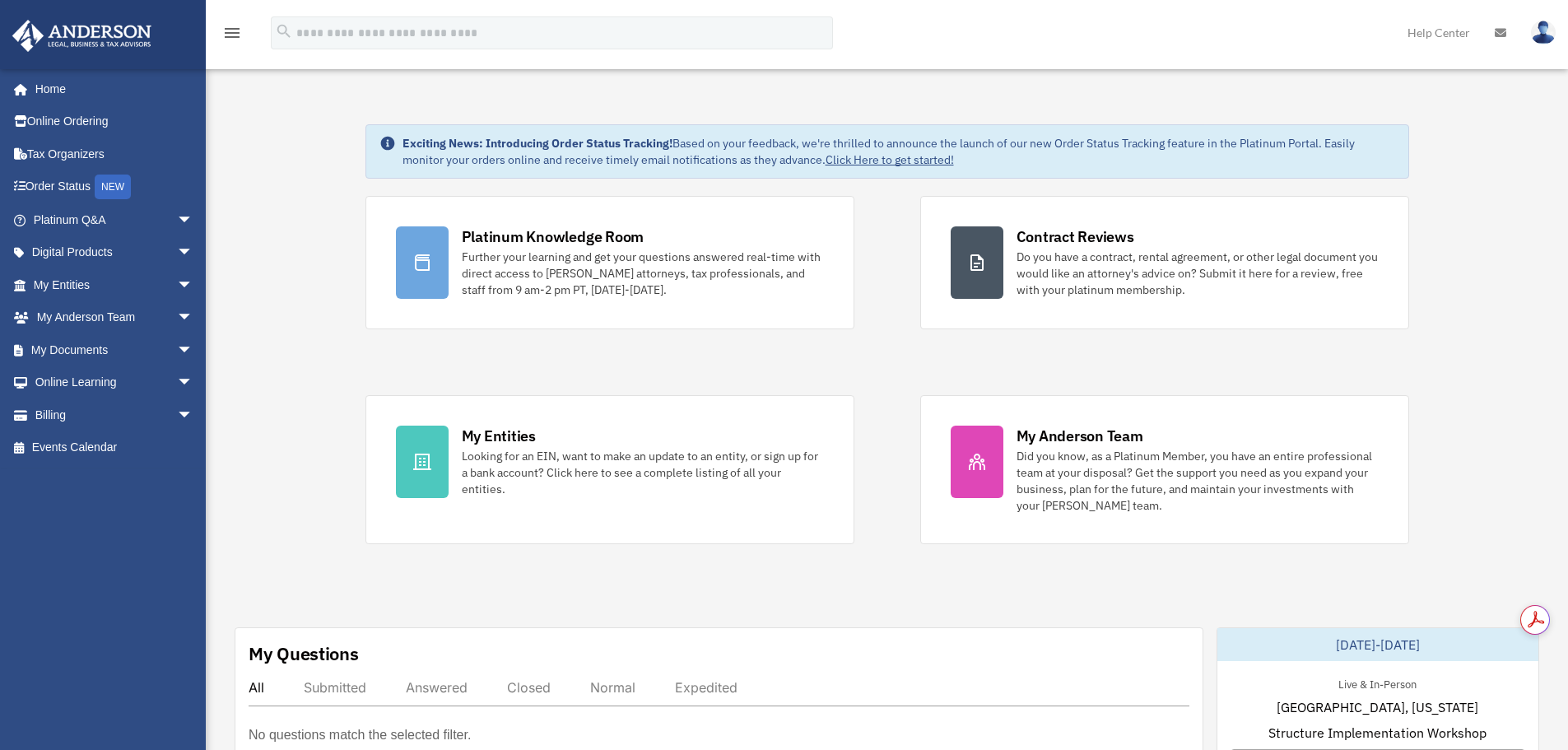
drag, startPoint x: 1374, startPoint y: 573, endPoint x: 1235, endPoint y: 546, distance: 141.6
drag, startPoint x: 1235, startPoint y: 546, endPoint x: 855, endPoint y: 546, distance: 380.0
drag, startPoint x: 855, startPoint y: 546, endPoint x: 844, endPoint y: 546, distance: 11.0
drag, startPoint x: 844, startPoint y: 545, endPoint x: 834, endPoint y: 545, distance: 10.0
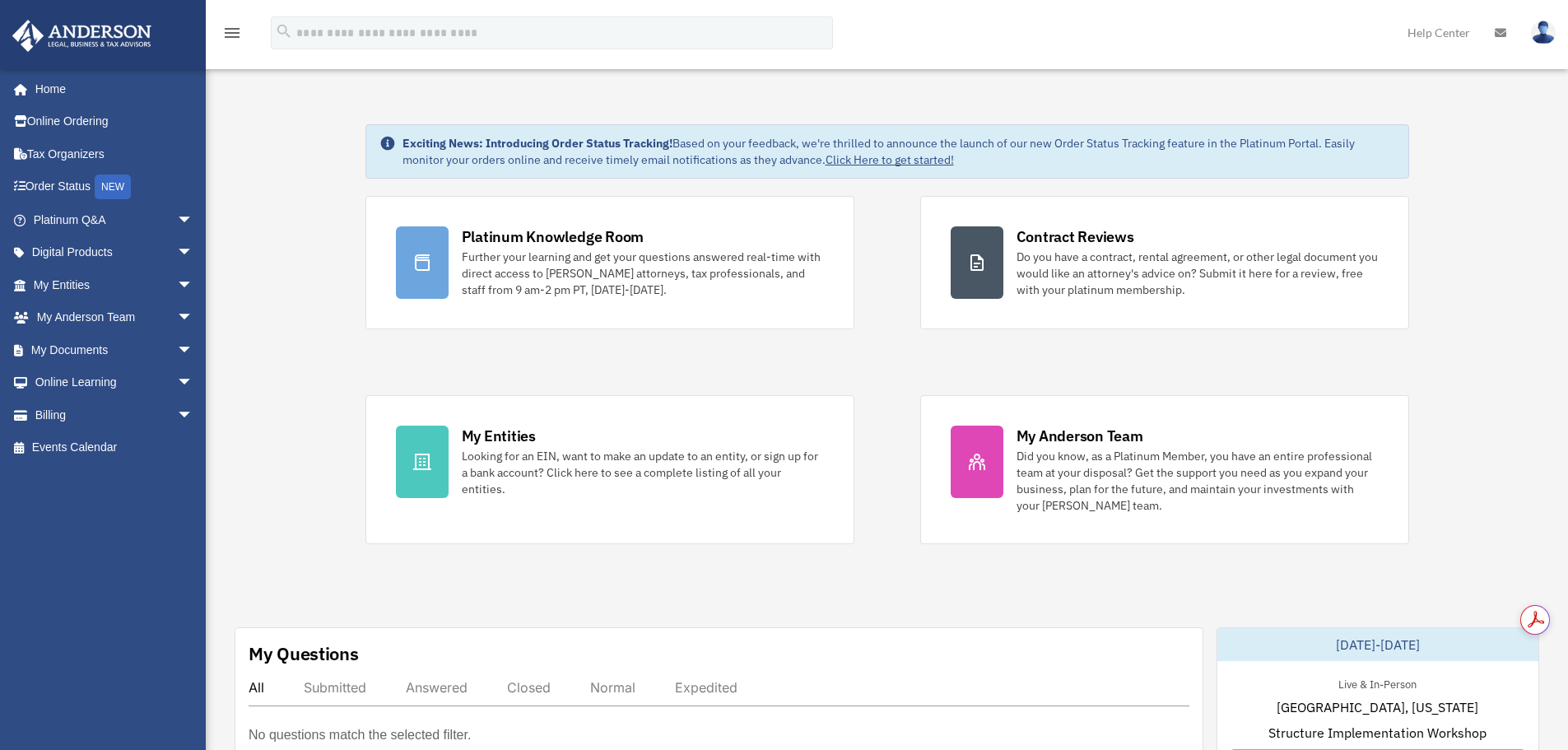
drag, startPoint x: 828, startPoint y: 545, endPoint x: 798, endPoint y: 548, distance: 30.1
click at [883, 362] on div "Platinum Knowledge Room Further your learning and get your questions answered r…" at bounding box center [887, 370] width 1044 height 348
drag, startPoint x: 883, startPoint y: 362, endPoint x: 840, endPoint y: 343, distance: 47.0
drag, startPoint x: 840, startPoint y: 343, endPoint x: 816, endPoint y: 340, distance: 24.2
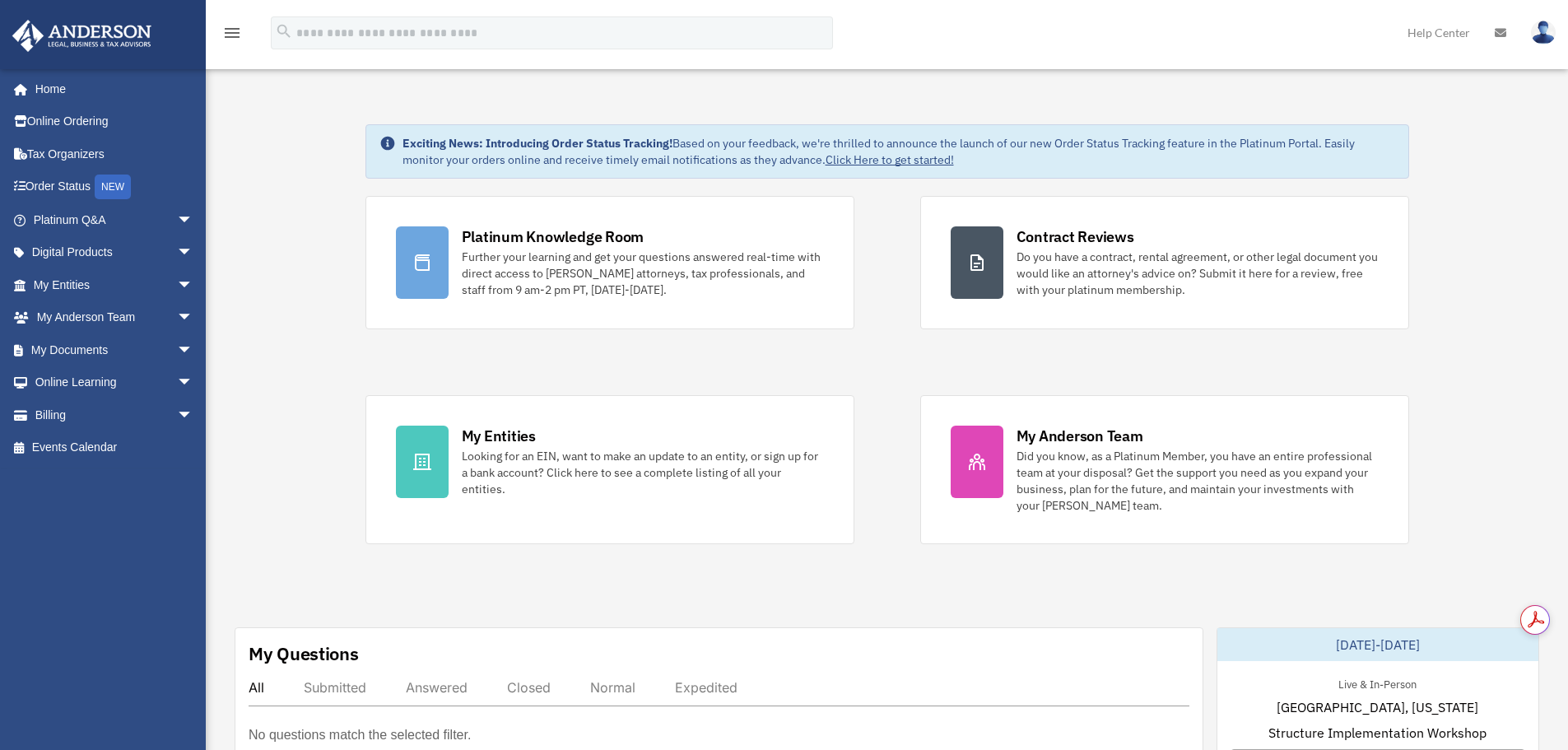
drag, startPoint x: 816, startPoint y: 340, endPoint x: 805, endPoint y: 340, distance: 11.0
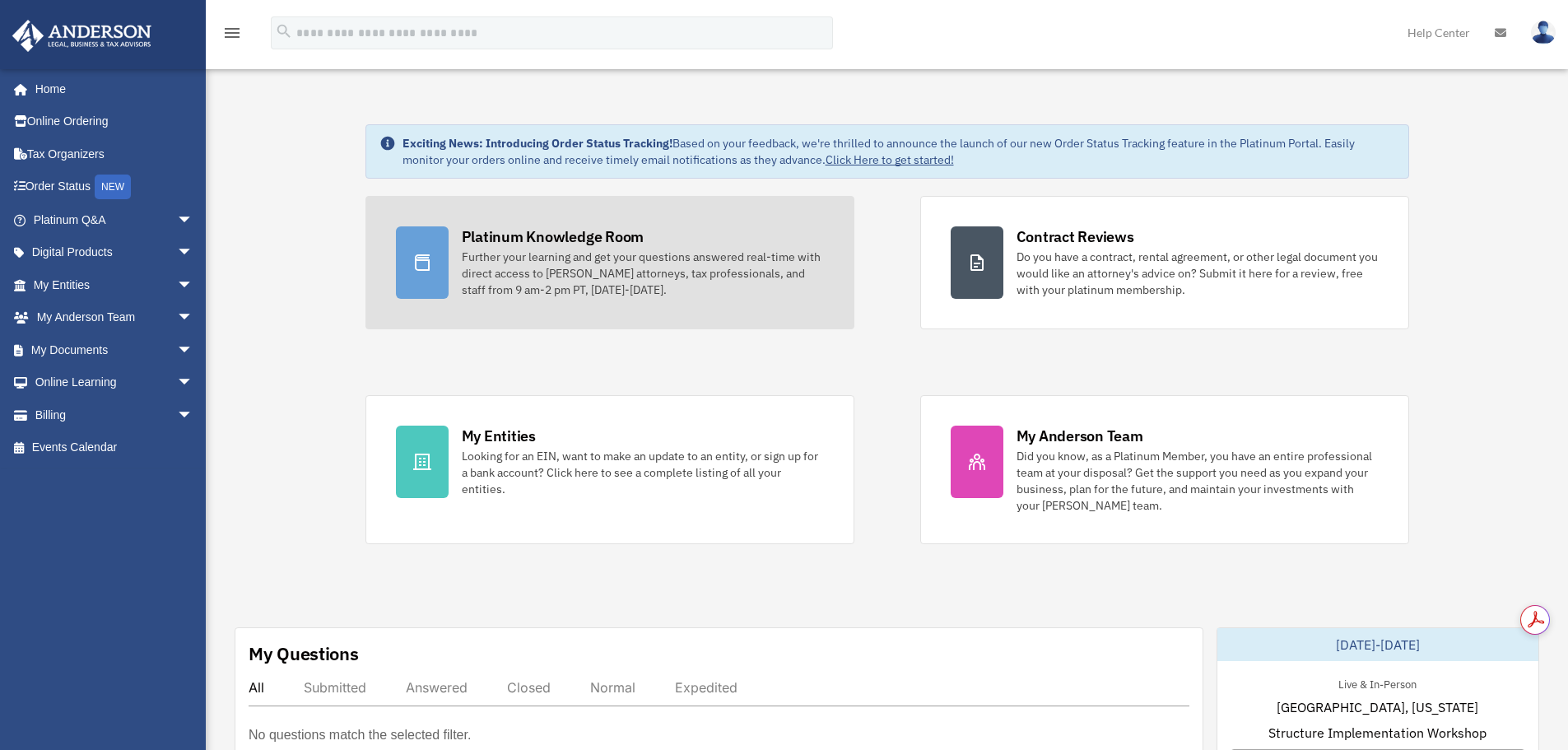
drag, startPoint x: 805, startPoint y: 340, endPoint x: 780, endPoint y: 326, distance: 28.7
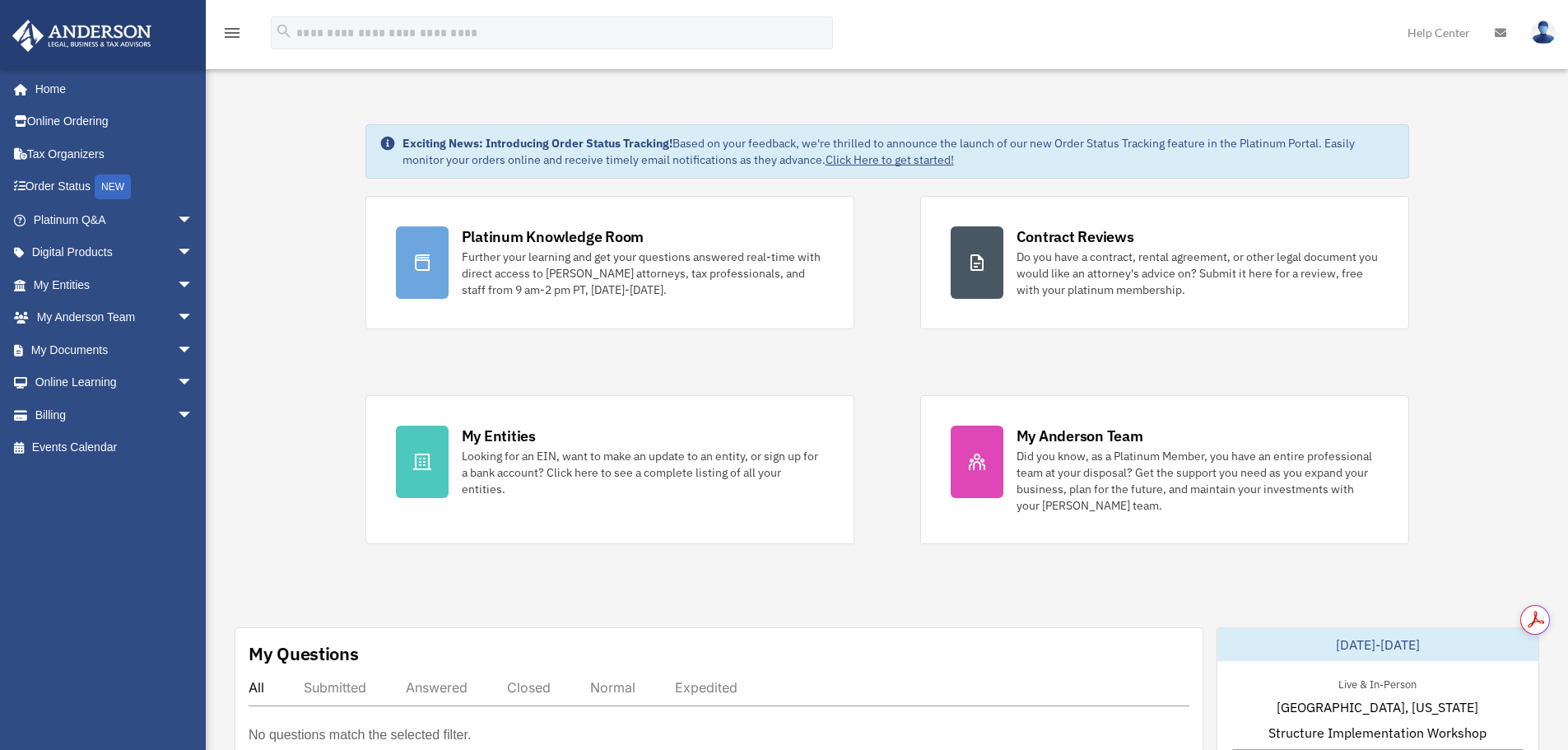
drag, startPoint x: 778, startPoint y: 328, endPoint x: 773, endPoint y: 338, distance: 11.2
drag, startPoint x: 773, startPoint y: 338, endPoint x: 908, endPoint y: 347, distance: 135.3
drag, startPoint x: 908, startPoint y: 347, endPoint x: 866, endPoint y: 350, distance: 42.1
click at [877, 350] on div "Platinum Knowledge Room Further your learning and get your questions answered r…" at bounding box center [887, 370] width 1044 height 348
drag, startPoint x: 861, startPoint y: 350, endPoint x: 845, endPoint y: 350, distance: 16.0
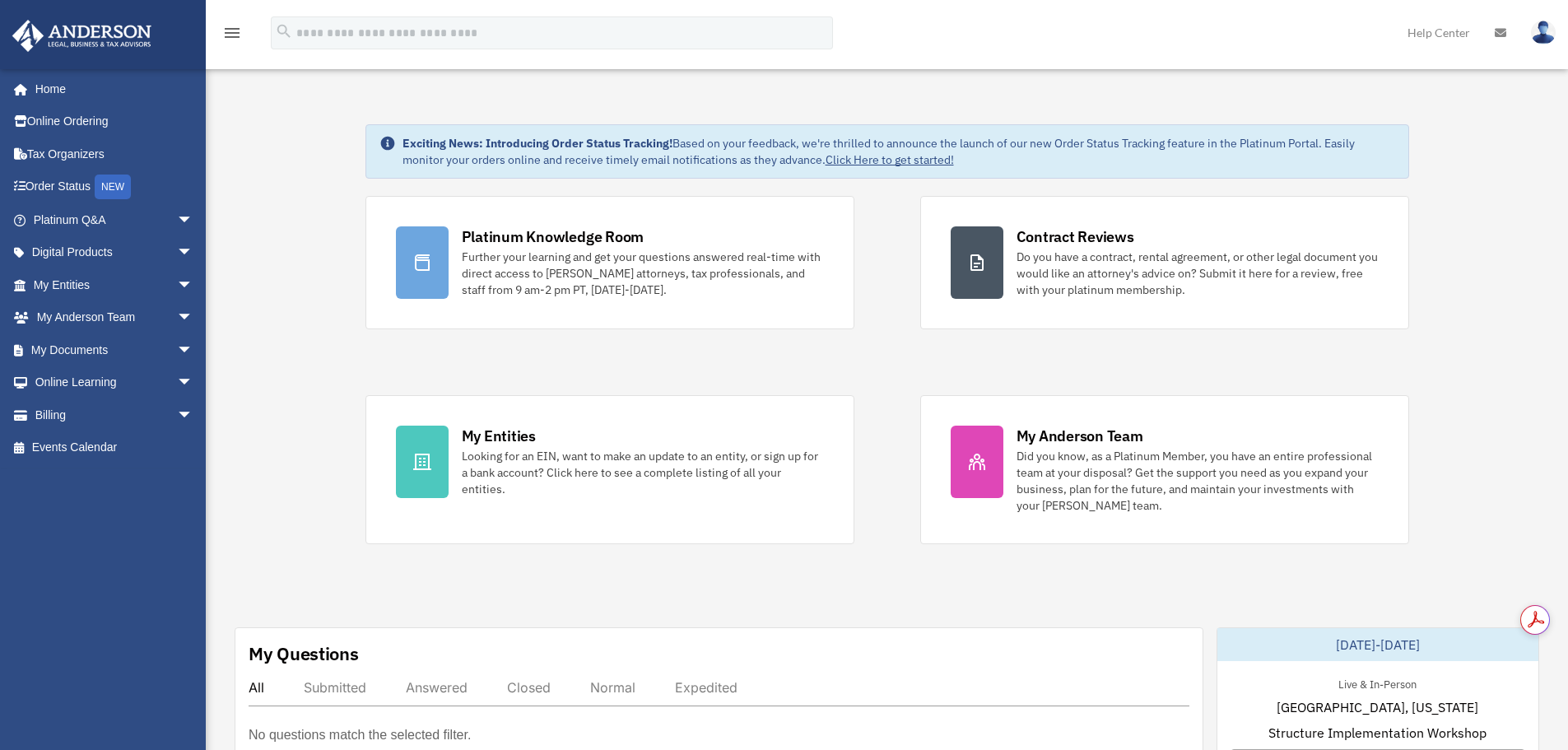
drag, startPoint x: 845, startPoint y: 350, endPoint x: 727, endPoint y: 193, distance: 196.4
click at [812, 352] on div "Platinum Knowledge Room Further your learning and get your questions answered r…" at bounding box center [887, 370] width 1044 height 348
